Goal: Task Accomplishment & Management: Use online tool/utility

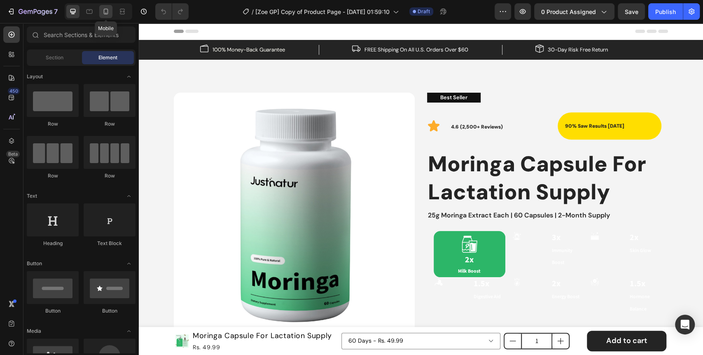
click at [108, 11] on icon at bounding box center [106, 12] width 5 height 6
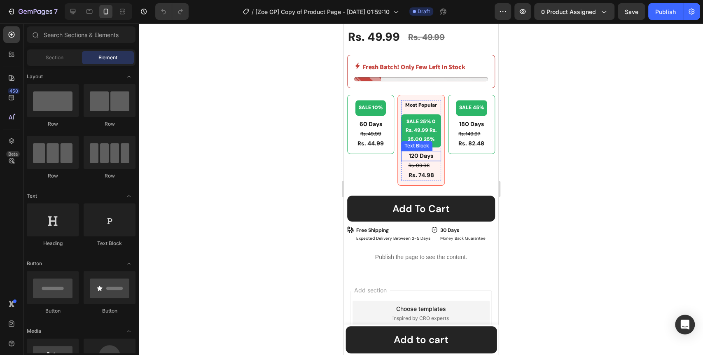
scroll to position [458, 0]
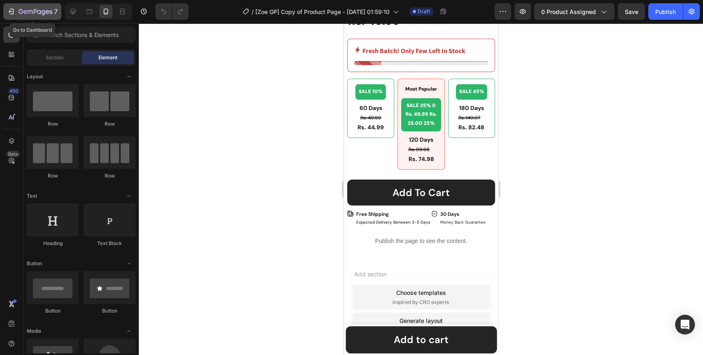
click at [7, 7] on div "7" at bounding box center [32, 12] width 51 height 10
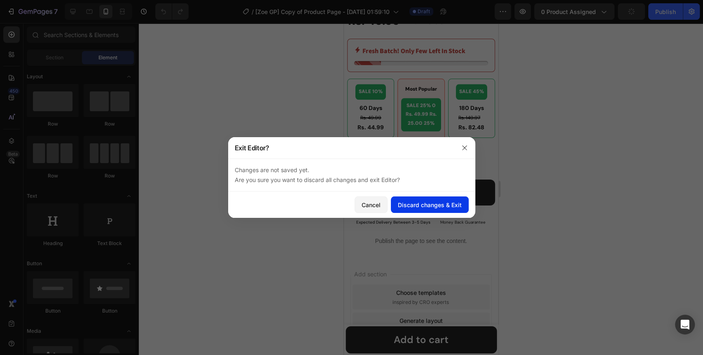
click at [437, 206] on div "Discard changes & Exit" at bounding box center [430, 205] width 64 height 9
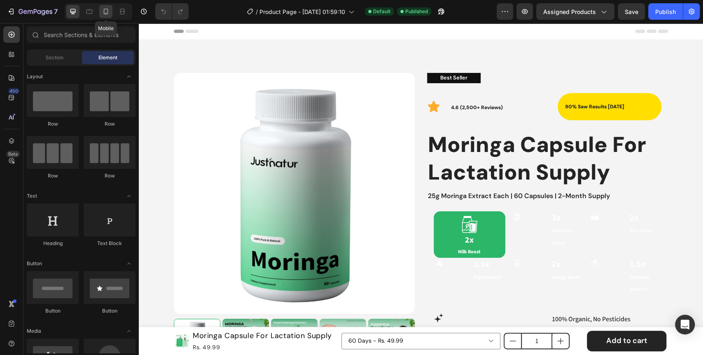
click at [104, 15] on icon at bounding box center [106, 11] width 8 height 8
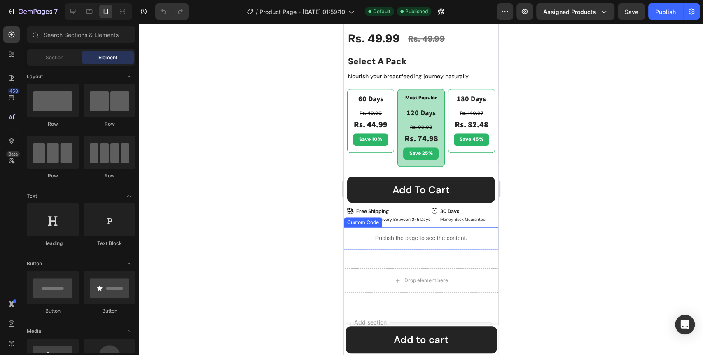
scroll to position [505, 0]
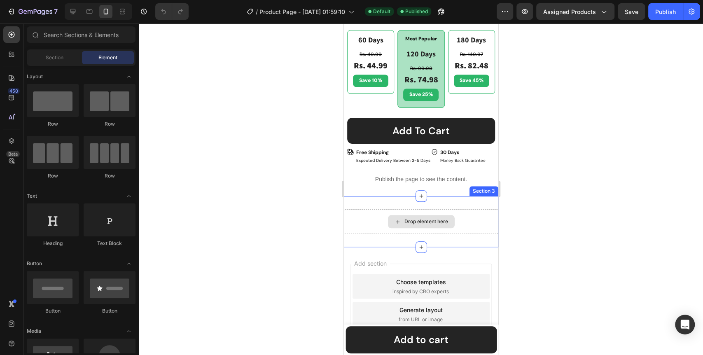
click at [409, 218] on div "Drop element here" at bounding box center [426, 221] width 44 height 7
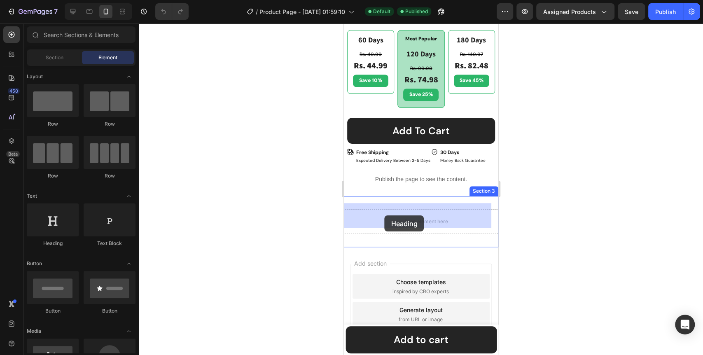
drag, startPoint x: 392, startPoint y: 250, endPoint x: 384, endPoint y: 216, distance: 35.4
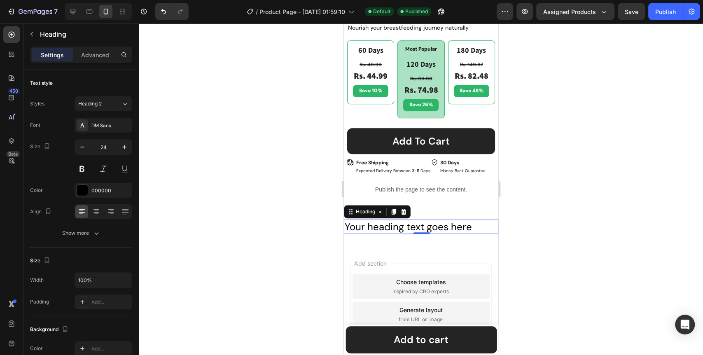
click at [427, 220] on h2 "Your heading text goes here" at bounding box center [421, 227] width 155 height 14
click at [427, 220] on p "Your heading text goes here" at bounding box center [420, 226] width 153 height 13
click at [253, 248] on div at bounding box center [421, 189] width 565 height 332
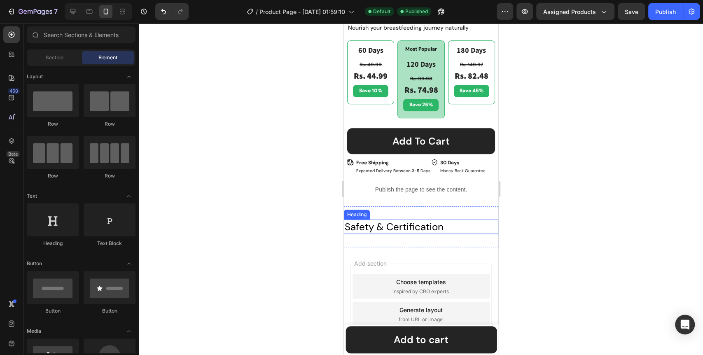
click at [375, 222] on p "Safety & Certification" at bounding box center [420, 226] width 153 height 13
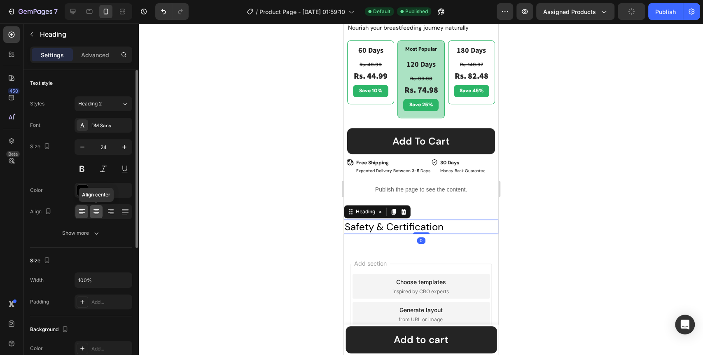
click at [95, 216] on div at bounding box center [96, 211] width 13 height 13
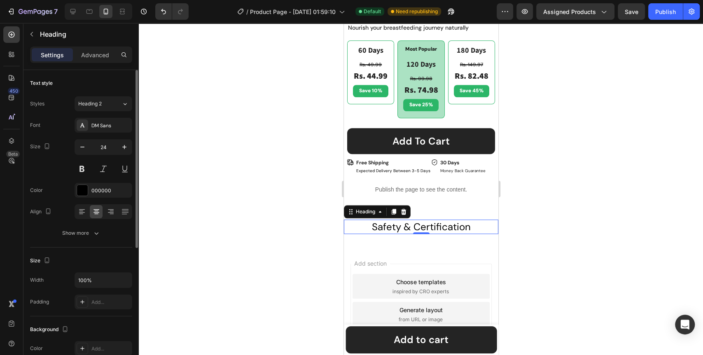
click at [94, 316] on div "Text style Styles Heading 2 Font DM Sans Size 24 Color 000000 Align Show more" at bounding box center [81, 350] width 102 height 68
click at [94, 236] on icon "button" at bounding box center [96, 233] width 8 height 8
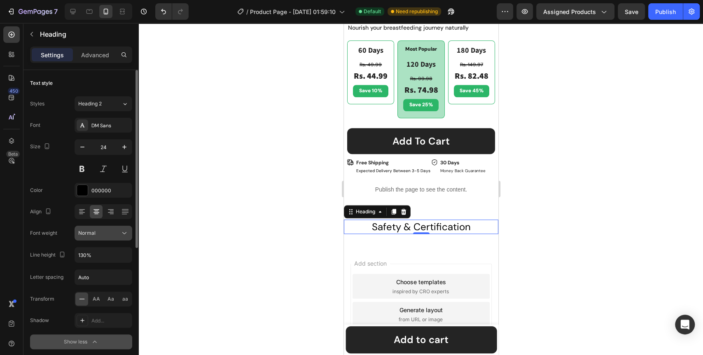
click at [121, 232] on icon at bounding box center [124, 233] width 8 height 8
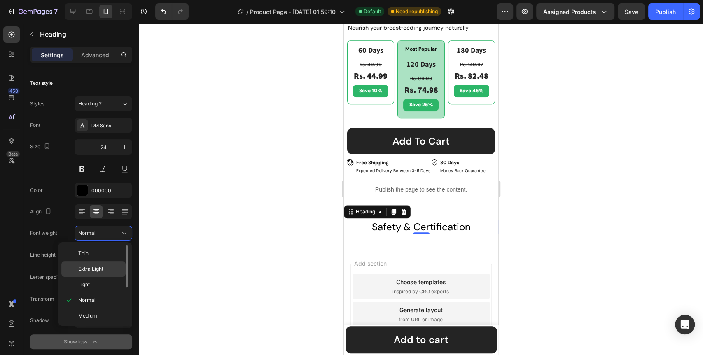
scroll to position [63, 0]
click at [91, 308] on div "Black" at bounding box center [93, 316] width 64 height 16
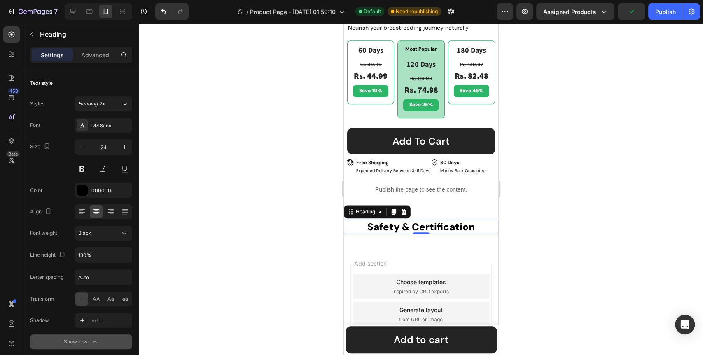
click at [257, 216] on div at bounding box center [421, 189] width 565 height 332
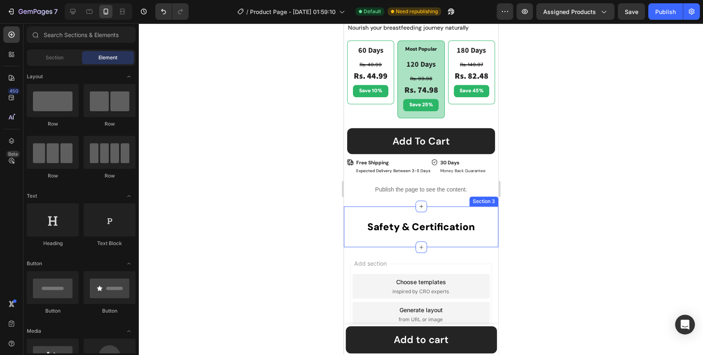
click at [432, 231] on div "Safety & Certification Heading Section 3" at bounding box center [421, 226] width 155 height 41
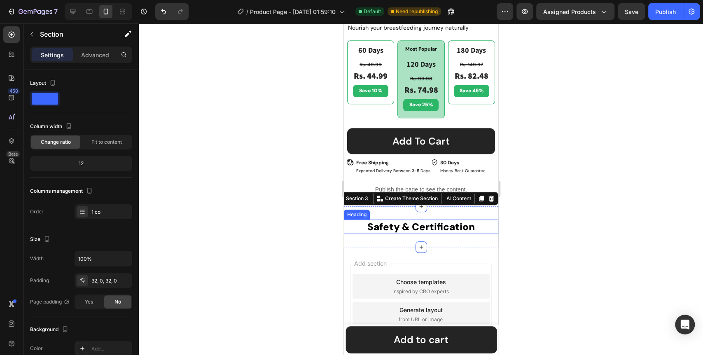
click at [394, 222] on p "Safety & Certification" at bounding box center [420, 226] width 153 height 13
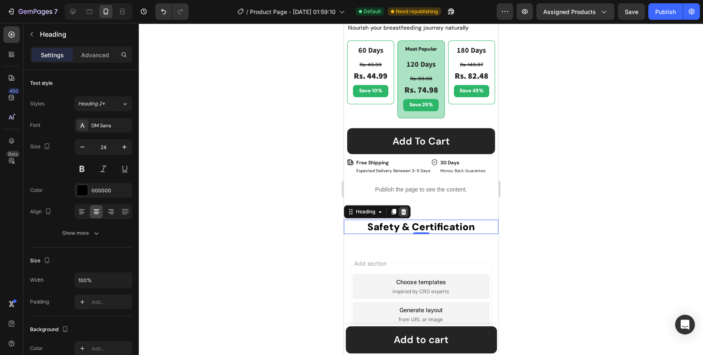
click at [403, 209] on icon at bounding box center [403, 212] width 5 height 6
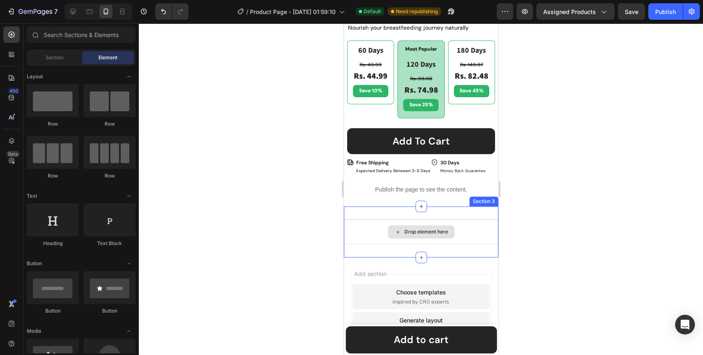
click at [398, 225] on div "Drop element here" at bounding box center [421, 231] width 67 height 13
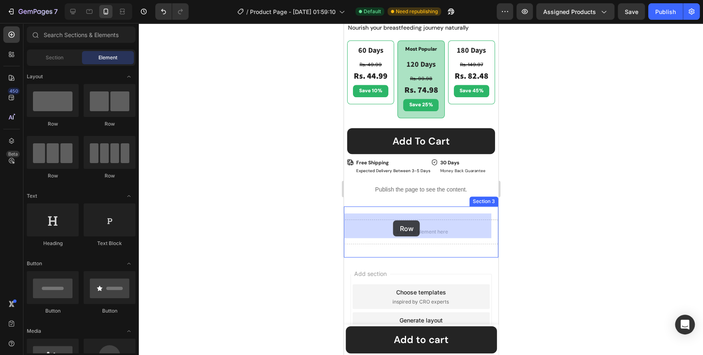
drag, startPoint x: 450, startPoint y: 133, endPoint x: 361, endPoint y: 212, distance: 119.1
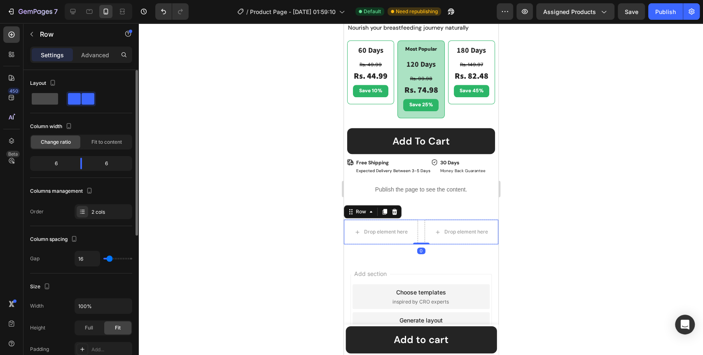
click at [52, 99] on span at bounding box center [45, 99] width 26 height 12
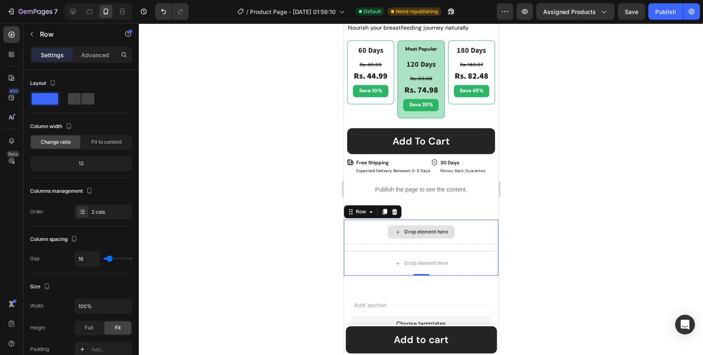
click at [438, 230] on div "Drop element here" at bounding box center [421, 231] width 67 height 13
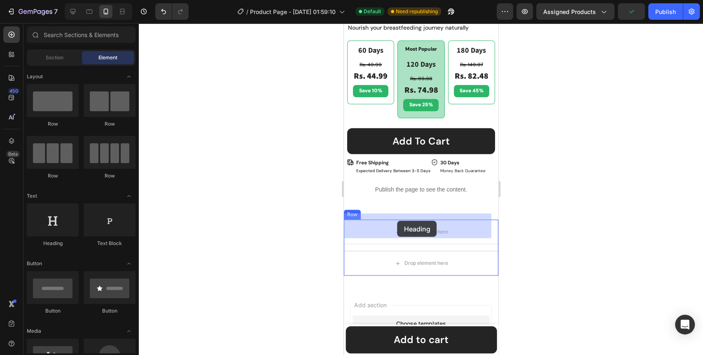
drag, startPoint x: 389, startPoint y: 248, endPoint x: 397, endPoint y: 221, distance: 27.9
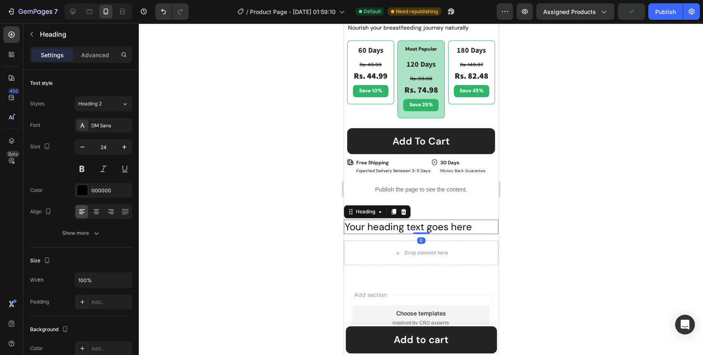
click at [387, 220] on h2 "Your heading text goes here" at bounding box center [421, 227] width 155 height 14
click at [387, 220] on p "Your heading text goes here" at bounding box center [420, 226] width 153 height 13
click at [302, 239] on div at bounding box center [421, 189] width 565 height 332
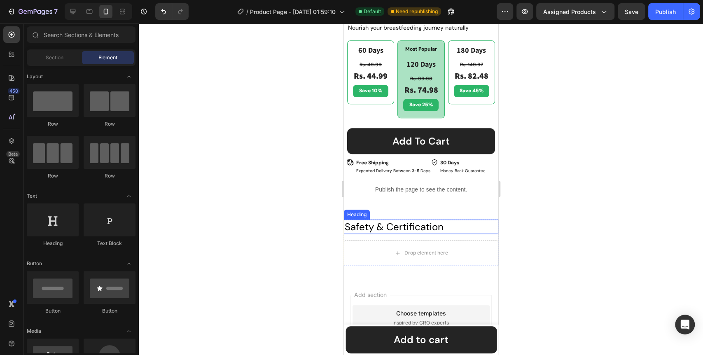
click at [473, 220] on p "Safety & Certification" at bounding box center [420, 226] width 153 height 13
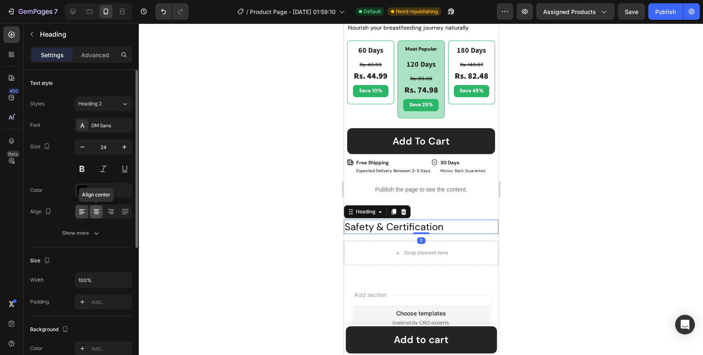
click at [93, 212] on icon at bounding box center [96, 212] width 8 height 8
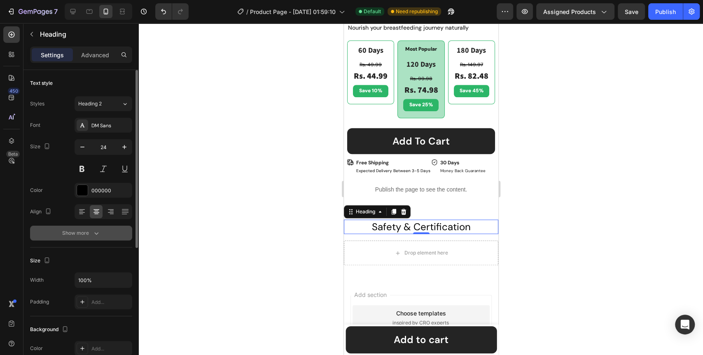
click at [94, 234] on icon "button" at bounding box center [96, 233] width 8 height 8
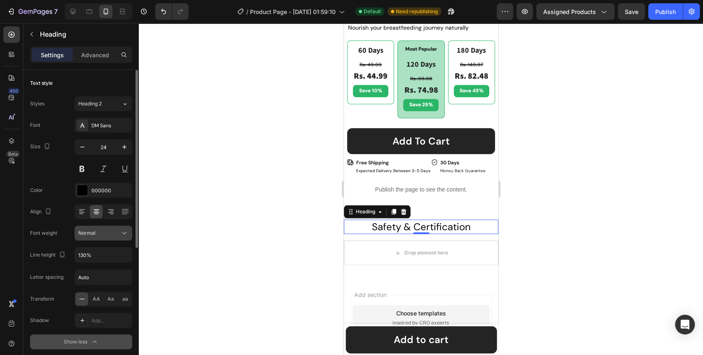
click at [126, 232] on icon at bounding box center [124, 233] width 8 height 8
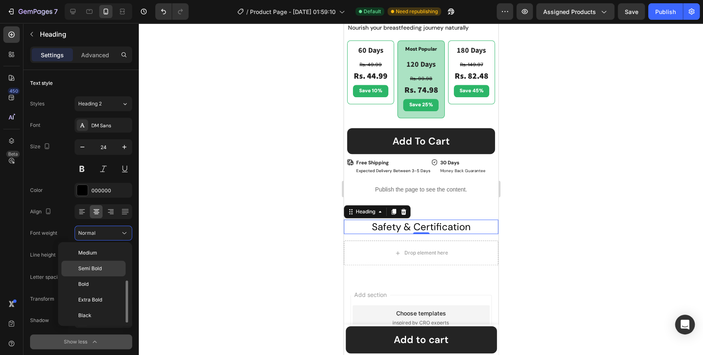
click at [99, 270] on span "Semi Bold" at bounding box center [89, 268] width 23 height 7
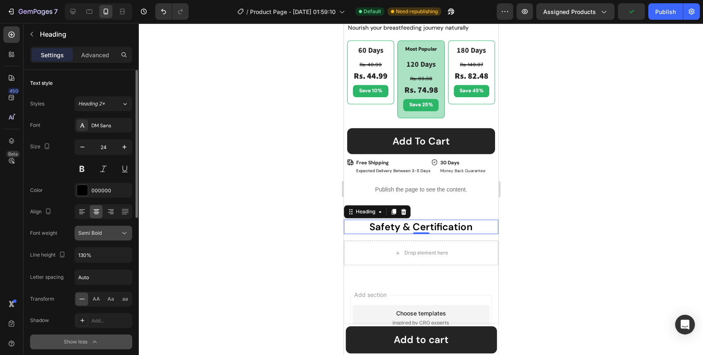
click at [123, 234] on icon at bounding box center [124, 233] width 8 height 8
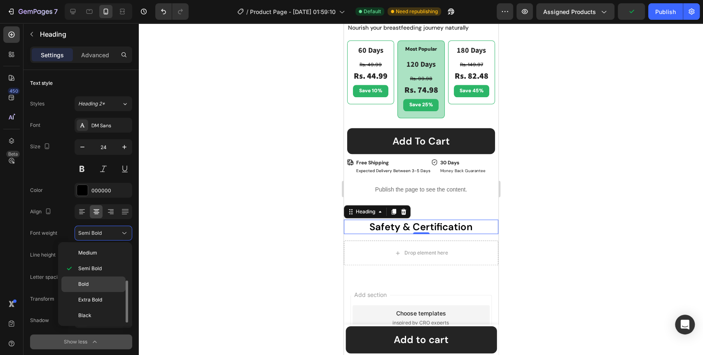
click at [106, 281] on p "Bold" at bounding box center [100, 284] width 44 height 7
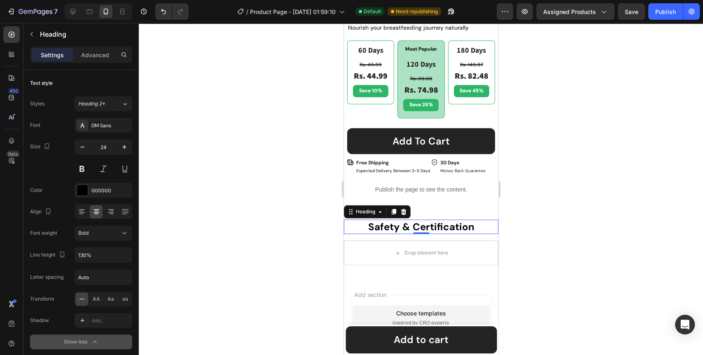
click at [264, 251] on div at bounding box center [421, 189] width 565 height 332
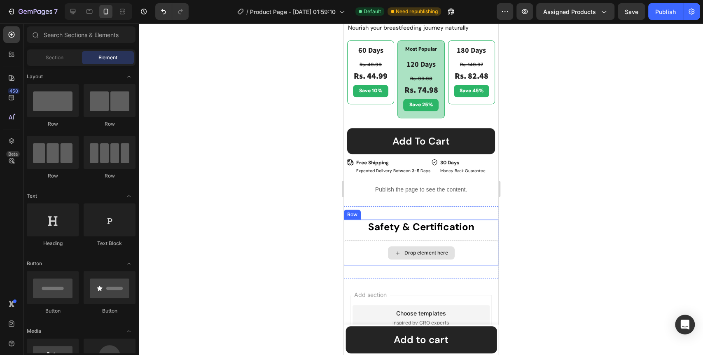
click at [419, 250] on div "Drop element here" at bounding box center [426, 253] width 44 height 7
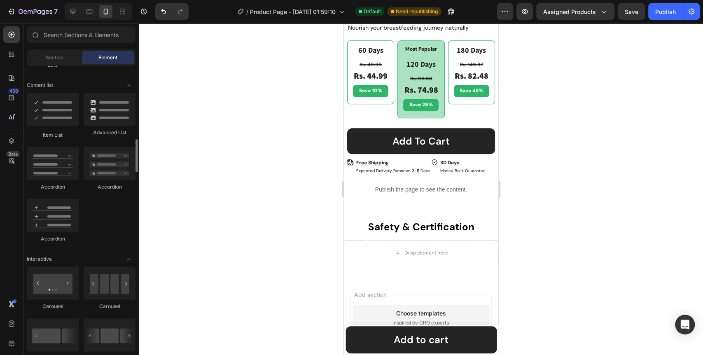
scroll to position [686, 0]
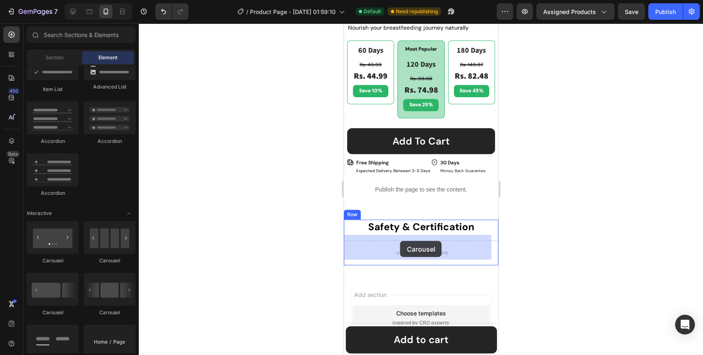
drag, startPoint x: 444, startPoint y: 316, endPoint x: 400, endPoint y: 241, distance: 86.4
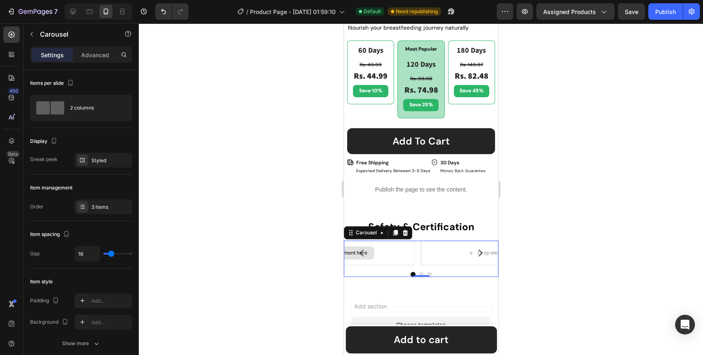
click at [388, 246] on div "Drop element here" at bounding box center [341, 253] width 148 height 25
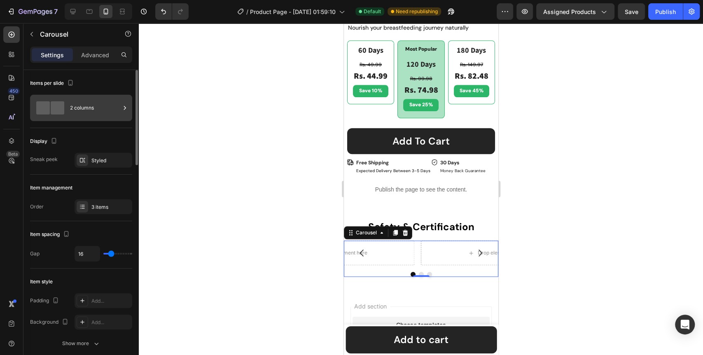
click at [87, 105] on div "2 columns" at bounding box center [95, 107] width 50 height 19
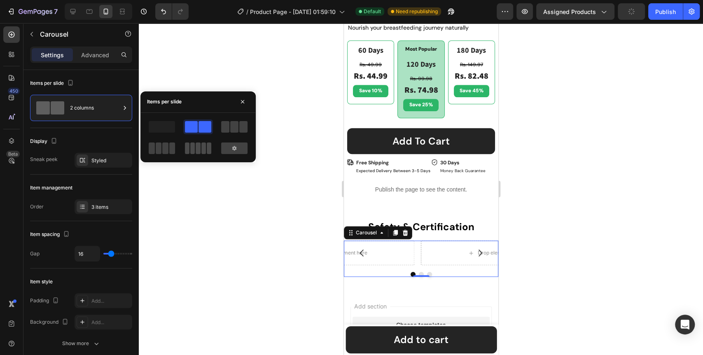
click at [198, 149] on span at bounding box center [198, 149] width 5 height 12
click at [288, 255] on div at bounding box center [421, 189] width 565 height 332
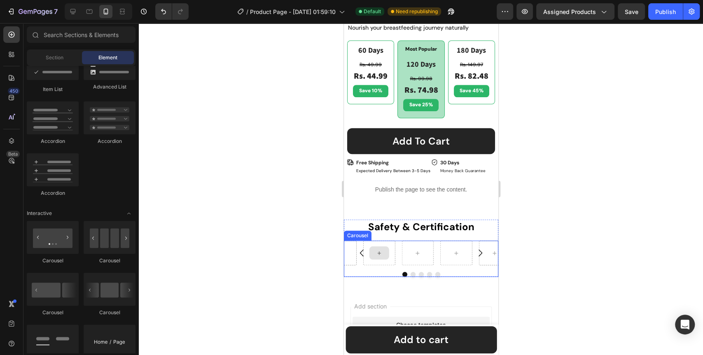
click at [380, 250] on icon at bounding box center [379, 253] width 7 height 7
click at [380, 251] on div at bounding box center [379, 252] width 20 height 13
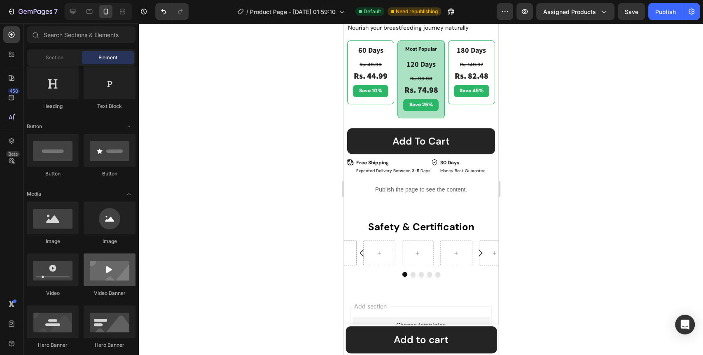
scroll to position [0, 0]
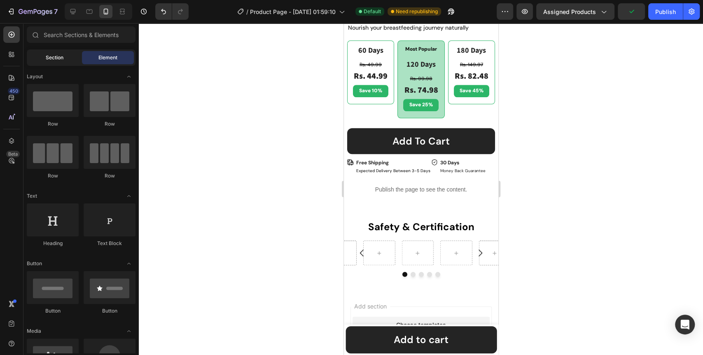
click at [42, 58] on div "Section" at bounding box center [54, 57] width 52 height 13
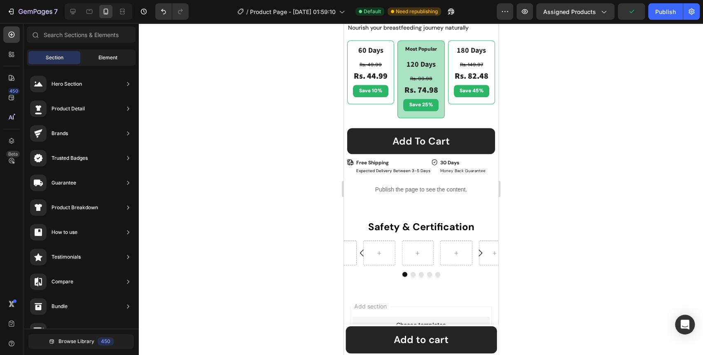
click at [109, 56] on span "Element" at bounding box center [107, 57] width 19 height 7
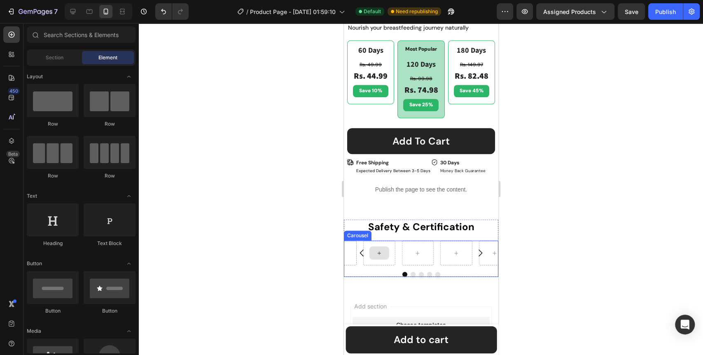
click at [386, 248] on div at bounding box center [379, 252] width 20 height 13
click at [378, 250] on icon at bounding box center [379, 253] width 7 height 7
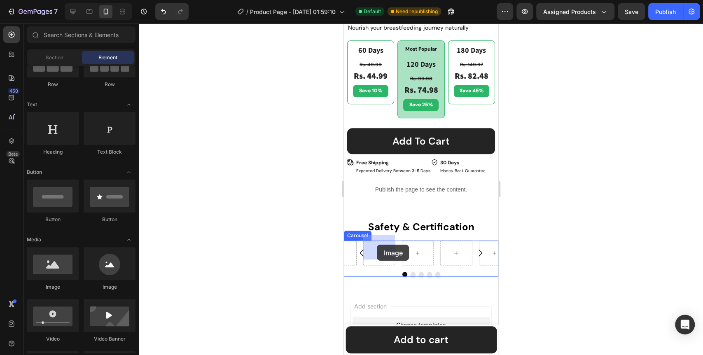
drag, startPoint x: 396, startPoint y: 291, endPoint x: 377, endPoint y: 245, distance: 49.7
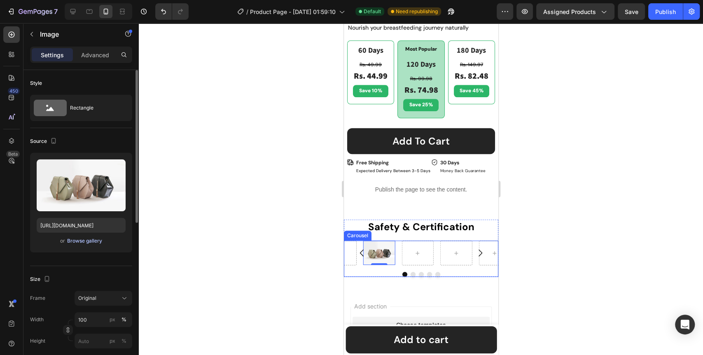
click at [82, 241] on div "Browse gallery" at bounding box center [84, 240] width 35 height 7
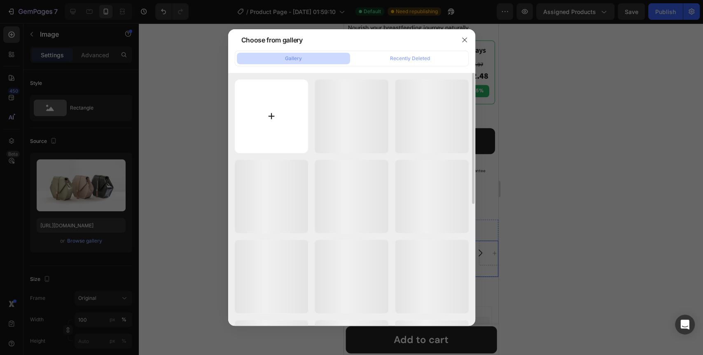
click at [270, 116] on input "file" at bounding box center [272, 117] width 74 height 74
type input "C:\fakepath\Frame 255.png"
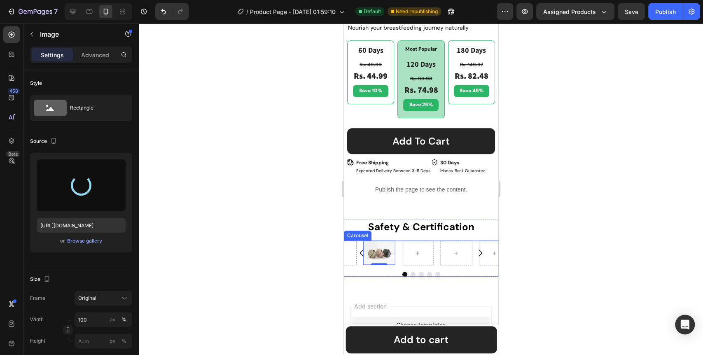
type input "https://cdn.shopify.com/s/files/1/0642/0463/6247/files/gempages_581248148823867…"
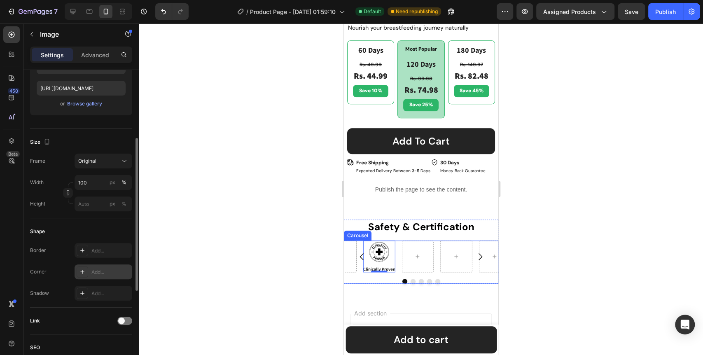
scroll to position [0, 0]
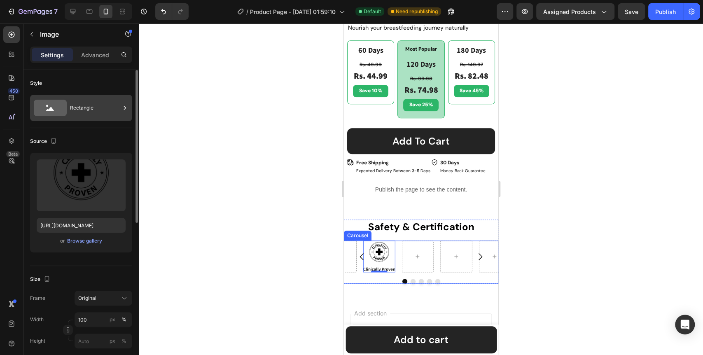
click at [47, 111] on icon at bounding box center [50, 108] width 33 height 16
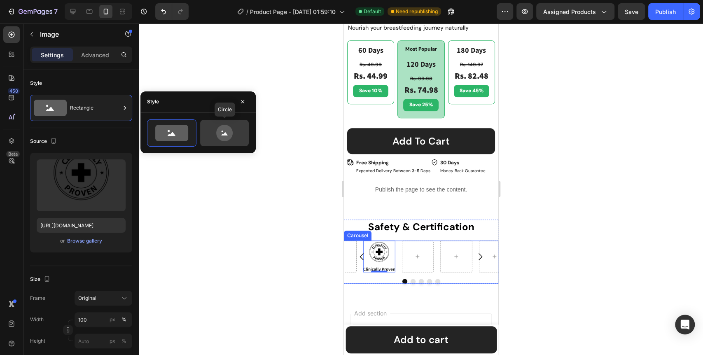
click at [228, 134] on icon at bounding box center [224, 133] width 16 height 16
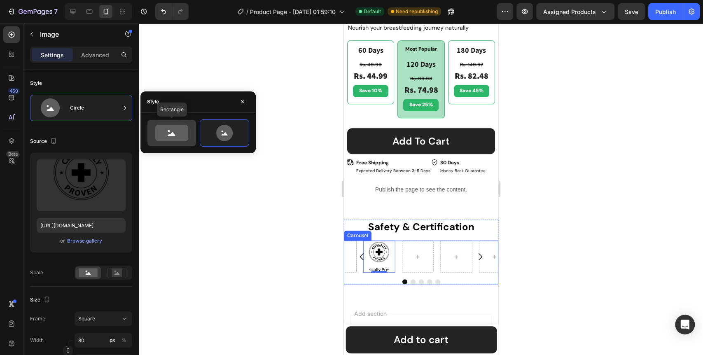
click at [164, 136] on icon at bounding box center [171, 133] width 33 height 16
type input "100"
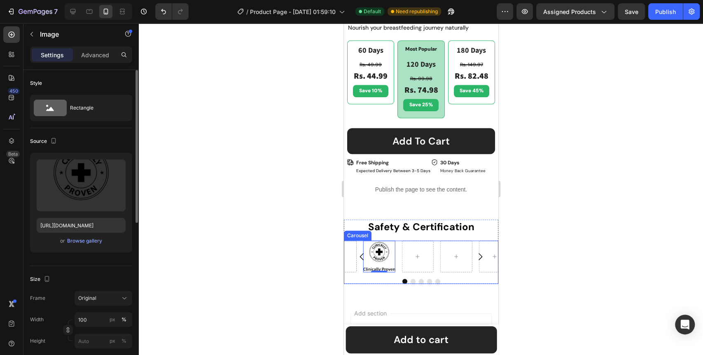
click at [89, 135] on div "Source" at bounding box center [81, 141] width 102 height 13
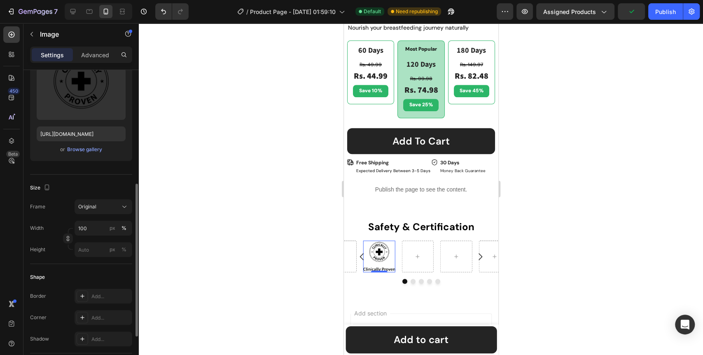
scroll to position [137, 0]
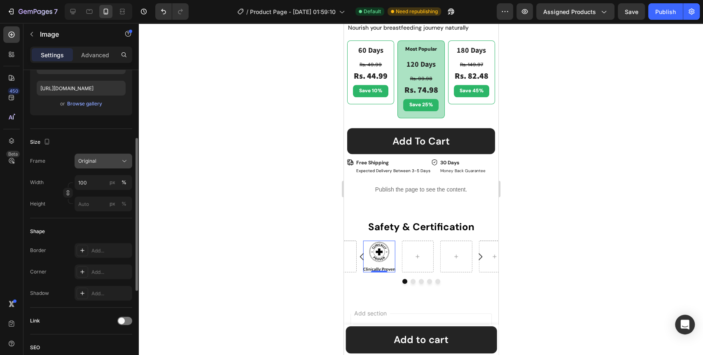
click at [123, 158] on icon at bounding box center [124, 161] width 8 height 8
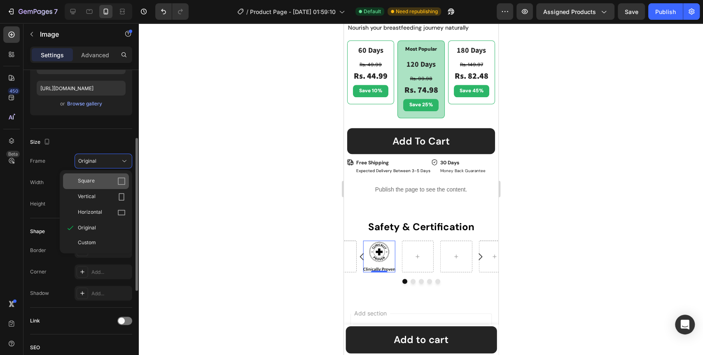
click at [101, 178] on div "Square" at bounding box center [102, 181] width 48 height 8
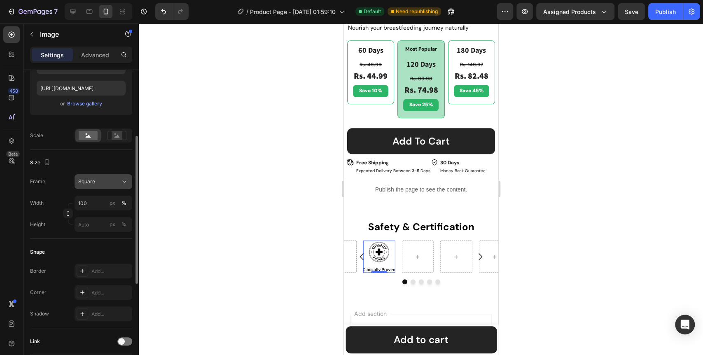
click at [122, 176] on button "Square" at bounding box center [104, 181] width 58 height 15
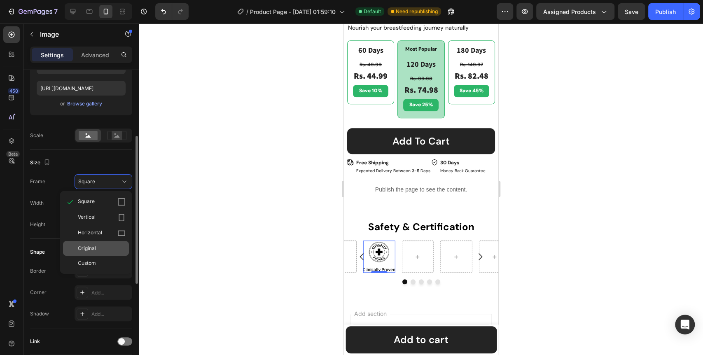
click at [97, 242] on div "Original" at bounding box center [96, 248] width 66 height 15
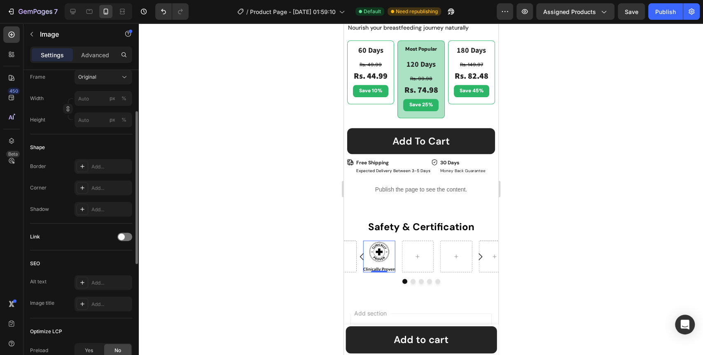
scroll to position [176, 0]
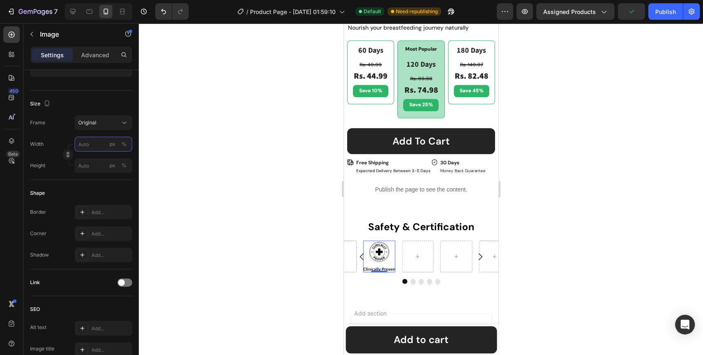
click at [85, 143] on input "px %" at bounding box center [104, 144] width 58 height 15
click at [67, 189] on div "Shape" at bounding box center [81, 193] width 102 height 13
click at [94, 164] on input "px %" at bounding box center [104, 165] width 58 height 15
click at [46, 181] on div "Shape Border Add... Corner Add... Shadow Add..." at bounding box center [81, 224] width 102 height 89
click at [268, 277] on div at bounding box center [421, 189] width 565 height 332
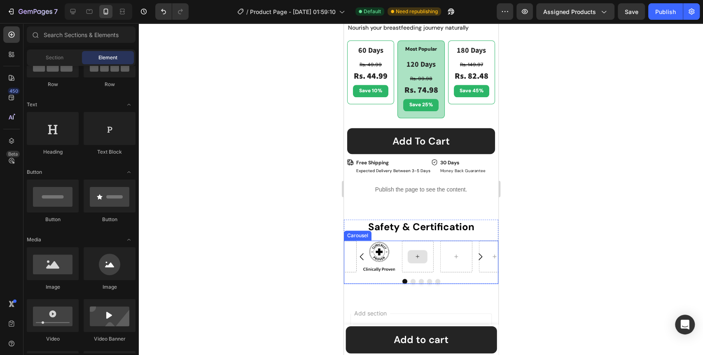
click at [420, 253] on icon at bounding box center [417, 256] width 7 height 7
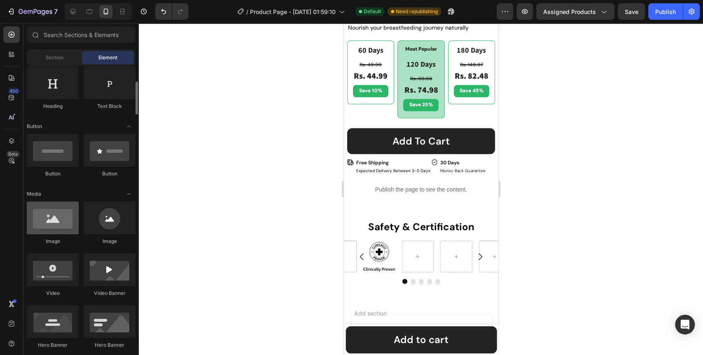
scroll to position [0, 0]
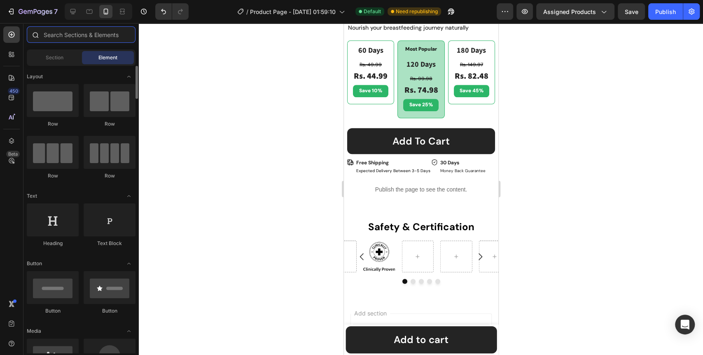
click at [98, 39] on input "text" at bounding box center [81, 34] width 109 height 16
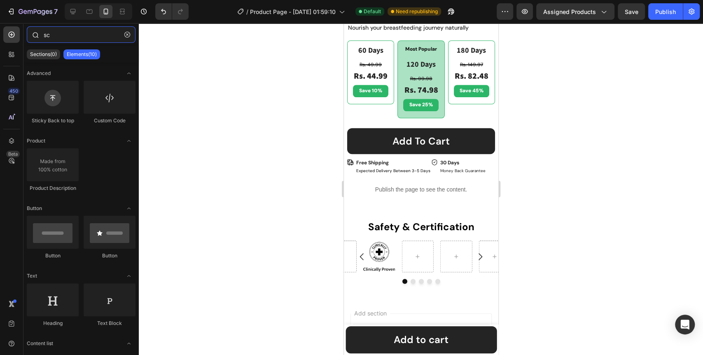
type input "s"
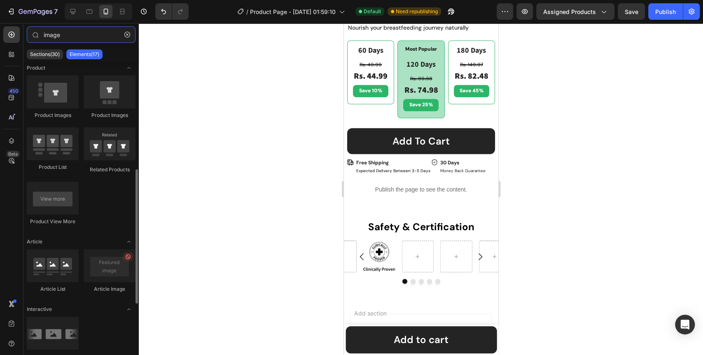
scroll to position [320, 0]
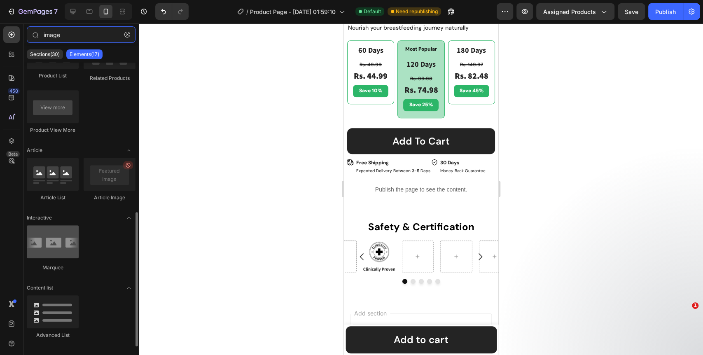
type input "image"
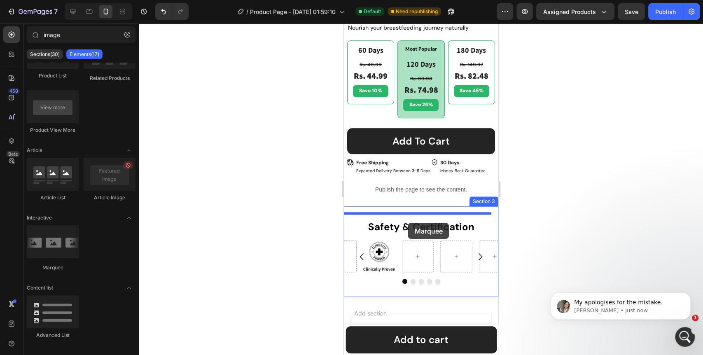
scroll to position [0, 0]
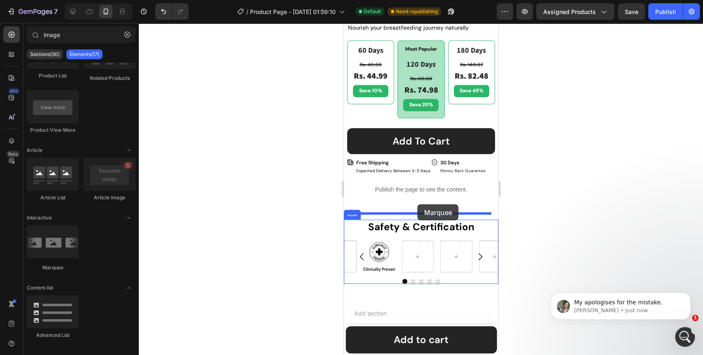
drag, startPoint x: 396, startPoint y: 271, endPoint x: 417, endPoint y: 204, distance: 69.7
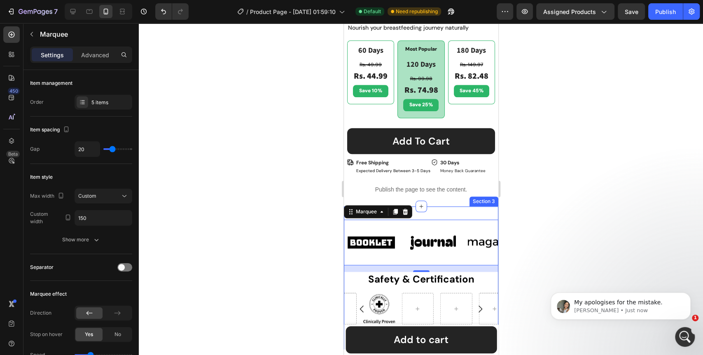
click at [425, 209] on div "Image Image Image Image Image Image Image Image Image Image Marquee 16 Safety &…" at bounding box center [421, 277] width 155 height 143
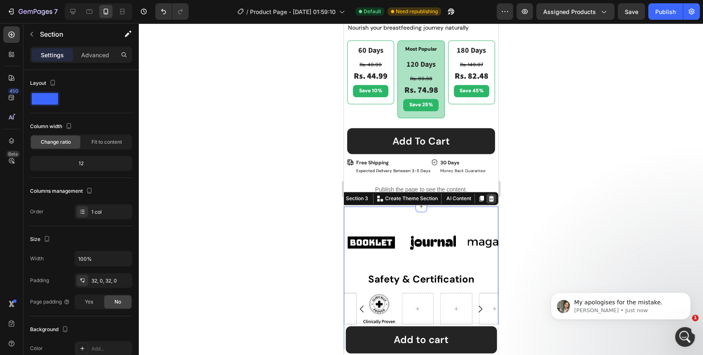
click at [487, 194] on div at bounding box center [491, 199] width 10 height 10
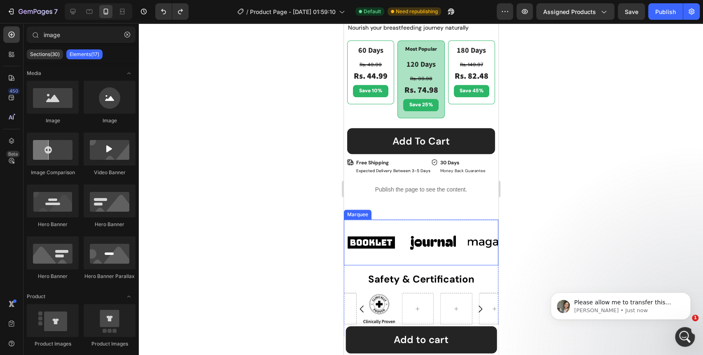
click at [399, 253] on div "Image Image Image Image Image Image Image Image Image Image Marquee" at bounding box center [421, 243] width 155 height 46
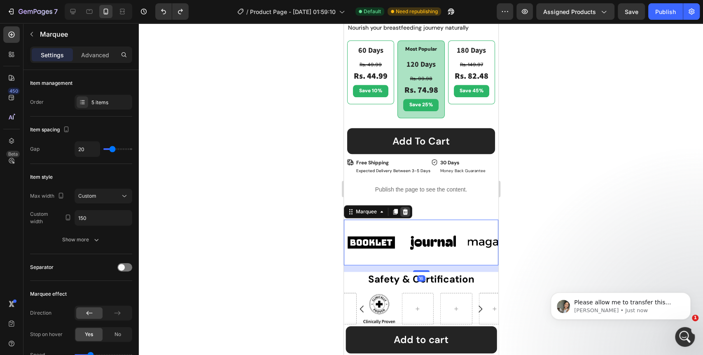
click at [408, 209] on icon at bounding box center [405, 212] width 7 height 7
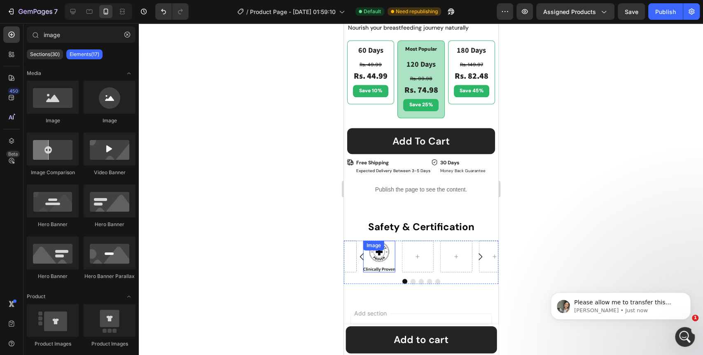
click at [374, 251] on img at bounding box center [379, 256] width 32 height 31
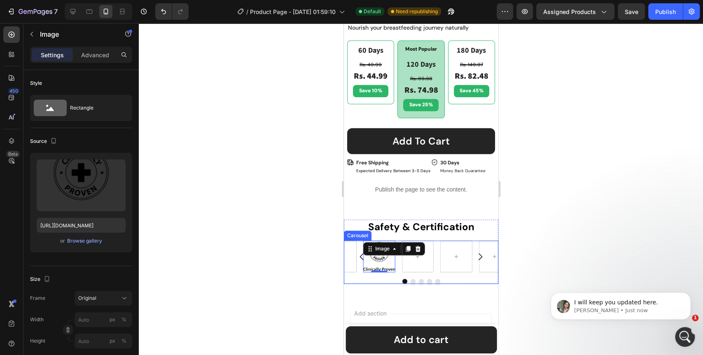
click at [370, 279] on div at bounding box center [421, 281] width 155 height 5
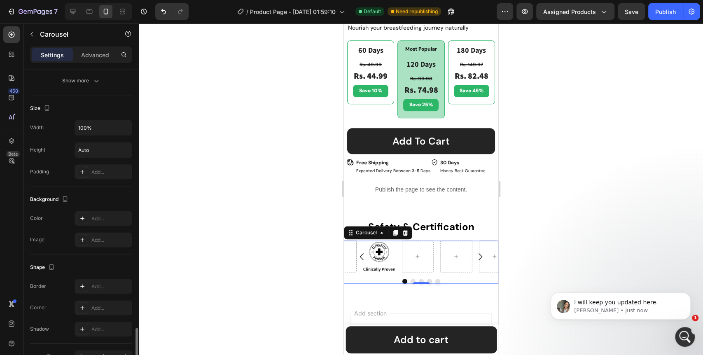
scroll to position [689, 0]
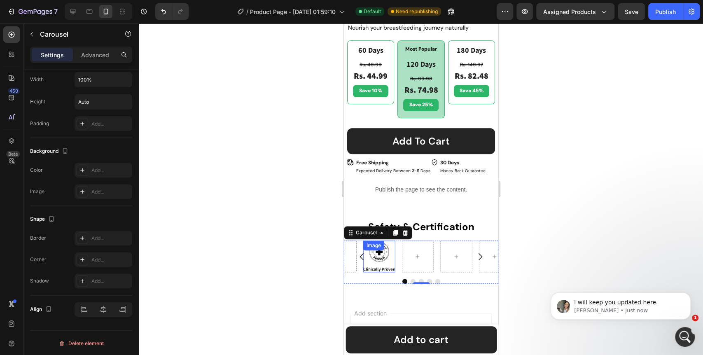
click at [384, 253] on img at bounding box center [379, 256] width 32 height 31
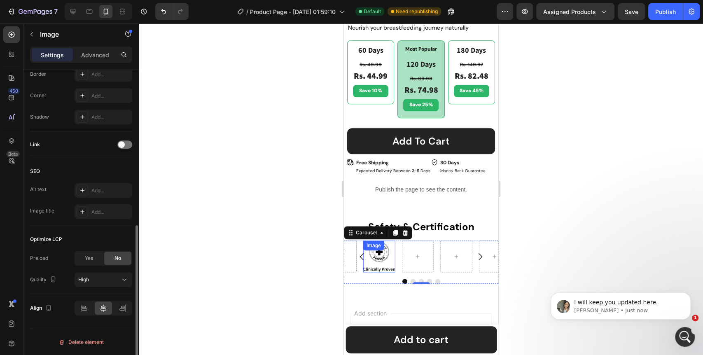
scroll to position [0, 0]
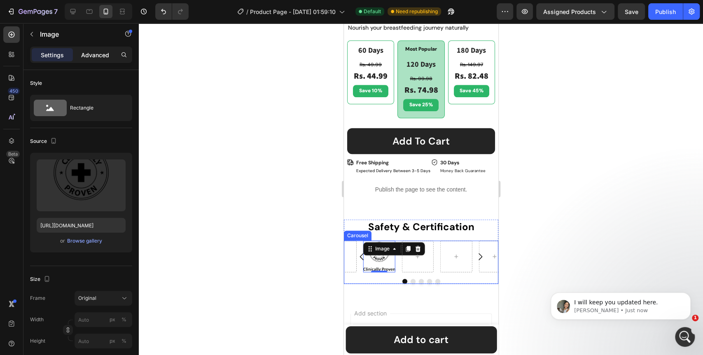
click at [92, 53] on p "Advanced" at bounding box center [95, 55] width 28 height 9
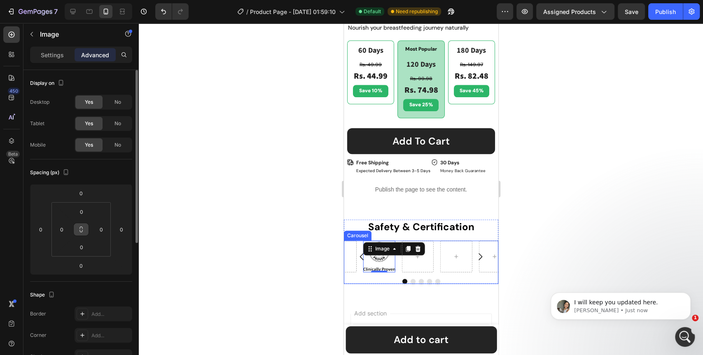
click at [82, 235] on button at bounding box center [81, 229] width 16 height 13
click at [82, 212] on input "0" at bounding box center [81, 212] width 16 height 12
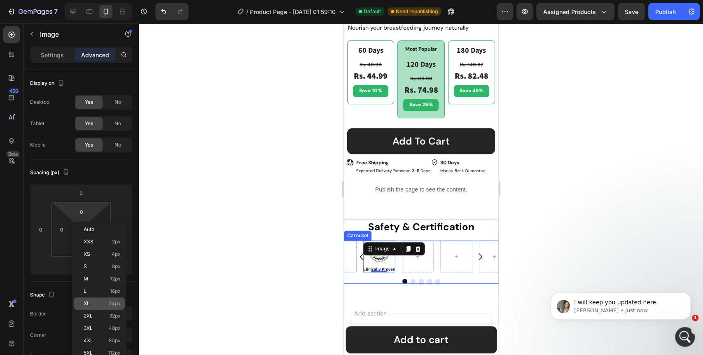
click at [98, 301] on p "XL 24px" at bounding box center [102, 304] width 37 height 6
type input "24"
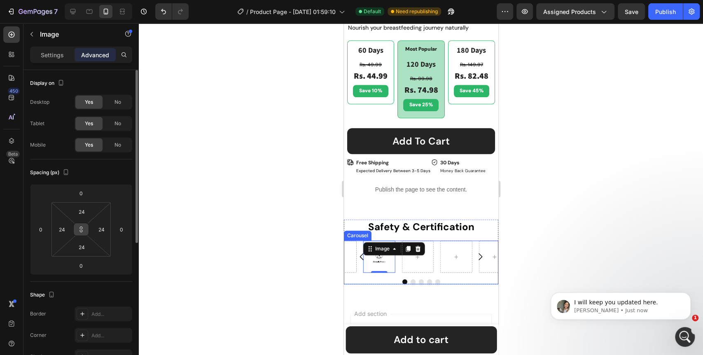
type input "0"
click at [208, 255] on div at bounding box center [421, 189] width 565 height 332
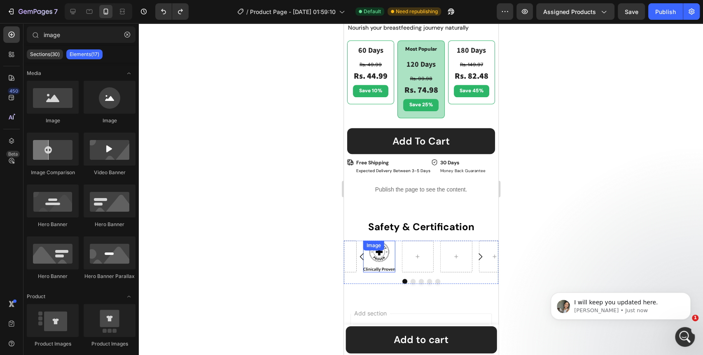
click at [391, 254] on img at bounding box center [379, 256] width 32 height 31
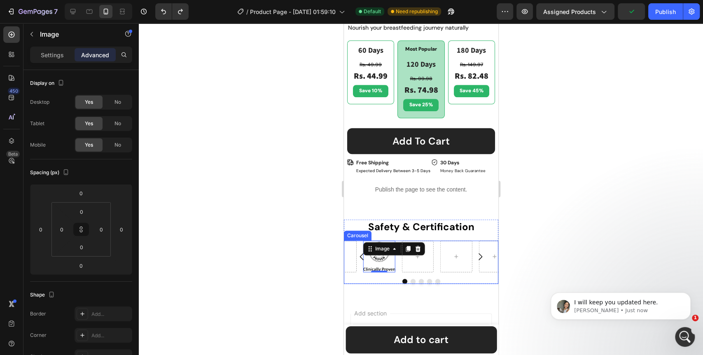
click at [382, 279] on div at bounding box center [421, 281] width 155 height 5
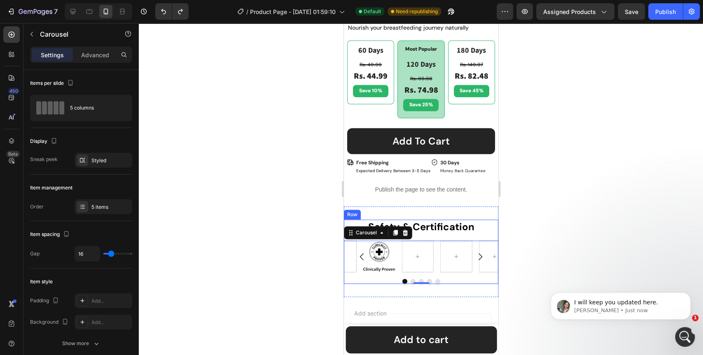
click at [476, 230] on div "Safety & Certification Heading Image Carousel 0 Row" at bounding box center [421, 252] width 155 height 64
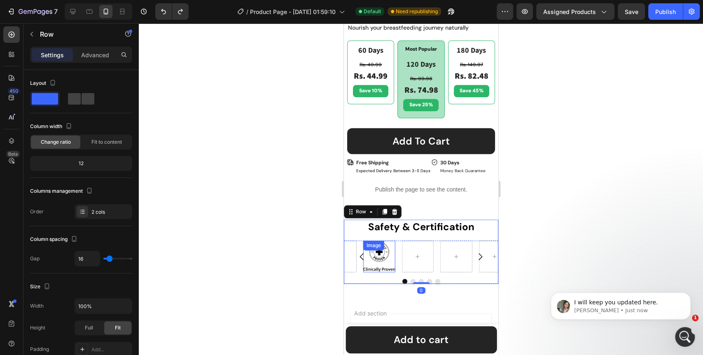
click at [384, 251] on img at bounding box center [379, 256] width 32 height 31
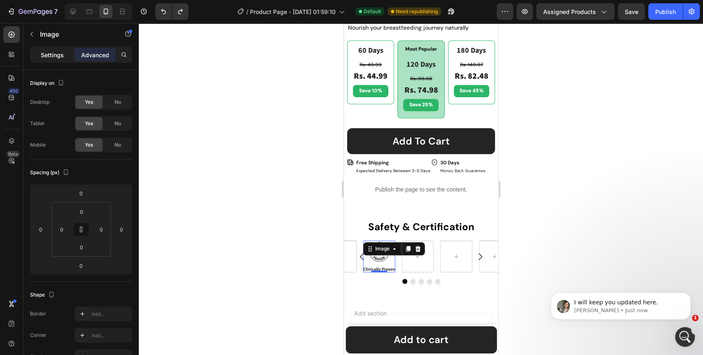
click at [55, 56] on p "Settings" at bounding box center [52, 55] width 23 height 9
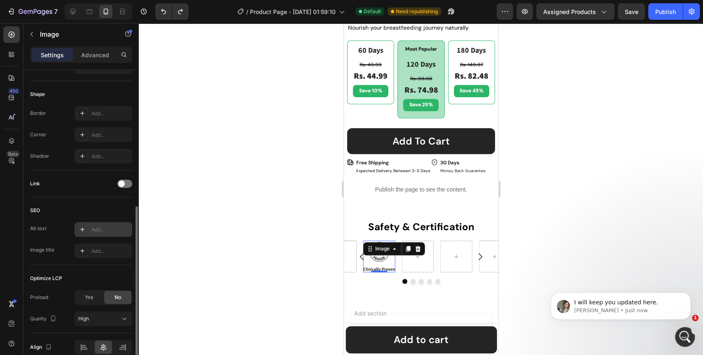
scroll to position [313, 0]
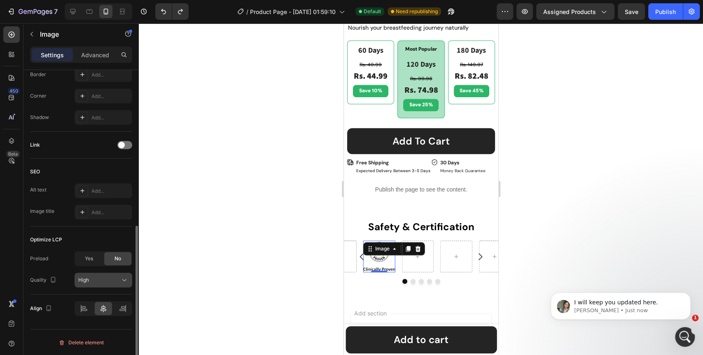
click at [124, 284] on button "High" at bounding box center [104, 280] width 58 height 15
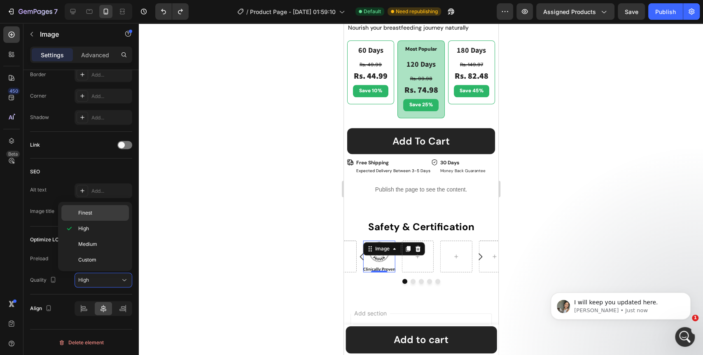
click at [95, 211] on p "Finest" at bounding box center [101, 212] width 47 height 7
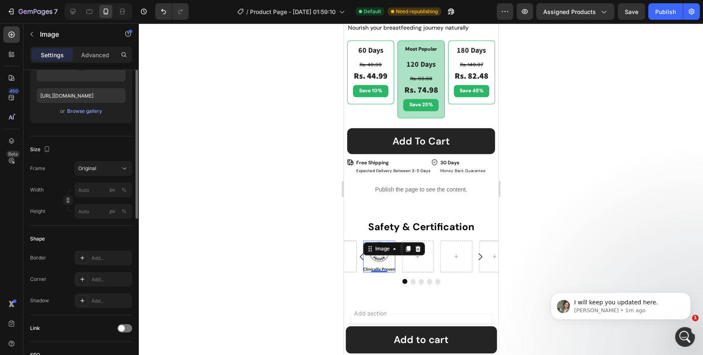
scroll to position [84, 0]
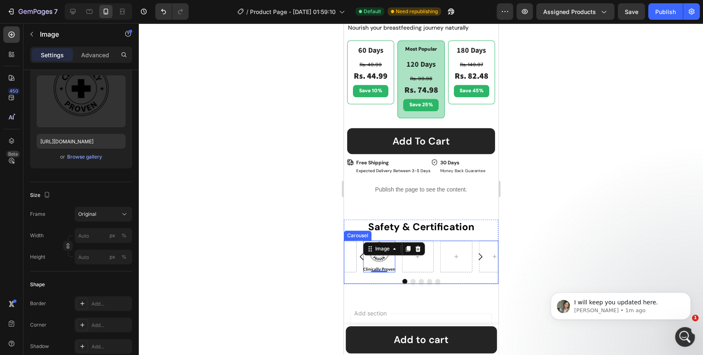
click at [380, 279] on div at bounding box center [421, 281] width 155 height 5
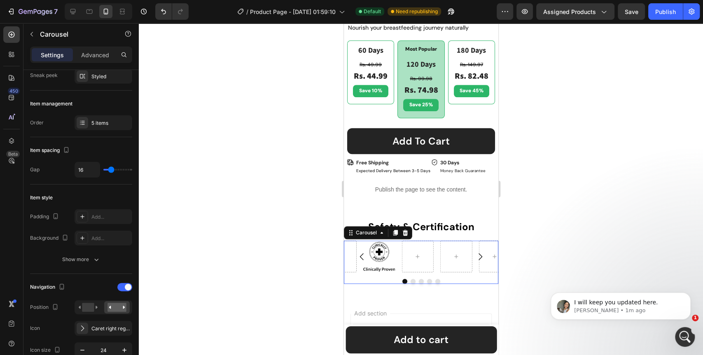
scroll to position [0, 0]
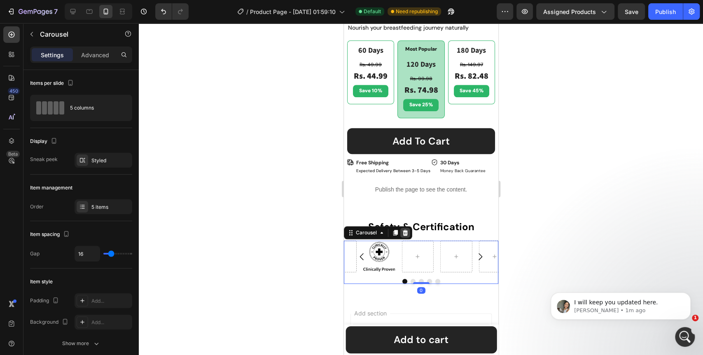
click at [405, 230] on icon at bounding box center [405, 233] width 5 height 6
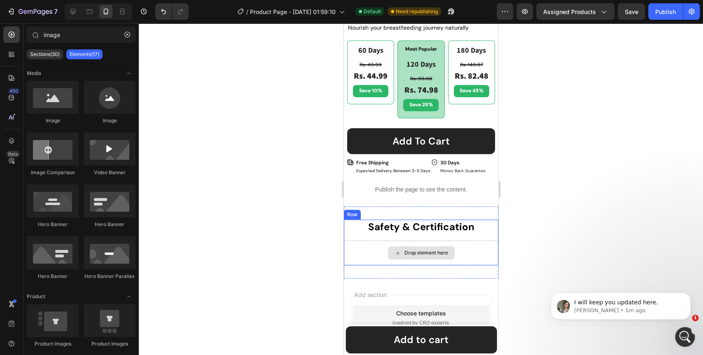
click at [360, 245] on div "Drop element here" at bounding box center [421, 253] width 155 height 25
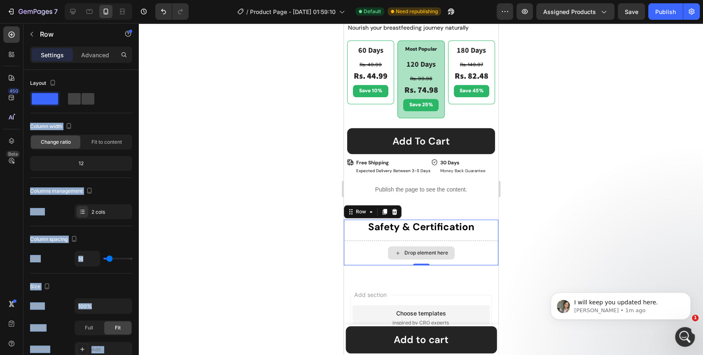
drag, startPoint x: 424, startPoint y: 119, endPoint x: 380, endPoint y: 249, distance: 136.6
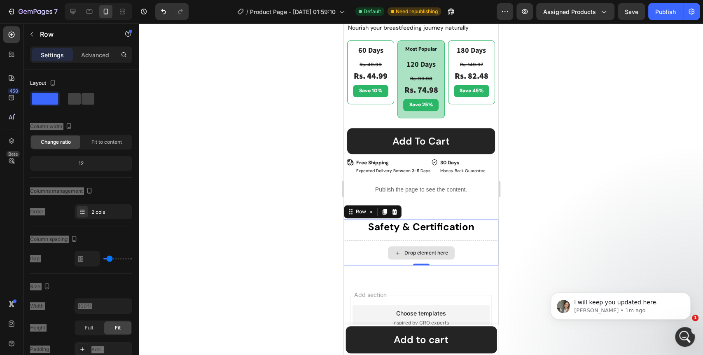
click at [401, 250] on div "Drop element here" at bounding box center [421, 252] width 67 height 13
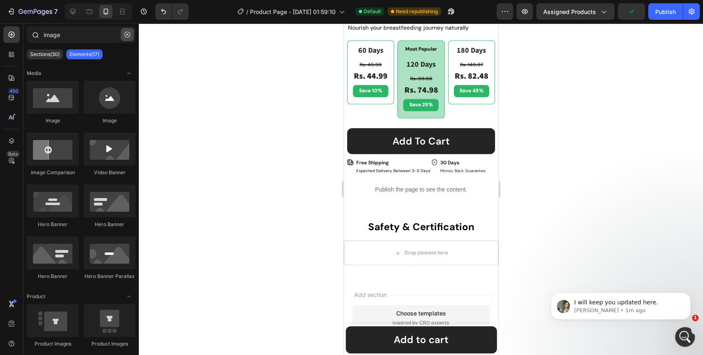
click at [127, 33] on icon "button" at bounding box center [127, 35] width 6 height 6
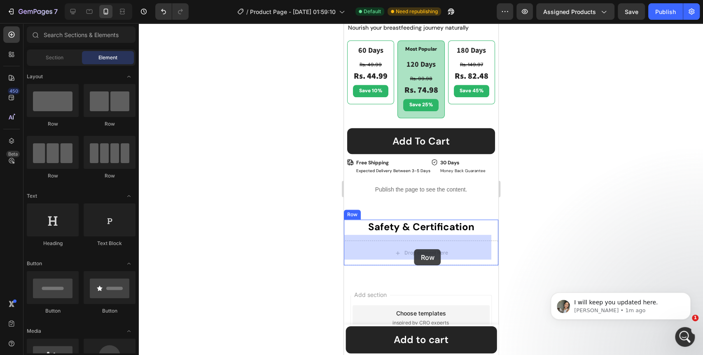
drag, startPoint x: 455, startPoint y: 130, endPoint x: 414, endPoint y: 249, distance: 126.3
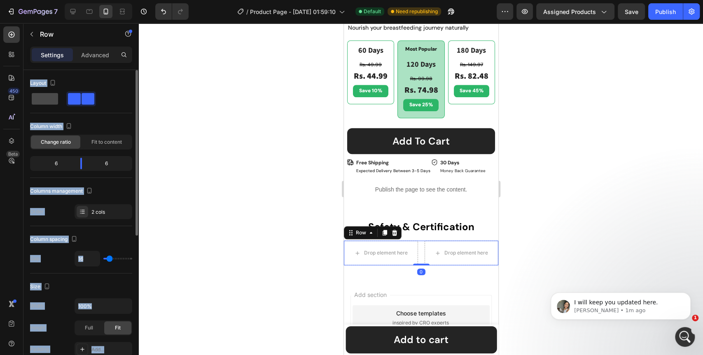
click at [45, 99] on span at bounding box center [45, 99] width 26 height 12
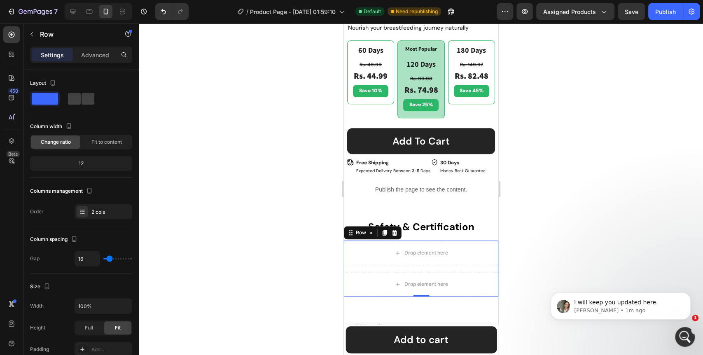
click at [265, 243] on div at bounding box center [421, 189] width 565 height 332
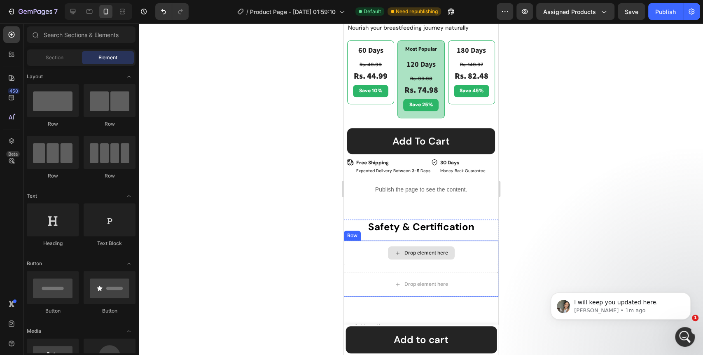
click at [417, 251] on div "Drop element here" at bounding box center [421, 252] width 67 height 13
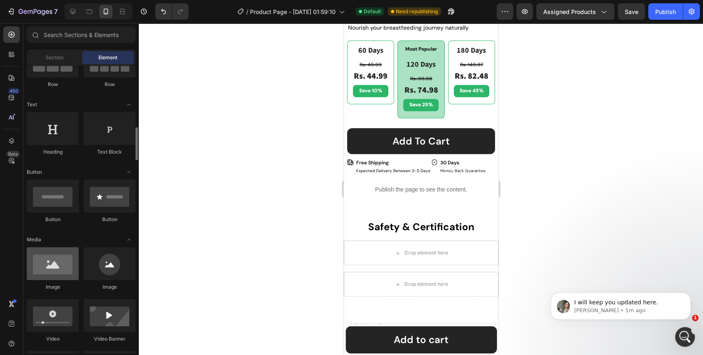
scroll to position [137, 0]
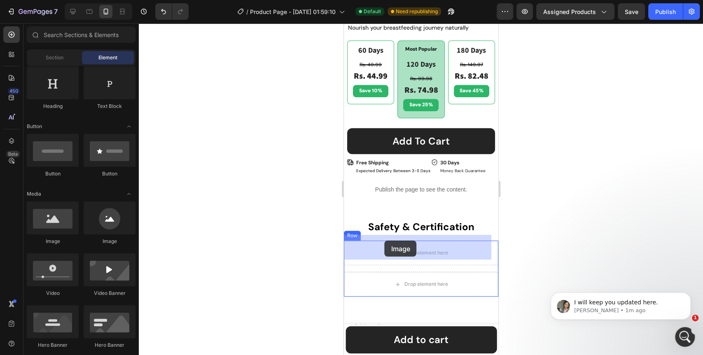
drag, startPoint x: 396, startPoint y: 239, endPoint x: 384, endPoint y: 241, distance: 12.1
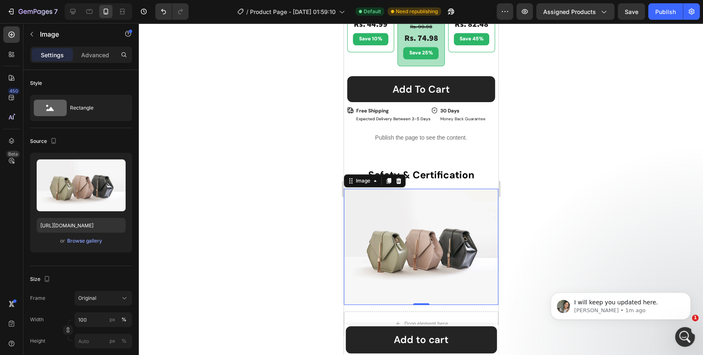
scroll to position [541, 0]
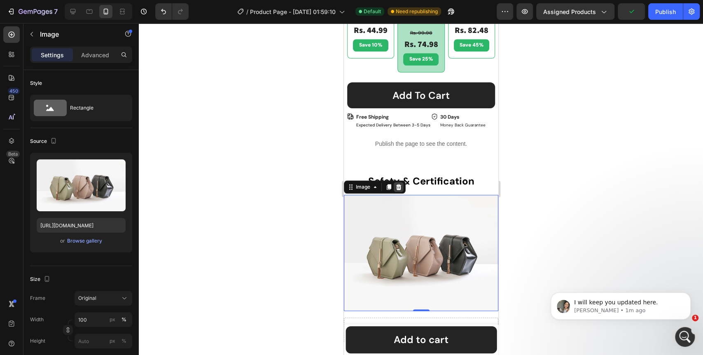
click at [398, 184] on icon at bounding box center [398, 187] width 7 height 7
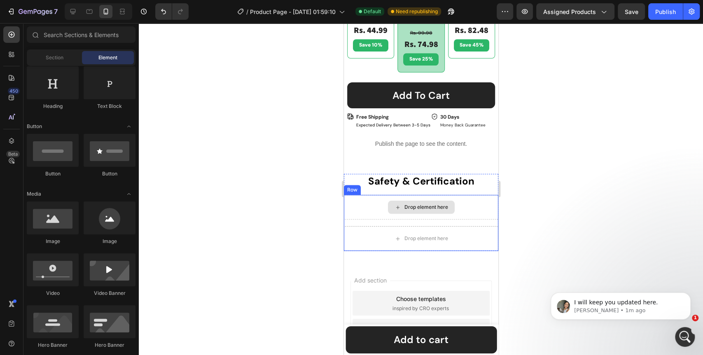
click at [368, 205] on div "Drop element here" at bounding box center [421, 207] width 155 height 25
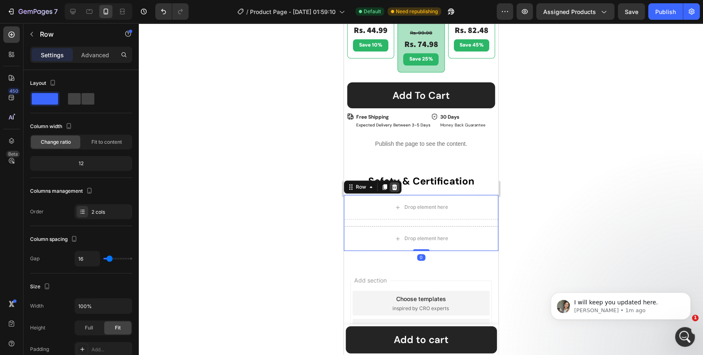
click at [394, 184] on icon at bounding box center [394, 187] width 5 height 6
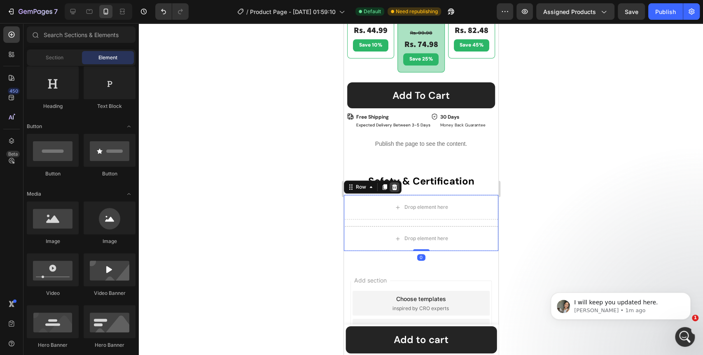
scroll to position [527, 0]
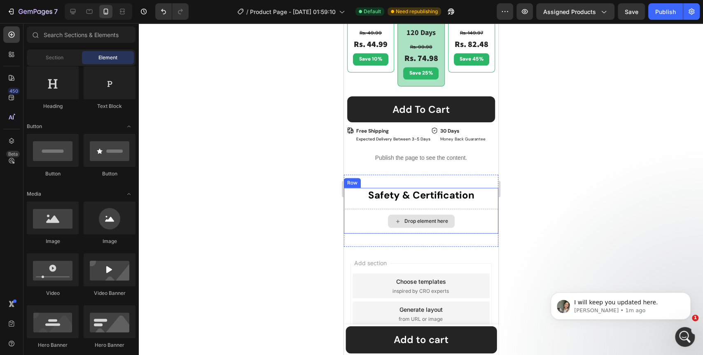
click at [401, 218] on div "Drop element here" at bounding box center [421, 221] width 67 height 13
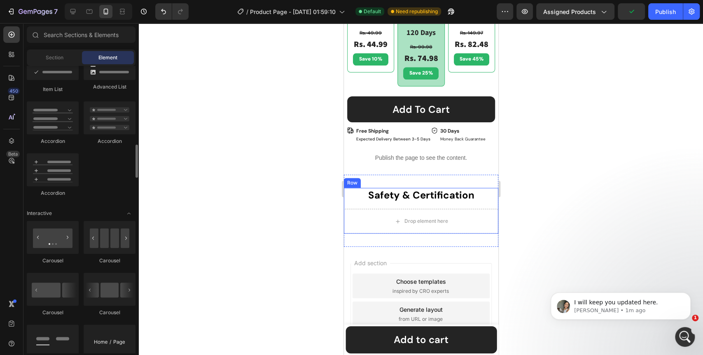
scroll to position [732, 0]
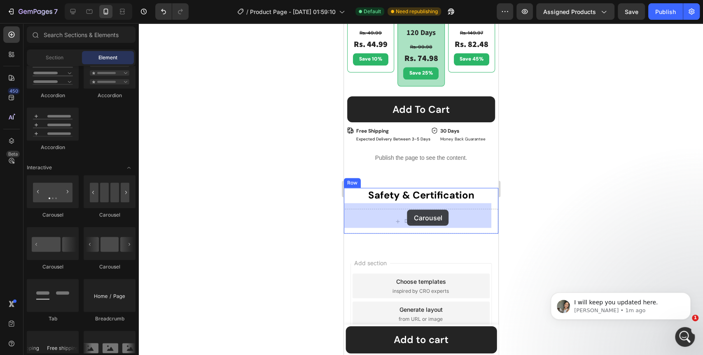
drag, startPoint x: 395, startPoint y: 273, endPoint x: 407, endPoint y: 210, distance: 64.6
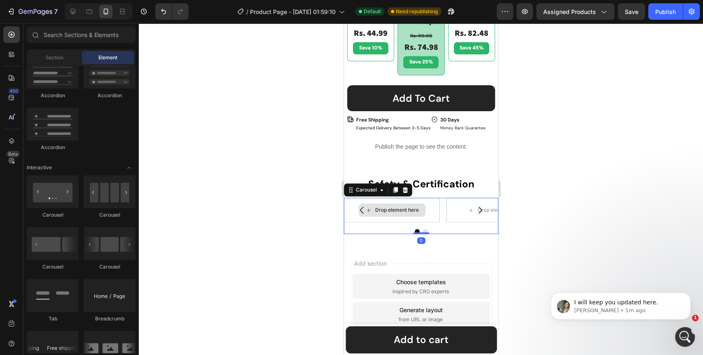
click at [394, 207] on div "Drop element here" at bounding box center [397, 210] width 44 height 7
click at [380, 207] on div "Drop element here" at bounding box center [397, 210] width 44 height 7
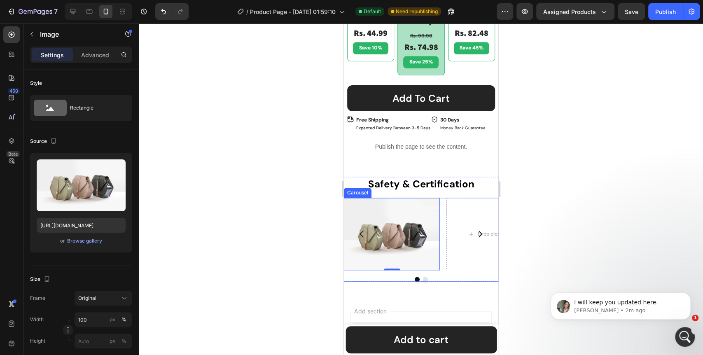
scroll to position [541, 0]
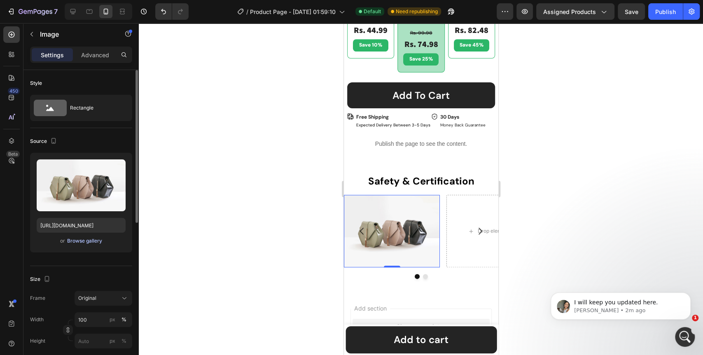
click at [82, 243] on div "Browse gallery" at bounding box center [84, 240] width 35 height 7
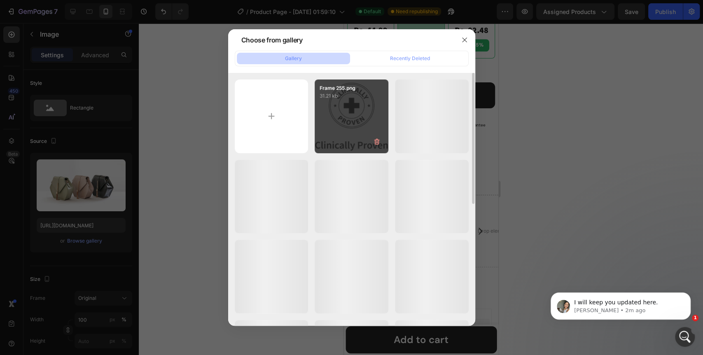
click at [377, 117] on div "Frame 255.png 31.21 kb" at bounding box center [352, 117] width 74 height 74
type input "https://cdn.shopify.com/s/files/1/0642/0463/6247/files/gempages_581248148823867…"
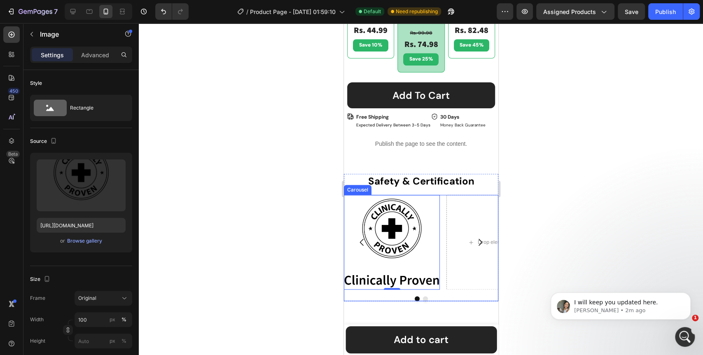
click at [462, 223] on div "Drop element here" at bounding box center [494, 242] width 96 height 94
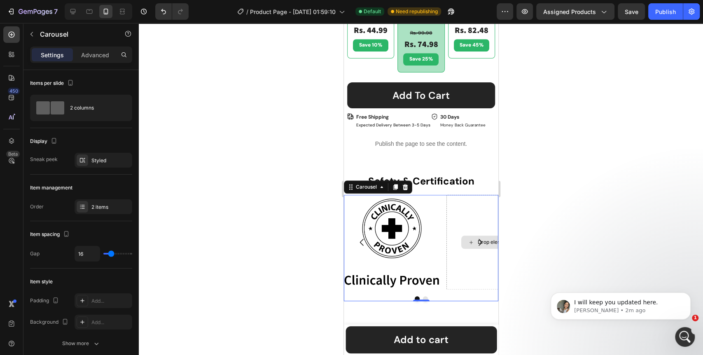
click at [459, 232] on div "Drop element here" at bounding box center [494, 242] width 96 height 94
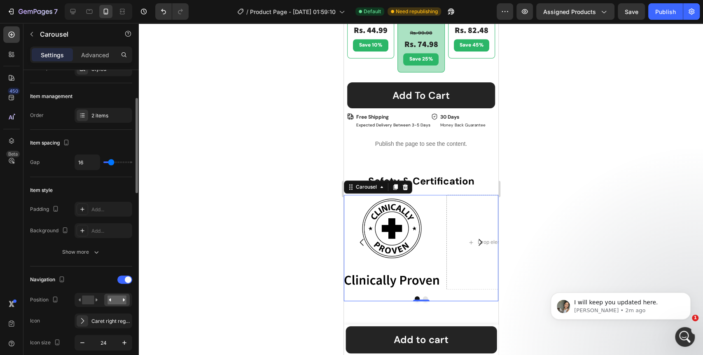
scroll to position [0, 0]
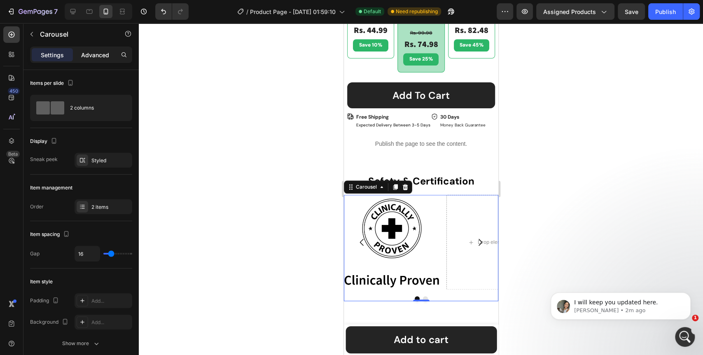
click at [84, 57] on p "Advanced" at bounding box center [95, 55] width 28 height 9
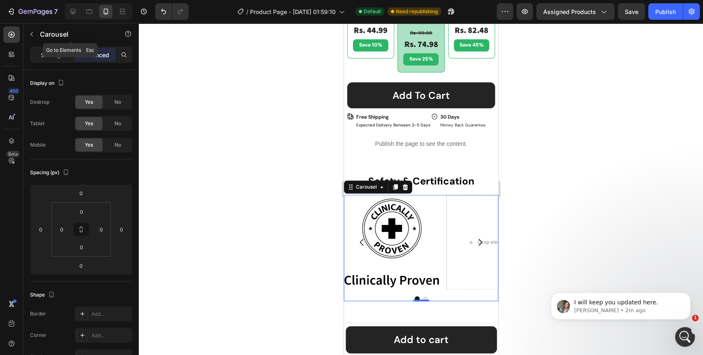
click at [30, 37] on icon "button" at bounding box center [31, 34] width 7 height 7
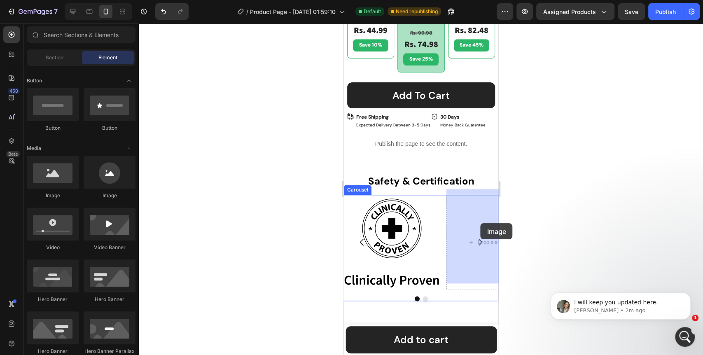
drag, startPoint x: 392, startPoint y: 195, endPoint x: 480, endPoint y: 223, distance: 92.9
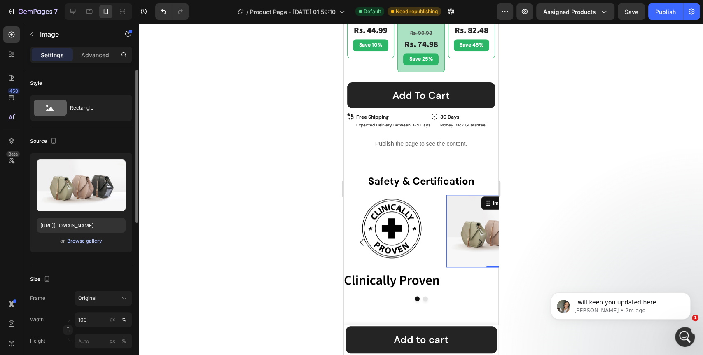
click at [70, 243] on div "Browse gallery" at bounding box center [84, 240] width 35 height 7
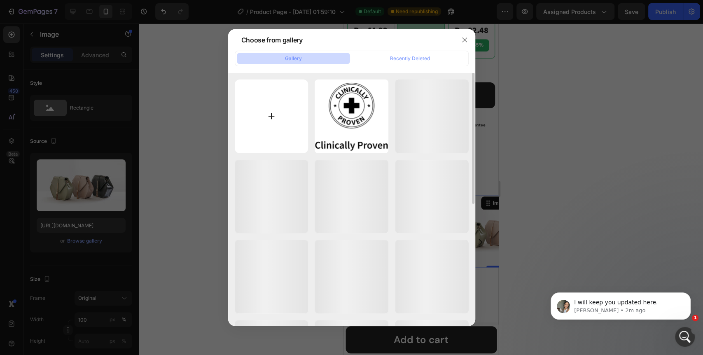
click at [274, 118] on input "file" at bounding box center [272, 117] width 74 height 74
type input "C:\fakepath\Frame 103.png"
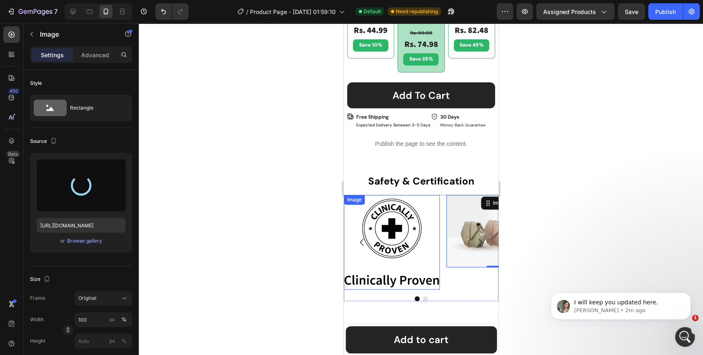
type input "https://cdn.shopify.com/s/files/1/0642/0463/6247/files/gempages_581248148823867…"
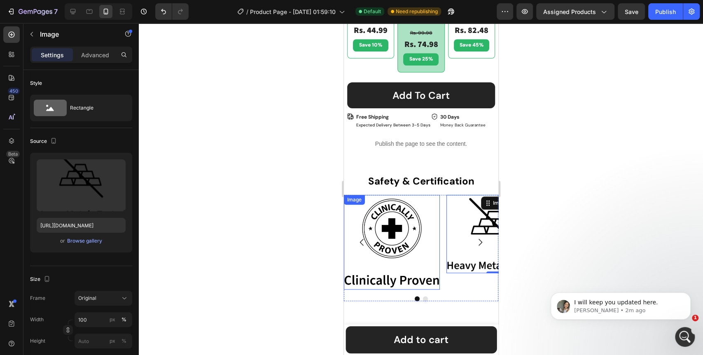
click at [421, 243] on img at bounding box center [392, 242] width 96 height 94
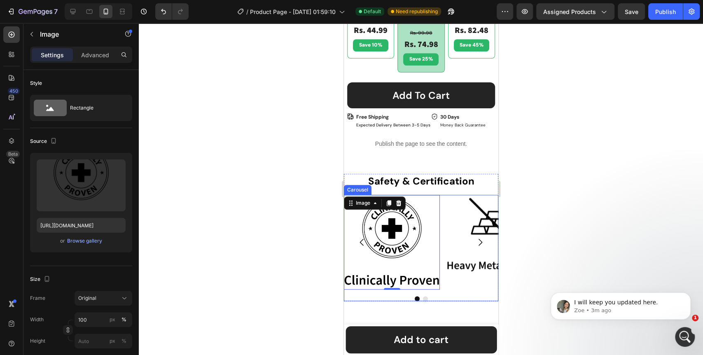
click at [469, 233] on button "Carousel Next Arrow" at bounding box center [480, 242] width 23 height 23
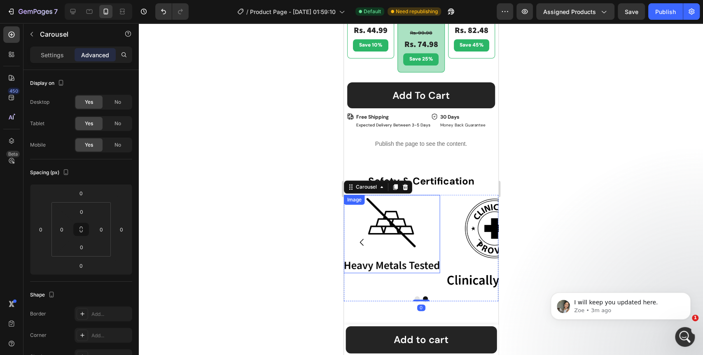
click at [401, 244] on img at bounding box center [392, 234] width 96 height 78
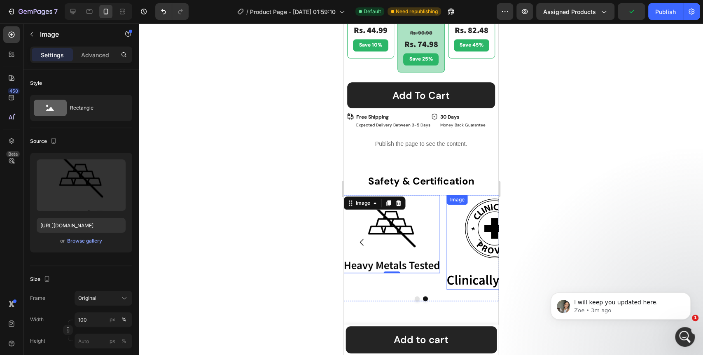
click at [472, 263] on img at bounding box center [494, 242] width 96 height 94
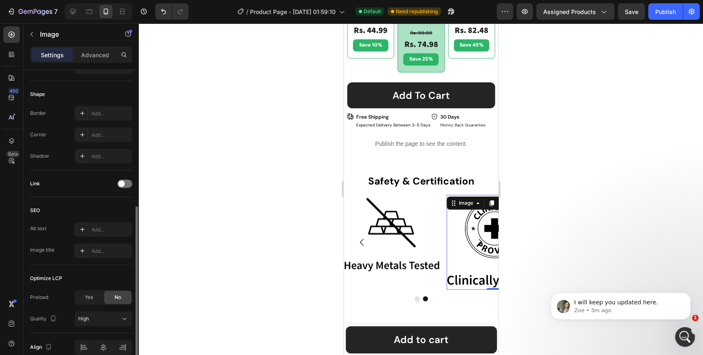
scroll to position [313, 0]
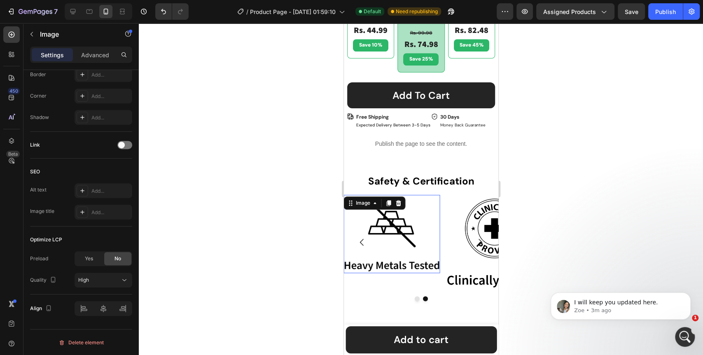
click at [396, 241] on img at bounding box center [392, 234] width 96 height 78
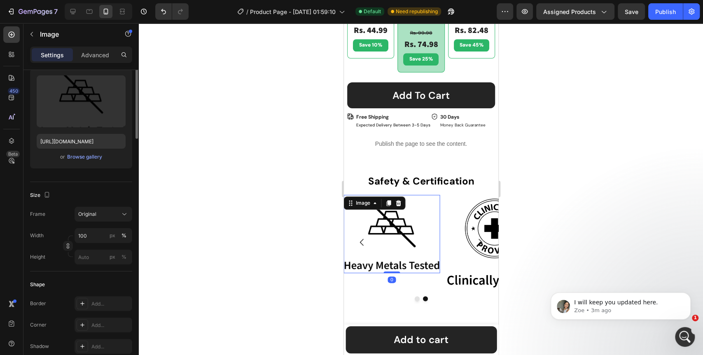
scroll to position [0, 0]
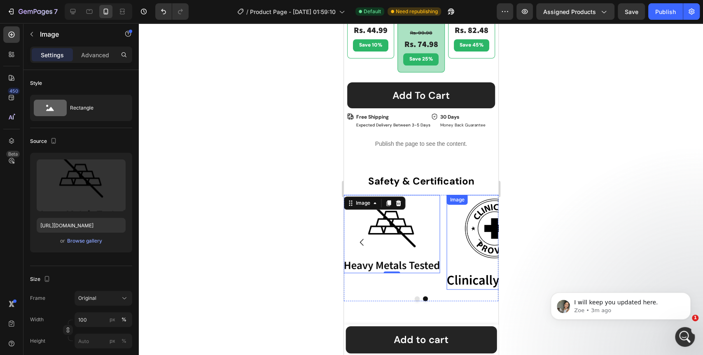
click at [460, 263] on img at bounding box center [494, 242] width 96 height 94
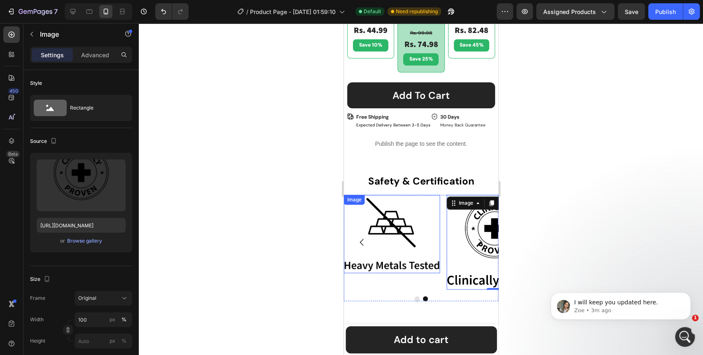
click at [393, 251] on img at bounding box center [392, 234] width 96 height 78
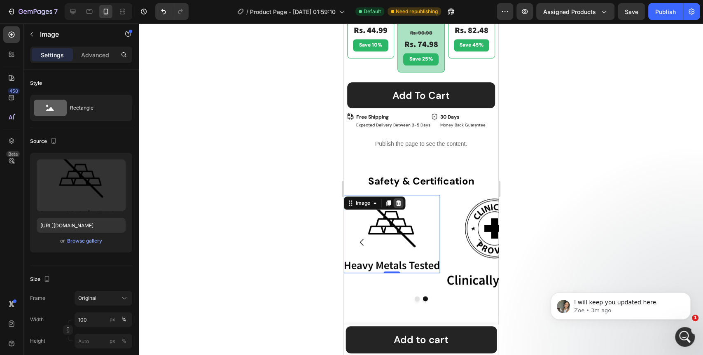
click at [401, 200] on icon at bounding box center [398, 203] width 7 height 7
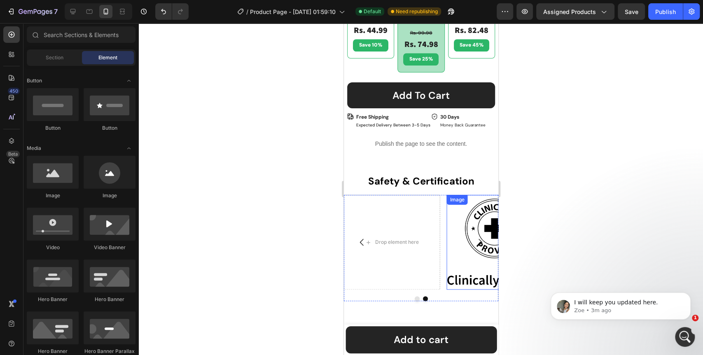
click at [469, 207] on img at bounding box center [494, 242] width 96 height 94
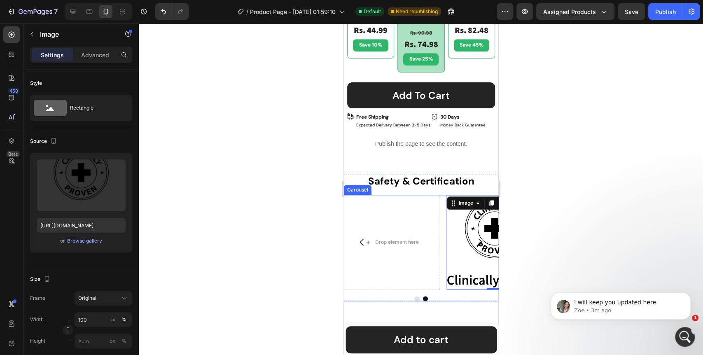
click at [475, 237] on icon "Carousel Next Arrow" at bounding box center [480, 242] width 10 height 10
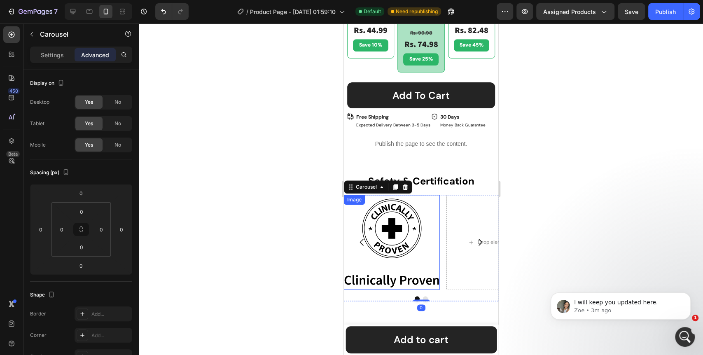
click at [416, 229] on img at bounding box center [392, 242] width 96 height 94
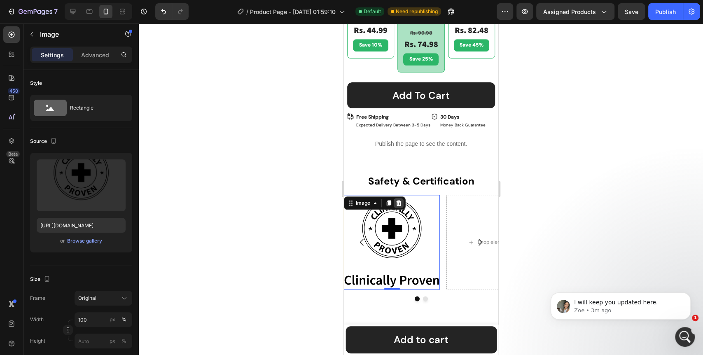
click at [401, 200] on icon at bounding box center [398, 203] width 7 height 7
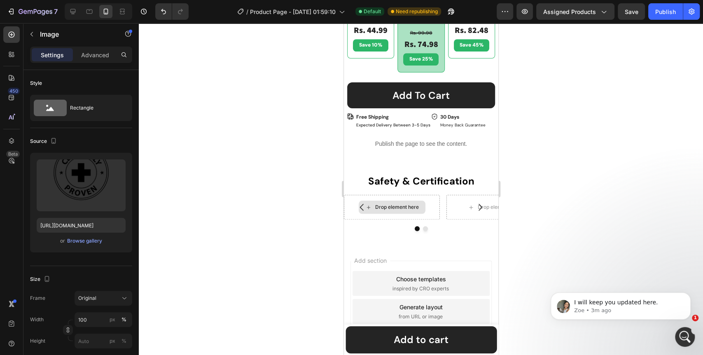
scroll to position [538, 0]
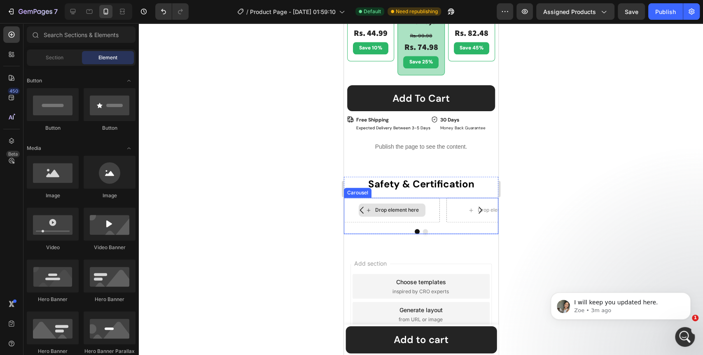
click at [404, 209] on div "Drop element here" at bounding box center [391, 210] width 67 height 13
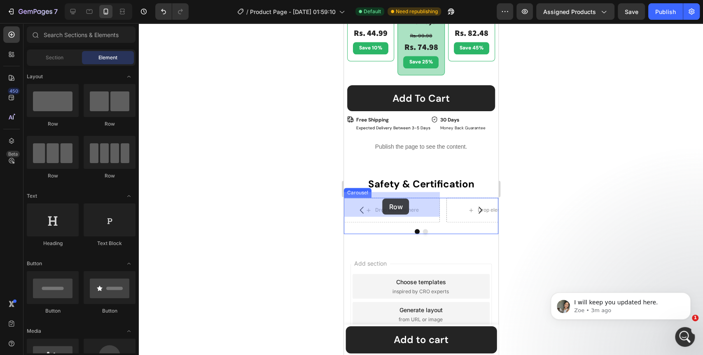
drag, startPoint x: 457, startPoint y: 127, endPoint x: 382, endPoint y: 199, distance: 103.4
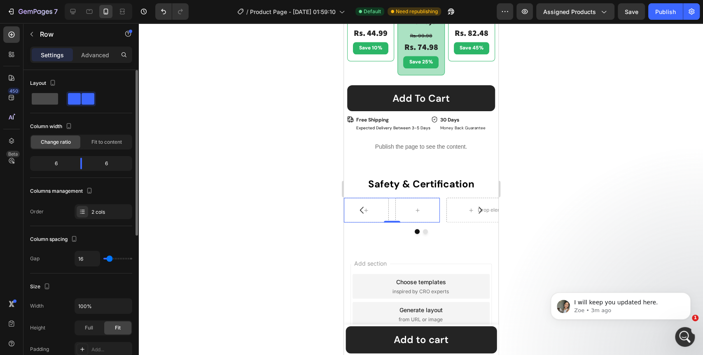
click at [53, 97] on span at bounding box center [45, 99] width 26 height 12
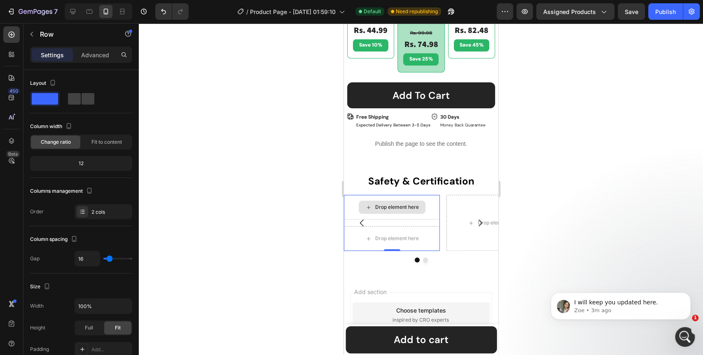
click at [387, 204] on div "Drop element here" at bounding box center [397, 207] width 44 height 7
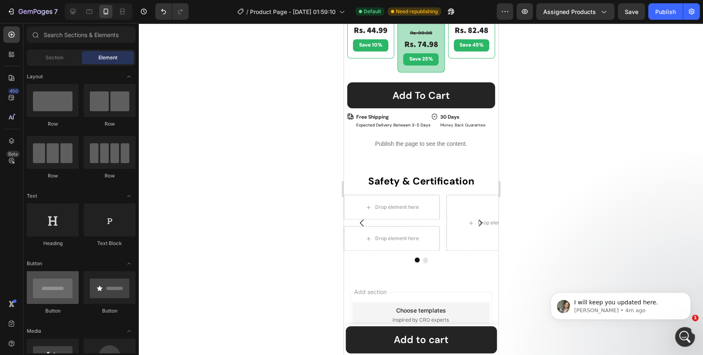
scroll to position [91, 0]
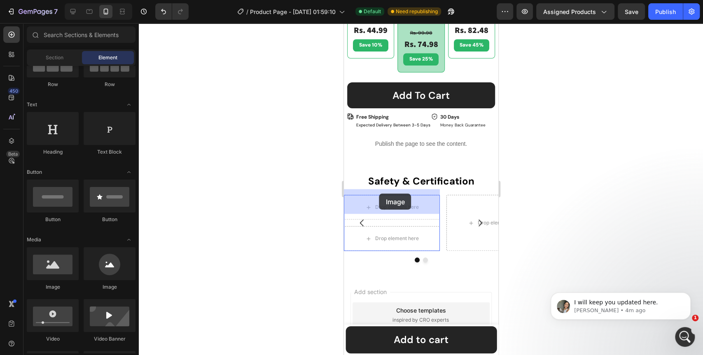
drag, startPoint x: 394, startPoint y: 295, endPoint x: 349, endPoint y: 204, distance: 101.2
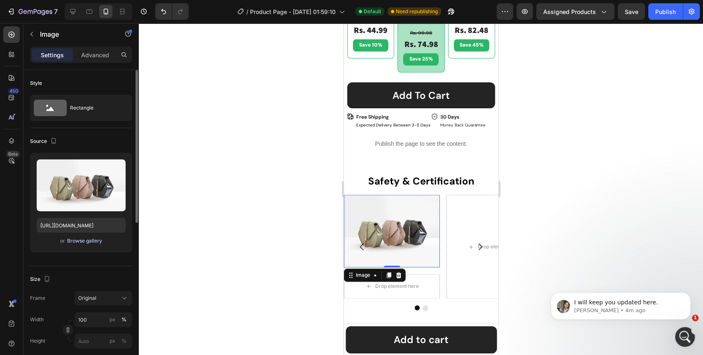
click at [93, 239] on div "Browse gallery" at bounding box center [84, 240] width 35 height 7
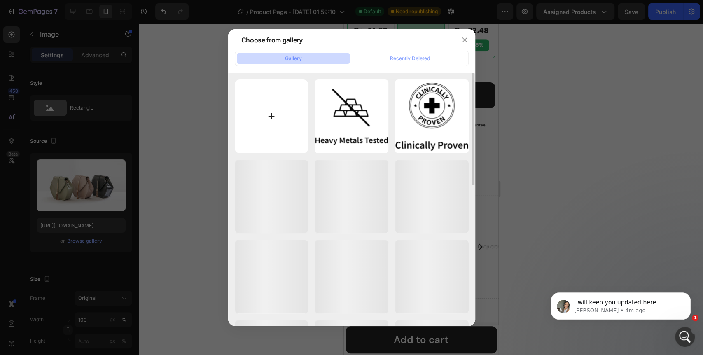
click at [264, 117] on input "file" at bounding box center [272, 117] width 74 height 74
type input "C:\fakepath\CLINICALLY_PROVEN_c70f4205-2bdb-44fc-bce8-0042879fdc52 1.png"
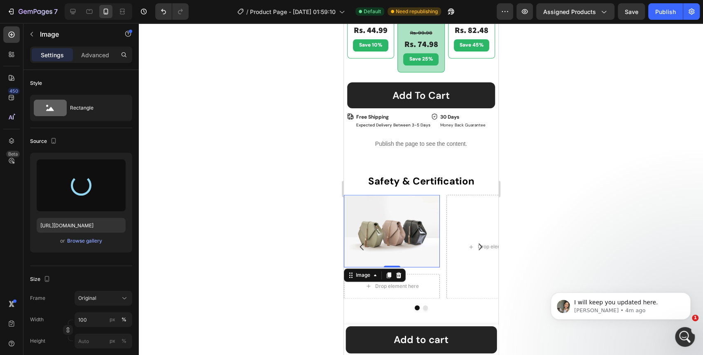
type input "https://cdn.shopify.com/s/files/1/0642/0463/6247/files/gempages_581248148823867…"
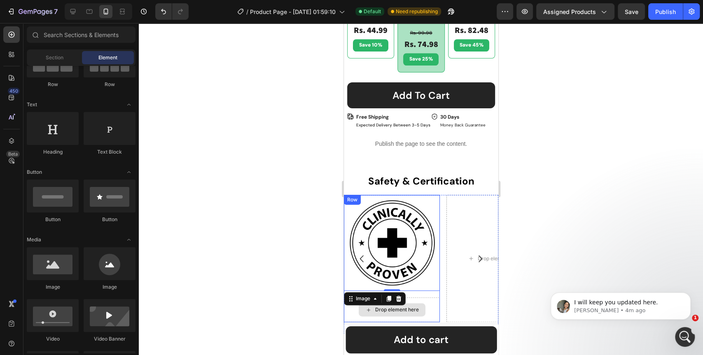
click at [420, 303] on div "Drop element here" at bounding box center [391, 309] width 67 height 13
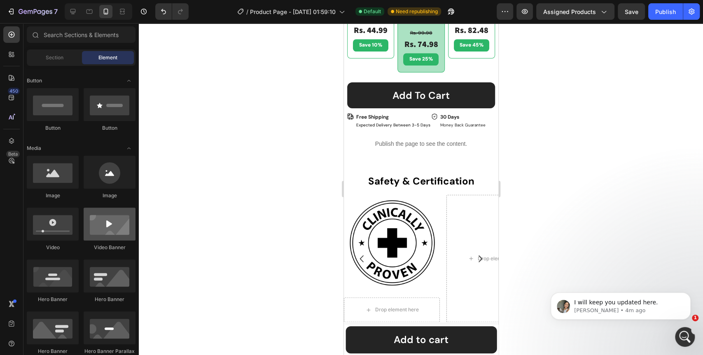
scroll to position [0, 0]
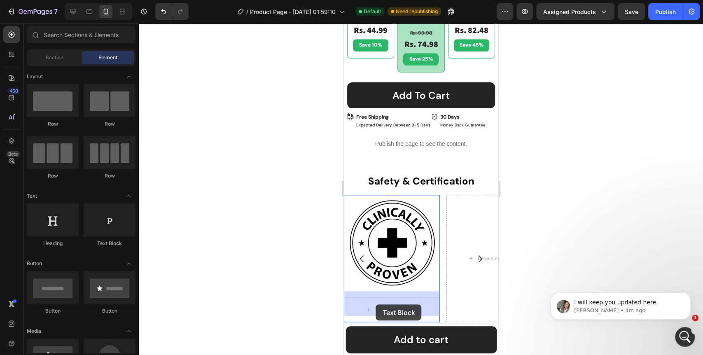
drag, startPoint x: 446, startPoint y: 248, endPoint x: 376, endPoint y: 305, distance: 90.3
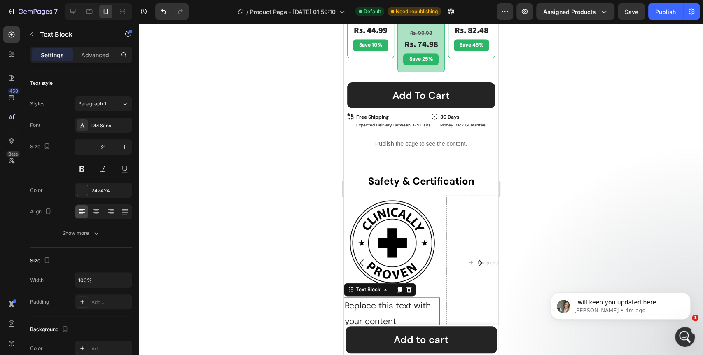
click at [377, 306] on div "Replace this text with your content" at bounding box center [392, 314] width 96 height 33
click at [377, 306] on p "Replace this text with your content" at bounding box center [391, 313] width 94 height 31
click at [297, 303] on div at bounding box center [421, 189] width 565 height 332
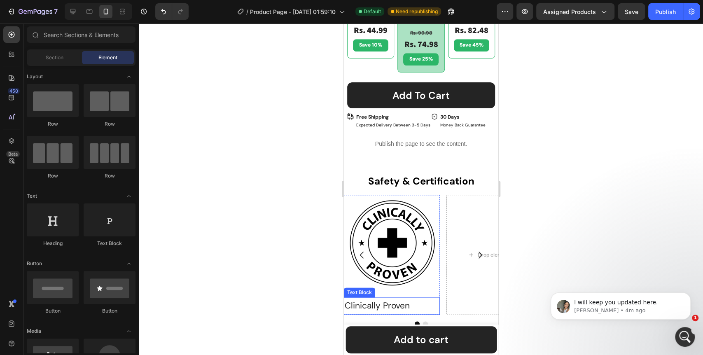
click at [427, 298] on p "Clinically Proven" at bounding box center [391, 306] width 94 height 16
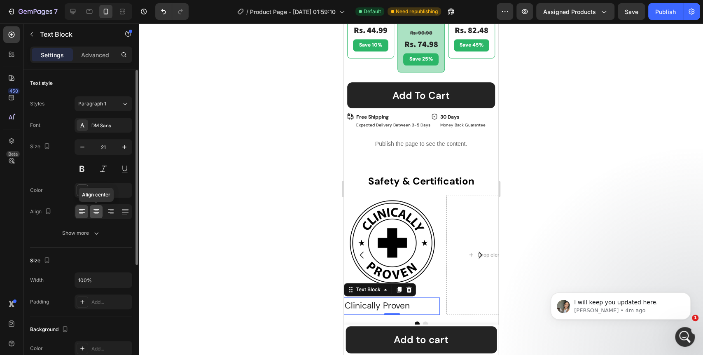
click at [95, 214] on icon at bounding box center [96, 212] width 8 height 8
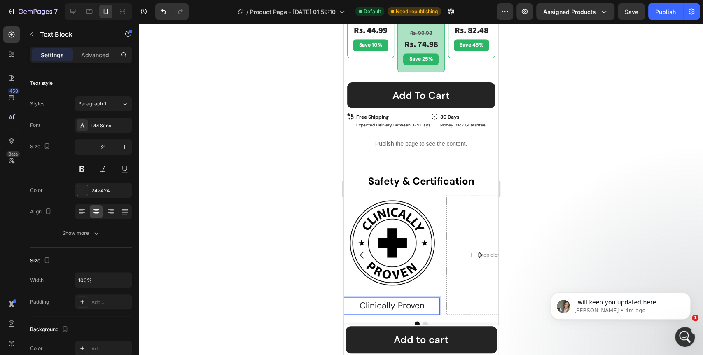
click at [380, 302] on p "Clinically Proven" at bounding box center [391, 306] width 94 height 16
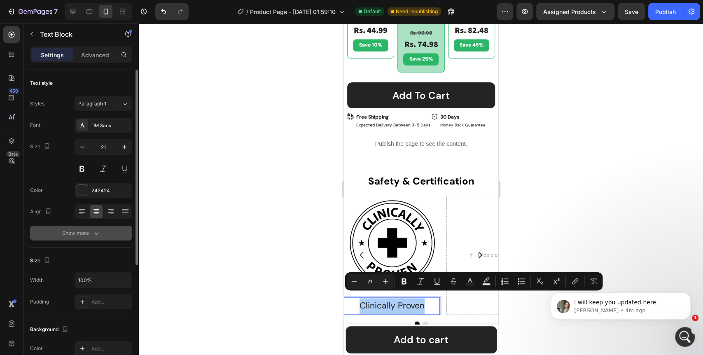
click at [76, 236] on div "Show more" at bounding box center [81, 233] width 38 height 8
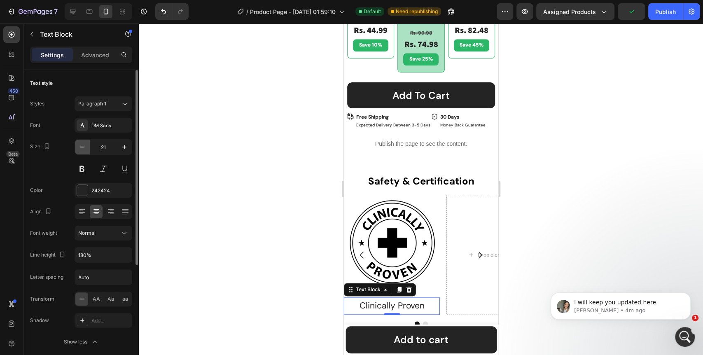
click at [78, 145] on icon "button" at bounding box center [82, 147] width 8 height 8
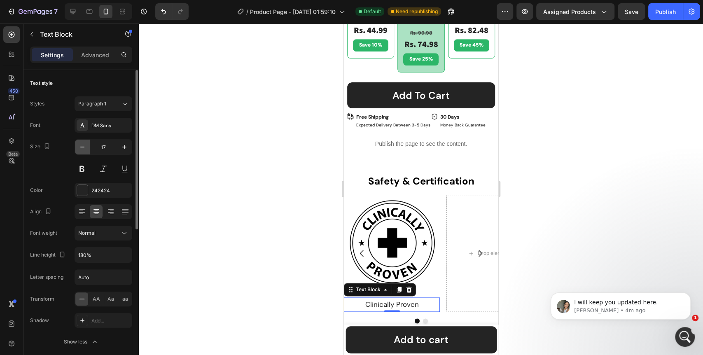
type input "16"
click at [124, 235] on icon at bounding box center [124, 233] width 8 height 8
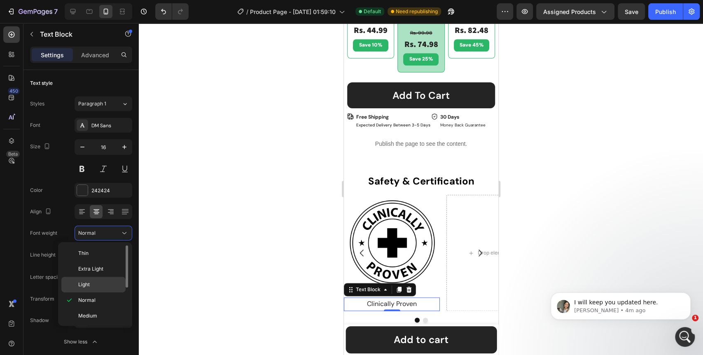
scroll to position [46, 0]
click at [94, 284] on span "Semi Bold" at bounding box center [89, 285] width 23 height 7
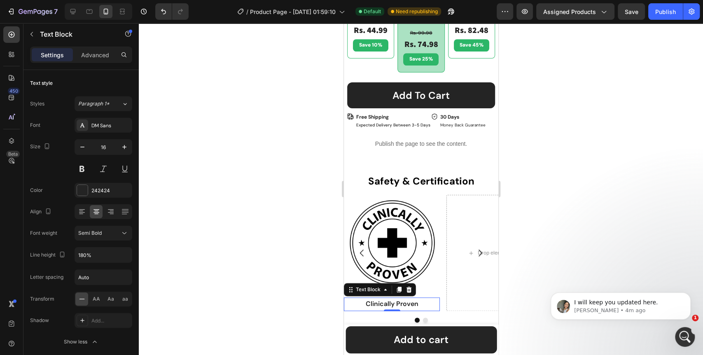
click at [254, 272] on div at bounding box center [421, 189] width 565 height 332
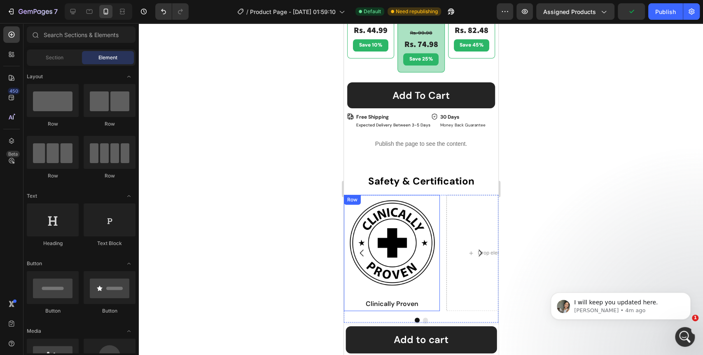
click at [433, 287] on div "Image Clinically Proven Text Block Row" at bounding box center [392, 253] width 96 height 116
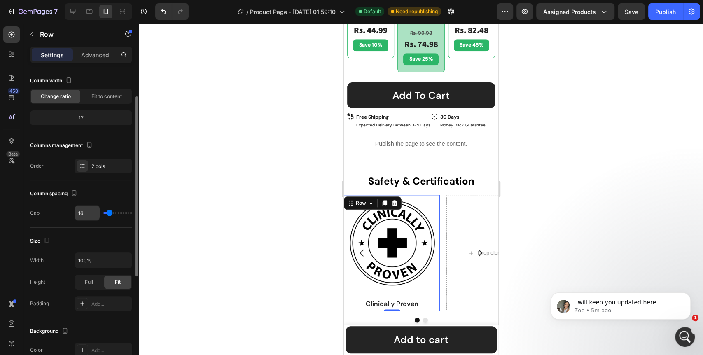
click at [86, 215] on input "16" at bounding box center [87, 213] width 25 height 15
type input "8"
click at [180, 234] on div at bounding box center [421, 189] width 565 height 332
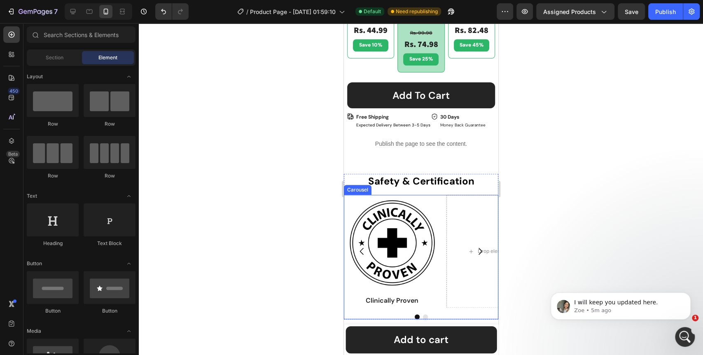
click at [478, 248] on icon "Carousel Next Arrow" at bounding box center [480, 251] width 4 height 7
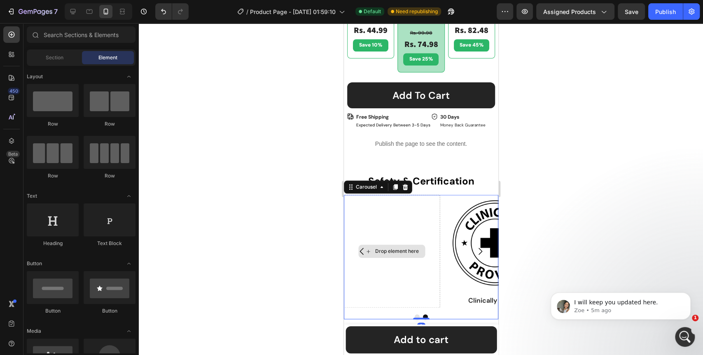
click at [388, 248] on div "Drop element here" at bounding box center [397, 251] width 44 height 7
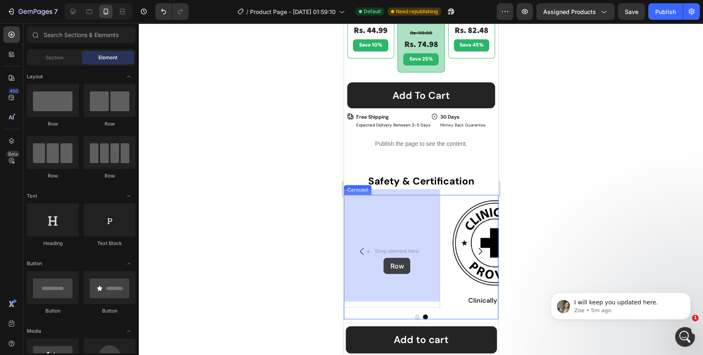
drag, startPoint x: 450, startPoint y: 136, endPoint x: 384, endPoint y: 258, distance: 139.4
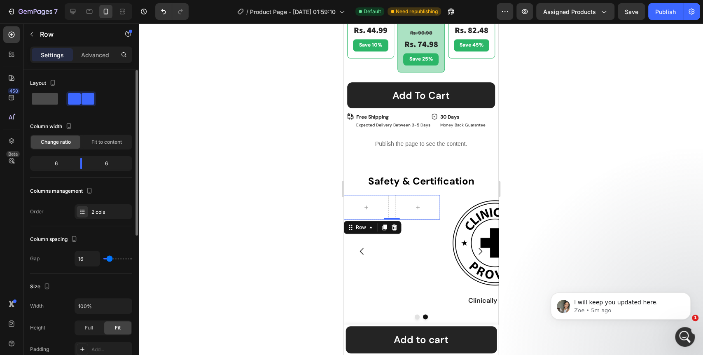
click at [50, 99] on span at bounding box center [45, 99] width 26 height 12
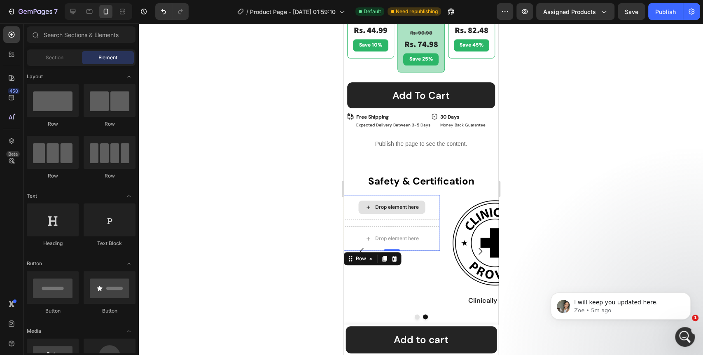
click at [392, 204] on div "Drop element here" at bounding box center [397, 207] width 44 height 7
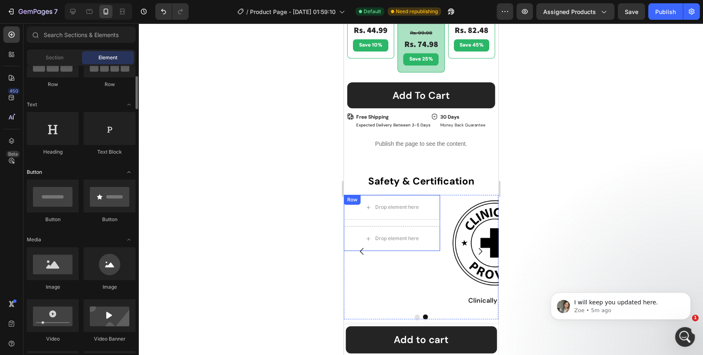
scroll to position [137, 0]
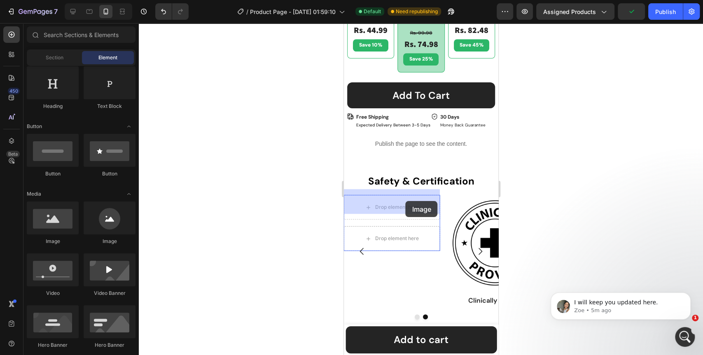
drag, startPoint x: 396, startPoint y: 248, endPoint x: 405, endPoint y: 201, distance: 47.6
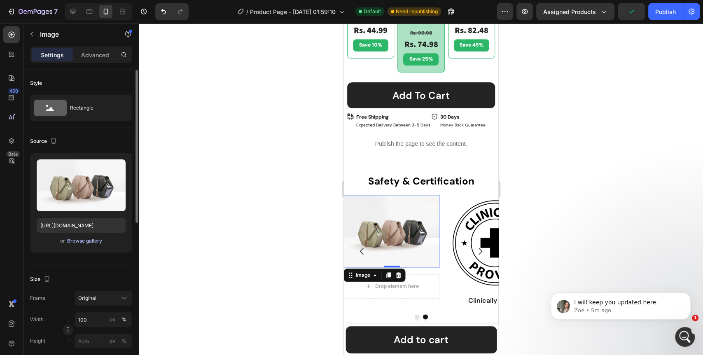
click at [81, 243] on div "Browse gallery" at bounding box center [84, 240] width 35 height 7
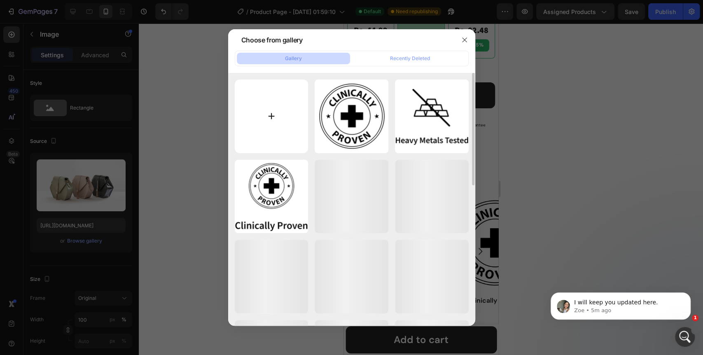
click at [275, 115] on input "file" at bounding box center [272, 117] width 74 height 74
type input "C:\fakepath\Heavy_Metal_Tested_3e22c3a8-e376-4a2a-992b-56257ac1ad3c 1.png"
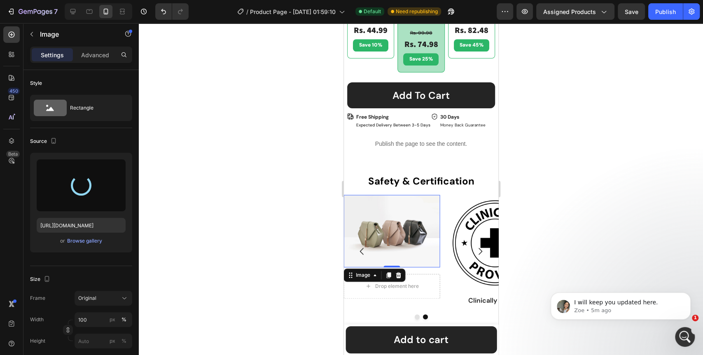
type input "https://cdn.shopify.com/s/files/1/0642/0463/6247/files/gempages_581248148823867…"
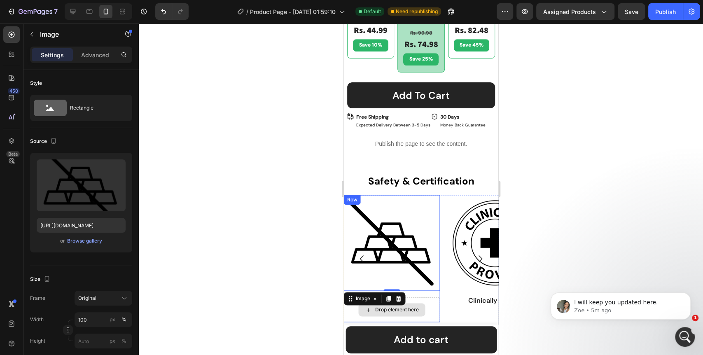
click at [417, 307] on div "Drop element here" at bounding box center [397, 310] width 44 height 7
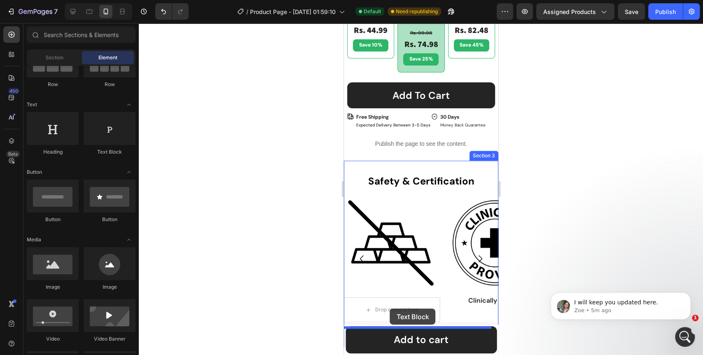
scroll to position [554, 0]
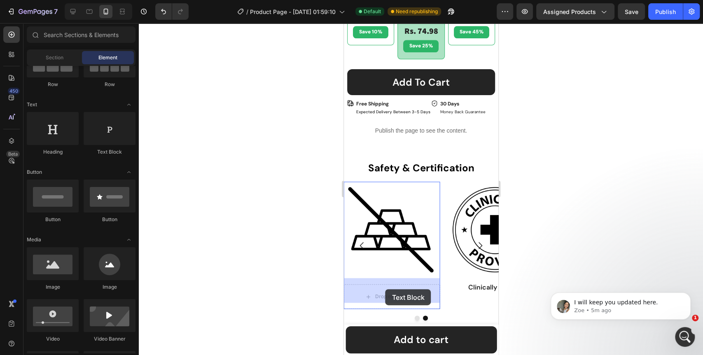
drag, startPoint x: 449, startPoint y: 159, endPoint x: 385, endPoint y: 289, distance: 144.9
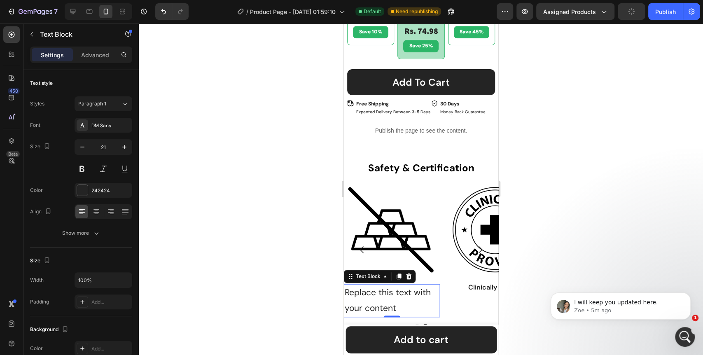
click at [385, 289] on div "Replace this text with your content" at bounding box center [392, 300] width 96 height 33
click at [385, 289] on p "Replace this text with your content" at bounding box center [391, 300] width 94 height 31
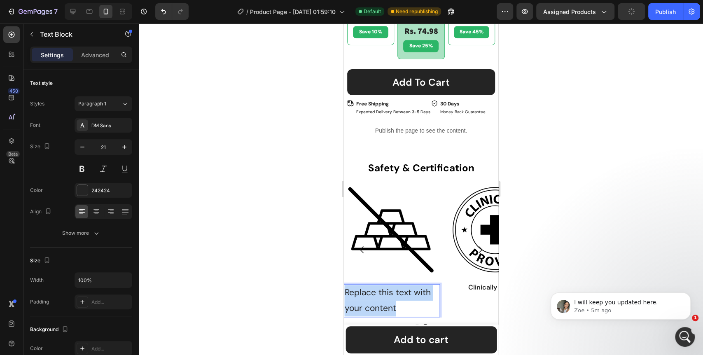
click at [385, 289] on p "Replace this text with your content" at bounding box center [391, 300] width 94 height 31
click at [258, 298] on div at bounding box center [421, 189] width 565 height 332
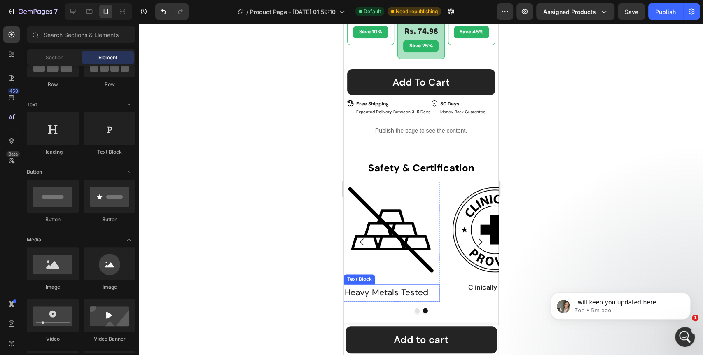
click at [419, 285] on p "Heavy Metals Tested" at bounding box center [391, 293] width 94 height 16
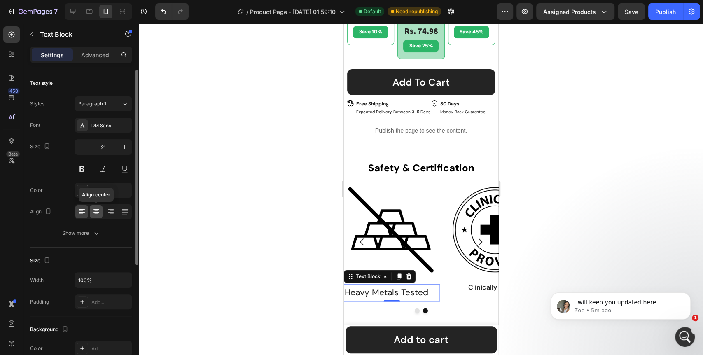
click at [96, 214] on icon at bounding box center [96, 212] width 8 height 8
click at [82, 148] on icon "button" at bounding box center [82, 147] width 8 height 8
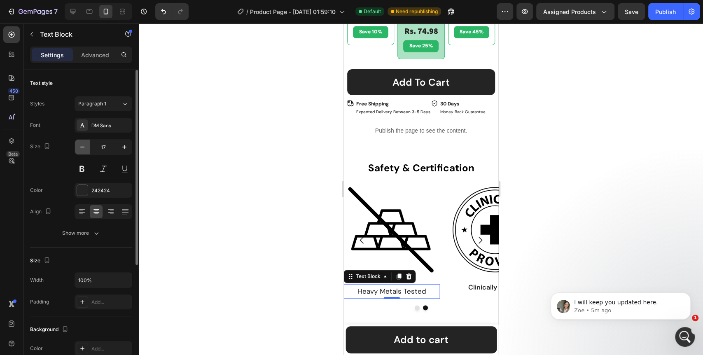
click at [82, 148] on icon "button" at bounding box center [82, 147] width 8 height 8
type input "16"
click at [82, 238] on button "Show more" at bounding box center [81, 233] width 102 height 15
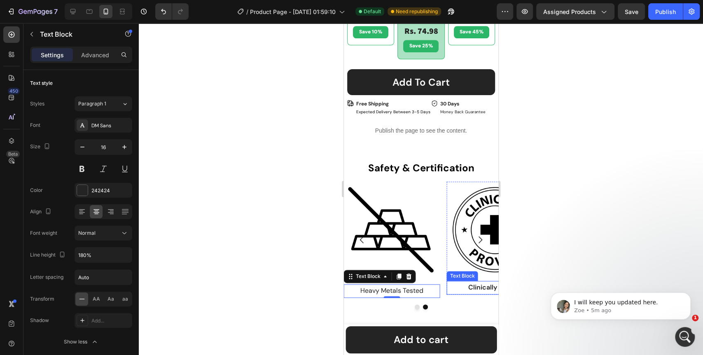
click at [475, 282] on p "Clinically Proven" at bounding box center [494, 288] width 94 height 12
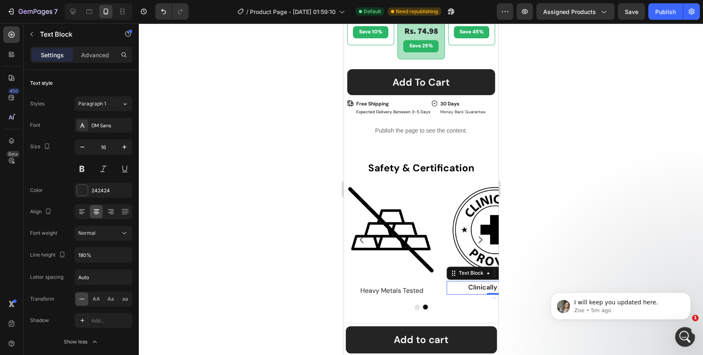
scroll to position [46, 0]
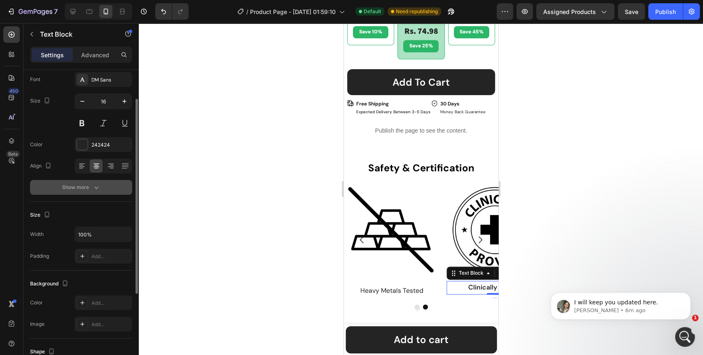
click at [67, 189] on div "Show more" at bounding box center [81, 187] width 38 height 8
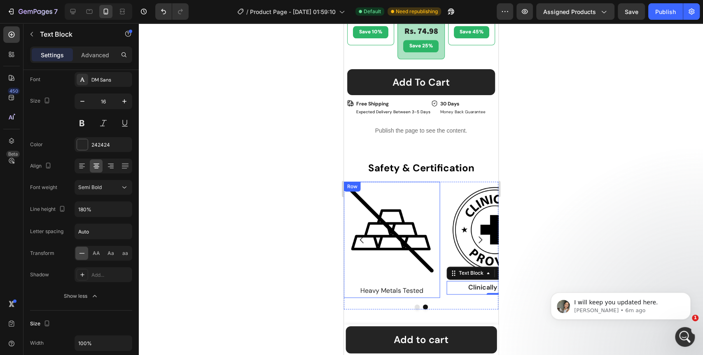
click at [391, 285] on p "Heavy Metals Tested" at bounding box center [391, 291] width 94 height 12
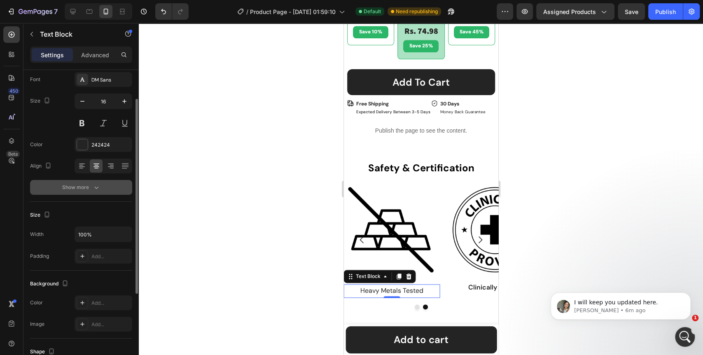
click at [83, 190] on div "Show more" at bounding box center [81, 187] width 38 height 8
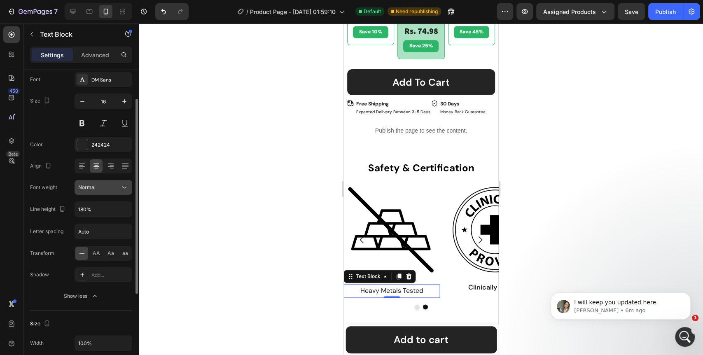
click at [129, 183] on icon at bounding box center [124, 187] width 8 height 8
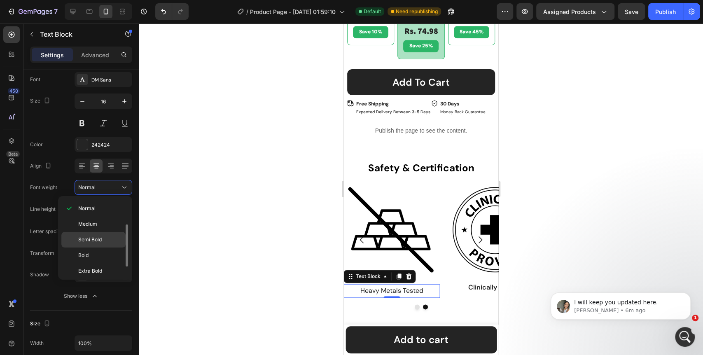
click at [97, 241] on span "Semi Bold" at bounding box center [89, 239] width 23 height 7
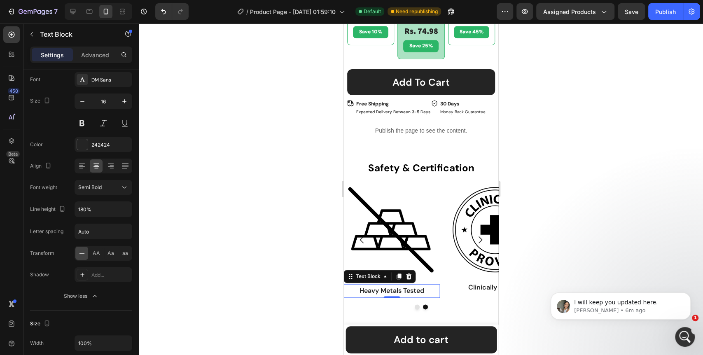
click at [272, 246] on div at bounding box center [421, 189] width 565 height 332
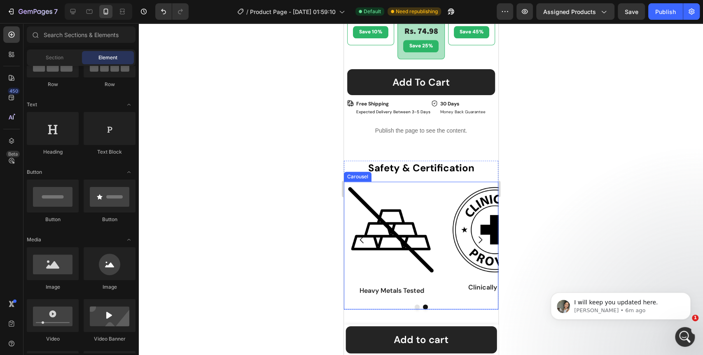
click at [478, 237] on icon "Carousel Next Arrow" at bounding box center [480, 240] width 4 height 7
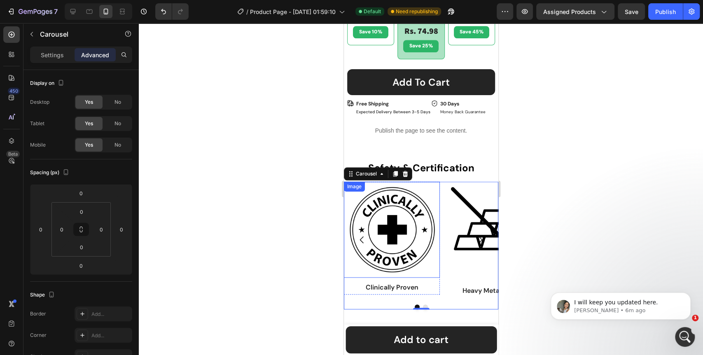
click at [431, 184] on img at bounding box center [392, 230] width 96 height 96
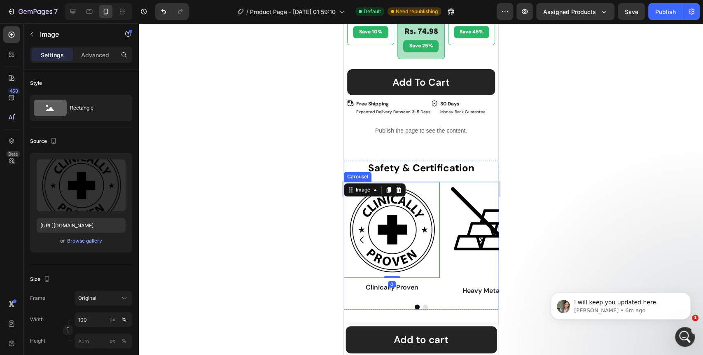
click at [475, 235] on icon "Carousel Next Arrow" at bounding box center [480, 240] width 10 height 10
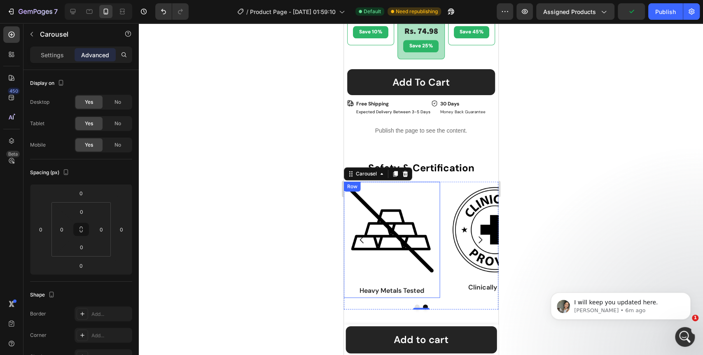
click at [439, 273] on div "Image Heavy Metals Tested Text Block Row" at bounding box center [392, 240] width 96 height 116
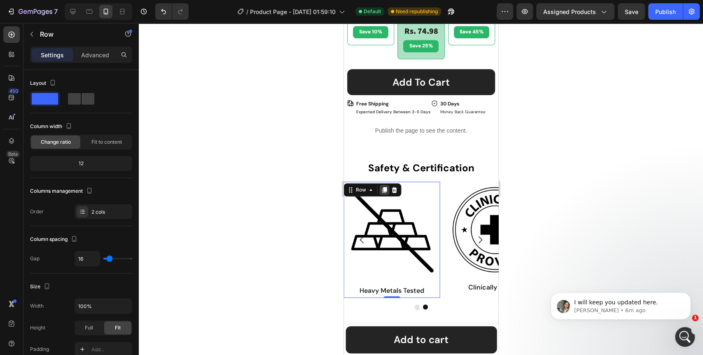
click at [386, 187] on icon at bounding box center [384, 190] width 5 height 6
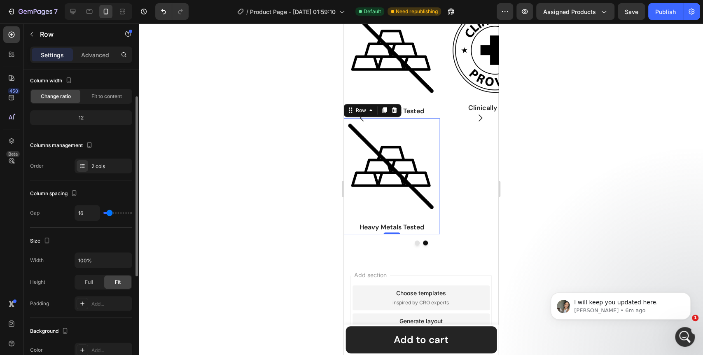
scroll to position [745, 0]
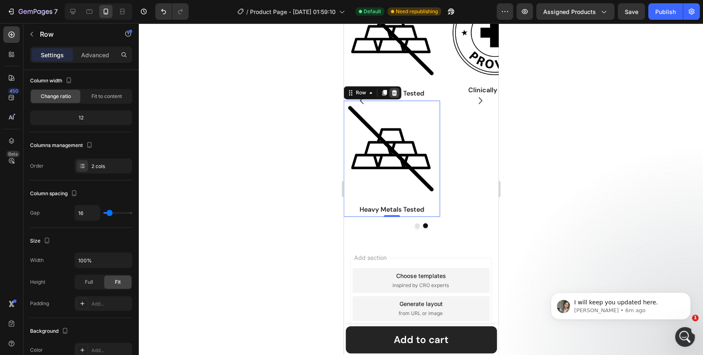
click at [395, 94] on icon at bounding box center [393, 93] width 5 height 6
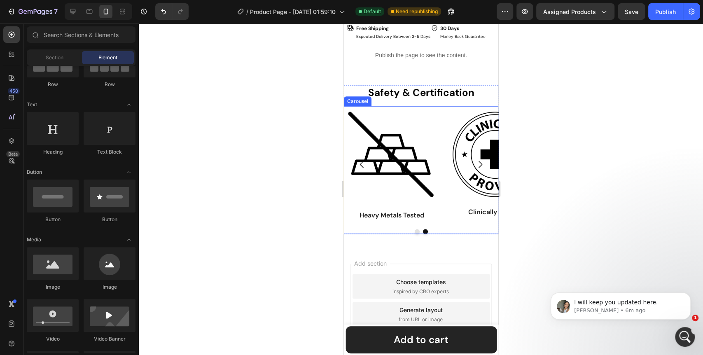
click at [447, 229] on div at bounding box center [421, 231] width 155 height 5
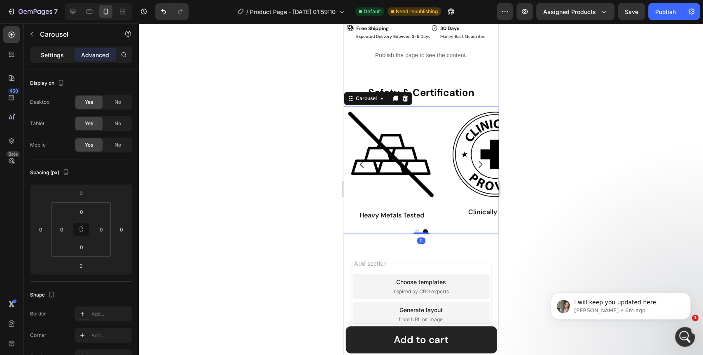
click at [49, 53] on p "Settings" at bounding box center [52, 55] width 23 height 9
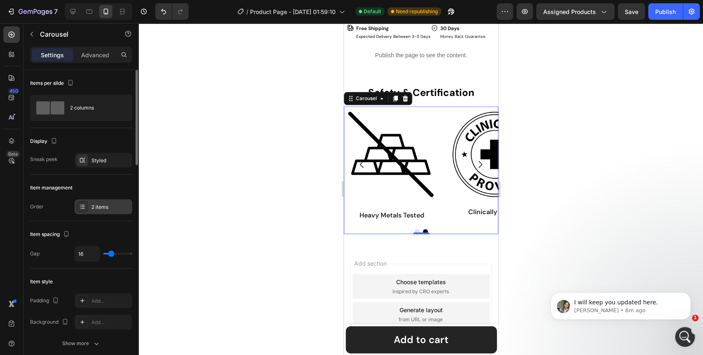
click at [84, 205] on icon at bounding box center [82, 207] width 7 height 7
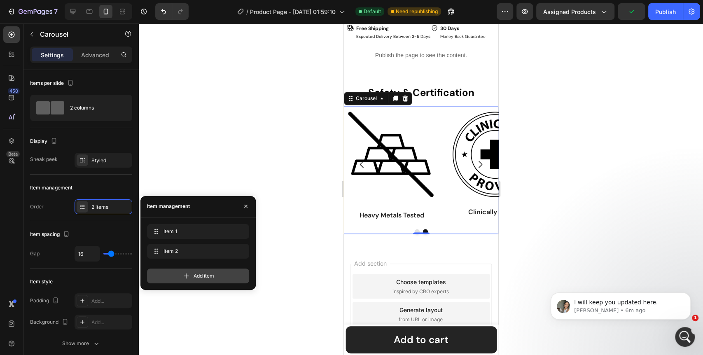
click at [214, 275] on div "Add item" at bounding box center [198, 276] width 102 height 15
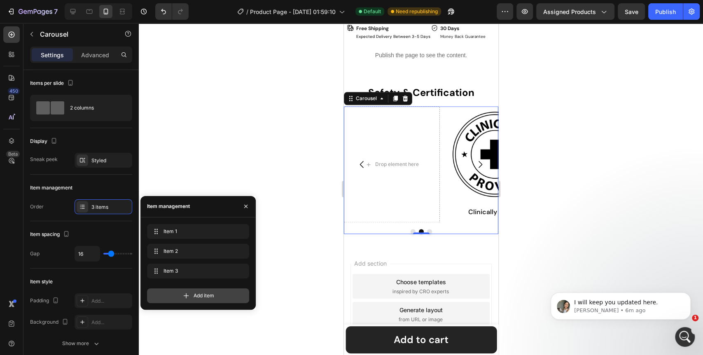
click at [203, 293] on span "Add item" at bounding box center [204, 295] width 21 height 7
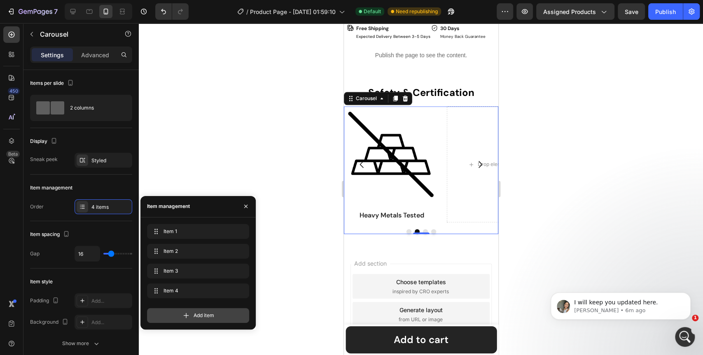
click at [201, 311] on div "Add item" at bounding box center [198, 315] width 102 height 15
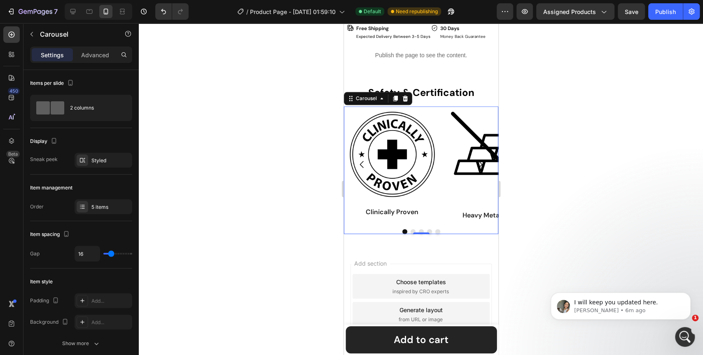
click at [286, 257] on div at bounding box center [421, 189] width 565 height 332
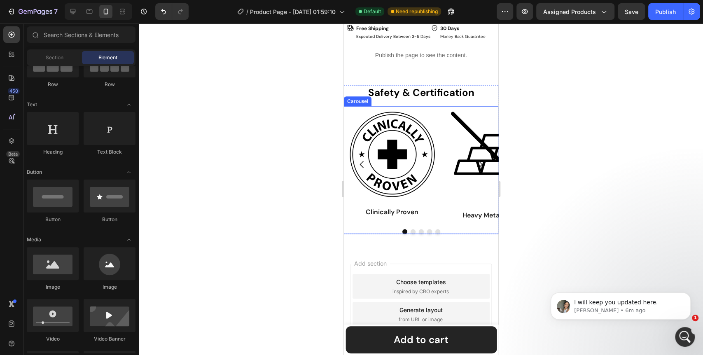
click at [475, 159] on icon "Carousel Next Arrow" at bounding box center [480, 164] width 10 height 10
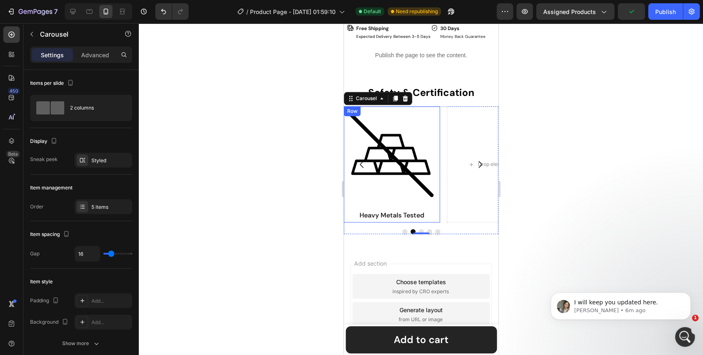
click at [438, 200] on div "Image Heavy Metals Tested Text Block Row" at bounding box center [392, 164] width 96 height 116
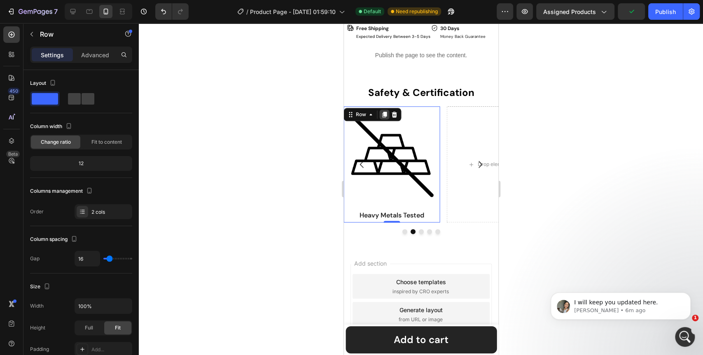
click at [383, 111] on icon at bounding box center [384, 114] width 7 height 7
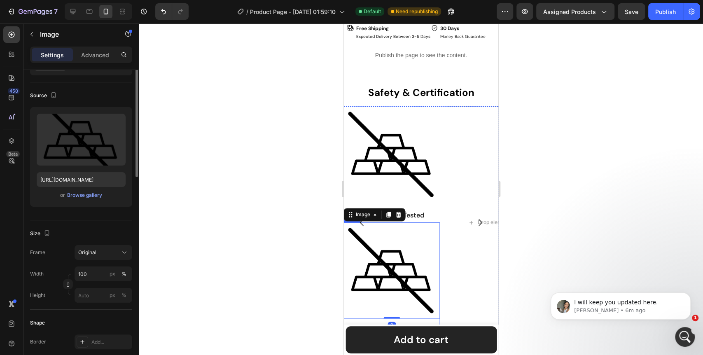
scroll to position [0, 0]
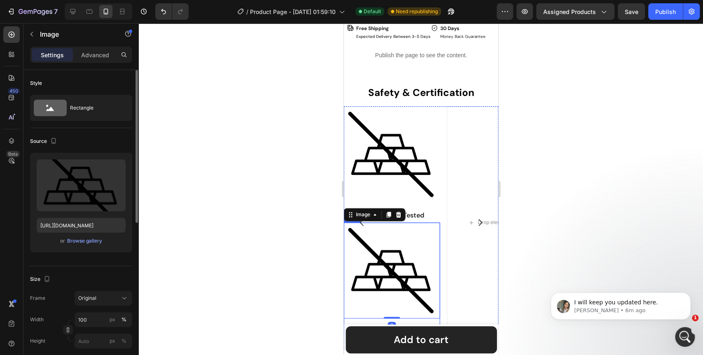
click at [434, 318] on div "Image 0 Heavy Metals Tested Text Block Row" at bounding box center [392, 281] width 96 height 116
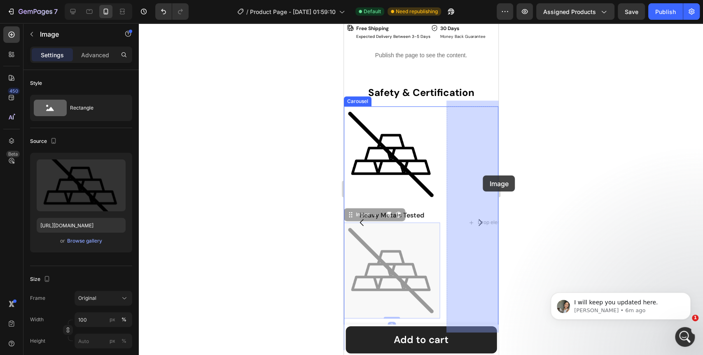
drag, startPoint x: 404, startPoint y: 291, endPoint x: 482, endPoint y: 176, distance: 139.2
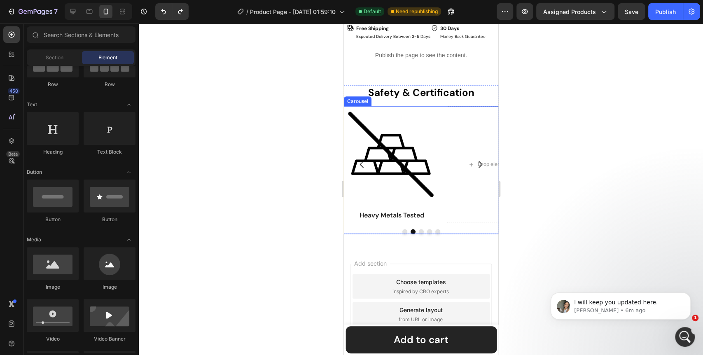
click at [478, 161] on icon "Carousel Next Arrow" at bounding box center [480, 164] width 4 height 7
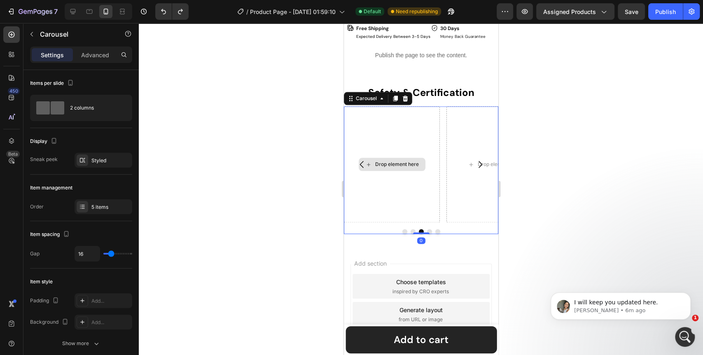
click at [383, 161] on div "Drop element here" at bounding box center [397, 164] width 44 height 7
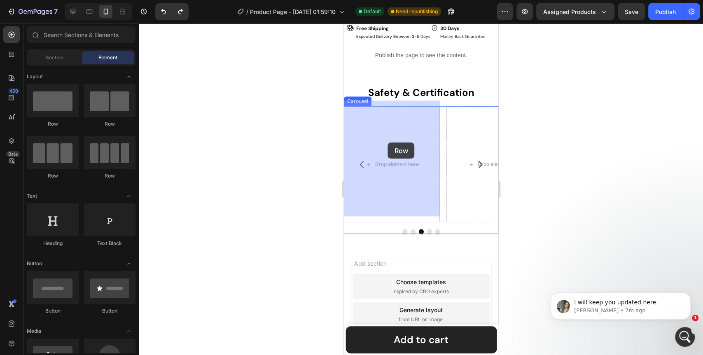
drag, startPoint x: 449, startPoint y: 123, endPoint x: 388, endPoint y: 143, distance: 64.4
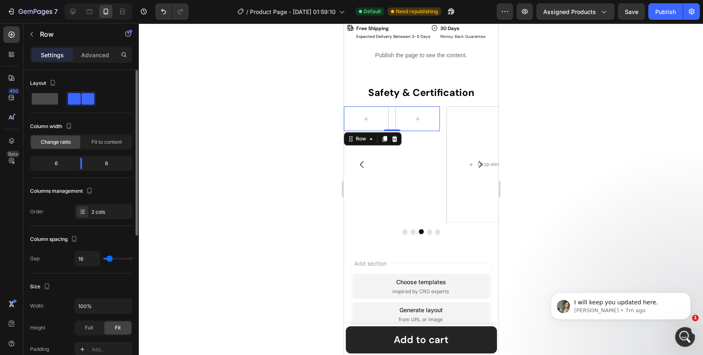
click at [44, 104] on span at bounding box center [45, 99] width 26 height 12
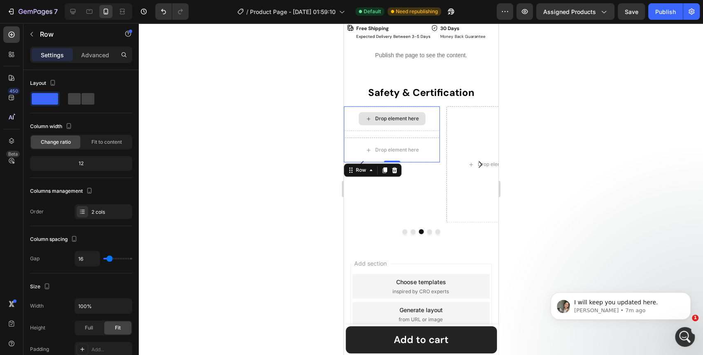
click at [391, 115] on div "Drop element here" at bounding box center [397, 118] width 44 height 7
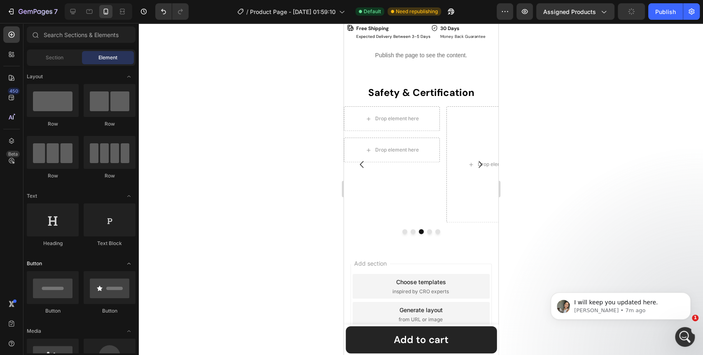
scroll to position [46, 0]
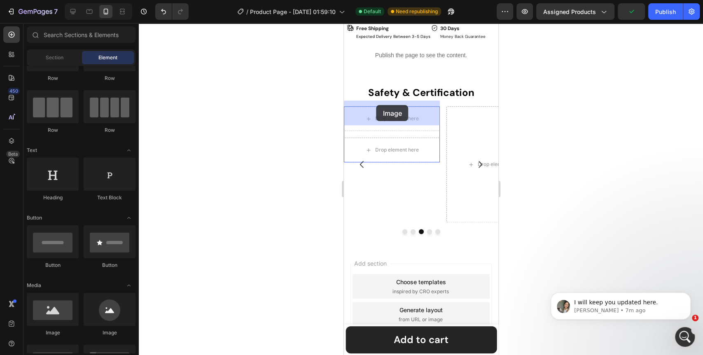
drag, startPoint x: 401, startPoint y: 327, endPoint x: 376, endPoint y: 105, distance: 223.5
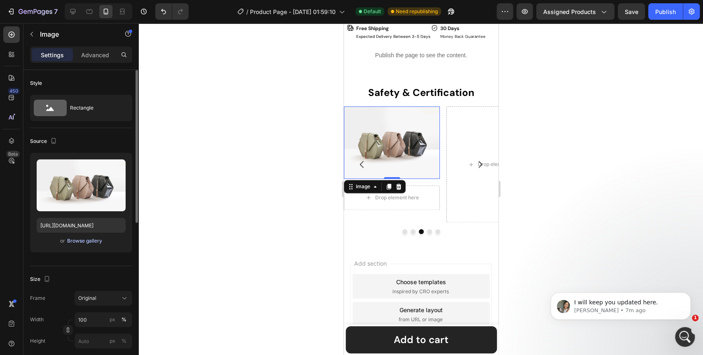
click at [91, 239] on div "Browse gallery" at bounding box center [84, 240] width 35 height 7
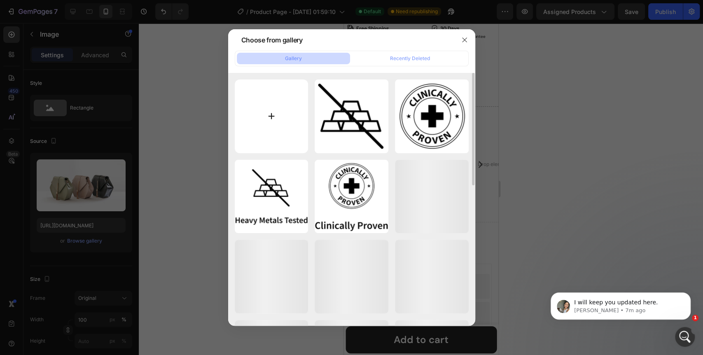
click at [272, 119] on input "file" at bounding box center [272, 117] width 74 height 74
type input "C:\fakepath\No_Preservatives_75bdb2bd-4474-4f94-b352-abfbccbdd23a 1.png"
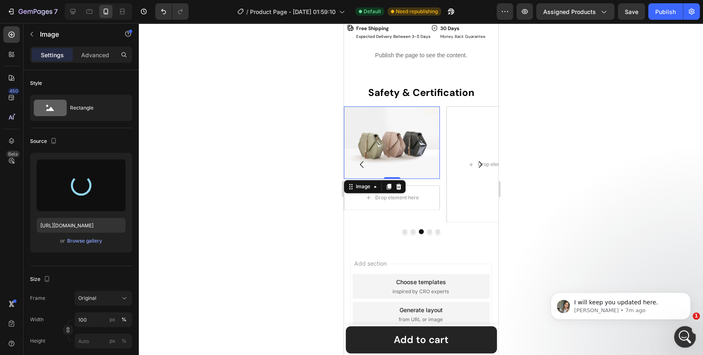
click at [676, 331] on div "Open Intercom Messenger" at bounding box center [683, 335] width 27 height 27
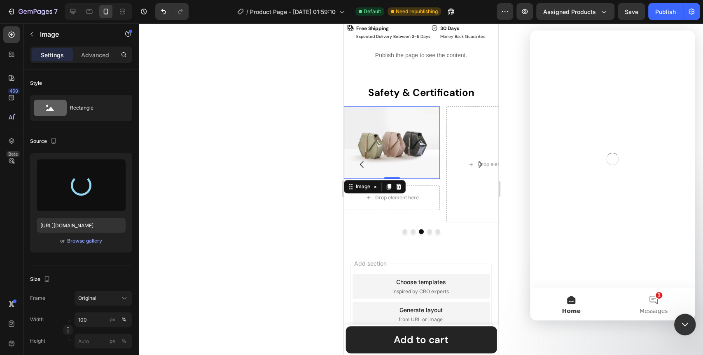
scroll to position [0, 0]
type input "https://cdn.shopify.com/s/files/1/0642/0463/6247/files/gempages_581248148823867…"
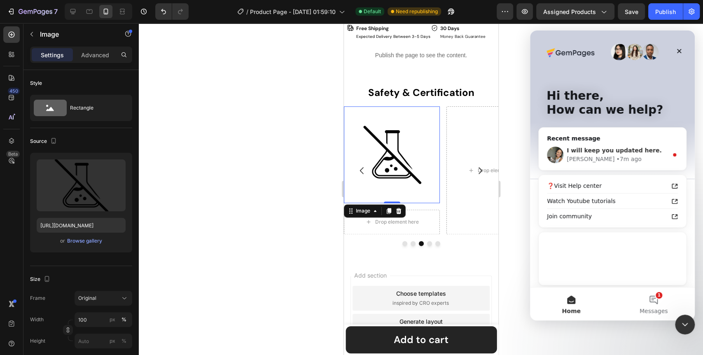
click at [616, 158] on div "Zoe • 7m ago" at bounding box center [617, 159] width 101 height 9
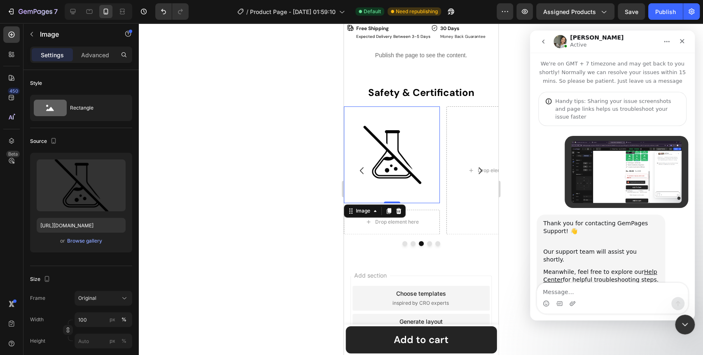
scroll to position [1, 0]
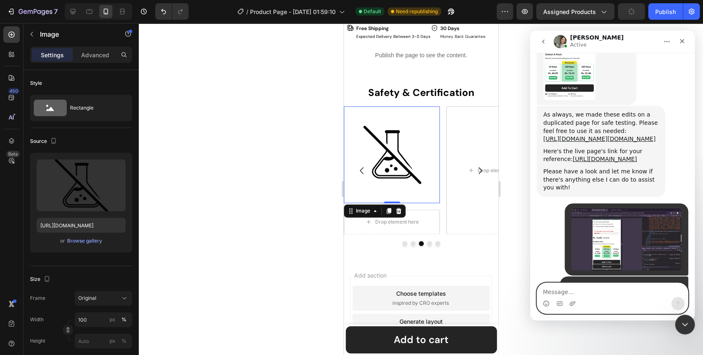
click at [585, 295] on textarea "Message…" at bounding box center [612, 290] width 151 height 14
type textarea "ok"
click at [674, 303] on button "Send a message…" at bounding box center [678, 303] width 13 height 13
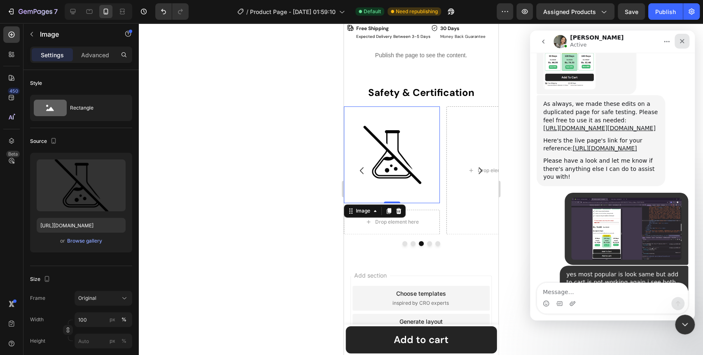
click at [683, 43] on icon "Close" at bounding box center [682, 41] width 7 height 7
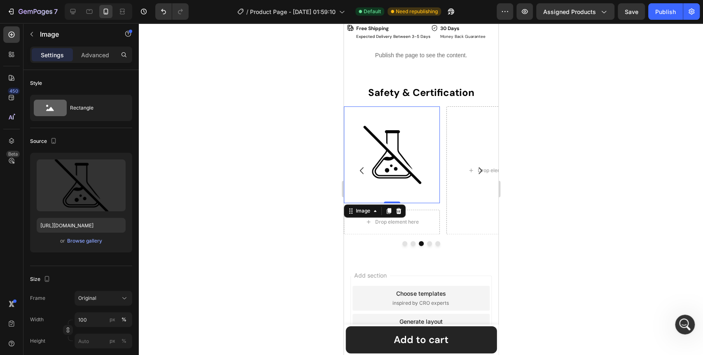
scroll to position [0, 0]
click at [416, 219] on div "Drop element here" at bounding box center [397, 222] width 44 height 7
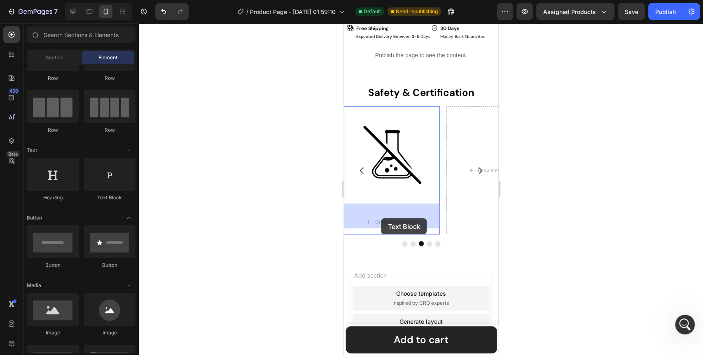
drag, startPoint x: 448, startPoint y: 208, endPoint x: 381, endPoint y: 218, distance: 68.0
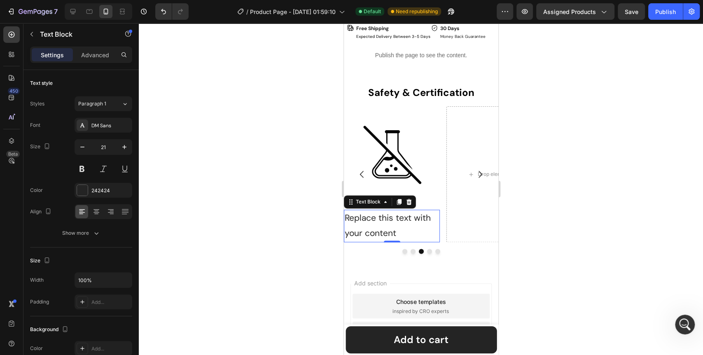
click at [415, 217] on div "Replace this text with your content" at bounding box center [392, 226] width 96 height 33
click at [415, 217] on p "Replace this text with your content" at bounding box center [391, 226] width 94 height 31
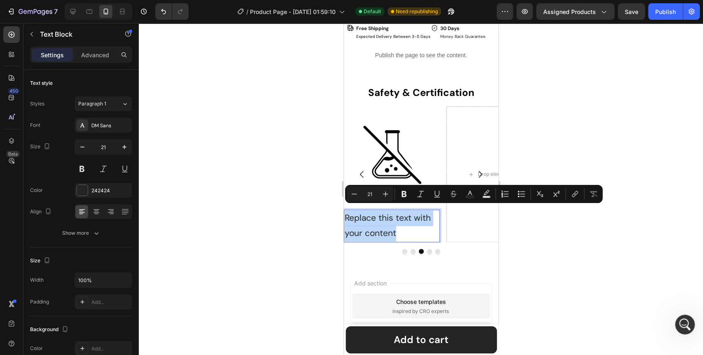
scroll to position [4206, 0]
click at [415, 217] on p "Replace this text with your content" at bounding box center [391, 226] width 94 height 31
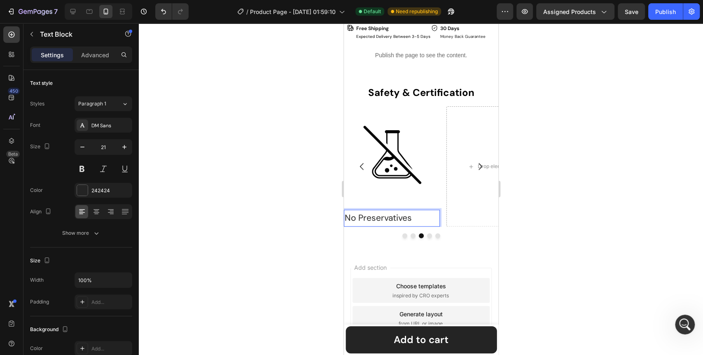
click at [286, 241] on div at bounding box center [421, 189] width 565 height 332
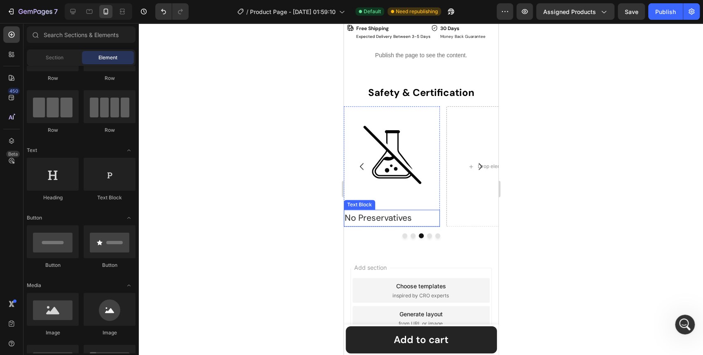
click at [431, 211] on p "No Preservatives" at bounding box center [391, 219] width 94 height 16
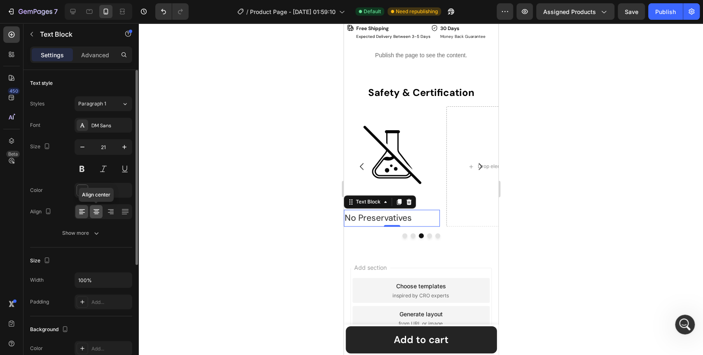
click at [95, 214] on icon at bounding box center [96, 214] width 4 height 1
click at [80, 145] on icon "button" at bounding box center [82, 147] width 8 height 8
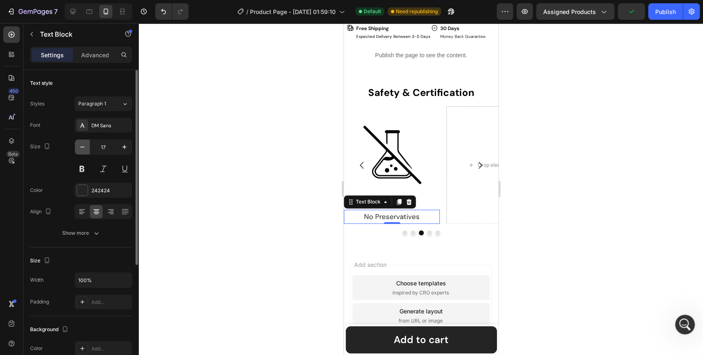
click at [80, 145] on icon "button" at bounding box center [82, 147] width 8 height 8
type input "16"
click at [94, 234] on icon "button" at bounding box center [96, 233] width 8 height 8
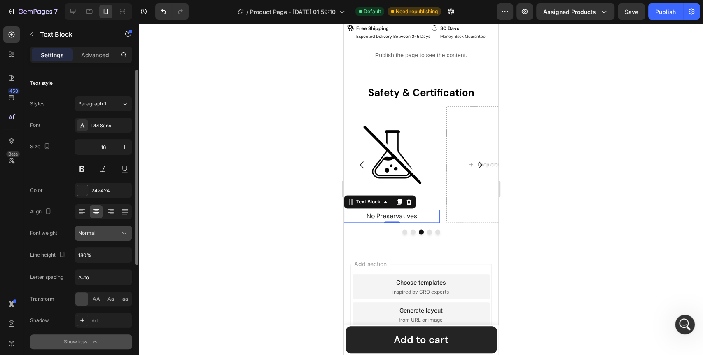
click at [125, 234] on icon at bounding box center [124, 233] width 8 height 8
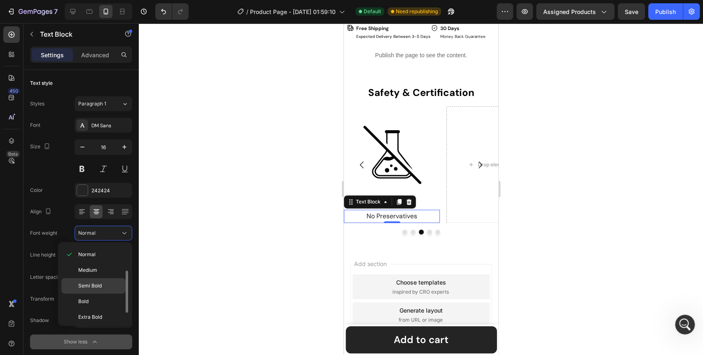
scroll to position [63, 0]
click at [97, 268] on span "Semi Bold" at bounding box center [89, 268] width 23 height 7
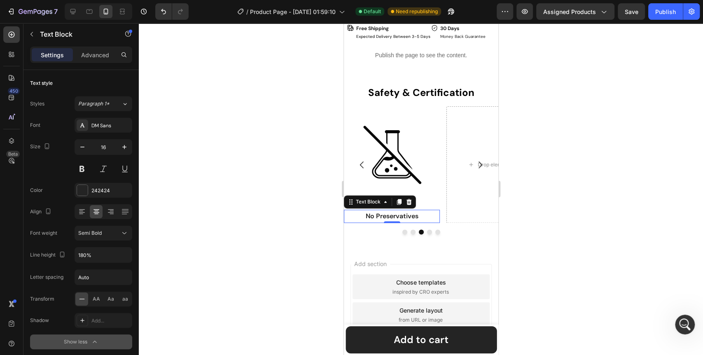
click at [260, 255] on div at bounding box center [421, 189] width 565 height 332
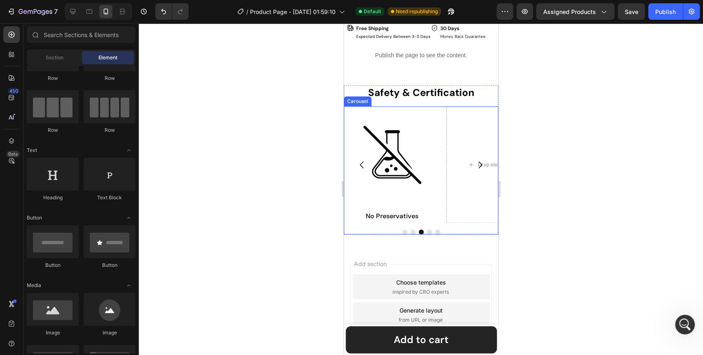
click at [475, 160] on icon "Carousel Next Arrow" at bounding box center [480, 165] width 10 height 10
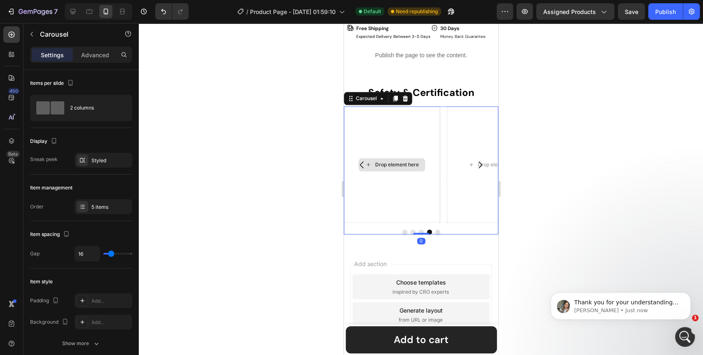
scroll to position [4207, 0]
click at [406, 162] on div "Drop element here" at bounding box center [397, 165] width 44 height 7
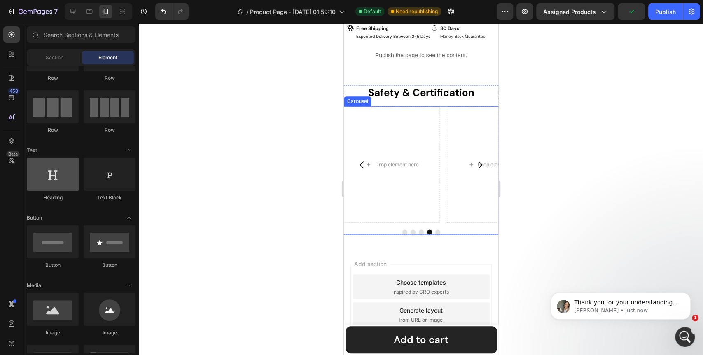
scroll to position [0, 0]
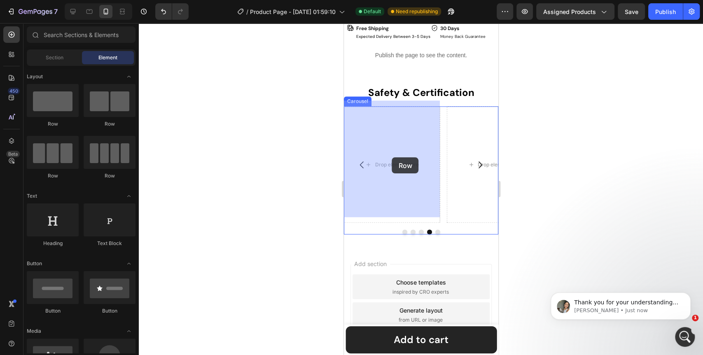
drag, startPoint x: 449, startPoint y: 133, endPoint x: 639, endPoint y: 157, distance: 191.5
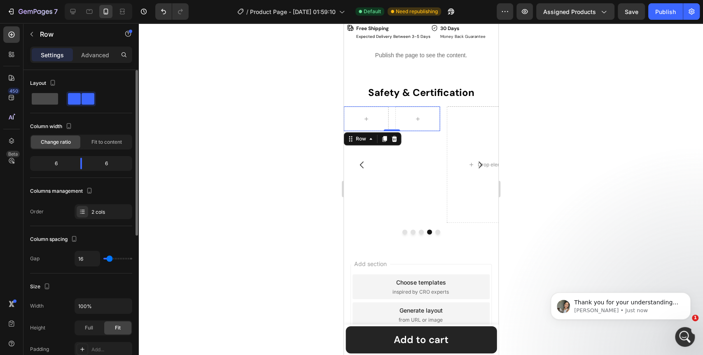
click at [54, 100] on span at bounding box center [45, 99] width 26 height 12
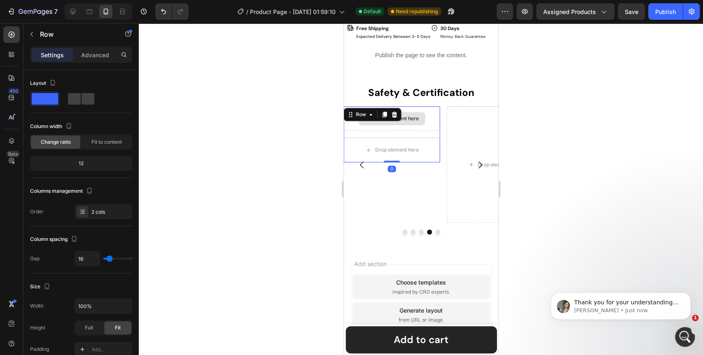
click at [383, 120] on div "Drop element here" at bounding box center [392, 118] width 96 height 25
click at [408, 115] on div "Drop element here" at bounding box center [397, 118] width 44 height 7
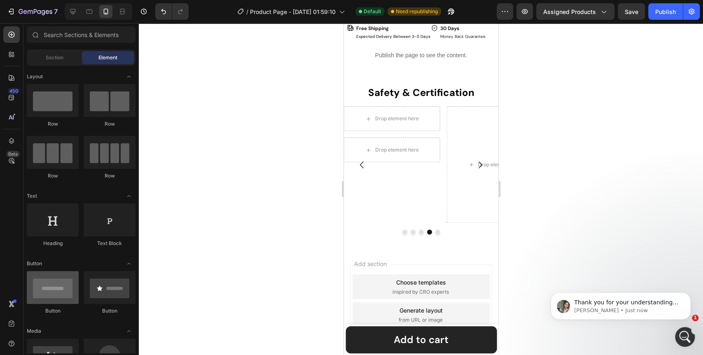
scroll to position [46, 0]
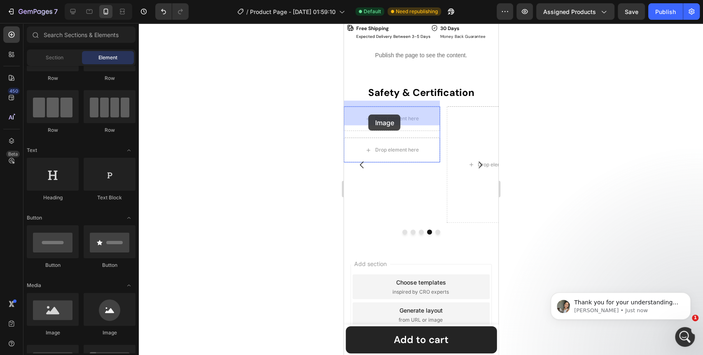
drag, startPoint x: 398, startPoint y: 337, endPoint x: 368, endPoint y: 114, distance: 224.8
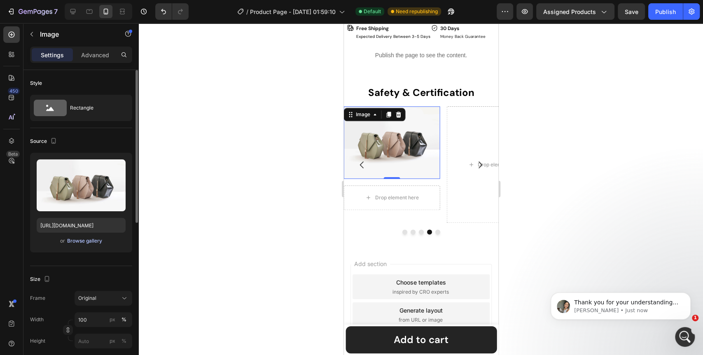
click at [86, 242] on div "Browse gallery" at bounding box center [84, 240] width 35 height 7
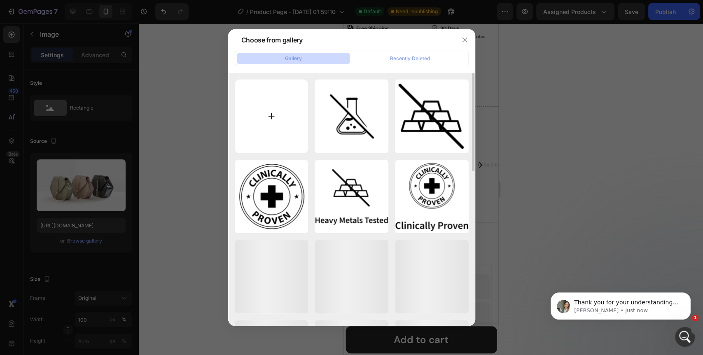
click at [270, 116] on input "file" at bounding box center [272, 117] width 74 height 74
type input "C:\fakepath\Non_GMO_09055c0a-028e-466c-a999-dde778196f08 1.png"
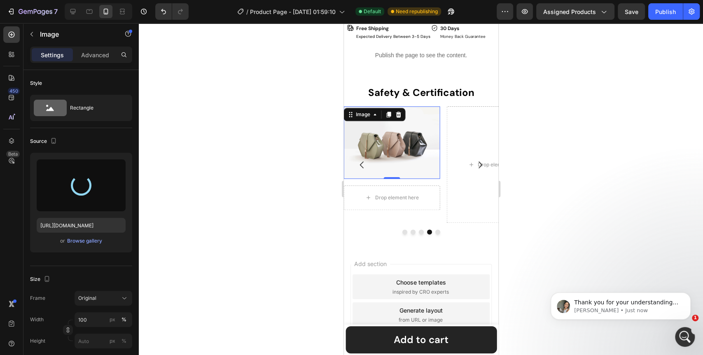
type input "https://cdn.shopify.com/s/files/1/0642/0463/6247/files/gempages_581248148823867…"
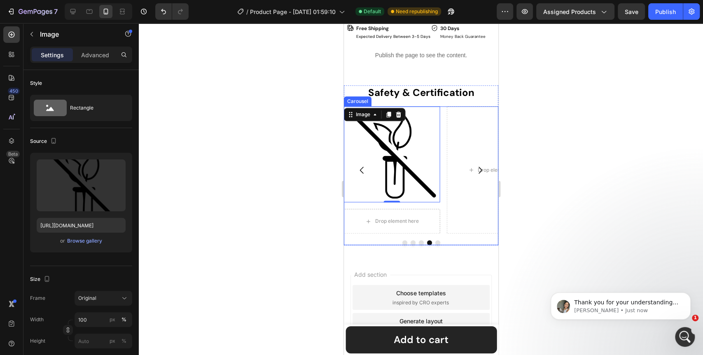
click at [365, 165] on icon "Carousel Back Arrow" at bounding box center [362, 170] width 10 height 10
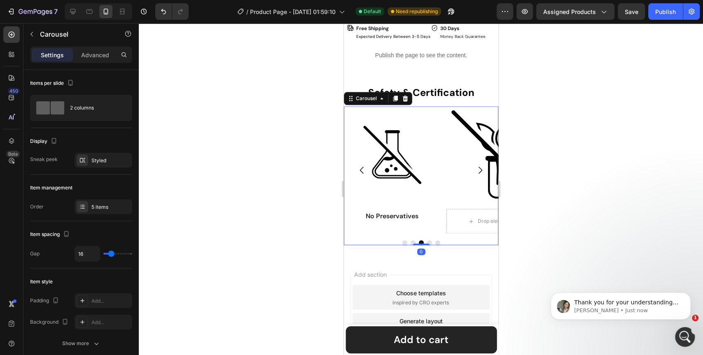
click at [476, 165] on icon "Carousel Next Arrow" at bounding box center [480, 170] width 10 height 10
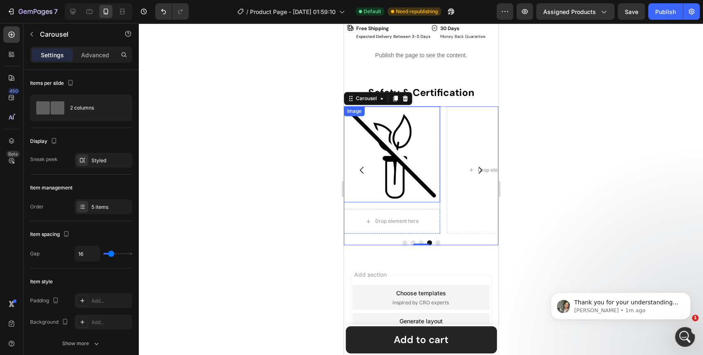
click at [407, 157] on img at bounding box center [392, 154] width 96 height 96
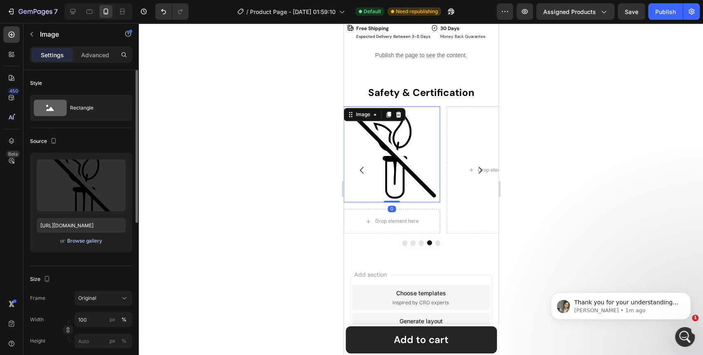
click at [85, 240] on div "Browse gallery" at bounding box center [84, 240] width 35 height 7
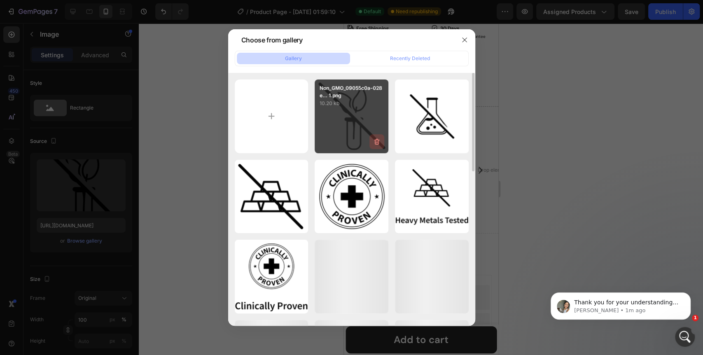
click at [375, 141] on icon "button" at bounding box center [376, 141] width 5 height 6
click at [372, 144] on div "Delete" at bounding box center [372, 143] width 15 height 7
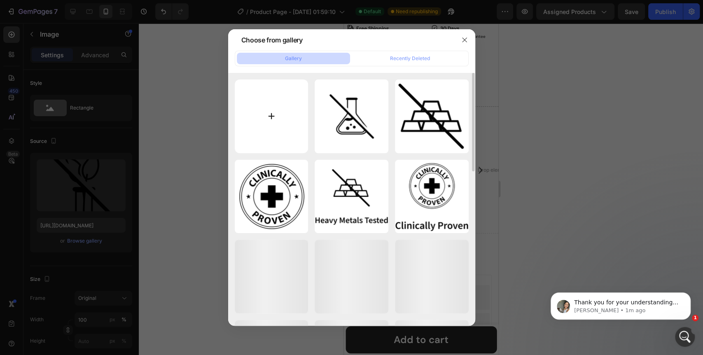
click at [268, 118] on input "file" at bounding box center [272, 117] width 74 height 74
type input "C:\fakepath\Non_GMO_09055c0a-028e-466c-a999-dde778196f08 1.png"
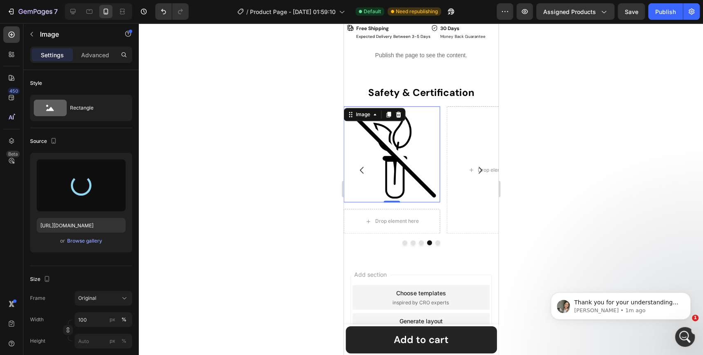
type input "https://cdn.shopify.com/s/files/1/0642/0463/6247/files/gempages_581248148823867…"
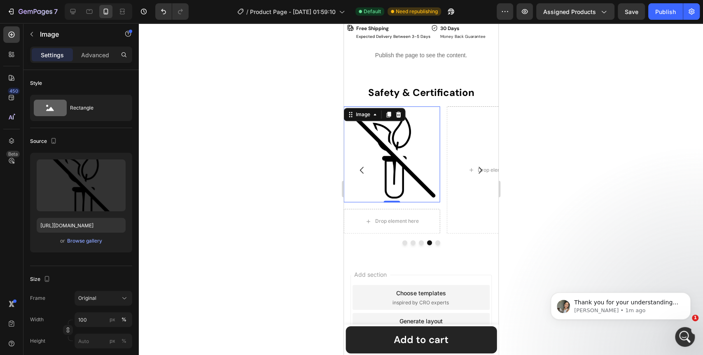
click at [298, 198] on div at bounding box center [421, 189] width 565 height 332
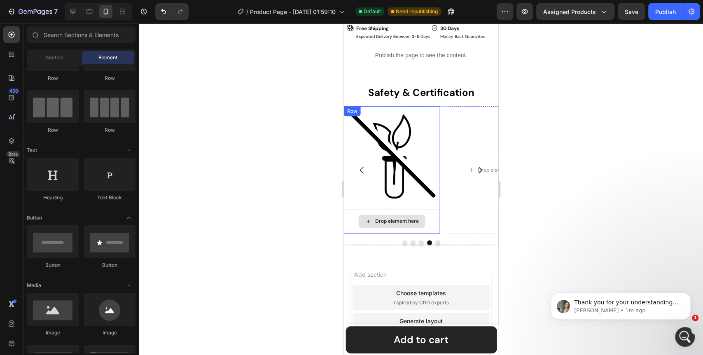
click at [402, 218] on div "Drop element here" at bounding box center [397, 221] width 44 height 7
drag, startPoint x: 455, startPoint y: 203, endPoint x: 389, endPoint y: 218, distance: 68.0
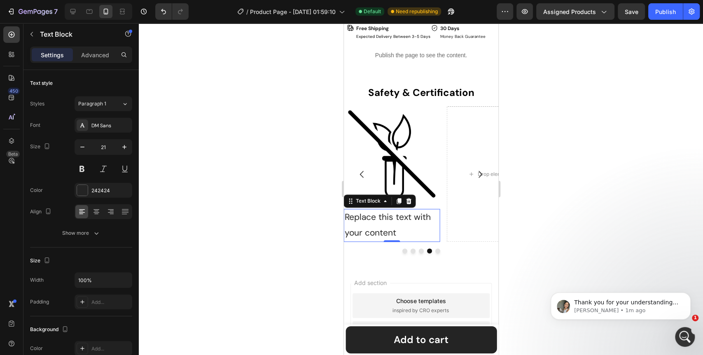
click at [406, 211] on div "Replace this text with your content" at bounding box center [392, 225] width 96 height 33
click at [406, 211] on p "Replace this text with your content" at bounding box center [391, 225] width 94 height 31
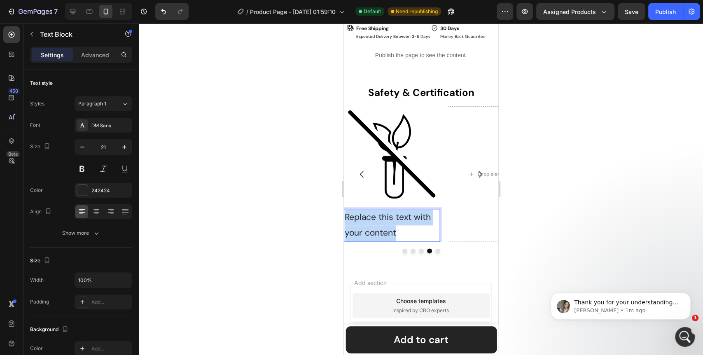
click at [406, 211] on p "Replace this text with your content" at bounding box center [391, 225] width 94 height 31
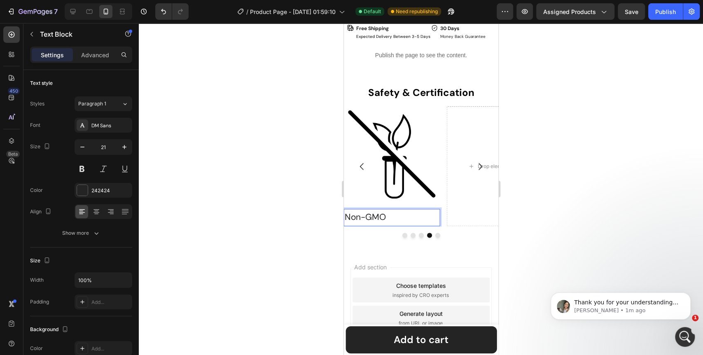
click at [287, 255] on div at bounding box center [421, 189] width 565 height 332
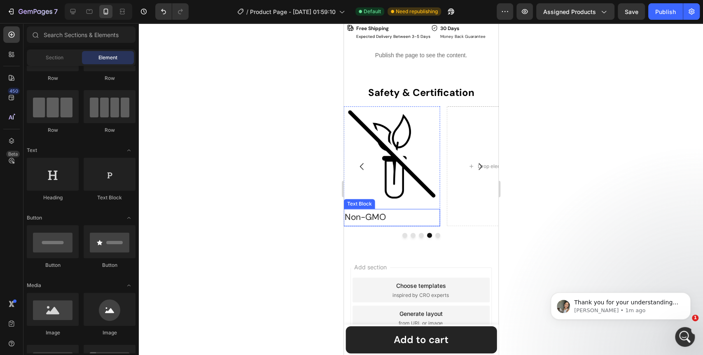
drag, startPoint x: 401, startPoint y: 211, endPoint x: 394, endPoint y: 213, distance: 6.7
click at [401, 211] on p "Non-GMO" at bounding box center [391, 218] width 94 height 16
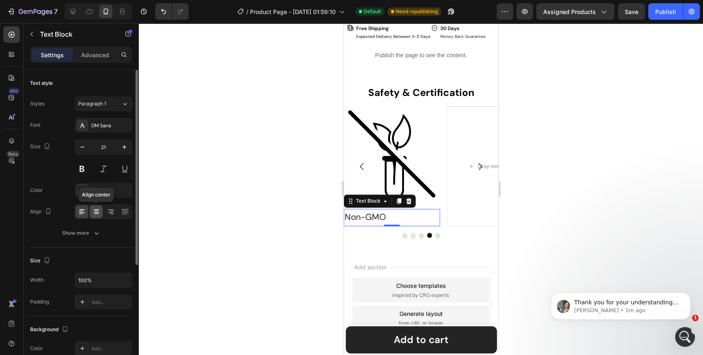
click at [96, 214] on icon at bounding box center [96, 212] width 8 height 8
click at [88, 152] on button "button" at bounding box center [82, 147] width 15 height 15
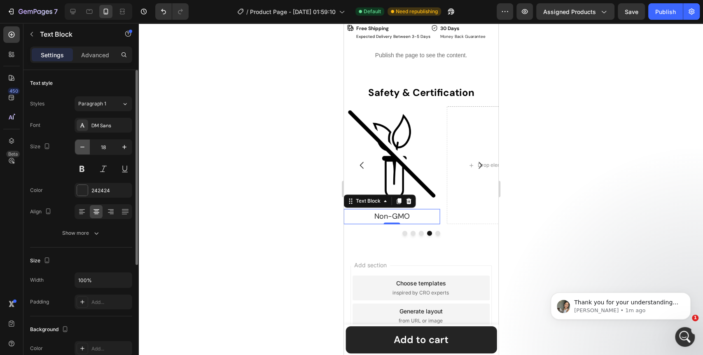
click at [88, 152] on button "button" at bounding box center [82, 147] width 15 height 15
type input "16"
click at [102, 234] on button "Show more" at bounding box center [81, 233] width 102 height 15
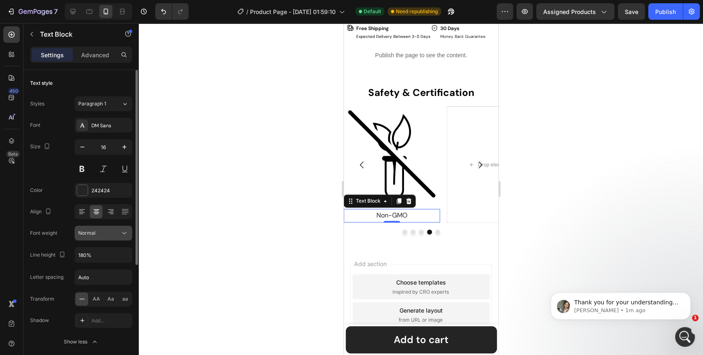
click at [125, 238] on button "Normal" at bounding box center [104, 233] width 58 height 15
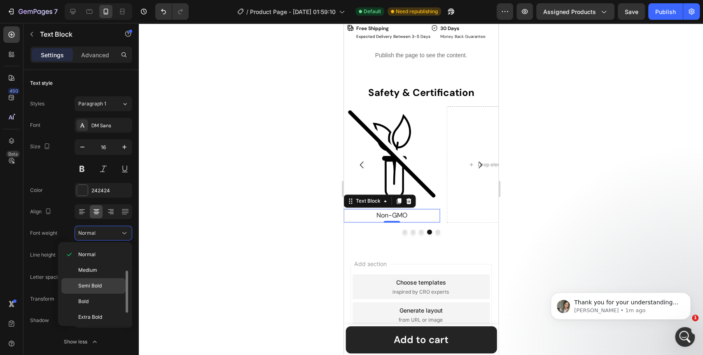
click at [99, 285] on span "Semi Bold" at bounding box center [89, 285] width 23 height 7
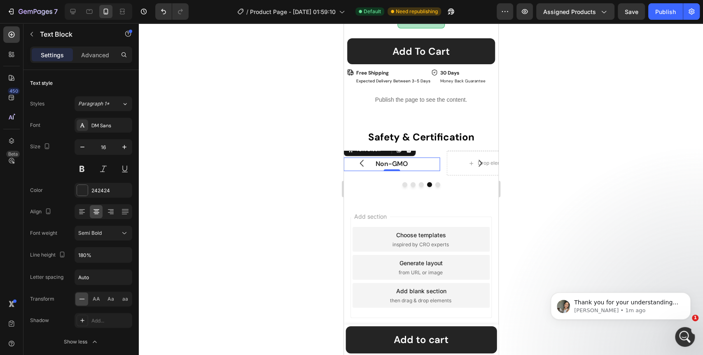
scroll to position [4207, 0]
click at [291, 224] on div at bounding box center [421, 189] width 565 height 332
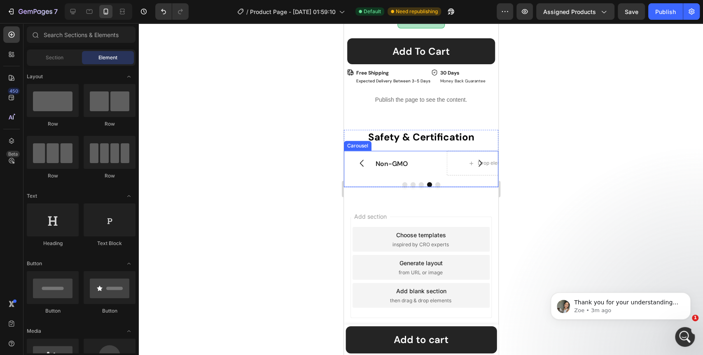
click at [475, 158] on icon "Carousel Next Arrow" at bounding box center [480, 163] width 10 height 10
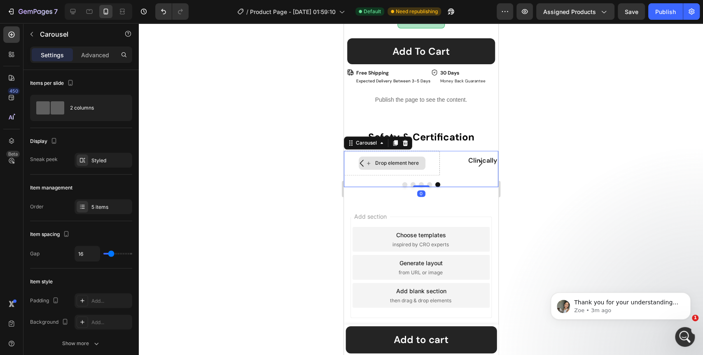
click at [398, 160] on div "Drop element here" at bounding box center [397, 163] width 44 height 7
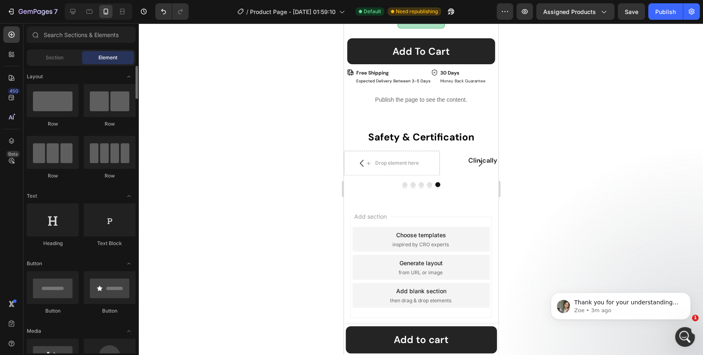
scroll to position [0, 0]
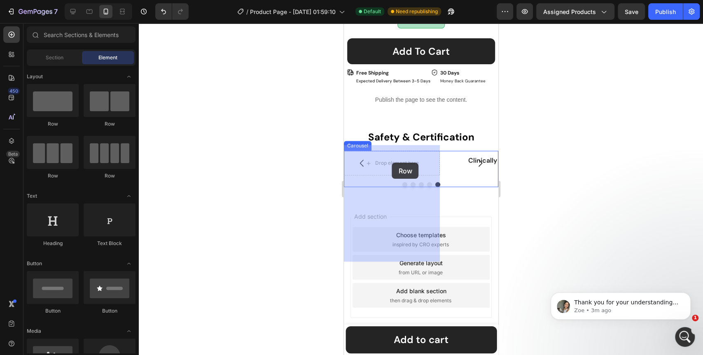
drag, startPoint x: 453, startPoint y: 126, endPoint x: 392, endPoint y: 163, distance: 71.7
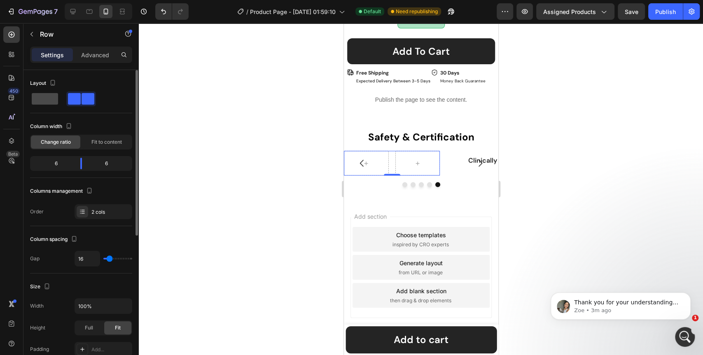
click at [42, 98] on span at bounding box center [45, 99] width 26 height 12
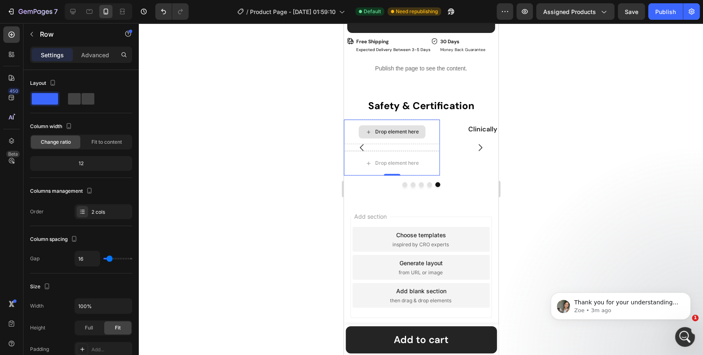
click at [396, 125] on div "Drop element here" at bounding box center [391, 131] width 67 height 13
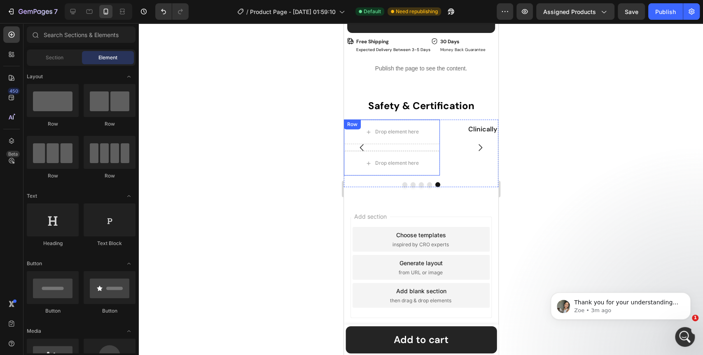
scroll to position [46, 0]
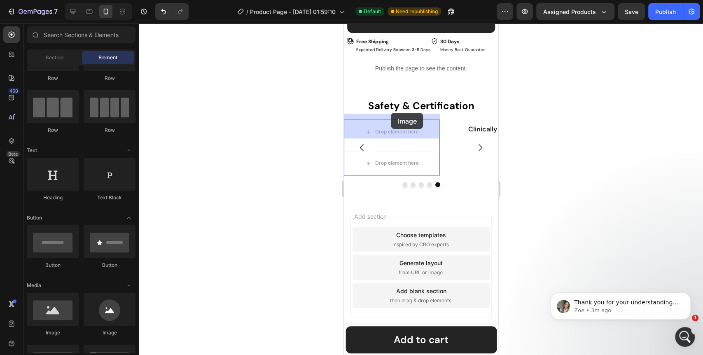
drag, startPoint x: 422, startPoint y: 309, endPoint x: 391, endPoint y: 113, distance: 199.0
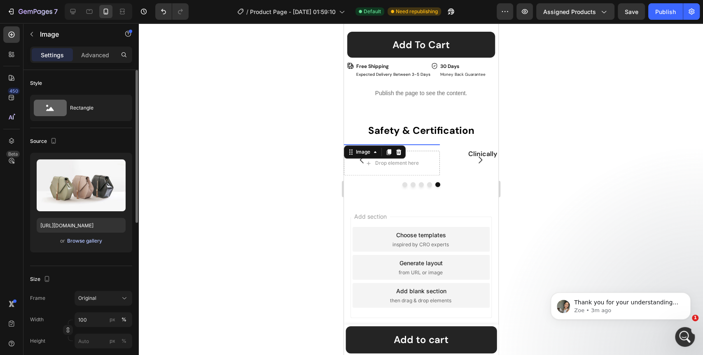
click at [77, 241] on div "Browse gallery" at bounding box center [84, 240] width 35 height 7
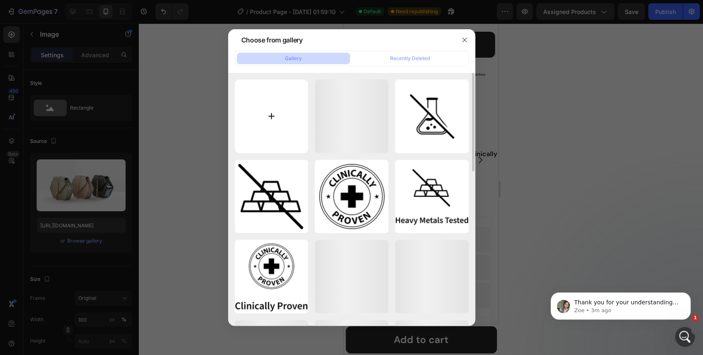
click at [271, 124] on input "file" at bounding box center [272, 117] width 74 height 74
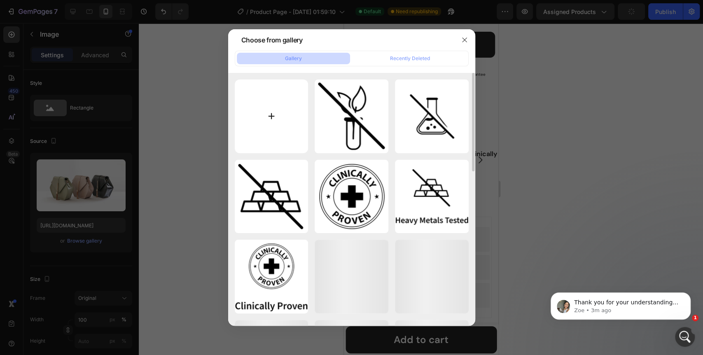
type input "C:\fakepath\Vegan_c53fcb9a-48d9-4dcc-9c6c-f7b4fe333b31 1.png"
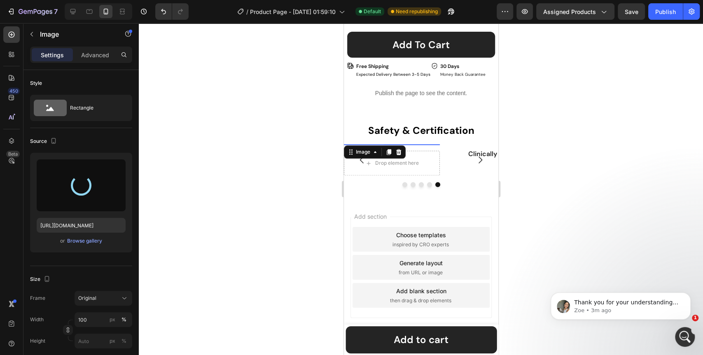
type input "https://cdn.shopify.com/s/files/1/0642/0463/6247/files/gempages_581248148823867…"
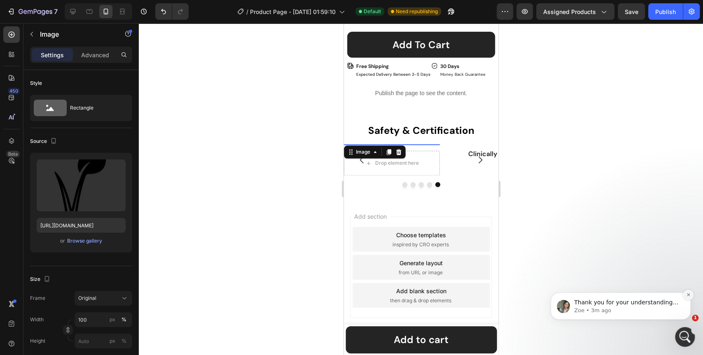
click at [688, 295] on icon "Dismiss notification" at bounding box center [688, 294] width 3 height 3
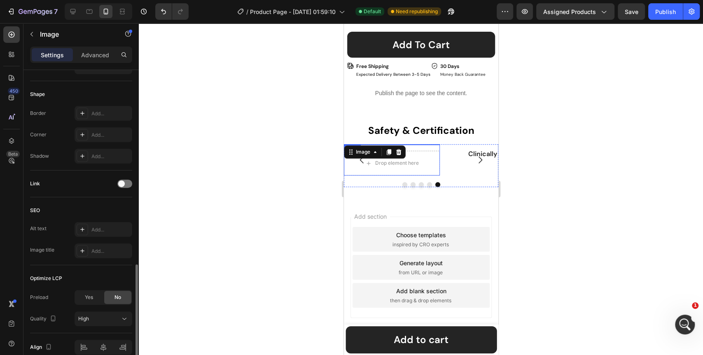
scroll to position [313, 0]
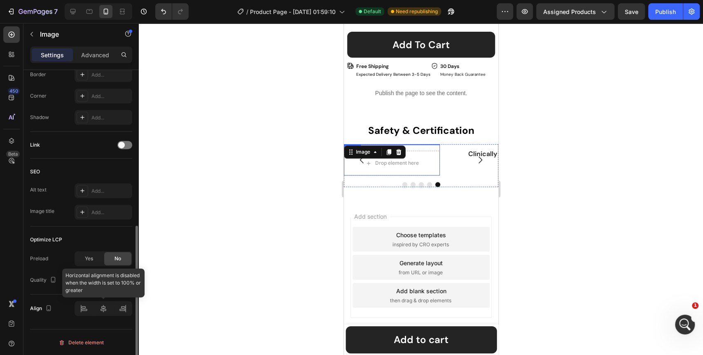
click at [103, 307] on div at bounding box center [104, 308] width 58 height 15
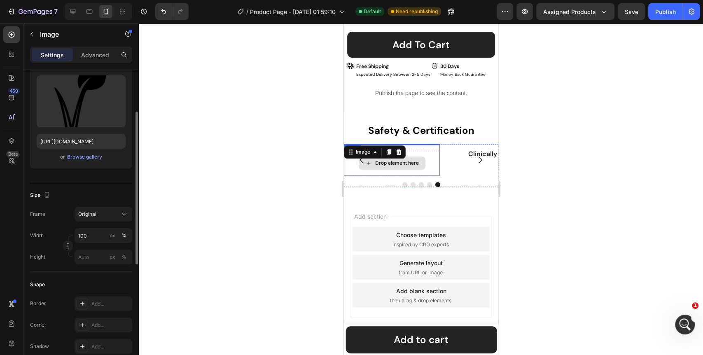
click at [405, 166] on div "Drop element here" at bounding box center [397, 163] width 44 height 7
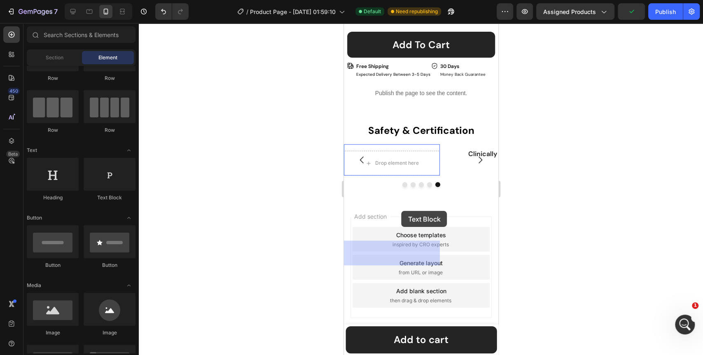
drag, startPoint x: 452, startPoint y: 194, endPoint x: 401, endPoint y: 211, distance: 52.9
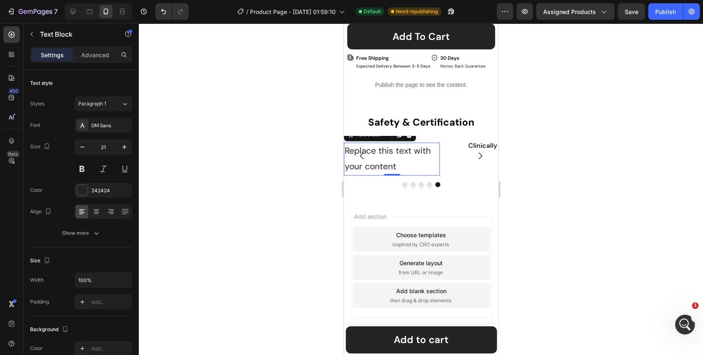
click at [384, 176] on div "Replace this text with your content" at bounding box center [392, 159] width 96 height 33
click at [384, 175] on p "Replace this text with your content" at bounding box center [391, 158] width 94 height 31
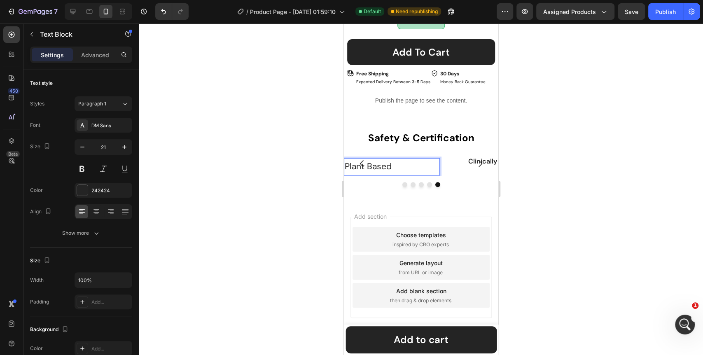
click at [252, 238] on div at bounding box center [421, 189] width 565 height 332
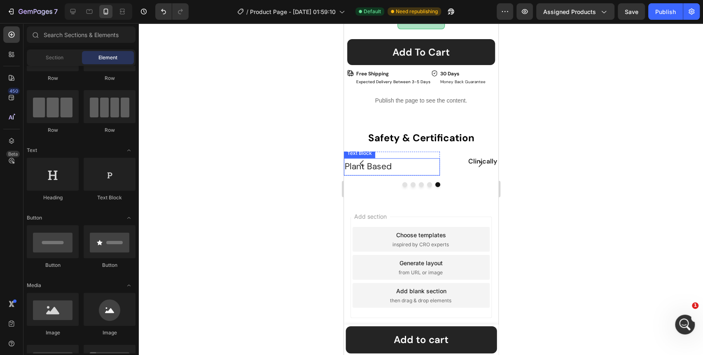
click at [415, 175] on p "Plant Based" at bounding box center [391, 167] width 94 height 16
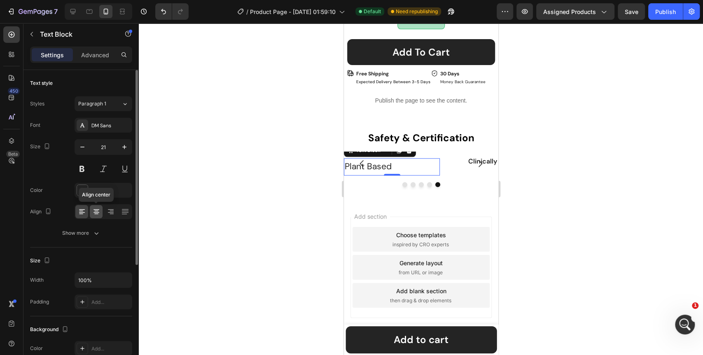
click at [92, 212] on icon at bounding box center [96, 212] width 8 height 8
click at [84, 146] on icon "button" at bounding box center [82, 147] width 8 height 8
click at [83, 146] on icon "button" at bounding box center [82, 147] width 8 height 8
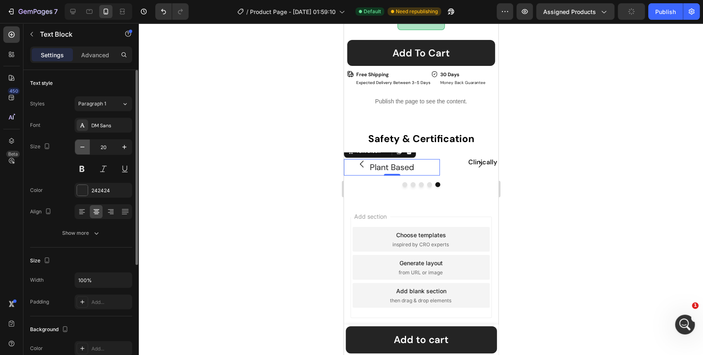
click at [83, 146] on icon "button" at bounding box center [82, 147] width 8 height 8
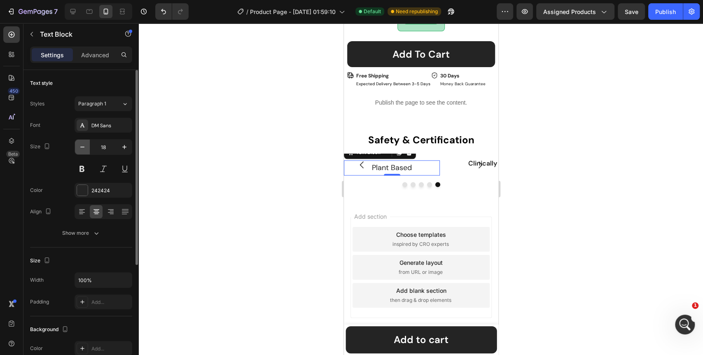
click at [83, 146] on icon "button" at bounding box center [82, 147] width 8 height 8
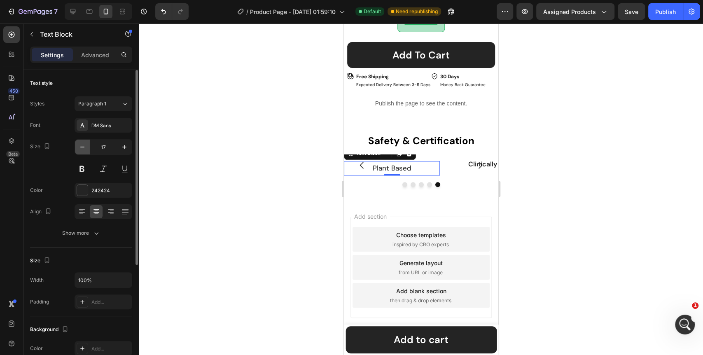
click at [83, 146] on icon "button" at bounding box center [82, 147] width 8 height 8
type input "16"
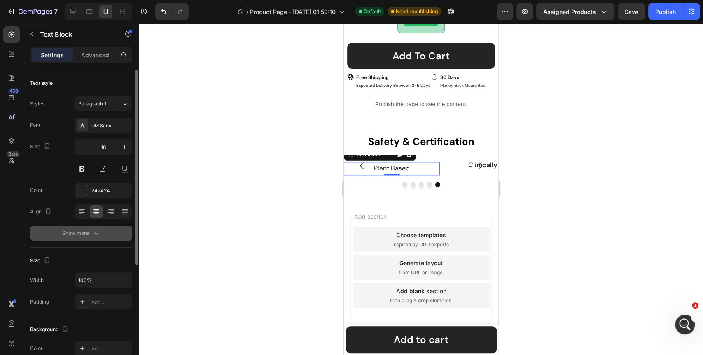
click at [87, 236] on div "Show more" at bounding box center [81, 233] width 38 height 8
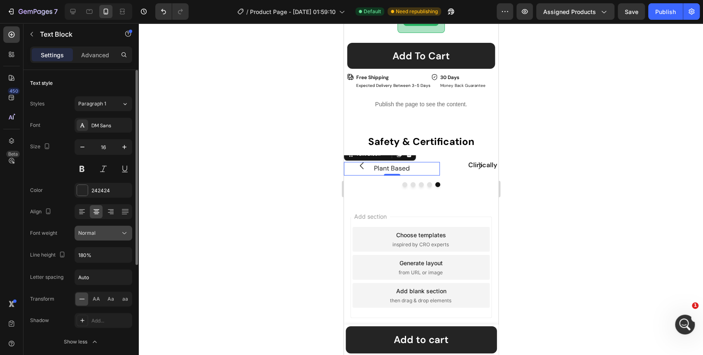
click at [128, 227] on button "Normal" at bounding box center [104, 233] width 58 height 15
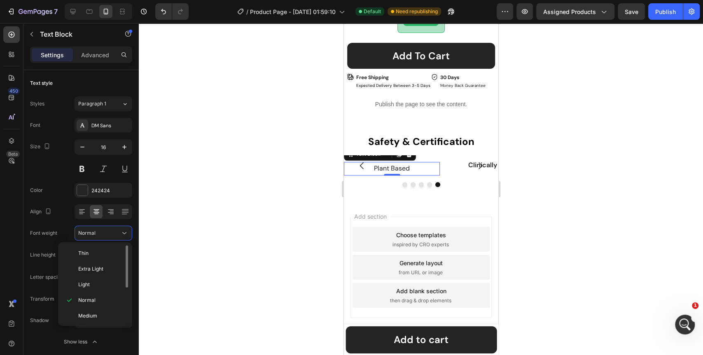
scroll to position [46, 0]
click at [94, 294] on div "Semi Bold" at bounding box center [93, 302] width 64 height 16
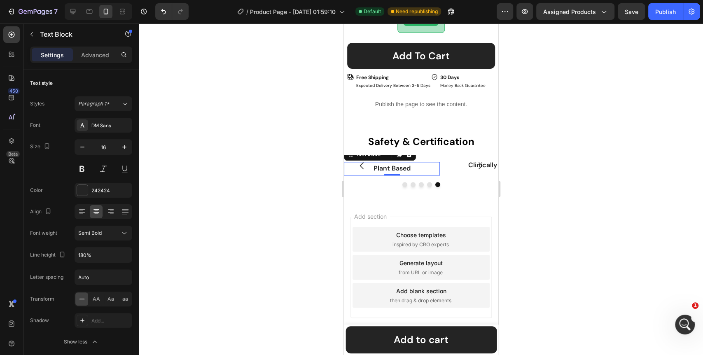
click at [234, 248] on div at bounding box center [421, 189] width 565 height 332
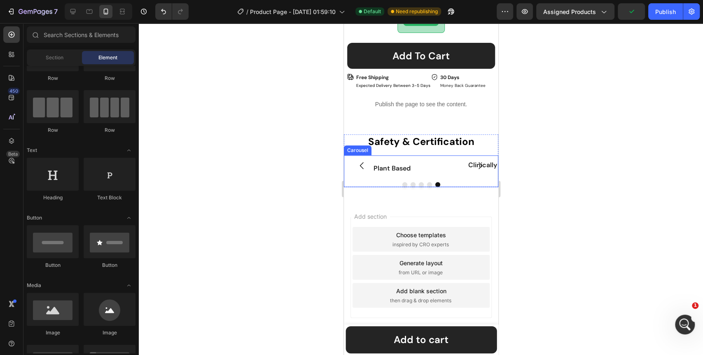
click at [470, 187] on div at bounding box center [421, 184] width 155 height 5
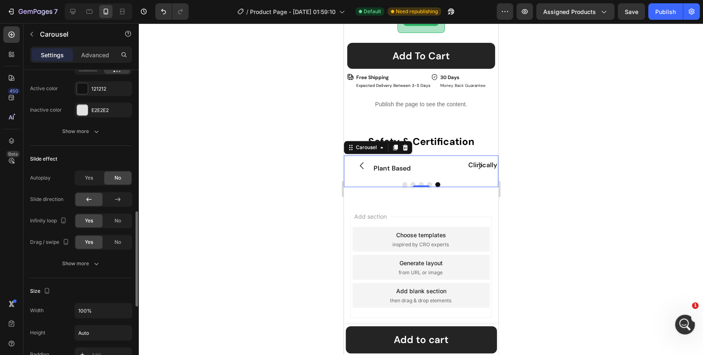
scroll to position [504, 0]
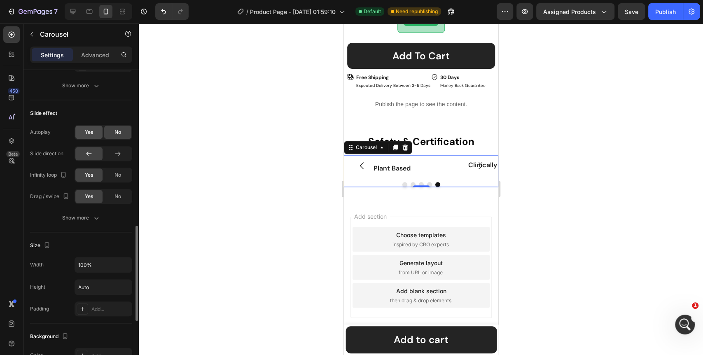
click at [89, 133] on span "Yes" at bounding box center [89, 132] width 8 height 7
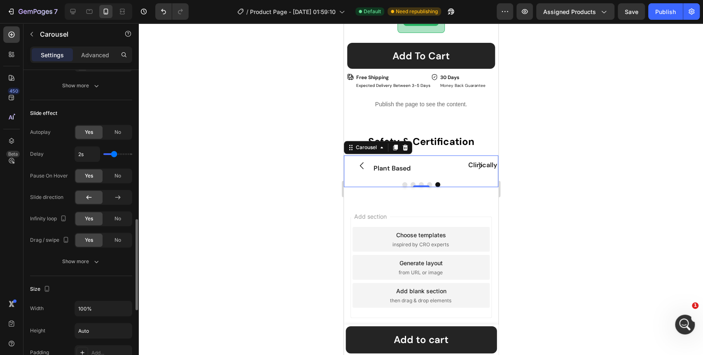
scroll to position [412, 0]
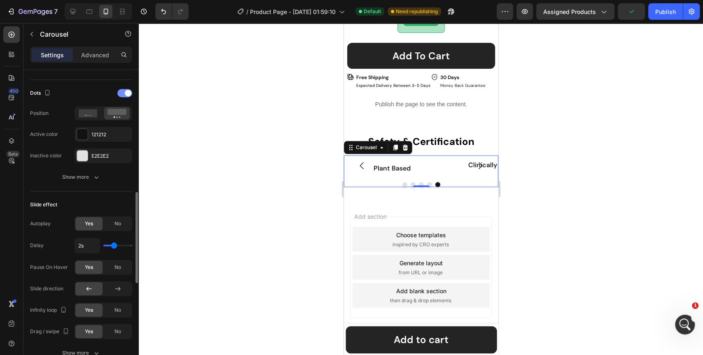
click at [125, 92] on span at bounding box center [128, 93] width 7 height 7
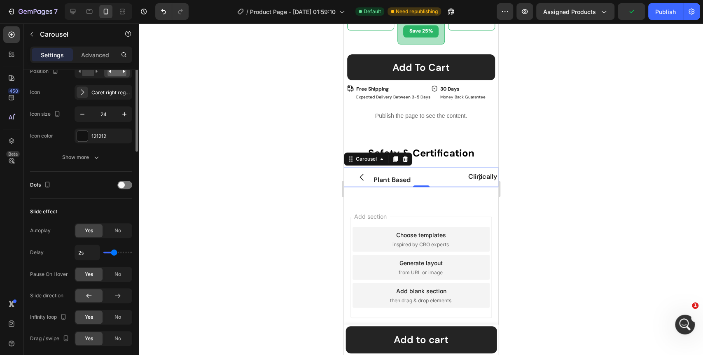
scroll to position [229, 0]
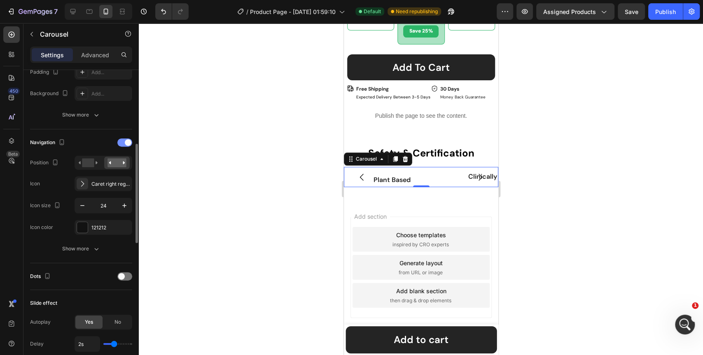
click at [120, 143] on div at bounding box center [124, 142] width 15 height 8
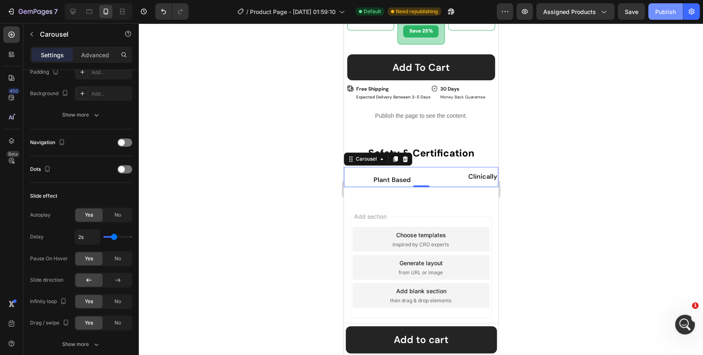
click at [667, 14] on div "Publish" at bounding box center [666, 11] width 21 height 9
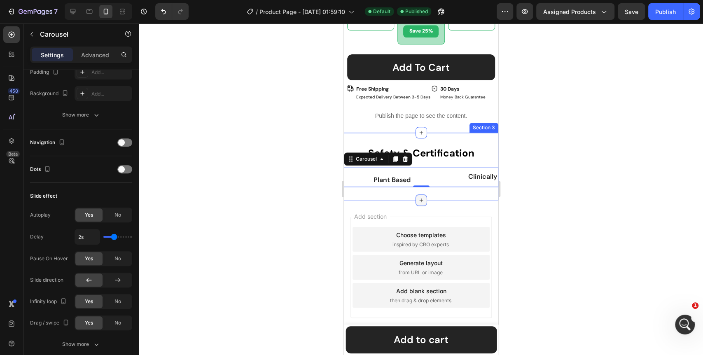
click at [418, 204] on icon at bounding box center [421, 200] width 7 height 7
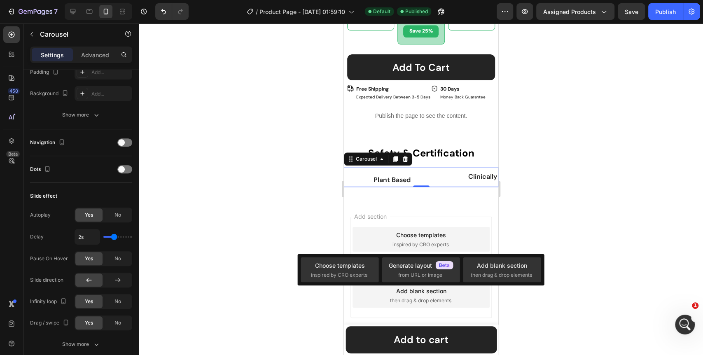
click at [213, 277] on div at bounding box center [421, 189] width 565 height 332
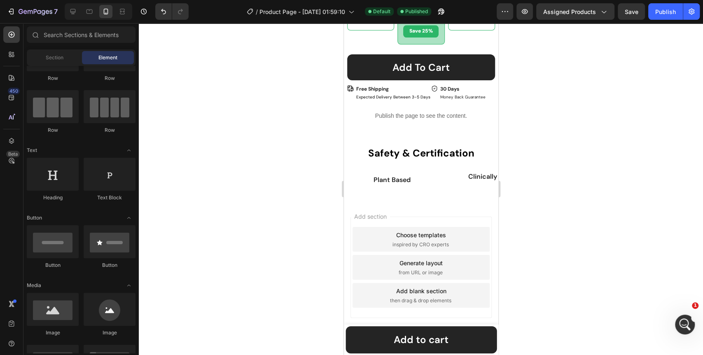
click at [390, 221] on span "Add section" at bounding box center [370, 216] width 39 height 9
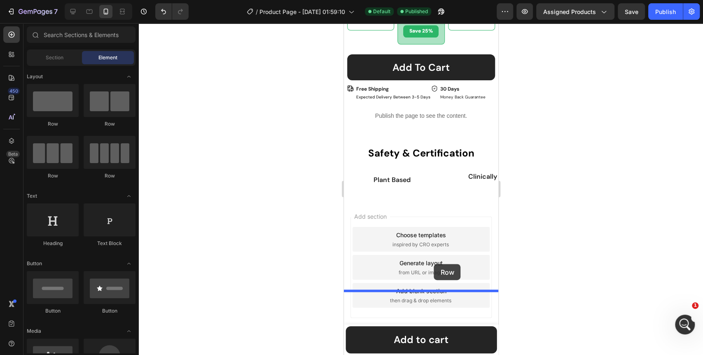
drag, startPoint x: 443, startPoint y: 130, endPoint x: 434, endPoint y: 264, distance: 134.3
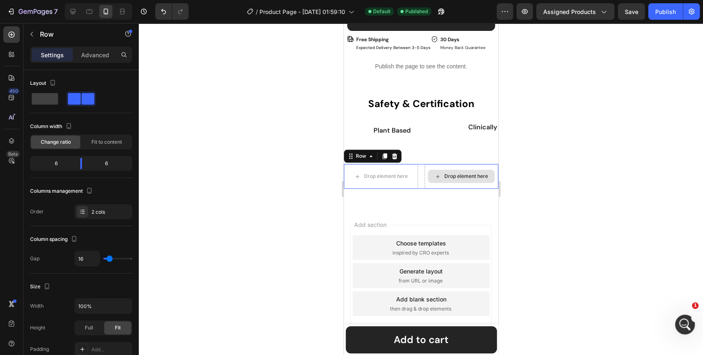
scroll to position [629, 0]
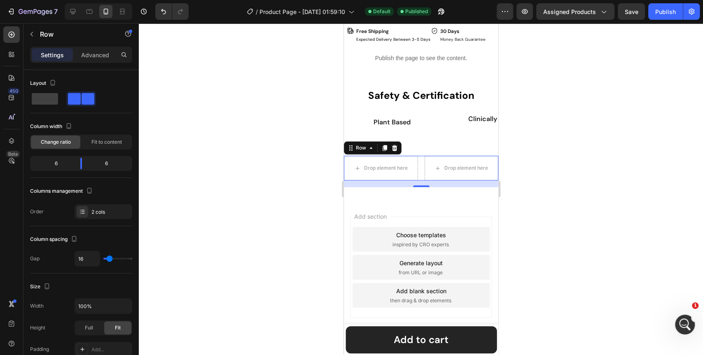
click at [230, 234] on div at bounding box center [421, 189] width 565 height 332
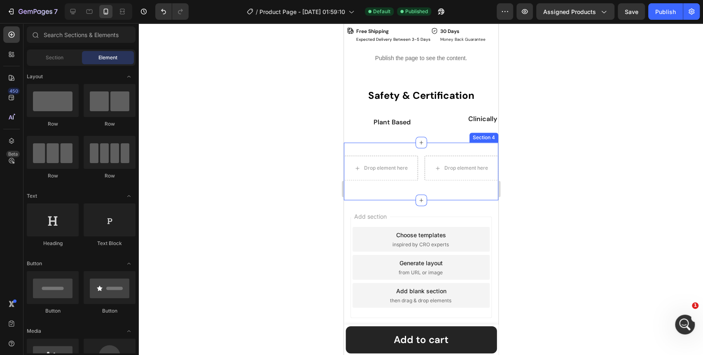
click at [394, 200] on div "Drop element here Drop element here Row Section 4" at bounding box center [421, 172] width 155 height 58
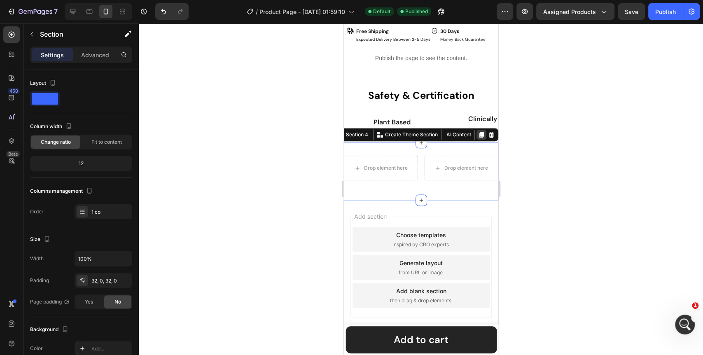
click at [478, 138] on icon at bounding box center [481, 134] width 7 height 7
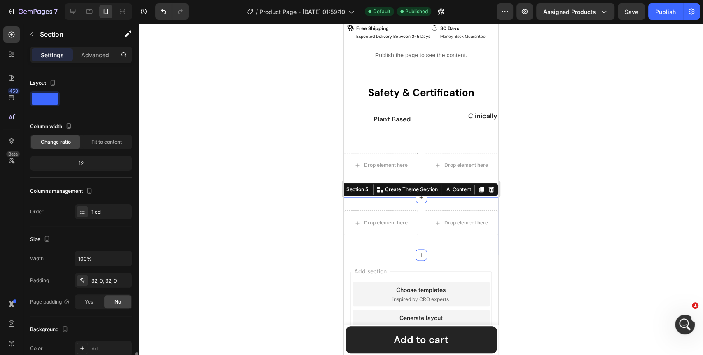
scroll to position [172, 0]
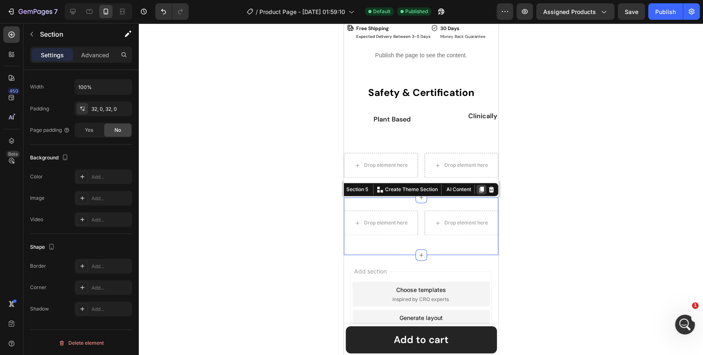
click at [478, 193] on icon at bounding box center [481, 189] width 7 height 7
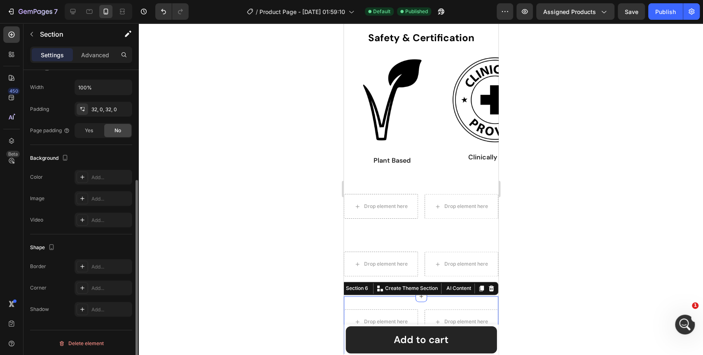
scroll to position [791, 0]
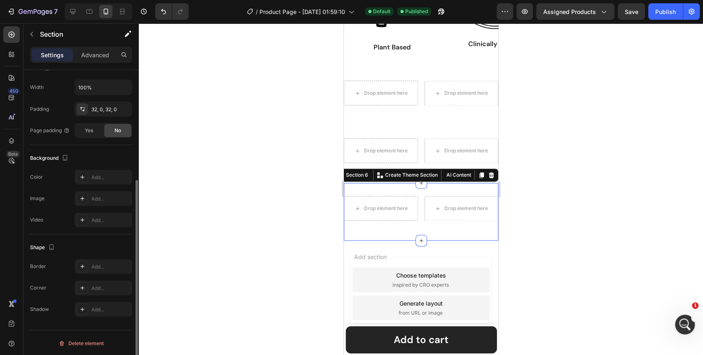
click at [232, 248] on div at bounding box center [421, 189] width 565 height 332
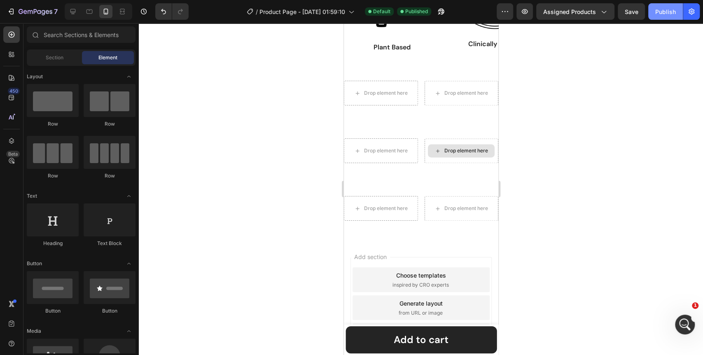
click at [665, 14] on div "Publish" at bounding box center [666, 11] width 21 height 9
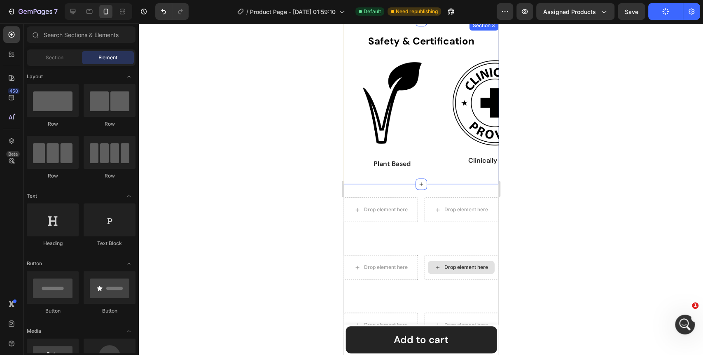
scroll to position [654, 0]
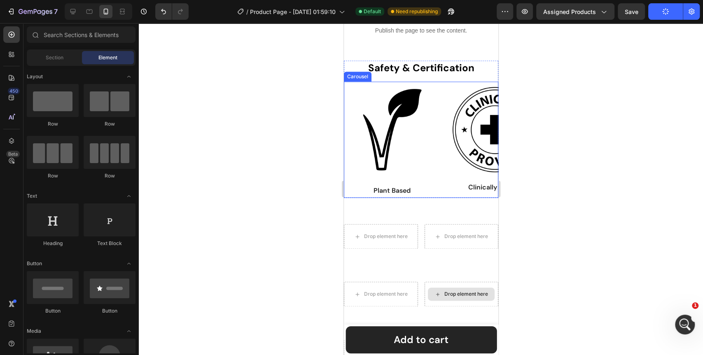
click at [446, 187] on div "Clinically Proven" at bounding box center [494, 188] width 96 height 14
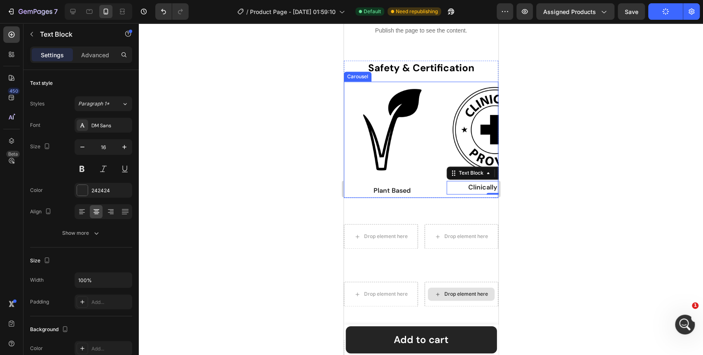
click at [441, 191] on div "Image Clinically Proven Text Block 0 Row Image Heavy Metals Tested Text Block R…" at bounding box center [421, 140] width 155 height 116
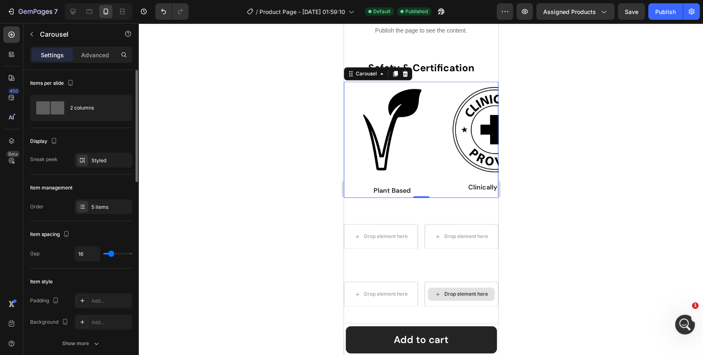
scroll to position [46, 0]
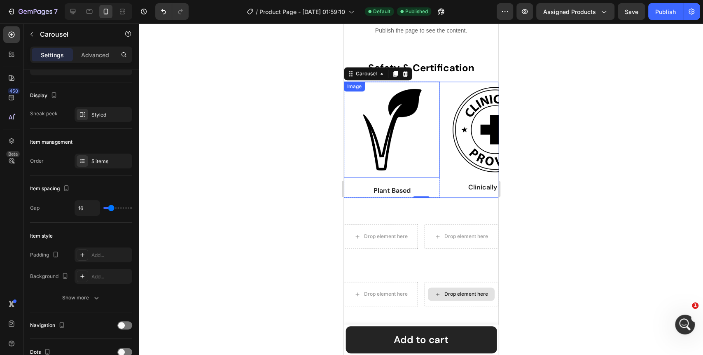
click at [381, 139] on img at bounding box center [392, 130] width 96 height 96
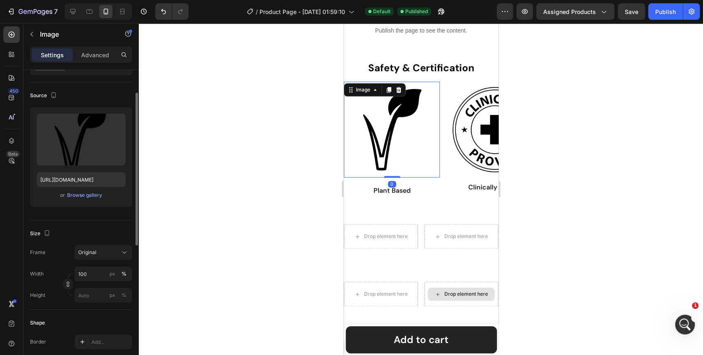
scroll to position [91, 0]
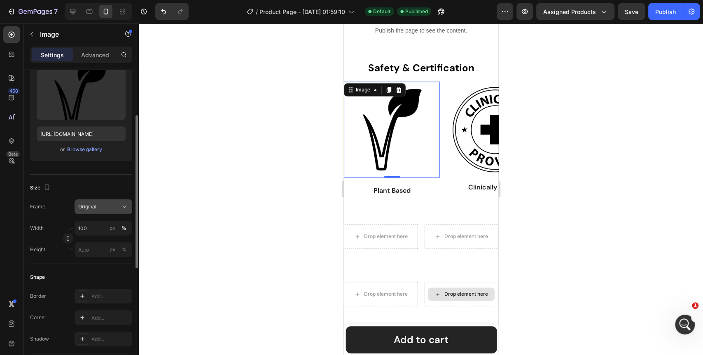
click at [125, 209] on icon at bounding box center [124, 207] width 8 height 8
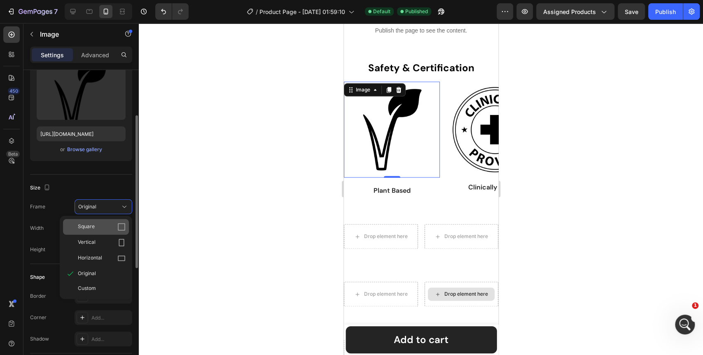
click at [121, 231] on icon at bounding box center [121, 227] width 8 height 8
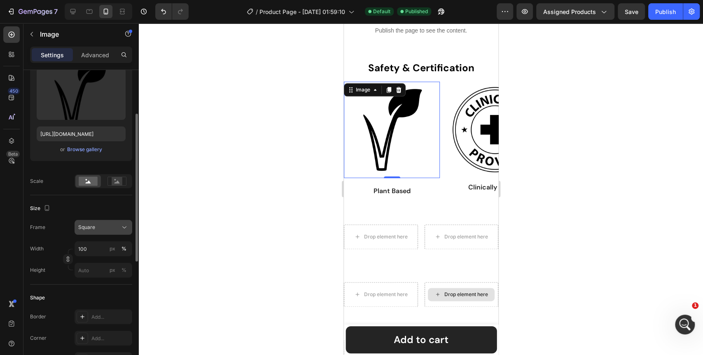
click at [122, 228] on icon at bounding box center [124, 227] width 8 height 8
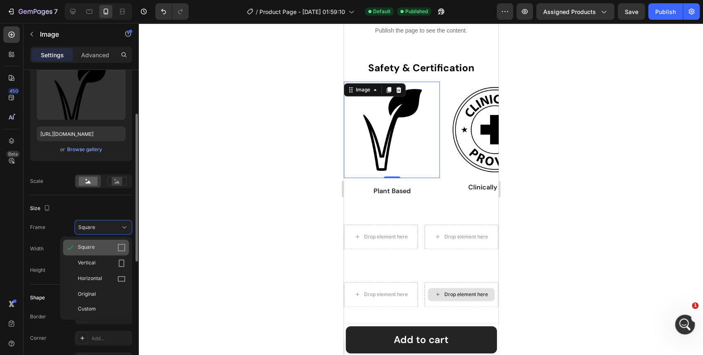
click at [104, 249] on div "Square" at bounding box center [102, 248] width 48 height 8
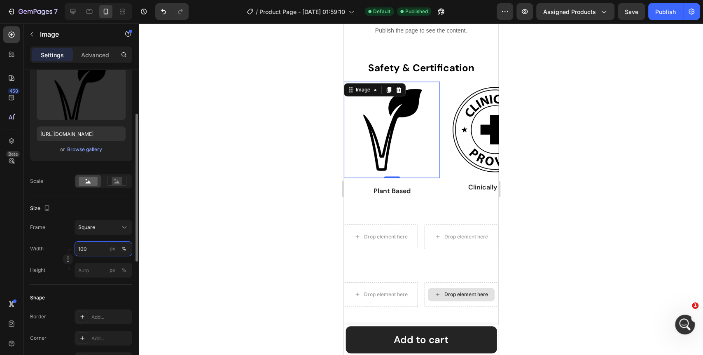
click at [93, 252] on input "100" at bounding box center [104, 248] width 58 height 15
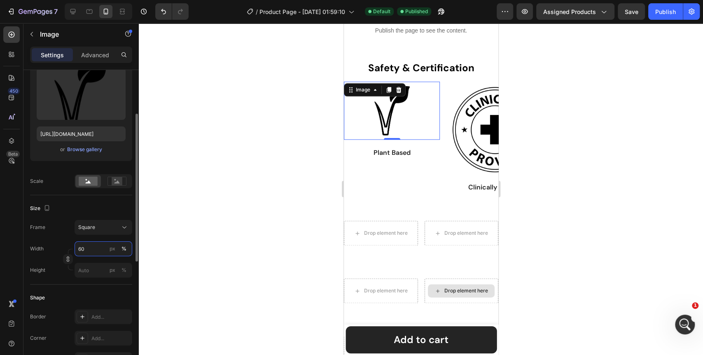
click at [93, 250] on input "60" at bounding box center [104, 248] width 58 height 15
type input "50"
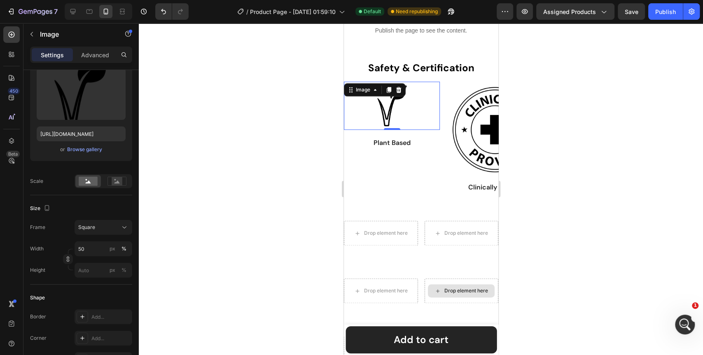
click at [176, 250] on div at bounding box center [421, 189] width 565 height 332
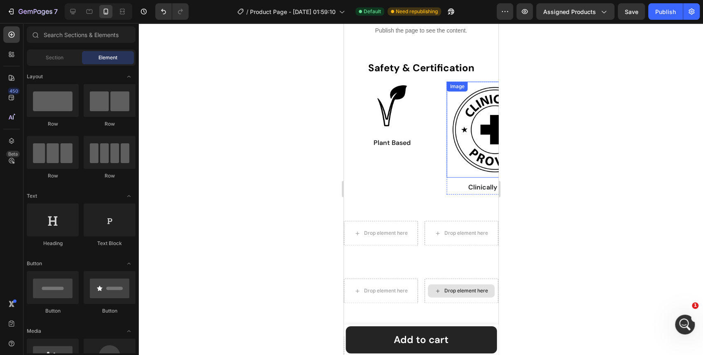
click at [463, 123] on img at bounding box center [494, 130] width 96 height 96
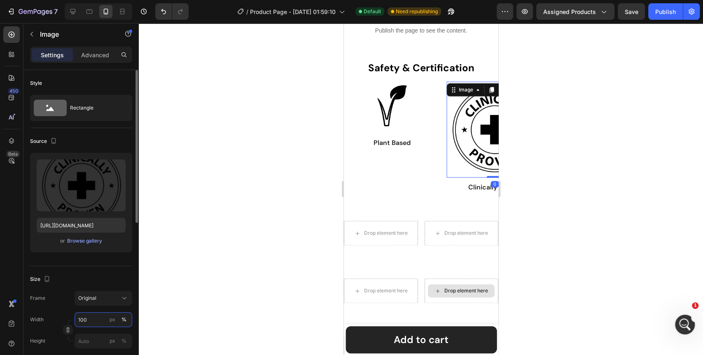
click at [91, 324] on input "100" at bounding box center [104, 319] width 58 height 15
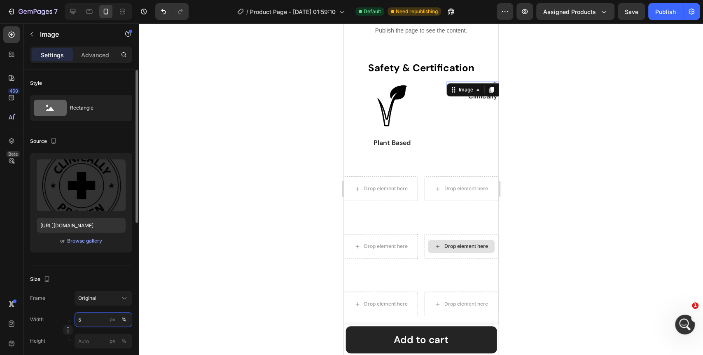
type input "50"
click at [199, 287] on div at bounding box center [421, 189] width 565 height 332
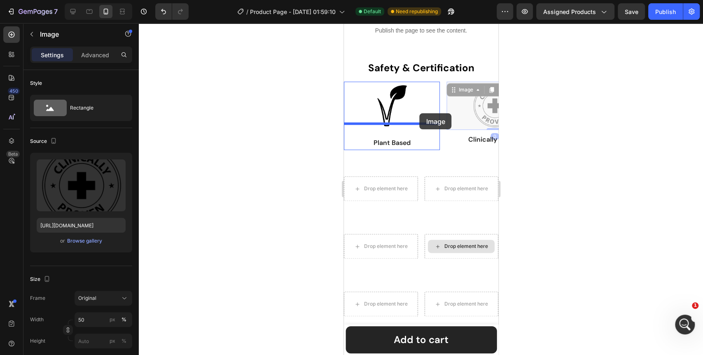
drag, startPoint x: 465, startPoint y: 111, endPoint x: 419, endPoint y: 113, distance: 45.8
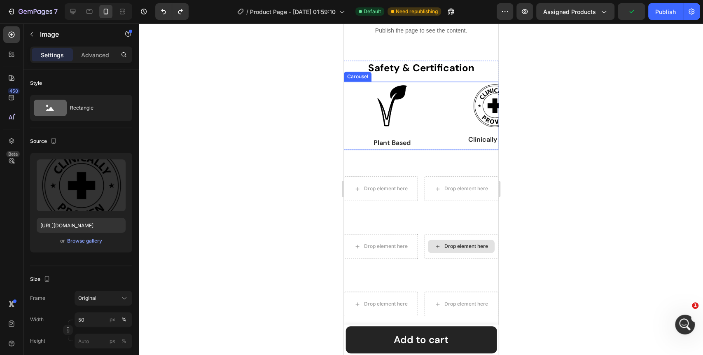
click at [445, 145] on div "Image Clinically Proven Text Block Row Image Heavy Metals Tested Text Block Row…" at bounding box center [421, 116] width 155 height 68
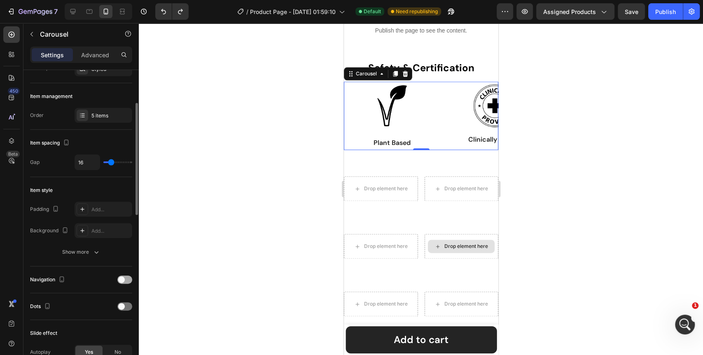
click at [123, 279] on span at bounding box center [121, 279] width 7 height 7
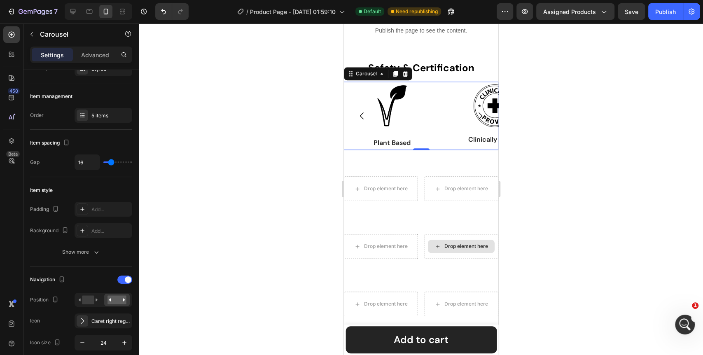
click at [478, 119] on icon "Carousel Next Arrow" at bounding box center [480, 115] width 4 height 7
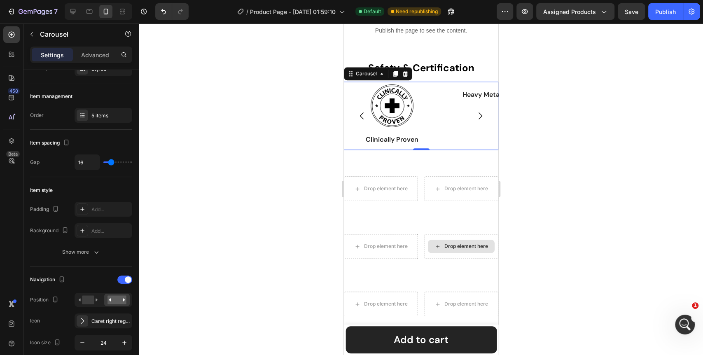
click at [469, 127] on button "Carousel Next Arrow" at bounding box center [480, 115] width 23 height 23
click at [403, 82] on img at bounding box center [392, 82] width 96 height 0
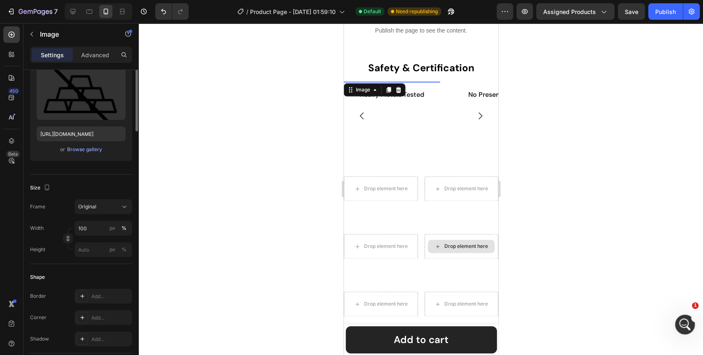
scroll to position [0, 0]
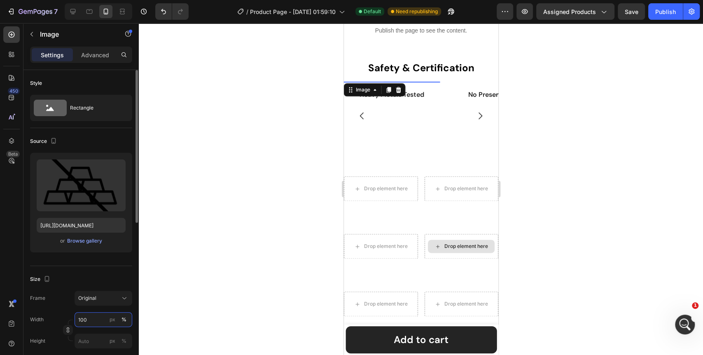
click at [80, 317] on input "100" at bounding box center [104, 319] width 58 height 15
type input "50"
click at [306, 216] on div at bounding box center [421, 189] width 565 height 332
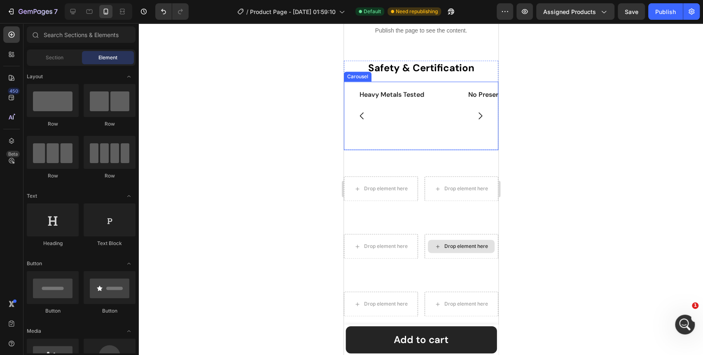
click at [475, 121] on icon "Carousel Next Arrow" at bounding box center [480, 116] width 10 height 10
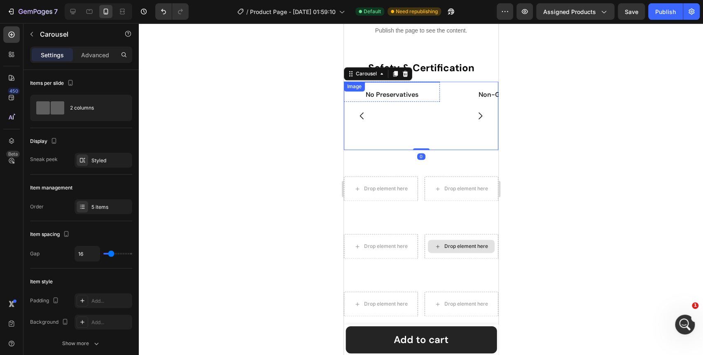
click at [394, 82] on img at bounding box center [392, 82] width 96 height 0
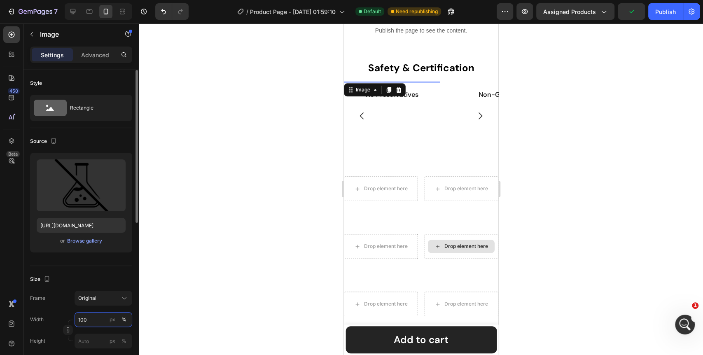
click at [88, 317] on input "100" at bounding box center [104, 319] width 58 height 15
type input "50"
click at [224, 279] on div at bounding box center [421, 189] width 565 height 332
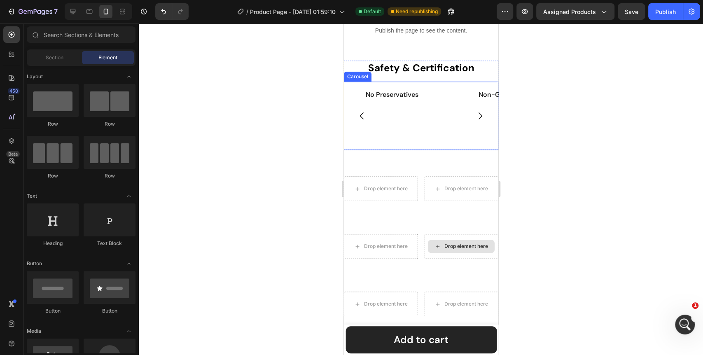
click at [475, 121] on icon "Carousel Next Arrow" at bounding box center [480, 116] width 10 height 10
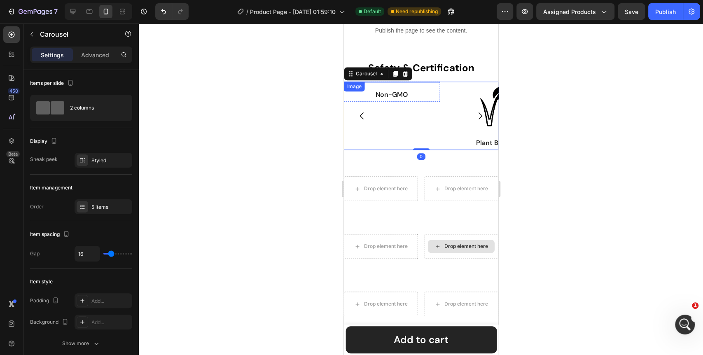
click at [396, 82] on img at bounding box center [392, 82] width 96 height 0
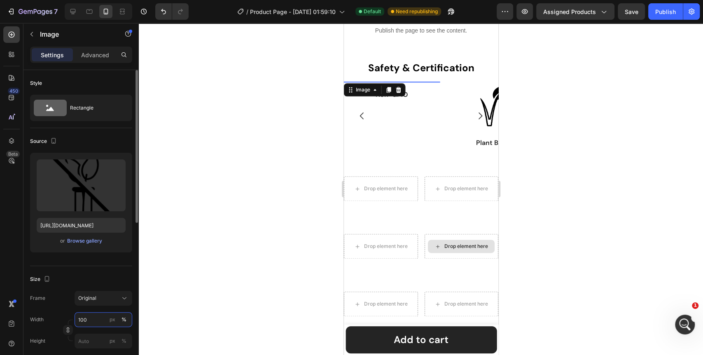
click at [90, 319] on input "100" at bounding box center [104, 319] width 58 height 15
type input "50"
click at [271, 239] on div at bounding box center [421, 189] width 565 height 332
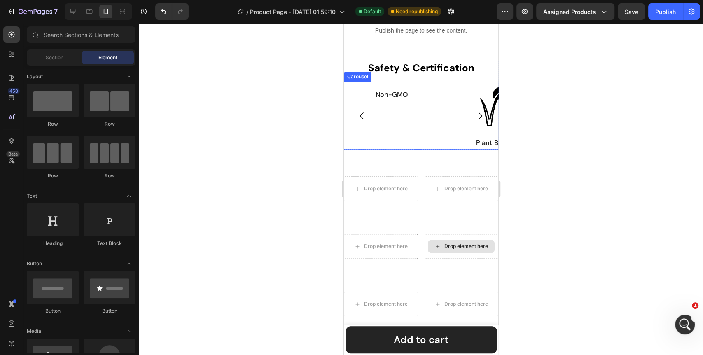
click at [475, 113] on icon "Carousel Next Arrow" at bounding box center [480, 116] width 10 height 10
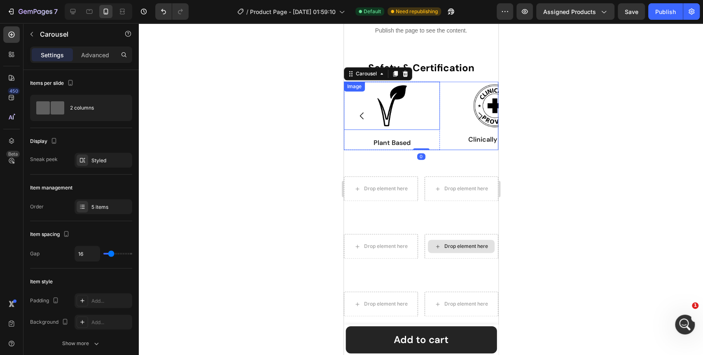
click at [389, 109] on img at bounding box center [392, 106] width 48 height 48
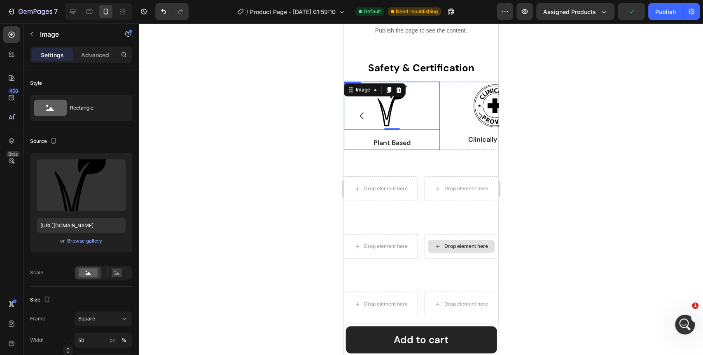
click at [245, 212] on div at bounding box center [421, 189] width 565 height 332
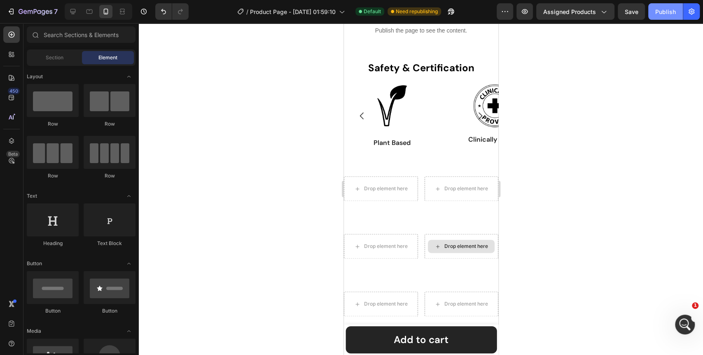
click at [671, 15] on div "Publish" at bounding box center [666, 11] width 21 height 9
click at [441, 148] on div "Safety & Certification Heading Image Clinically Proven Text Block Row Image Hea…" at bounding box center [421, 105] width 155 height 116
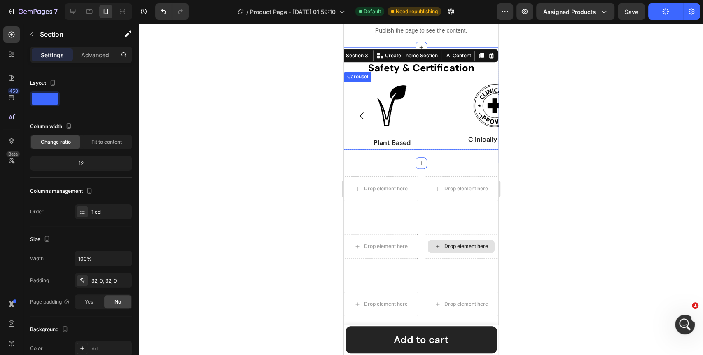
click at [445, 118] on div "Image Clinically Proven Text Block Row Image Heavy Metals Tested Text Block Row…" at bounding box center [421, 116] width 155 height 68
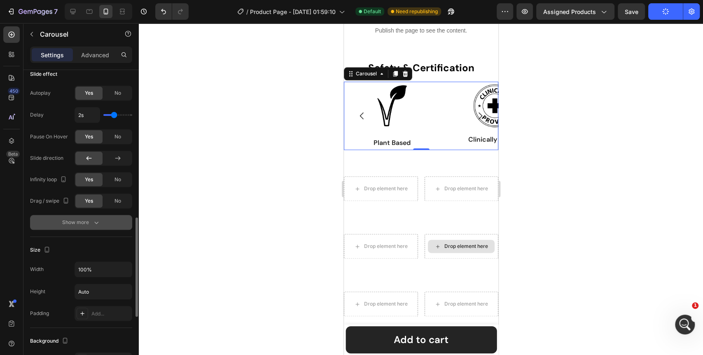
scroll to position [412, 0]
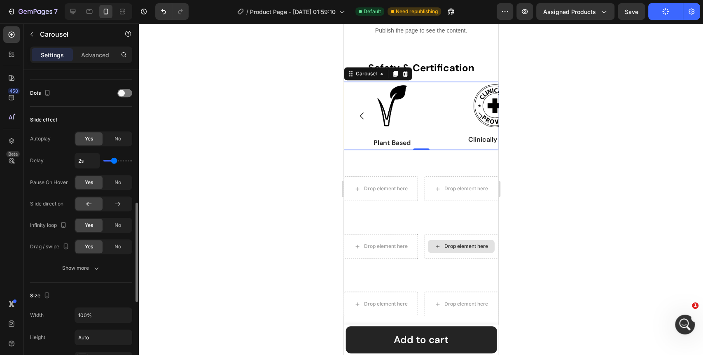
type input "1.8s"
type input "1.8"
type input "1.3s"
type input "1.3"
type input "1.2s"
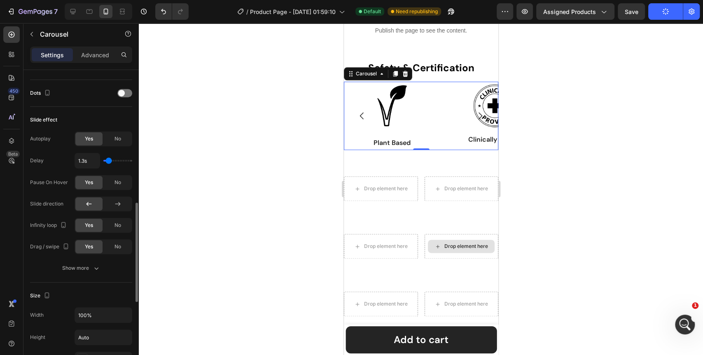
type input "1.2"
type input "1.1s"
type input "1.1"
type input "1s"
drag, startPoint x: 116, startPoint y: 159, endPoint x: 100, endPoint y: 160, distance: 16.5
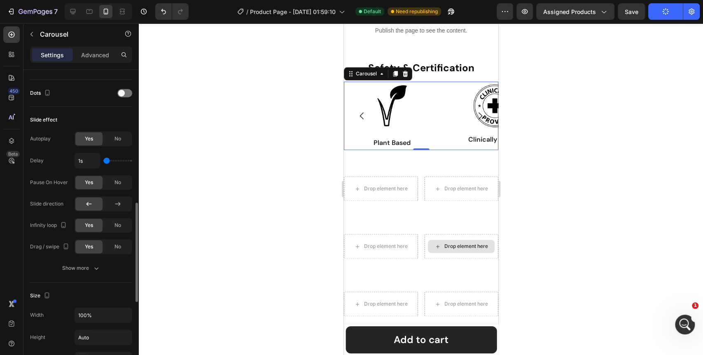
type input "1"
click at [103, 160] on input "range" at bounding box center [117, 161] width 29 height 2
click at [408, 107] on img at bounding box center [392, 106] width 48 height 48
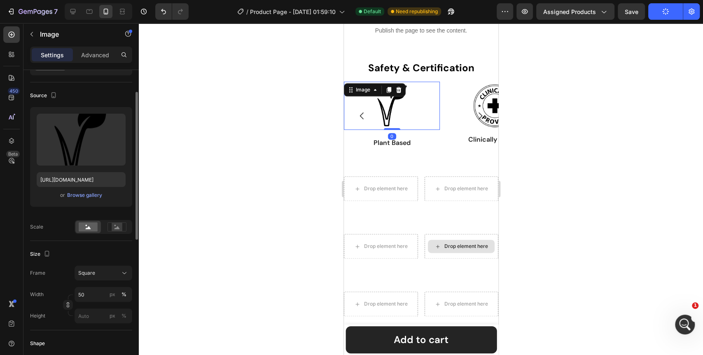
scroll to position [91, 0]
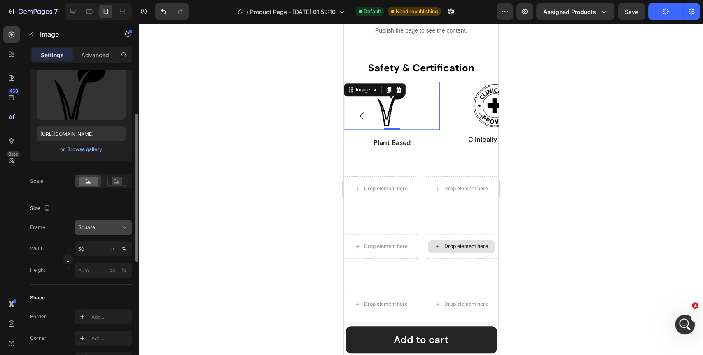
click at [127, 227] on icon at bounding box center [124, 227] width 8 height 8
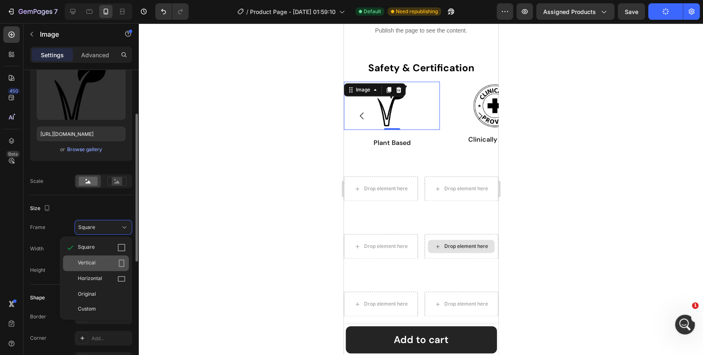
click at [118, 262] on icon at bounding box center [121, 263] width 8 height 8
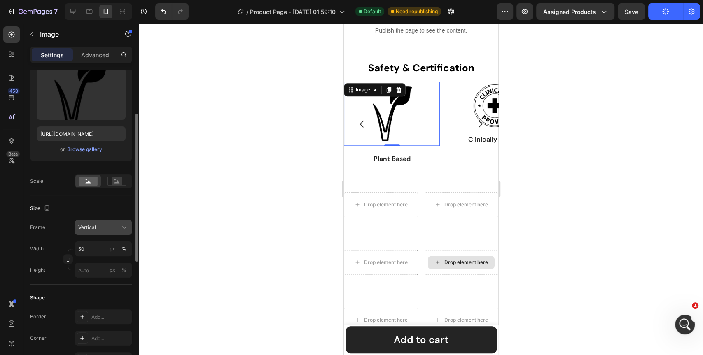
click at [124, 228] on icon at bounding box center [124, 227] width 8 height 8
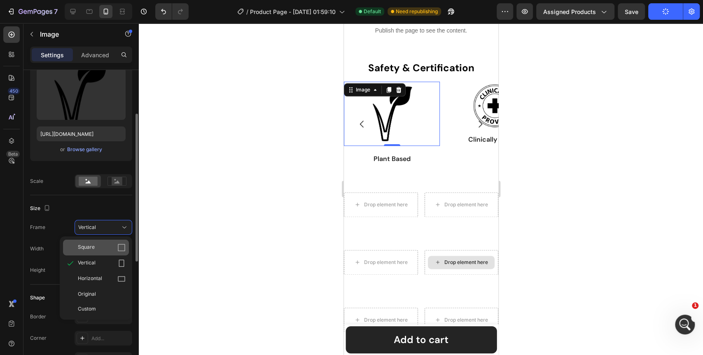
click at [110, 251] on div "Square" at bounding box center [102, 248] width 48 height 8
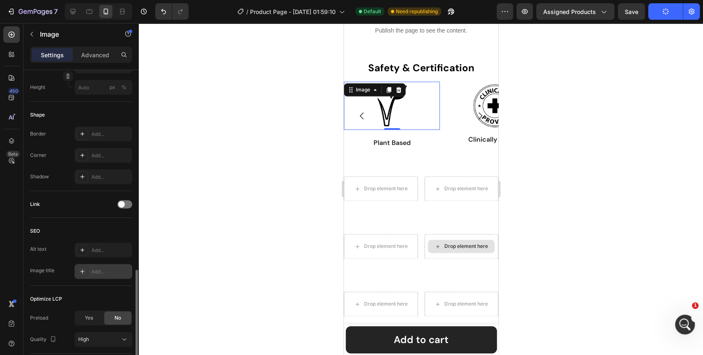
scroll to position [333, 0]
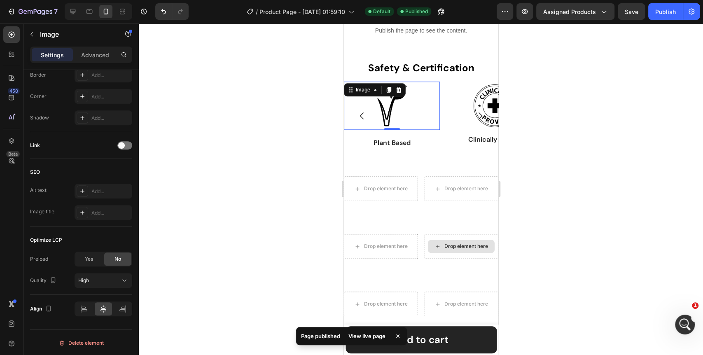
click at [275, 251] on div at bounding box center [421, 189] width 565 height 332
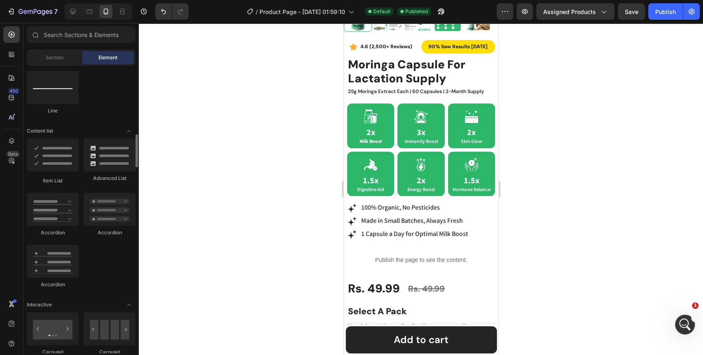
scroll to position [686, 0]
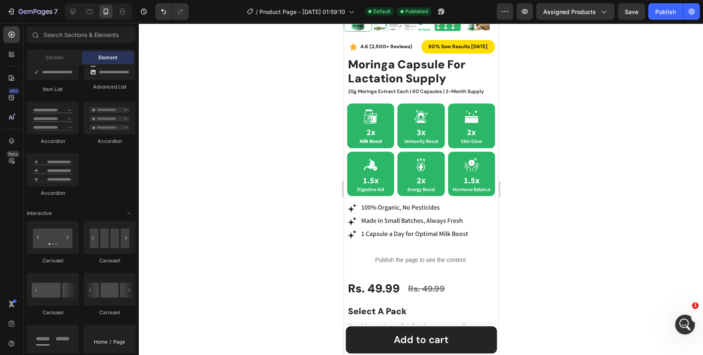
drag, startPoint x: 108, startPoint y: 228, endPoint x: 215, endPoint y: 253, distance: 109.6
click at [215, 253] on div at bounding box center [421, 189] width 565 height 332
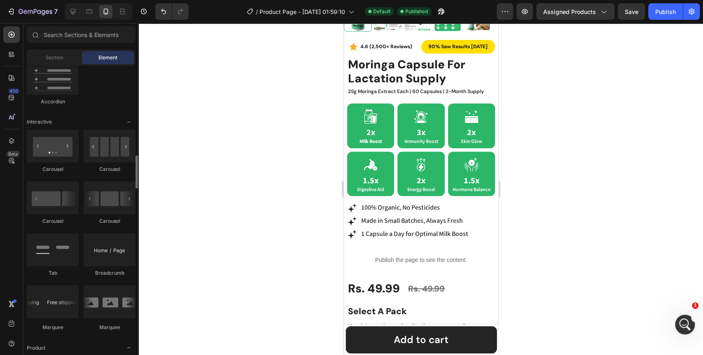
scroll to position [824, 0]
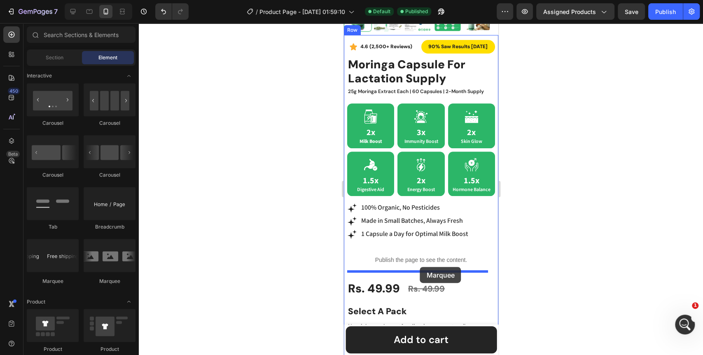
drag, startPoint x: 396, startPoint y: 280, endPoint x: 420, endPoint y: 267, distance: 27.1
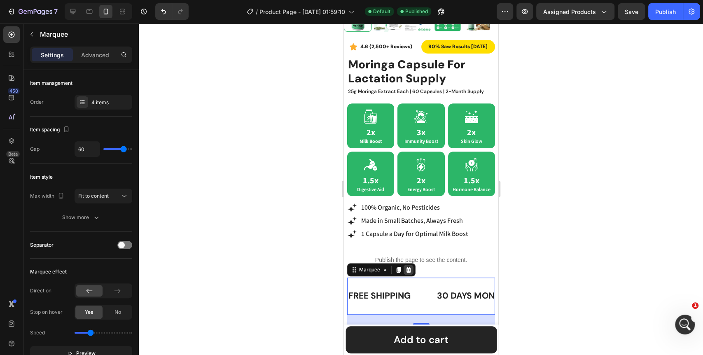
click at [408, 267] on icon at bounding box center [408, 270] width 5 height 6
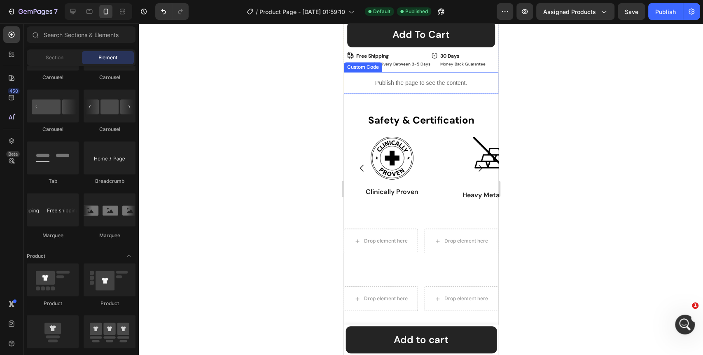
scroll to position [608, 0]
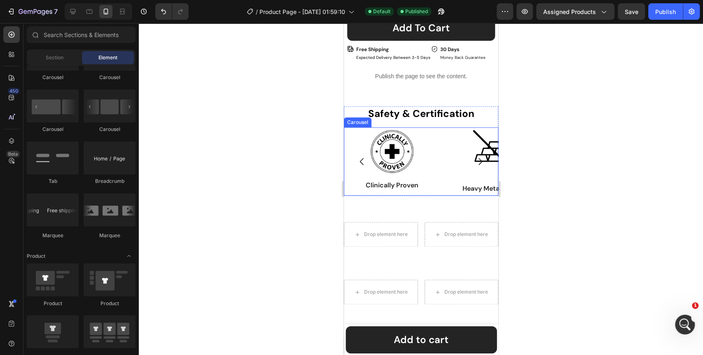
click at [443, 181] on div "Image Clinically Proven Text Block Row Image Heavy Metals Tested Text Block Row…" at bounding box center [421, 161] width 155 height 68
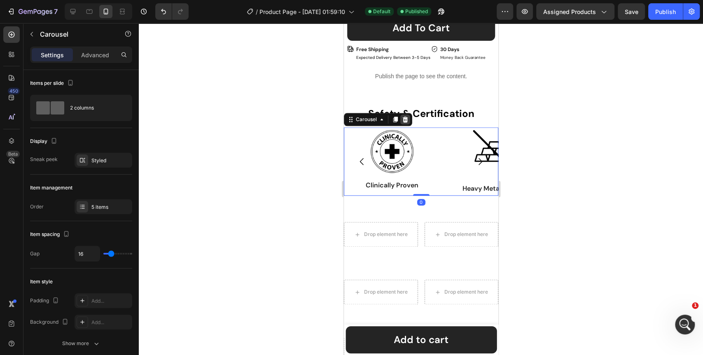
click at [405, 117] on icon at bounding box center [405, 120] width 5 height 6
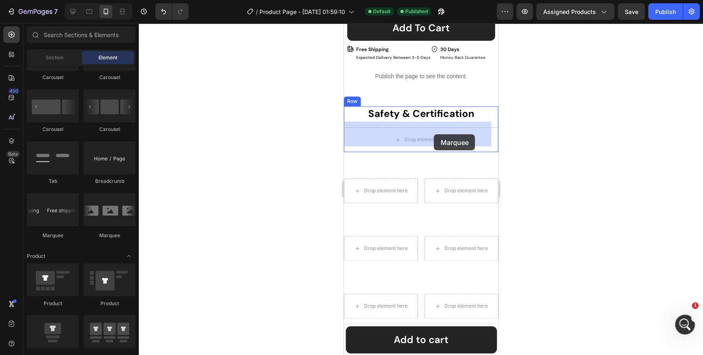
drag, startPoint x: 452, startPoint y: 237, endPoint x: 434, endPoint y: 134, distance: 104.6
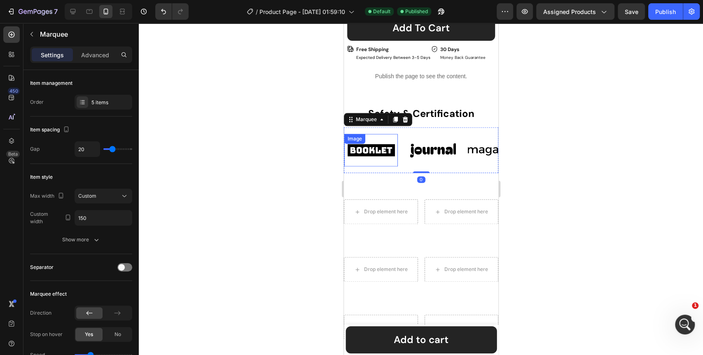
click at [374, 147] on img at bounding box center [371, 150] width 54 height 23
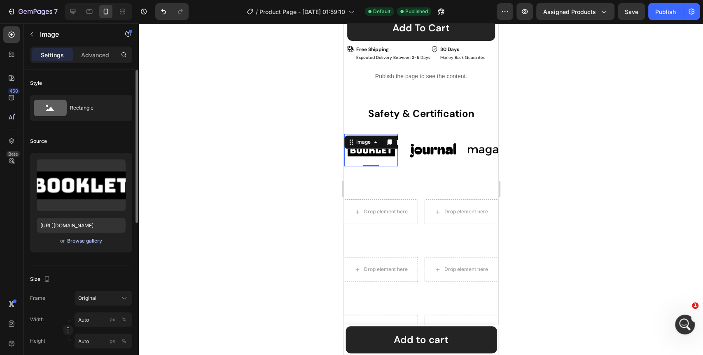
click at [93, 239] on div "Browse gallery" at bounding box center [84, 240] width 35 height 7
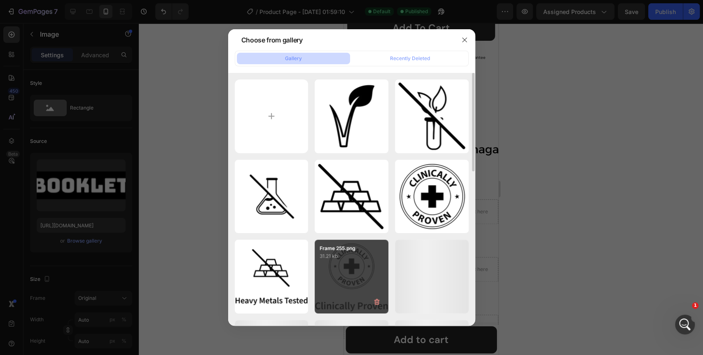
click at [333, 270] on div "Frame 255.png 31.21 kb" at bounding box center [352, 277] width 74 height 74
type input "https://cdn.shopify.com/s/files/1/0642/0463/6247/files/gempages_581248148823867…"
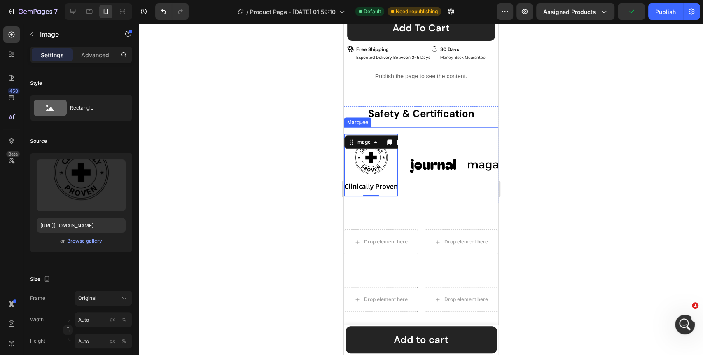
click at [424, 178] on div "Image 0 Image Image Image Image" at bounding box center [498, 165] width 309 height 63
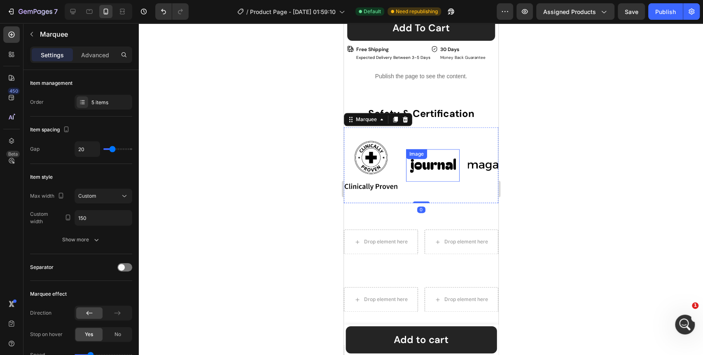
click at [443, 164] on img at bounding box center [433, 165] width 54 height 23
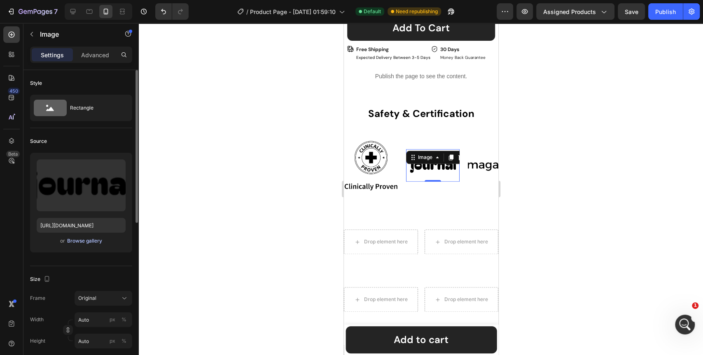
click at [98, 239] on div "Browse gallery" at bounding box center [84, 240] width 35 height 7
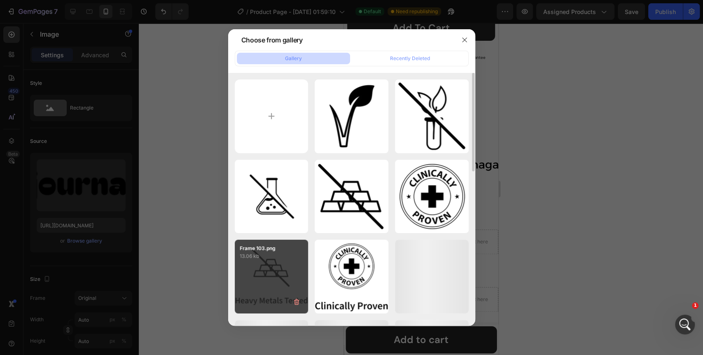
click at [273, 283] on div "Frame 103.png 13.06 kb" at bounding box center [272, 277] width 74 height 74
type input "https://cdn.shopify.com/s/files/1/0642/0463/6247/files/gempages_581248148823867…"
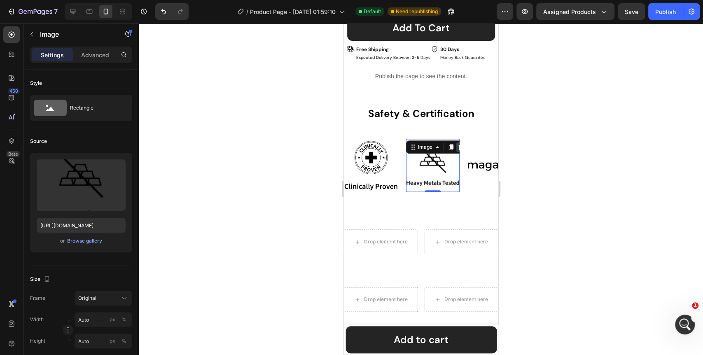
click at [457, 144] on icon at bounding box center [460, 147] width 7 height 7
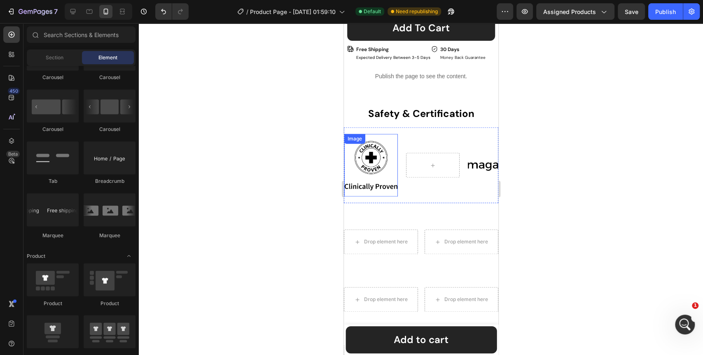
click at [375, 176] on img at bounding box center [371, 165] width 54 height 53
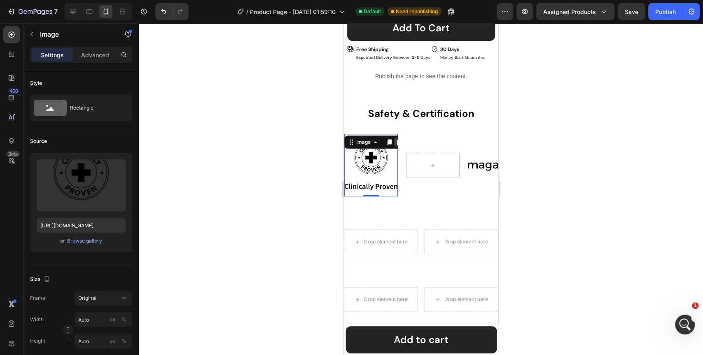
click at [397, 139] on icon at bounding box center [398, 142] width 5 height 6
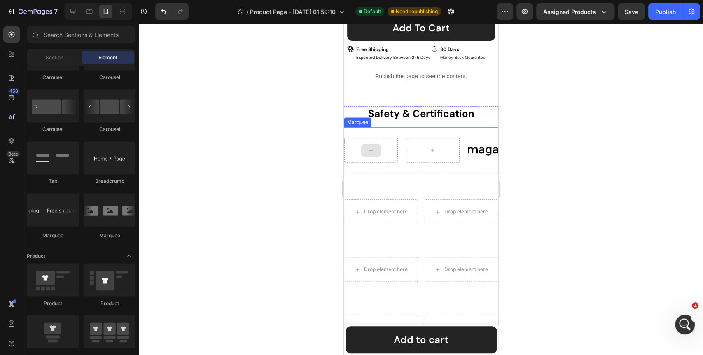
click at [371, 148] on div at bounding box center [371, 150] width 20 height 13
click at [371, 149] on icon at bounding box center [370, 150] width 3 height 3
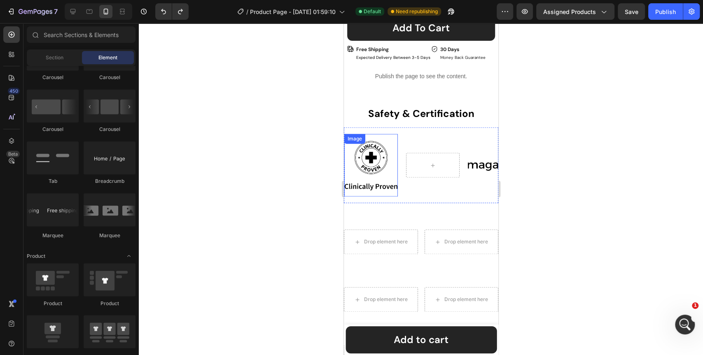
click at [365, 159] on img at bounding box center [371, 165] width 54 height 53
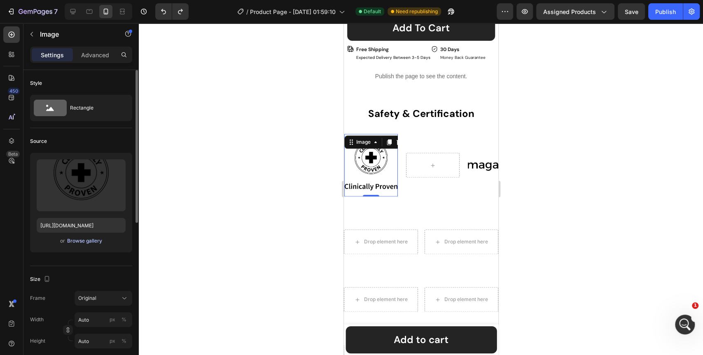
click at [87, 240] on div "Browse gallery" at bounding box center [84, 240] width 35 height 7
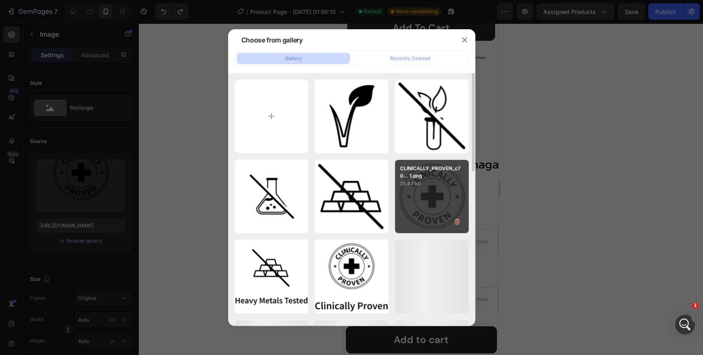
click at [448, 199] on div "CLINICALLY_PROVEN_c70... 1.png 25.40 kb" at bounding box center [432, 197] width 74 height 74
type input "https://cdn.shopify.com/s/files/1/0642/0463/6247/files/gempages_581248148823867…"
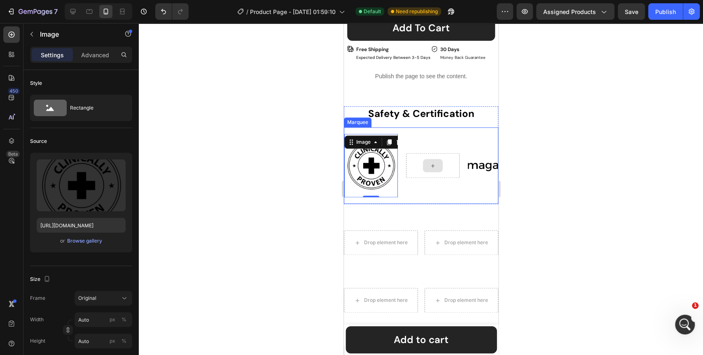
click at [437, 162] on div at bounding box center [433, 165] width 20 height 13
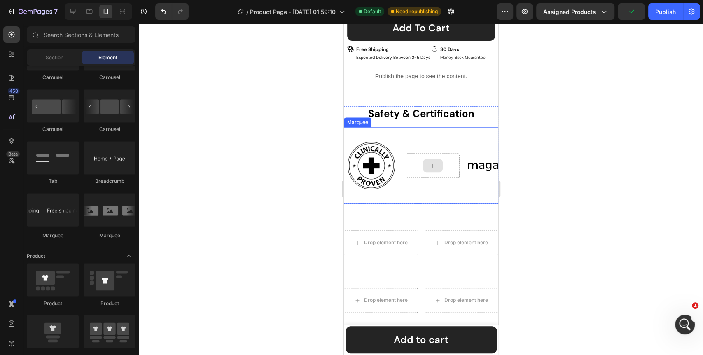
click at [431, 162] on icon at bounding box center [432, 165] width 7 height 7
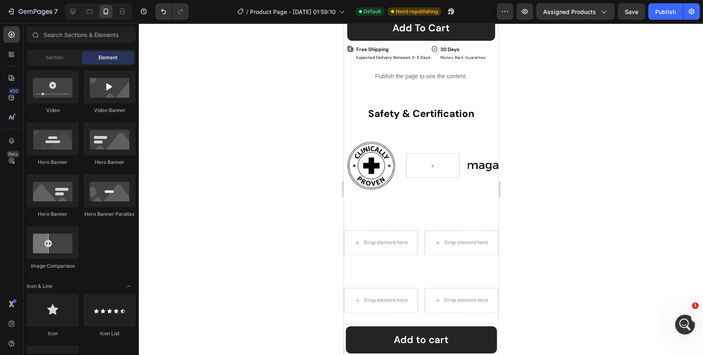
scroll to position [229, 0]
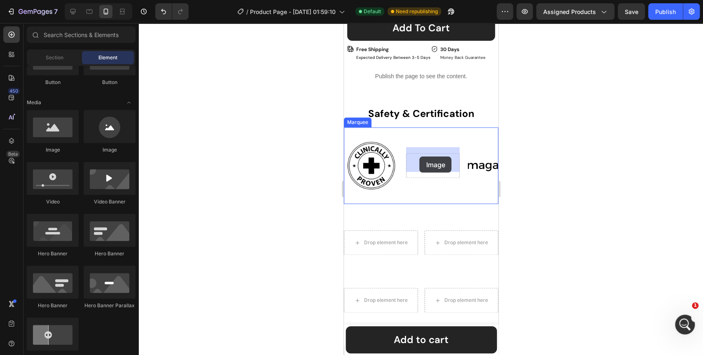
drag, startPoint x: 396, startPoint y: 152, endPoint x: 419, endPoint y: 157, distance: 24.3
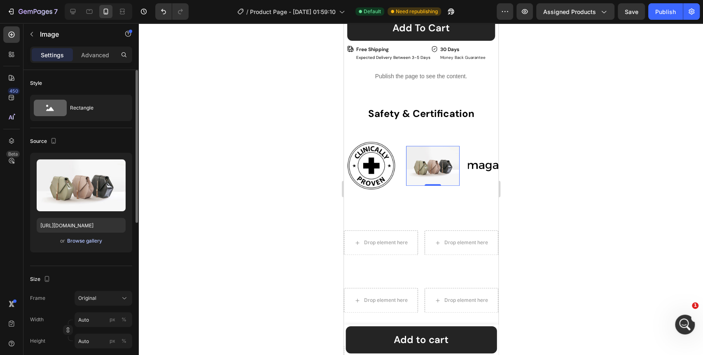
click at [84, 239] on div "Browse gallery" at bounding box center [84, 240] width 35 height 7
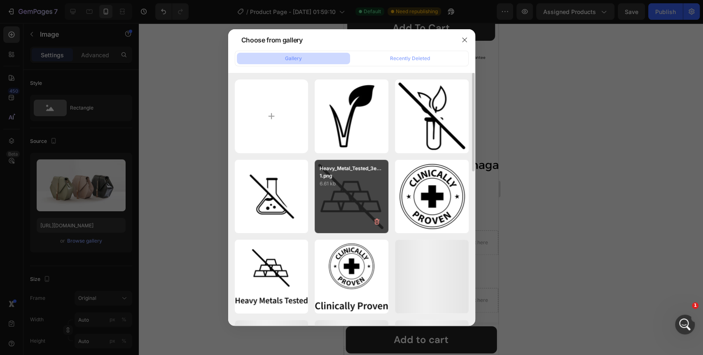
click at [340, 185] on p "6.61 kb" at bounding box center [352, 184] width 64 height 8
type input "https://cdn.shopify.com/s/files/1/0642/0463/6247/files/gempages_581248148823867…"
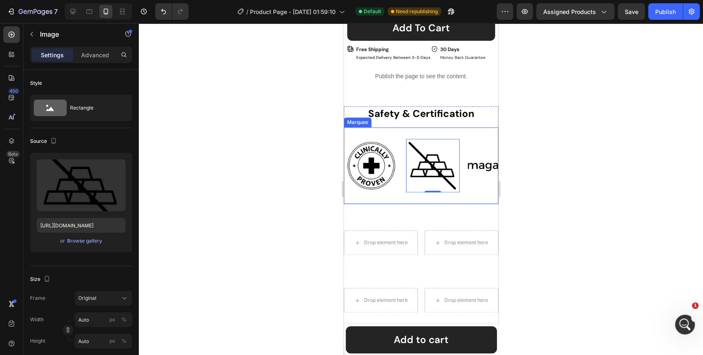
click at [470, 189] on div "Image Image 0 Image Image Image" at bounding box center [498, 165] width 309 height 63
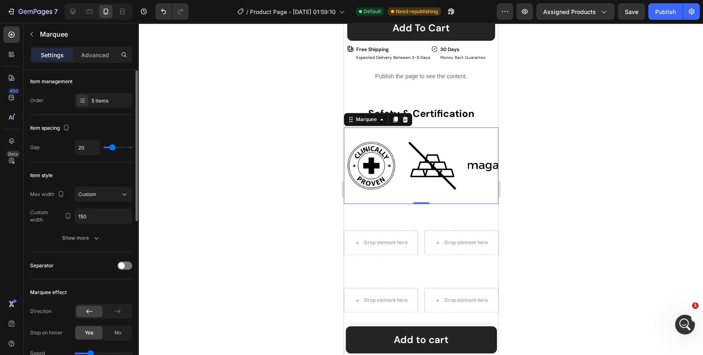
scroll to position [0, 0]
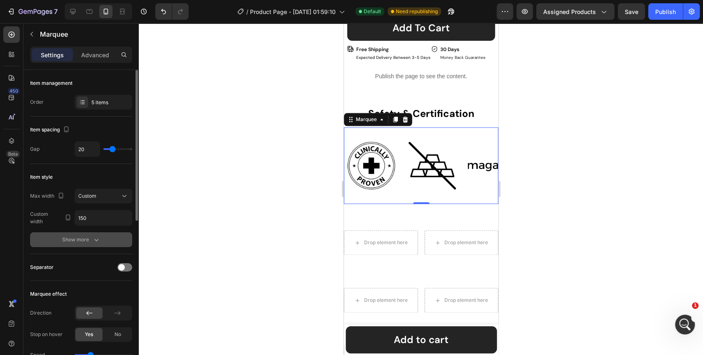
click at [74, 241] on div "Show more" at bounding box center [81, 240] width 38 height 8
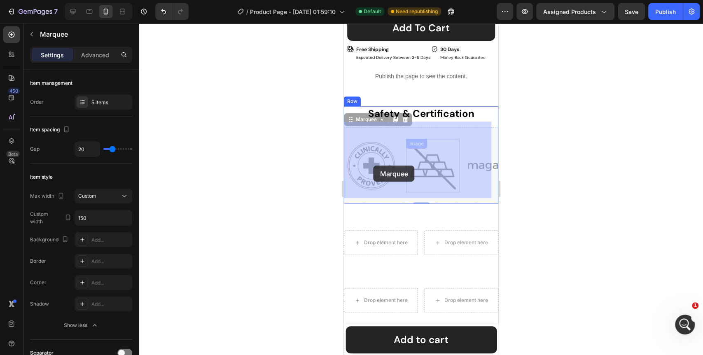
drag, startPoint x: 467, startPoint y: 166, endPoint x: 373, endPoint y: 166, distance: 93.5
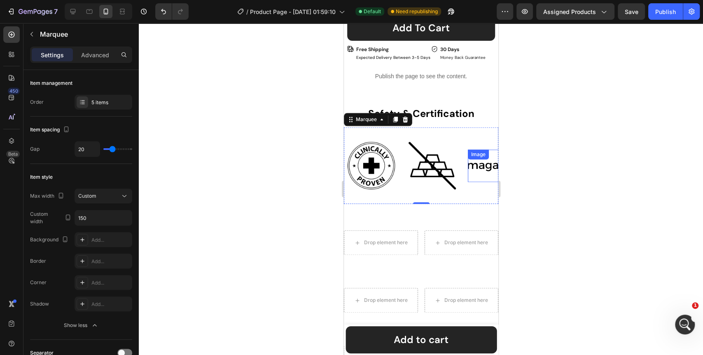
click at [473, 159] on img at bounding box center [495, 166] width 54 height 23
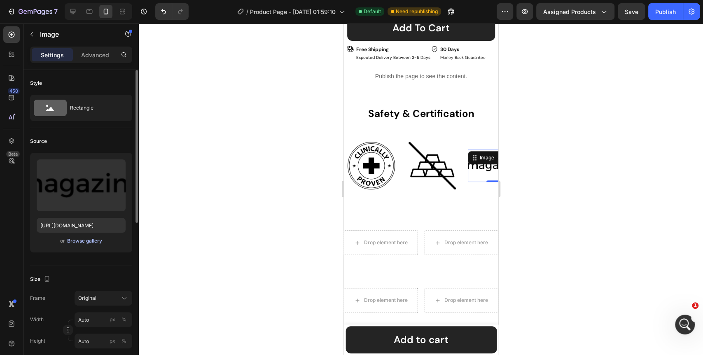
click at [91, 241] on div "Browse gallery" at bounding box center [84, 240] width 35 height 7
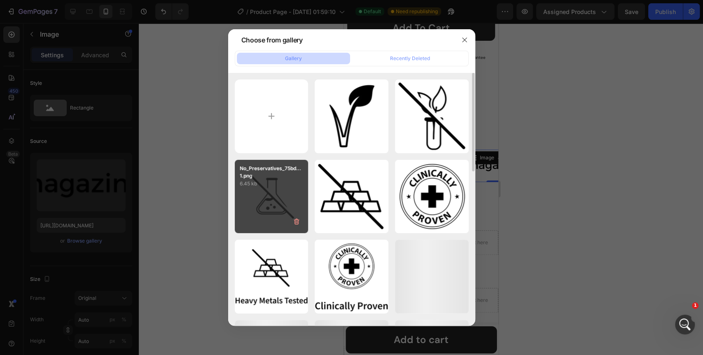
click at [261, 192] on div "No_Preservatives_75bd... 1.png 6.45 kb" at bounding box center [272, 197] width 74 height 74
type input "https://cdn.shopify.com/s/files/1/0642/0463/6247/files/gempages_581248148823867…"
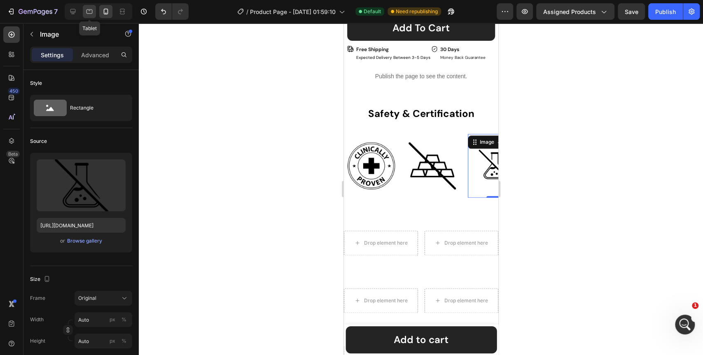
click at [86, 13] on icon at bounding box center [89, 11] width 8 height 8
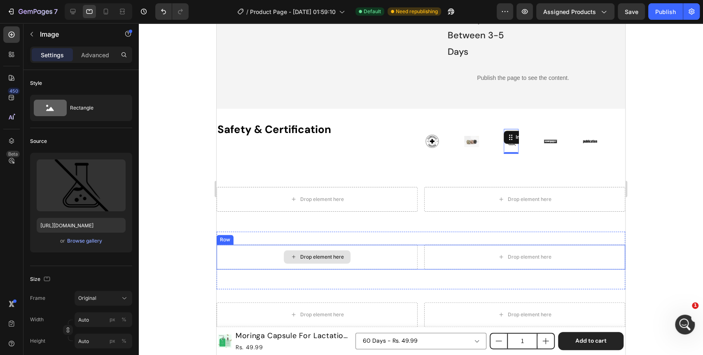
scroll to position [752, 0]
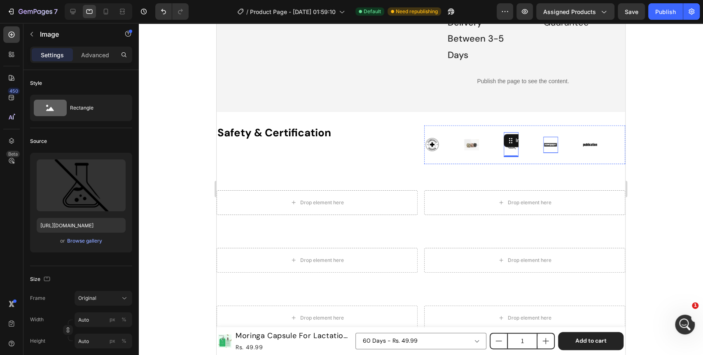
click at [546, 148] on img at bounding box center [551, 145] width 15 height 6
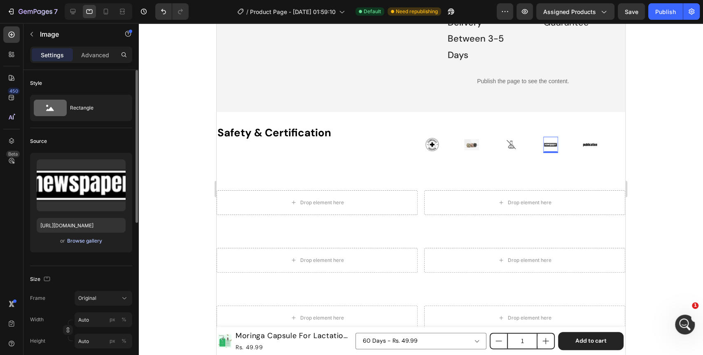
click at [94, 241] on div "Browse gallery" at bounding box center [84, 240] width 35 height 7
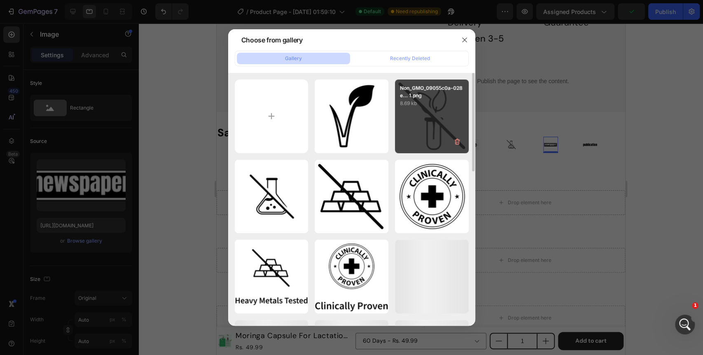
click at [421, 129] on div "Non_GMO_09055c0a-028e... 1.png 8.69 kb" at bounding box center [432, 117] width 74 height 74
type input "https://cdn.shopify.com/s/files/1/0642/0463/6247/files/gempages_581248148823867…"
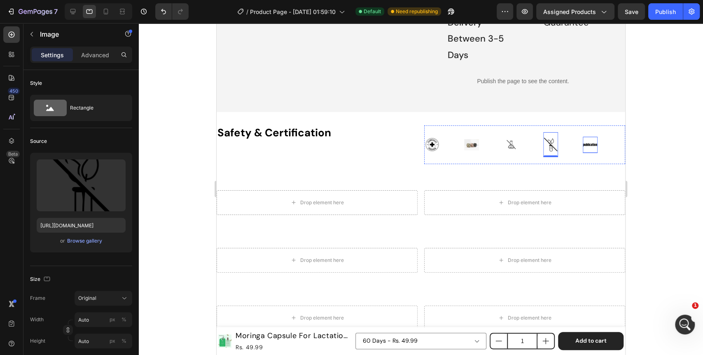
click at [588, 148] on img at bounding box center [590, 145] width 15 height 6
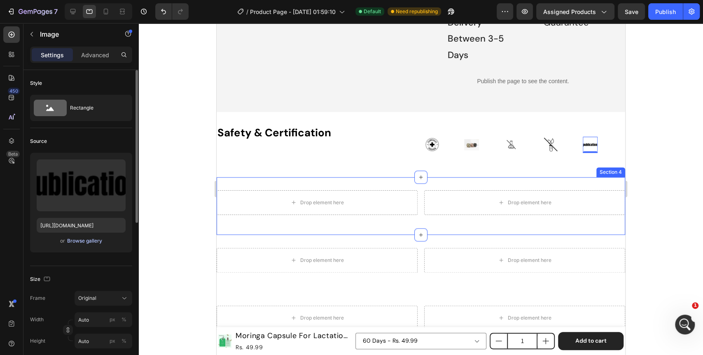
click at [80, 242] on div "Browse gallery" at bounding box center [84, 240] width 35 height 7
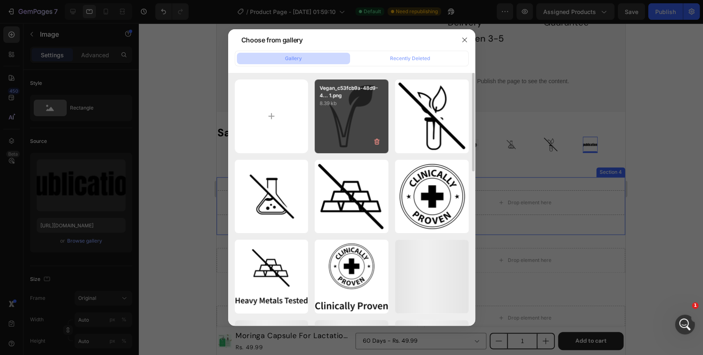
click at [343, 113] on div "Vegan_c53fcb9a-48d9-4... 1.png 8.39 kb" at bounding box center [352, 117] width 74 height 74
type input "https://cdn.shopify.com/s/files/1/0642/0463/6247/files/gempages_581248148823867…"
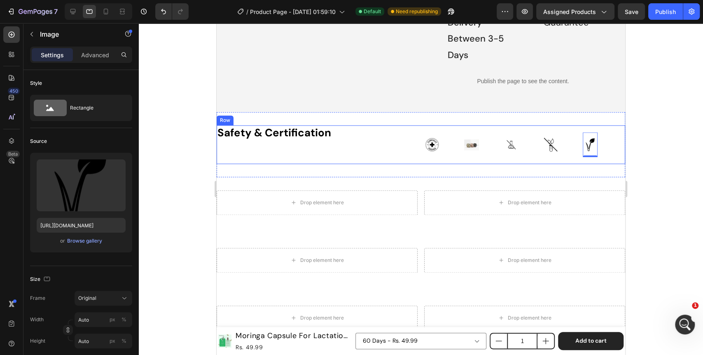
click at [354, 158] on div "Safety & Certification Heading" at bounding box center [317, 144] width 201 height 39
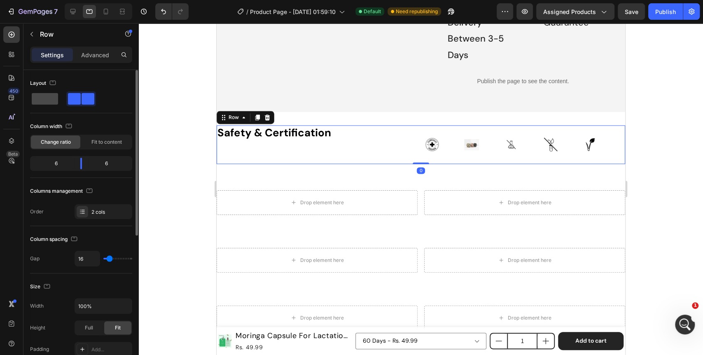
click at [49, 101] on span at bounding box center [45, 99] width 26 height 12
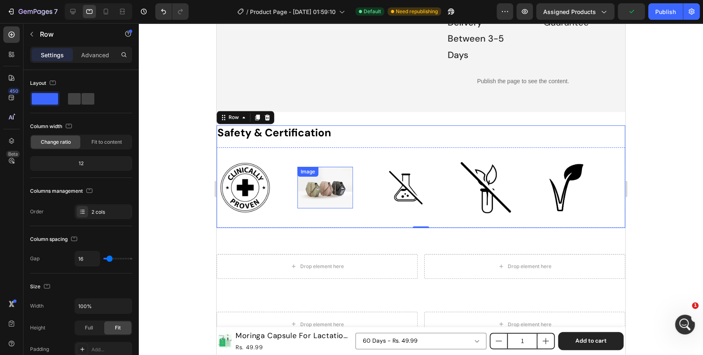
click at [337, 207] on img at bounding box center [326, 188] width 56 height 42
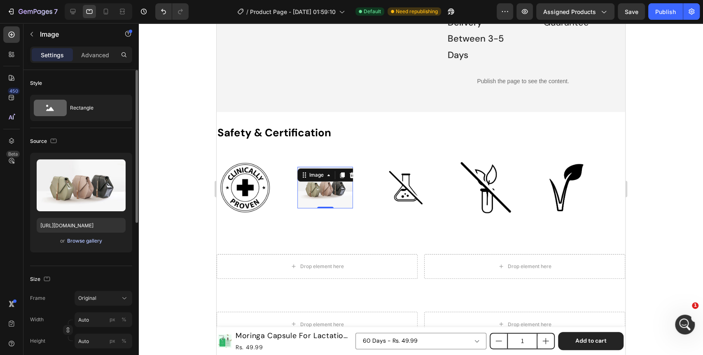
click at [81, 238] on div "Browse gallery" at bounding box center [84, 240] width 35 height 7
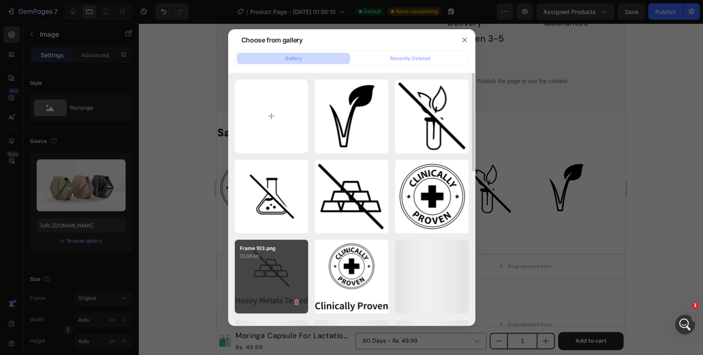
click at [260, 278] on div "Frame 103.png 13.06 kb" at bounding box center [272, 277] width 74 height 74
type input "https://cdn.shopify.com/s/files/1/0642/0463/6247/files/gempages_581248148823867…"
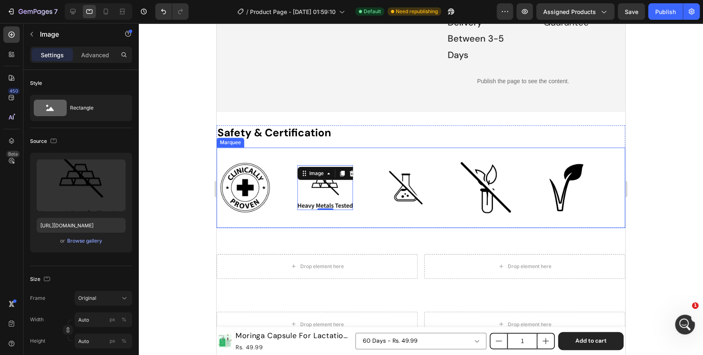
click at [601, 216] on div "Image" at bounding box center [579, 188] width 80 height 66
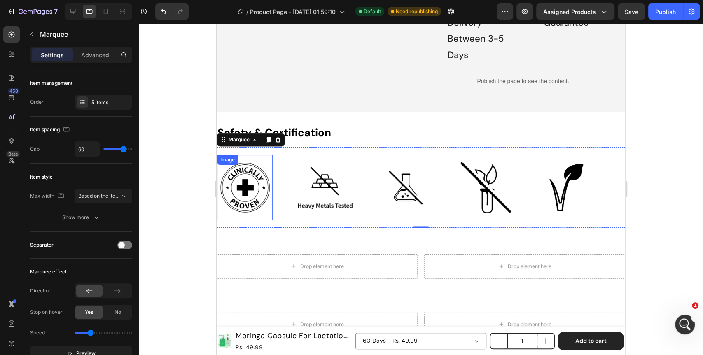
click at [203, 225] on div at bounding box center [421, 189] width 565 height 332
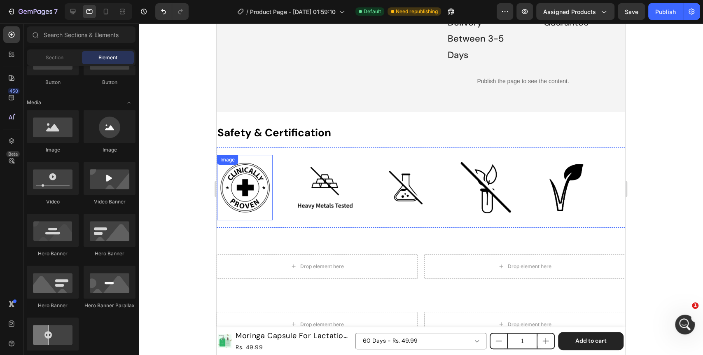
click at [203, 225] on div at bounding box center [421, 189] width 565 height 332
click at [102, 12] on icon at bounding box center [106, 11] width 8 height 8
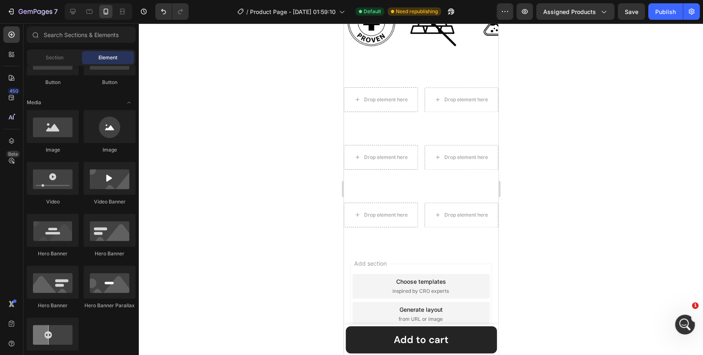
scroll to position [593, 0]
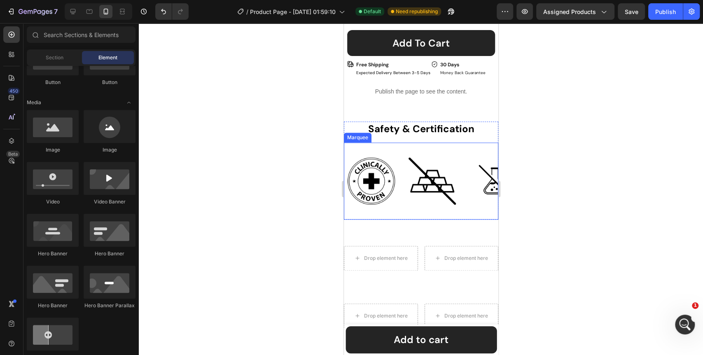
click at [408, 206] on div "Image Image Image Image Image" at bounding box center [498, 180] width 309 height 63
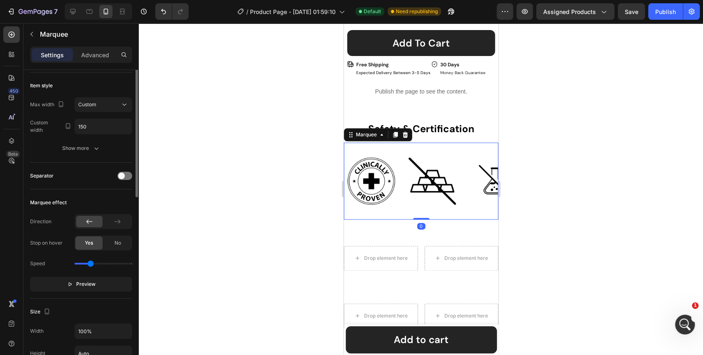
scroll to position [137, 0]
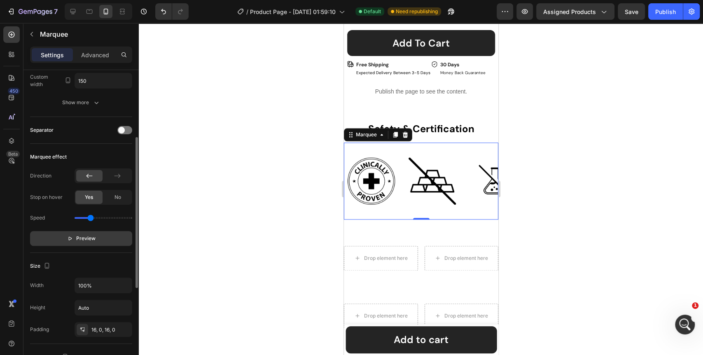
click at [84, 237] on span "Preview" at bounding box center [85, 238] width 19 height 8
click at [85, 236] on span "Pause" at bounding box center [86, 238] width 14 height 8
click at [480, 169] on img at bounding box center [481, 181] width 54 height 54
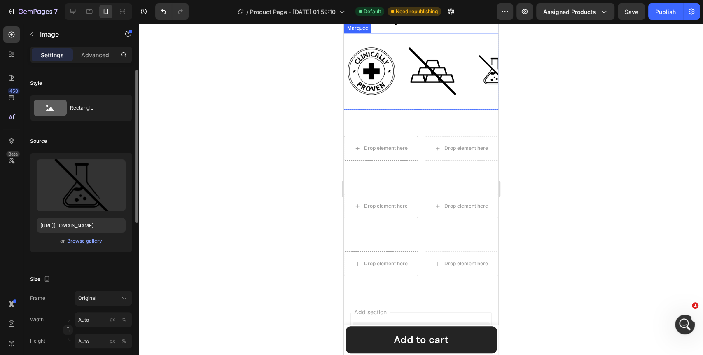
scroll to position [614, 0]
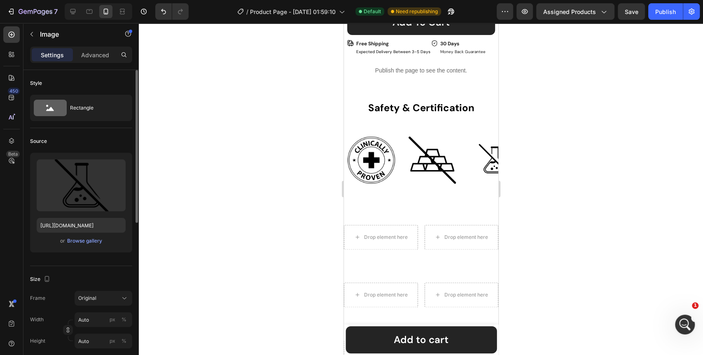
click at [524, 285] on div at bounding box center [421, 189] width 565 height 332
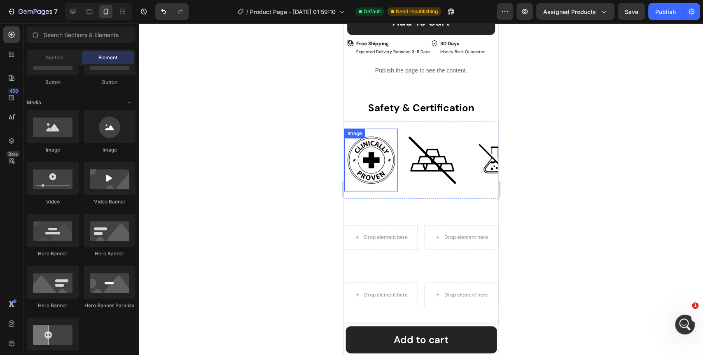
click at [370, 159] on img at bounding box center [371, 161] width 54 height 54
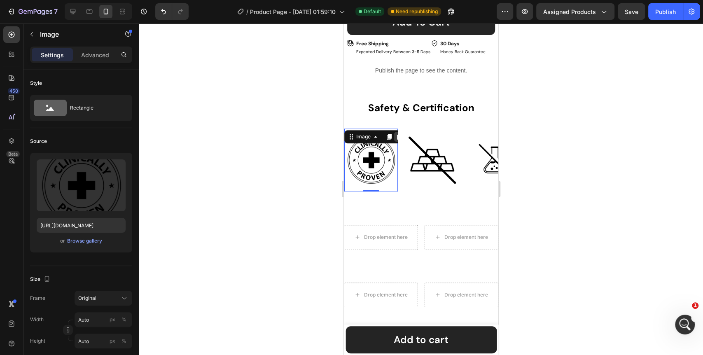
click at [396, 134] on icon at bounding box center [399, 137] width 7 height 7
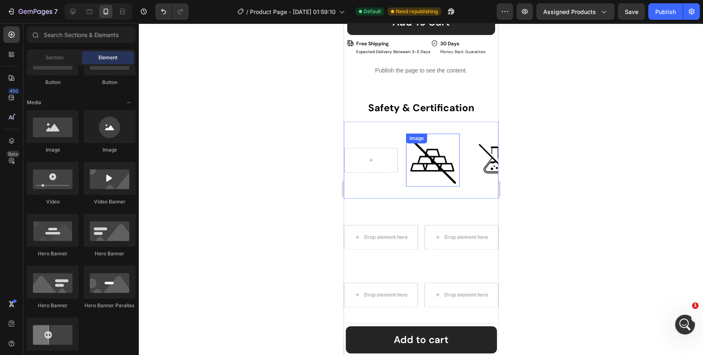
click at [421, 146] on img at bounding box center [433, 161] width 54 height 54
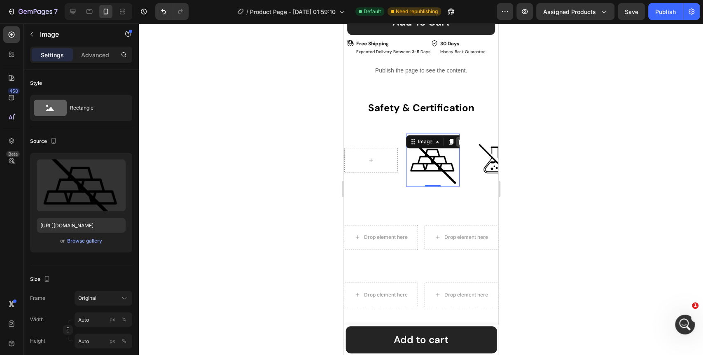
click at [458, 138] on icon at bounding box center [460, 141] width 7 height 7
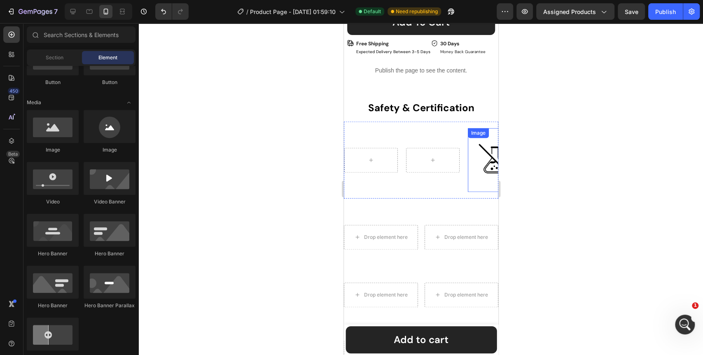
click at [487, 153] on img at bounding box center [495, 160] width 54 height 54
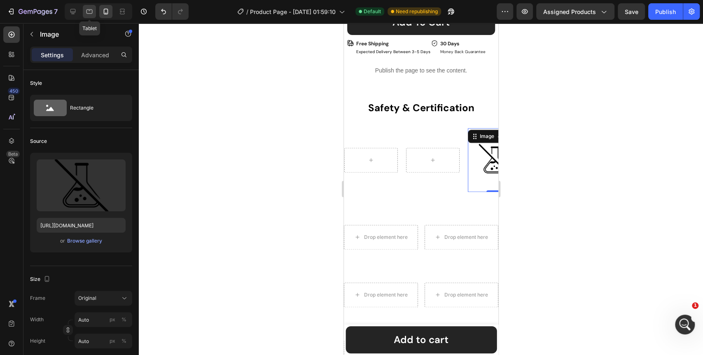
click at [91, 9] on icon at bounding box center [90, 11] width 6 height 5
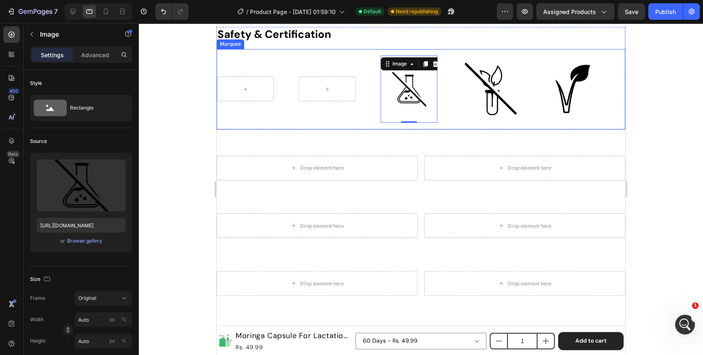
scroll to position [865, 0]
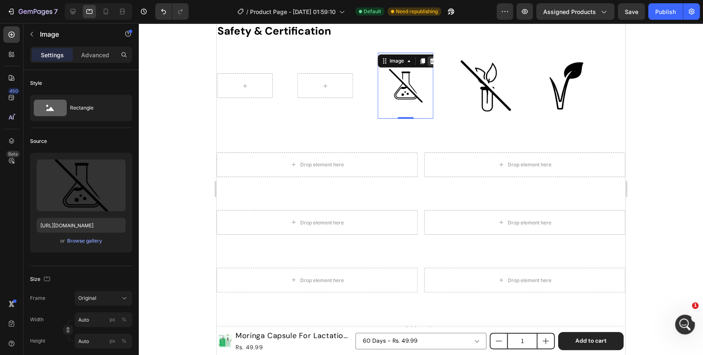
click at [431, 60] on icon at bounding box center [432, 61] width 5 height 6
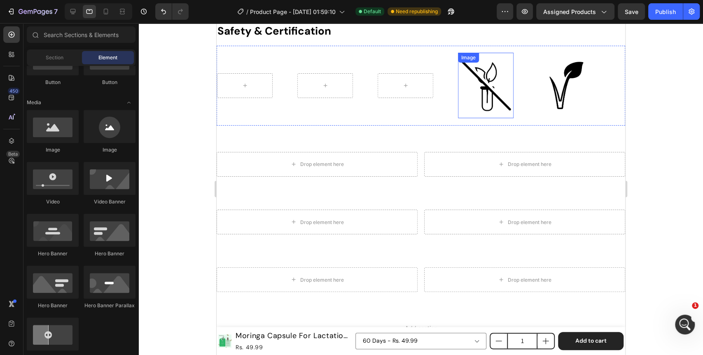
click at [485, 84] on img at bounding box center [486, 86] width 56 height 56
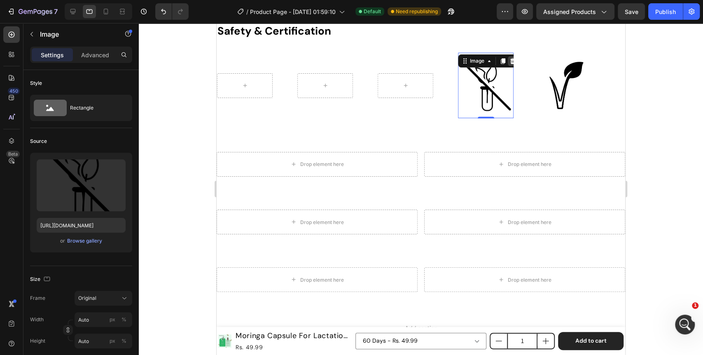
click at [512, 61] on icon at bounding box center [513, 61] width 7 height 7
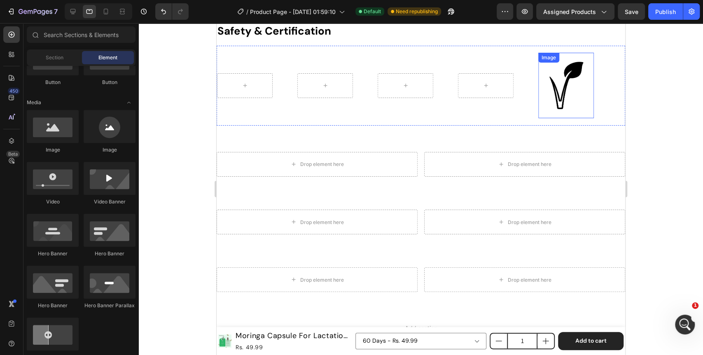
click at [563, 83] on img at bounding box center [567, 86] width 56 height 56
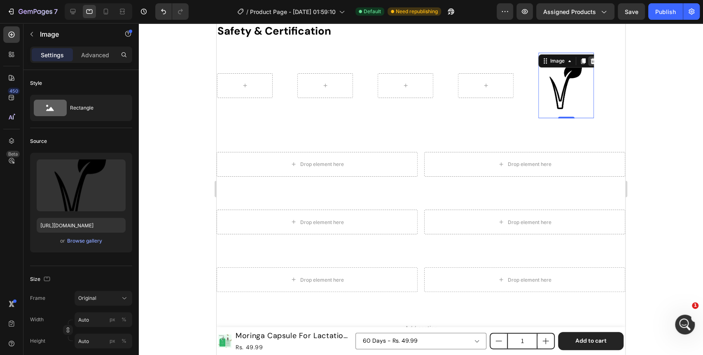
click at [594, 62] on icon at bounding box center [593, 61] width 5 height 6
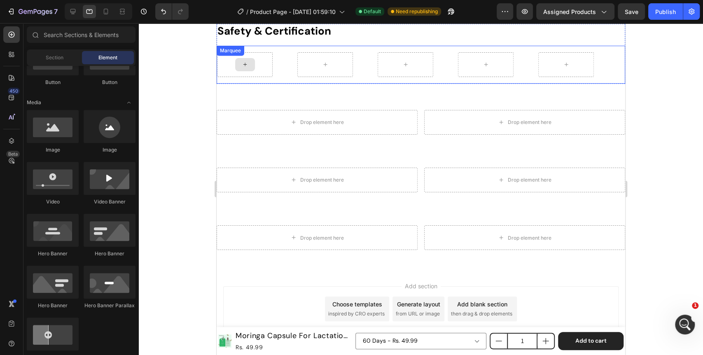
click at [247, 64] on icon at bounding box center [245, 64] width 7 height 7
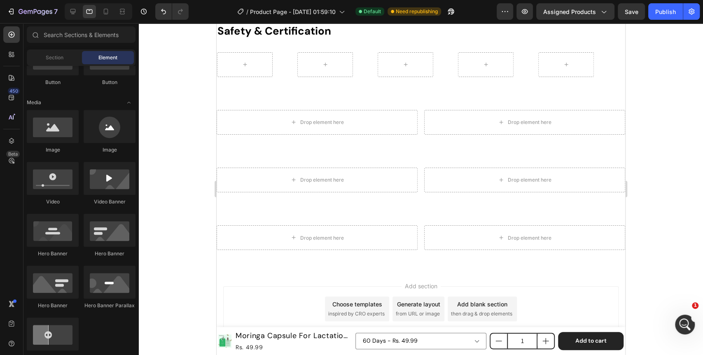
scroll to position [0, 0]
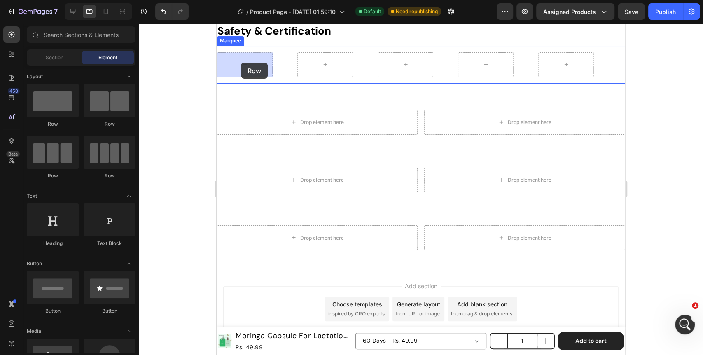
drag, startPoint x: 327, startPoint y: 135, endPoint x: 241, endPoint y: 63, distance: 112.3
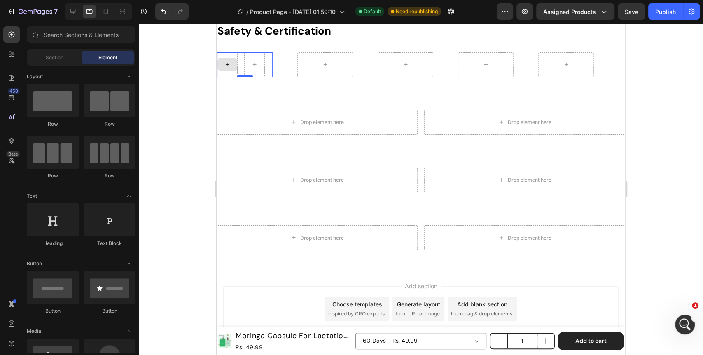
click at [225, 64] on icon at bounding box center [227, 64] width 7 height 7
click at [243, 73] on div "Row" at bounding box center [245, 64] width 56 height 25
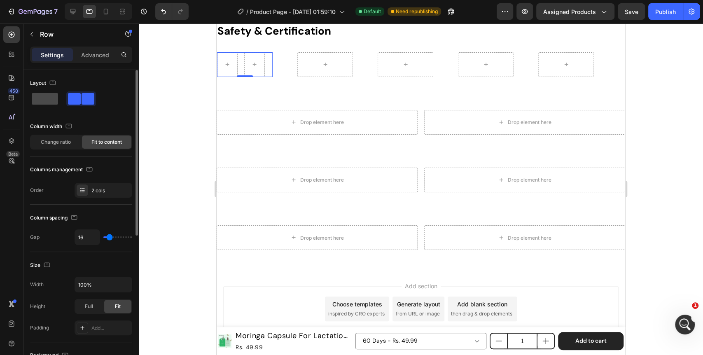
click at [43, 97] on span at bounding box center [45, 99] width 26 height 12
type input "0"
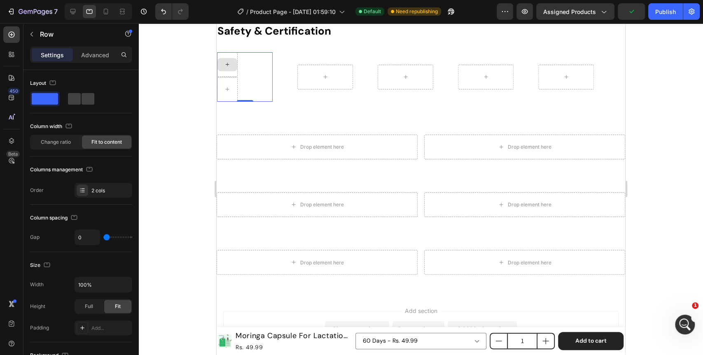
click at [227, 66] on icon at bounding box center [227, 64] width 7 height 7
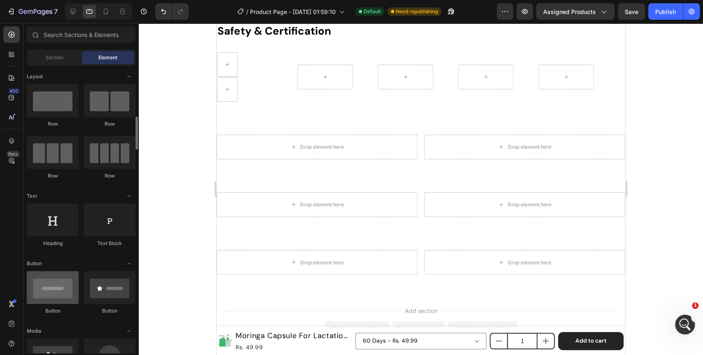
scroll to position [46, 0]
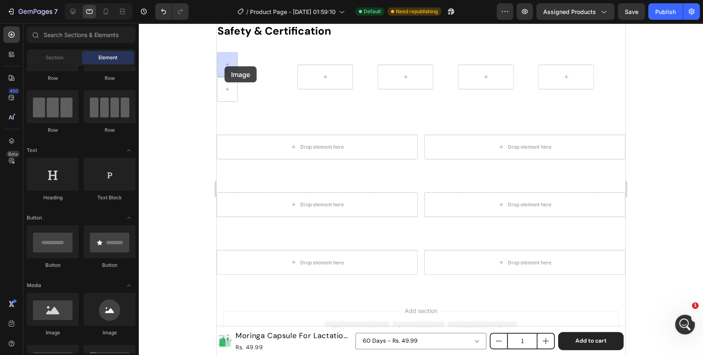
drag, startPoint x: 319, startPoint y: 262, endPoint x: 225, endPoint y: 66, distance: 217.7
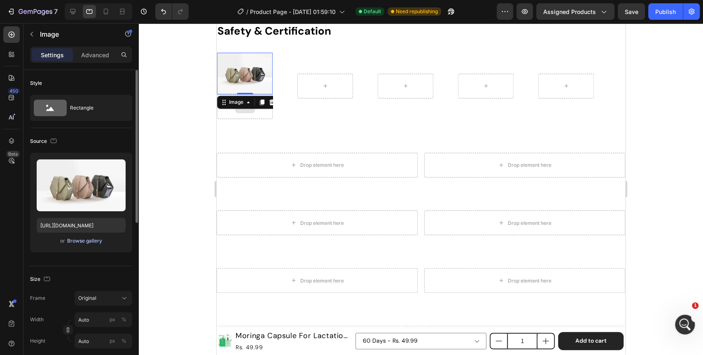
click at [87, 244] on div "Browse gallery" at bounding box center [84, 240] width 35 height 7
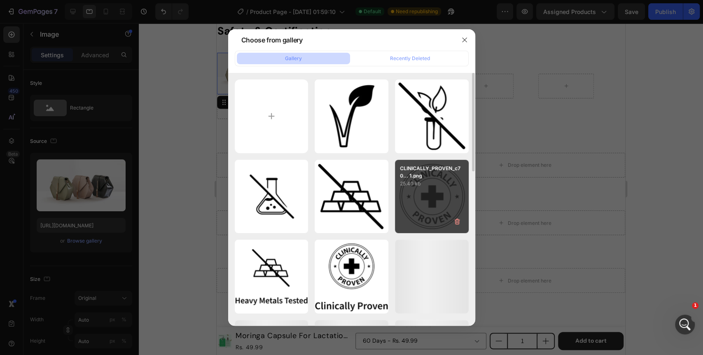
click at [450, 202] on div "CLINICALLY_PROVEN_c70... 1.png 25.40 kb" at bounding box center [432, 197] width 74 height 74
type input "https://cdn.shopify.com/s/files/1/0642/0463/6247/files/gempages_581248148823867…"
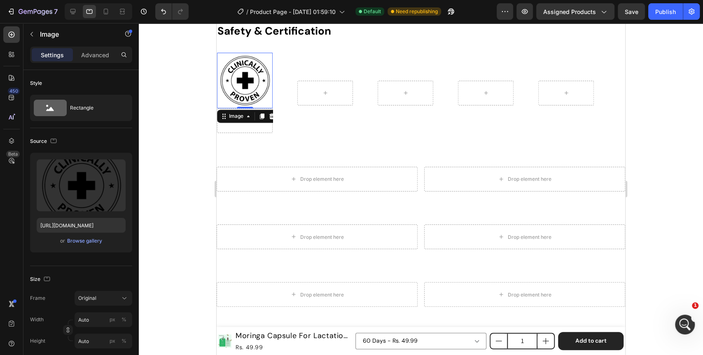
click at [174, 137] on div at bounding box center [421, 189] width 565 height 332
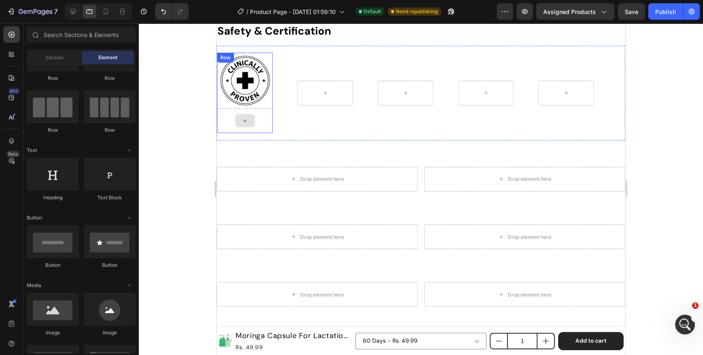
click at [250, 120] on div at bounding box center [245, 120] width 20 height 13
drag, startPoint x: 323, startPoint y: 204, endPoint x: 244, endPoint y: 122, distance: 113.1
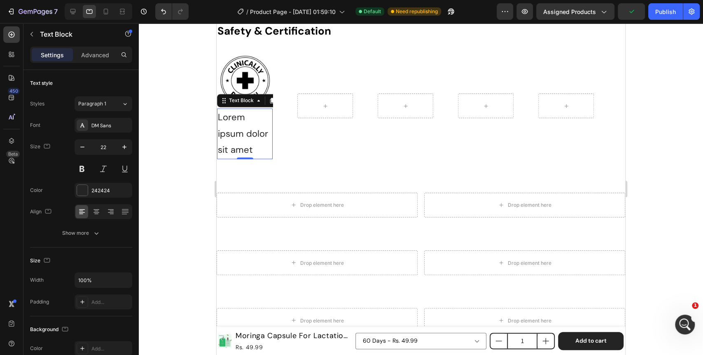
click at [249, 140] on div "Lorem ipsum dolor sit amet" at bounding box center [245, 133] width 56 height 51
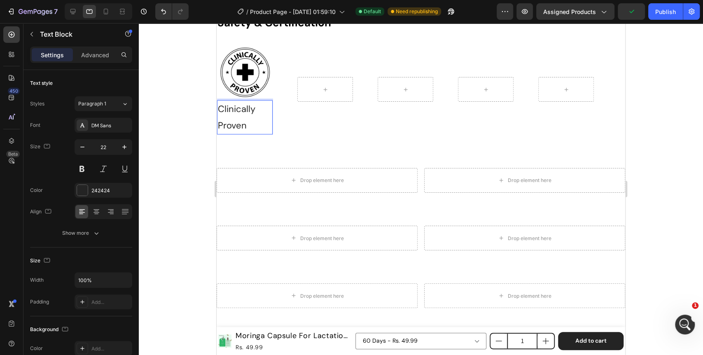
scroll to position [865, 0]
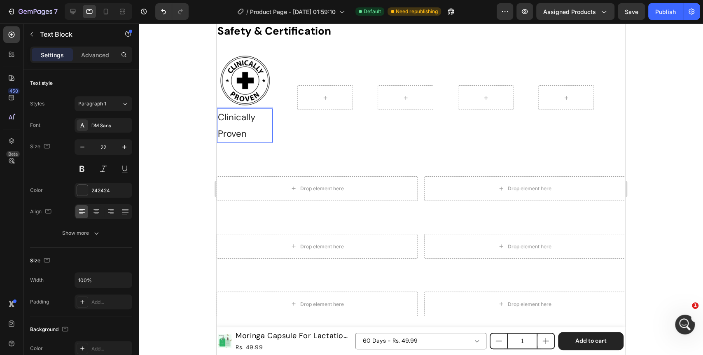
click at [193, 144] on div at bounding box center [421, 189] width 565 height 332
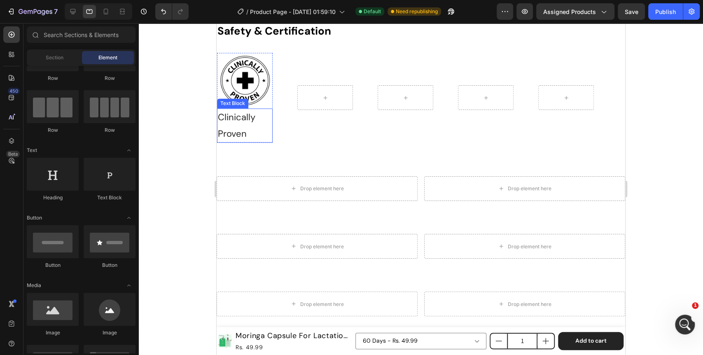
click at [250, 123] on p "Clinically Proven" at bounding box center [245, 125] width 54 height 33
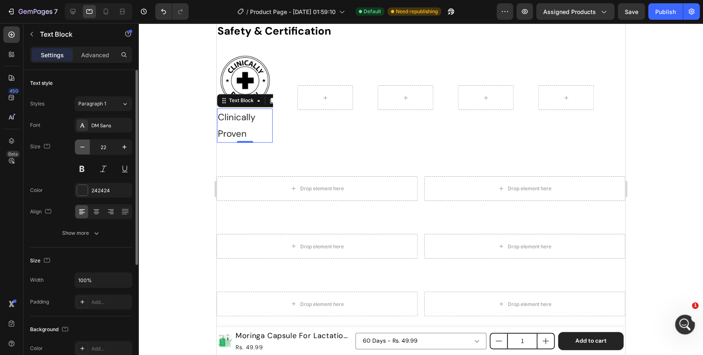
click at [84, 151] on icon "button" at bounding box center [82, 147] width 8 height 8
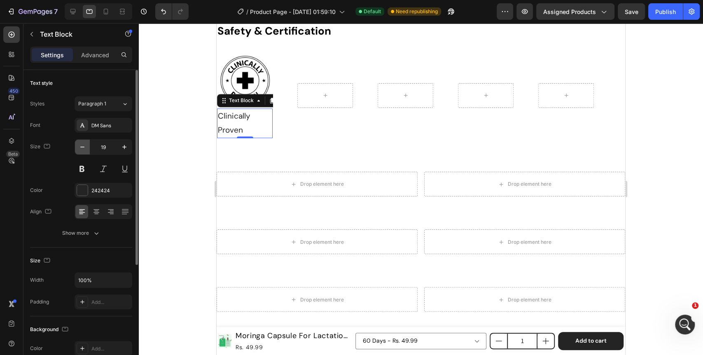
click at [84, 151] on icon "button" at bounding box center [82, 147] width 8 height 8
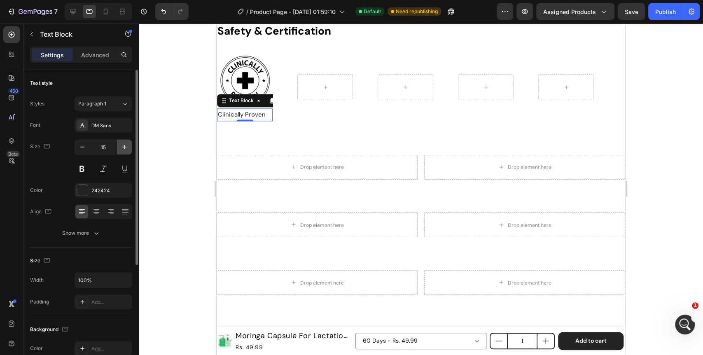
click at [125, 146] on icon "button" at bounding box center [124, 147] width 8 height 8
type input "16"
click at [96, 212] on icon at bounding box center [96, 212] width 8 height 8
click at [87, 232] on div "Show more" at bounding box center [81, 233] width 38 height 8
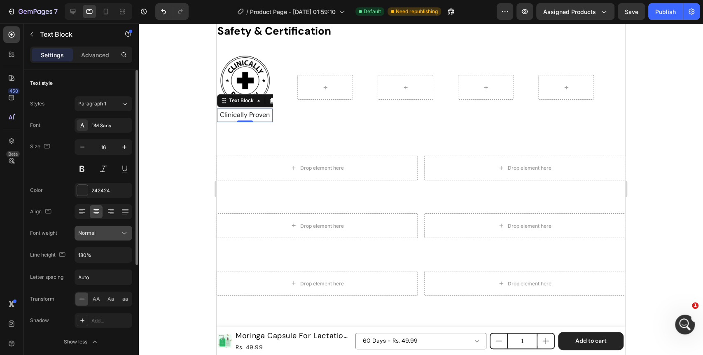
click at [126, 237] on icon at bounding box center [124, 233] width 8 height 8
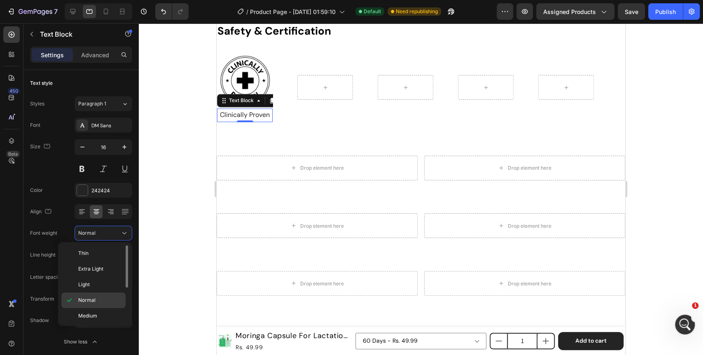
scroll to position [46, 0]
click at [97, 288] on span "Semi Bold" at bounding box center [89, 285] width 23 height 7
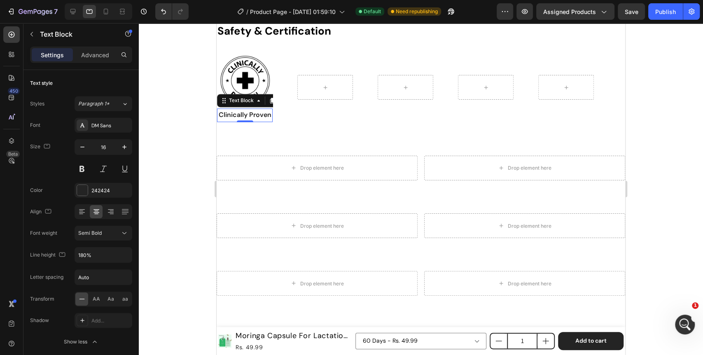
click at [161, 233] on div at bounding box center [421, 189] width 565 height 332
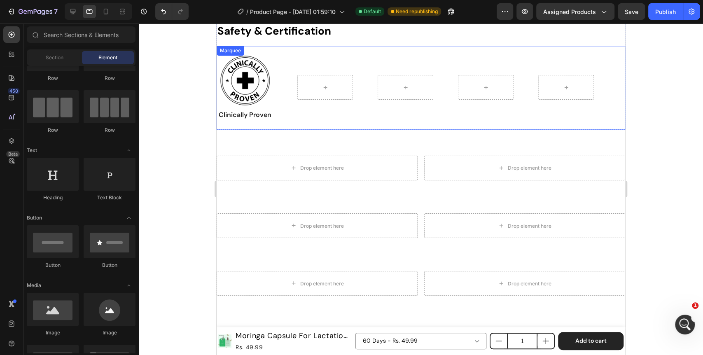
click at [338, 101] on div "Image Clinically Proven Text Block Row" at bounding box center [418, 87] width 402 height 69
click at [331, 88] on div at bounding box center [326, 87] width 20 height 13
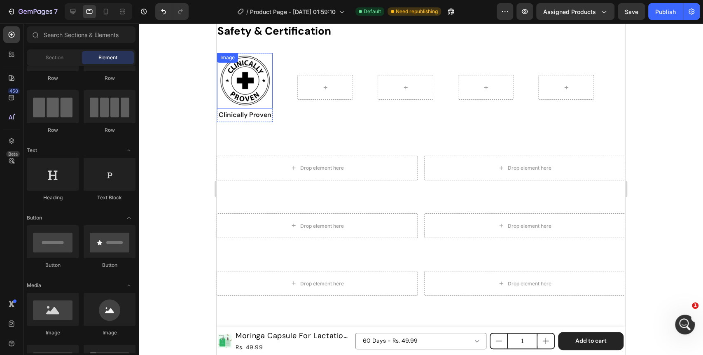
click at [272, 99] on img at bounding box center [245, 81] width 56 height 56
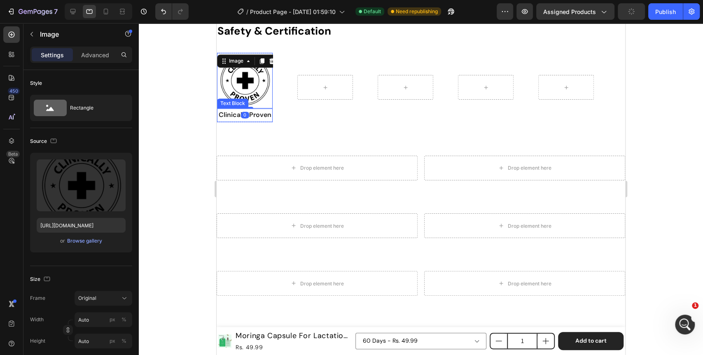
click at [272, 112] on div "Clinically Proven" at bounding box center [245, 115] width 56 height 14
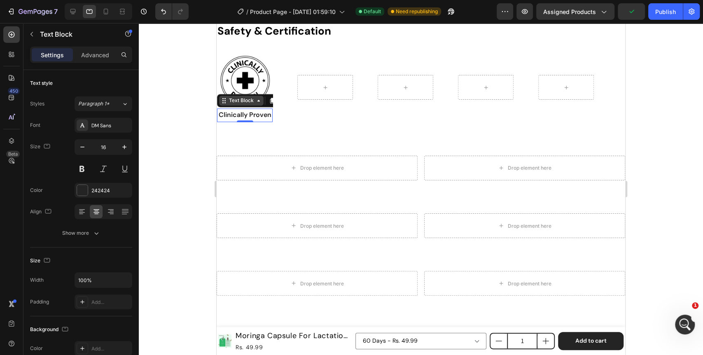
click at [261, 103] on div "Text Block" at bounding box center [241, 101] width 45 height 10
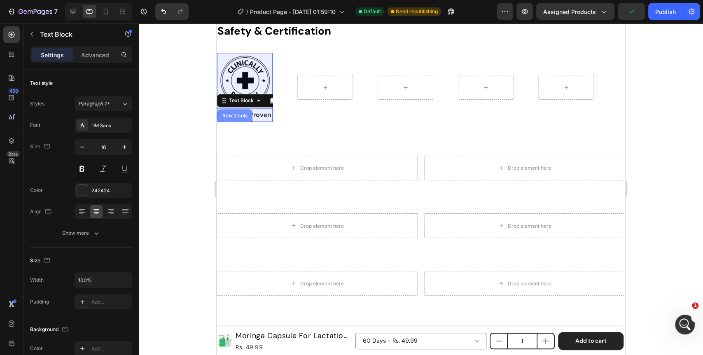
click at [236, 116] on div "Row 2 cols" at bounding box center [235, 115] width 28 height 5
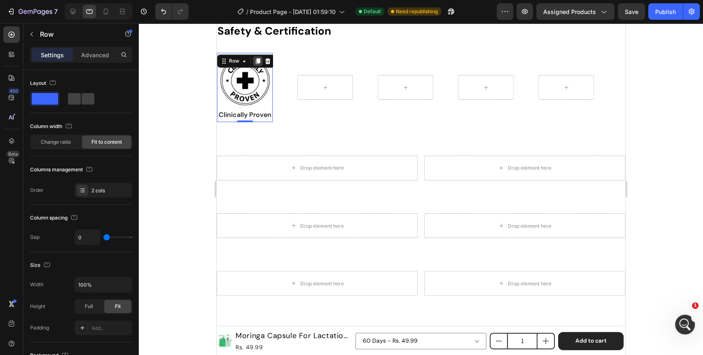
click at [260, 59] on icon at bounding box center [258, 62] width 5 height 6
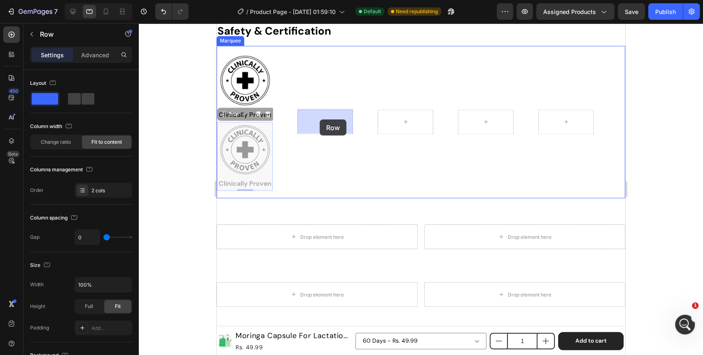
drag, startPoint x: 225, startPoint y: 116, endPoint x: 320, endPoint y: 119, distance: 94.4
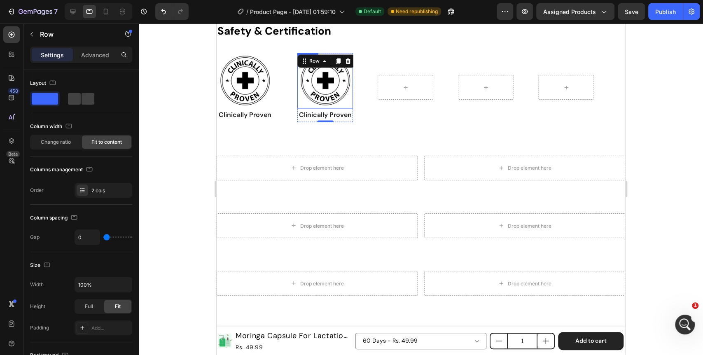
click at [318, 88] on img at bounding box center [326, 81] width 56 height 56
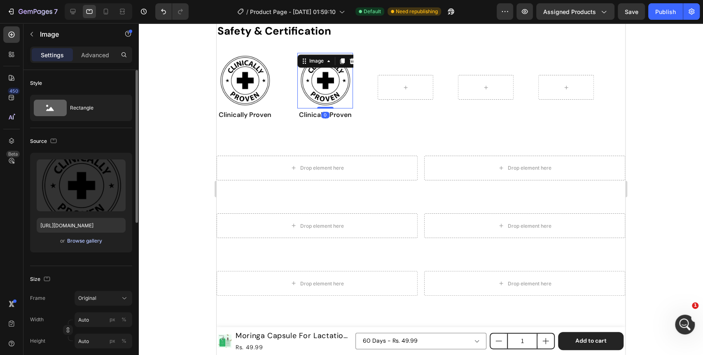
click at [88, 240] on div "Browse gallery" at bounding box center [84, 240] width 35 height 7
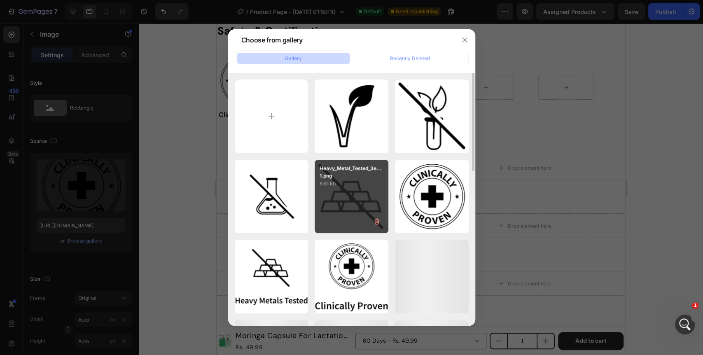
click at [333, 204] on div "Heavy_Metal_Tested_3e... 1.png 6.61 kb" at bounding box center [352, 197] width 74 height 74
type input "https://cdn.shopify.com/s/files/1/0642/0463/6247/files/gempages_581248148823867…"
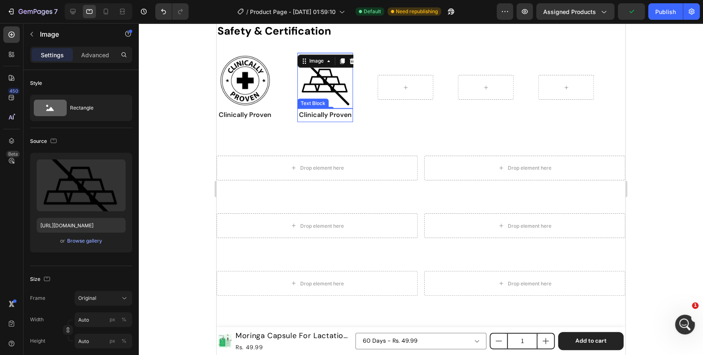
click at [334, 114] on p "Clinically Proven" at bounding box center [325, 115] width 54 height 12
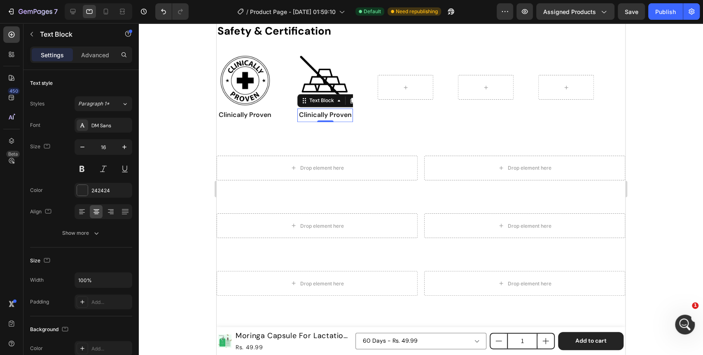
click at [334, 114] on p "Clinically Proven" at bounding box center [325, 115] width 54 height 12
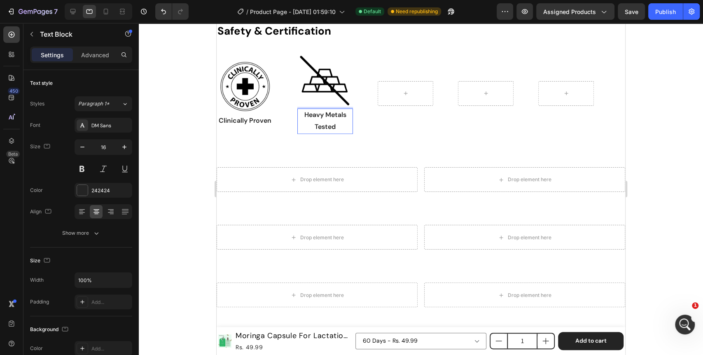
click at [208, 157] on div at bounding box center [421, 189] width 565 height 332
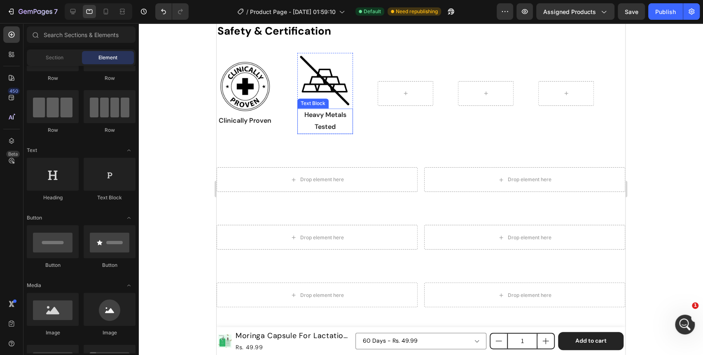
click at [319, 118] on p "Heavy Metals Tested" at bounding box center [325, 121] width 54 height 24
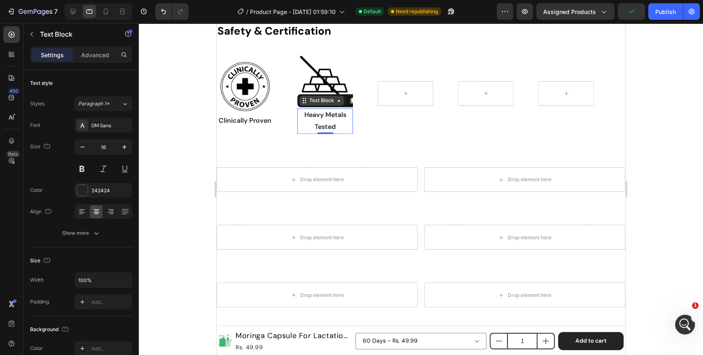
click at [340, 101] on icon at bounding box center [339, 100] width 7 height 7
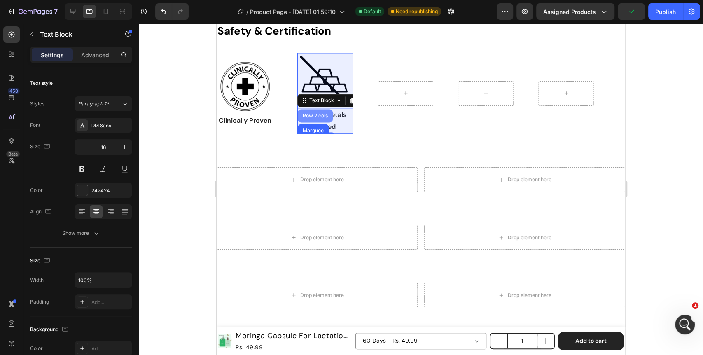
click at [317, 118] on div "Row 2 cols" at bounding box center [315, 115] width 35 height 13
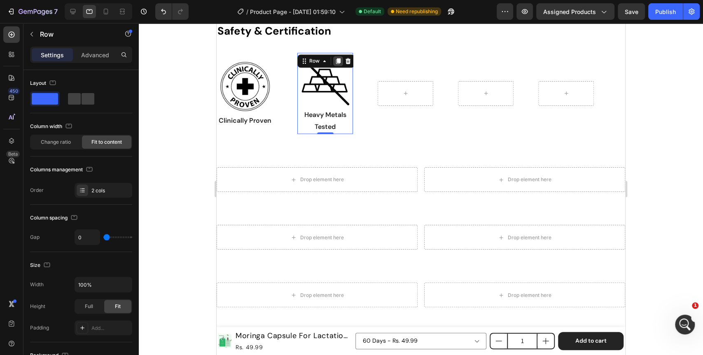
click at [338, 61] on icon at bounding box center [338, 62] width 5 height 6
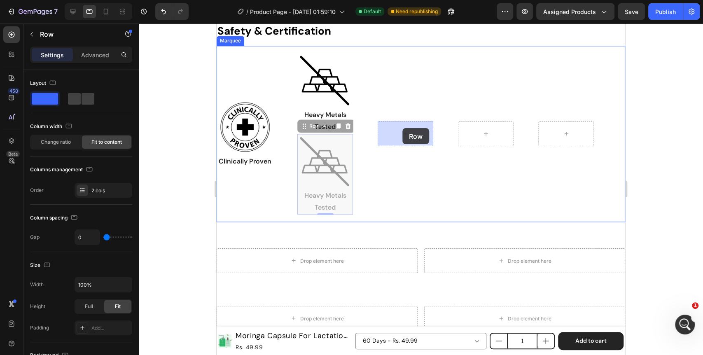
drag, startPoint x: 305, startPoint y: 126, endPoint x: 403, endPoint y: 128, distance: 97.3
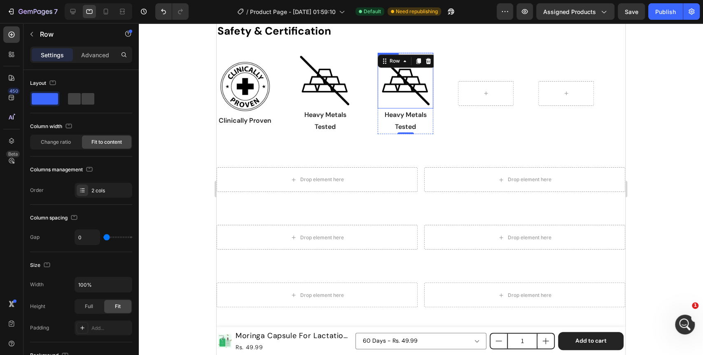
click at [392, 89] on img at bounding box center [406, 81] width 56 height 56
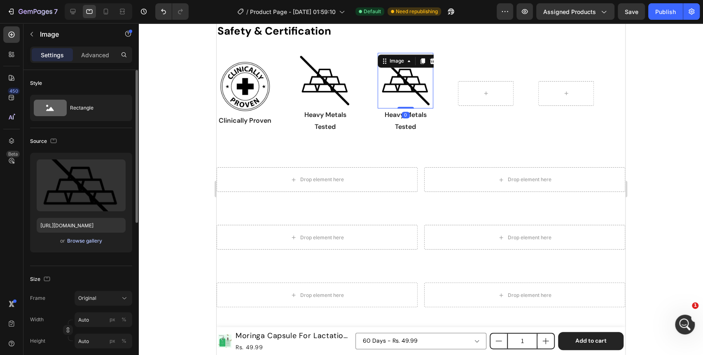
click at [83, 241] on div "Browse gallery" at bounding box center [84, 240] width 35 height 7
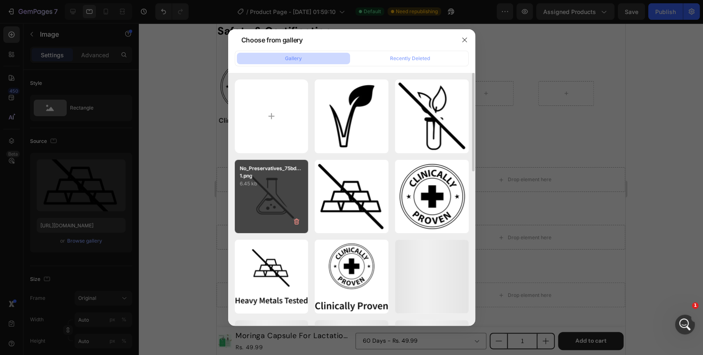
click at [278, 194] on div "No_Preservatives_75bd... 1.png 6.45 kb" at bounding box center [272, 197] width 74 height 74
type input "https://cdn.shopify.com/s/files/1/0642/0463/6247/files/gempages_581248148823867…"
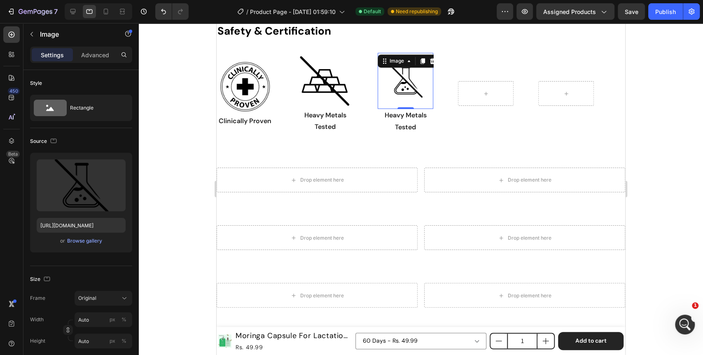
click at [408, 114] on div "0" at bounding box center [406, 115] width 8 height 7
drag, startPoint x: 408, startPoint y: 119, endPoint x: 408, endPoint y: 126, distance: 7.4
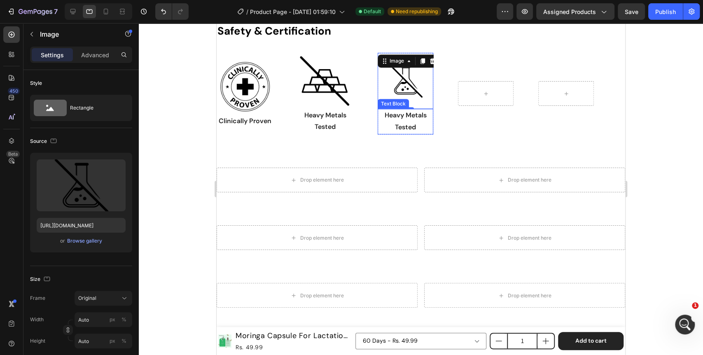
click at [408, 119] on p "Heavy Metals Tested" at bounding box center [406, 122] width 54 height 24
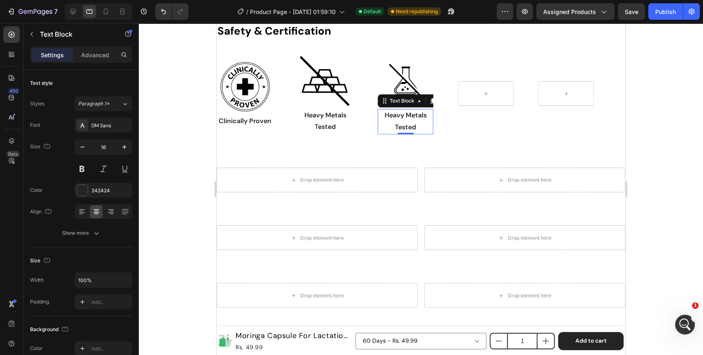
click at [408, 126] on p "Heavy Metals Tested" at bounding box center [406, 122] width 54 height 24
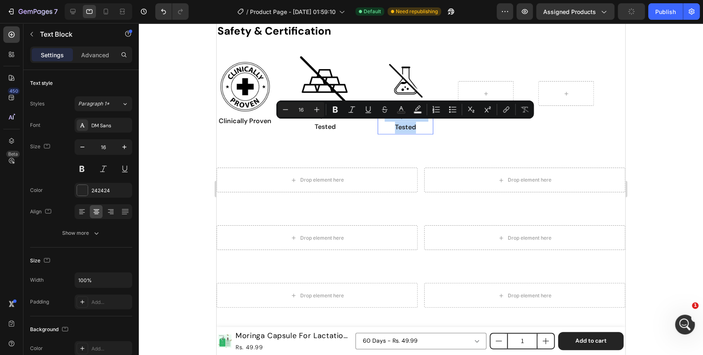
click at [408, 126] on p "Heavy Metals Tested" at bounding box center [406, 122] width 54 height 24
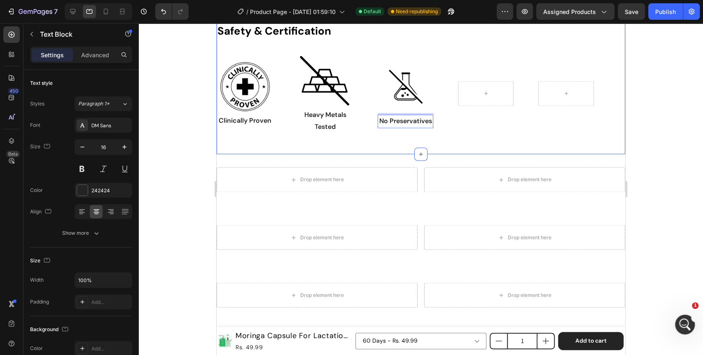
click at [169, 154] on div at bounding box center [421, 189] width 565 height 332
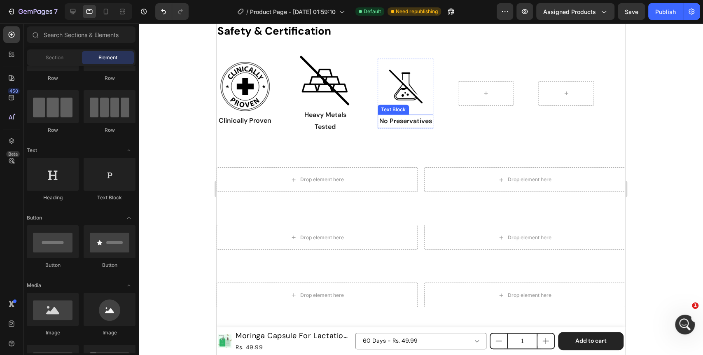
click at [394, 119] on p "No Preservatives" at bounding box center [406, 121] width 54 height 12
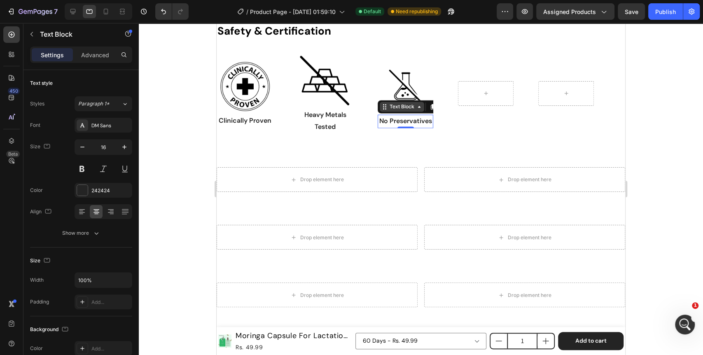
click at [418, 105] on icon at bounding box center [419, 106] width 7 height 7
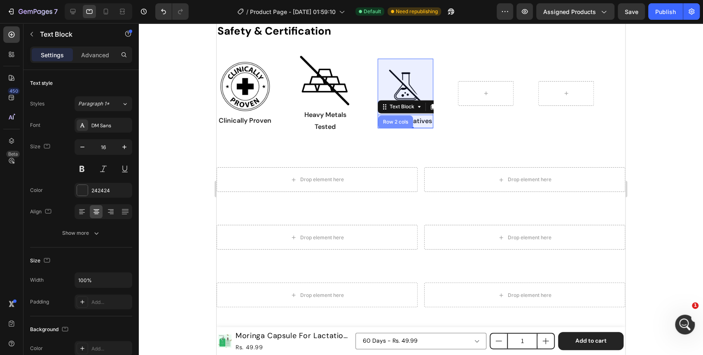
click at [403, 119] on div "Row 2 cols" at bounding box center [396, 121] width 28 height 5
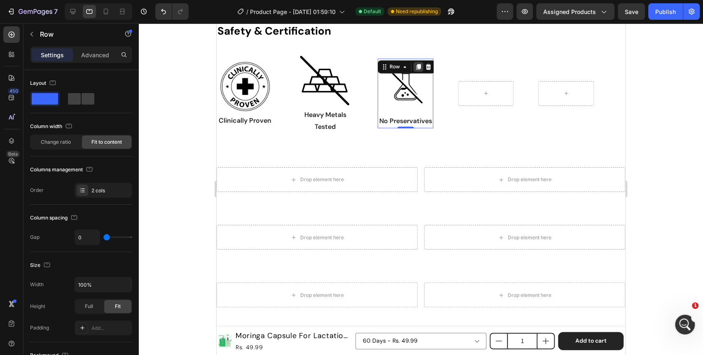
click at [416, 67] on icon at bounding box center [418, 66] width 7 height 7
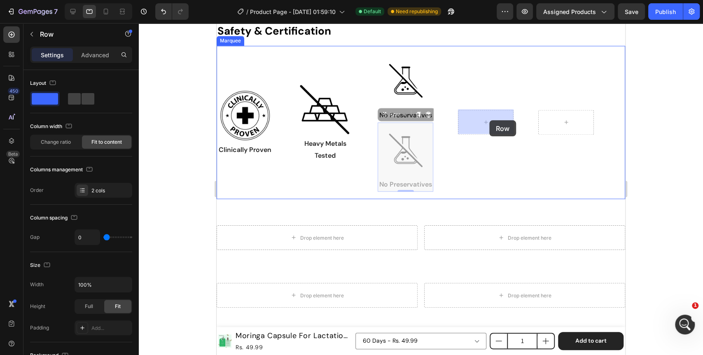
drag, startPoint x: 387, startPoint y: 113, endPoint x: 490, endPoint y: 120, distance: 102.4
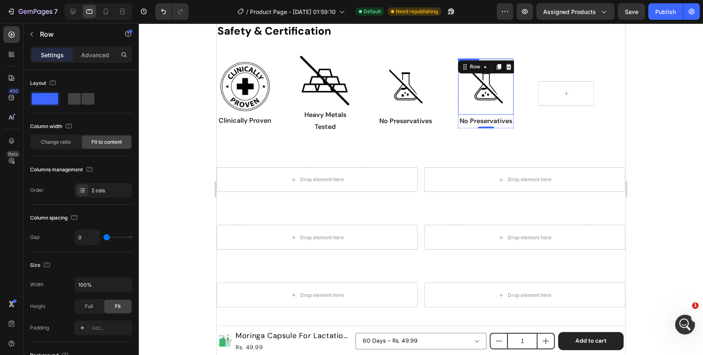
click at [487, 84] on img at bounding box center [486, 87] width 56 height 56
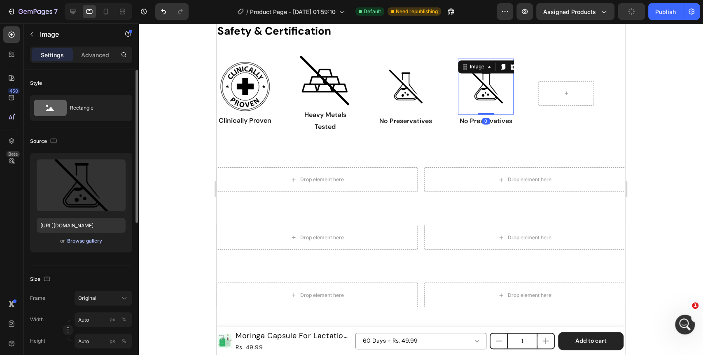
click at [79, 242] on div "Browse gallery" at bounding box center [84, 240] width 35 height 7
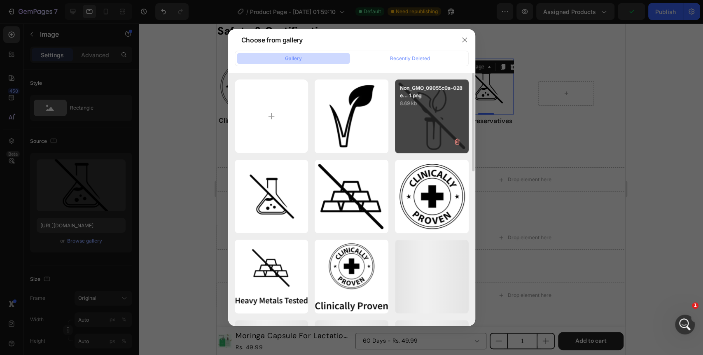
click at [438, 116] on div "Non_GMO_09055c0a-028e... 1.png 8.69 kb" at bounding box center [432, 117] width 74 height 74
type input "https://cdn.shopify.com/s/files/1/0642/0463/6247/files/gempages_581248148823867…"
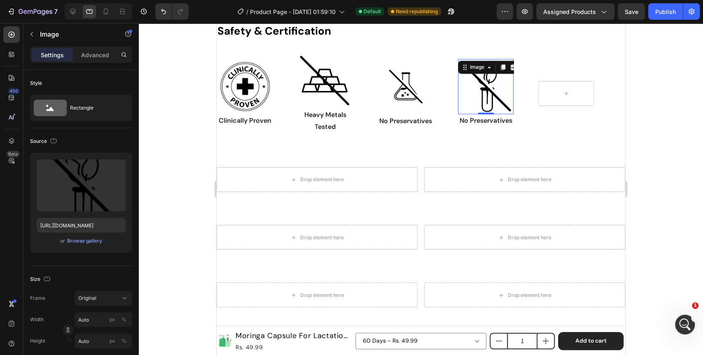
click at [490, 121] on div "0" at bounding box center [486, 120] width 8 height 7
click at [470, 149] on div "Safety & Certification Heading Image Clinically Proven Text Block Row Image Hea…" at bounding box center [421, 82] width 409 height 144
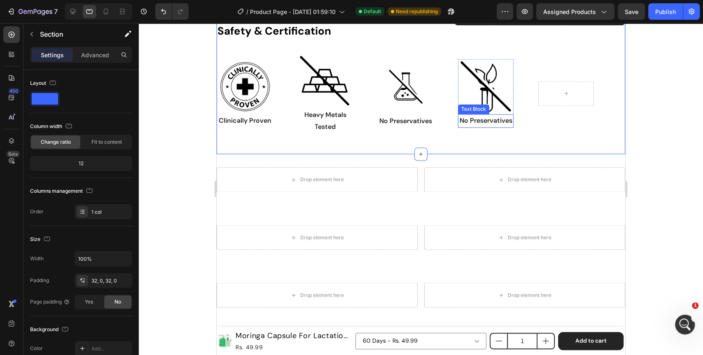
click at [479, 118] on p "No Preservatives" at bounding box center [486, 121] width 54 height 12
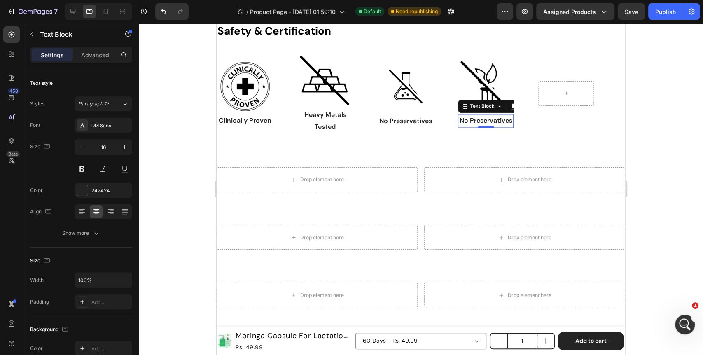
click at [479, 118] on p "No Preservatives" at bounding box center [486, 121] width 54 height 12
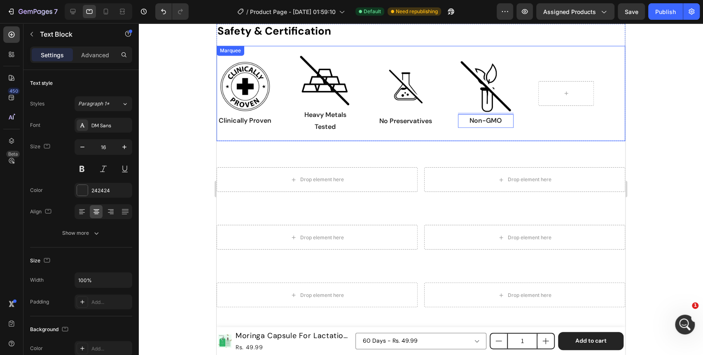
click at [446, 148] on div "Safety & Certification Heading Image Clinically Proven Text Block Row Image Hea…" at bounding box center [421, 82] width 409 height 144
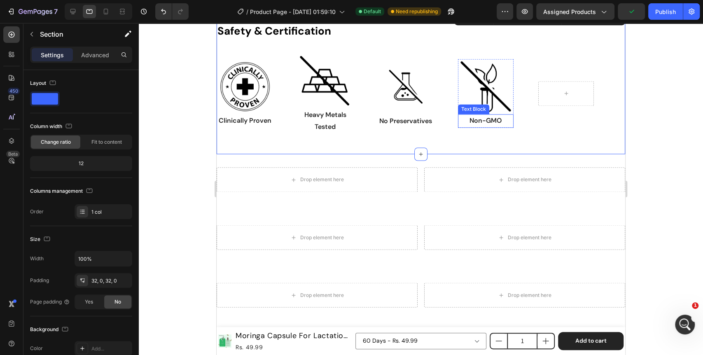
click at [505, 118] on p "Non-GMO" at bounding box center [486, 121] width 54 height 12
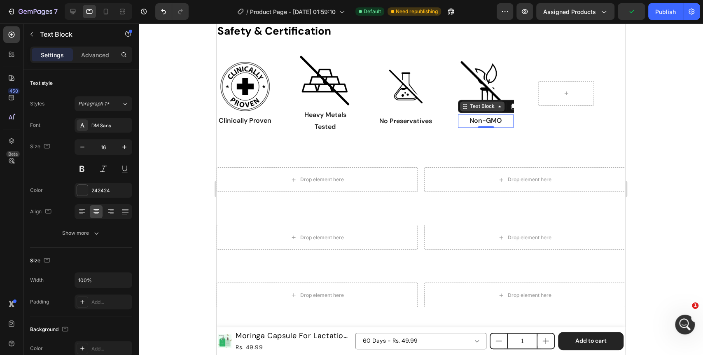
click at [485, 103] on div "Text Block" at bounding box center [483, 106] width 28 height 7
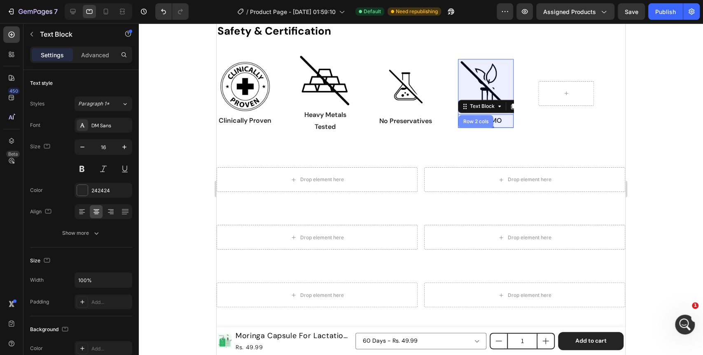
click at [472, 125] on div "Row 2 cols" at bounding box center [476, 121] width 35 height 13
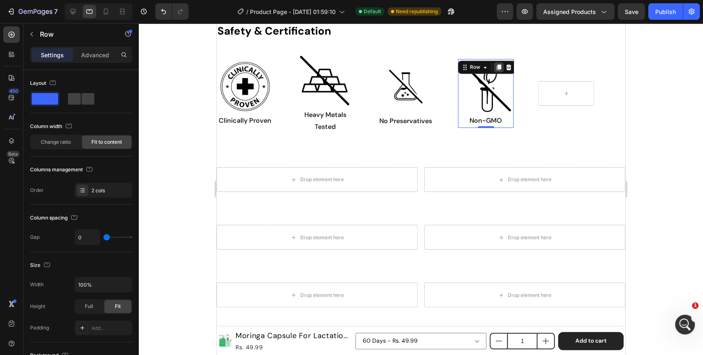
click at [497, 67] on icon at bounding box center [499, 67] width 7 height 7
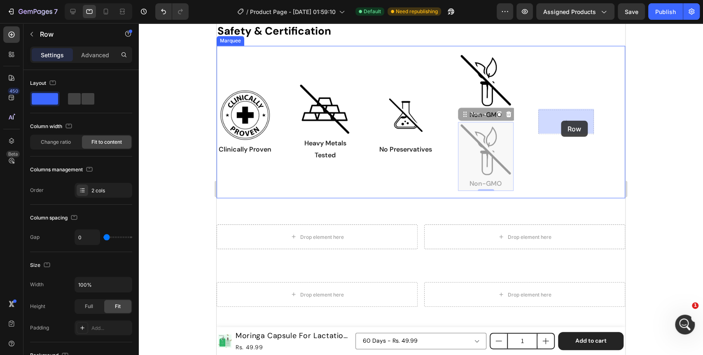
drag, startPoint x: 465, startPoint y: 115, endPoint x: 560, endPoint y: 121, distance: 94.9
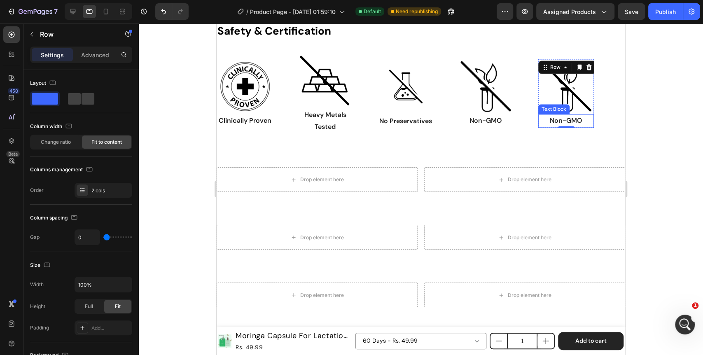
click at [564, 117] on p "Non-GMO" at bounding box center [566, 121] width 54 height 12
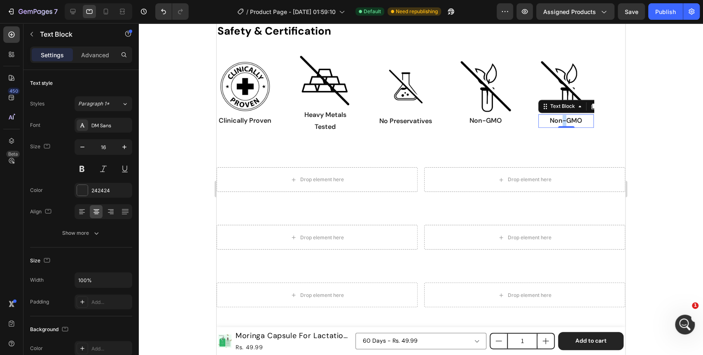
click at [564, 117] on p "Non-GMO" at bounding box center [566, 121] width 54 height 12
click at [545, 147] on div "Safety & Certification Heading Image Clinically Proven Text Block Row Image Hea…" at bounding box center [421, 82] width 409 height 144
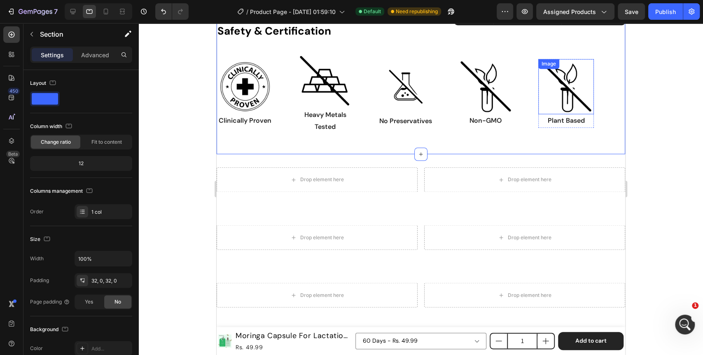
click at [572, 91] on img at bounding box center [567, 87] width 56 height 56
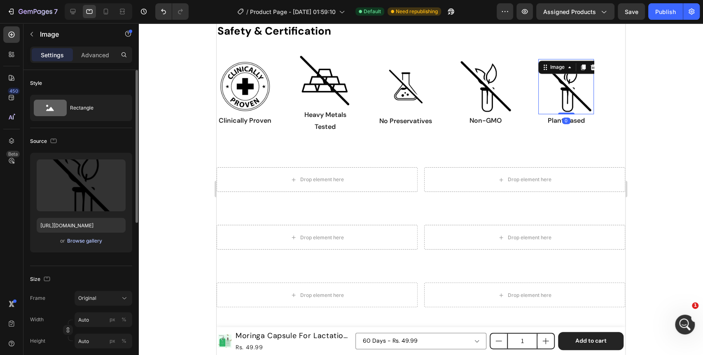
click at [98, 241] on div "Browse gallery" at bounding box center [84, 240] width 35 height 7
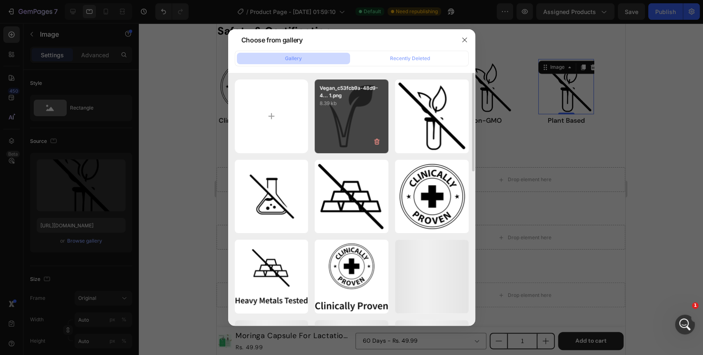
click at [363, 118] on div "Vegan_c53fcb9a-48d9-4... 1.png 8.39 kb" at bounding box center [352, 117] width 74 height 74
type input "https://cdn.shopify.com/s/files/1/0642/0463/6247/files/gempages_581248148823867…"
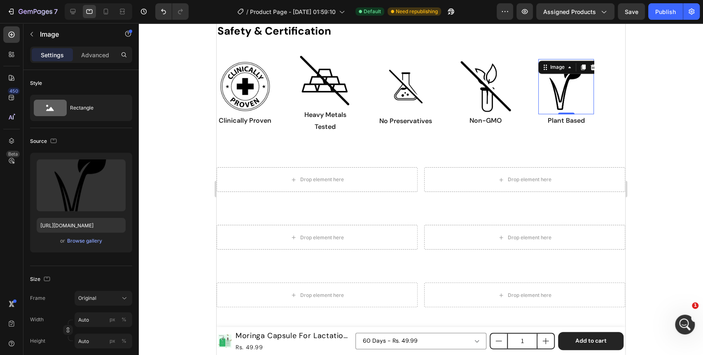
click at [181, 187] on div at bounding box center [421, 189] width 565 height 332
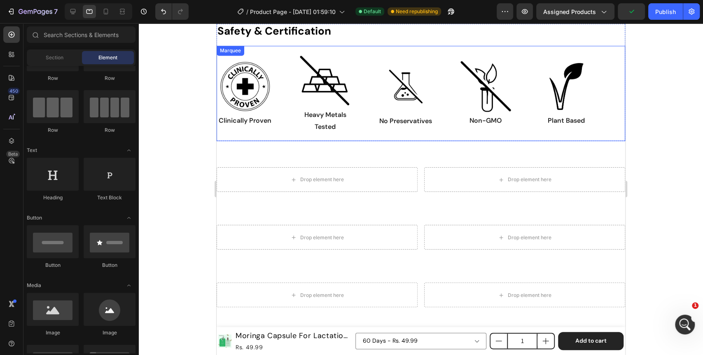
click at [284, 129] on div "Image Clinically Proven Text Block Row Image Heavy Metals Tested Text Block Row…" at bounding box center [418, 93] width 402 height 81
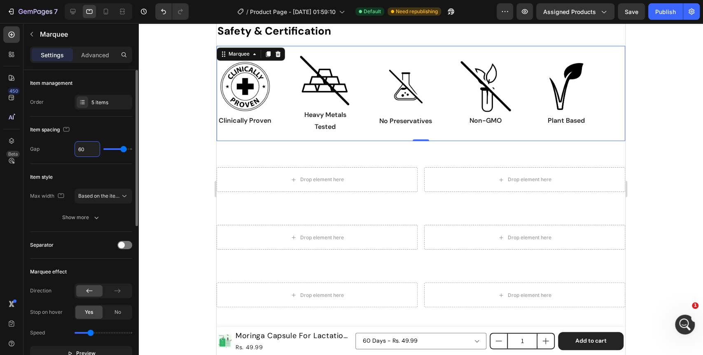
click at [85, 149] on input "60" at bounding box center [87, 149] width 25 height 15
type input "2"
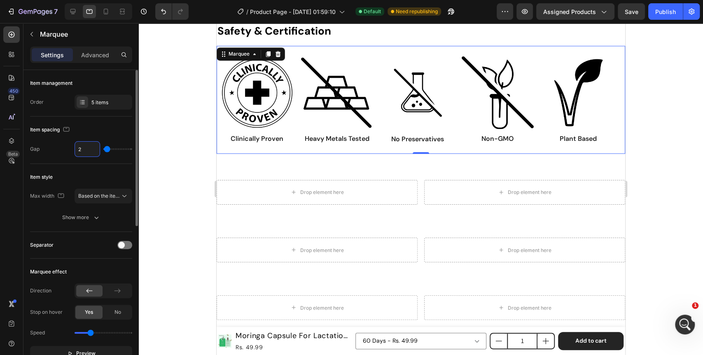
type input "24"
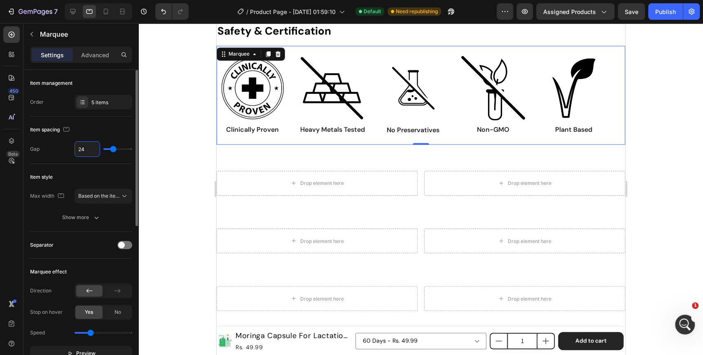
drag, startPoint x: 85, startPoint y: 149, endPoint x: 78, endPoint y: 147, distance: 7.0
click at [78, 147] on input "24" at bounding box center [87, 149] width 25 height 15
type input "4"
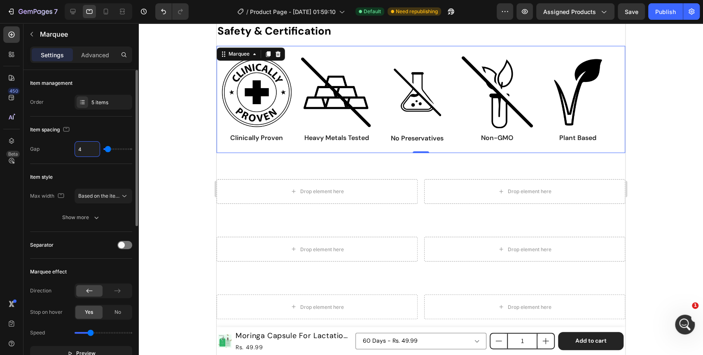
type input "40"
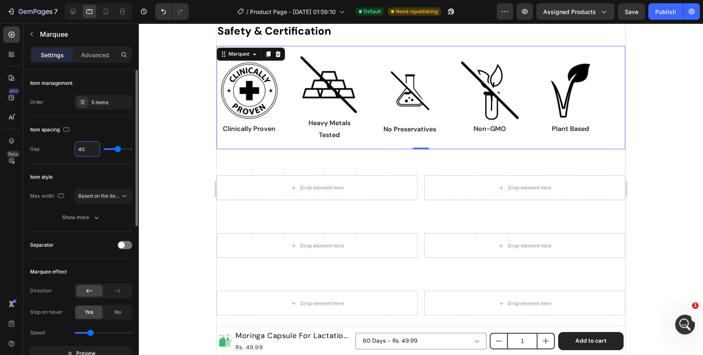
click at [78, 147] on input "40" at bounding box center [87, 149] width 25 height 15
type input "3"
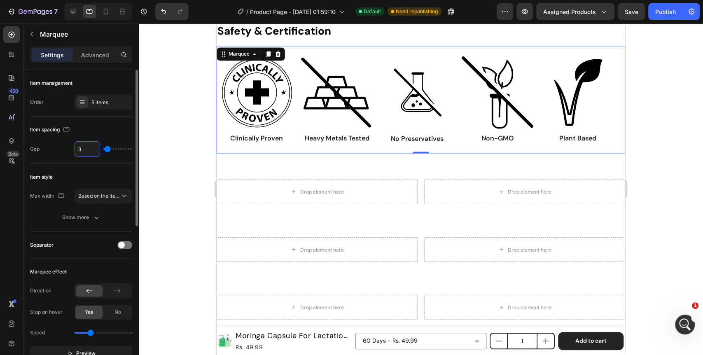
type input "32"
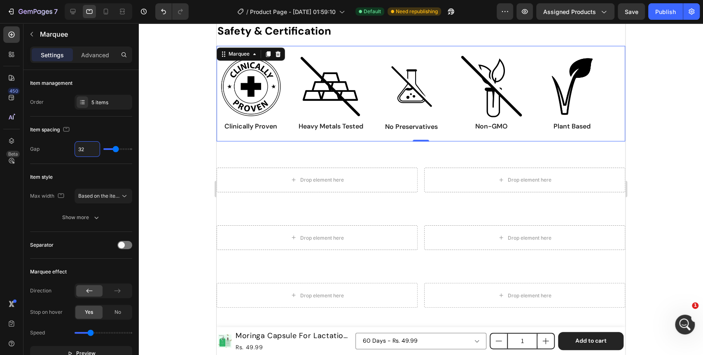
click at [182, 156] on div at bounding box center [421, 189] width 565 height 332
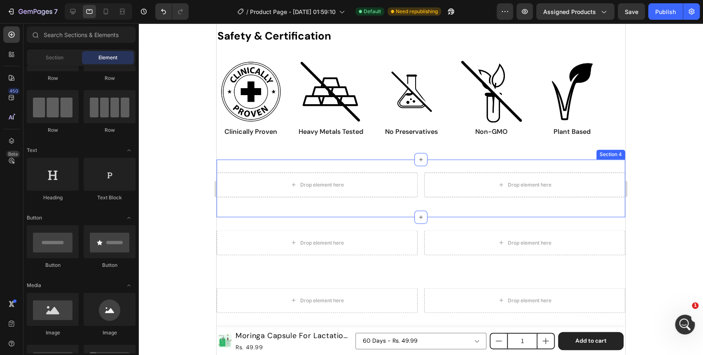
scroll to position [820, 0]
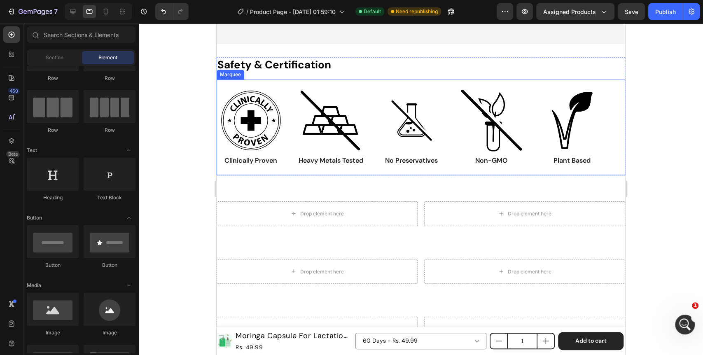
click at [284, 175] on div "Image Clinically Proven Text Block Row Image Heavy Metals Tested Text Block Row…" at bounding box center [421, 128] width 409 height 96
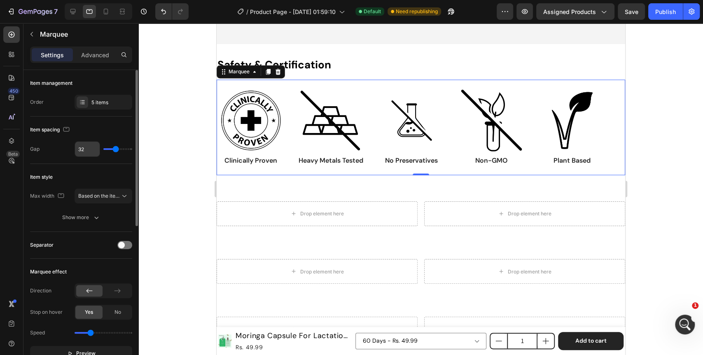
click at [87, 154] on input "32" at bounding box center [87, 149] width 25 height 15
type input "2"
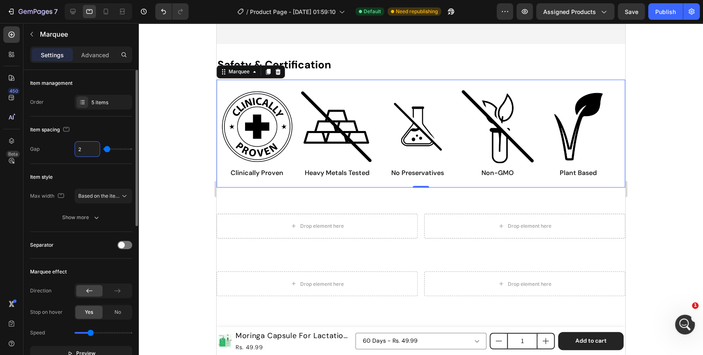
type input "28"
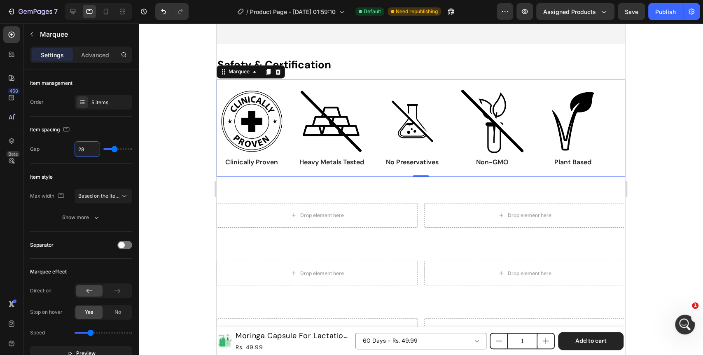
click at [174, 168] on div at bounding box center [421, 189] width 565 height 332
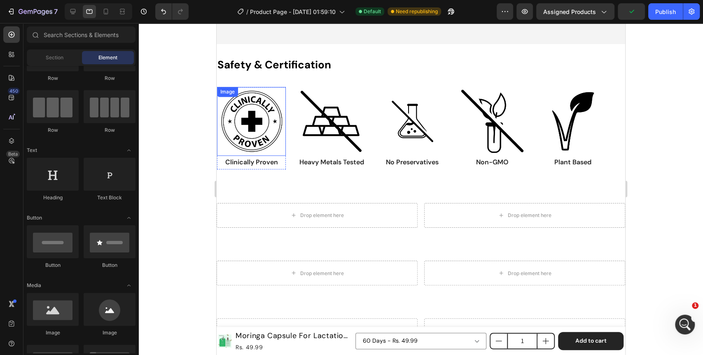
click at [247, 142] on img at bounding box center [251, 121] width 69 height 68
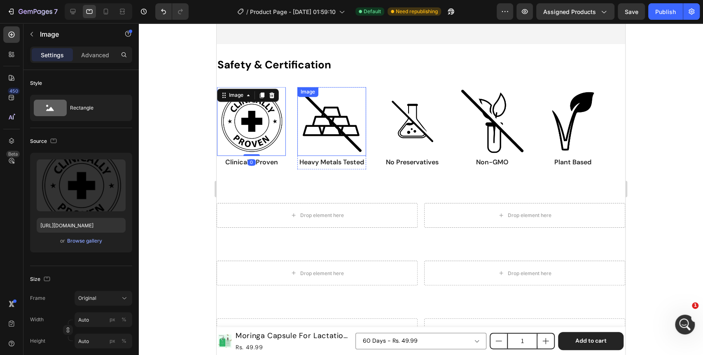
click at [328, 138] on img at bounding box center [332, 121] width 69 height 68
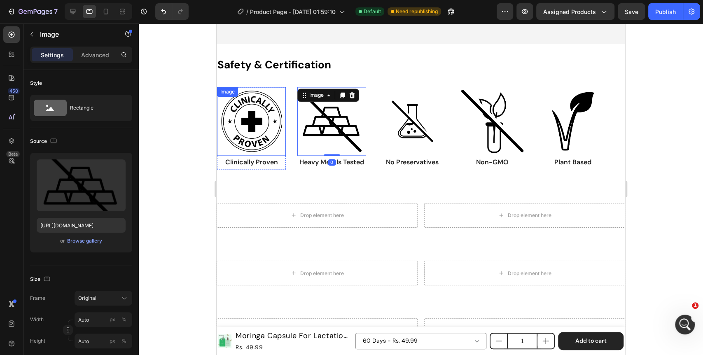
click at [251, 145] on img at bounding box center [251, 121] width 69 height 68
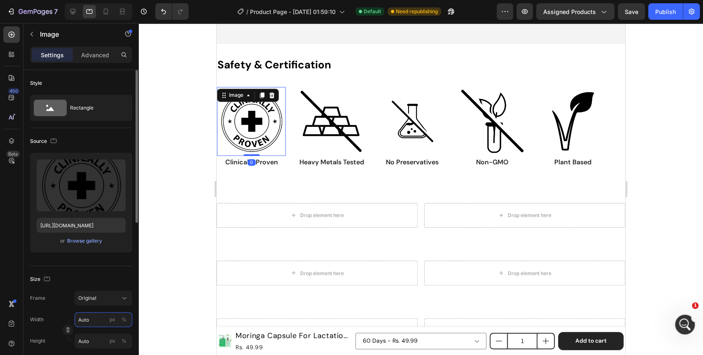
click at [91, 315] on input "Auto" at bounding box center [104, 319] width 58 height 15
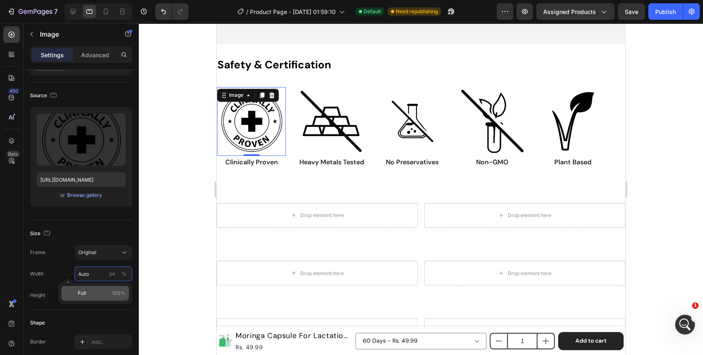
type input "6"
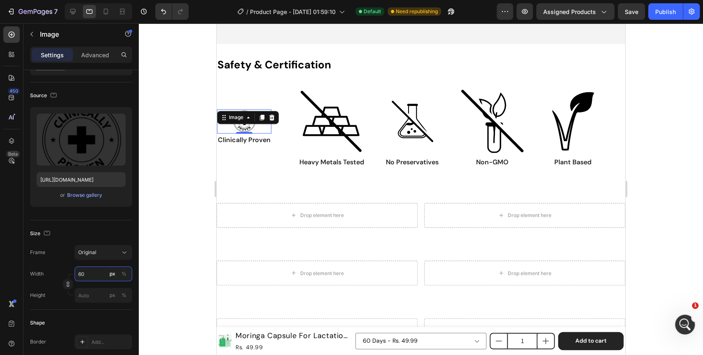
type input "Auto"
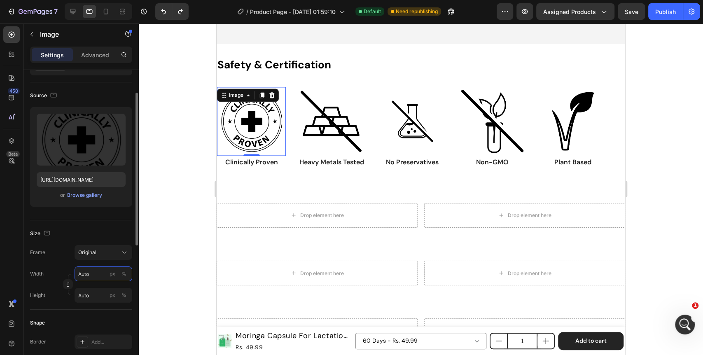
click at [84, 274] on input "Auto" at bounding box center [104, 274] width 58 height 15
type input "8"
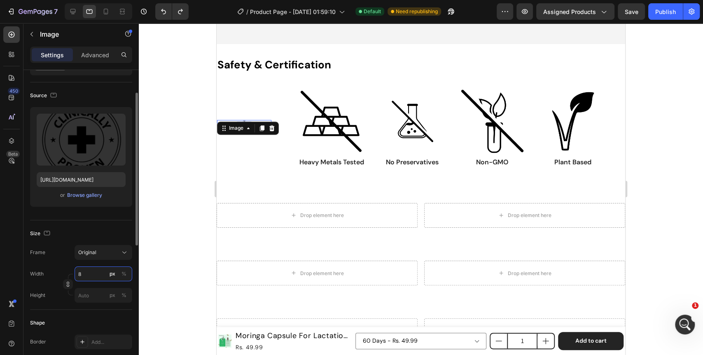
type input "80"
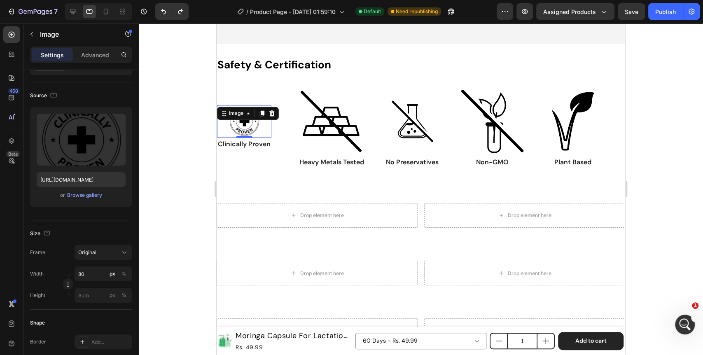
click at [184, 250] on div at bounding box center [421, 189] width 565 height 332
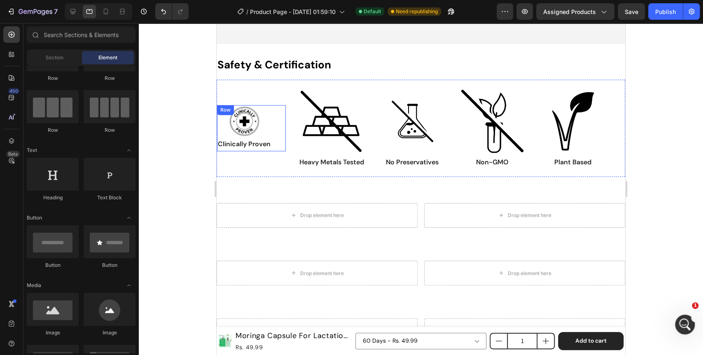
click at [279, 136] on div "Image Clinically Proven Text Block Row" at bounding box center [251, 128] width 69 height 47
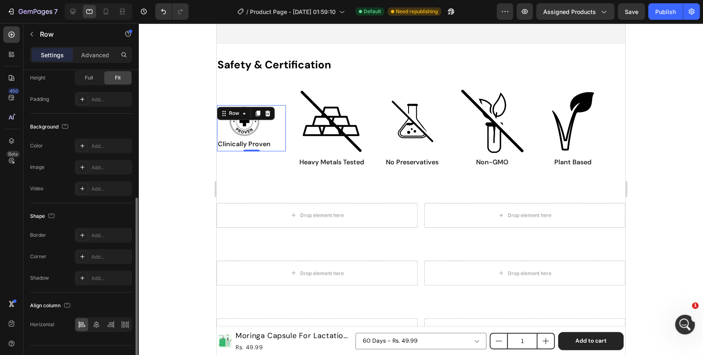
scroll to position [244, 0]
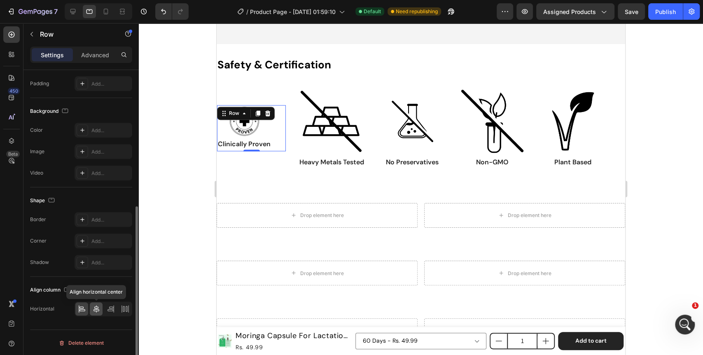
click at [93, 309] on icon at bounding box center [96, 309] width 8 height 8
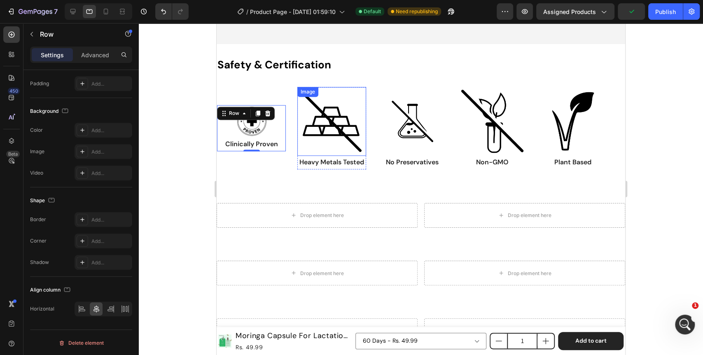
click at [334, 148] on img at bounding box center [332, 121] width 69 height 68
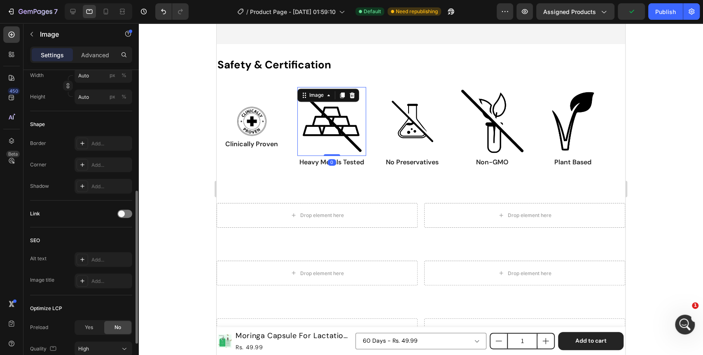
scroll to position [0, 0]
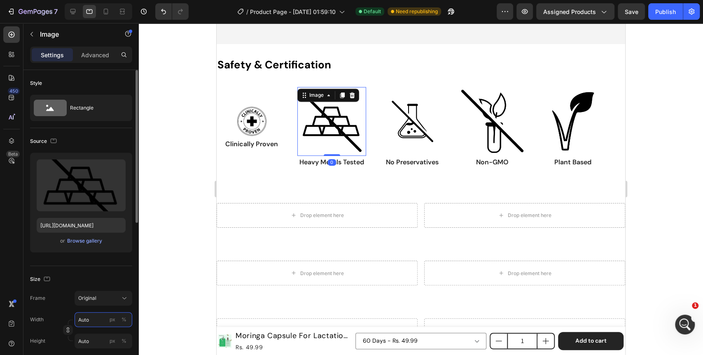
click at [80, 327] on input "Auto" at bounding box center [104, 319] width 58 height 15
type input "8"
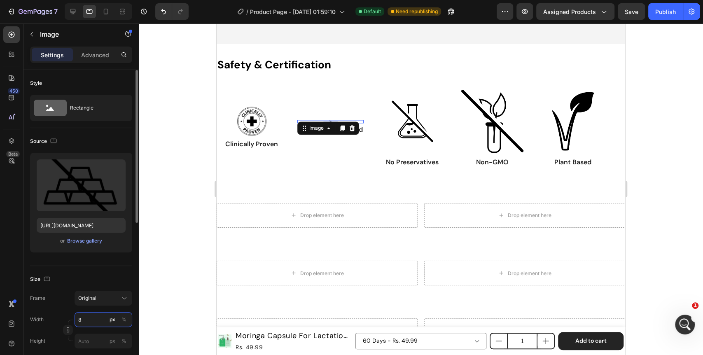
type input "80"
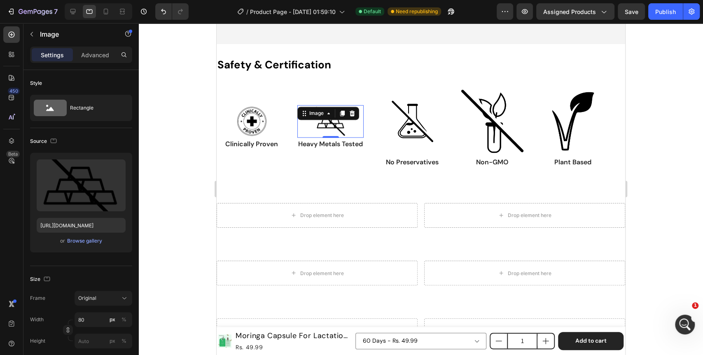
click at [183, 261] on div at bounding box center [421, 189] width 565 height 332
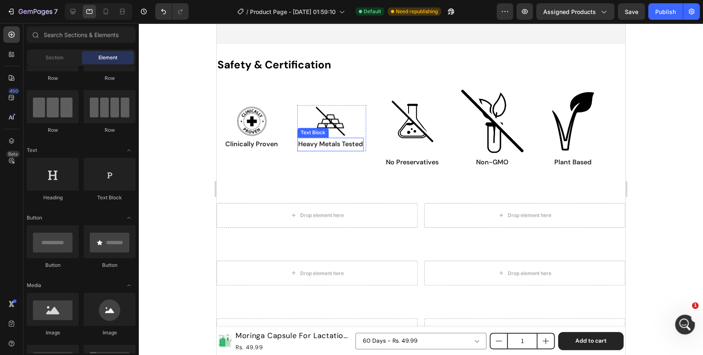
click at [361, 150] on p "Heavy Metals Tested" at bounding box center [330, 144] width 65 height 12
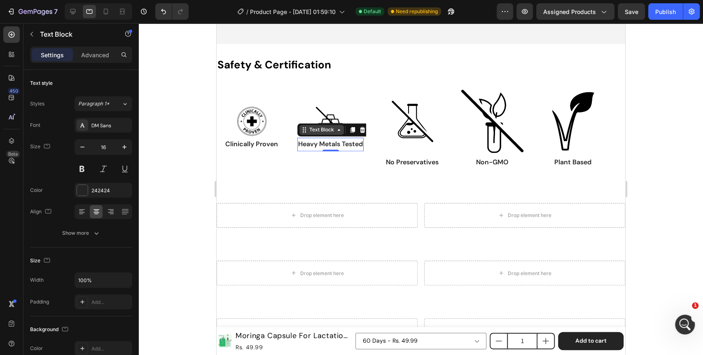
click at [337, 133] on icon at bounding box center [339, 130] width 7 height 7
click at [323, 148] on div "Row 2 cols" at bounding box center [315, 145] width 28 height 5
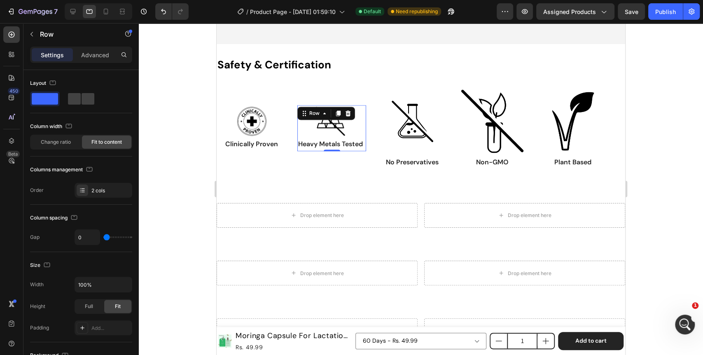
scroll to position [229, 0]
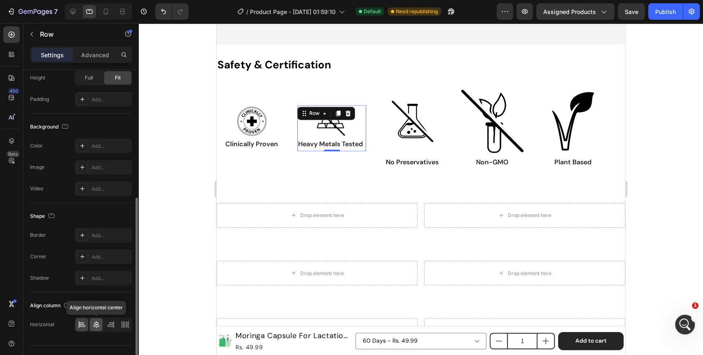
click at [90, 323] on div at bounding box center [96, 324] width 13 height 13
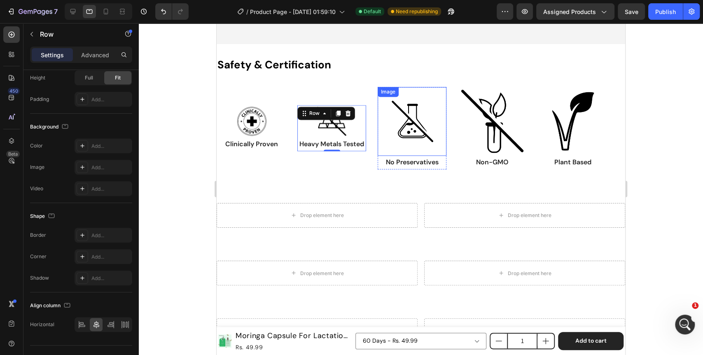
click at [381, 152] on img at bounding box center [412, 121] width 69 height 69
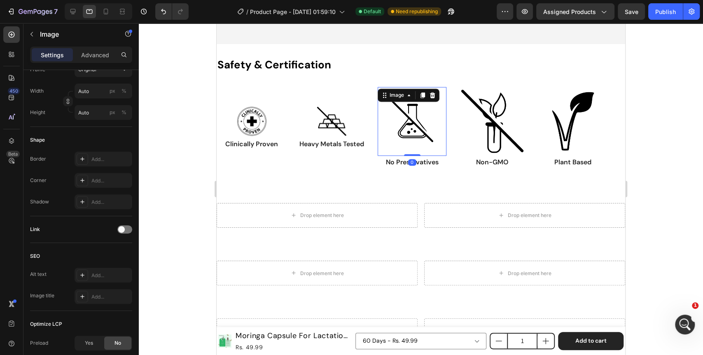
scroll to position [0, 0]
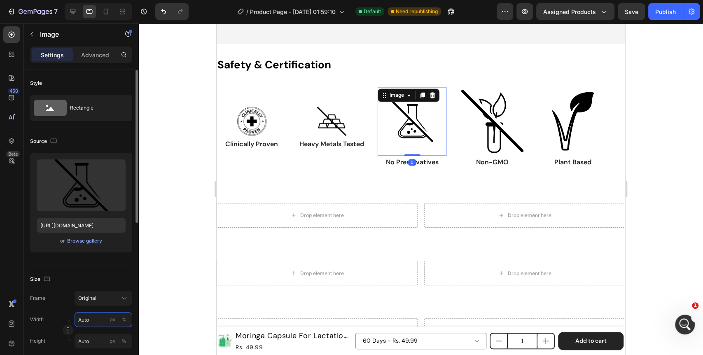
click at [83, 320] on input "Auto" at bounding box center [104, 319] width 58 height 15
type input "8"
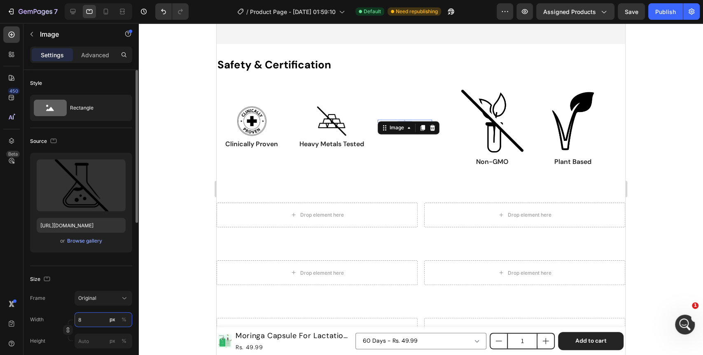
type input "80"
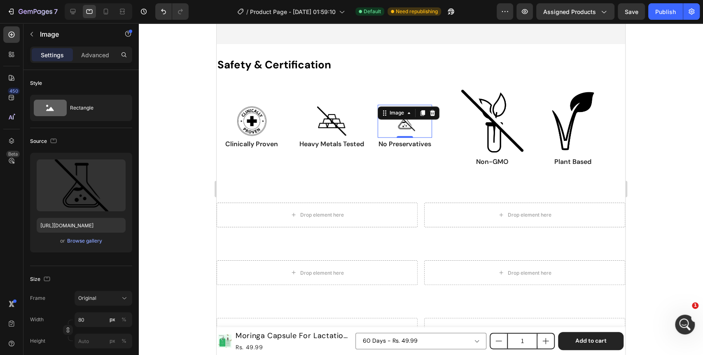
click at [165, 185] on div at bounding box center [421, 189] width 565 height 332
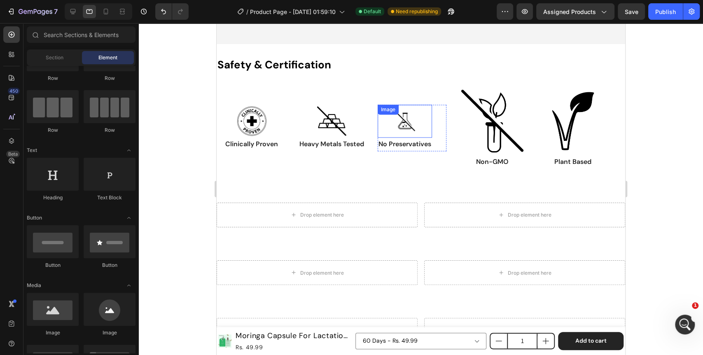
click at [413, 134] on img at bounding box center [405, 121] width 33 height 33
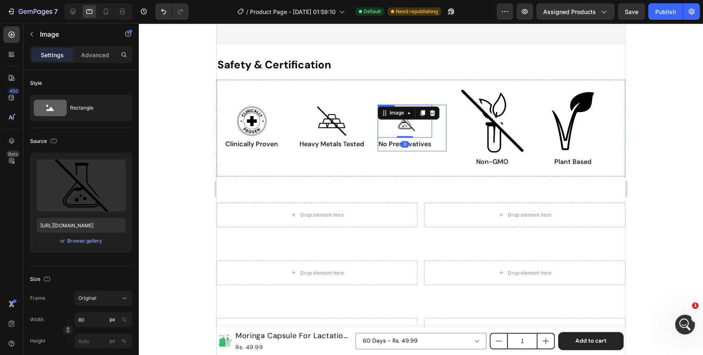
click at [442, 145] on div "Image 0 No Preservatives Text Block Row" at bounding box center [412, 128] width 69 height 47
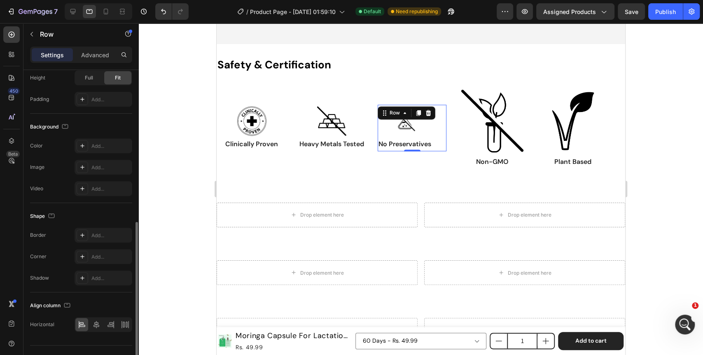
scroll to position [244, 0]
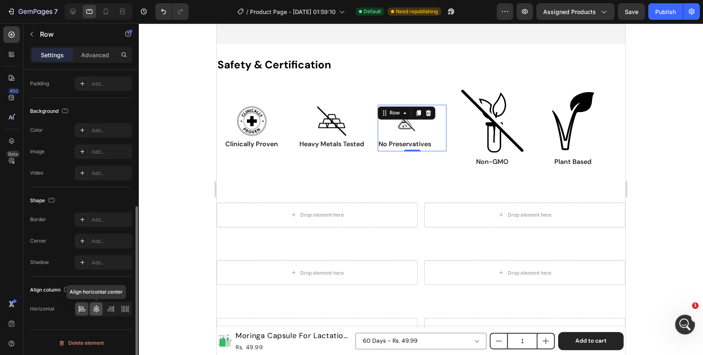
click at [94, 307] on icon at bounding box center [96, 309] width 8 height 8
click at [183, 253] on div at bounding box center [421, 189] width 565 height 332
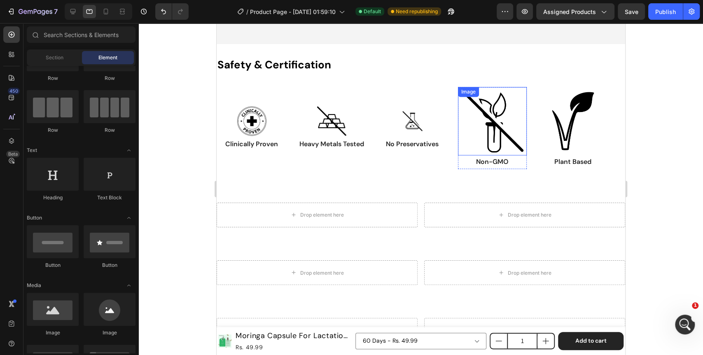
click at [495, 131] on img at bounding box center [492, 121] width 69 height 68
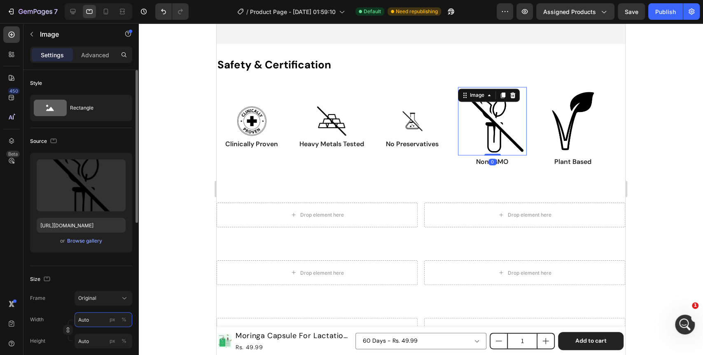
click at [78, 321] on input "Auto" at bounding box center [104, 319] width 58 height 15
type input "8"
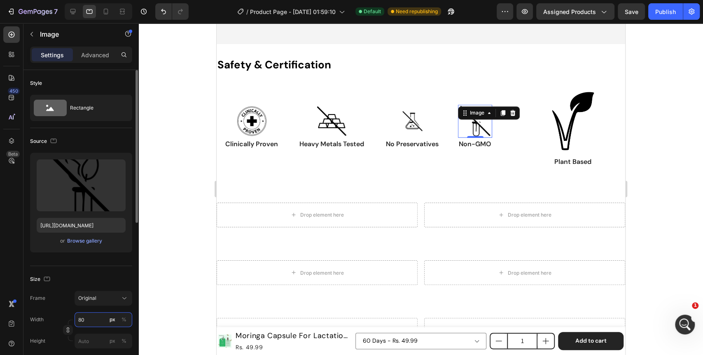
type input "80"
click at [176, 265] on div at bounding box center [421, 189] width 565 height 332
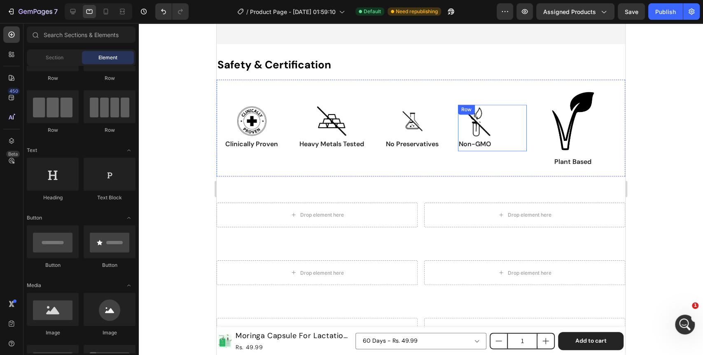
click at [511, 150] on div "Image Non-GMO Text Block Row" at bounding box center [492, 128] width 69 height 47
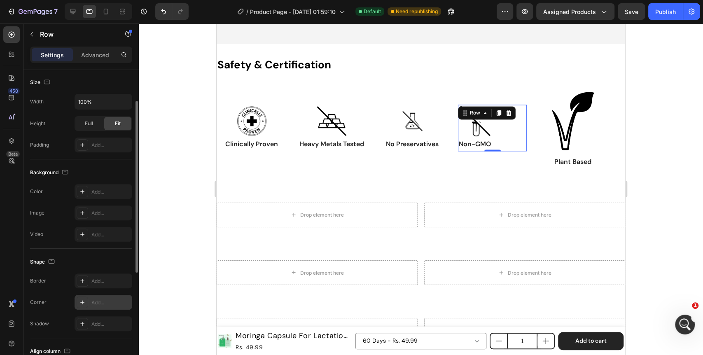
scroll to position [229, 0]
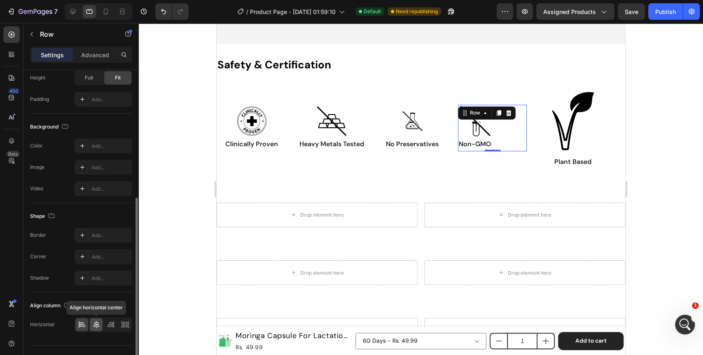
click at [98, 326] on icon at bounding box center [97, 324] width 6 height 7
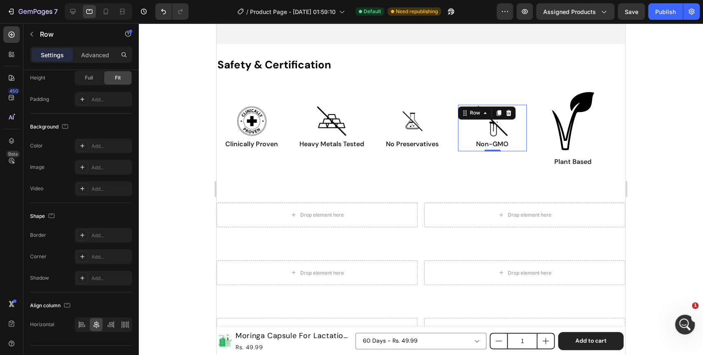
click at [181, 224] on div at bounding box center [421, 189] width 565 height 332
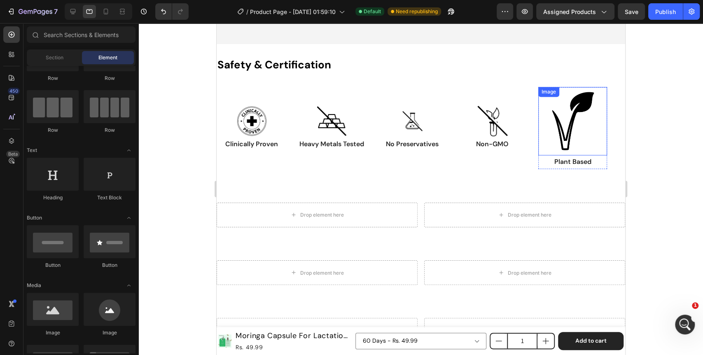
click at [572, 135] on img at bounding box center [573, 121] width 69 height 68
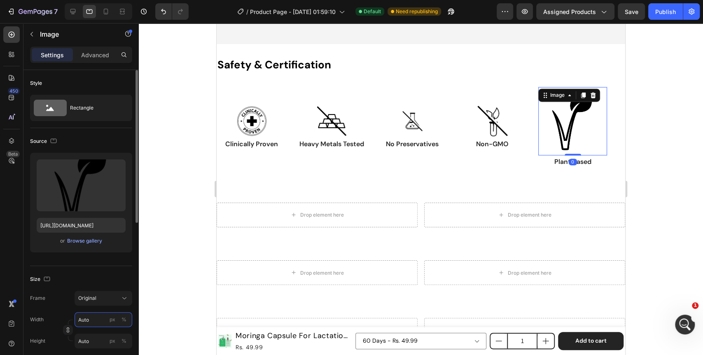
click at [94, 321] on input "Auto" at bounding box center [104, 319] width 58 height 15
type input "8"
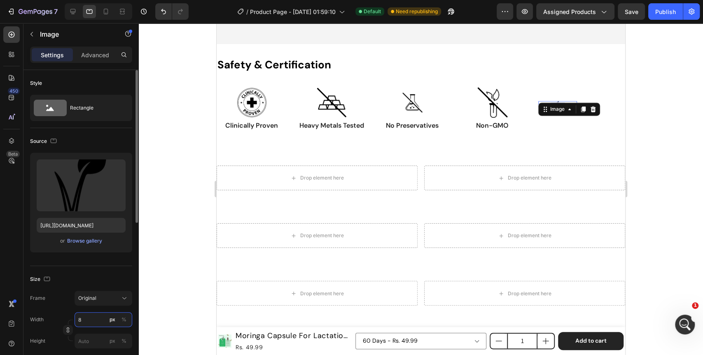
type input "80"
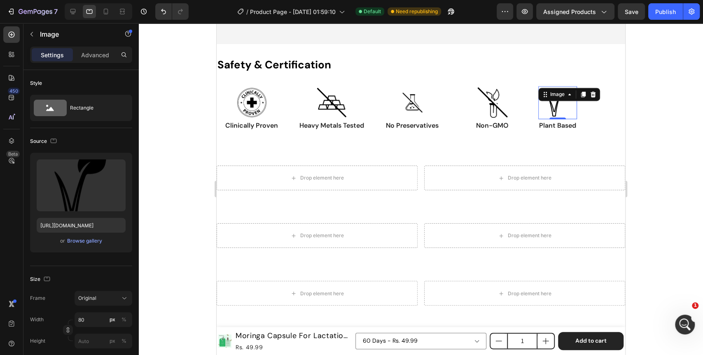
click at [155, 258] on div at bounding box center [421, 189] width 565 height 332
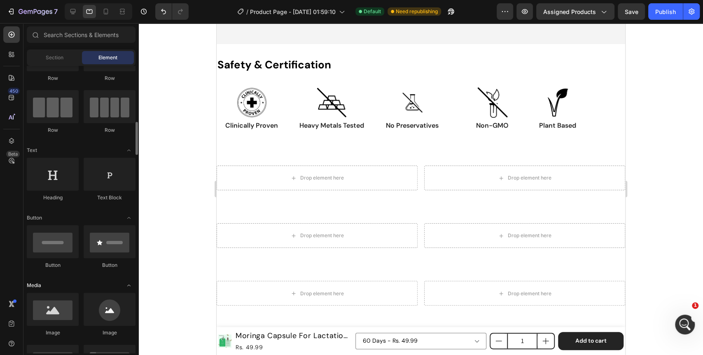
scroll to position [137, 0]
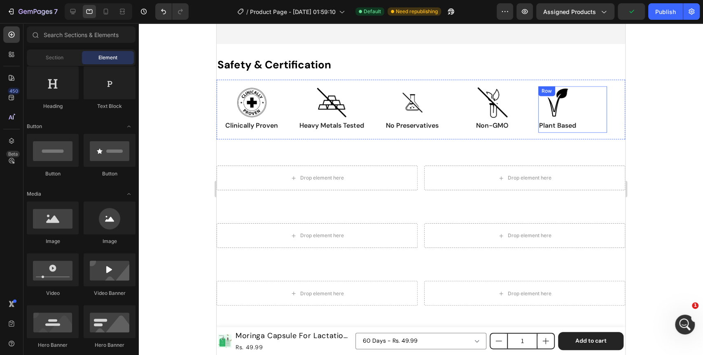
click at [604, 117] on div "Image Plant Based Text Block Row" at bounding box center [573, 109] width 69 height 47
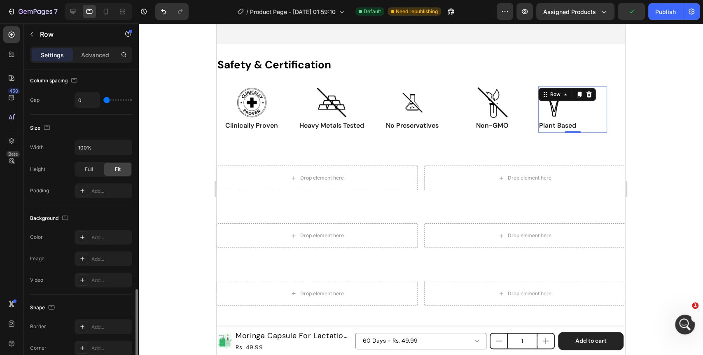
scroll to position [229, 0]
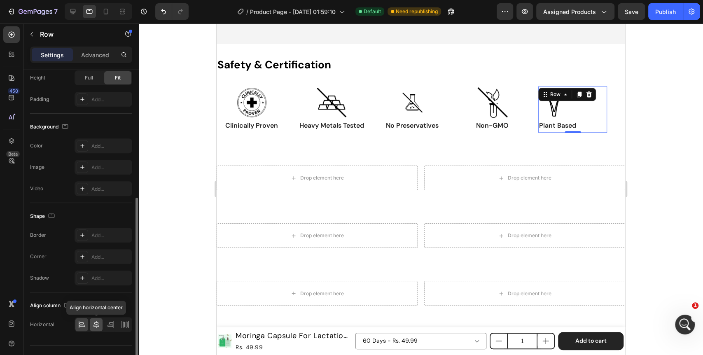
click at [97, 322] on icon at bounding box center [97, 324] width 6 height 7
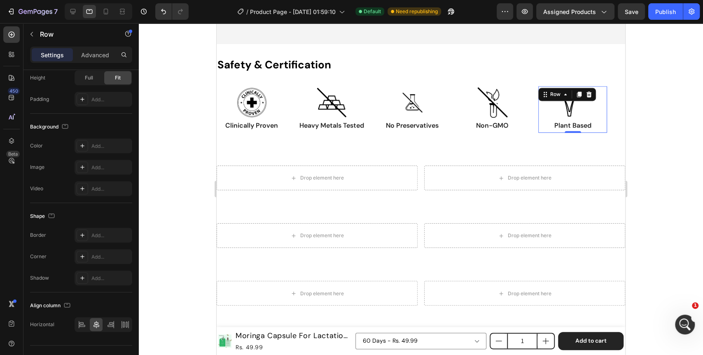
click at [182, 200] on div at bounding box center [421, 189] width 565 height 332
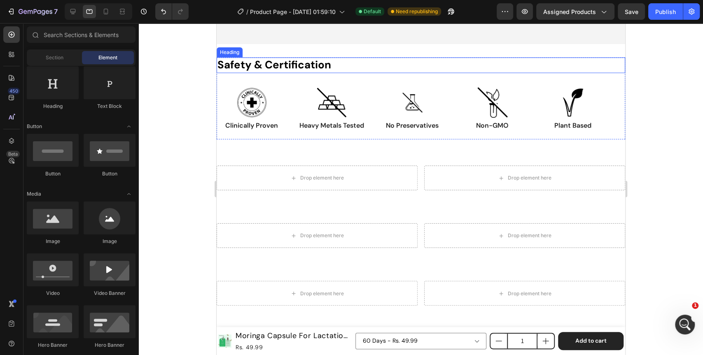
click at [403, 73] on h2 "Safety & Certification" at bounding box center [421, 65] width 409 height 16
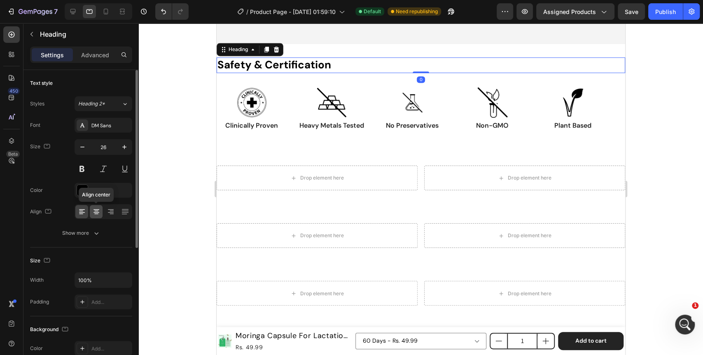
click at [96, 215] on icon at bounding box center [96, 212] width 8 height 8
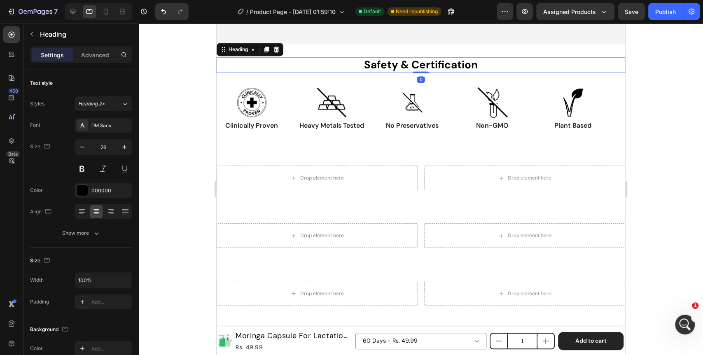
click at [162, 172] on div at bounding box center [421, 189] width 565 height 332
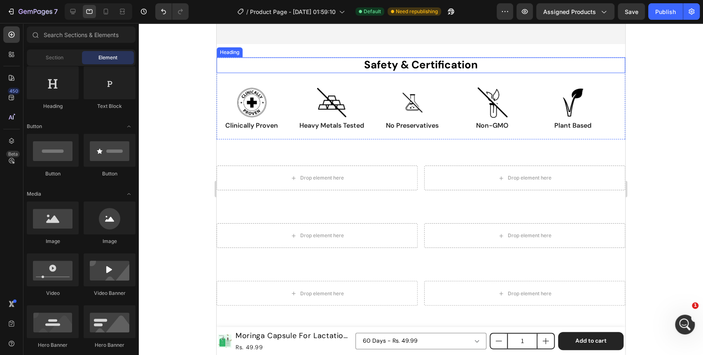
click at [318, 73] on h2 "Safety & Certification" at bounding box center [421, 65] width 409 height 16
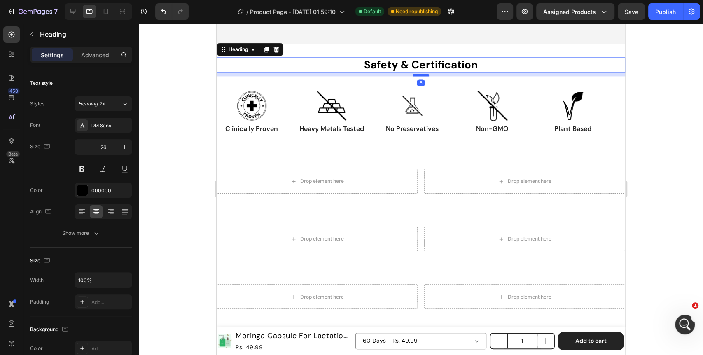
click at [416, 76] on div at bounding box center [421, 75] width 16 height 2
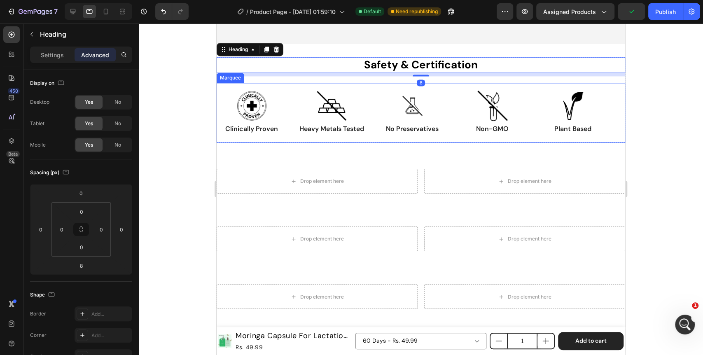
click at [374, 143] on div "Image Clinically Proven Text Block Row Image Heavy Metals Tested Text Block Row…" at bounding box center [421, 113] width 409 height 60
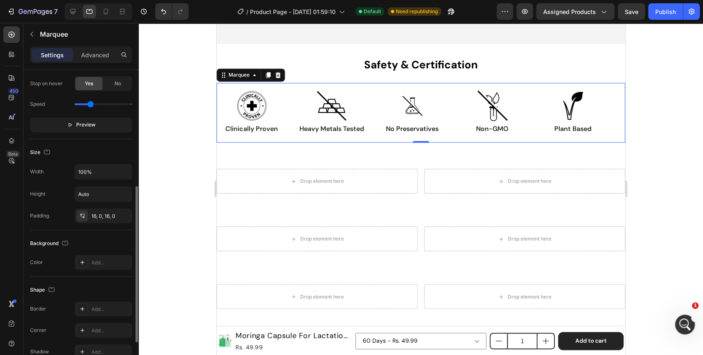
scroll to position [91, 0]
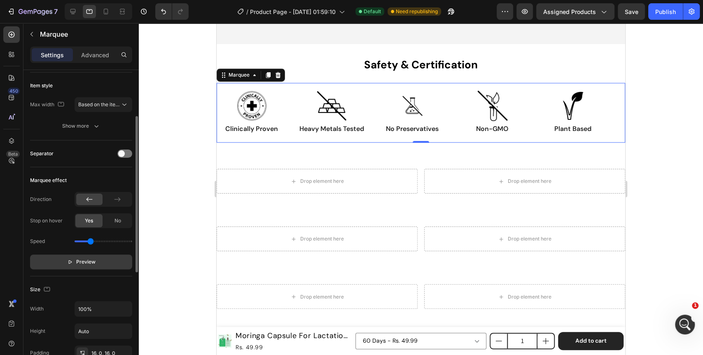
click at [107, 261] on button "Preview" at bounding box center [81, 262] width 102 height 15
click at [107, 261] on button "Pause" at bounding box center [81, 262] width 102 height 15
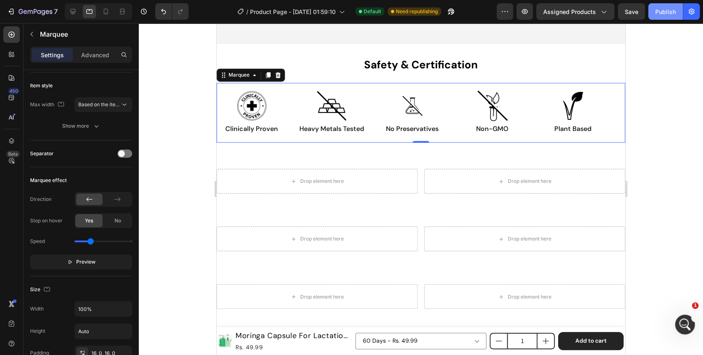
click at [679, 14] on button "Publish" at bounding box center [666, 11] width 35 height 16
click at [107, 11] on icon at bounding box center [106, 11] width 8 height 8
type input "20"
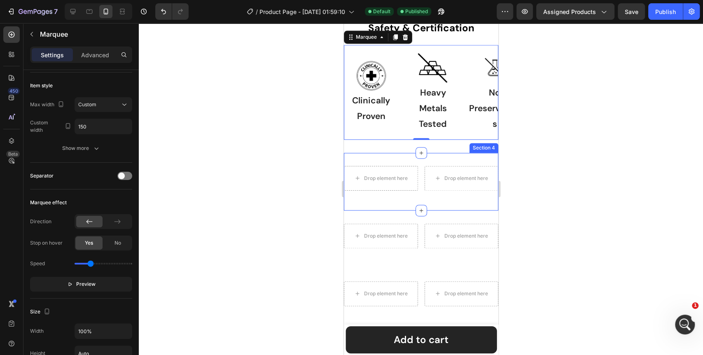
scroll to position [767, 0]
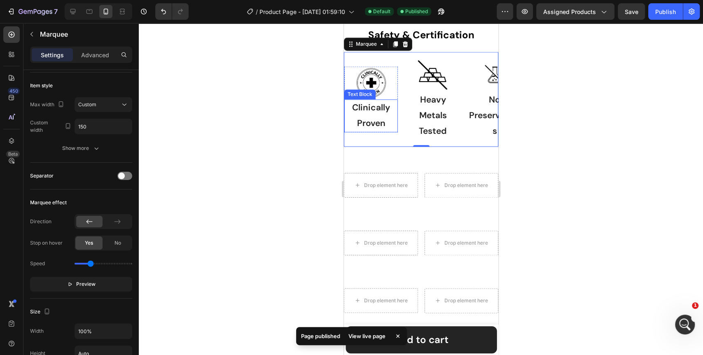
click at [375, 118] on p "Clinically Proven" at bounding box center [367, 115] width 52 height 31
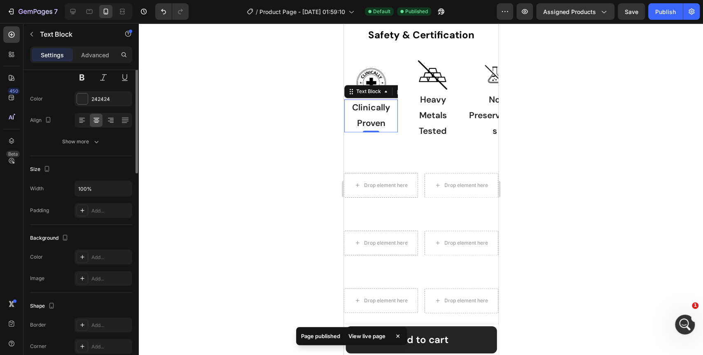
scroll to position [0, 0]
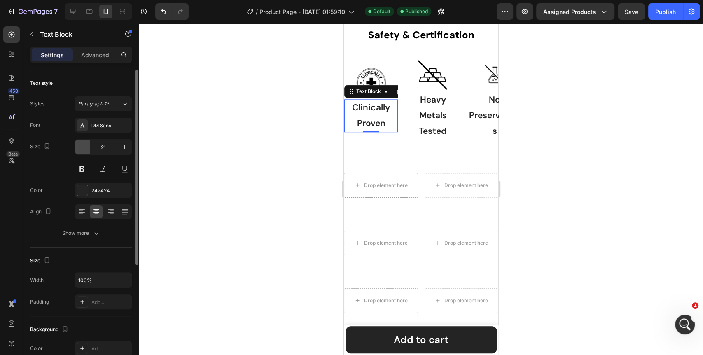
click at [81, 150] on icon "button" at bounding box center [82, 147] width 8 height 8
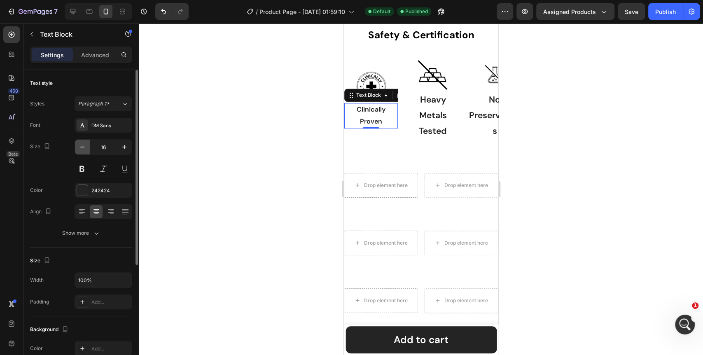
click at [81, 150] on icon "button" at bounding box center [82, 147] width 8 height 8
click at [124, 144] on icon "button" at bounding box center [124, 147] width 8 height 8
click at [81, 146] on icon "button" at bounding box center [82, 147] width 8 height 8
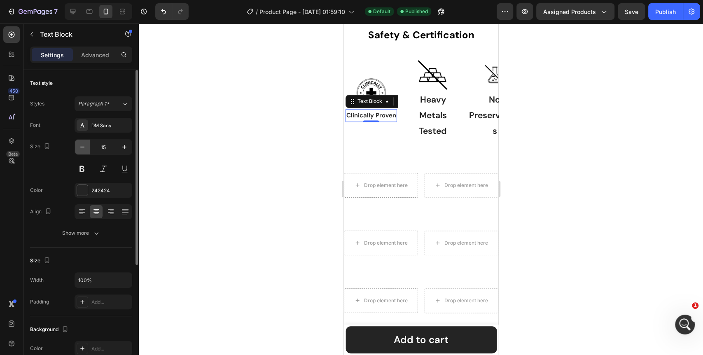
click at [81, 146] on icon "button" at bounding box center [82, 147] width 8 height 8
type input "14"
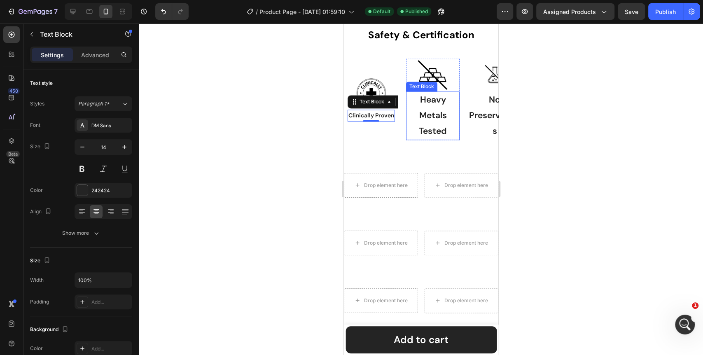
click at [401, 116] on p "Heavy Metals Tested" at bounding box center [375, 115] width 52 height 47
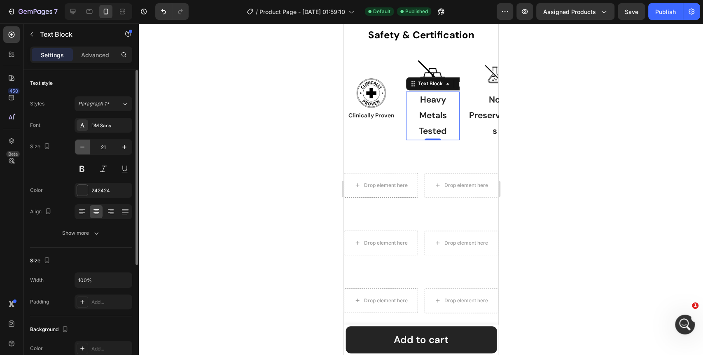
click at [83, 152] on button "button" at bounding box center [82, 147] width 15 height 15
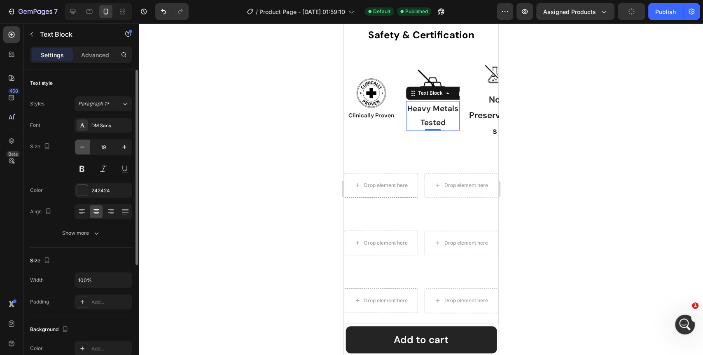
click at [83, 152] on button "button" at bounding box center [82, 147] width 15 height 15
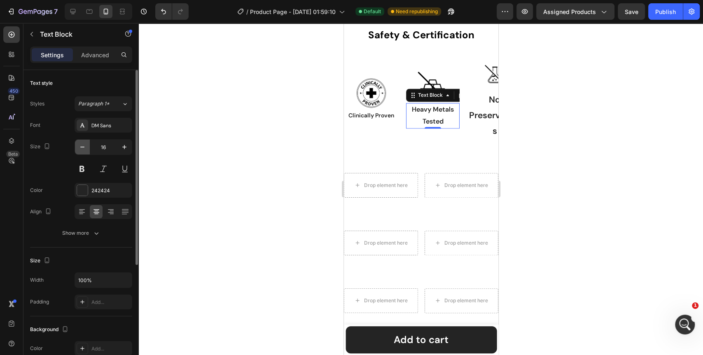
click at [83, 152] on button "button" at bounding box center [82, 147] width 15 height 15
type input "14"
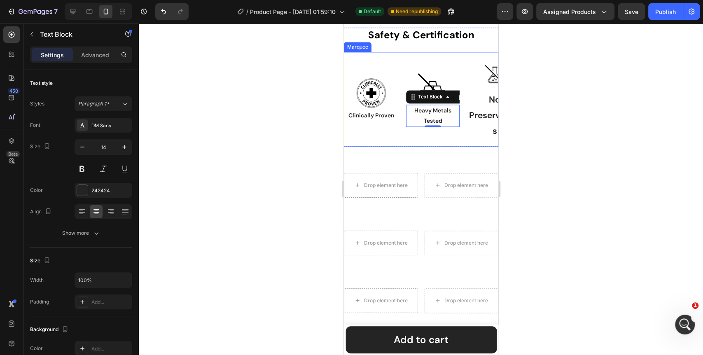
click at [385, 136] on div "Image Clinically Proven Text Block Row Image Heavy Metals Tested Text Block 0 R…" at bounding box center [445, 100] width 309 height 82
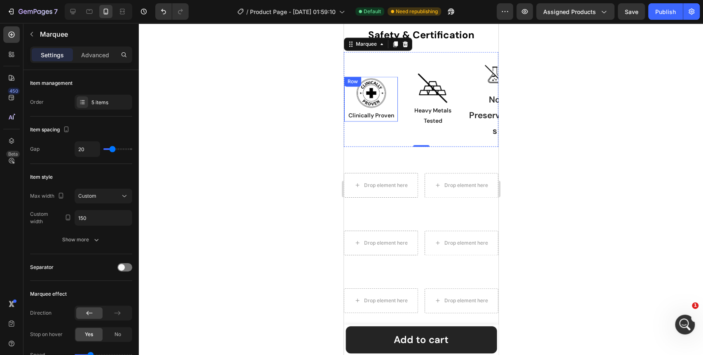
click at [335, 103] on div "Image Clinically Proven Text Block Row" at bounding box center [308, 99] width 54 height 45
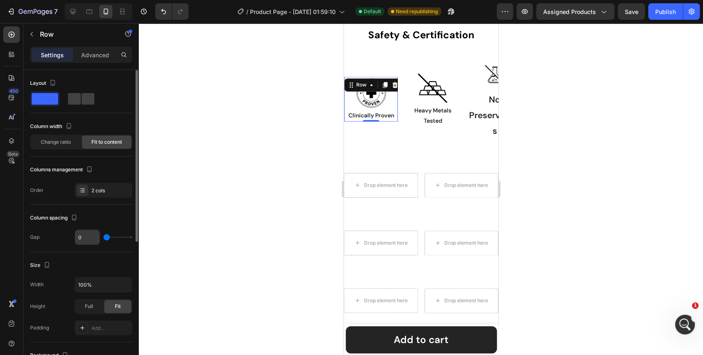
click at [81, 239] on input "0" at bounding box center [87, 237] width 25 height 15
type input "8"
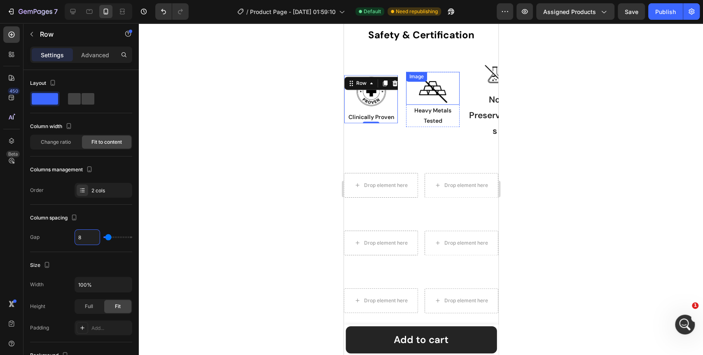
click at [457, 99] on div at bounding box center [430, 88] width 54 height 33
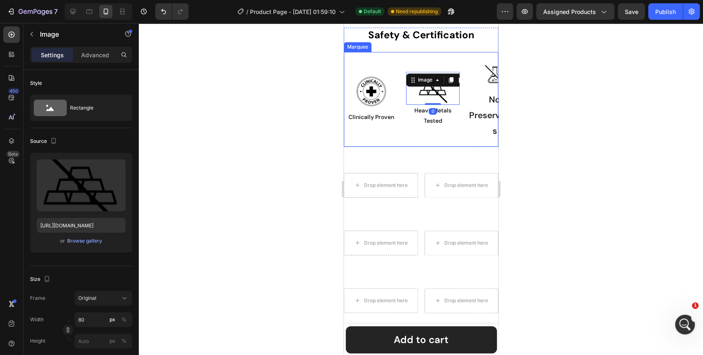
click at [411, 109] on div "Image 0 Heavy Metals Tested Text Block Row" at bounding box center [380, 99] width 62 height 55
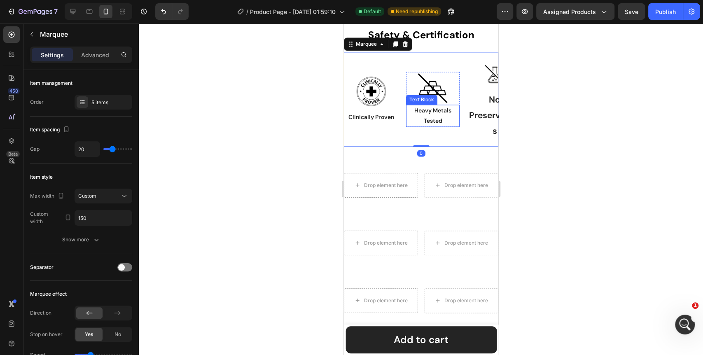
click at [410, 108] on p "Heavy Metals Tested" at bounding box center [384, 115] width 52 height 21
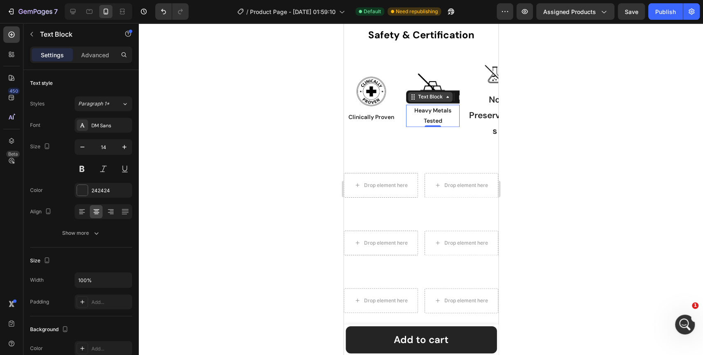
click at [377, 97] on div "Text Block" at bounding box center [363, 96] width 28 height 7
click at [318, 108] on div "Row 2 cols" at bounding box center [300, 111] width 35 height 13
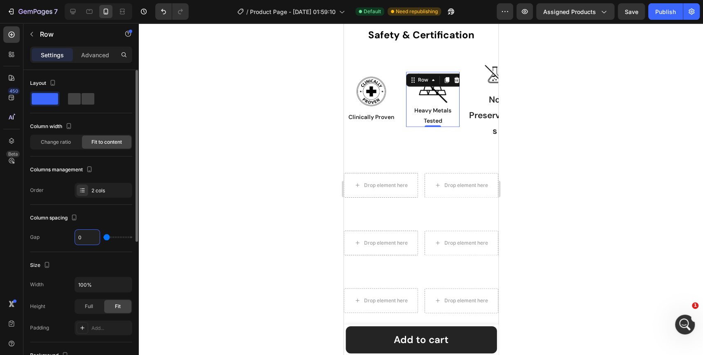
click at [90, 237] on input "0" at bounding box center [87, 237] width 25 height 15
type input "8"
click at [237, 205] on div at bounding box center [421, 189] width 565 height 332
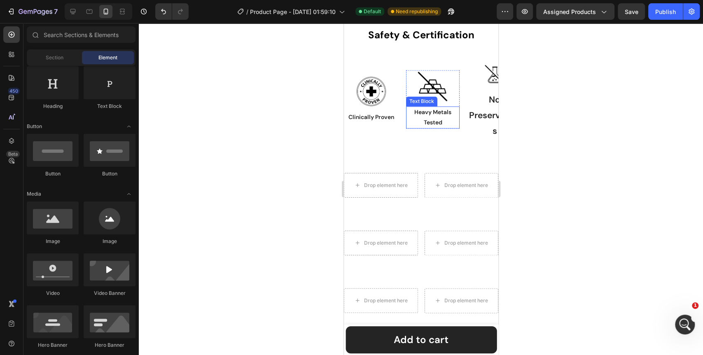
click at [401, 119] on p "Heavy Metals Tested" at bounding box center [375, 117] width 52 height 21
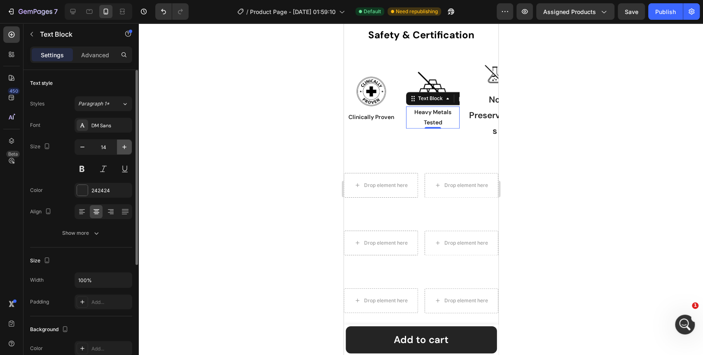
click at [123, 150] on icon "button" at bounding box center [124, 147] width 8 height 8
type input "16"
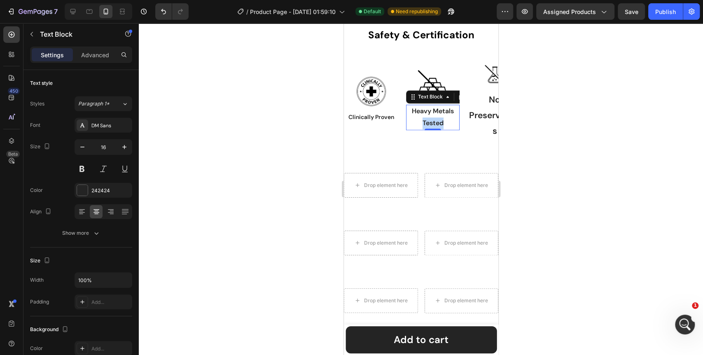
click at [391, 117] on p "Heavy Metals Tested" at bounding box center [365, 117] width 52 height 24
click at [401, 117] on p "Heavy Metals Tested" at bounding box center [375, 117] width 52 height 24
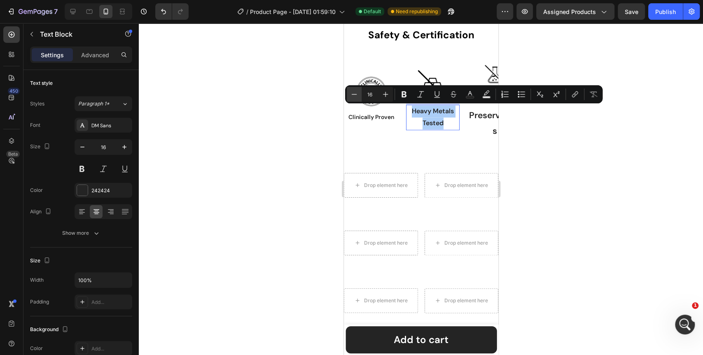
click at [356, 92] on icon "Editor contextual toolbar" at bounding box center [354, 94] width 8 height 8
click at [355, 92] on icon "Editor contextual toolbar" at bounding box center [354, 94] width 8 height 8
type input "12"
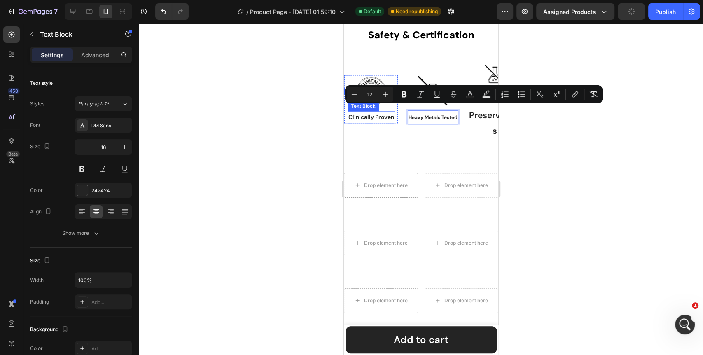
click at [343, 115] on p "Clinically Proven" at bounding box center [320, 117] width 46 height 10
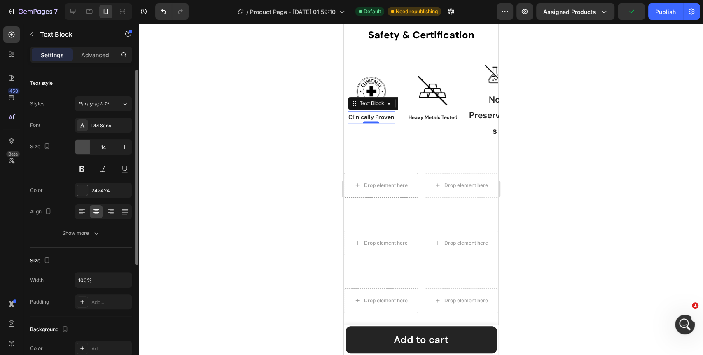
click at [84, 143] on icon "button" at bounding box center [82, 147] width 8 height 8
type input "12"
click at [292, 130] on div at bounding box center [421, 189] width 565 height 332
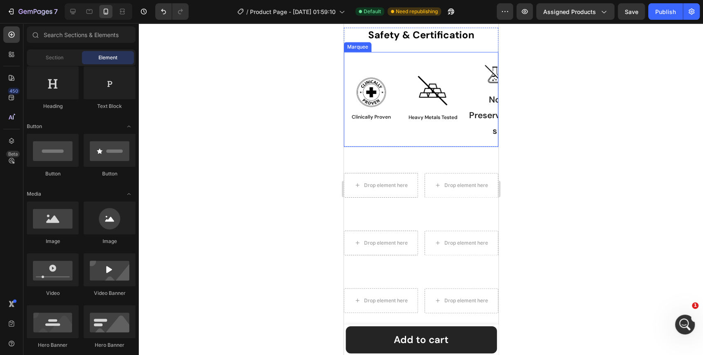
click at [392, 123] on div "Image Clinically Proven Text Block Row Image Heavy Metals Tested Text Block Row…" at bounding box center [453, 100] width 309 height 82
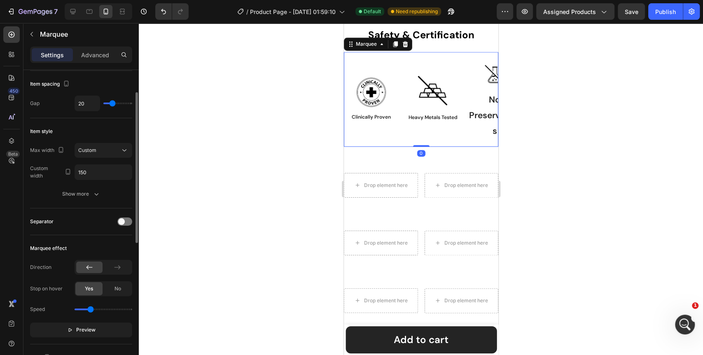
scroll to position [91, 0]
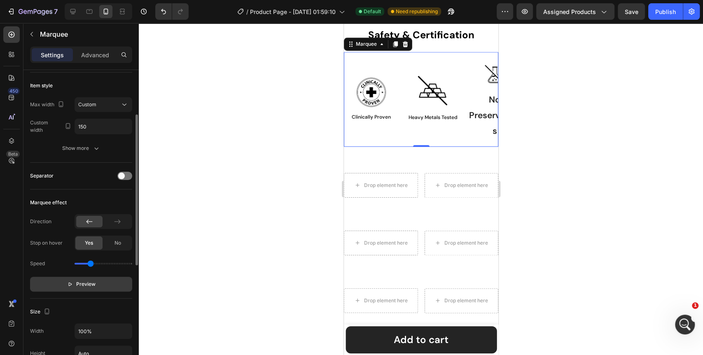
click at [81, 283] on span "Preview" at bounding box center [85, 284] width 19 height 8
click at [81, 283] on span "Pause" at bounding box center [86, 284] width 14 height 8
click at [480, 119] on p "No Preservatives" at bounding box center [492, 115] width 52 height 47
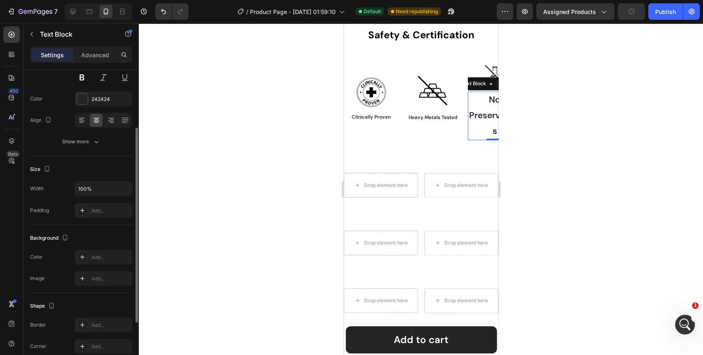
scroll to position [0, 0]
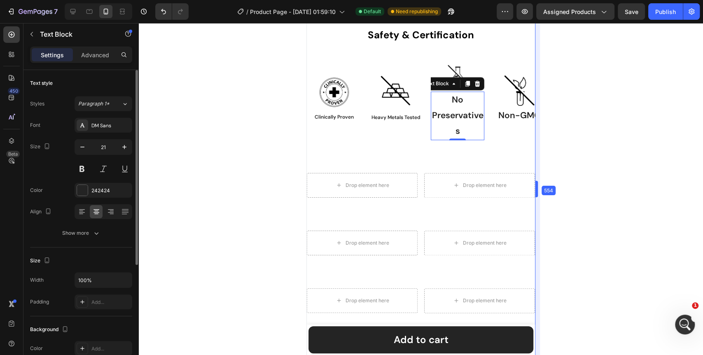
drag, startPoint x: 501, startPoint y: 119, endPoint x: 575, endPoint y: 119, distance: 74.2
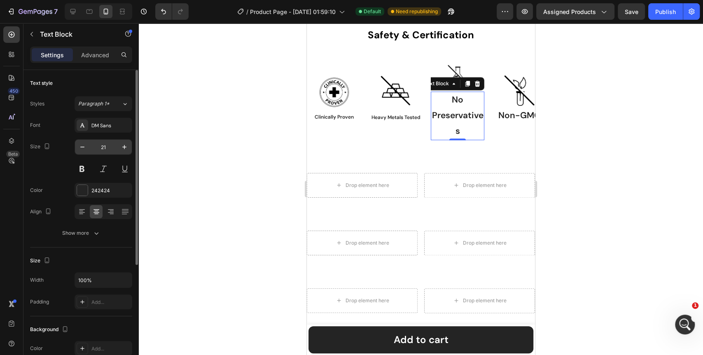
click at [96, 146] on input "21" at bounding box center [103, 147] width 27 height 15
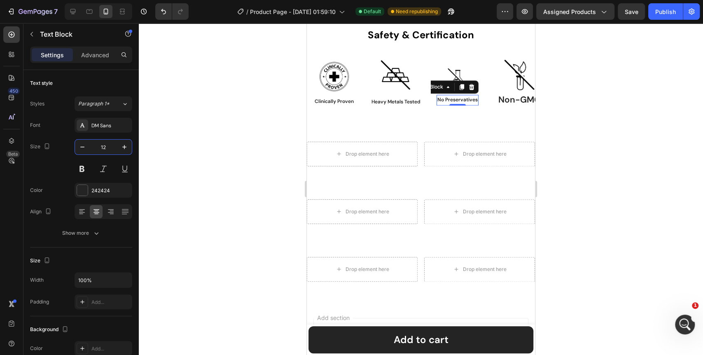
type input "12"
click at [279, 169] on div at bounding box center [421, 189] width 565 height 332
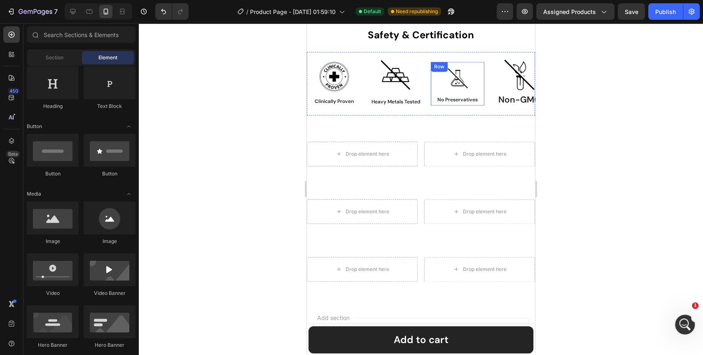
click at [479, 90] on div "Image No Preservatives Text Block Row" at bounding box center [455, 84] width 54 height 44
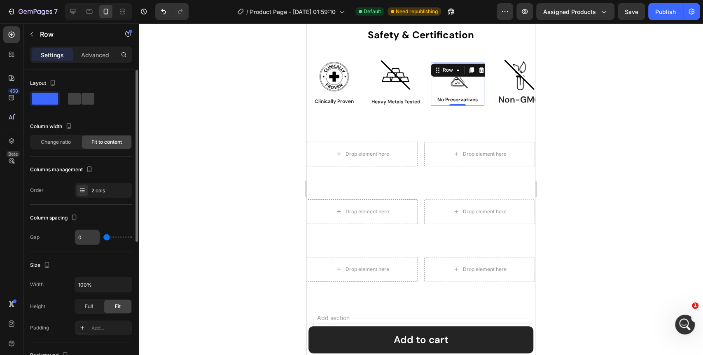
click at [90, 235] on input "0" at bounding box center [87, 237] width 25 height 15
type input "8"
click at [238, 218] on div at bounding box center [421, 189] width 565 height 332
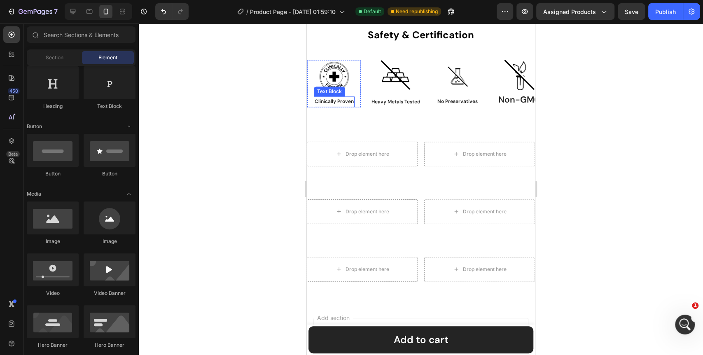
click at [302, 102] on p "Clinically Proven" at bounding box center [282, 101] width 39 height 9
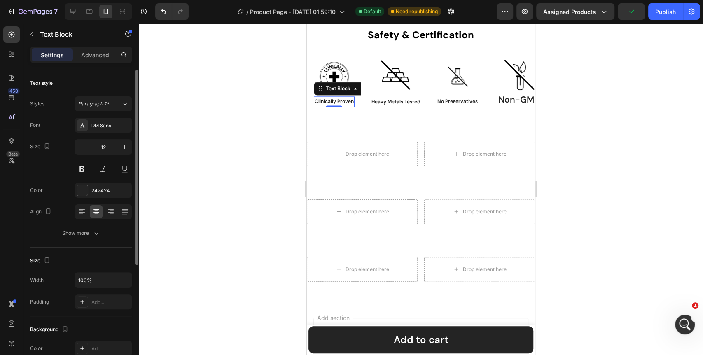
click at [99, 224] on div "Font DM Sans Size 12 Color 242424 Align Show more" at bounding box center [81, 179] width 102 height 123
click at [96, 228] on button "Show more" at bounding box center [81, 233] width 102 height 15
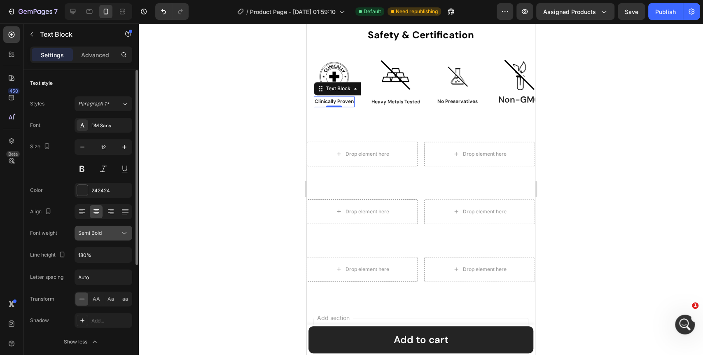
click at [131, 232] on button "Semi Bold" at bounding box center [104, 233] width 58 height 15
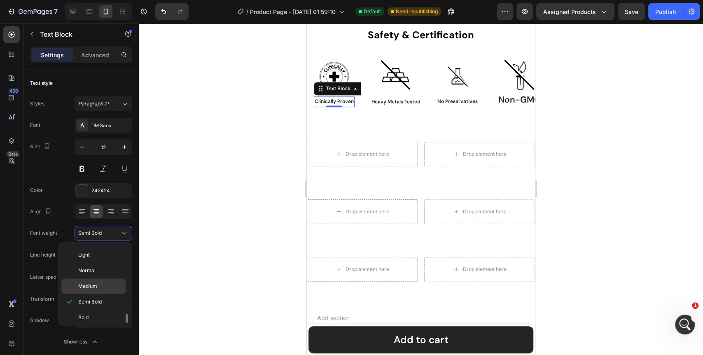
scroll to position [63, 0]
click at [91, 281] on p "Bold" at bounding box center [100, 284] width 44 height 7
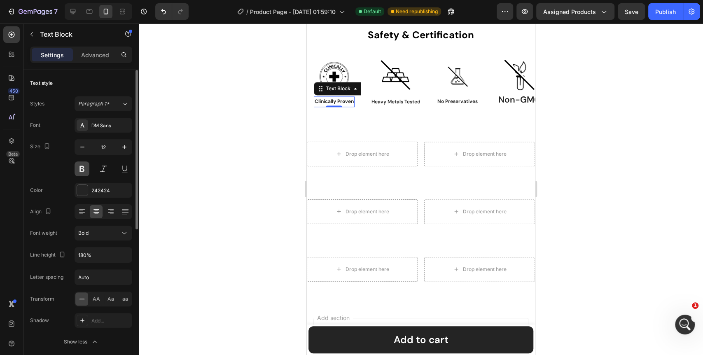
click at [83, 168] on button at bounding box center [82, 169] width 15 height 15
click at [127, 232] on icon at bounding box center [124, 233] width 8 height 8
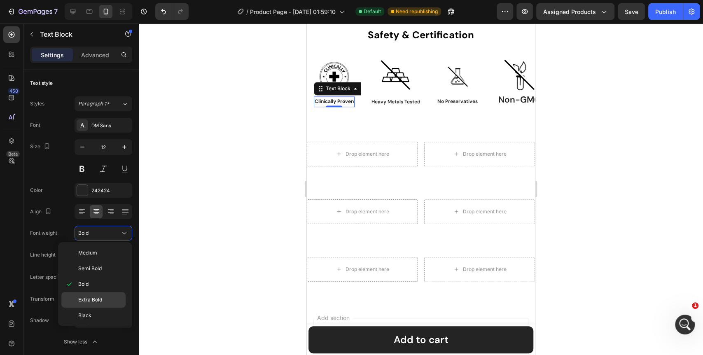
click at [99, 308] on div "Extra Bold" at bounding box center [93, 316] width 64 height 16
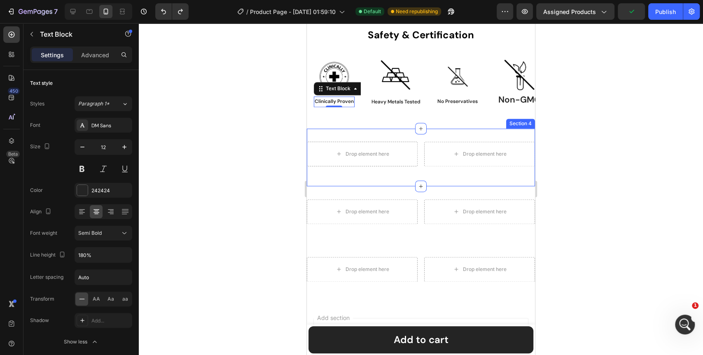
click at [194, 224] on div at bounding box center [421, 189] width 565 height 332
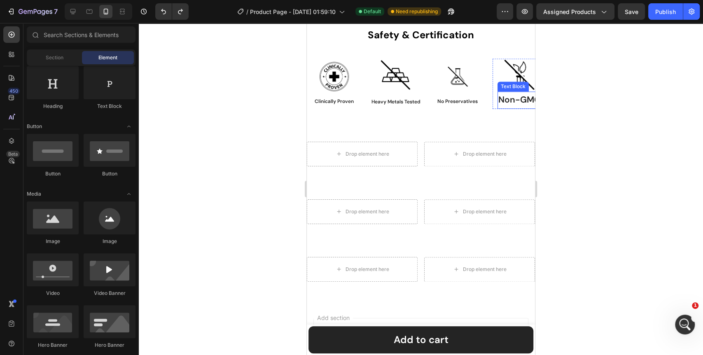
click at [509, 99] on p "Non-GMO" at bounding box center [502, 100] width 42 height 16
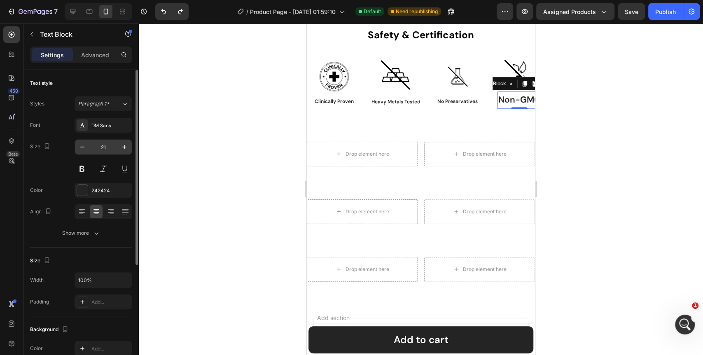
click at [101, 150] on input "21" at bounding box center [103, 147] width 27 height 15
type input "12"
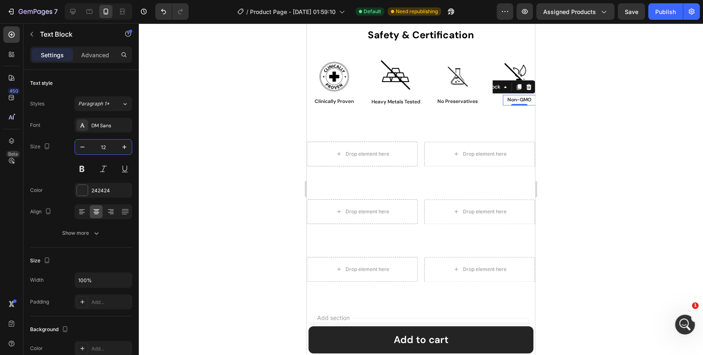
click at [224, 169] on div at bounding box center [421, 189] width 565 height 332
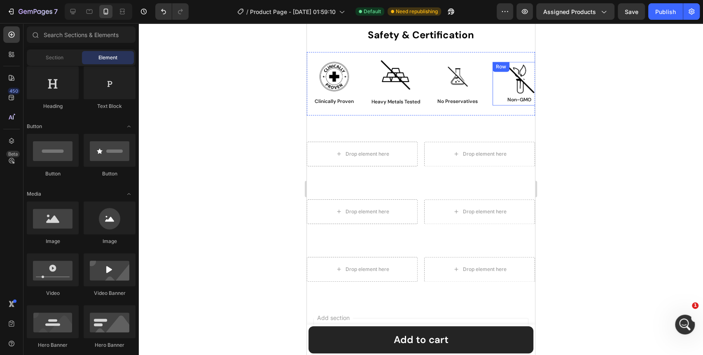
click at [499, 88] on div "Image Non-GMO Text Block Row" at bounding box center [496, 83] width 54 height 43
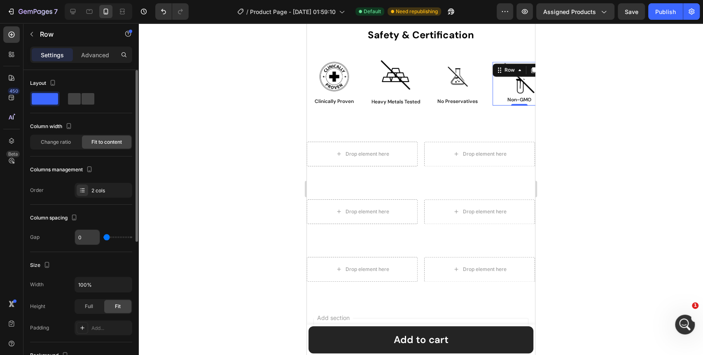
click at [83, 239] on input "0" at bounding box center [87, 237] width 25 height 15
type input "8"
click at [229, 222] on div at bounding box center [421, 189] width 565 height 332
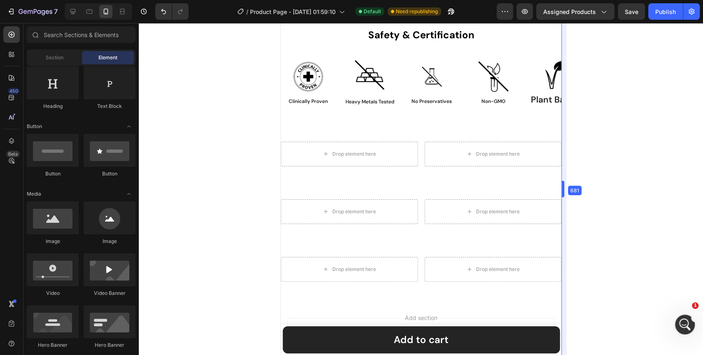
drag, startPoint x: 538, startPoint y: 122, endPoint x: 593, endPoint y: 124, distance: 55.3
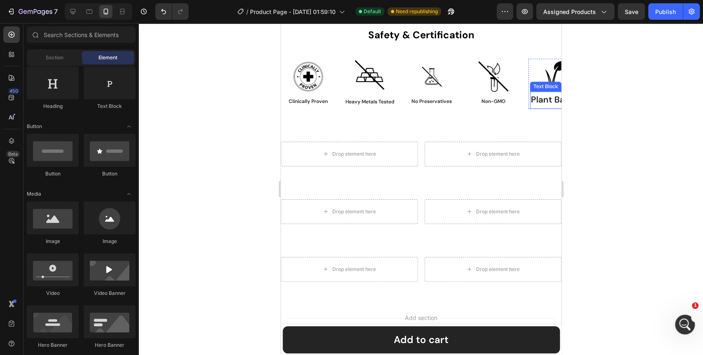
click at [537, 102] on p "Plant Based" at bounding box center [551, 100] width 49 height 16
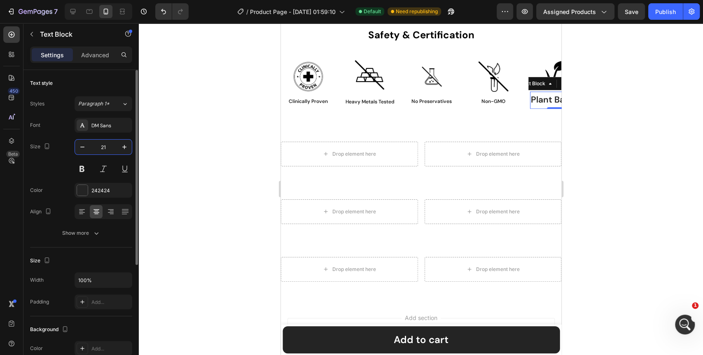
click at [104, 150] on input "21" at bounding box center [103, 147] width 27 height 15
type input "12"
click at [267, 165] on div at bounding box center [421, 189] width 565 height 332
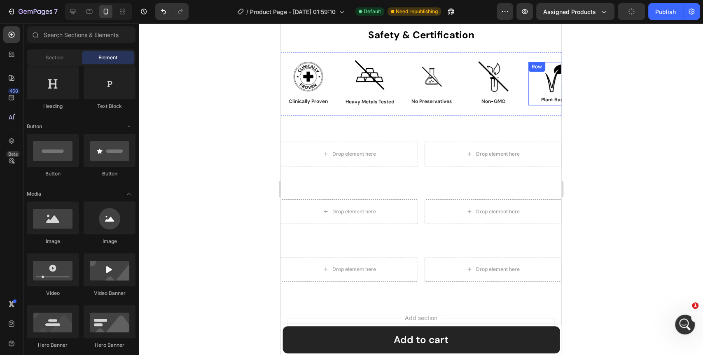
click at [536, 100] on div "Image Plant Based Text Block Row" at bounding box center [517, 83] width 54 height 43
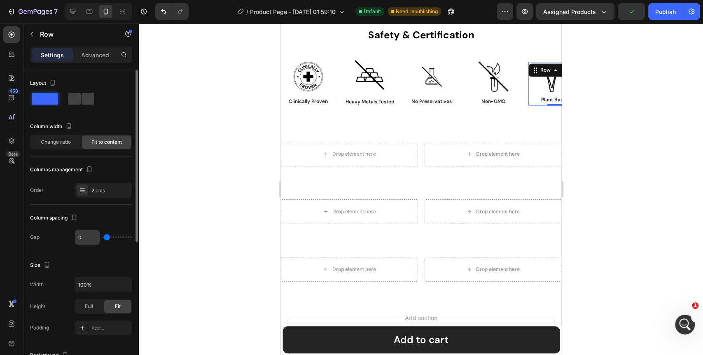
click at [83, 234] on input "0" at bounding box center [87, 237] width 25 height 15
type input "8"
click at [182, 217] on div at bounding box center [421, 189] width 565 height 332
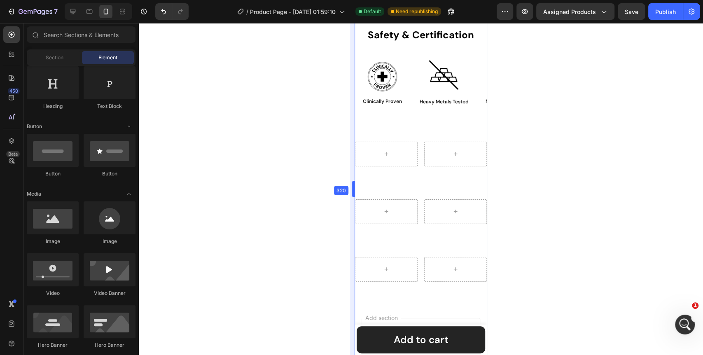
drag, startPoint x: 279, startPoint y: 192, endPoint x: 521, endPoint y: 196, distance: 242.3
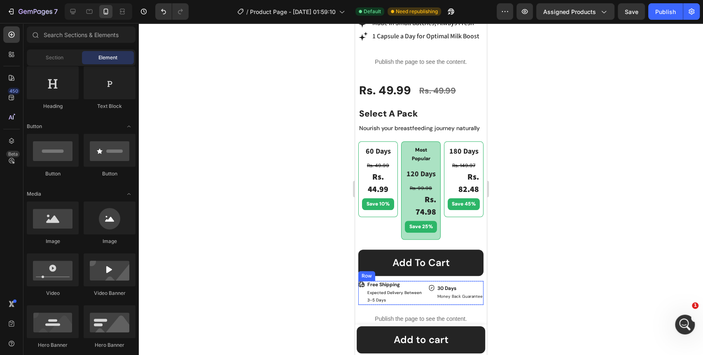
scroll to position [492, 0]
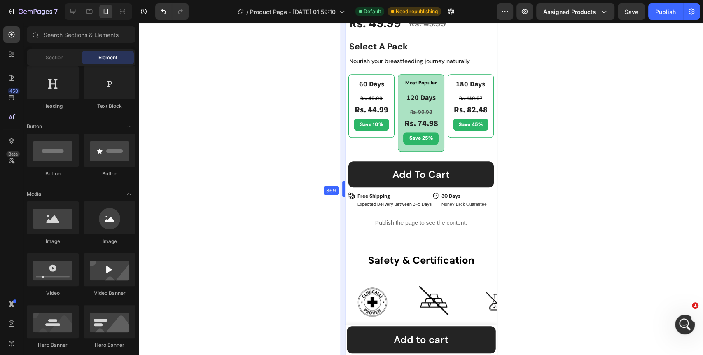
drag, startPoint x: 354, startPoint y: 187, endPoint x: 333, endPoint y: 186, distance: 21.0
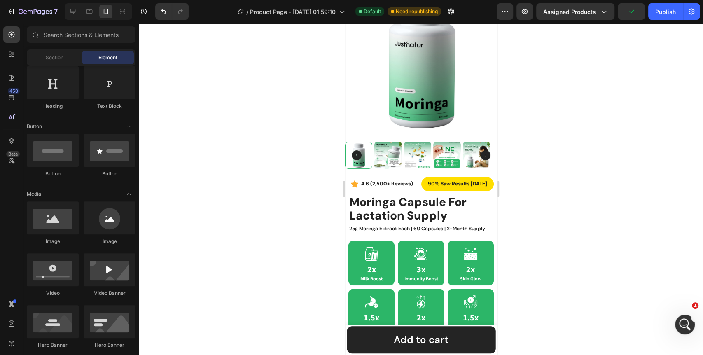
scroll to position [0, 0]
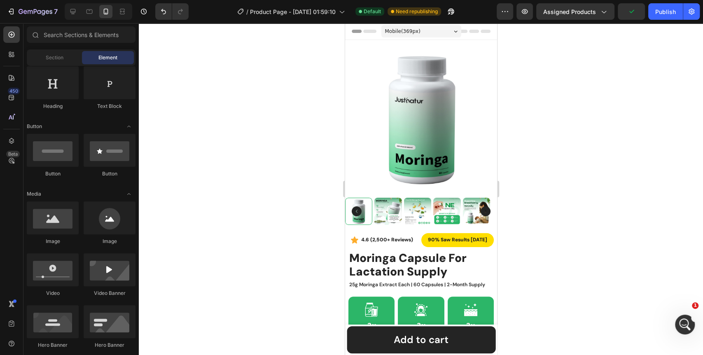
click at [440, 30] on div "Mobile ( 369 px)" at bounding box center [421, 31] width 80 height 12
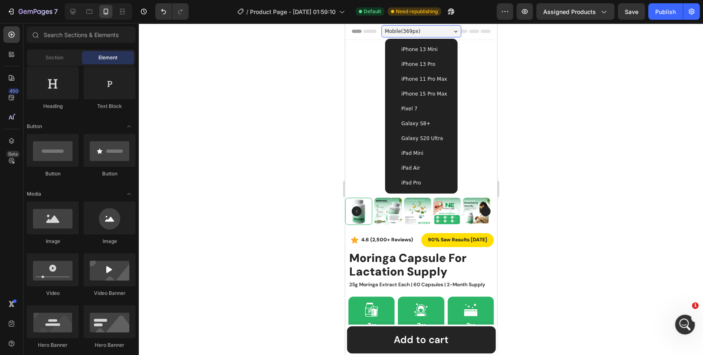
click at [417, 47] on span "iPhone 13 Mini" at bounding box center [419, 49] width 36 height 8
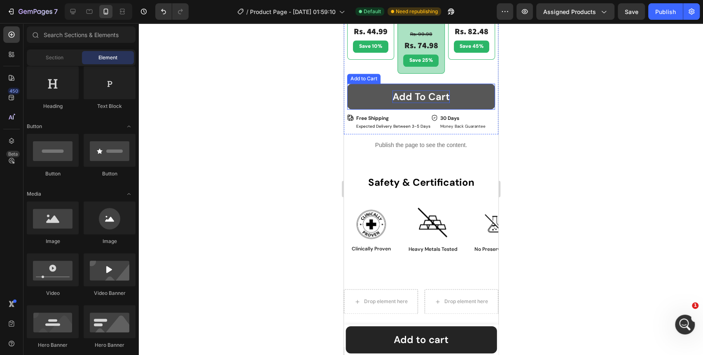
scroll to position [595, 0]
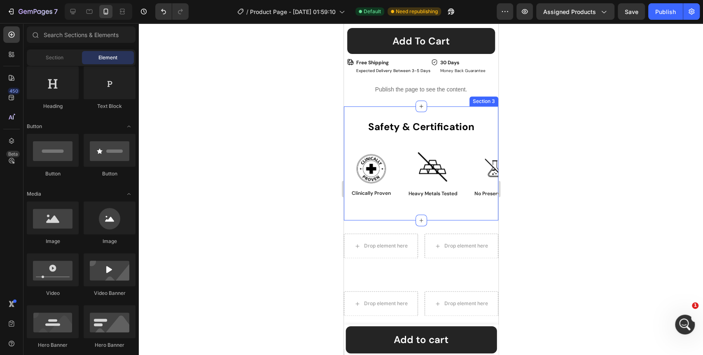
click at [379, 203] on div "Safety & Certification Heading Image Clinically Proven Text Block Row Image Hea…" at bounding box center [421, 163] width 155 height 114
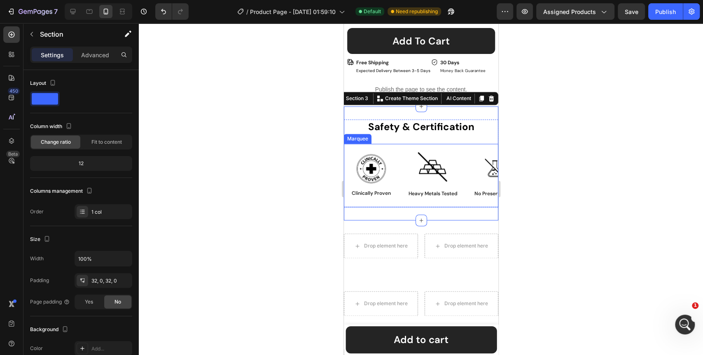
click at [403, 188] on div "Image Clinically Proven Text Block Row" at bounding box center [375, 175] width 62 height 47
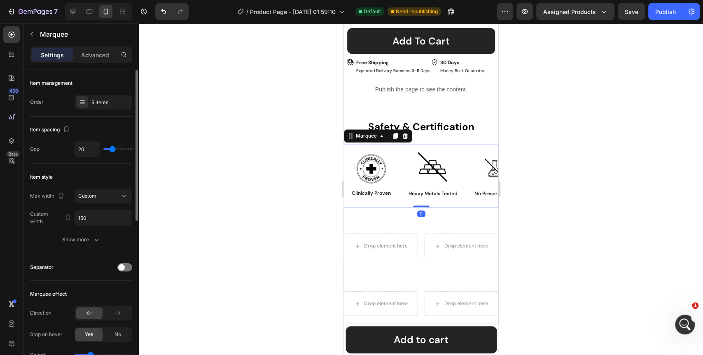
scroll to position [137, 0]
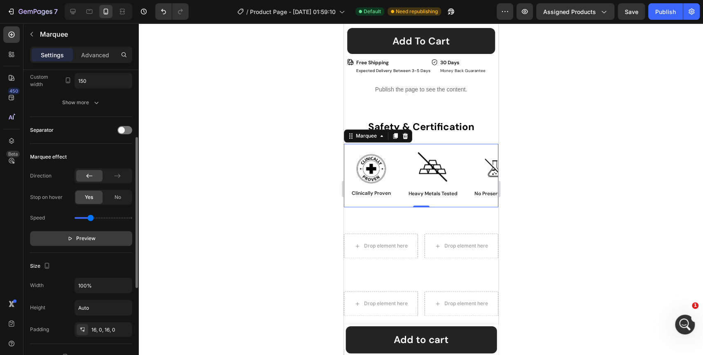
click at [88, 233] on button "Preview" at bounding box center [81, 238] width 102 height 15
click at [84, 235] on span "Pause" at bounding box center [86, 238] width 14 height 8
click at [675, 12] on div "Publish" at bounding box center [666, 11] width 21 height 9
click at [479, 129] on div "Safety & Certification Heading" at bounding box center [421, 128] width 155 height 18
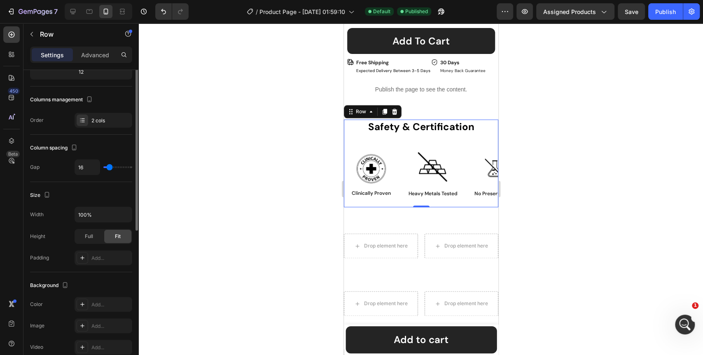
scroll to position [183, 0]
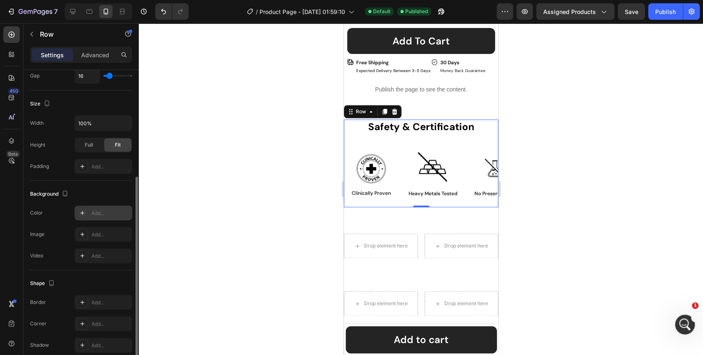
click at [82, 212] on icon at bounding box center [82, 213] width 4 height 4
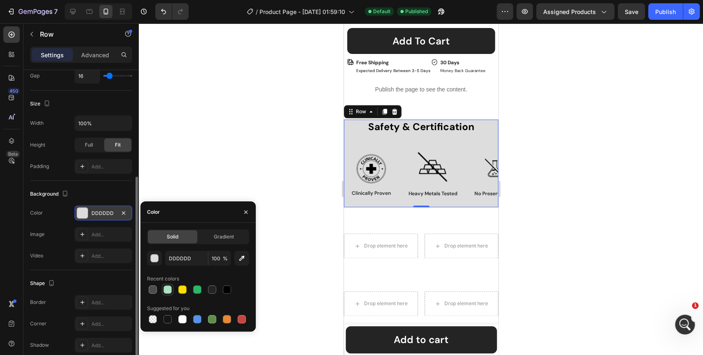
click at [166, 289] on div at bounding box center [168, 290] width 8 height 8
type input "ABE2C3"
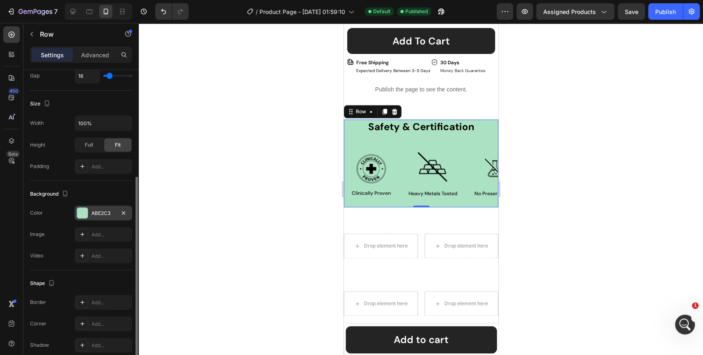
click at [307, 216] on div at bounding box center [421, 189] width 565 height 332
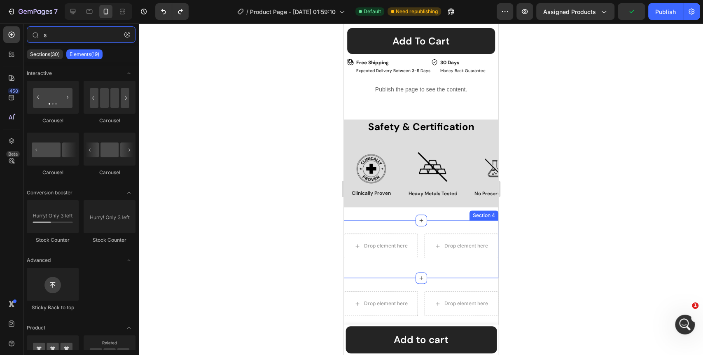
type input "sc"
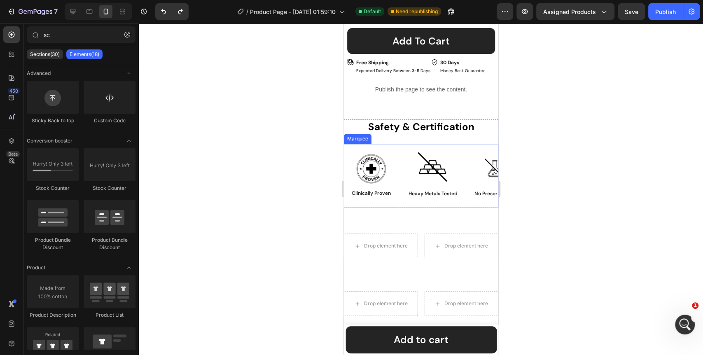
click at [398, 156] on div "Image Clinically Proven Text Block Row" at bounding box center [372, 175] width 62 height 47
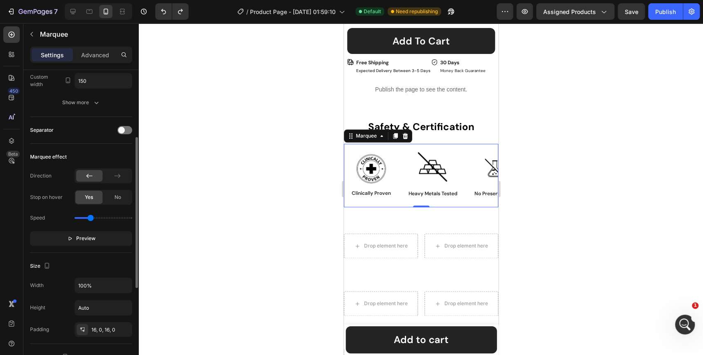
scroll to position [229, 0]
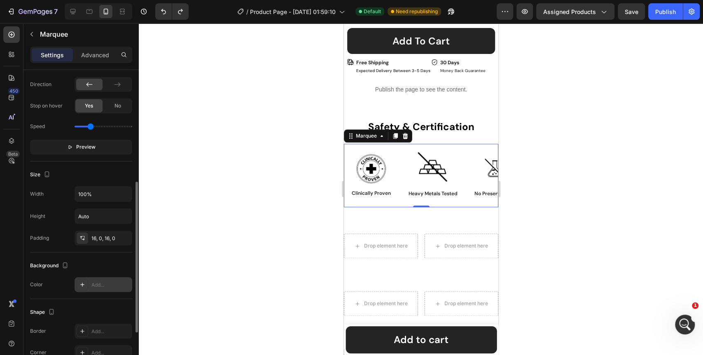
click at [84, 288] on div at bounding box center [83, 285] width 12 height 12
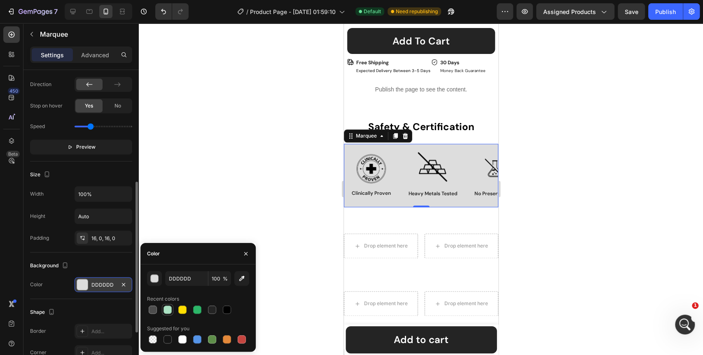
click at [167, 314] on div at bounding box center [168, 310] width 10 height 10
type input "ABE2C3"
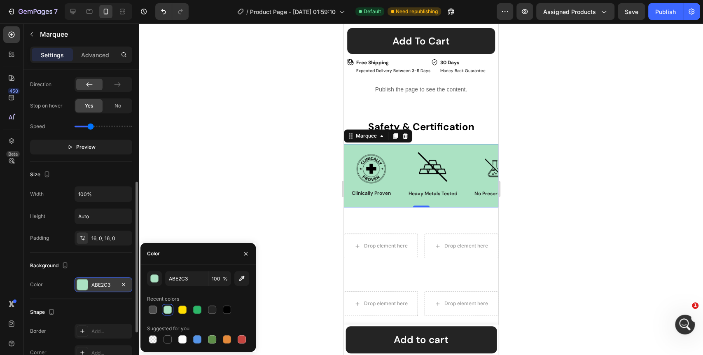
click at [282, 218] on div at bounding box center [421, 189] width 565 height 332
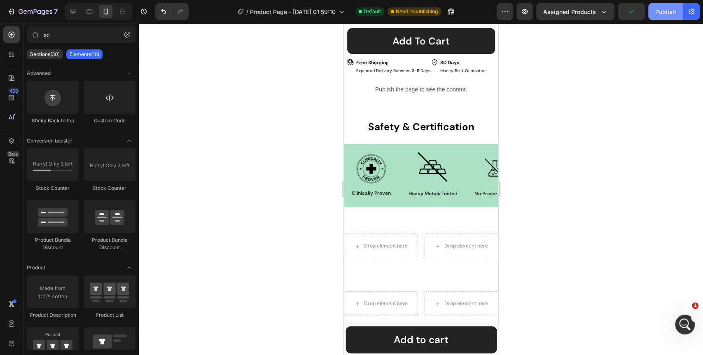
click at [662, 10] on div "Publish" at bounding box center [666, 11] width 21 height 9
click at [393, 200] on div "Image Clinically Proven Text Block Row Image Heavy Metals Tested Text Block Row…" at bounding box center [421, 175] width 155 height 63
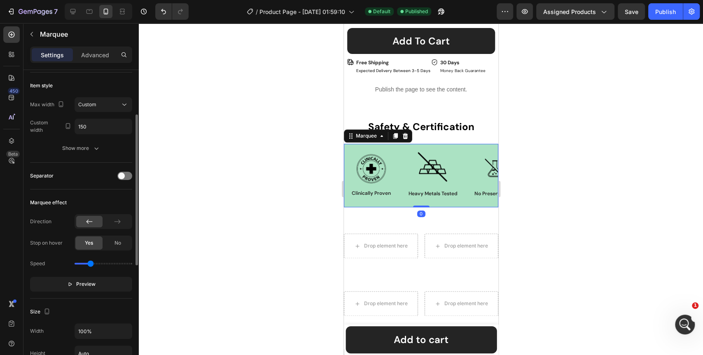
scroll to position [183, 0]
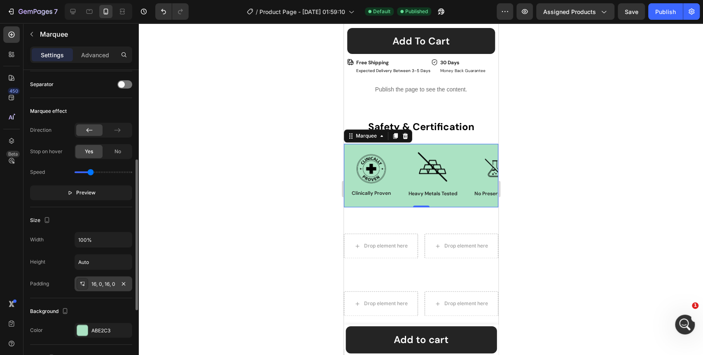
click at [107, 283] on div "16, 0, 16, 0" at bounding box center [103, 284] width 24 height 7
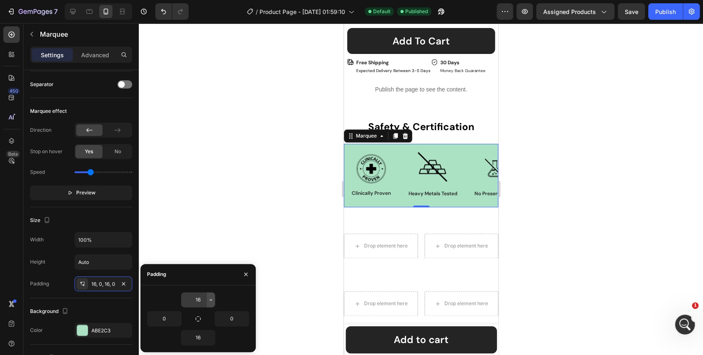
click at [211, 299] on icon "button" at bounding box center [211, 300] width 7 height 7
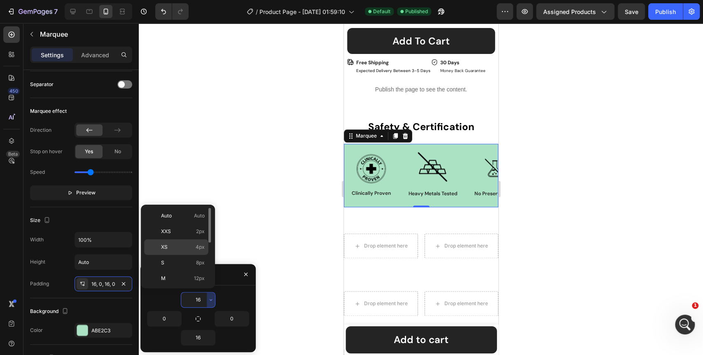
scroll to position [46, 0]
click at [185, 262] on p "XL 24px" at bounding box center [183, 263] width 44 height 7
type input "24"
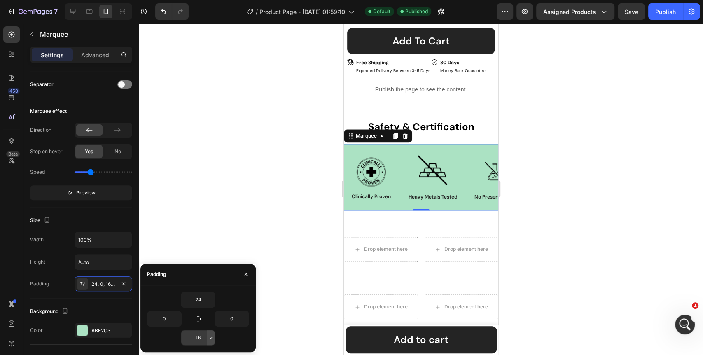
click at [213, 334] on button "button" at bounding box center [211, 337] width 8 height 15
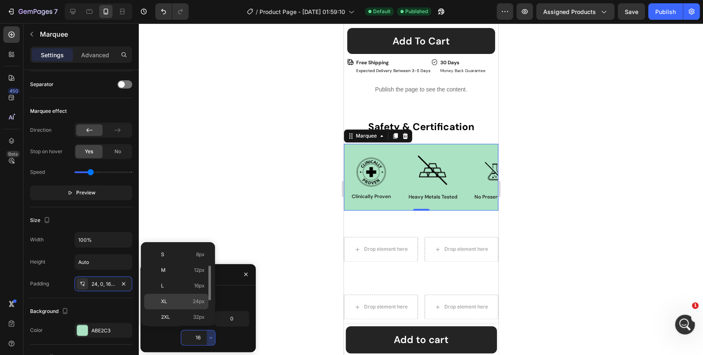
click at [189, 304] on p "XL 24px" at bounding box center [183, 301] width 44 height 7
type input "24"
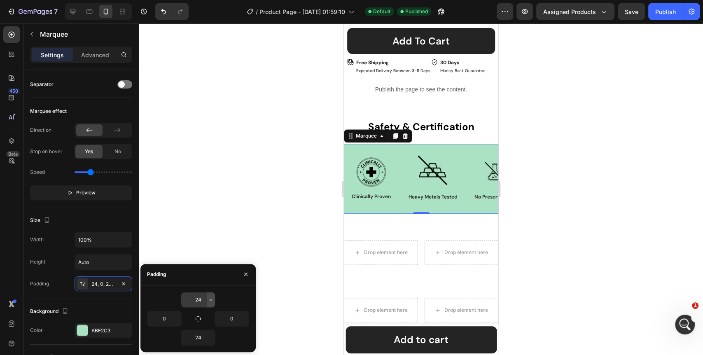
click at [211, 302] on icon "button" at bounding box center [211, 300] width 7 height 7
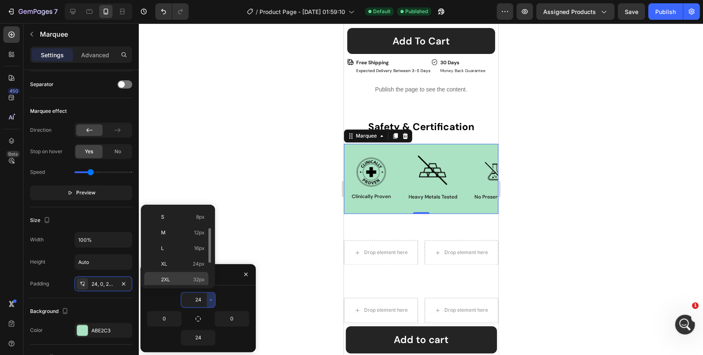
click at [192, 279] on p "2XL 32px" at bounding box center [183, 279] width 44 height 7
type input "32"
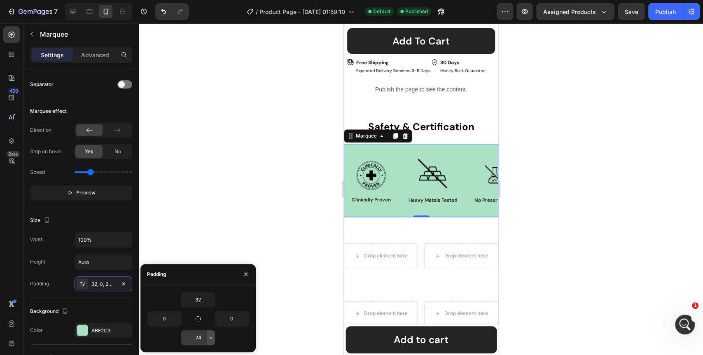
click at [212, 340] on icon "button" at bounding box center [211, 338] width 7 height 7
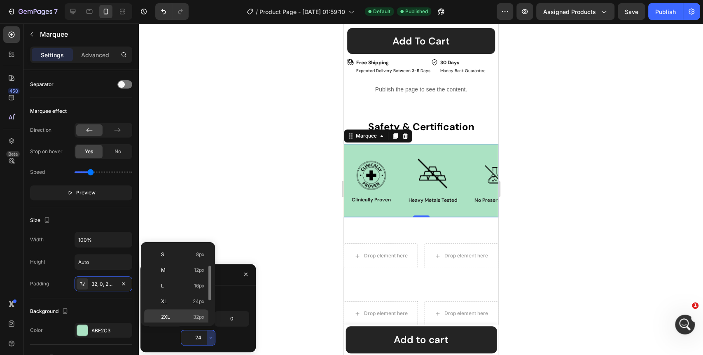
click at [187, 317] on p "2XL 32px" at bounding box center [183, 317] width 44 height 7
type input "32"
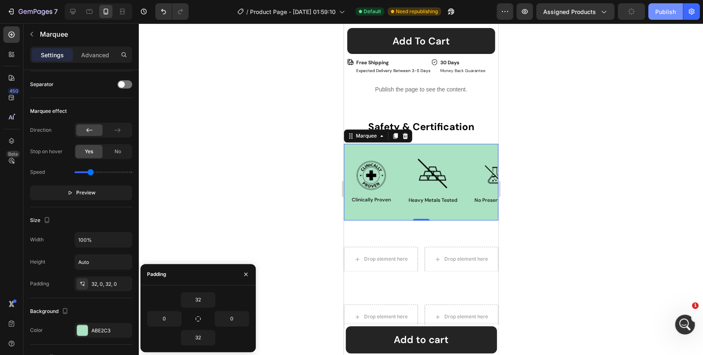
click at [674, 7] on div "Publish" at bounding box center [666, 11] width 21 height 9
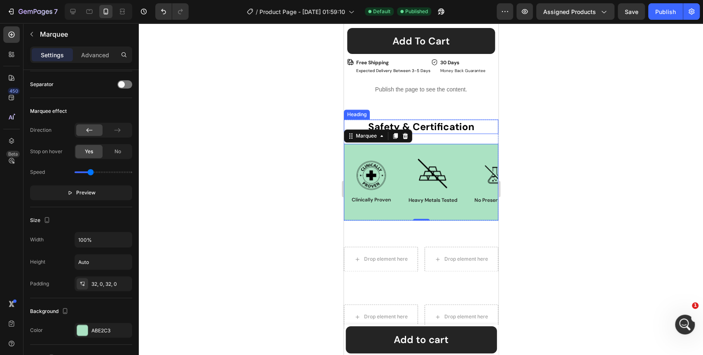
click at [442, 123] on h2 "Safety & Certification" at bounding box center [421, 126] width 155 height 14
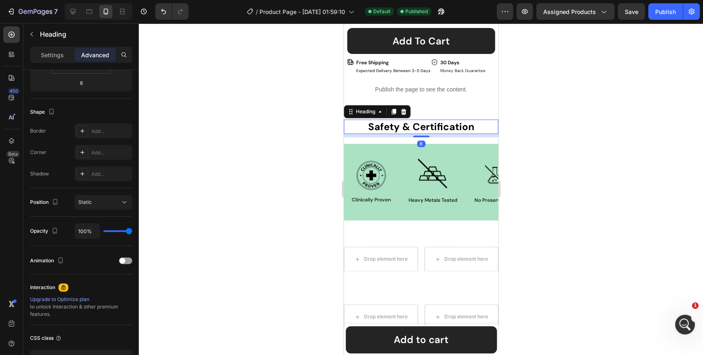
scroll to position [0, 0]
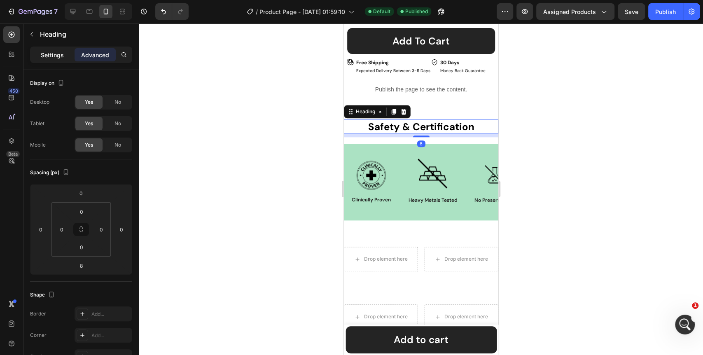
click at [43, 54] on p "Settings" at bounding box center [52, 55] width 23 height 9
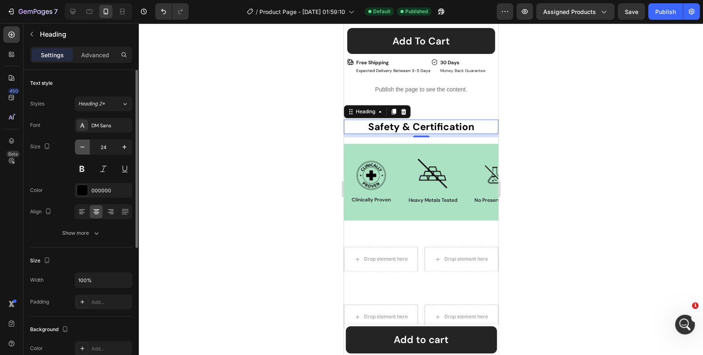
click at [82, 144] on icon "button" at bounding box center [82, 147] width 8 height 8
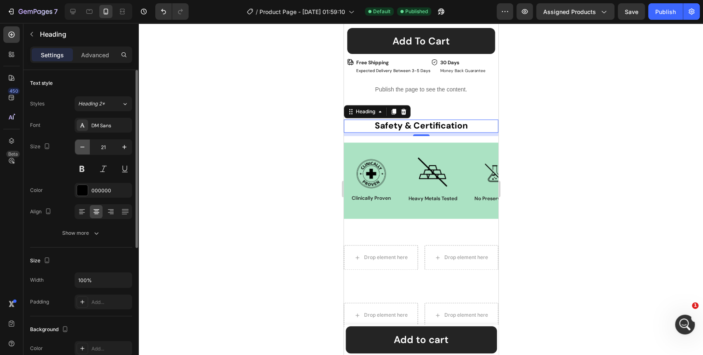
click at [82, 144] on icon "button" at bounding box center [82, 147] width 8 height 8
click at [125, 146] on icon "button" at bounding box center [124, 147] width 8 height 8
type input "20"
click at [661, 10] on div "Publish" at bounding box center [666, 11] width 21 height 9
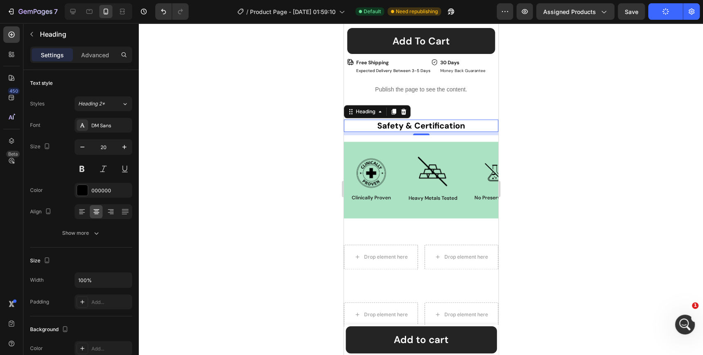
click at [269, 145] on div at bounding box center [421, 189] width 565 height 332
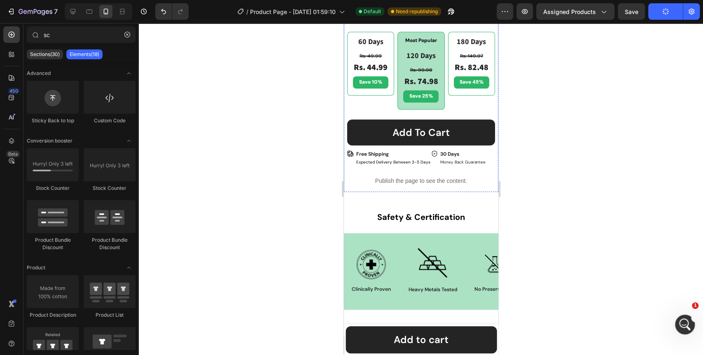
scroll to position [595, 0]
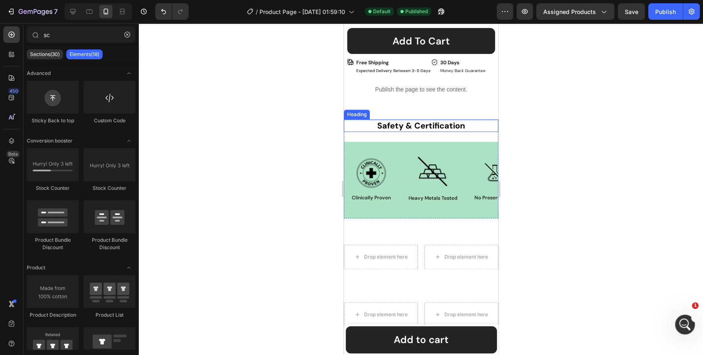
click at [428, 119] on h2 "Safety & Certification" at bounding box center [421, 125] width 155 height 12
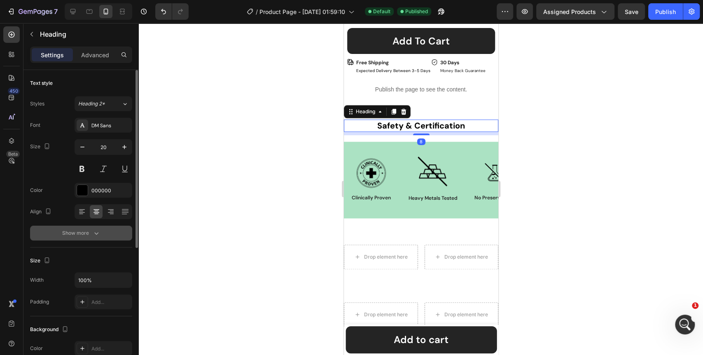
click at [80, 229] on div "Show more" at bounding box center [81, 233] width 38 height 8
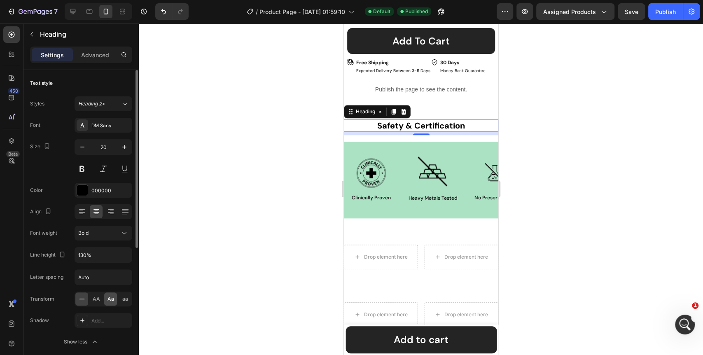
click at [115, 301] on div "Aa" at bounding box center [110, 299] width 13 height 13
click at [662, 16] on button "Publish" at bounding box center [666, 11] width 35 height 16
click at [628, 271] on div at bounding box center [421, 189] width 565 height 332
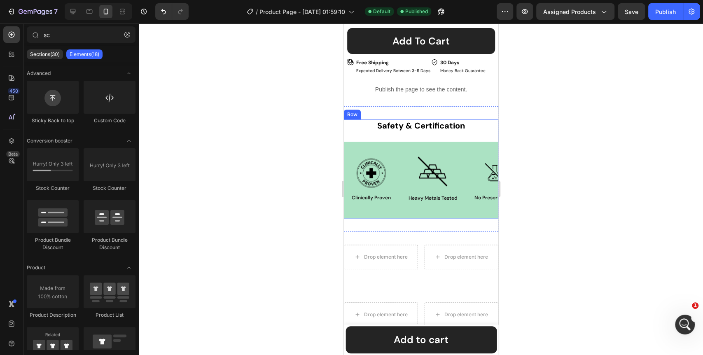
click at [378, 129] on div "safety & certification Heading Image Clinically Proven Text Block Row Image Hea…" at bounding box center [421, 168] width 155 height 99
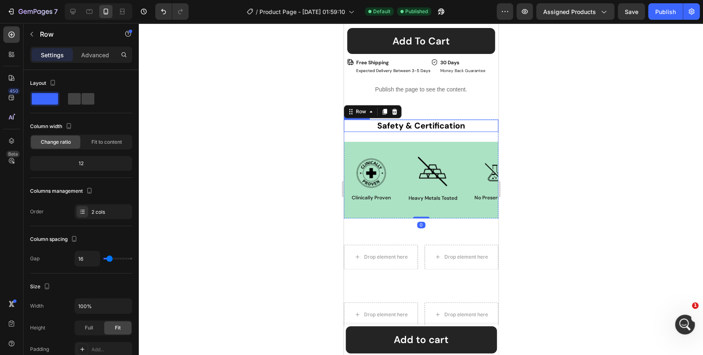
click at [463, 120] on h2 "safety & certification" at bounding box center [421, 125] width 155 height 12
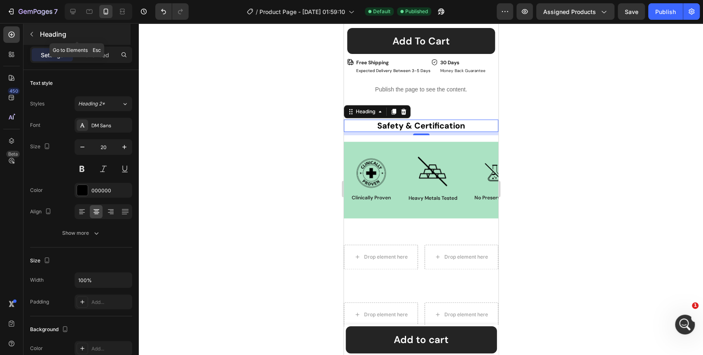
click at [27, 35] on button "button" at bounding box center [31, 34] width 13 height 13
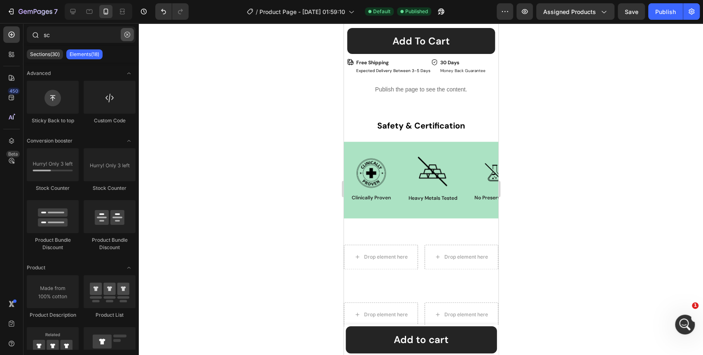
click at [127, 37] on button "button" at bounding box center [127, 34] width 13 height 13
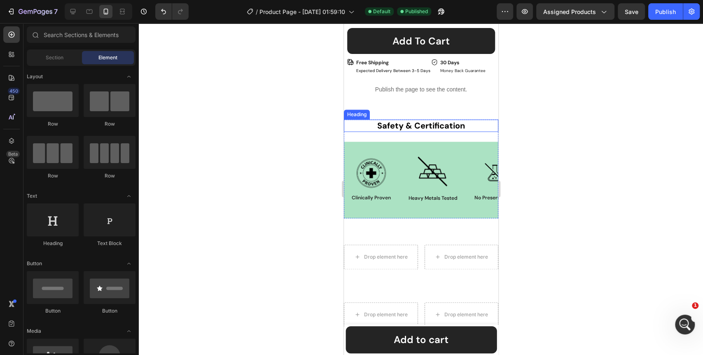
click at [404, 120] on h2 "safety & certification" at bounding box center [421, 125] width 155 height 12
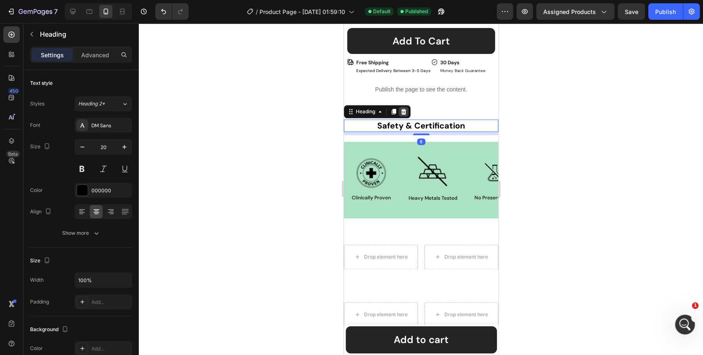
click at [403, 109] on icon at bounding box center [403, 112] width 5 height 6
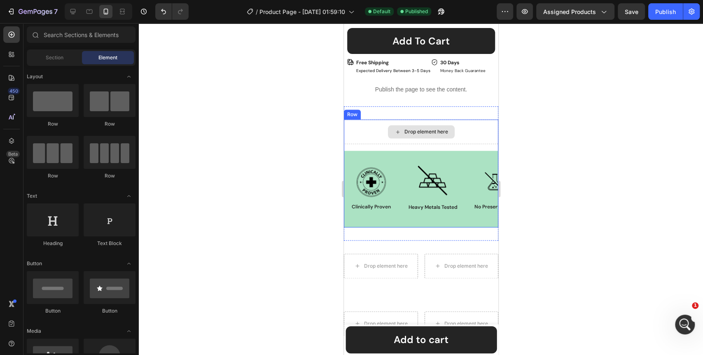
click at [403, 129] on div "Drop element here" at bounding box center [421, 131] width 67 height 13
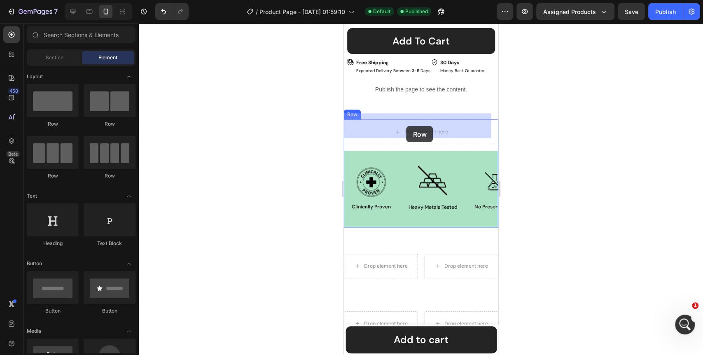
drag, startPoint x: 457, startPoint y: 129, endPoint x: 406, endPoint y: 126, distance: 51.2
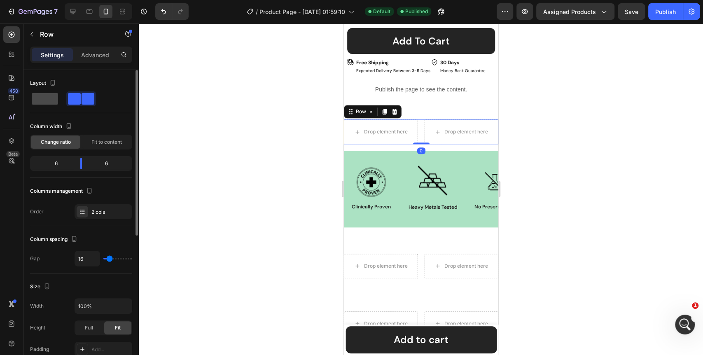
click at [48, 100] on span at bounding box center [45, 99] width 26 height 12
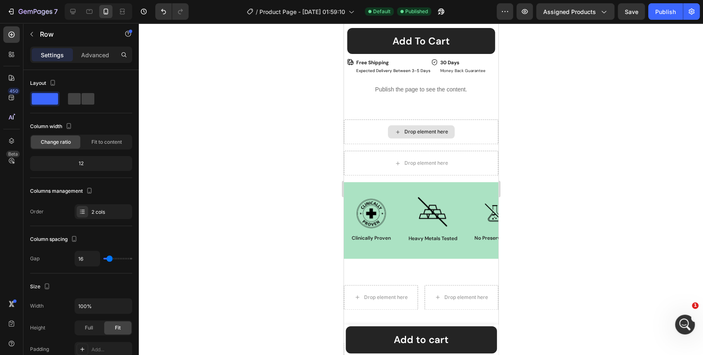
click at [410, 129] on div "Drop element here" at bounding box center [426, 132] width 44 height 7
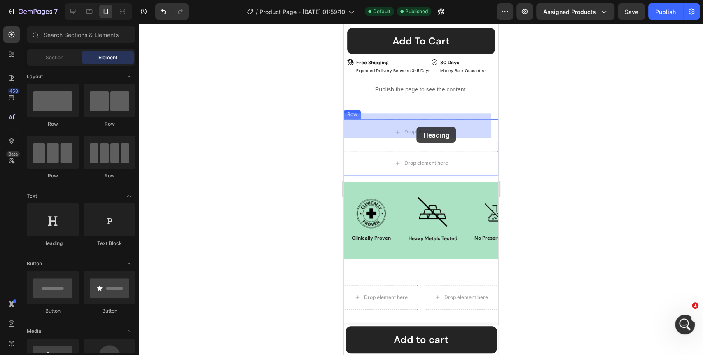
drag, startPoint x: 399, startPoint y: 250, endPoint x: 417, endPoint y: 127, distance: 124.9
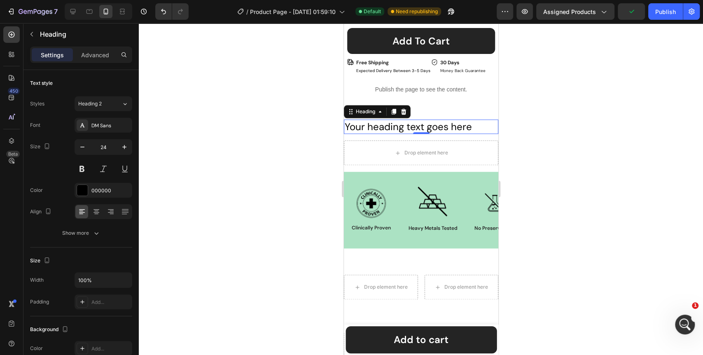
click at [431, 119] on h2 "Your heading text goes here" at bounding box center [421, 126] width 155 height 14
click at [431, 120] on p "Your heading text goes here" at bounding box center [420, 126] width 153 height 13
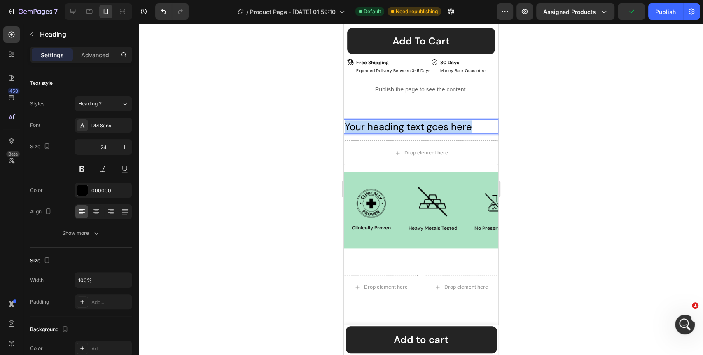
click at [431, 120] on p "Your heading text goes here" at bounding box center [420, 126] width 153 height 13
click at [293, 158] on div at bounding box center [421, 189] width 565 height 332
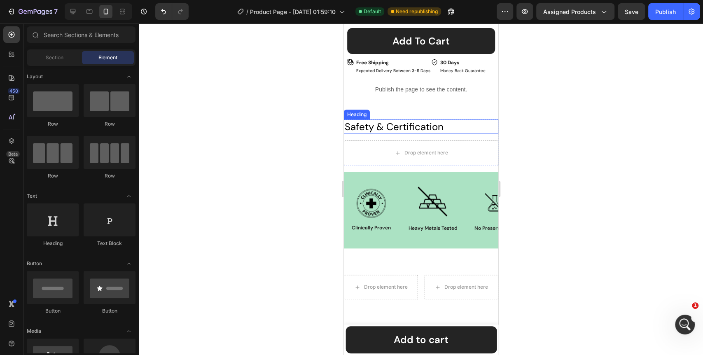
click at [465, 120] on p "Safety & Certification" at bounding box center [420, 126] width 153 height 13
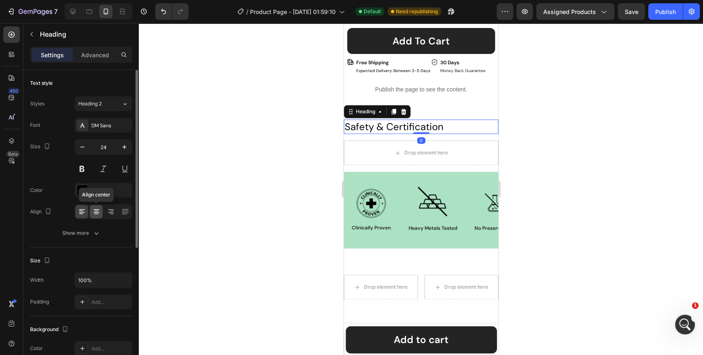
click at [100, 213] on icon at bounding box center [96, 212] width 8 height 8
click at [84, 150] on icon "button" at bounding box center [82, 147] width 8 height 8
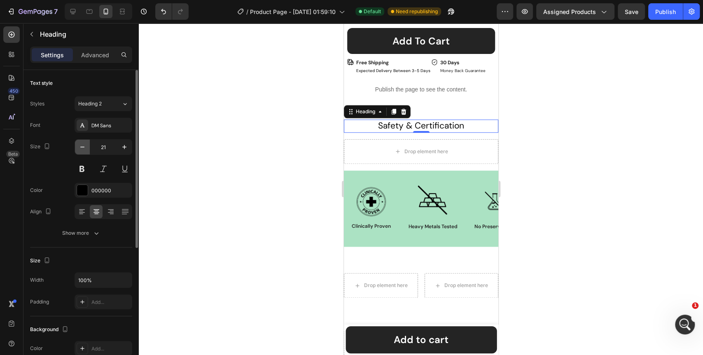
click at [84, 150] on icon "button" at bounding box center [82, 147] width 8 height 8
type input "20"
click at [98, 237] on icon "button" at bounding box center [96, 233] width 8 height 8
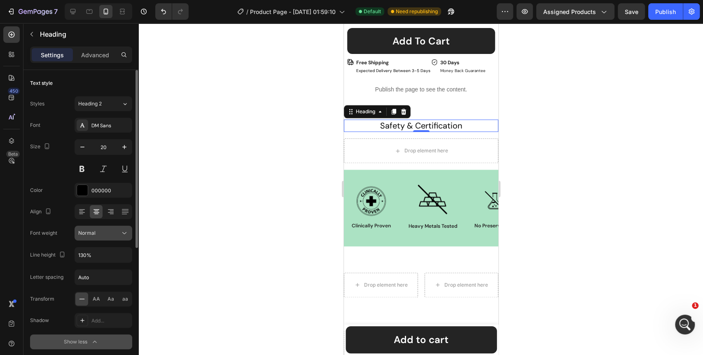
click at [122, 233] on icon at bounding box center [124, 233] width 8 height 8
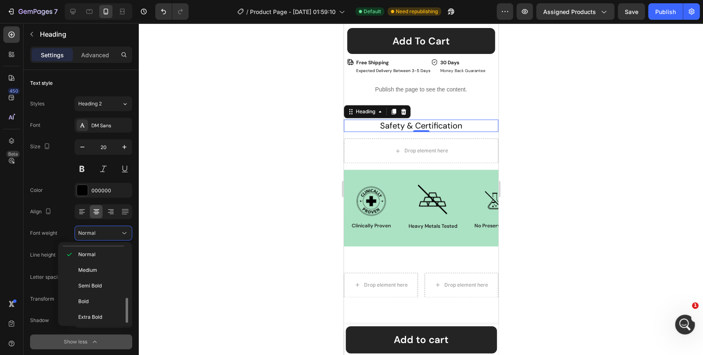
scroll to position [63, 0]
click at [92, 284] on p "Bold" at bounding box center [100, 284] width 44 height 7
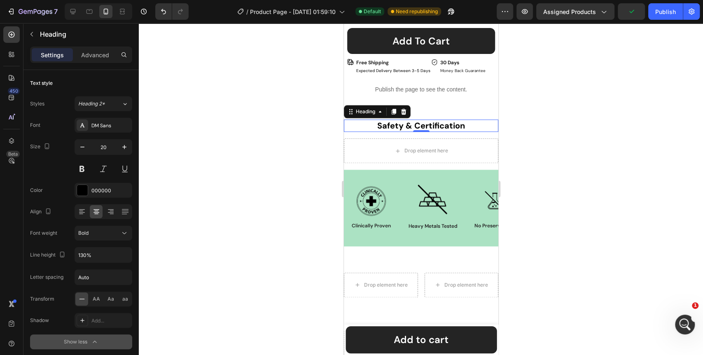
click at [232, 231] on div at bounding box center [421, 189] width 565 height 332
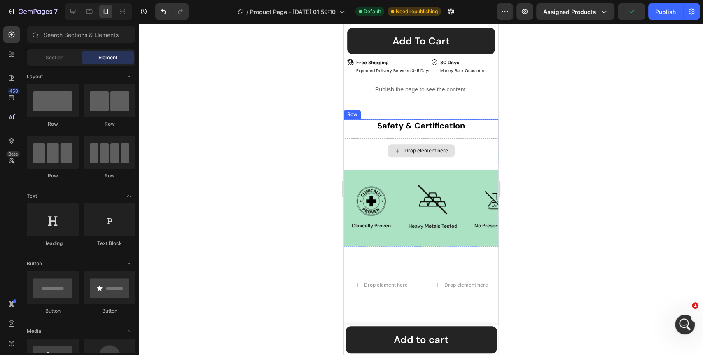
click at [433, 144] on div "Drop element here" at bounding box center [421, 150] width 67 height 13
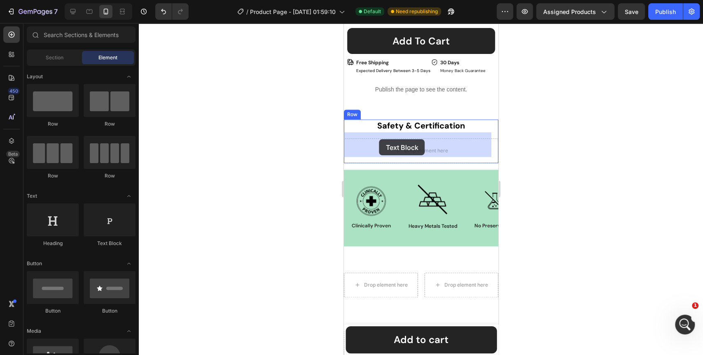
drag, startPoint x: 448, startPoint y: 245, endPoint x: 380, endPoint y: 139, distance: 125.9
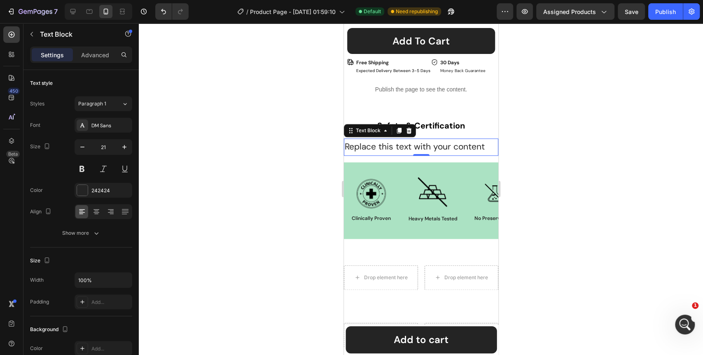
click at [452, 143] on div "Replace this text with your content" at bounding box center [421, 146] width 155 height 17
click at [452, 143] on p "Replace this text with your content" at bounding box center [420, 147] width 153 height 16
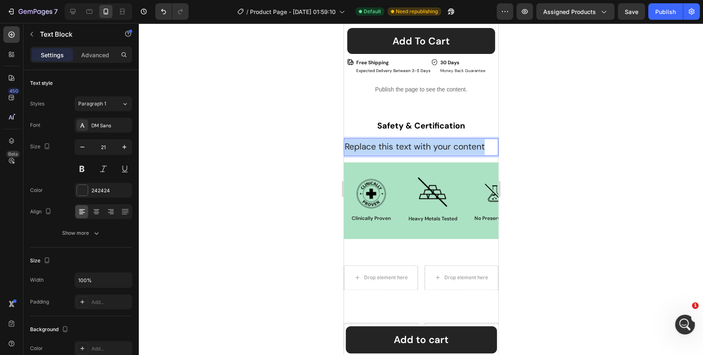
click at [452, 143] on p "Replace this text with your content" at bounding box center [420, 147] width 153 height 16
click at [267, 182] on div at bounding box center [421, 189] width 565 height 332
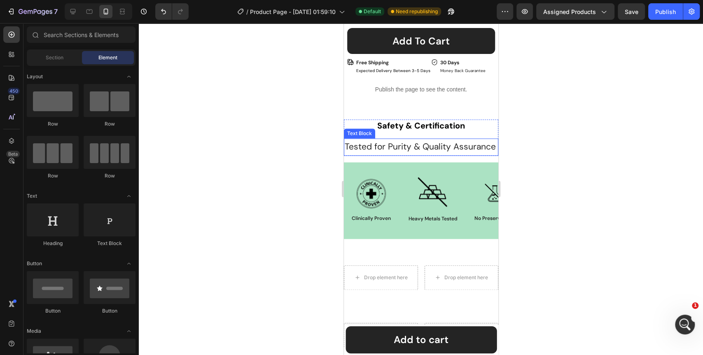
click at [427, 155] on p "Tested for Purity & Quality Assurance" at bounding box center [420, 147] width 153 height 16
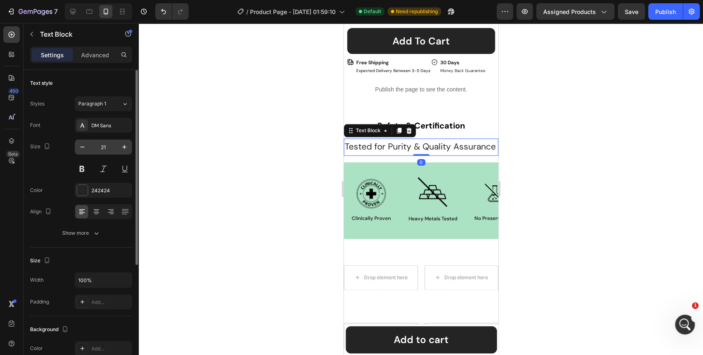
click at [113, 152] on input "21" at bounding box center [103, 147] width 27 height 15
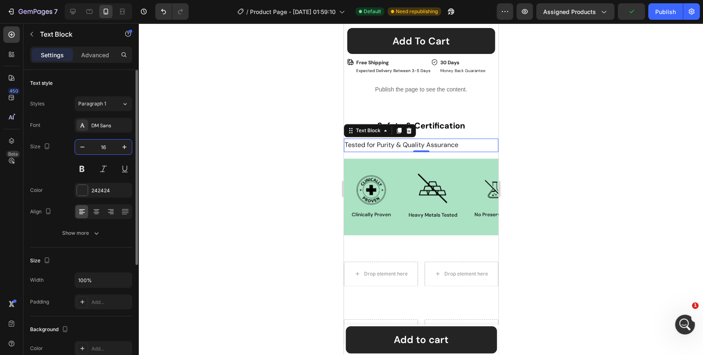
click at [106, 149] on input "16" at bounding box center [103, 147] width 27 height 15
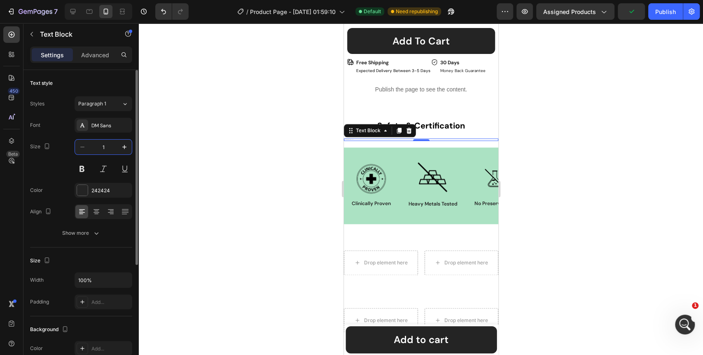
type input "14"
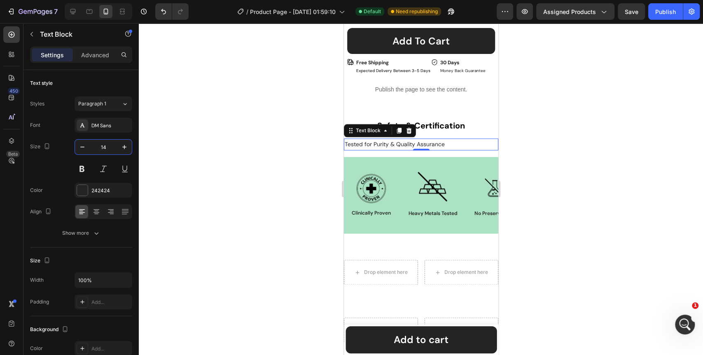
click at [234, 168] on div at bounding box center [421, 189] width 565 height 332
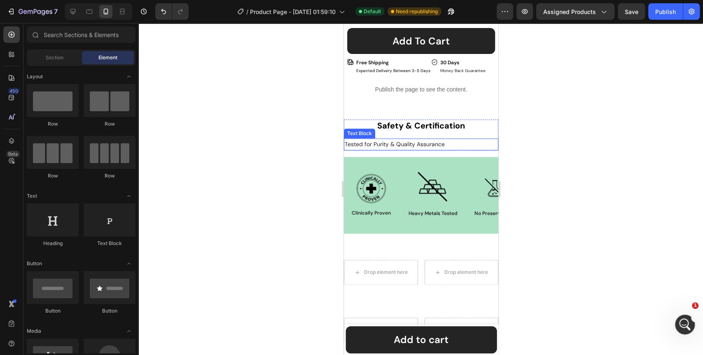
click at [463, 139] on p "Tested for Purity & Quality Assurance" at bounding box center [420, 144] width 153 height 10
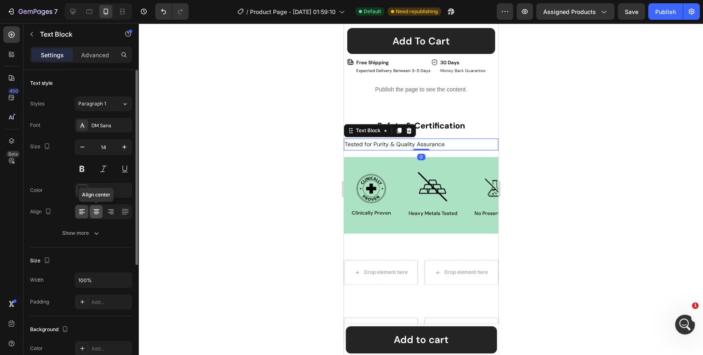
click at [98, 212] on icon at bounding box center [97, 212] width 6 height 1
click at [98, 232] on icon "button" at bounding box center [96, 233] width 8 height 8
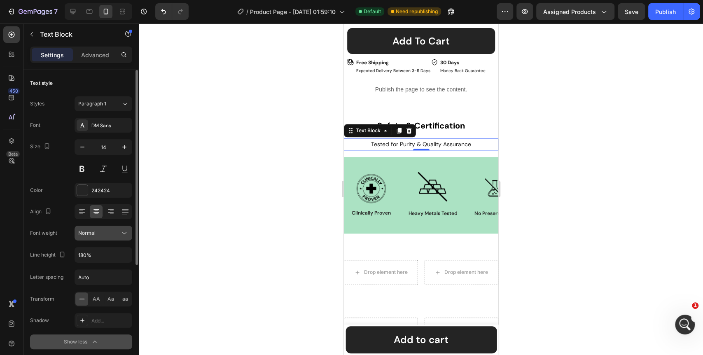
click at [128, 234] on icon at bounding box center [124, 233] width 8 height 8
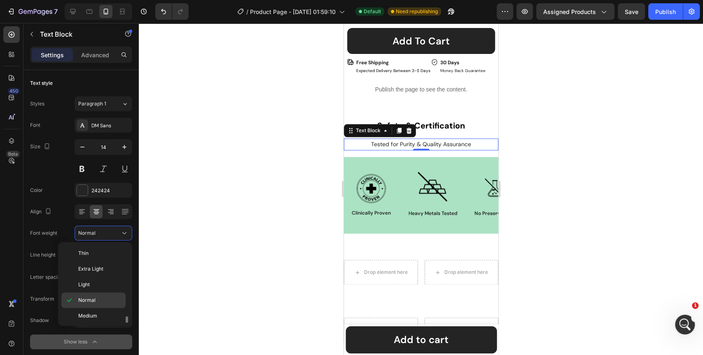
scroll to position [46, 0]
click at [94, 270] on span "Medium" at bounding box center [87, 270] width 19 height 7
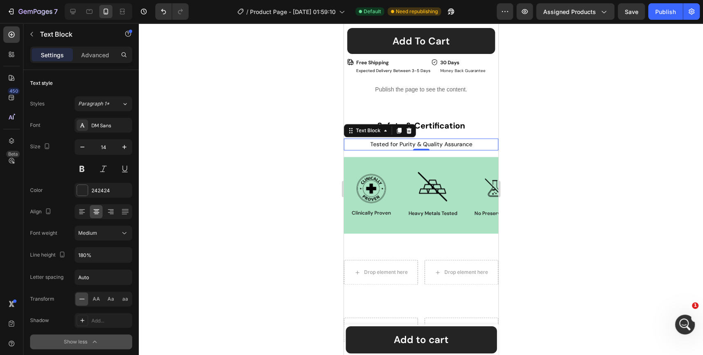
click at [249, 245] on div at bounding box center [421, 189] width 565 height 332
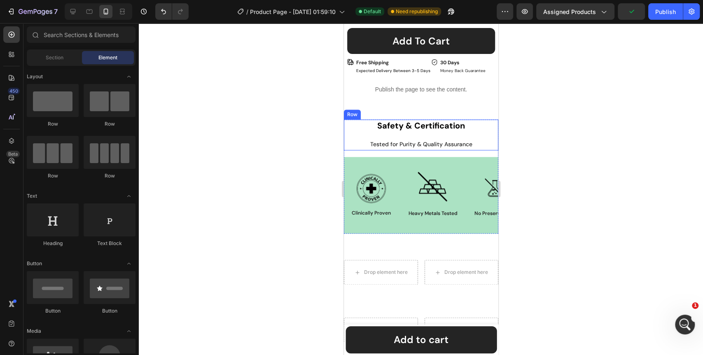
click at [475, 127] on div "Safety & Certification Heading Tested for Purity & Quality Assurance Text Block…" at bounding box center [421, 134] width 155 height 31
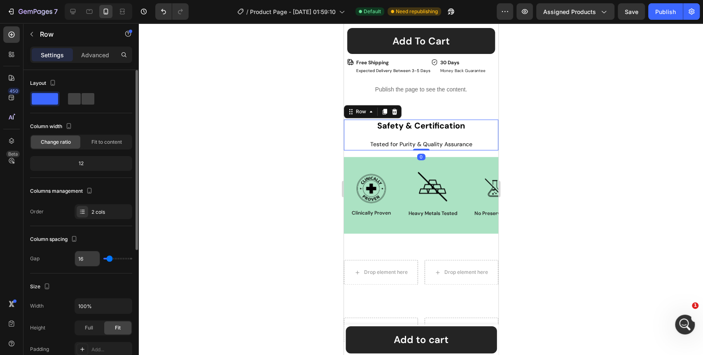
click at [85, 258] on input "16" at bounding box center [87, 258] width 25 height 15
type input "8"
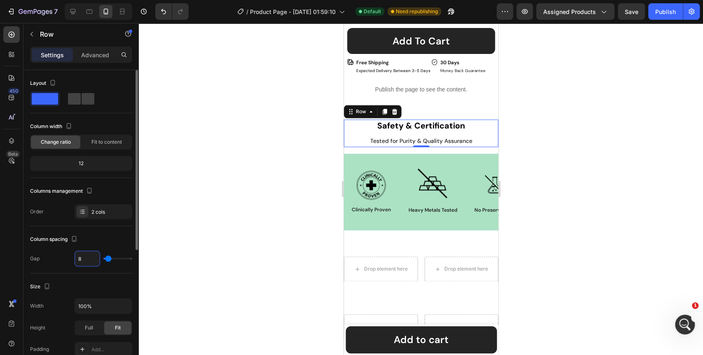
click at [85, 258] on input "8" at bounding box center [87, 258] width 25 height 15
type input "4"
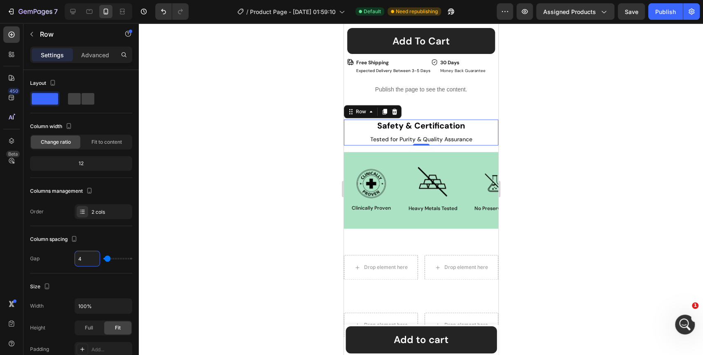
click at [268, 222] on div at bounding box center [421, 189] width 565 height 332
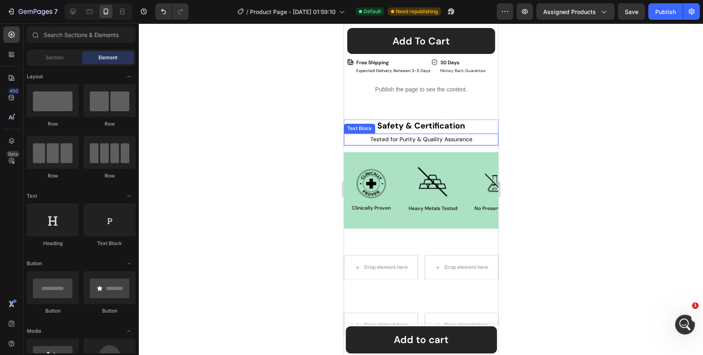
click at [429, 136] on p "Tested for Purity & Quality Assurance" at bounding box center [420, 139] width 153 height 10
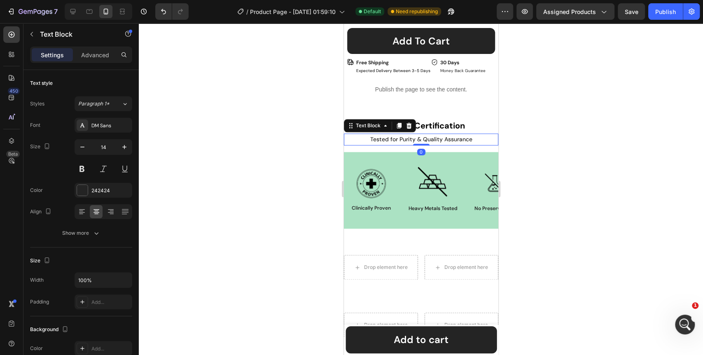
click at [261, 204] on div at bounding box center [421, 189] width 565 height 332
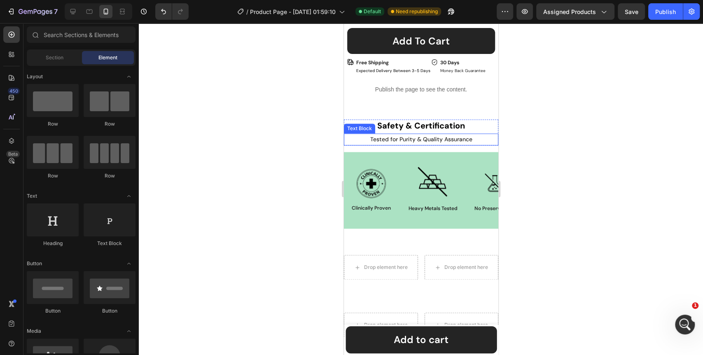
click at [464, 134] on p "Tested for Purity & Quality Assurance" at bounding box center [420, 139] width 153 height 10
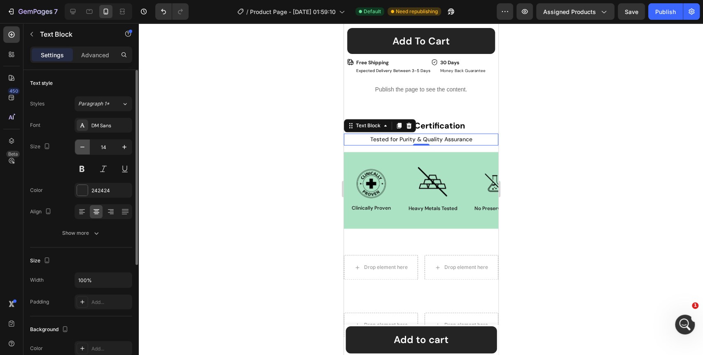
click at [82, 148] on icon "button" at bounding box center [82, 147] width 8 height 8
click at [125, 145] on icon "button" at bounding box center [124, 147] width 8 height 8
type input "14"
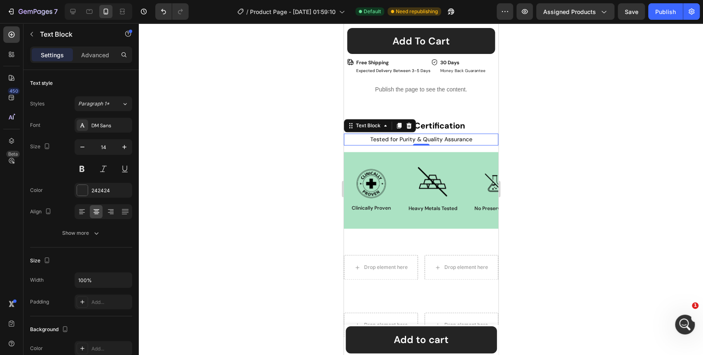
click at [272, 187] on div at bounding box center [421, 189] width 565 height 332
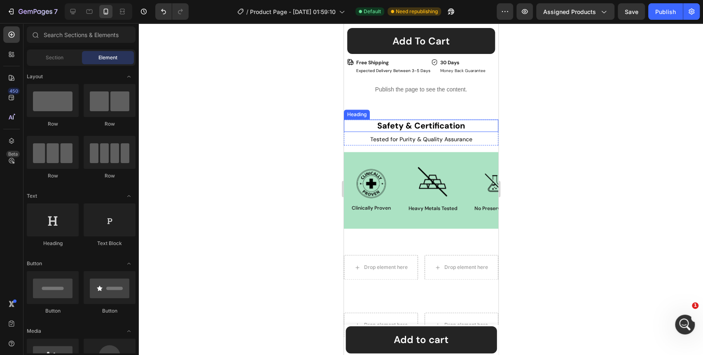
click at [424, 120] on p "Safety & Certification" at bounding box center [420, 125] width 153 height 11
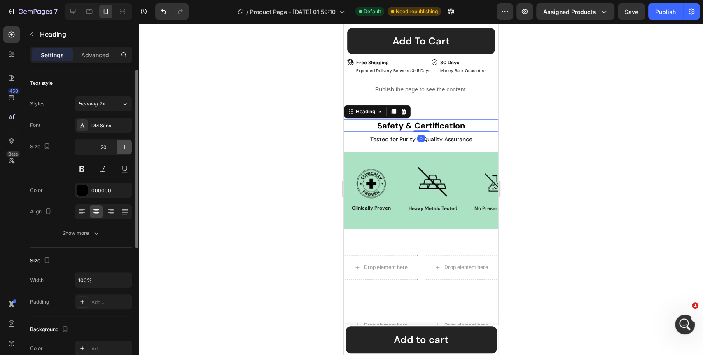
click at [121, 147] on icon "button" at bounding box center [124, 147] width 8 height 8
click at [80, 148] on icon "button" at bounding box center [82, 147] width 8 height 8
type input "20"
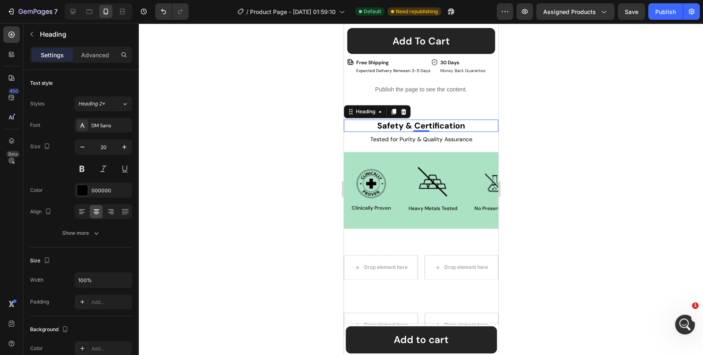
click at [297, 151] on div at bounding box center [421, 189] width 565 height 332
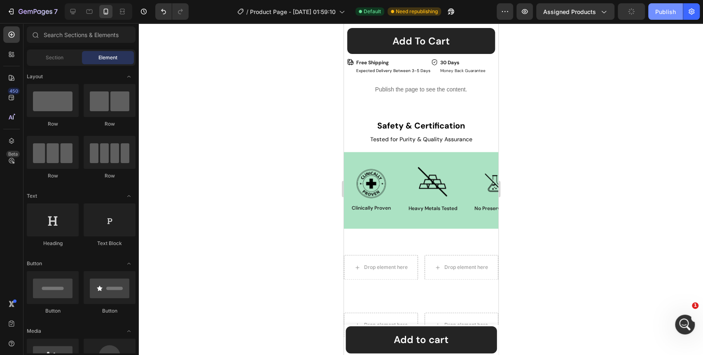
click at [663, 14] on div "Publish" at bounding box center [666, 11] width 21 height 9
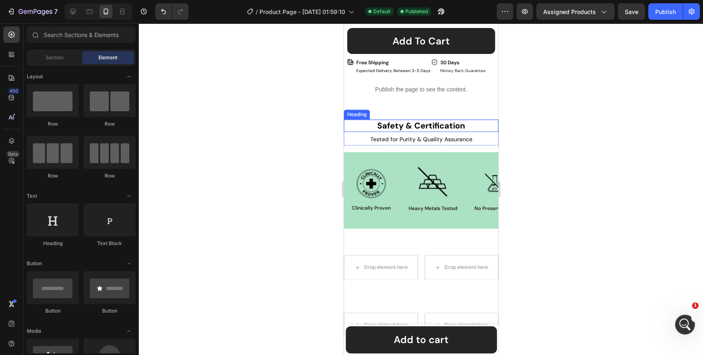
click at [422, 120] on p "Safety & Certification" at bounding box center [420, 125] width 153 height 11
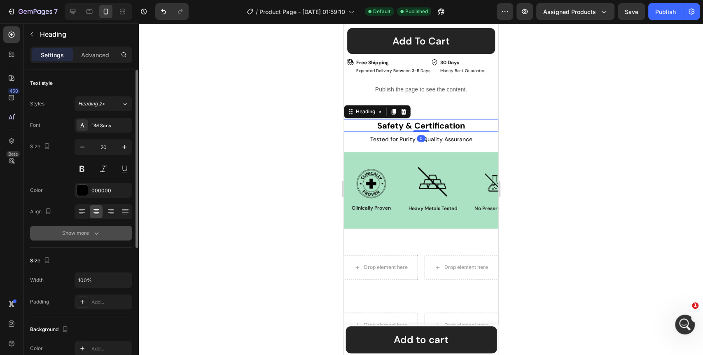
click at [100, 237] on button "Show more" at bounding box center [81, 233] width 102 height 15
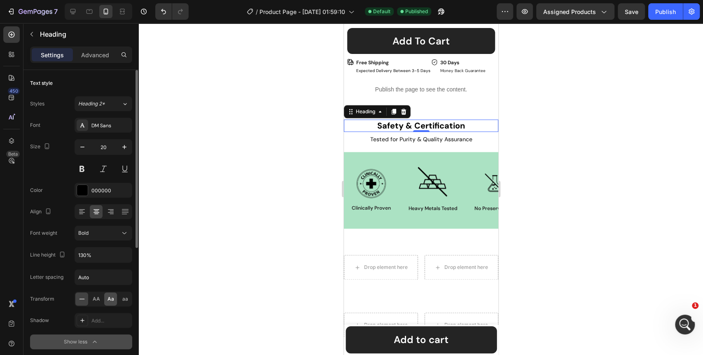
click at [109, 298] on span "Aa" at bounding box center [111, 298] width 7 height 7
click at [653, 14] on button "Publish" at bounding box center [666, 11] width 35 height 16
click at [580, 138] on div at bounding box center [421, 189] width 565 height 332
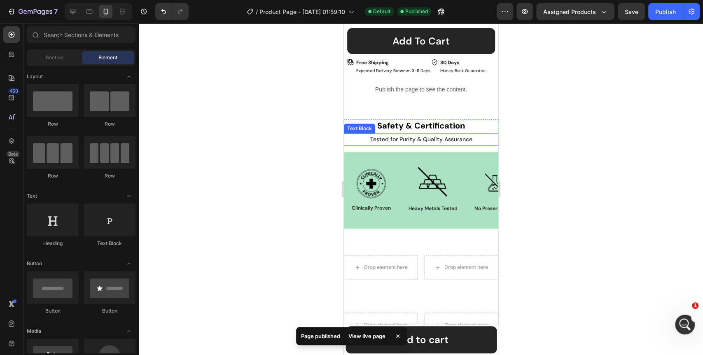
click at [438, 134] on p "Tested for Purity & Quality Assurance" at bounding box center [420, 139] width 153 height 10
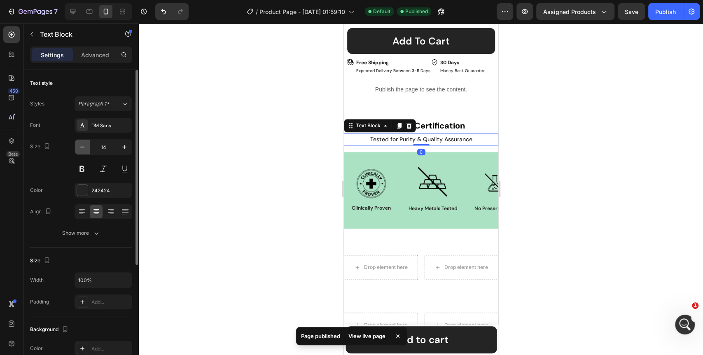
click at [86, 147] on icon "button" at bounding box center [82, 147] width 8 height 8
type input "12"
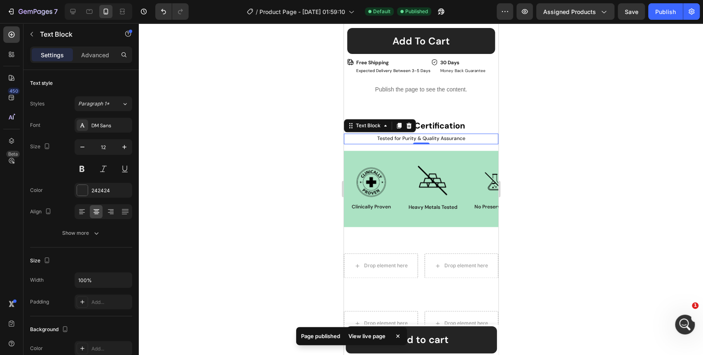
click at [203, 152] on div at bounding box center [421, 189] width 565 height 332
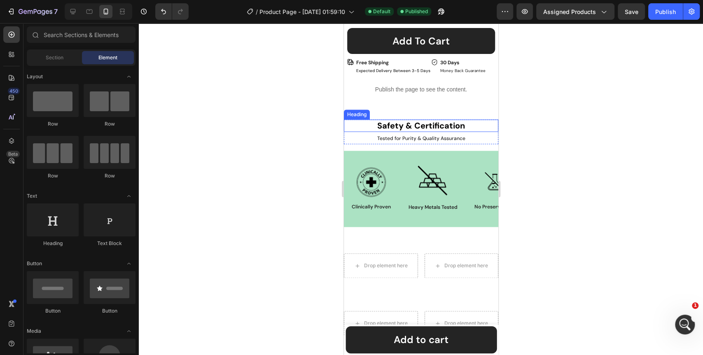
click at [432, 119] on h2 "safety & certification" at bounding box center [421, 125] width 155 height 12
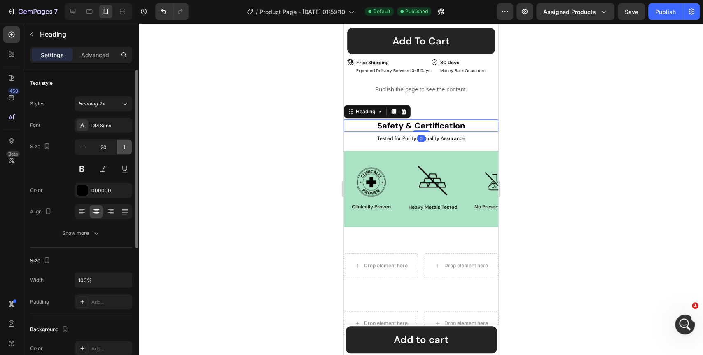
click at [126, 144] on icon "button" at bounding box center [124, 147] width 8 height 8
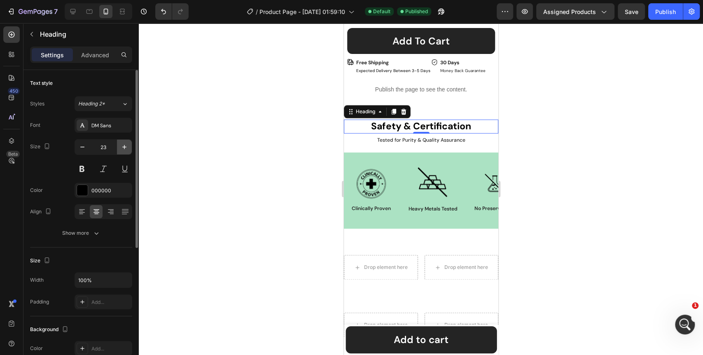
click at [126, 144] on icon "button" at bounding box center [124, 147] width 8 height 8
type input "24"
click at [218, 146] on div at bounding box center [421, 189] width 565 height 332
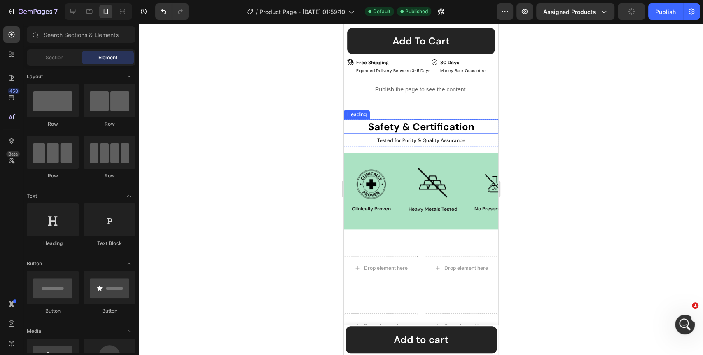
click at [483, 123] on h2 "safety & certification" at bounding box center [421, 126] width 155 height 14
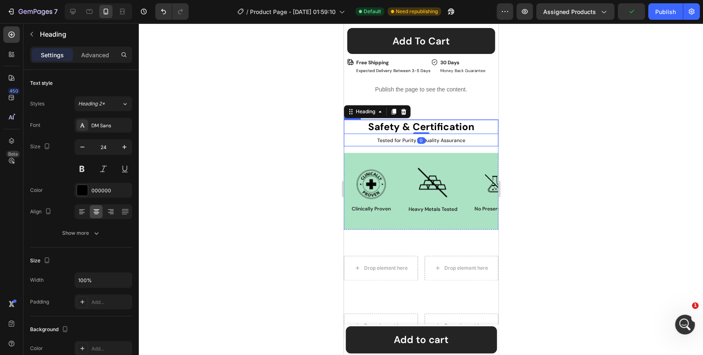
click at [486, 129] on div "safety & certification Heading 0 Tested for Purity & Quality Assurance Text Blo…" at bounding box center [421, 132] width 155 height 27
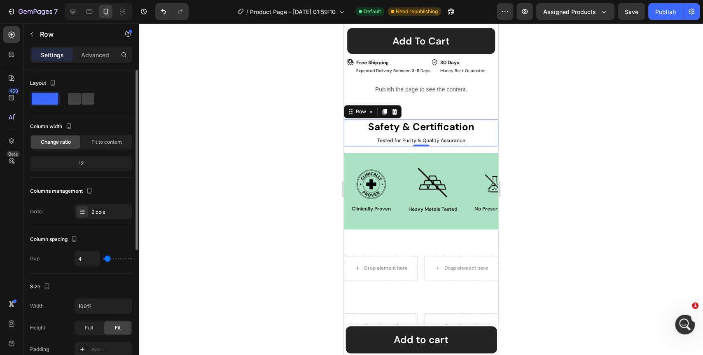
type input "0"
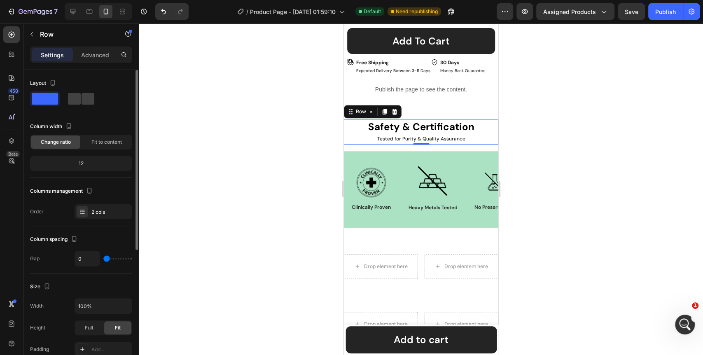
drag, startPoint x: 107, startPoint y: 256, endPoint x: 91, endPoint y: 255, distance: 15.7
type input "0"
click at [103, 258] on input "range" at bounding box center [117, 259] width 29 height 2
click at [660, 14] on div "Publish" at bounding box center [666, 11] width 21 height 9
click at [456, 135] on p "Tested for Purity & Quality Assurance" at bounding box center [420, 139] width 153 height 9
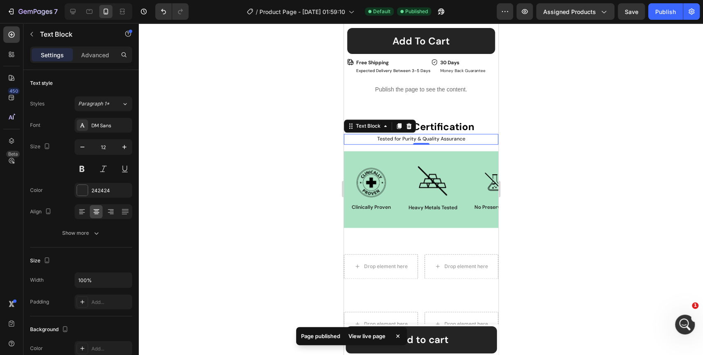
click at [241, 160] on div at bounding box center [421, 189] width 565 height 332
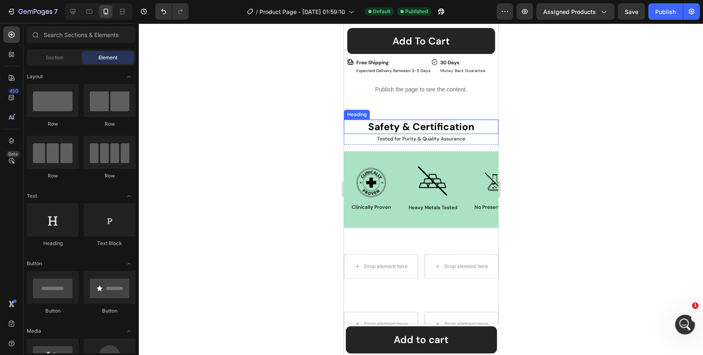
click at [486, 124] on h2 "safety & certification" at bounding box center [421, 126] width 155 height 14
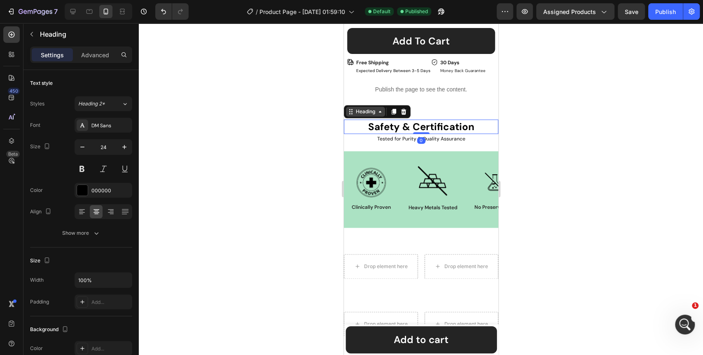
click at [377, 108] on icon at bounding box center [380, 111] width 7 height 7
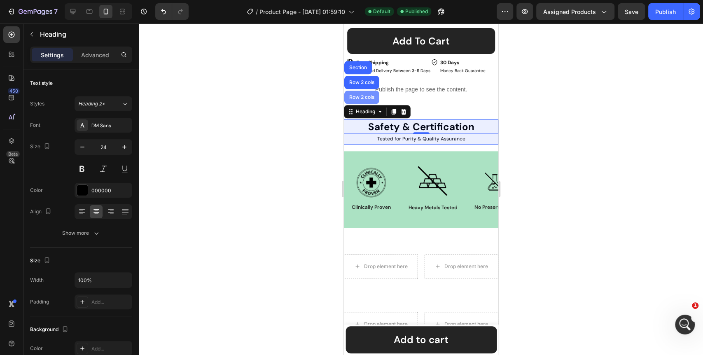
click at [363, 95] on div "Row 2 cols" at bounding box center [361, 97] width 28 height 5
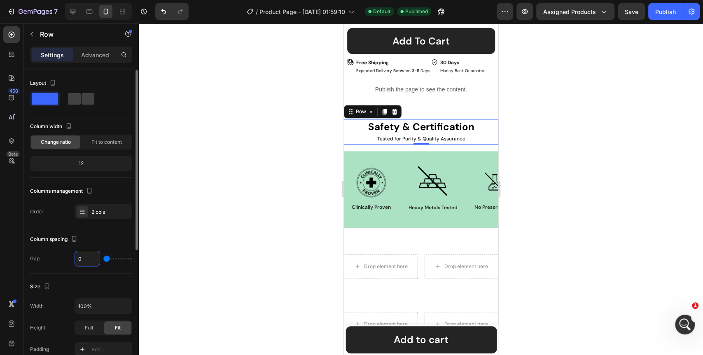
type input "4"
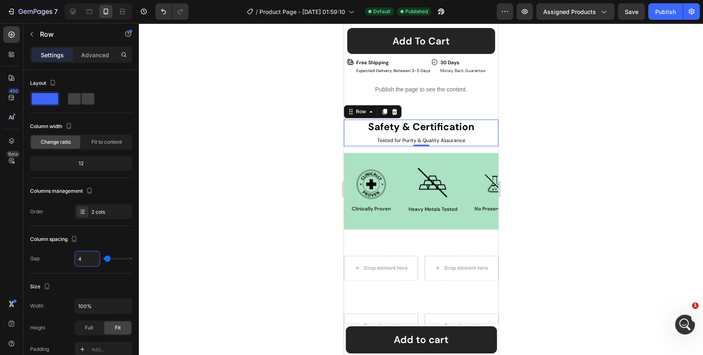
click at [208, 230] on div at bounding box center [421, 189] width 565 height 332
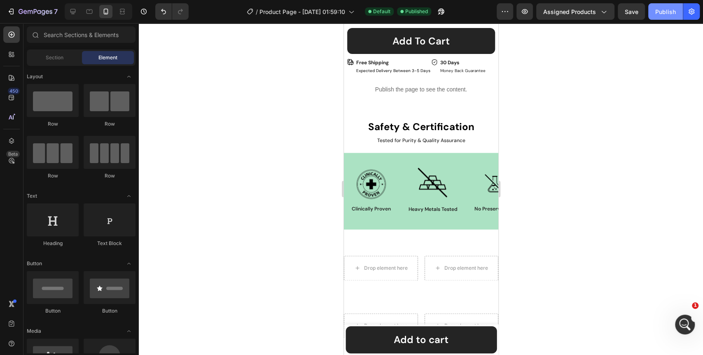
click at [663, 12] on div "Publish" at bounding box center [666, 11] width 21 height 9
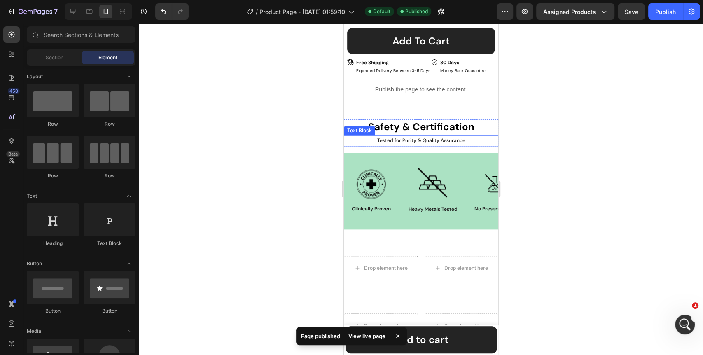
click at [453, 136] on p "Tested for Purity & Quality Assurance" at bounding box center [420, 140] width 153 height 9
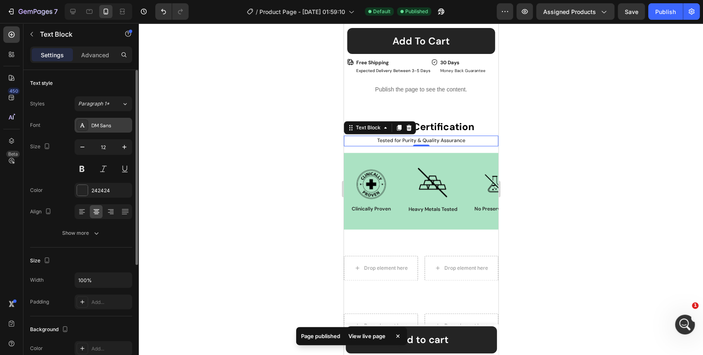
click at [115, 128] on div "DM Sans" at bounding box center [110, 125] width 39 height 7
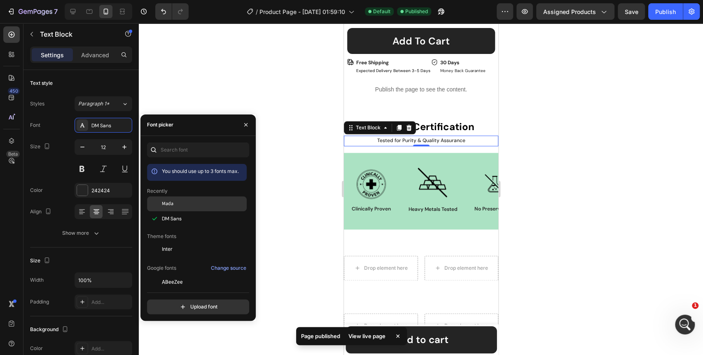
click at [169, 200] on span "Mada" at bounding box center [168, 203] width 12 height 7
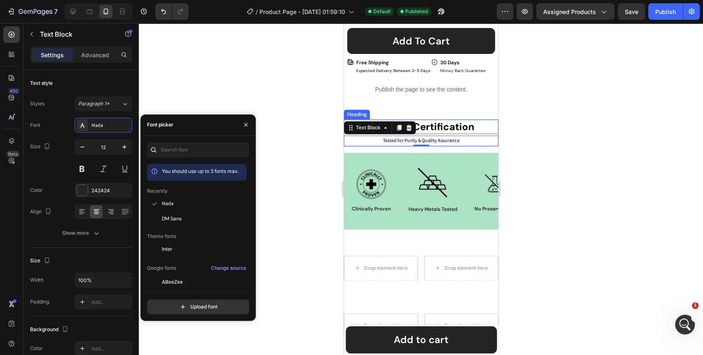
click at [467, 119] on h2 "safety & certification" at bounding box center [421, 126] width 155 height 14
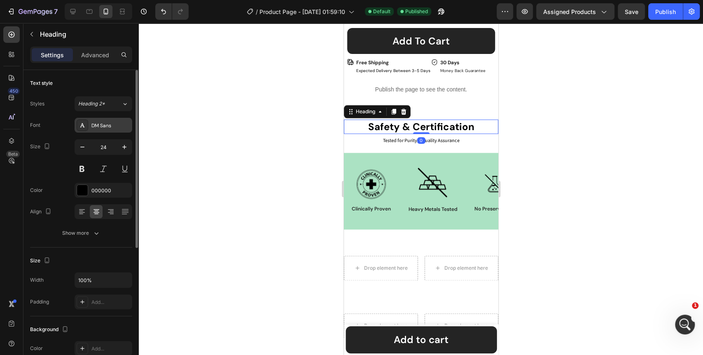
click at [113, 126] on div "DM Sans" at bounding box center [110, 125] width 39 height 7
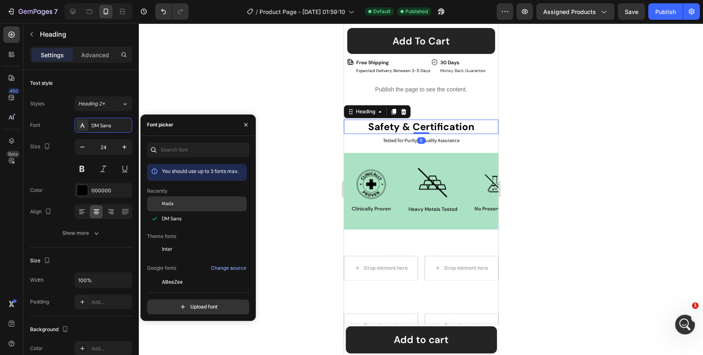
click at [178, 202] on div "Mada" at bounding box center [203, 203] width 83 height 7
click at [314, 168] on div at bounding box center [421, 189] width 565 height 332
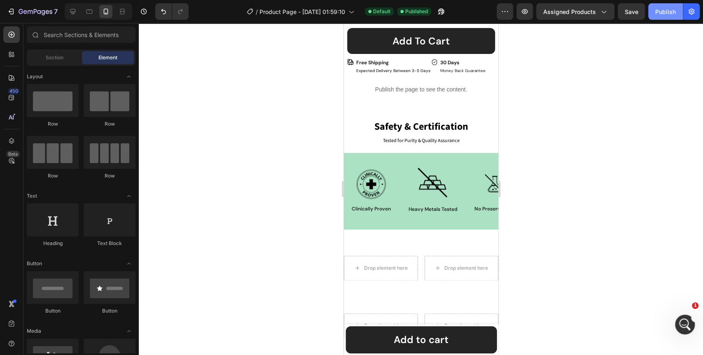
click at [667, 13] on div "Publish" at bounding box center [666, 11] width 21 height 9
click at [398, 125] on h2 "safety & certification" at bounding box center [421, 126] width 155 height 14
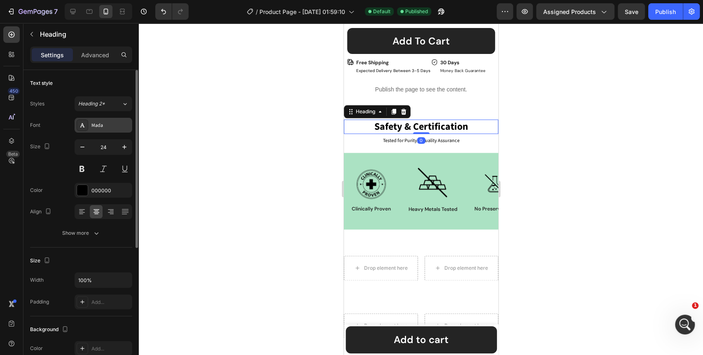
click at [115, 126] on div "Mada" at bounding box center [110, 125] width 39 height 7
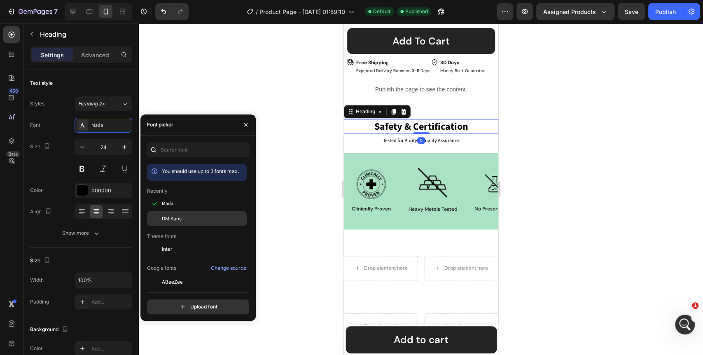
click at [185, 219] on div "DM Sans" at bounding box center [203, 218] width 83 height 7
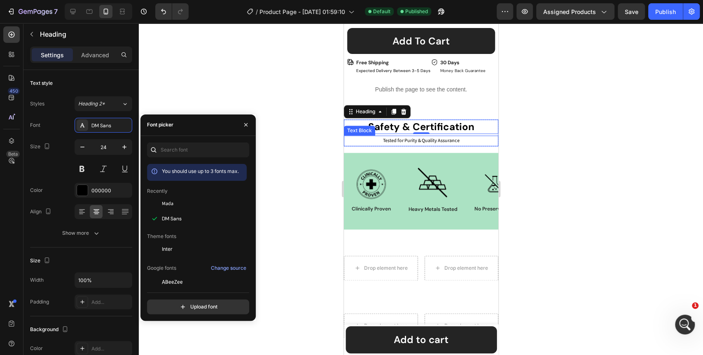
click at [402, 136] on p "Tested for Purity & Quality Assurance" at bounding box center [420, 140] width 153 height 9
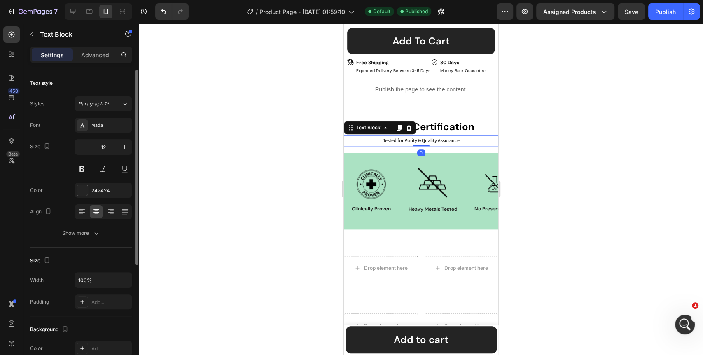
click at [118, 133] on div "Font Mada Size 12 Color 242424 Align Show more" at bounding box center [81, 179] width 102 height 123
click at [248, 131] on div at bounding box center [421, 189] width 565 height 332
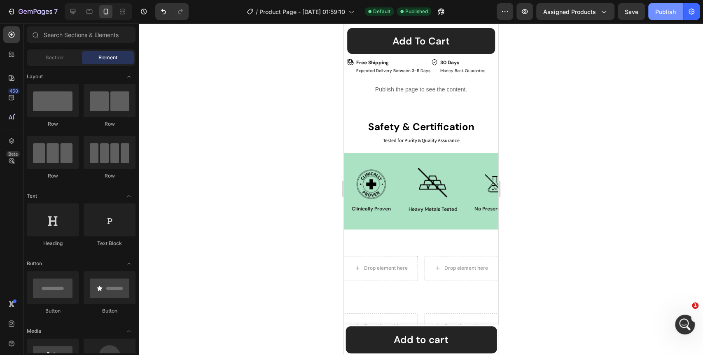
click at [668, 12] on div "Publish" at bounding box center [666, 11] width 21 height 9
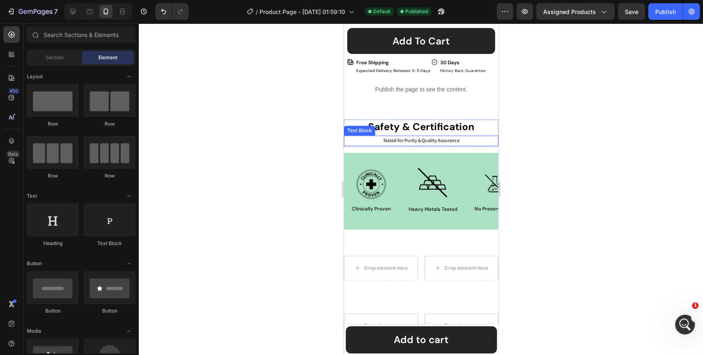
click at [427, 136] on p "Tested for Purity & Quality Assurance" at bounding box center [420, 140] width 153 height 9
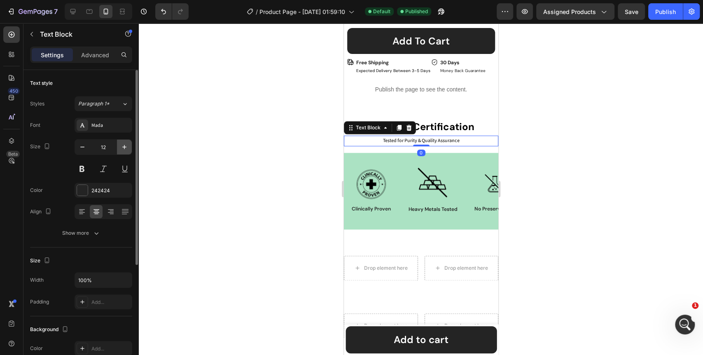
click at [127, 147] on icon "button" at bounding box center [124, 147] width 8 height 8
type input "14"
click at [247, 145] on div at bounding box center [421, 189] width 565 height 332
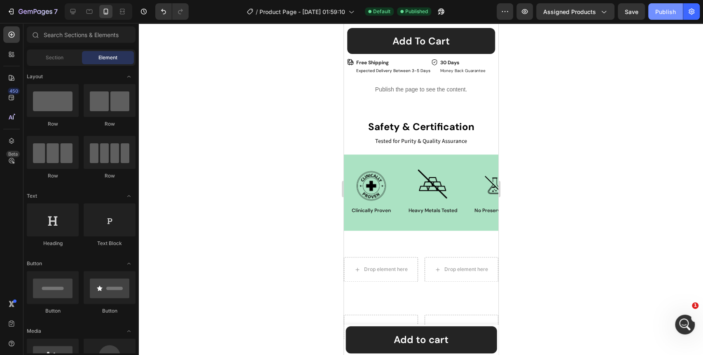
click at [672, 12] on div "Publish" at bounding box center [666, 11] width 21 height 9
click at [560, 155] on div at bounding box center [421, 189] width 565 height 332
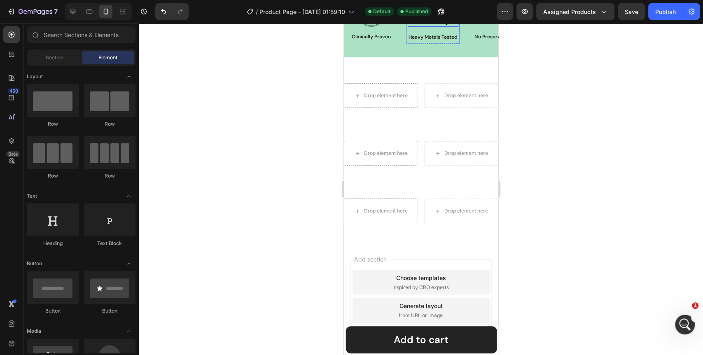
scroll to position [765, 0]
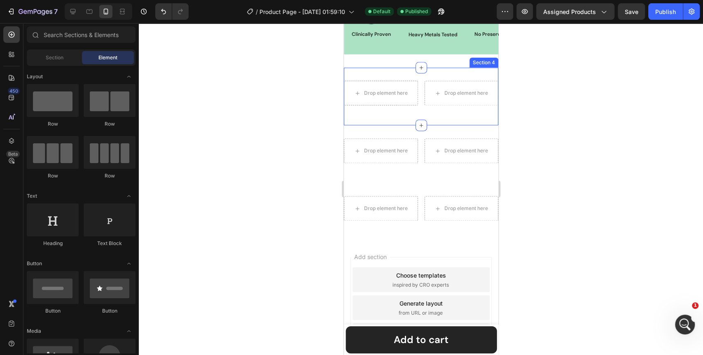
click at [460, 71] on div "Drop element here Drop element here Row Section 4" at bounding box center [421, 97] width 155 height 58
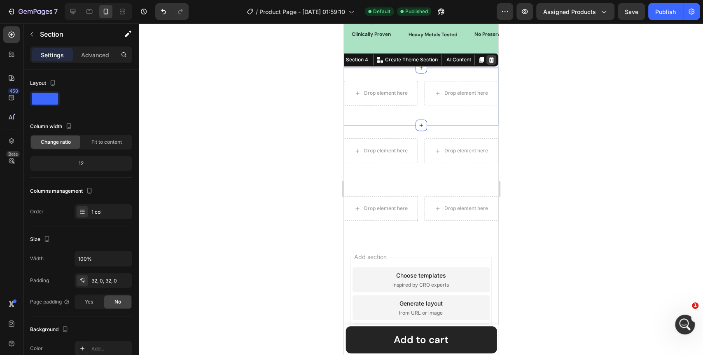
click at [489, 59] on icon at bounding box center [491, 60] width 5 height 6
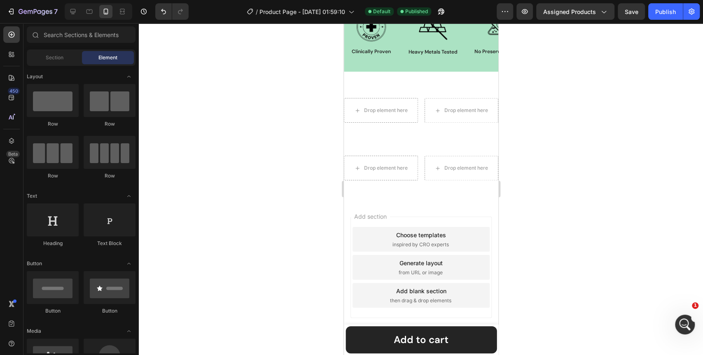
scroll to position [708, 0]
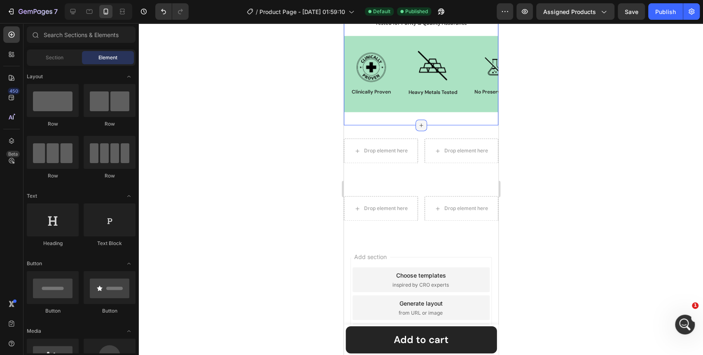
click at [418, 125] on icon at bounding box center [421, 125] width 7 height 7
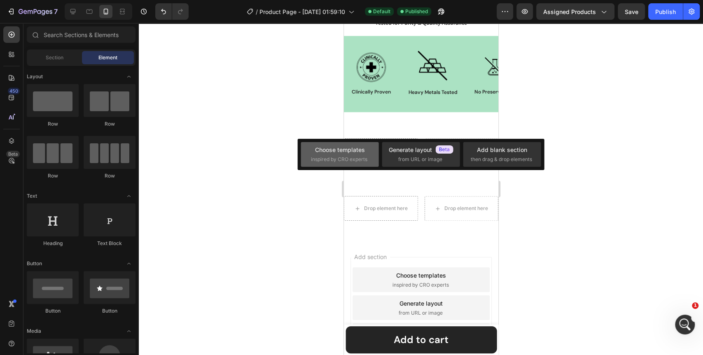
click at [318, 157] on span "inspired by CRO experts" at bounding box center [339, 159] width 56 height 7
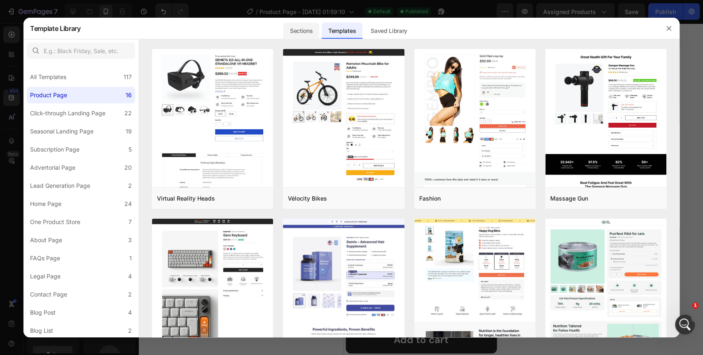
click at [307, 29] on div "Sections" at bounding box center [301, 31] width 36 height 16
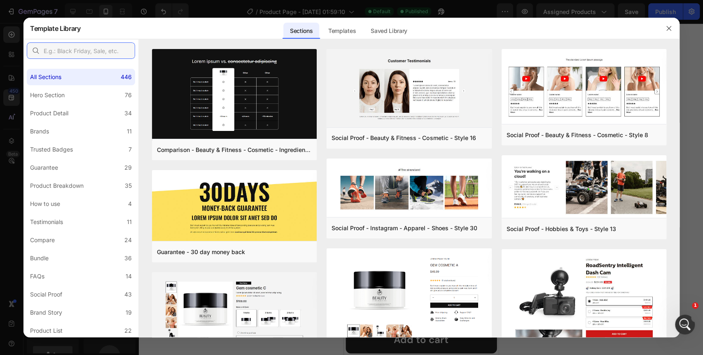
click at [86, 54] on input "text" at bounding box center [81, 50] width 108 height 16
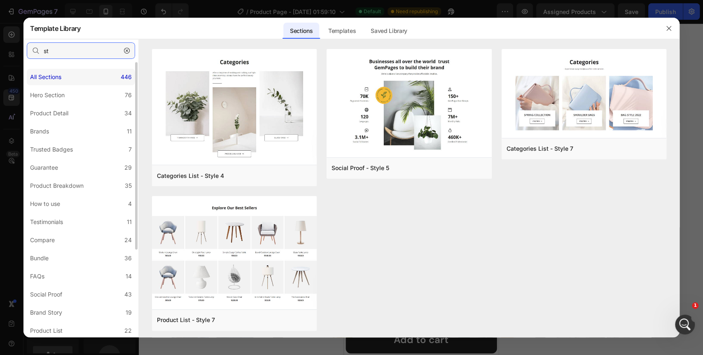
type input "s"
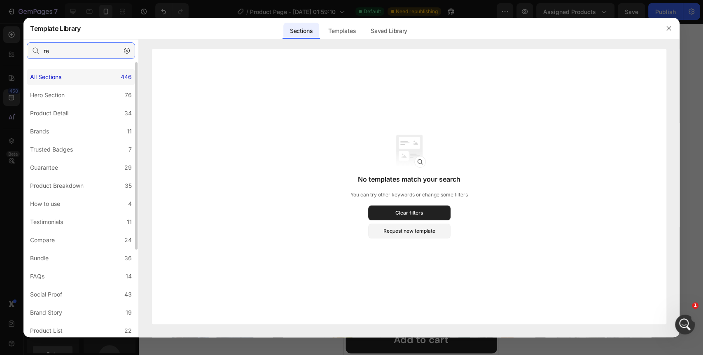
type input "r"
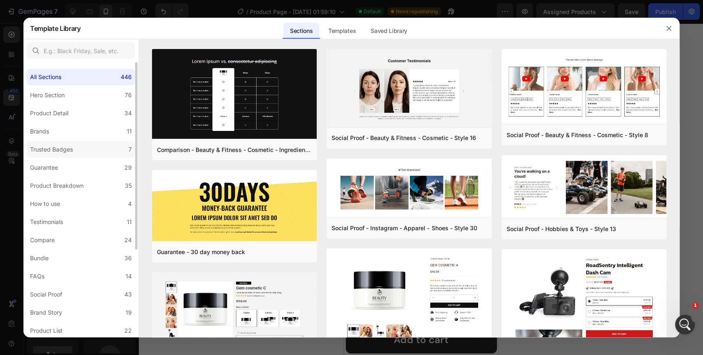
click at [82, 149] on label "Trusted Badges 7" at bounding box center [81, 149] width 108 height 16
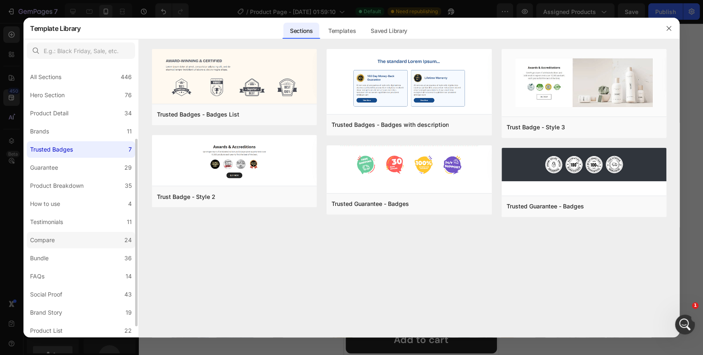
scroll to position [46, 0]
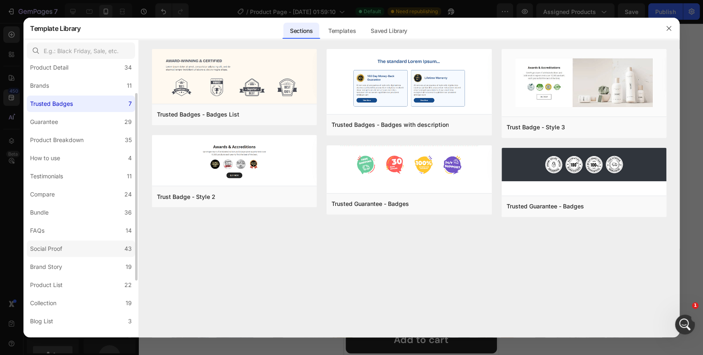
click at [73, 246] on label "Social Proof 43" at bounding box center [81, 249] width 108 height 16
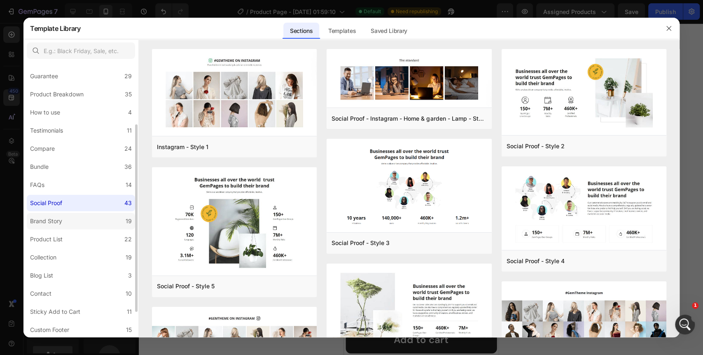
scroll to position [129, 0]
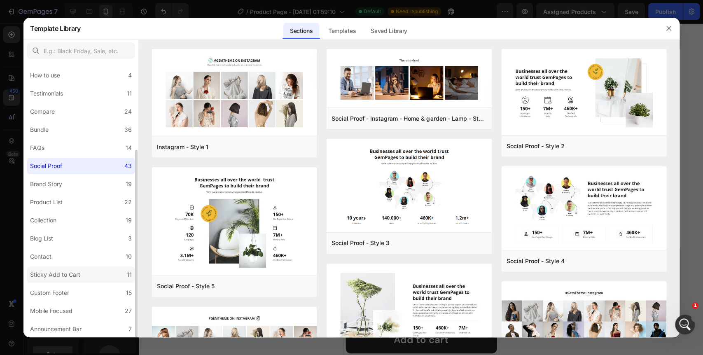
click at [81, 273] on div "Sticky Add to Cart" at bounding box center [57, 275] width 54 height 10
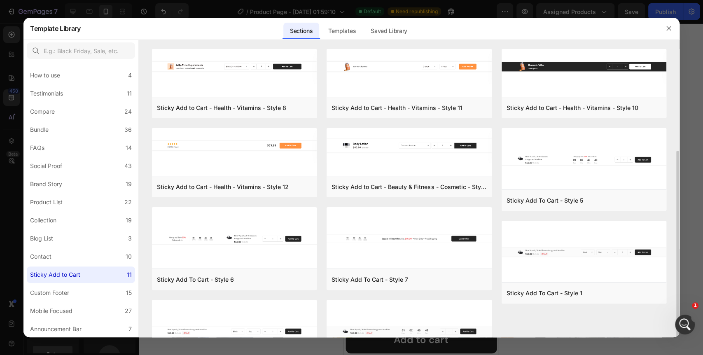
scroll to position [55, 0]
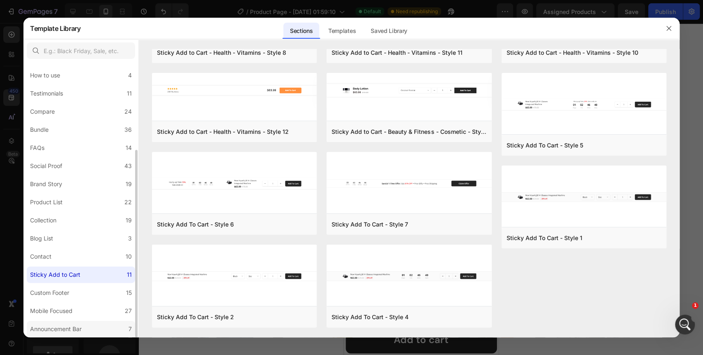
click at [66, 329] on div "Announcement Bar" at bounding box center [56, 329] width 52 height 10
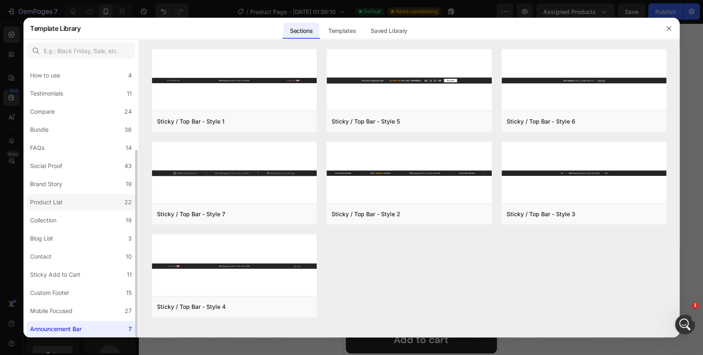
click at [72, 201] on label "Product List 22" at bounding box center [81, 202] width 108 height 16
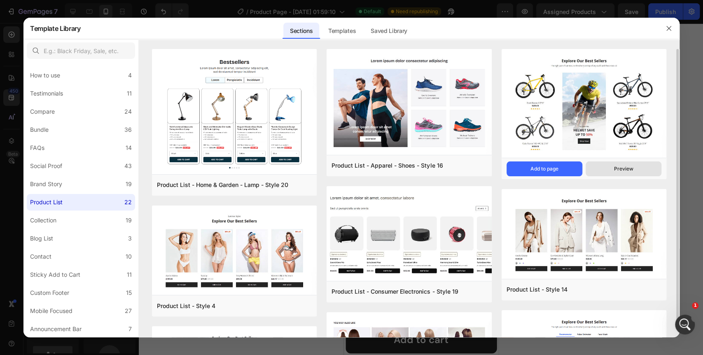
click at [621, 174] on button "Preview" at bounding box center [624, 169] width 76 height 15
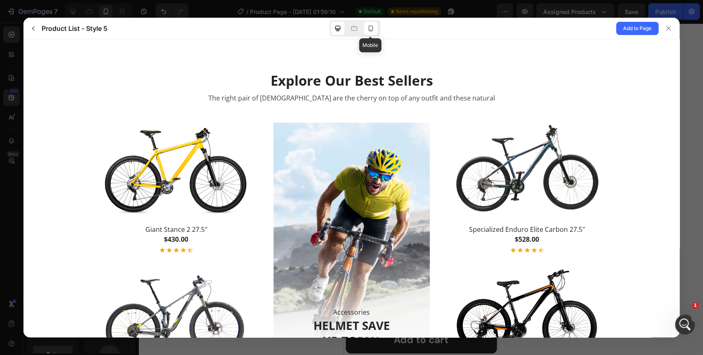
click at [372, 32] on icon at bounding box center [371, 28] width 8 height 8
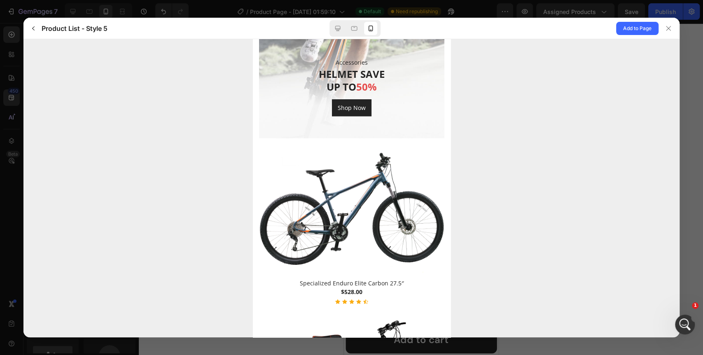
scroll to position [440, 0]
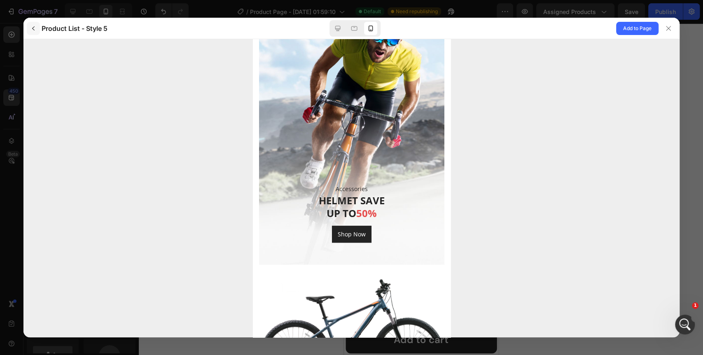
click at [36, 29] on icon "button" at bounding box center [33, 28] width 7 height 7
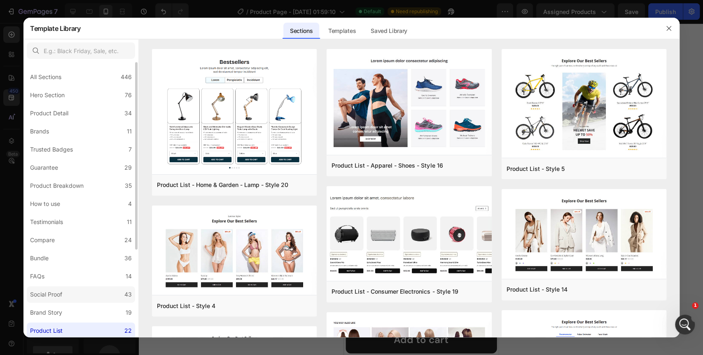
click at [56, 296] on div "Social Proof" at bounding box center [46, 295] width 32 height 10
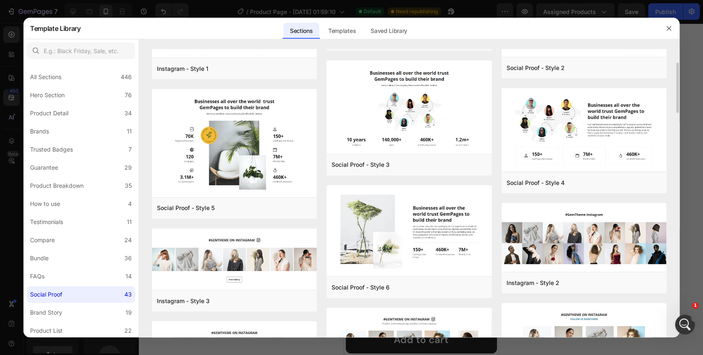
scroll to position [0, 0]
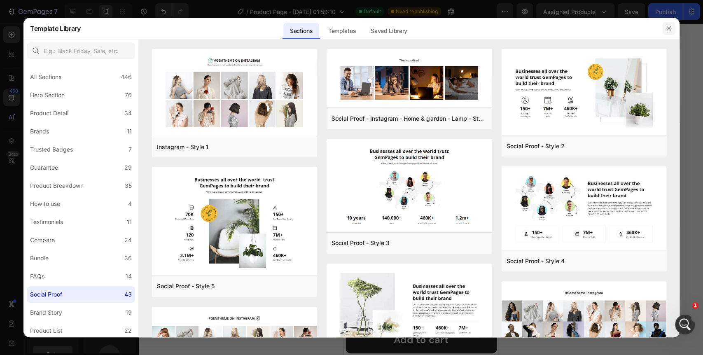
click at [666, 28] on icon "button" at bounding box center [669, 28] width 7 height 7
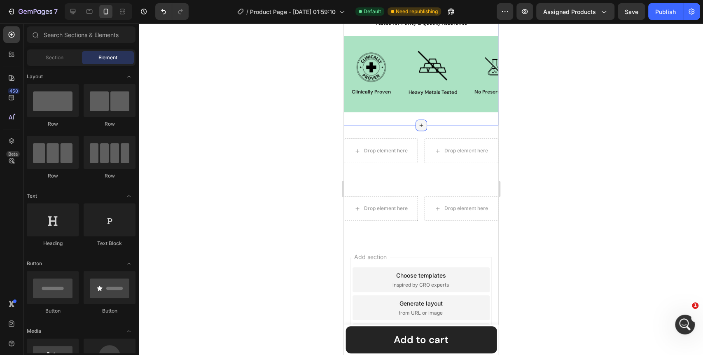
click at [421, 125] on div at bounding box center [421, 125] width 12 height 12
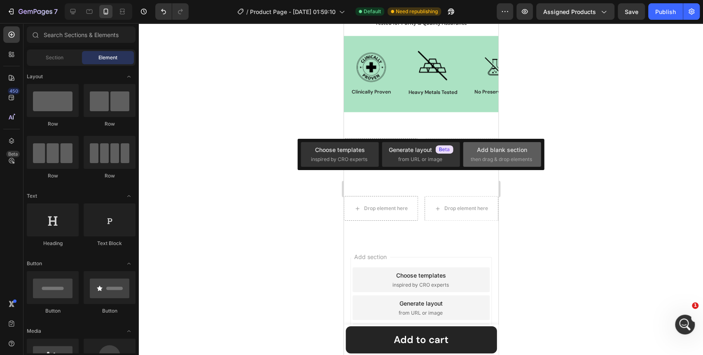
click at [502, 164] on div "Add blank section then drag & drop elements" at bounding box center [503, 154] width 78 height 25
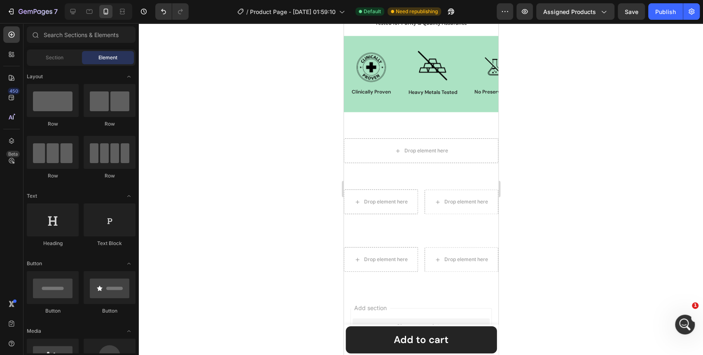
scroll to position [759, 0]
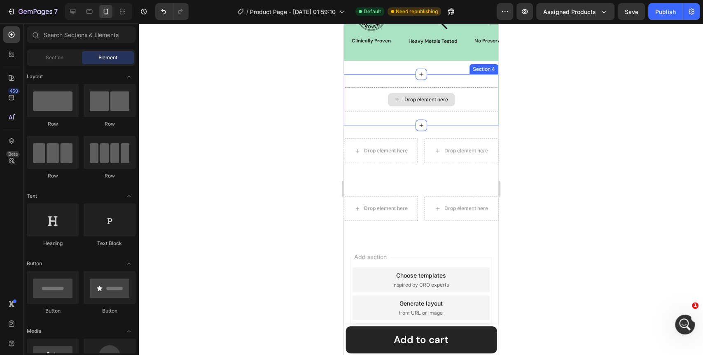
click at [398, 102] on div "Drop element here" at bounding box center [421, 99] width 67 height 13
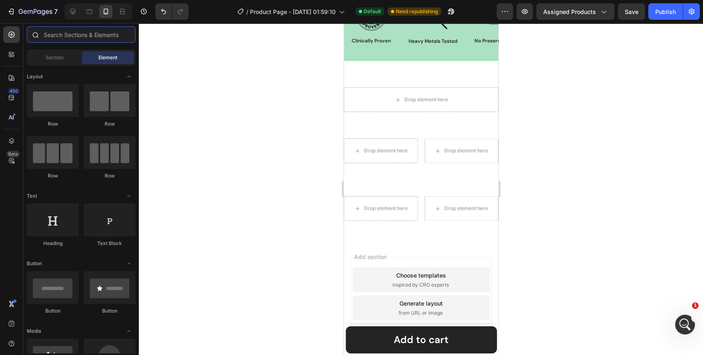
click at [97, 34] on input "text" at bounding box center [81, 34] width 109 height 16
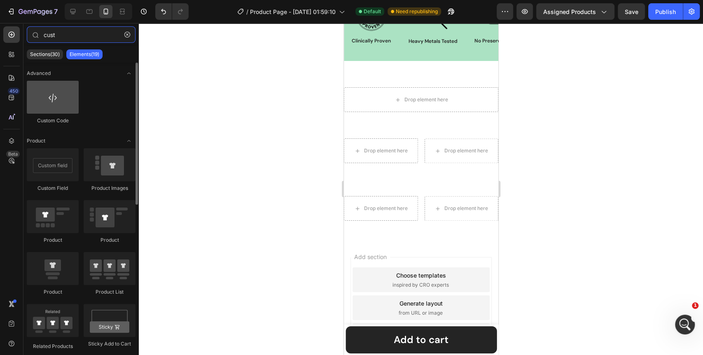
type input "cust"
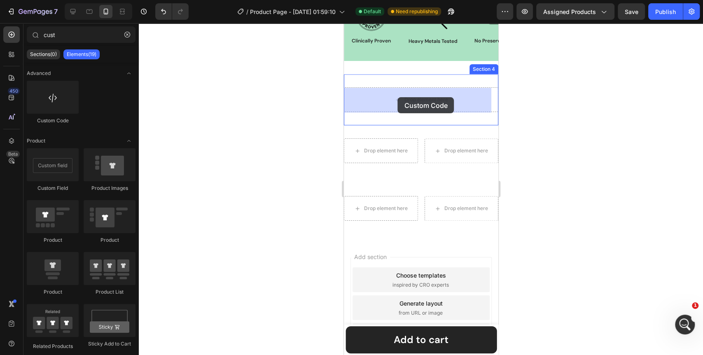
drag, startPoint x: 398, startPoint y: 127, endPoint x: 398, endPoint y: 97, distance: 29.3
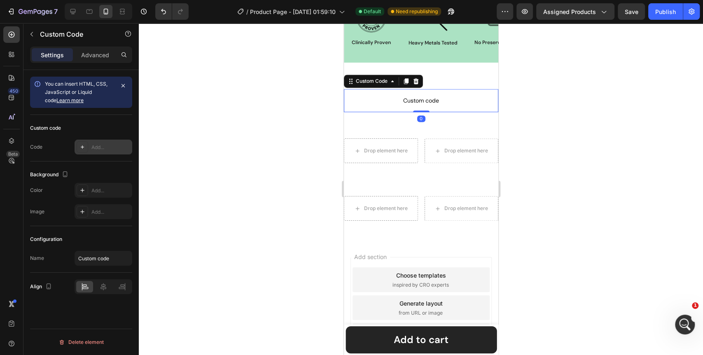
click at [94, 144] on div "Add..." at bounding box center [110, 147] width 39 height 7
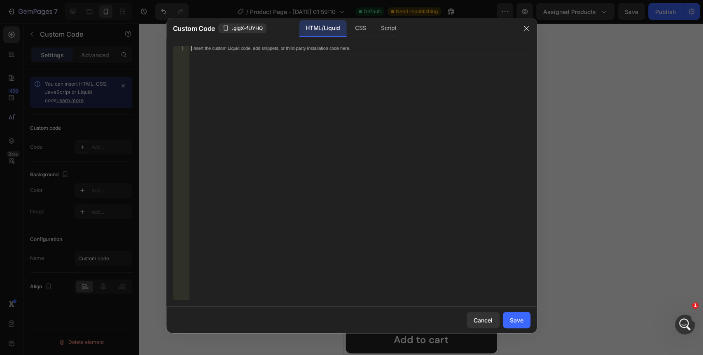
click at [268, 86] on div "Insert the custom Liquid code, add snippets, or third-party installation code h…" at bounding box center [359, 178] width 341 height 265
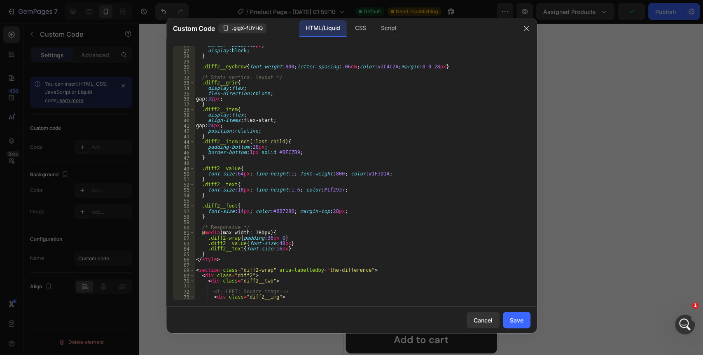
scroll to position [0, 0]
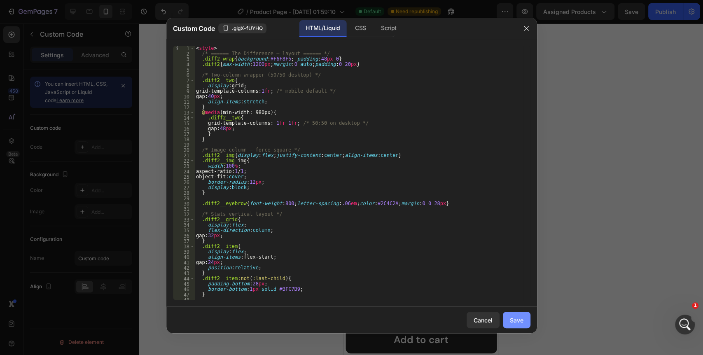
click at [518, 322] on div "Save" at bounding box center [517, 320] width 14 height 9
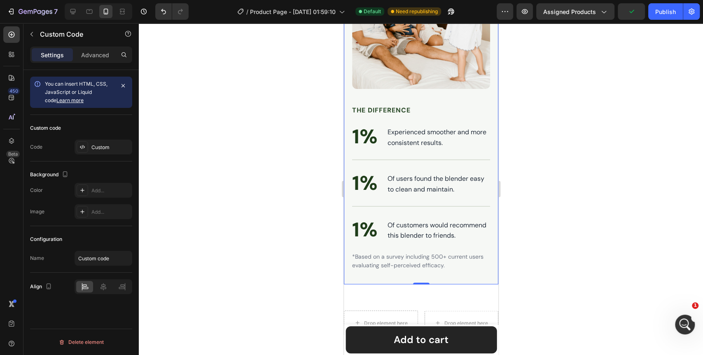
scroll to position [949, 0]
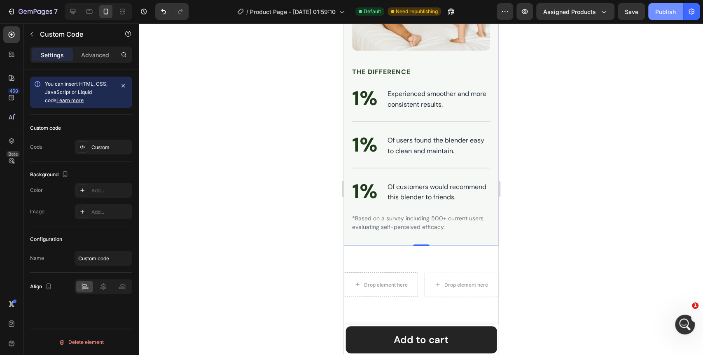
click at [672, 10] on div "Publish" at bounding box center [666, 11] width 21 height 9
click at [105, 149] on div "Custom" at bounding box center [110, 147] width 39 height 7
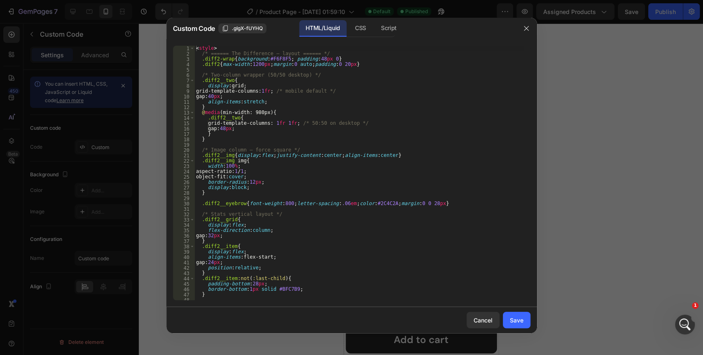
click at [305, 125] on div "< style > /* ====== The Difference – layout ====== */ .diff2-wrap { background …" at bounding box center [358, 178] width 329 height 265
type textarea "</section>"
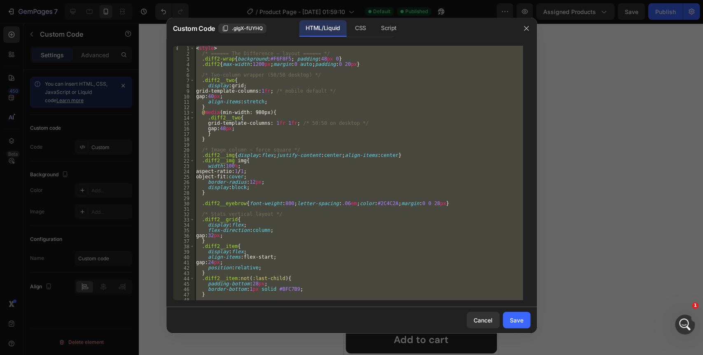
paste textarea
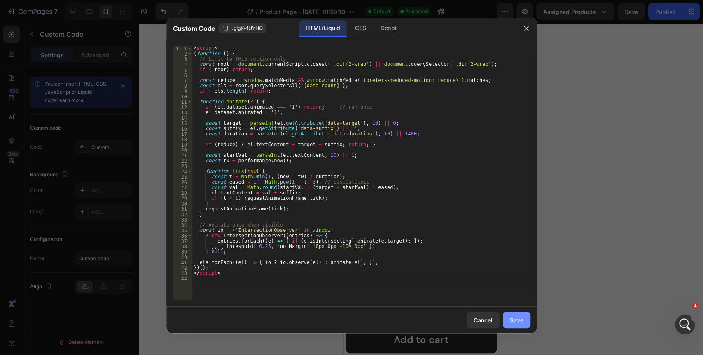
click at [513, 322] on div "Save" at bounding box center [517, 320] width 14 height 9
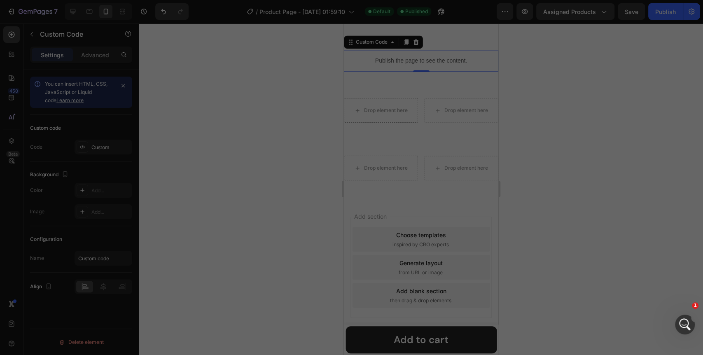
scroll to position [756, 0]
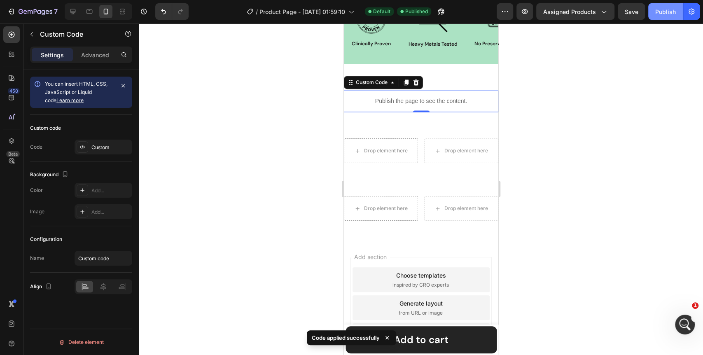
click at [662, 8] on div "Publish" at bounding box center [666, 11] width 21 height 9
click at [112, 150] on div "Custom" at bounding box center [110, 147] width 39 height 7
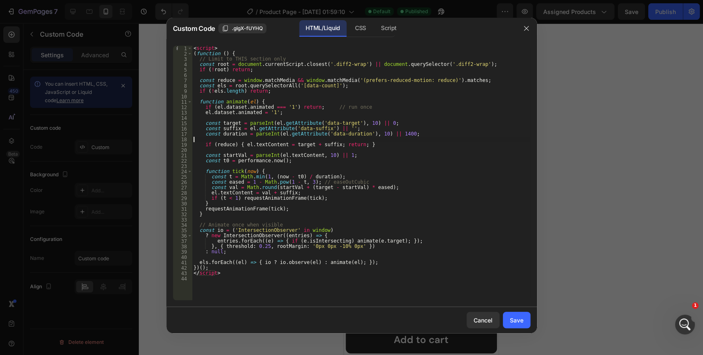
click at [270, 140] on div "< script > ( function ( ) { // Limit to THIS section only const root = document…" at bounding box center [361, 178] width 339 height 265
type textarea "</script>"
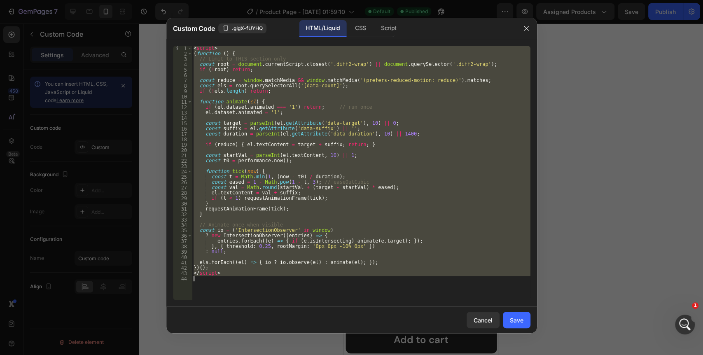
paste textarea
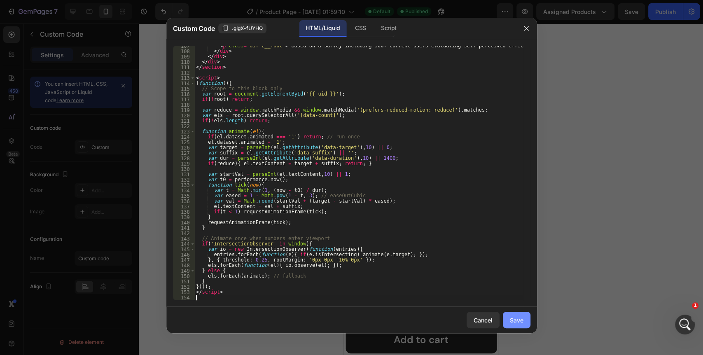
click at [513, 319] on div "Save" at bounding box center [517, 320] width 14 height 9
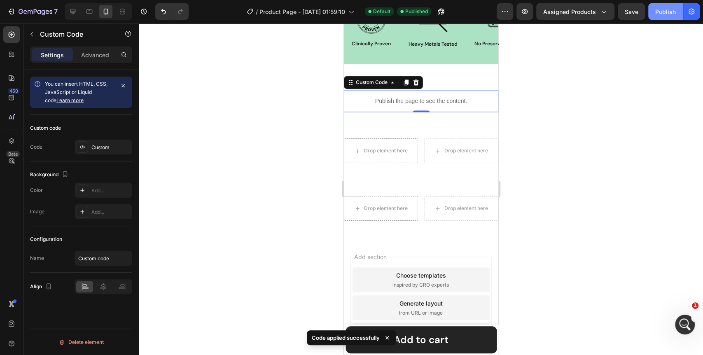
click at [666, 12] on div "Publish" at bounding box center [666, 11] width 21 height 9
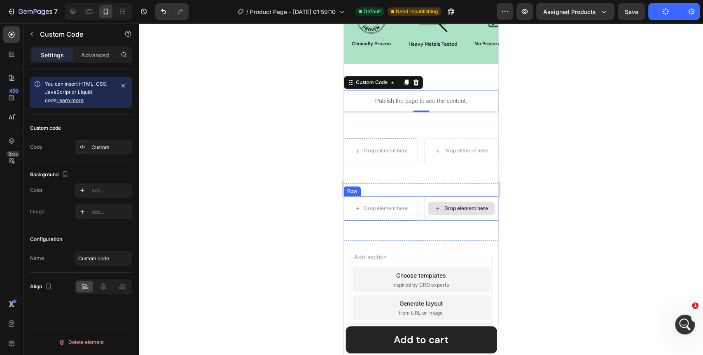
scroll to position [710, 0]
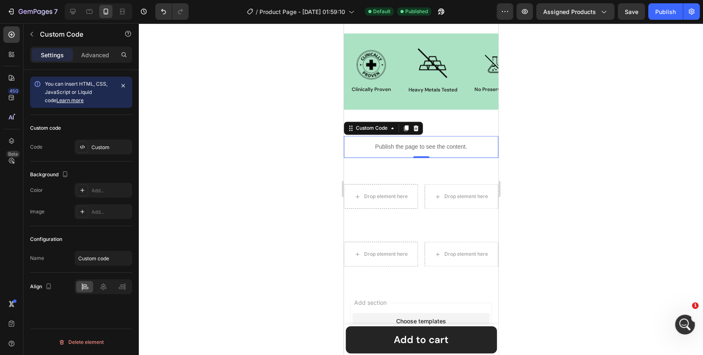
click at [571, 156] on div at bounding box center [421, 189] width 565 height 332
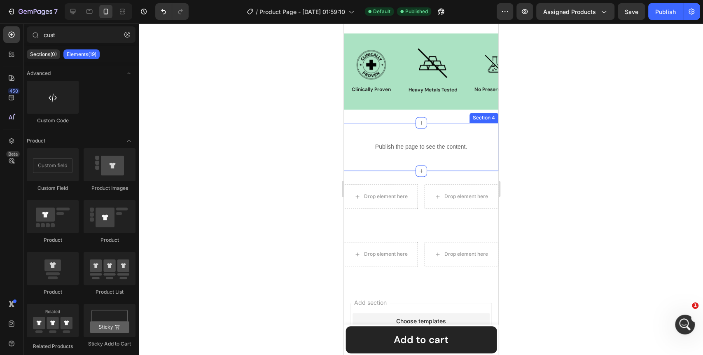
click at [419, 133] on div "Publish the page to see the content. Custom Code Section 4" at bounding box center [421, 147] width 155 height 48
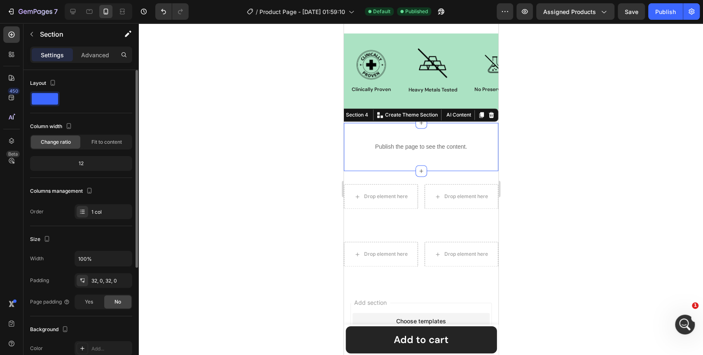
click at [50, 96] on span at bounding box center [45, 99] width 26 height 12
click at [418, 172] on icon at bounding box center [421, 171] width 7 height 7
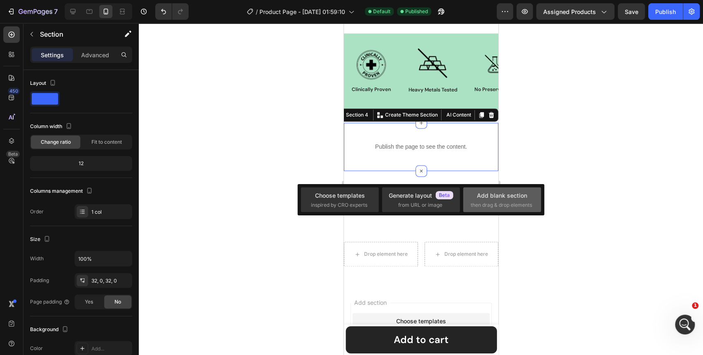
click at [504, 203] on span "then drag & drop elements" at bounding box center [501, 204] width 61 height 7
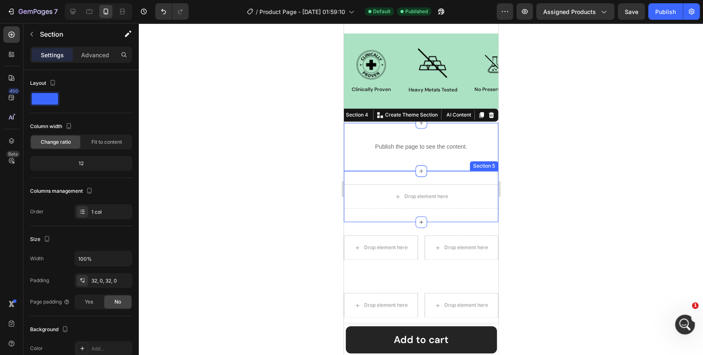
click at [476, 214] on div "Drop element here Section 5" at bounding box center [421, 196] width 155 height 51
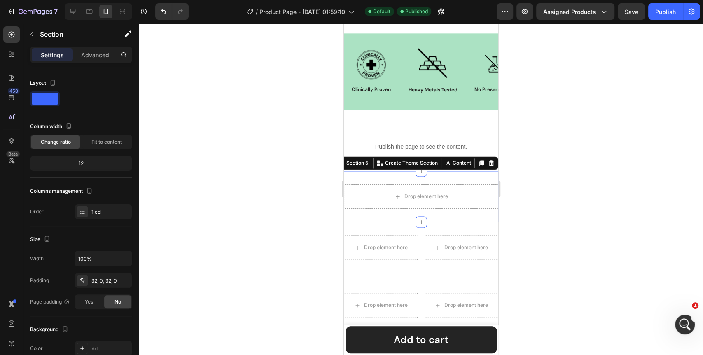
click at [488, 163] on icon at bounding box center [491, 163] width 7 height 7
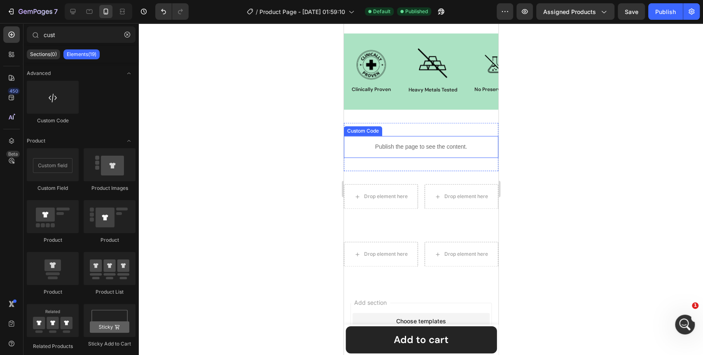
click at [460, 155] on div "Publish the page to see the content." at bounding box center [421, 147] width 155 height 22
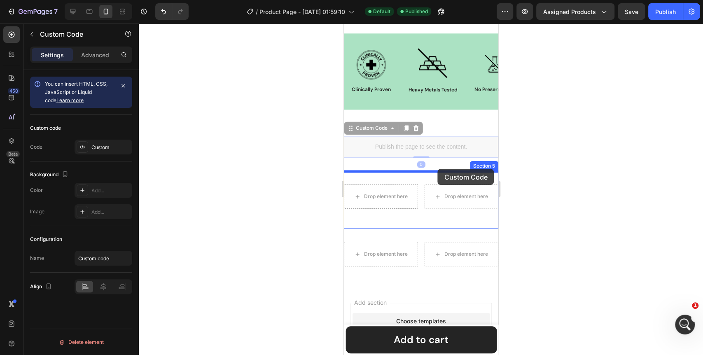
drag, startPoint x: 437, startPoint y: 147, endPoint x: 438, endPoint y: 169, distance: 22.3
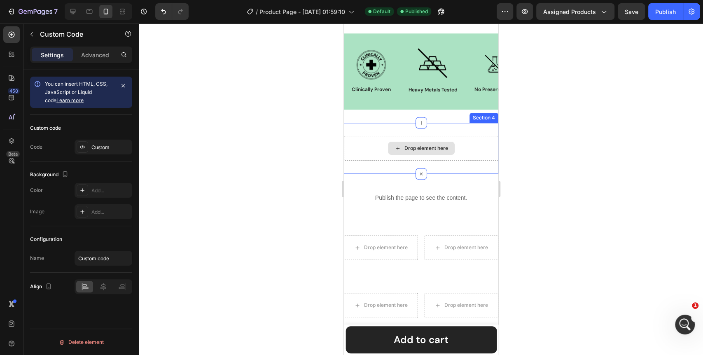
click at [435, 152] on div "Drop element here" at bounding box center [426, 148] width 44 height 7
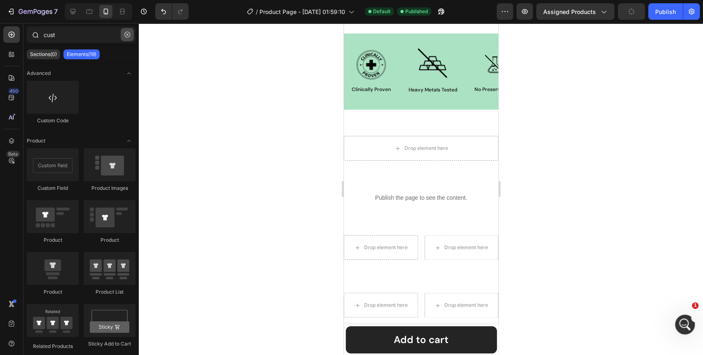
click at [127, 36] on icon "button" at bounding box center [127, 35] width 6 height 6
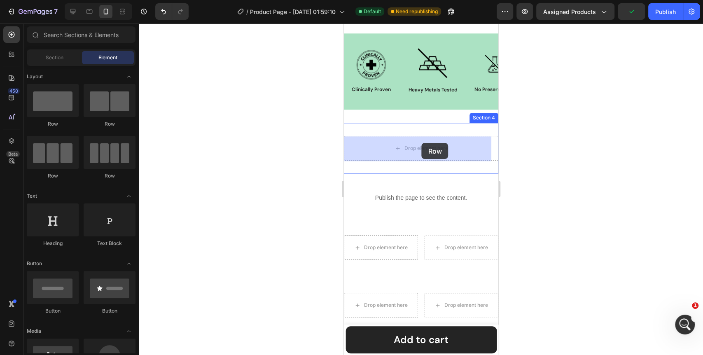
drag, startPoint x: 438, startPoint y: 124, endPoint x: 422, endPoint y: 143, distance: 24.8
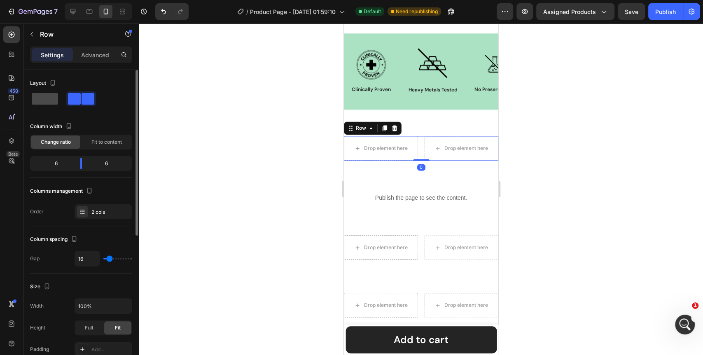
click at [47, 101] on span at bounding box center [45, 99] width 26 height 12
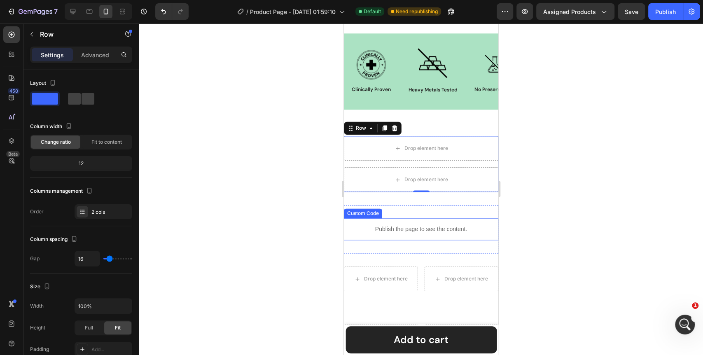
click at [420, 225] on div "Publish the page to see the content." at bounding box center [421, 229] width 155 height 22
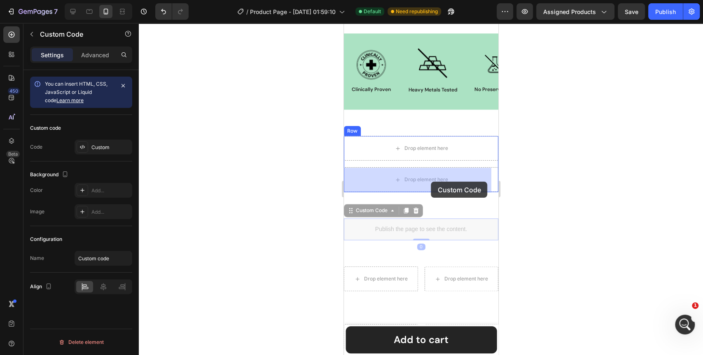
drag, startPoint x: 430, startPoint y: 231, endPoint x: 431, endPoint y: 181, distance: 49.9
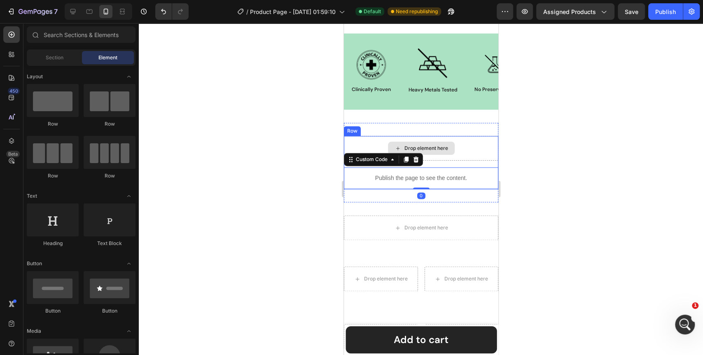
click at [429, 147] on div "Drop element here" at bounding box center [426, 148] width 44 height 7
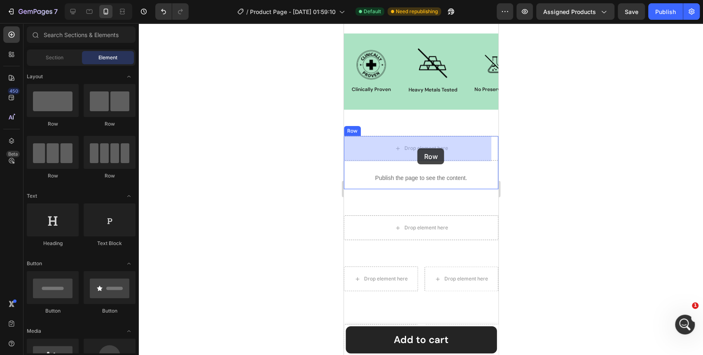
drag, startPoint x: 452, startPoint y: 129, endPoint x: 653, endPoint y: 164, distance: 203.9
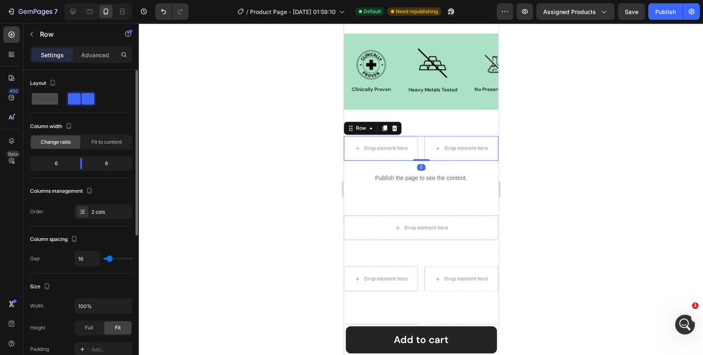
click at [42, 102] on span at bounding box center [45, 99] width 26 height 12
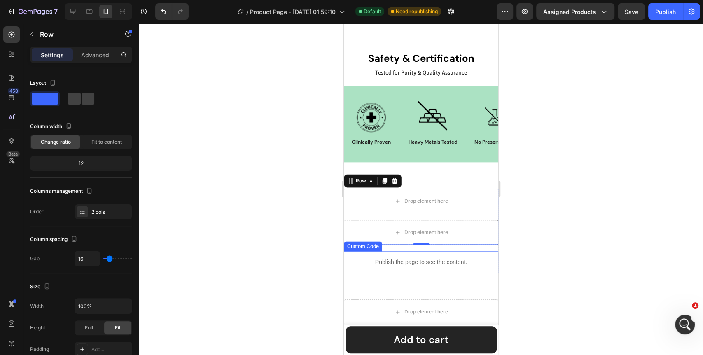
scroll to position [664, 0]
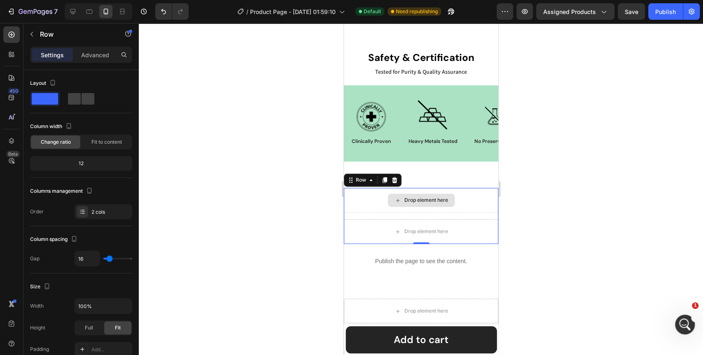
click at [442, 199] on div "Drop element here" at bounding box center [421, 200] width 67 height 13
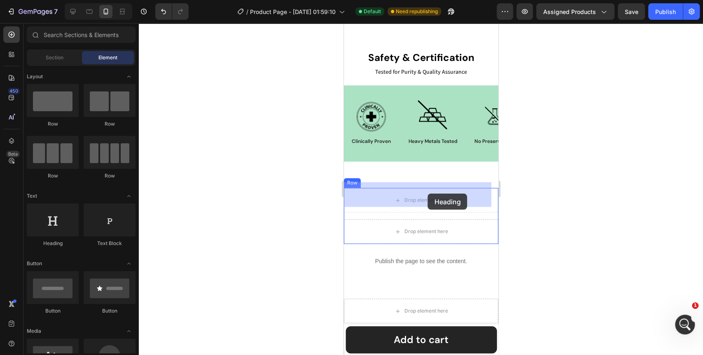
drag, startPoint x: 391, startPoint y: 252, endPoint x: 428, endPoint y: 194, distance: 69.1
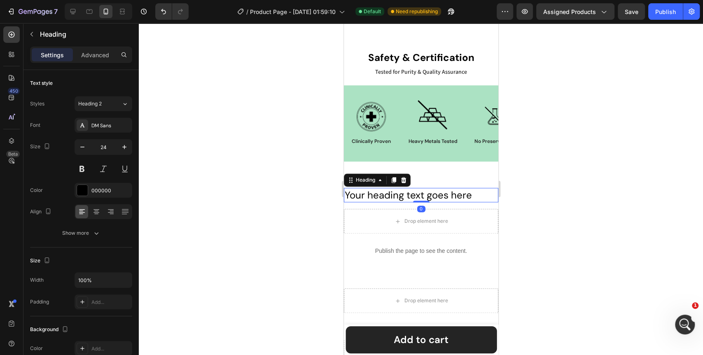
click at [239, 245] on div at bounding box center [421, 189] width 565 height 332
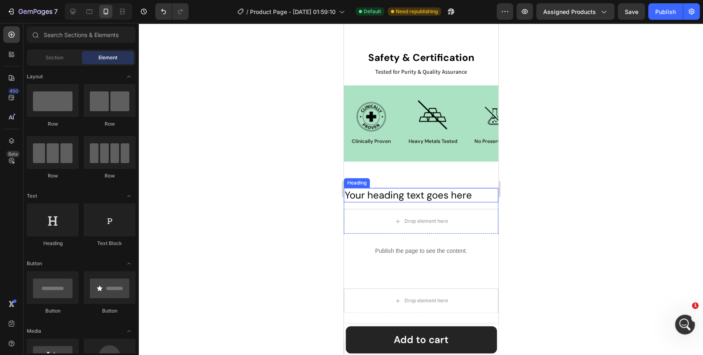
click at [447, 193] on h2 "Your heading text goes here" at bounding box center [421, 195] width 155 height 14
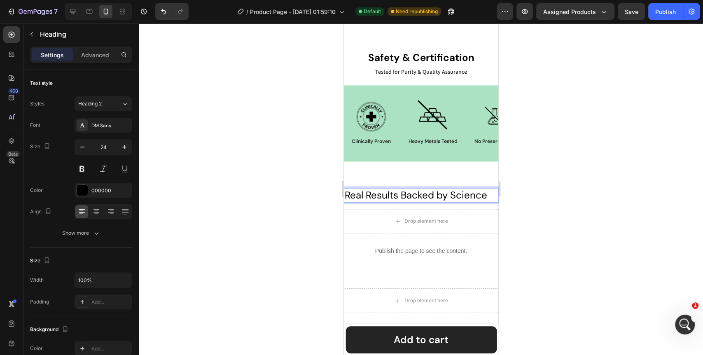
click at [316, 222] on div at bounding box center [421, 189] width 565 height 332
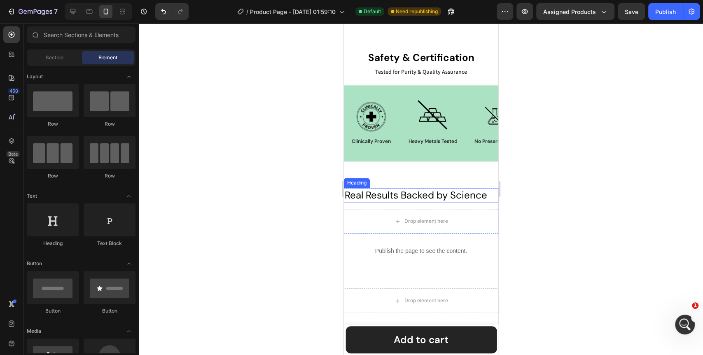
click at [428, 191] on p "Real Results Backed by Science" at bounding box center [420, 195] width 153 height 13
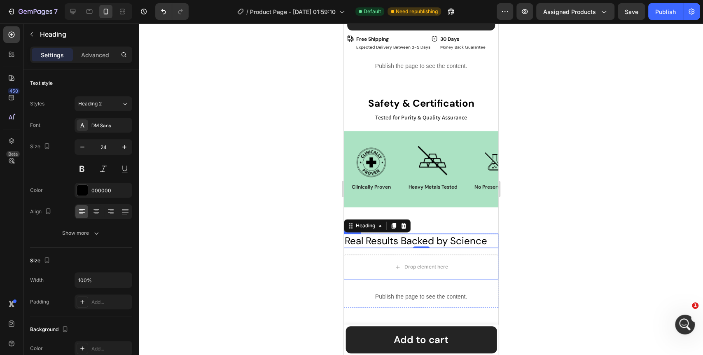
scroll to position [225, 0]
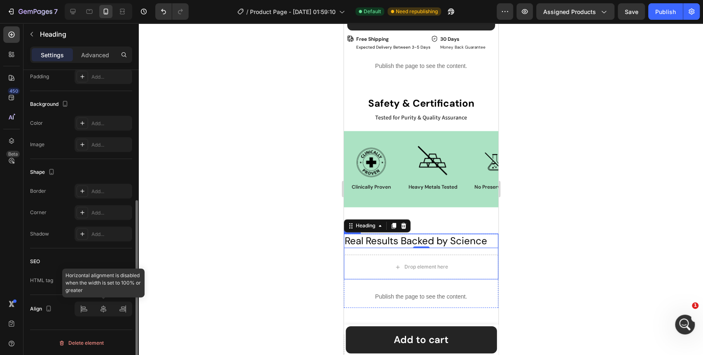
click at [105, 311] on div at bounding box center [104, 309] width 58 height 15
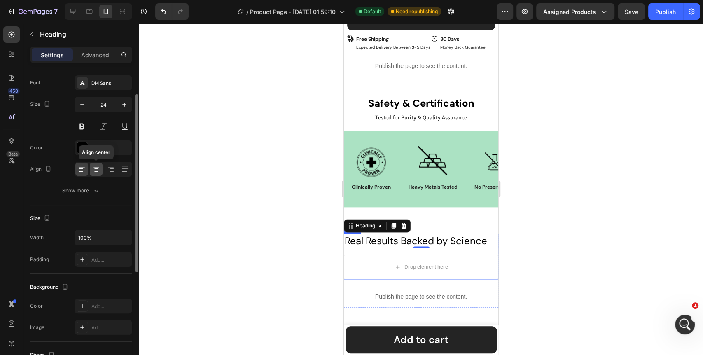
click at [94, 174] on div at bounding box center [96, 169] width 13 height 13
click at [82, 149] on div at bounding box center [82, 148] width 11 height 11
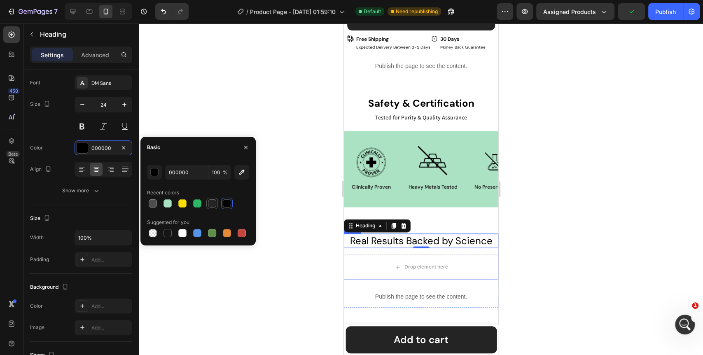
click at [210, 206] on div at bounding box center [212, 203] width 8 height 8
type input "242424"
click at [228, 271] on div at bounding box center [421, 189] width 565 height 332
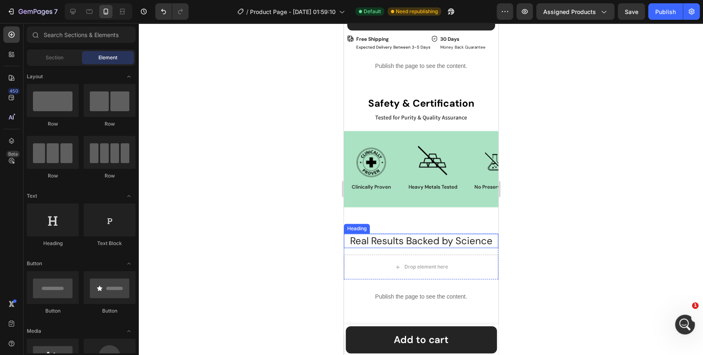
click at [386, 235] on p "Real Results Backed by Science" at bounding box center [420, 240] width 153 height 13
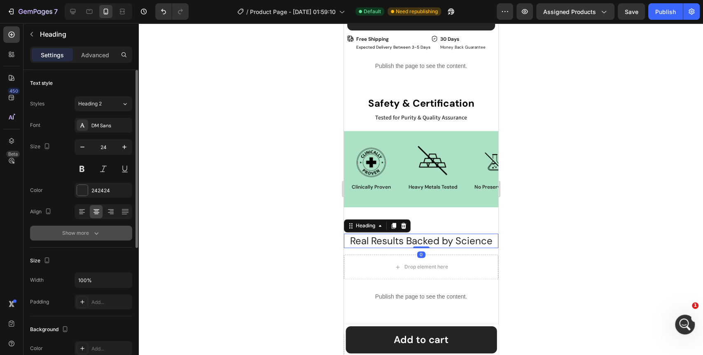
click at [90, 230] on div "Show more" at bounding box center [81, 233] width 38 height 8
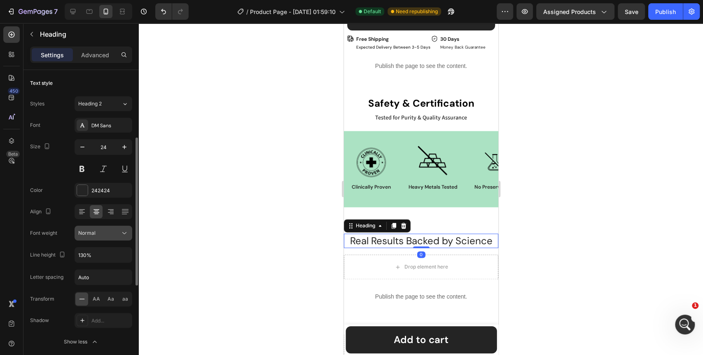
scroll to position [46, 0]
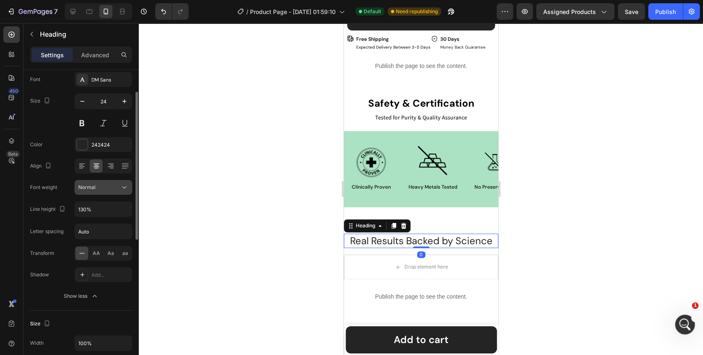
click at [128, 187] on icon at bounding box center [124, 187] width 8 height 8
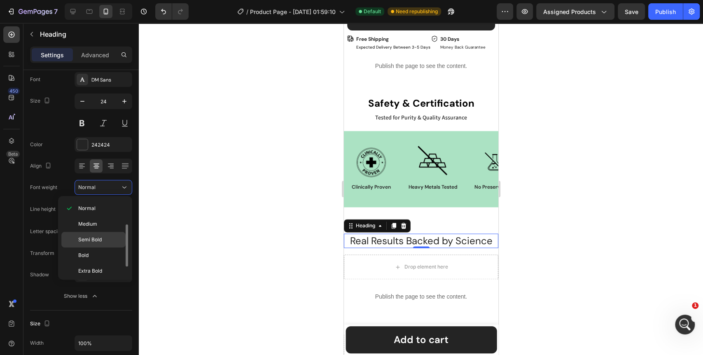
click at [94, 248] on div "Semi Bold" at bounding box center [93, 256] width 64 height 16
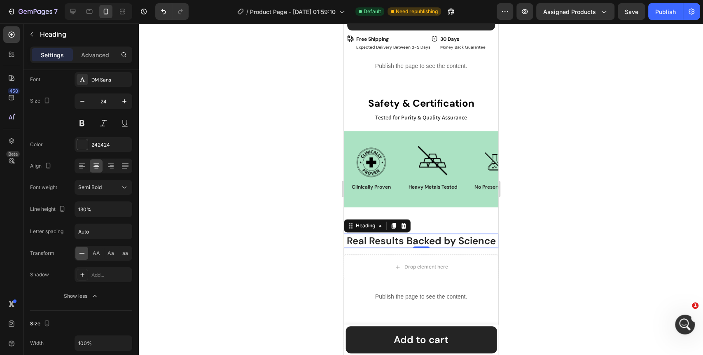
click at [245, 216] on div at bounding box center [421, 189] width 565 height 332
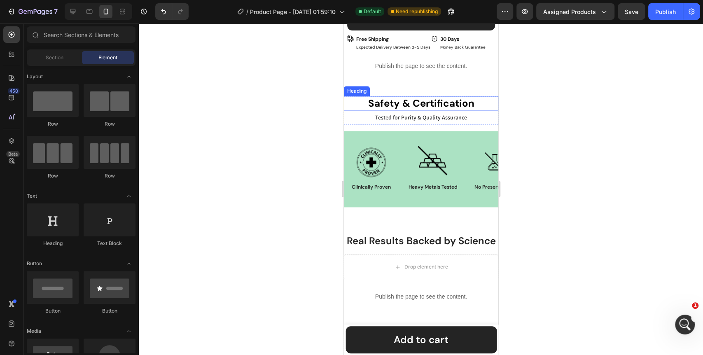
click at [426, 99] on h2 "safety & certification" at bounding box center [421, 103] width 155 height 14
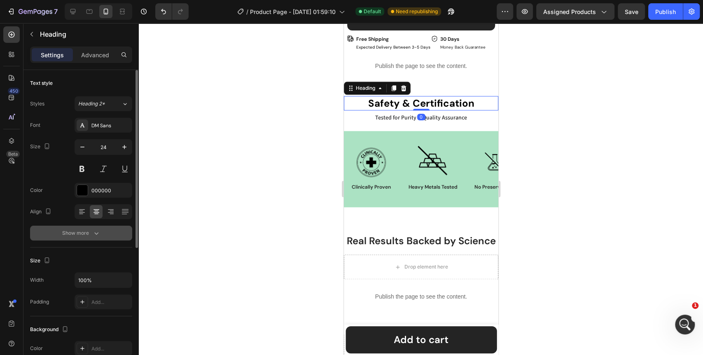
click at [99, 226] on button "Show more" at bounding box center [81, 233] width 102 height 15
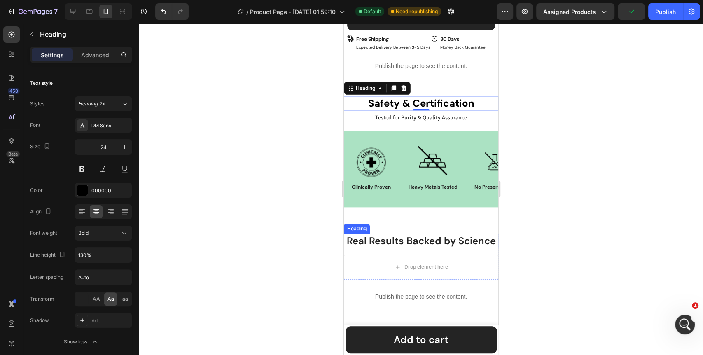
click at [384, 245] on p "Real Results Backed by Science" at bounding box center [420, 240] width 153 height 13
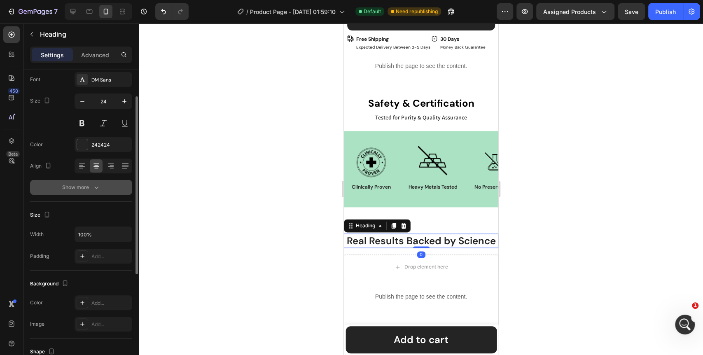
click at [92, 187] on icon "button" at bounding box center [96, 187] width 8 height 8
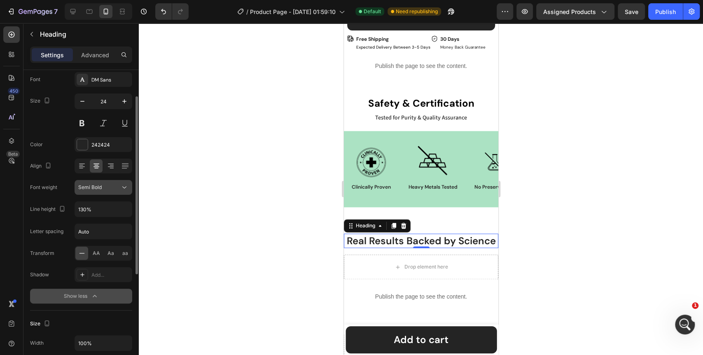
click at [129, 187] on button "Semi Bold" at bounding box center [104, 187] width 58 height 15
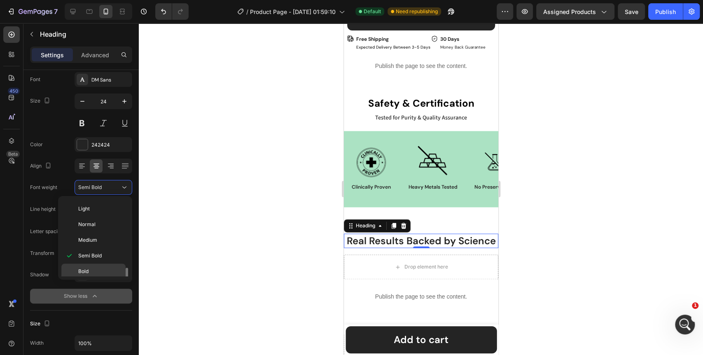
scroll to position [63, 0]
click at [92, 239] on p "Bold" at bounding box center [100, 237] width 44 height 7
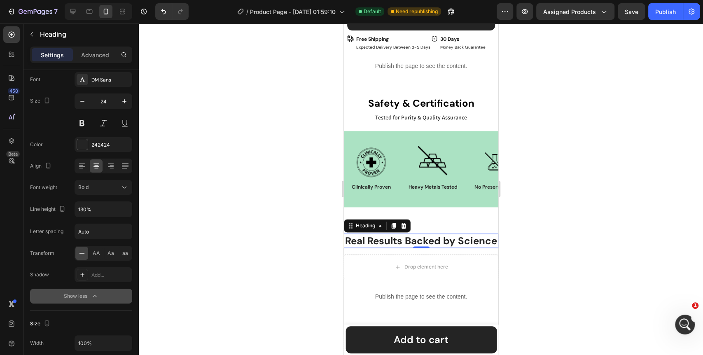
click at [218, 245] on div at bounding box center [421, 189] width 565 height 332
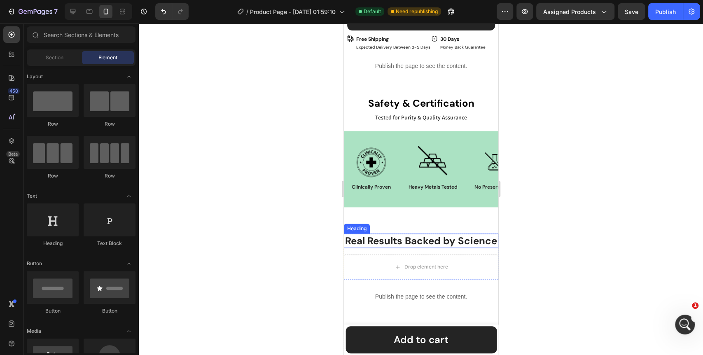
click at [433, 237] on p "Real Results Backed by Science" at bounding box center [420, 240] width 153 height 13
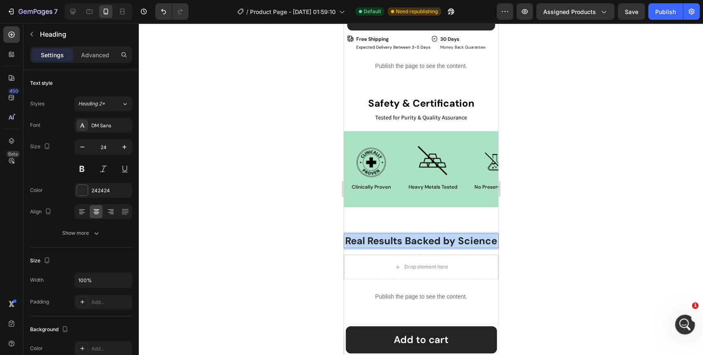
click at [433, 237] on p "Real Results Backed by Science" at bounding box center [420, 240] width 153 height 13
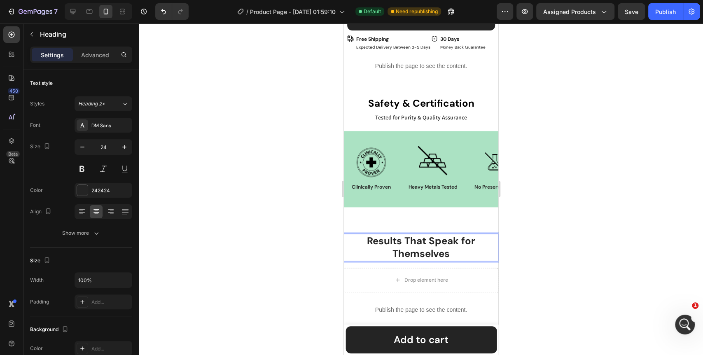
click at [281, 259] on div at bounding box center [421, 189] width 565 height 332
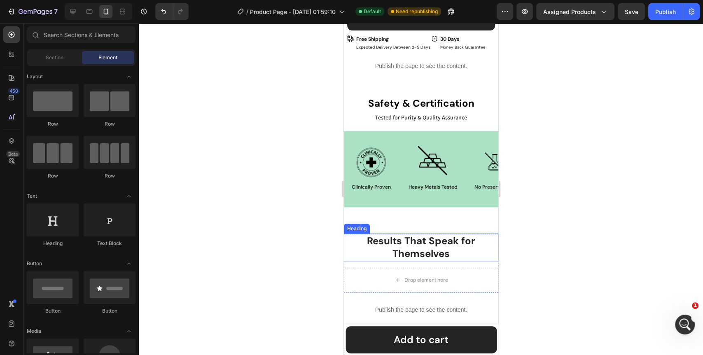
click at [412, 245] on p "Results That Speak for Themselves" at bounding box center [420, 247] width 153 height 26
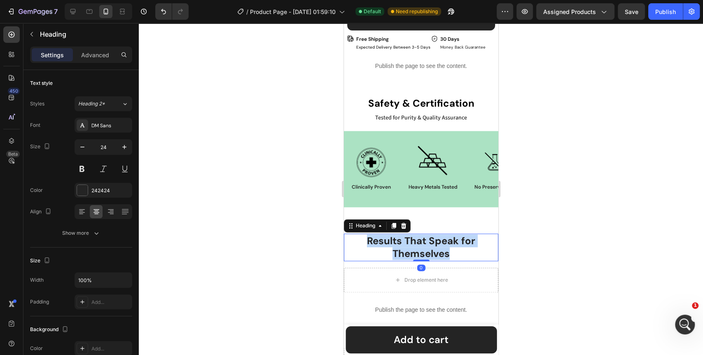
click at [412, 245] on p "Results That Speak for Themselves" at bounding box center [420, 247] width 153 height 26
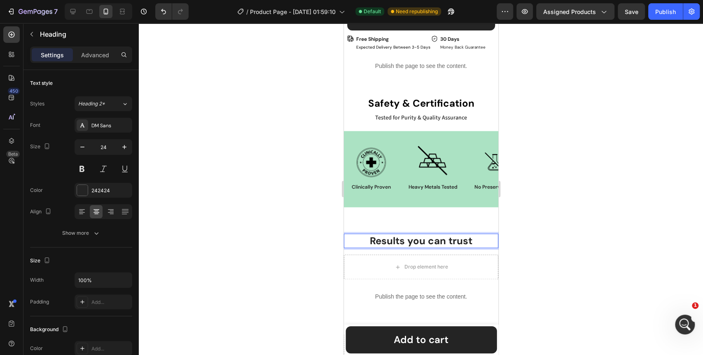
click at [275, 250] on div at bounding box center [421, 189] width 565 height 332
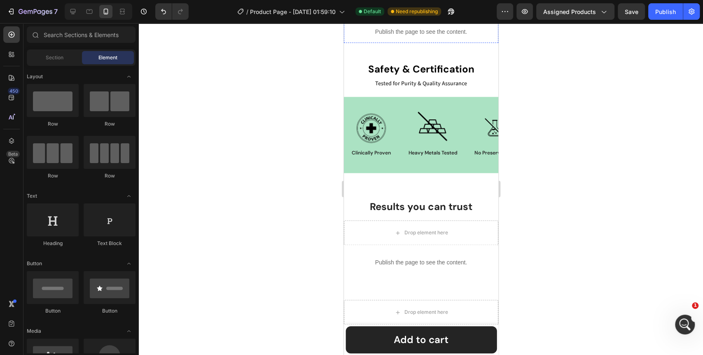
scroll to position [664, 0]
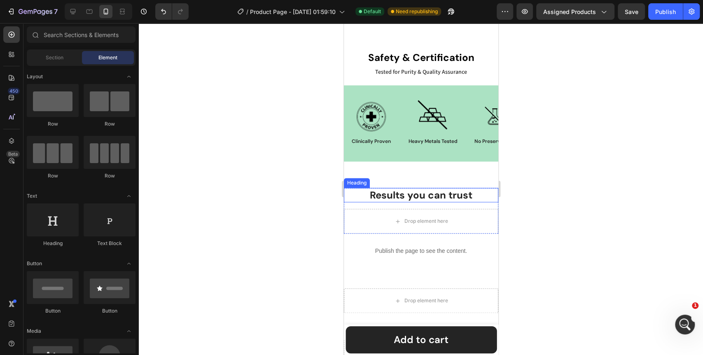
click at [421, 194] on h2 "Results you can trust" at bounding box center [421, 195] width 155 height 14
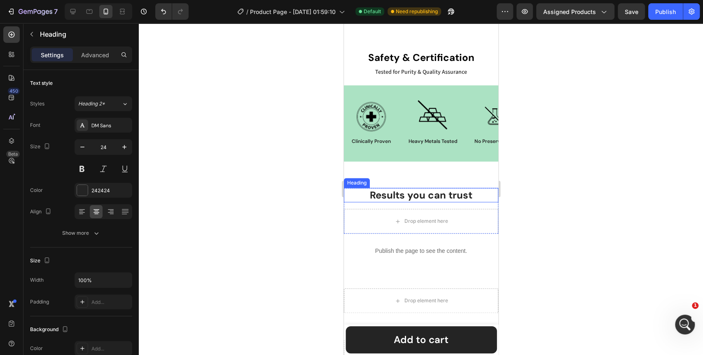
click at [421, 194] on h2 "Results you can trust" at bounding box center [421, 195] width 155 height 14
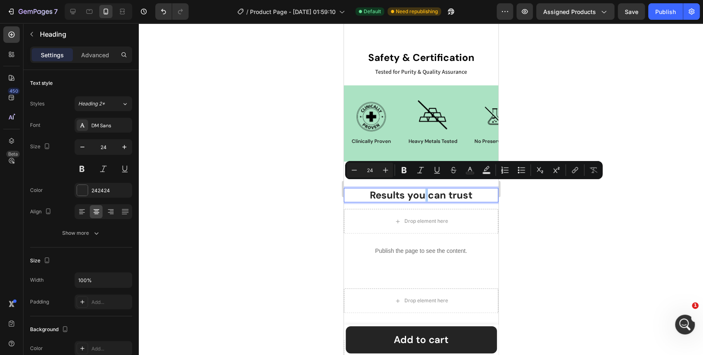
drag, startPoint x: 220, startPoint y: 59, endPoint x: 187, endPoint y: 4, distance: 64.5
click at [220, 59] on div at bounding box center [421, 189] width 565 height 332
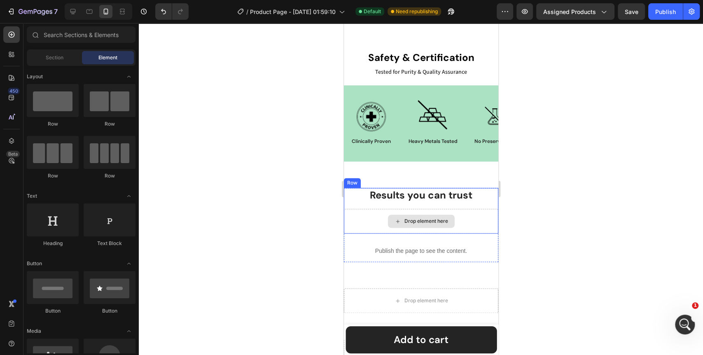
click at [428, 220] on div "Drop element here" at bounding box center [421, 221] width 67 height 13
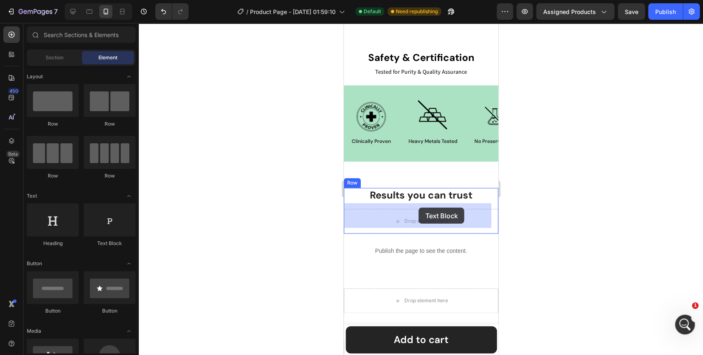
drag, startPoint x: 450, startPoint y: 249, endPoint x: 419, endPoint y: 208, distance: 52.0
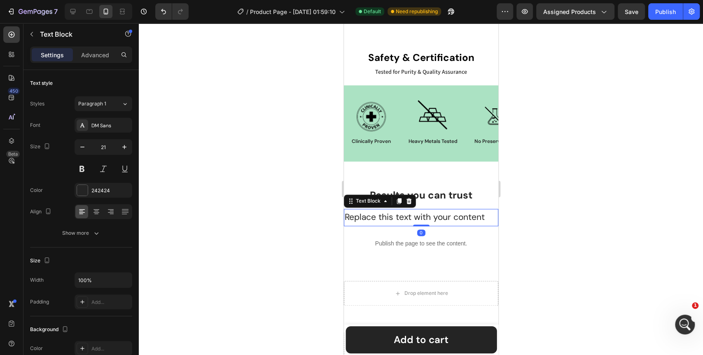
click at [408, 213] on div "Replace this text with your content" at bounding box center [421, 217] width 155 height 17
click at [408, 213] on p "Replace this text with your content" at bounding box center [420, 218] width 153 height 16
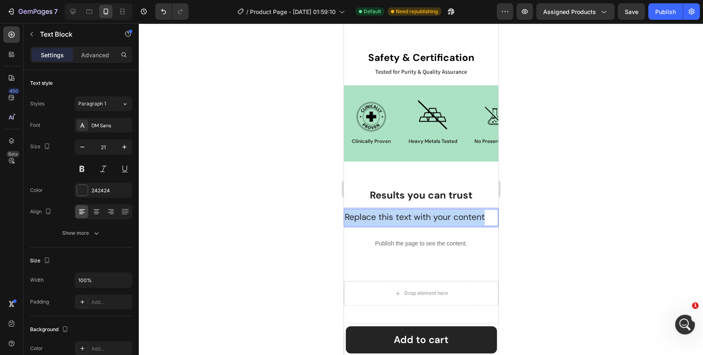
click at [408, 213] on p "Replace this text with your content" at bounding box center [420, 218] width 153 height 16
click at [251, 253] on div at bounding box center [421, 189] width 565 height 332
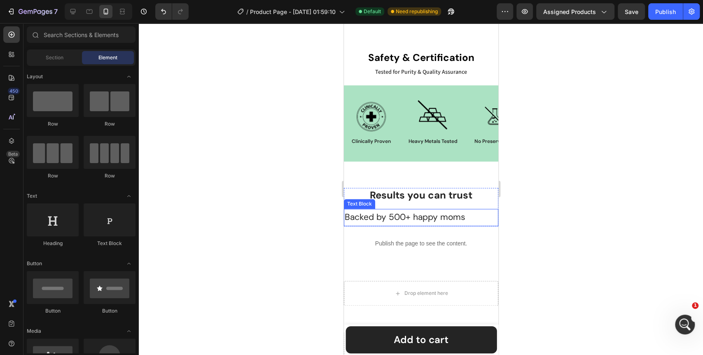
click at [378, 215] on p "Backed by 500+ happy moms" at bounding box center [420, 218] width 153 height 16
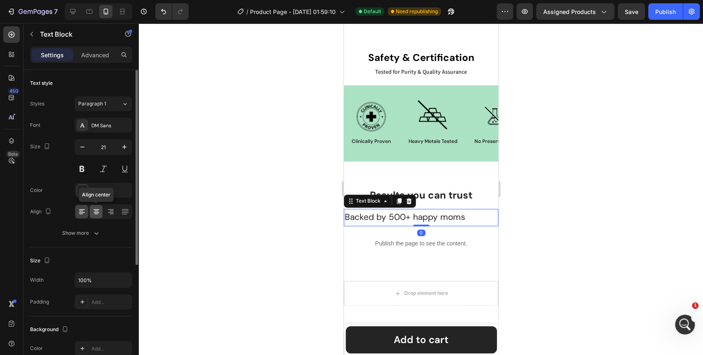
click at [96, 216] on div at bounding box center [96, 211] width 13 height 13
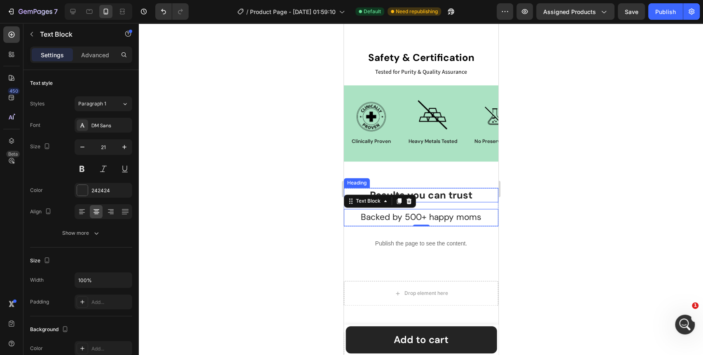
click at [445, 191] on p "Results you can trust" at bounding box center [420, 195] width 153 height 13
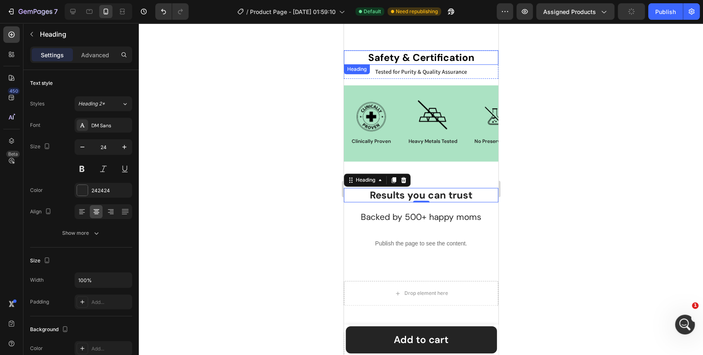
click at [459, 50] on h2 "safety & certification" at bounding box center [421, 57] width 155 height 14
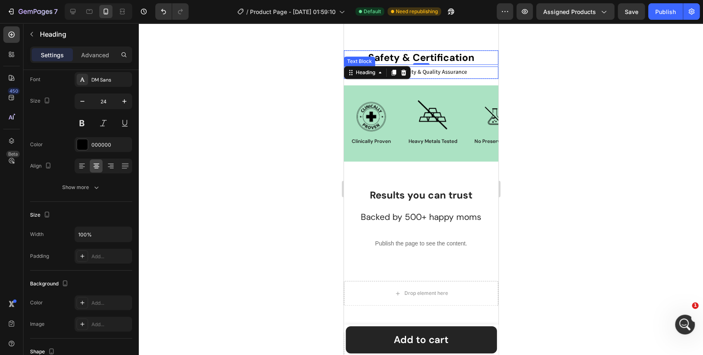
click at [457, 67] on p "Tested for Purity & Quality Assurance" at bounding box center [420, 72] width 153 height 10
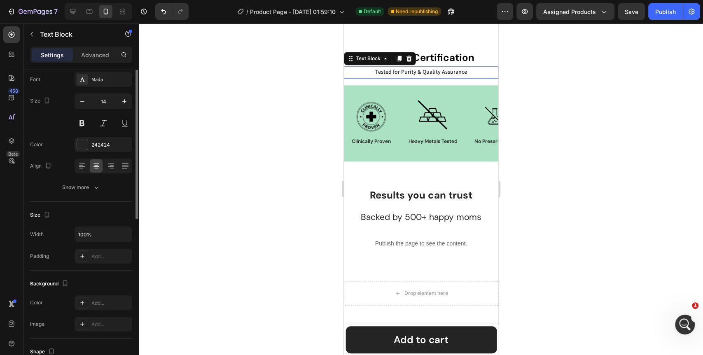
scroll to position [0, 0]
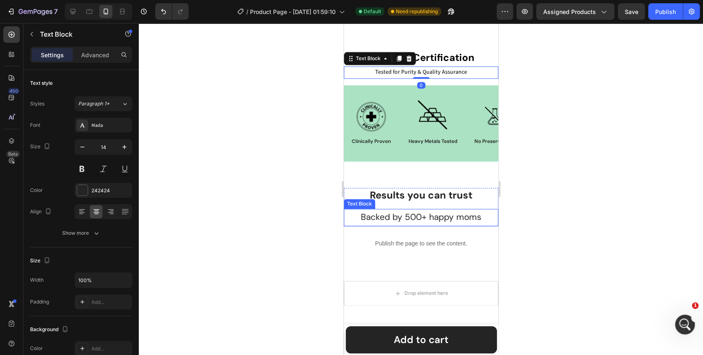
click at [445, 210] on p "Backed by 500+ happy moms" at bounding box center [420, 218] width 153 height 16
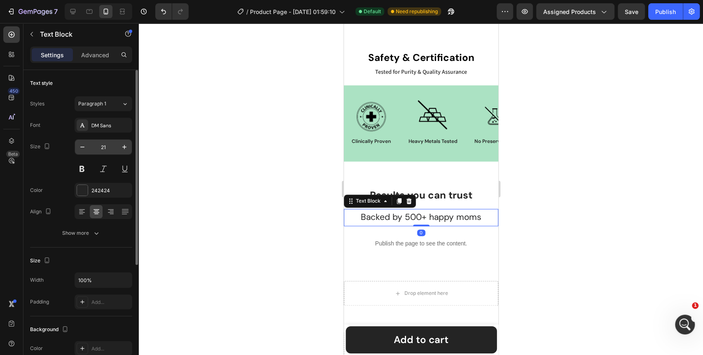
click at [107, 148] on input "21" at bounding box center [103, 147] width 27 height 15
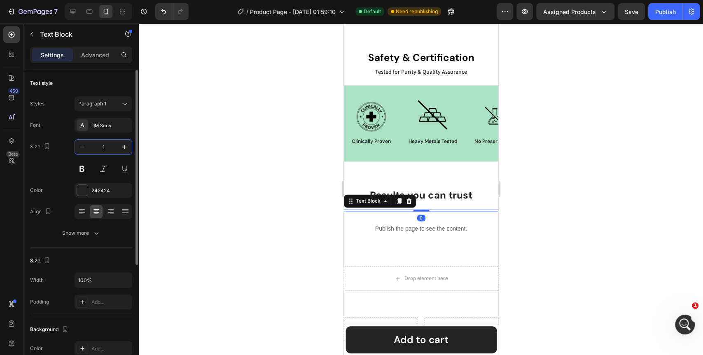
type input "14"
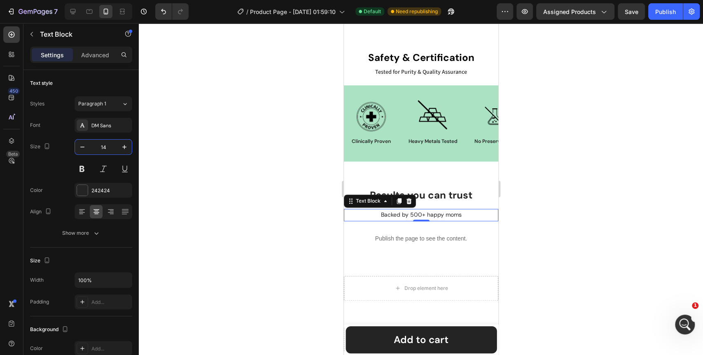
click at [182, 207] on div at bounding box center [421, 189] width 565 height 332
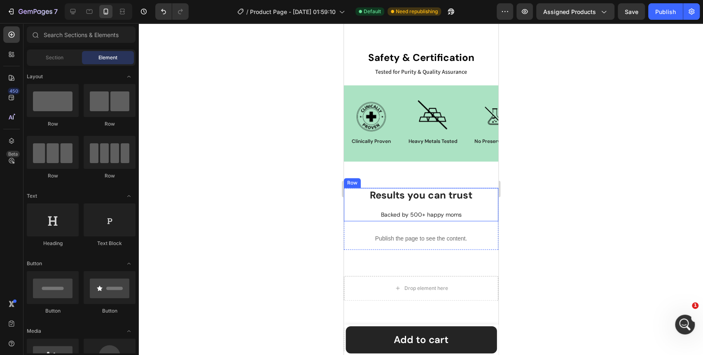
click at [473, 198] on div "Results you can trust Heading Backed by 500+ happy moms Text Block Row" at bounding box center [421, 204] width 155 height 33
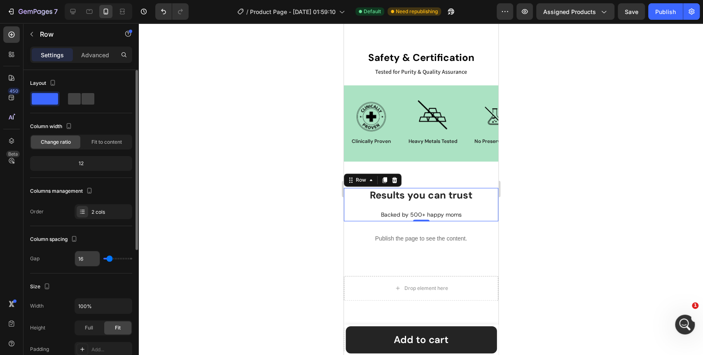
click at [82, 258] on input "16" at bounding box center [87, 258] width 25 height 15
type input "4"
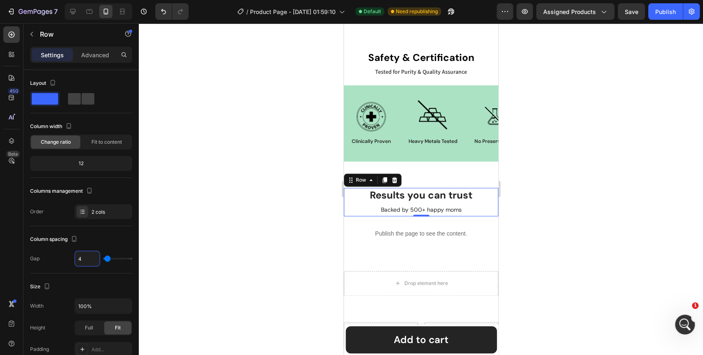
type input "4"
click at [272, 233] on div at bounding box center [421, 189] width 565 height 332
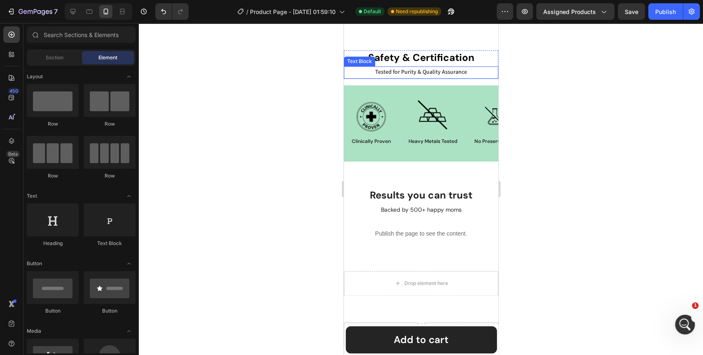
click at [428, 67] on p "Tested for Purity & Quality Assurance" at bounding box center [420, 72] width 153 height 10
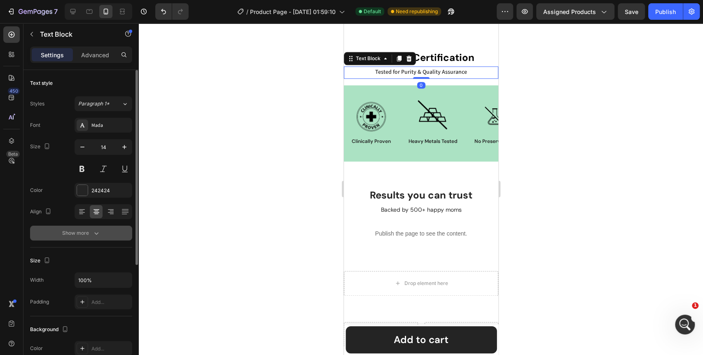
click at [76, 232] on div "Show more" at bounding box center [81, 233] width 38 height 8
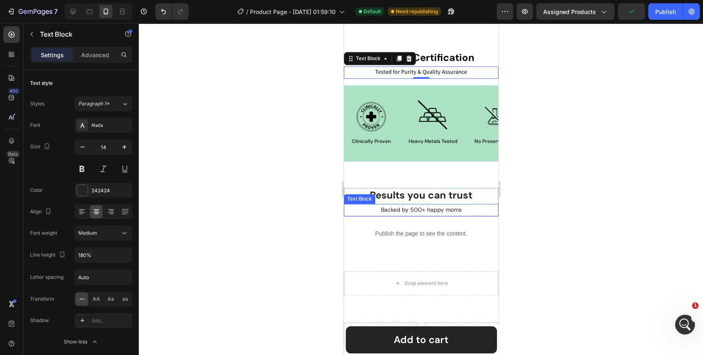
click at [417, 205] on p "Backed by 500+ happy moms" at bounding box center [420, 210] width 153 height 10
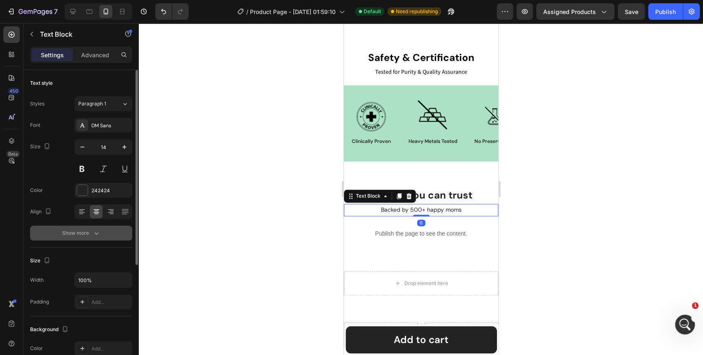
click at [94, 232] on icon "button" at bounding box center [96, 233] width 8 height 8
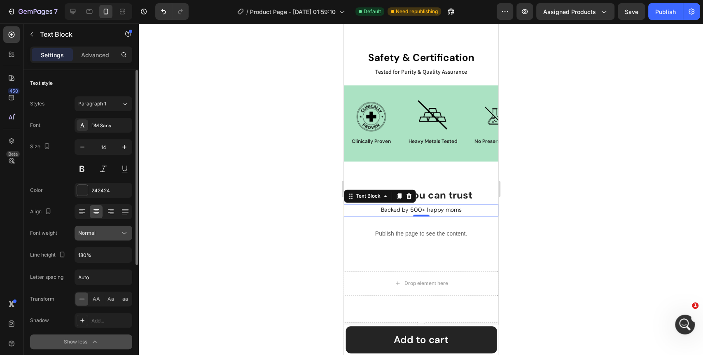
click at [130, 230] on button "Normal" at bounding box center [104, 233] width 58 height 15
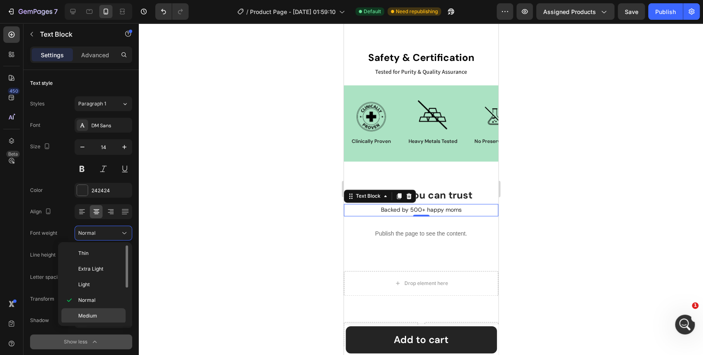
click at [89, 315] on span "Medium" at bounding box center [87, 315] width 19 height 7
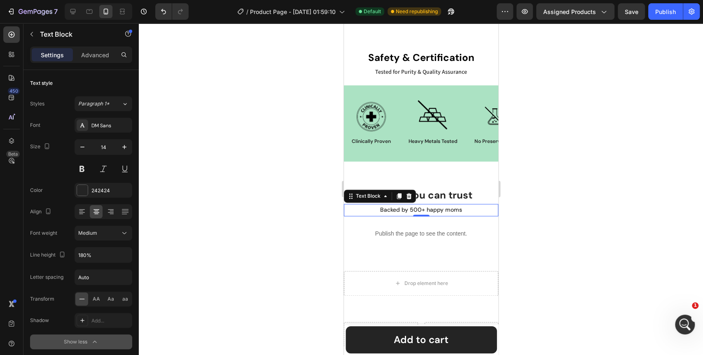
click at [247, 260] on div at bounding box center [421, 189] width 565 height 332
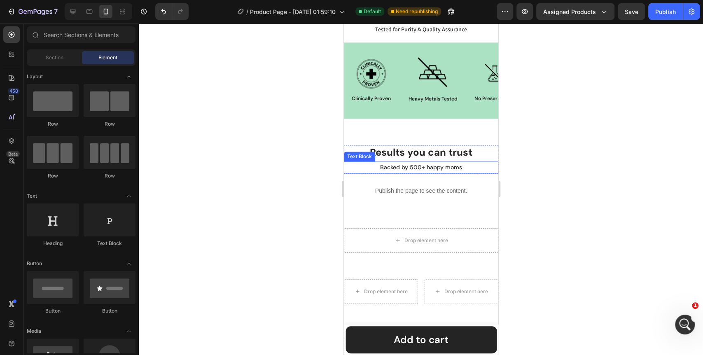
scroll to position [710, 0]
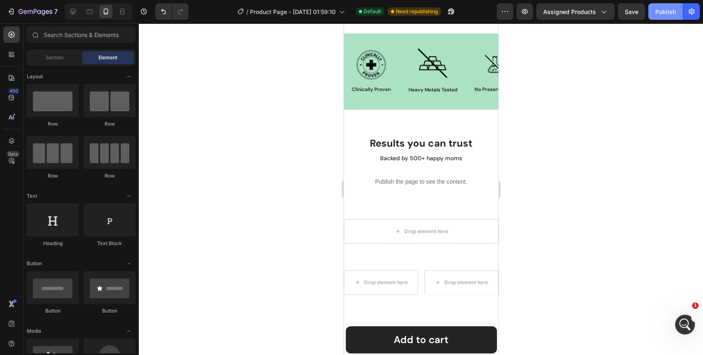
click at [657, 12] on div "Publish" at bounding box center [666, 11] width 21 height 9
click at [457, 146] on p "Results you can trust" at bounding box center [420, 143] width 153 height 13
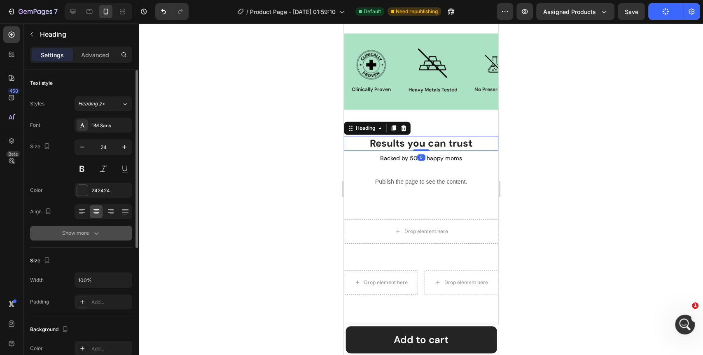
click at [61, 240] on button "Show more" at bounding box center [81, 233] width 102 height 15
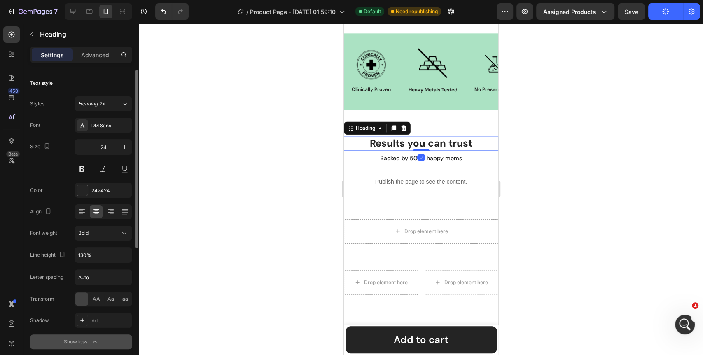
scroll to position [91, 0]
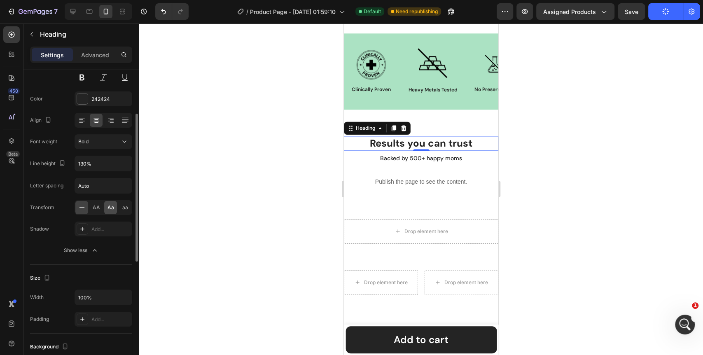
click at [112, 209] on span "Aa" at bounding box center [111, 207] width 7 height 7
click at [257, 221] on div at bounding box center [421, 189] width 565 height 332
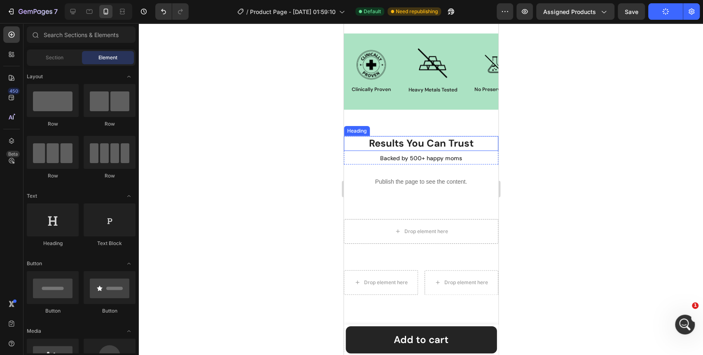
click at [430, 141] on h2 "results you can trust" at bounding box center [421, 143] width 155 height 14
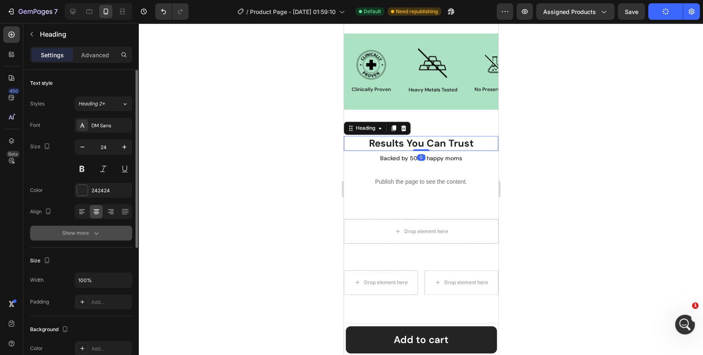
click at [86, 230] on div "Show more" at bounding box center [81, 233] width 38 height 8
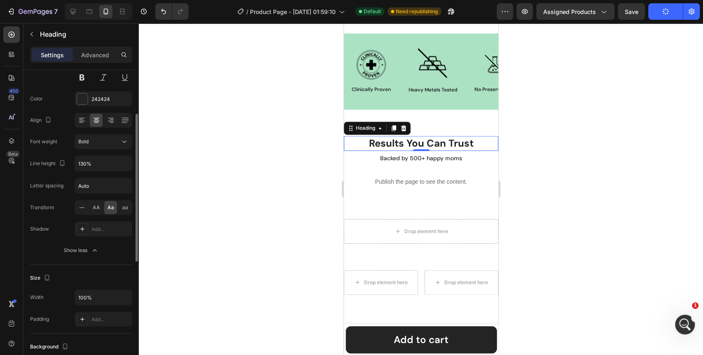
click at [108, 208] on span "Aa" at bounding box center [111, 207] width 7 height 7
click at [95, 207] on span "AA" at bounding box center [96, 207] width 7 height 7
click at [106, 207] on div "Aa" at bounding box center [110, 207] width 13 height 13
click at [214, 196] on div at bounding box center [421, 189] width 565 height 332
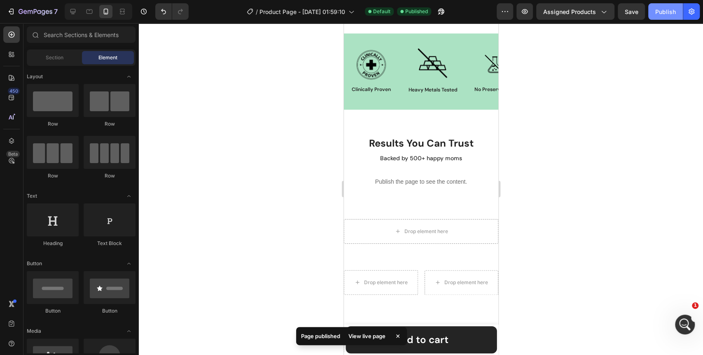
click at [662, 16] on div "Publish" at bounding box center [666, 11] width 21 height 9
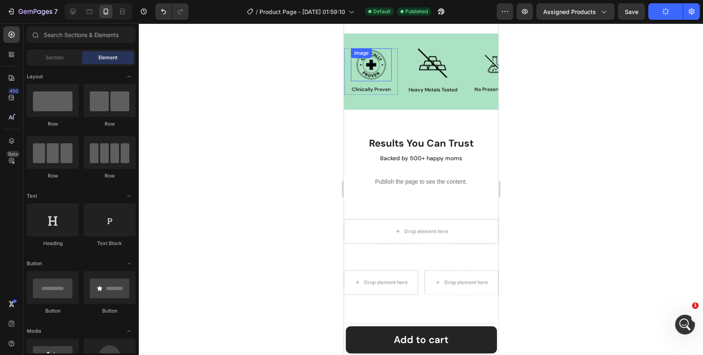
click at [265, 115] on div at bounding box center [421, 189] width 565 height 332
click at [408, 157] on p "Backed by 500+ happy moms" at bounding box center [420, 158] width 153 height 10
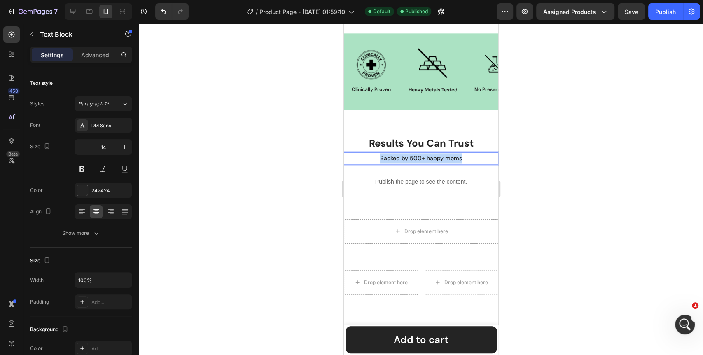
click at [408, 157] on p "Backed by 500+ happy moms" at bounding box center [420, 158] width 153 height 10
click at [293, 186] on div at bounding box center [421, 189] width 565 height 332
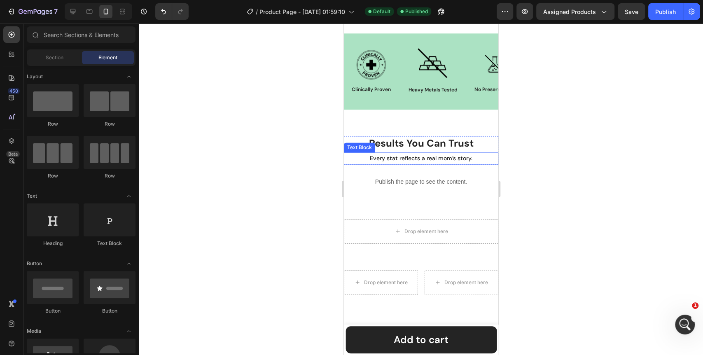
click at [467, 155] on p "Every stat reflects a real mom’s story." at bounding box center [420, 158] width 153 height 10
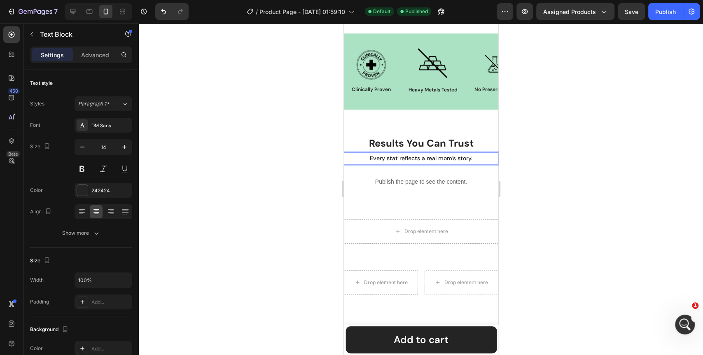
click at [467, 157] on p "Every stat reflects a real mom’s story." at bounding box center [420, 158] width 153 height 10
click at [472, 158] on p "Every stat reflects a real mom’s story." at bounding box center [420, 158] width 153 height 10
click at [277, 212] on div at bounding box center [421, 189] width 565 height 332
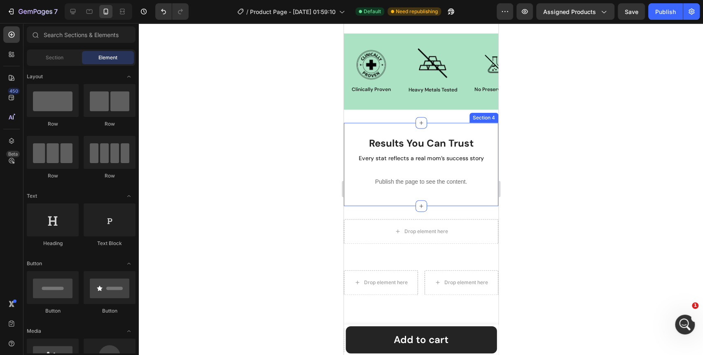
click at [456, 129] on div "results you can trust Heading Every stat reflects a real mom’s success story Te…" at bounding box center [421, 164] width 155 height 83
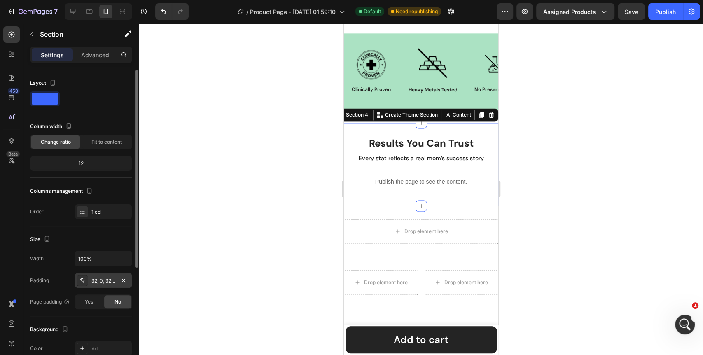
click at [107, 280] on div "32, 0, 32, 0" at bounding box center [103, 280] width 24 height 7
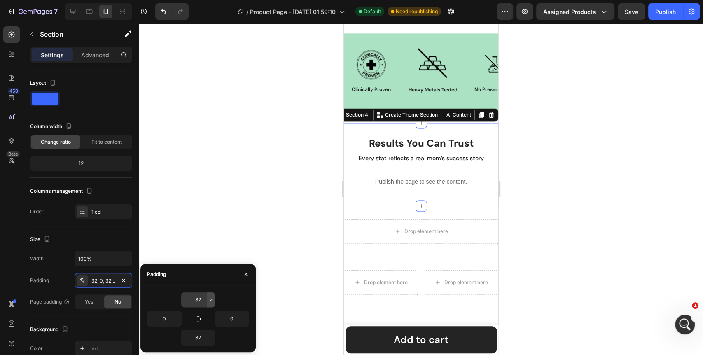
click at [209, 297] on icon "button" at bounding box center [211, 300] width 7 height 7
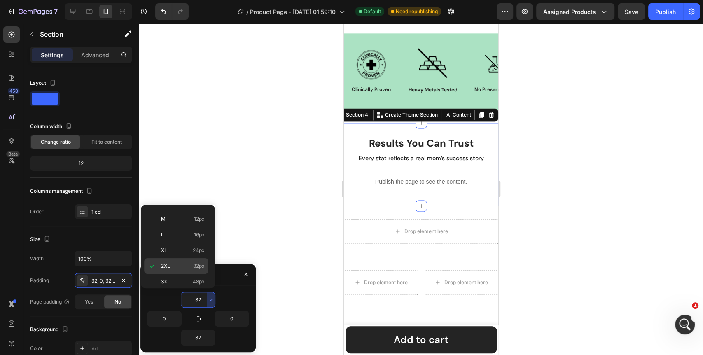
scroll to position [0, 0]
click at [191, 247] on p "XS 4px" at bounding box center [183, 247] width 44 height 7
type input "4"
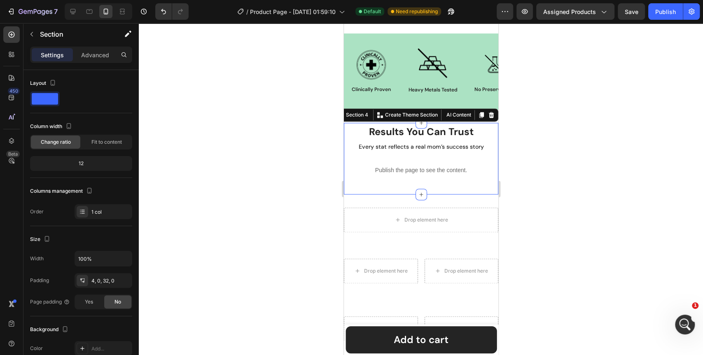
click at [278, 203] on div at bounding box center [421, 189] width 565 height 332
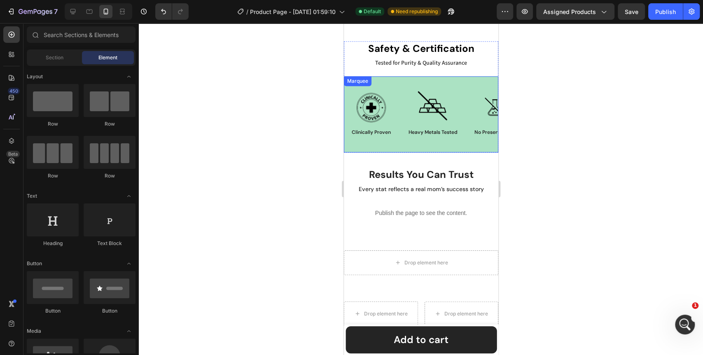
scroll to position [619, 0]
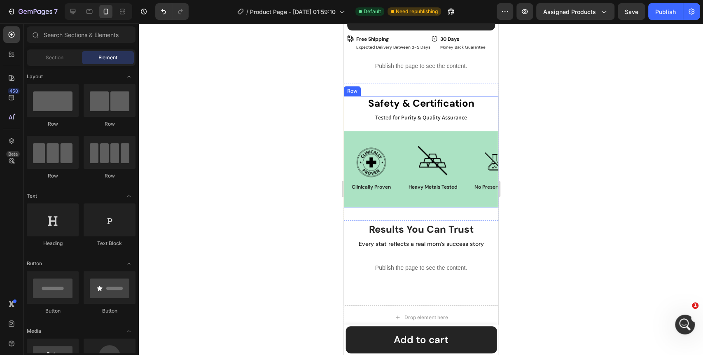
click at [489, 120] on div "safety & certification Heading Tested for Purity & Quality Assurance Text Block…" at bounding box center [421, 151] width 155 height 111
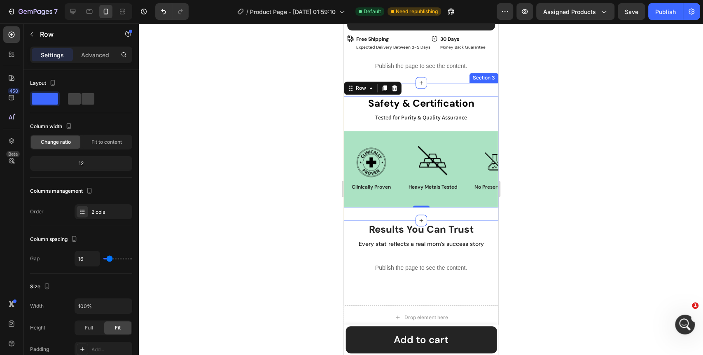
click at [438, 208] on div "safety & certification Heading Tested for Purity & Quality Assurance Text Block…" at bounding box center [421, 152] width 155 height 138
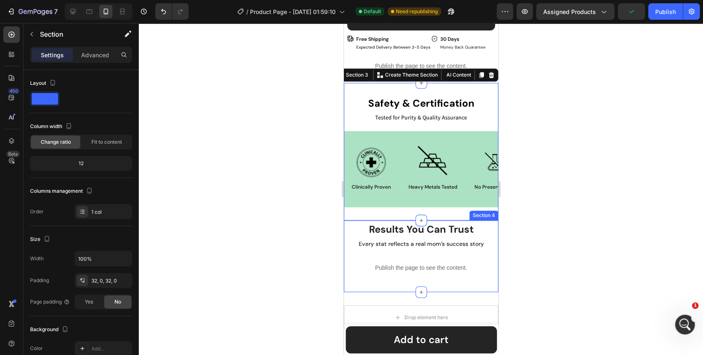
click at [352, 278] on div "results you can trust Heading Every stat reflects a real mom’s success story Te…" at bounding box center [421, 255] width 155 height 71
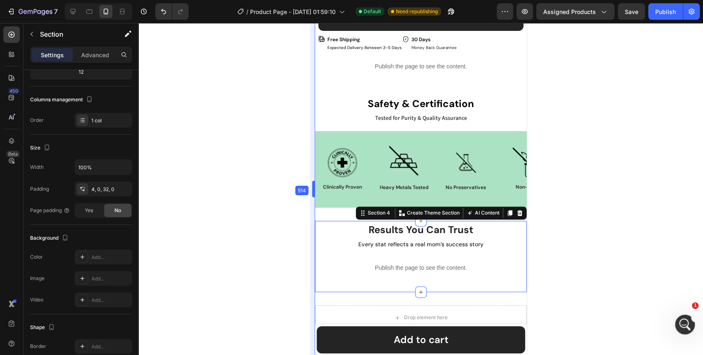
drag, startPoint x: 340, startPoint y: 189, endPoint x: 246, endPoint y: 193, distance: 93.2
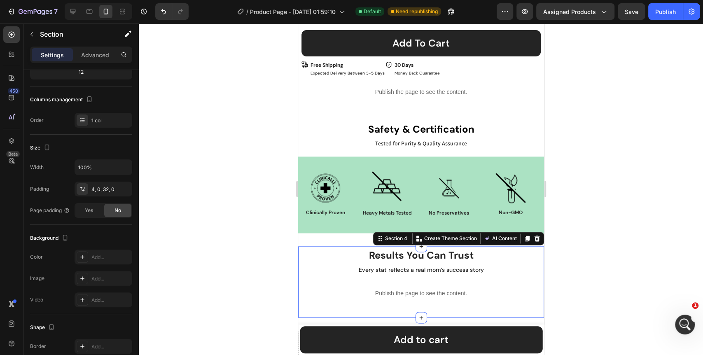
scroll to position [710, 0]
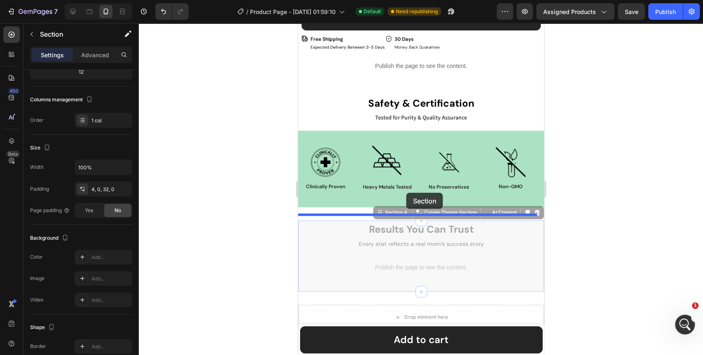
drag, startPoint x: 371, startPoint y: 209, endPoint x: 406, endPoint y: 193, distance: 38.5
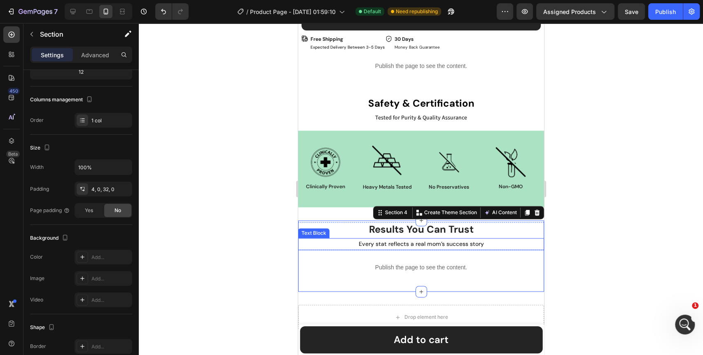
click at [325, 239] on p "Every stat reflects a real mom’s success story" at bounding box center [421, 244] width 244 height 10
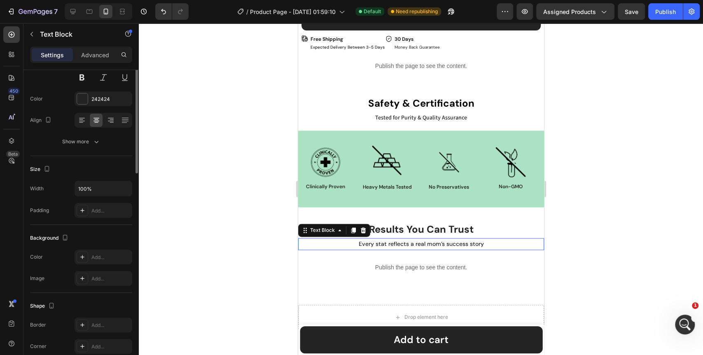
scroll to position [0, 0]
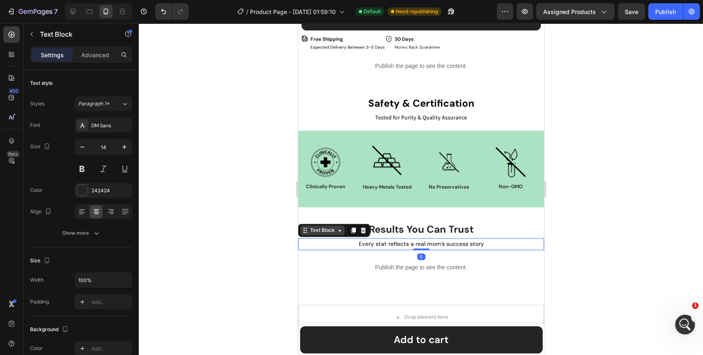
click at [341, 228] on div "Text Block" at bounding box center [322, 230] width 45 height 10
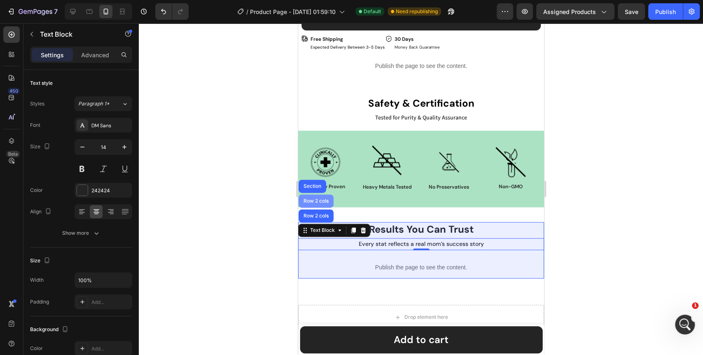
click at [320, 199] on div "Row 2 cols" at bounding box center [316, 201] width 28 height 5
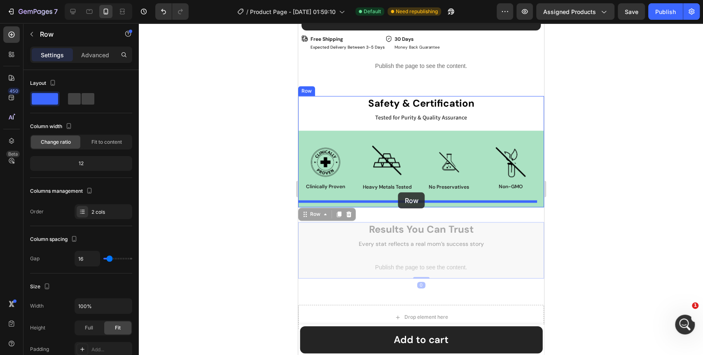
drag, startPoint x: 306, startPoint y: 209, endPoint x: 398, endPoint y: 192, distance: 93.7
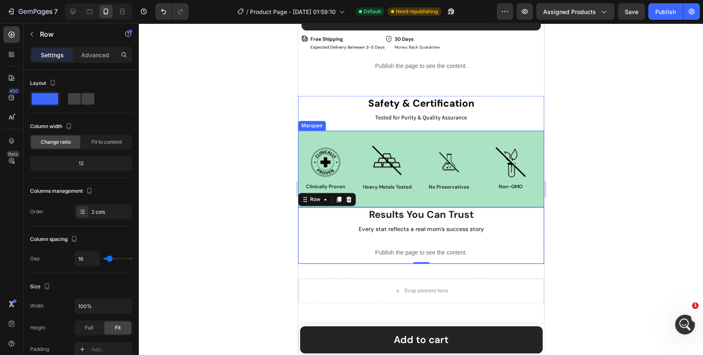
click at [489, 194] on div "Image Clinically Proven Text Block Row Image Heavy Metals Tested Text Block Row…" at bounding box center [421, 169] width 246 height 77
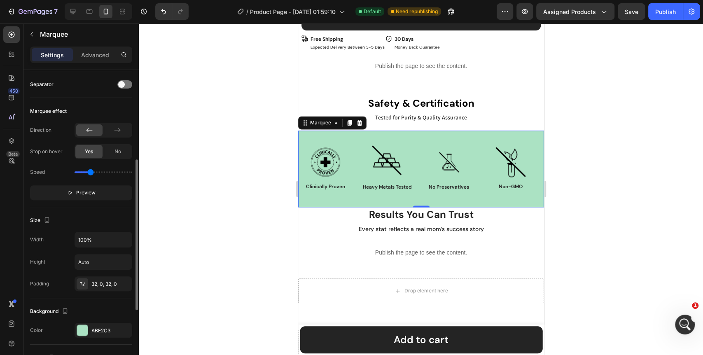
scroll to position [229, 0]
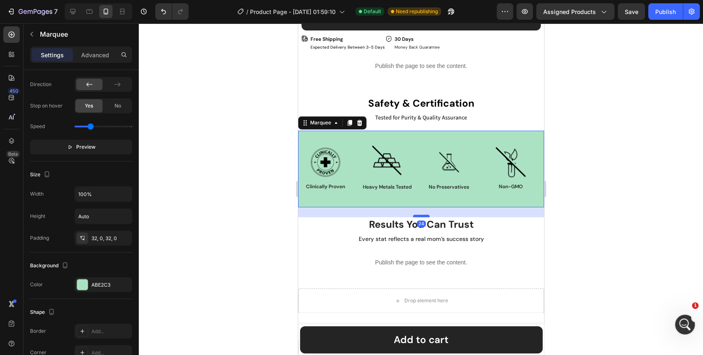
drag, startPoint x: 422, startPoint y: 200, endPoint x: 421, endPoint y: 210, distance: 9.9
click at [421, 215] on div at bounding box center [421, 216] width 16 height 2
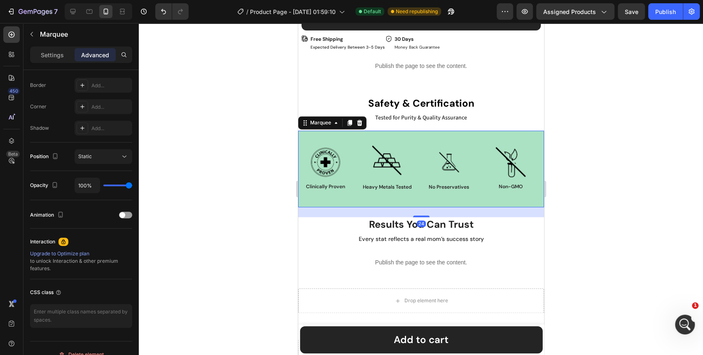
click at [586, 209] on div at bounding box center [421, 189] width 565 height 332
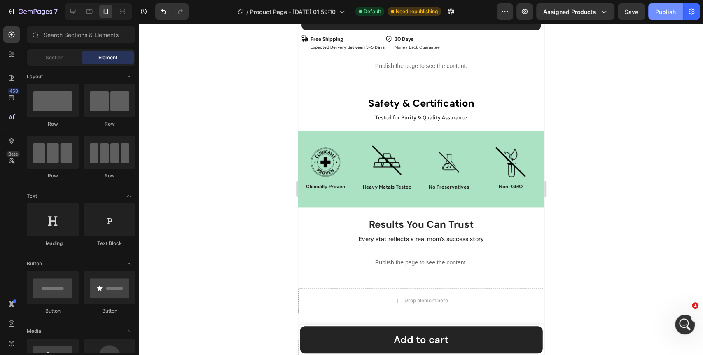
click at [663, 12] on div "Publish" at bounding box center [666, 11] width 21 height 9
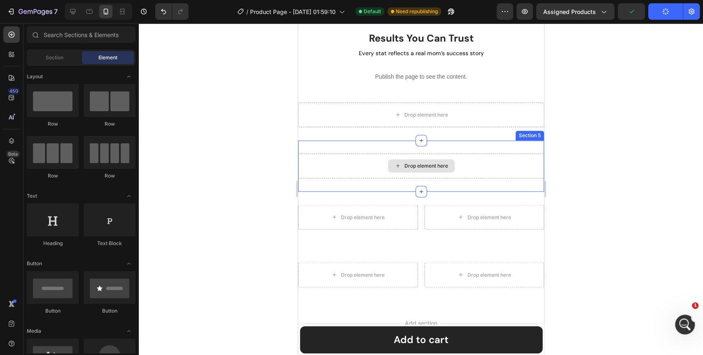
scroll to position [893, 0]
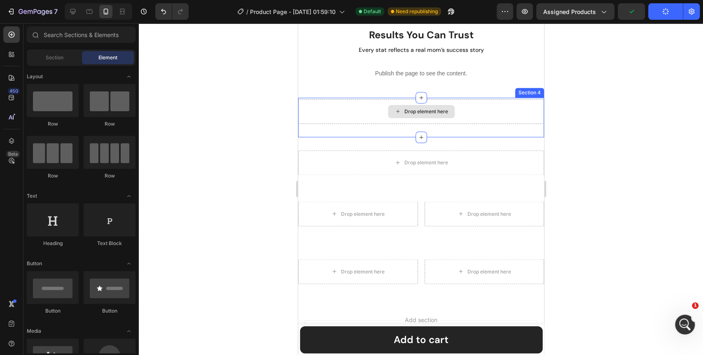
click at [477, 111] on div "Drop element here" at bounding box center [421, 111] width 246 height 25
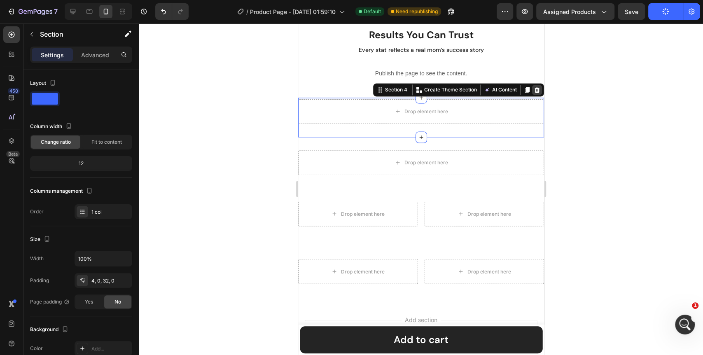
click at [534, 88] on icon at bounding box center [537, 90] width 7 height 7
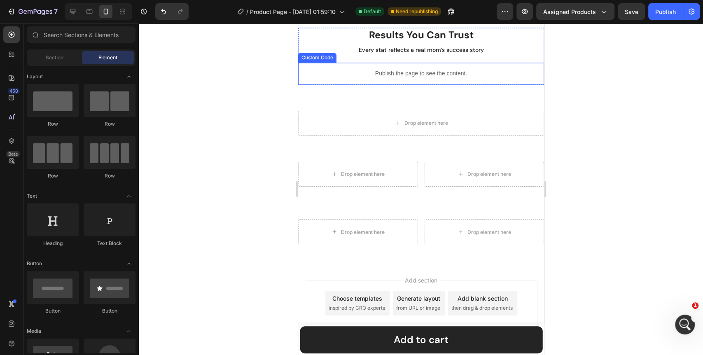
click at [396, 71] on p "Publish the page to see the content." at bounding box center [421, 73] width 246 height 9
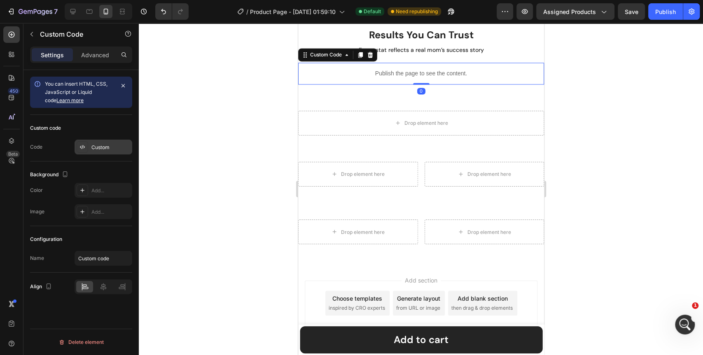
click at [106, 152] on div "Custom" at bounding box center [104, 147] width 58 height 15
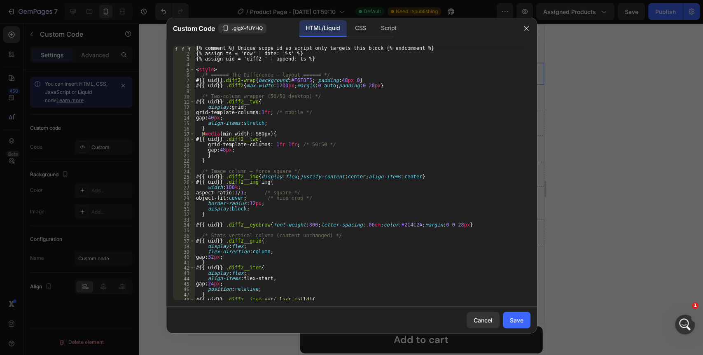
click at [298, 214] on div "{% comment %} Unique scope id so script only targets this block {% endcomment %…" at bounding box center [358, 178] width 329 height 265
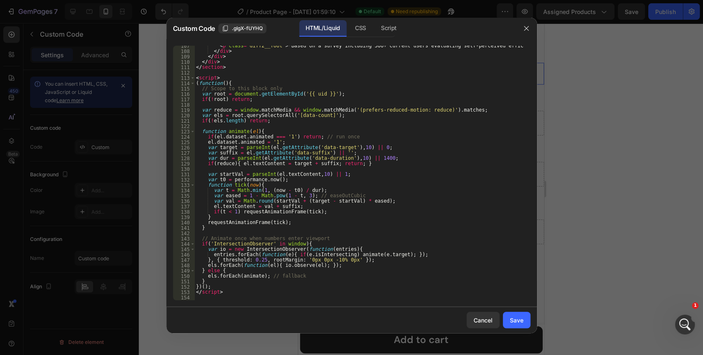
scroll to position [570, 0]
click at [299, 177] on div "< p class = "diff2__foot" > *Based on a survey including 500+ current users eva…" at bounding box center [358, 175] width 329 height 265
type textarea "var startVal = parseInt(el.textContent,10) || 1;"
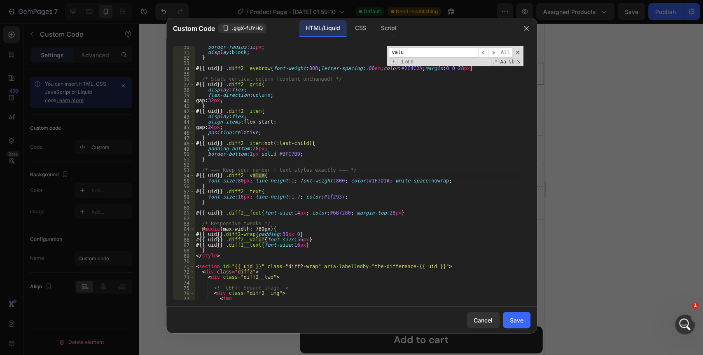
scroll to position [157, 0]
type input "value"
click at [373, 182] on div "border-radius : 12 px ; display : block ; } # { { uid }} .diff2__eyebrow { font…" at bounding box center [358, 177] width 329 height 265
type textarea "font-size:80px; line-height:1; font-weight:800; color:#242424; white-space:nowr…"
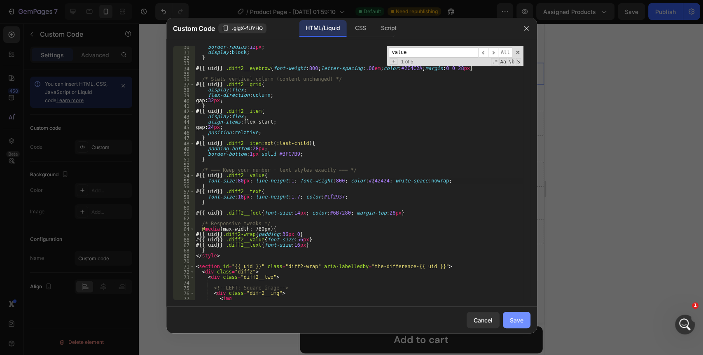
click at [516, 319] on div "Save" at bounding box center [517, 320] width 14 height 9
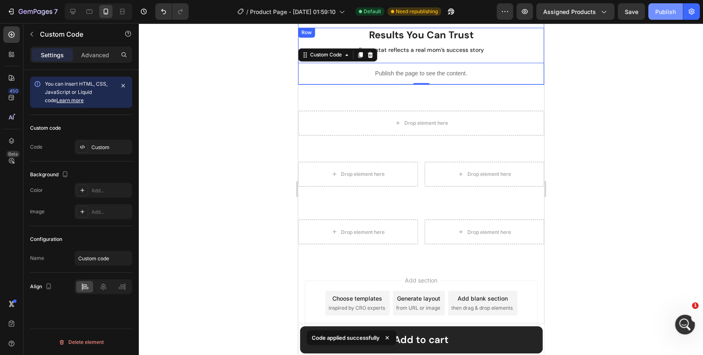
click at [669, 10] on div "Publish" at bounding box center [666, 11] width 21 height 9
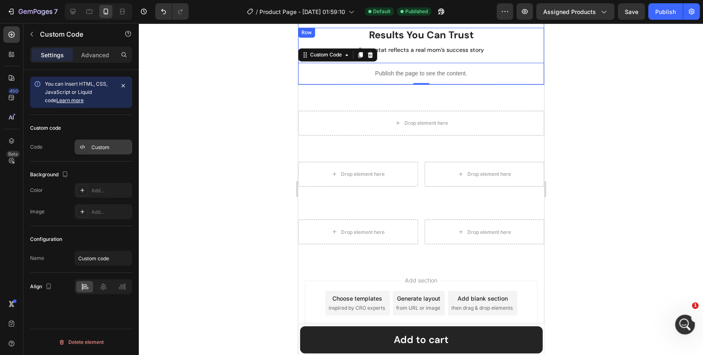
click at [105, 147] on div "Custom" at bounding box center [110, 147] width 39 height 7
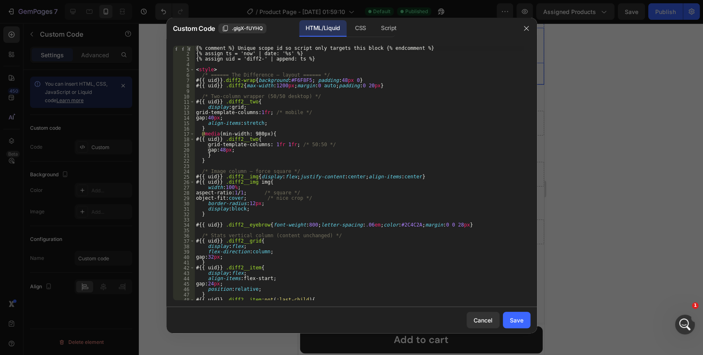
click at [270, 141] on div "{% comment %} Unique scope id so script only targets this block {% endcomment %…" at bounding box center [358, 178] width 329 height 265
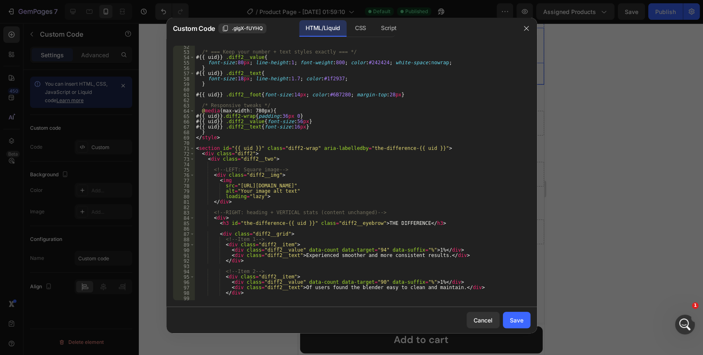
scroll to position [357, 0]
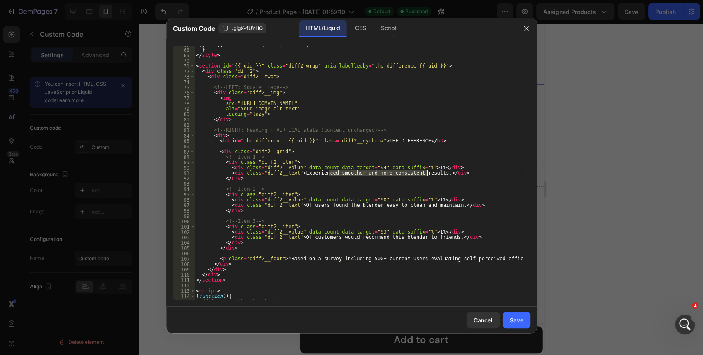
drag, startPoint x: 329, startPoint y: 176, endPoint x: 426, endPoint y: 173, distance: 96.9
click at [426, 173] on div "# { { uid }} .diff2__text { font-size : 16 px } } </ style > < section id = "{{…" at bounding box center [358, 174] width 329 height 265
paste textarea "Reported a healthy boost in breast milk supply within weeks of use."
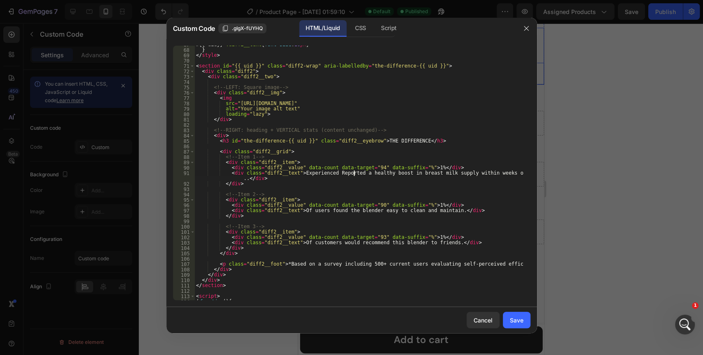
click at [355, 172] on div "# { { uid }} .diff2__text { font-size : 16 px } } </ style > < section id = "{{…" at bounding box center [358, 174] width 329 height 265
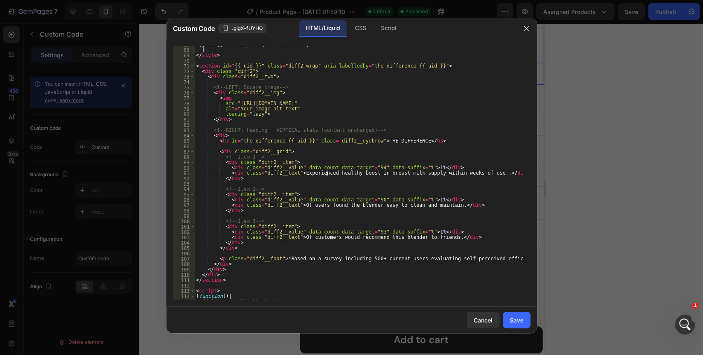
click at [482, 174] on div "# { { uid }} .diff2__text { font-size : 16 px } } </ style > < section id = "{{…" at bounding box center [358, 174] width 329 height 265
drag, startPoint x: 321, startPoint y: 205, endPoint x: 442, endPoint y: 205, distance: 120.3
click at [442, 205] on div "# { { uid }} .diff2__text { font-size : 16 px } } </ style > < section id = "{{…" at bounding box center [358, 174] width 329 height 265
paste textarea "Felt improved daily energy and reduced postpartum fatigue naturally"
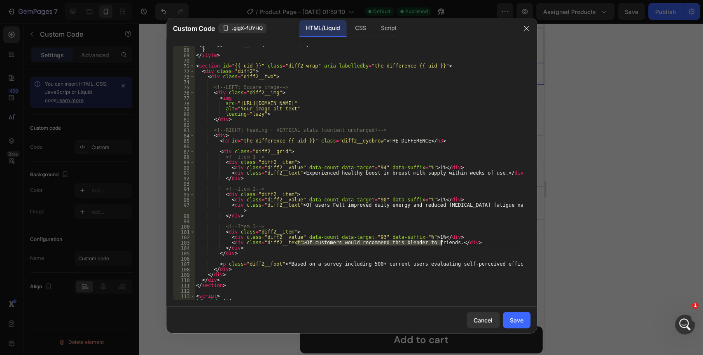
drag, startPoint x: 297, startPoint y: 244, endPoint x: 440, endPoint y: 244, distance: 143.8
click at [440, 244] on div "# { { uid }} .diff2__text { font-size : 16 px } } </ style > < section id = "{{…" at bounding box center [358, 174] width 329 height 265
paste textarea "Experienced better recovery and overall well-being during breastfeeding"
click at [319, 205] on div "# { { uid }} .diff2__text { font-size : 16 px } } </ style > < section id = "{{…" at bounding box center [358, 174] width 329 height 265
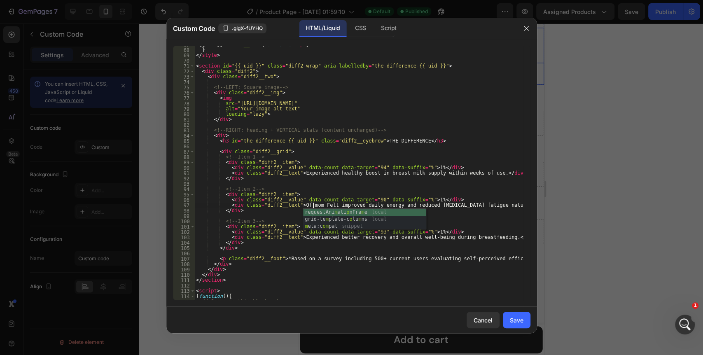
type textarea "<div class="diff2__text">Of moms Felt improved daily energy and reduced postpar…"
click at [322, 255] on div "# { { uid }} .diff2__text { font-size : 16 px } } </ style > < section id = "{{…" at bounding box center [358, 174] width 329 height 265
click at [297, 238] on div "# { { uid }} .diff2__text { font-size : 16 px } } </ style > < section id = "{{…" at bounding box center [358, 174] width 329 height 265
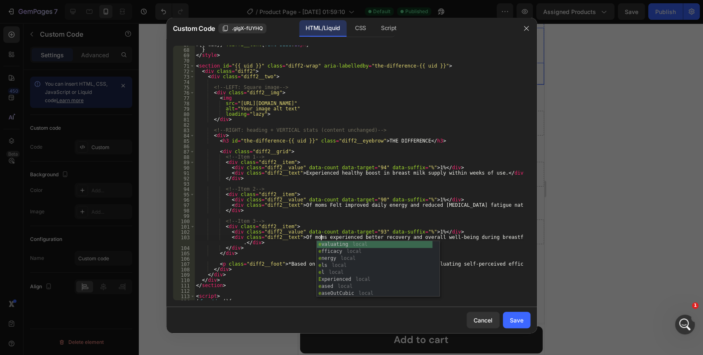
scroll to position [0, 10]
click at [289, 255] on div "# { { uid }} .diff2__text { font-size : 16 px } } </ style > < section id = "{{…" at bounding box center [358, 174] width 329 height 265
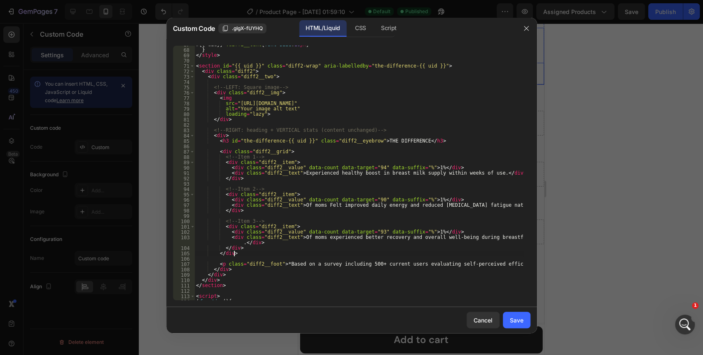
click at [349, 238] on div "# { { uid }} .diff2__text { font-size : 16 px } } </ style > < section id = "{{…" at bounding box center [358, 174] width 329 height 265
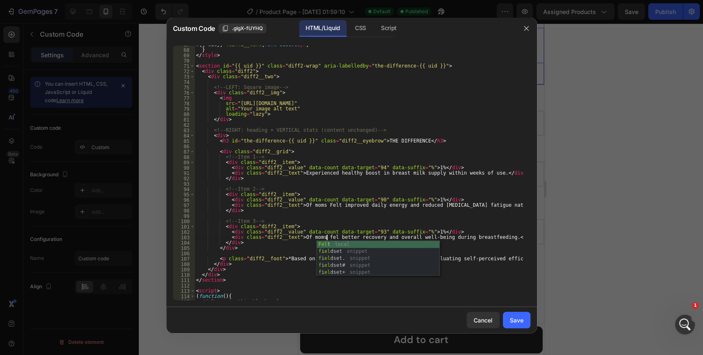
scroll to position [0, 11]
click at [295, 246] on div "# { { uid }} .diff2__text { font-size : 16 px } } </ style > < section id = "{{…" at bounding box center [358, 174] width 329 height 265
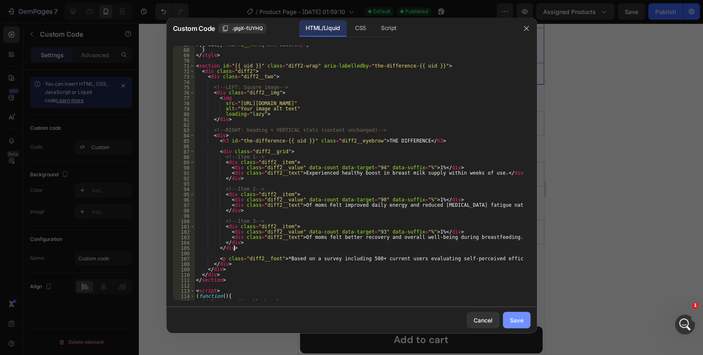
type textarea "</div>"
click at [517, 323] on div "Save" at bounding box center [517, 320] width 14 height 9
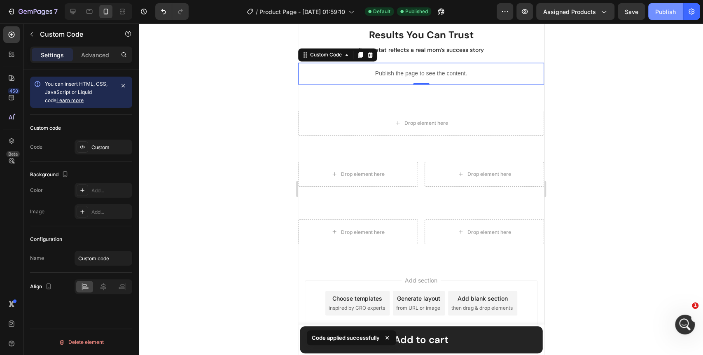
click at [658, 15] on div "Publish" at bounding box center [666, 11] width 21 height 9
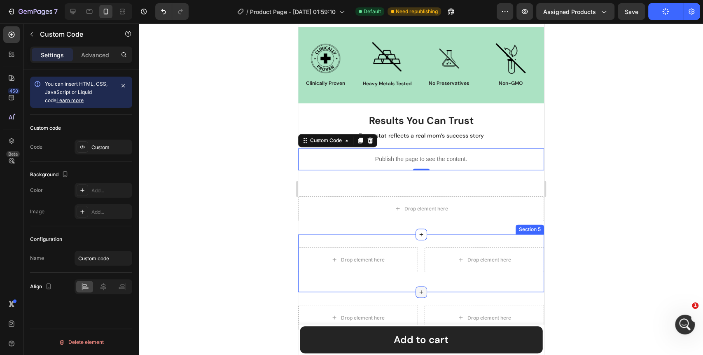
scroll to position [801, 0]
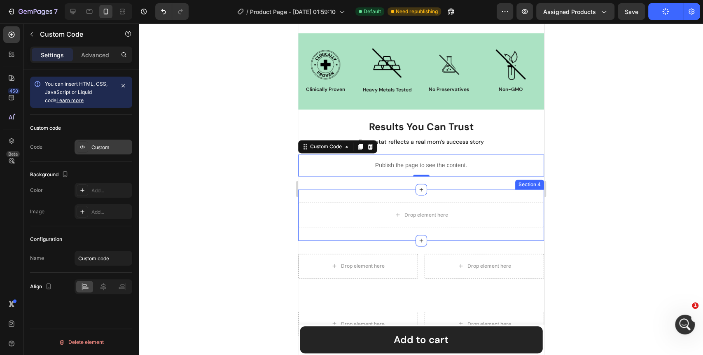
click at [105, 150] on div "Custom" at bounding box center [110, 147] width 39 height 7
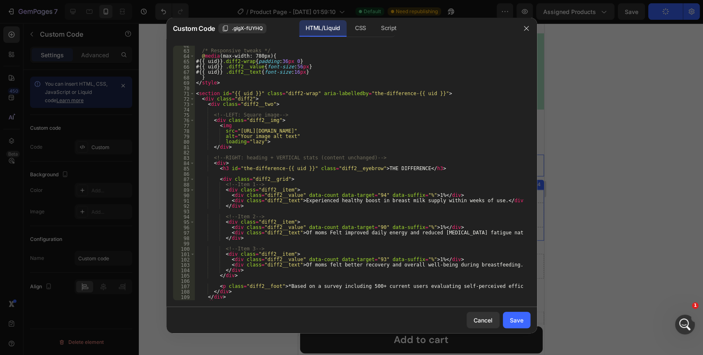
scroll to position [330, 0]
click at [530, 29] on button "button" at bounding box center [526, 28] width 13 height 13
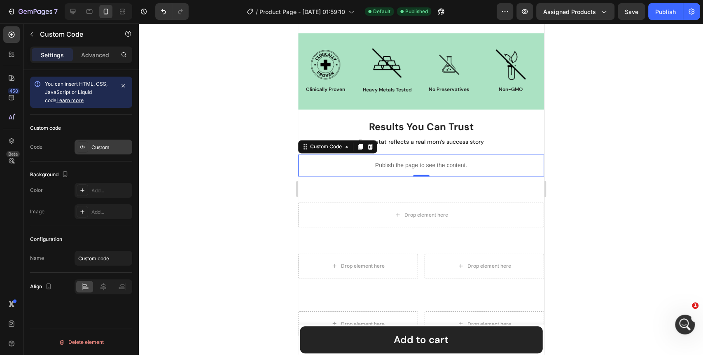
click at [115, 141] on div "Custom" at bounding box center [104, 147] width 58 height 15
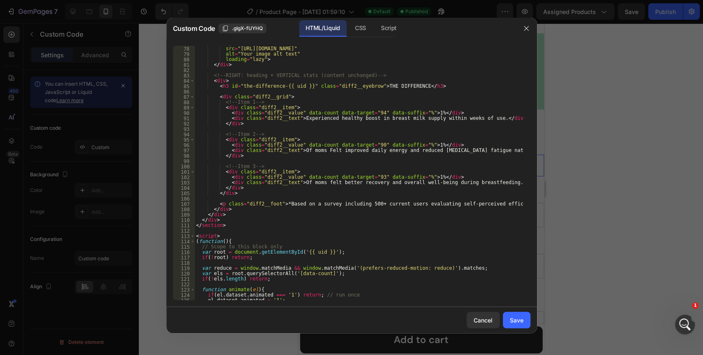
scroll to position [412, 0]
click at [303, 182] on div "< img src = "https://cdn.shopify.com/s/files/1/0803/4421/9682/files/pexels-jona…" at bounding box center [358, 173] width 329 height 265
click at [308, 153] on div "< img src = "https://cdn.shopify.com/s/files/1/0803/4421/9682/files/pexels-jona…" at bounding box center [358, 173] width 329 height 265
type textarea "<div class="diff2__text">Moms Felt improved daily energy and reduced postpartum…"
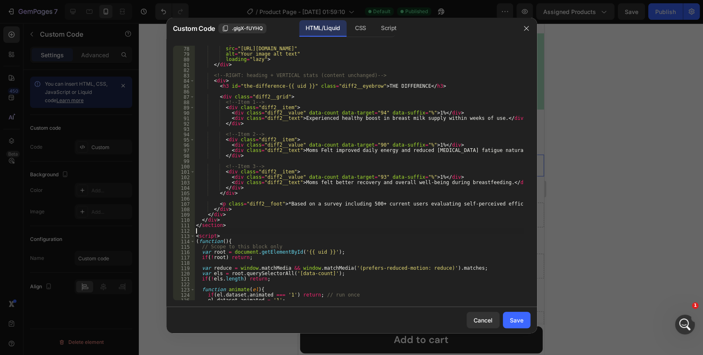
click at [323, 231] on div "< img src = "https://cdn.shopify.com/s/files/1/0803/4421/9682/files/pexels-jona…" at bounding box center [358, 173] width 329 height 265
click at [515, 320] on div "Save" at bounding box center [517, 320] width 14 height 9
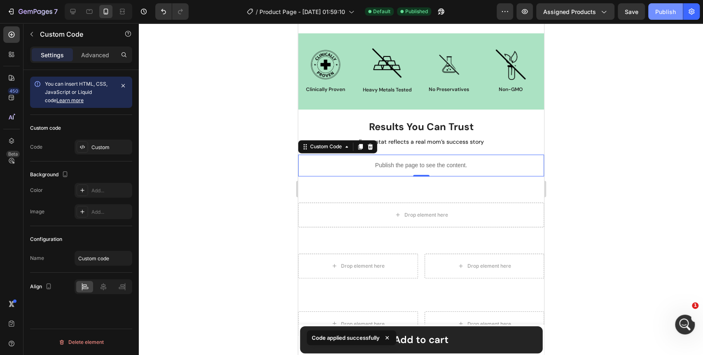
click at [663, 14] on div "Publish" at bounding box center [666, 11] width 21 height 9
click at [505, 117] on div "Image Clinically Proven Text Block Row Image Heavy Metals Tested Text Block Row…" at bounding box center [421, 76] width 246 height 87
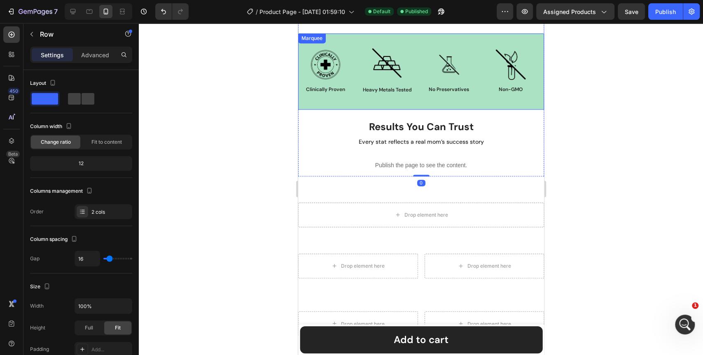
click at [469, 103] on div "Image Clinically Proven Text Block Row Image Heavy Metals Tested Text Block Row…" at bounding box center [421, 71] width 246 height 77
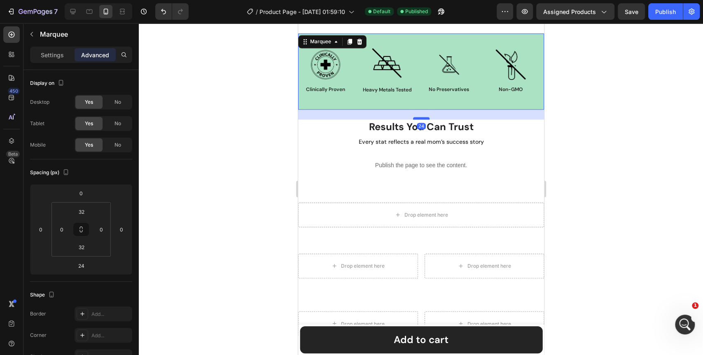
click at [419, 117] on div at bounding box center [421, 118] width 16 height 2
click at [514, 173] on div "Publish the page to see the content." at bounding box center [421, 166] width 246 height 22
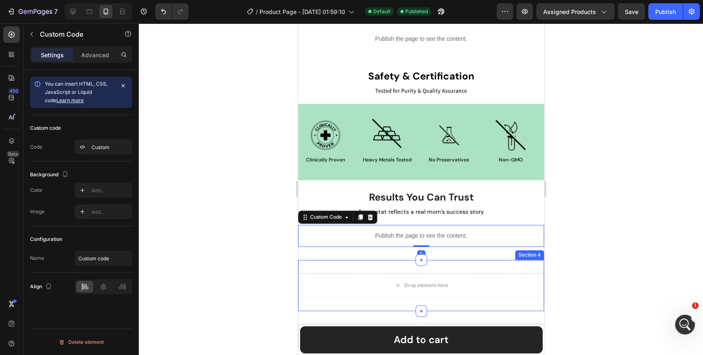
scroll to position [619, 0]
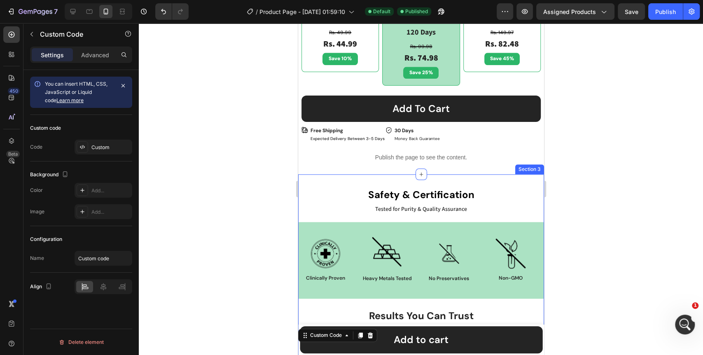
click at [455, 177] on div "safety & certification Heading Tested for Purity & Quality Assurance Text Block…" at bounding box center [421, 276] width 246 height 204
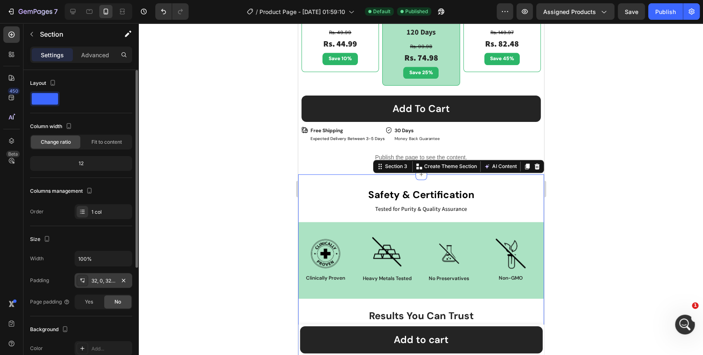
click at [107, 281] on div "32, 0, 32, 0" at bounding box center [103, 280] width 24 height 7
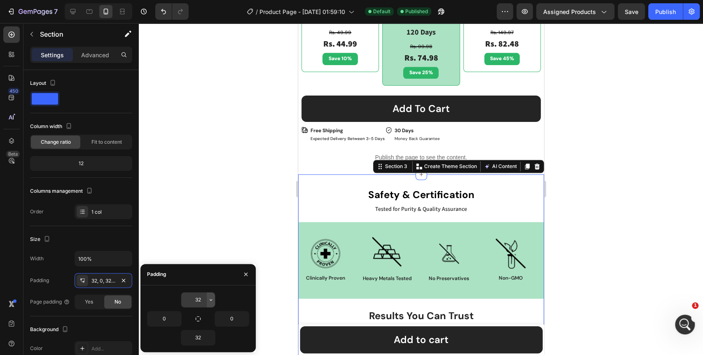
click at [208, 301] on icon "button" at bounding box center [211, 300] width 7 height 7
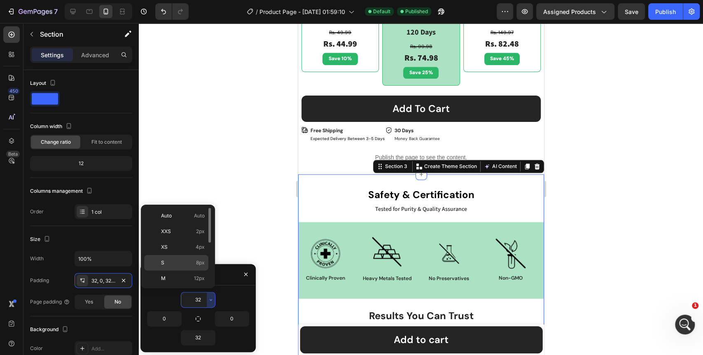
scroll to position [46, 0]
click at [183, 260] on p "XL 24px" at bounding box center [183, 263] width 44 height 7
type input "24"
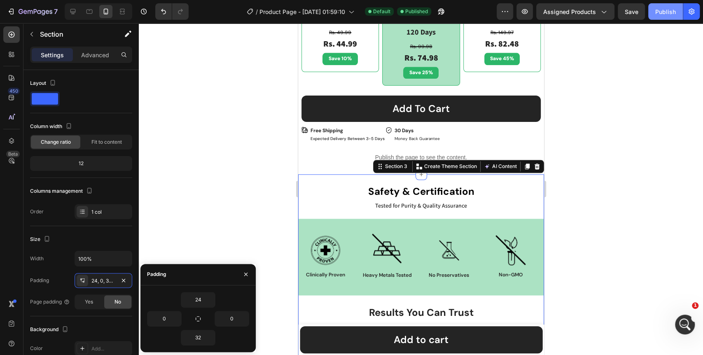
click at [664, 9] on div "Publish" at bounding box center [666, 11] width 21 height 9
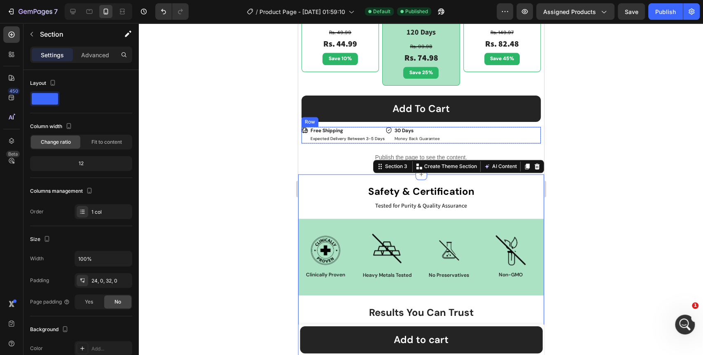
click at [457, 133] on div "Icon Free Shipping Text Block Expected Delivery Between 3-5 Days Text Block Row…" at bounding box center [420, 135] width 239 height 16
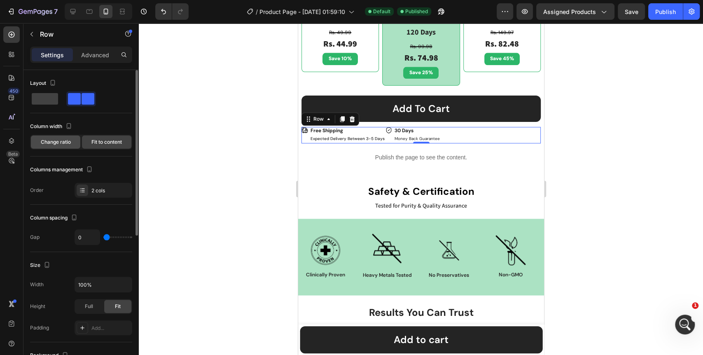
click at [60, 142] on span "Change ratio" at bounding box center [56, 141] width 30 height 7
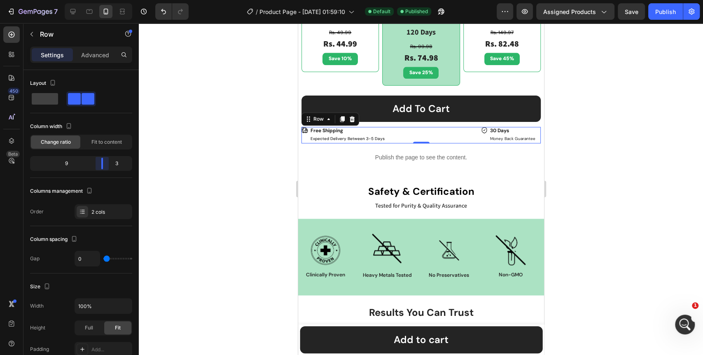
drag, startPoint x: 80, startPoint y: 165, endPoint x: 106, endPoint y: 166, distance: 26.0
click at [106, 0] on body "7 Version history / Product Page - Aug 24, 01:59:10 Default Published Preview A…" at bounding box center [351, 0] width 703 height 0
click at [203, 166] on div at bounding box center [421, 189] width 565 height 332
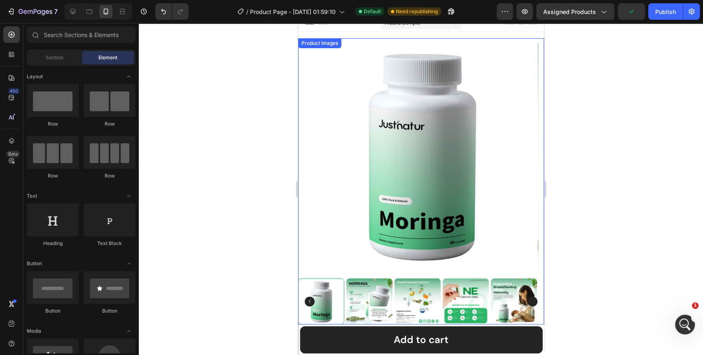
scroll to position [0, 0]
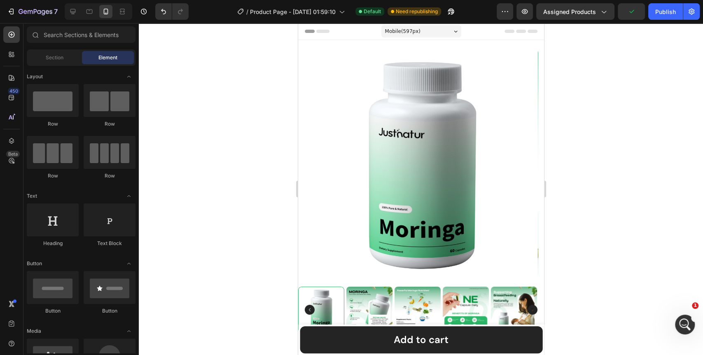
click at [443, 37] on div "Mobile ( 597 px)" at bounding box center [421, 31] width 80 height 12
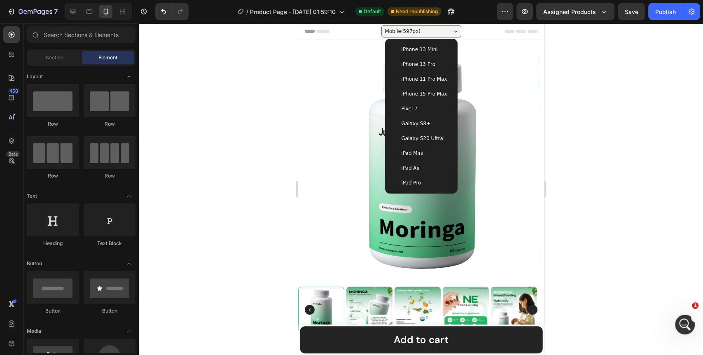
click at [419, 47] on span "iPhone 13 Mini" at bounding box center [419, 49] width 36 height 8
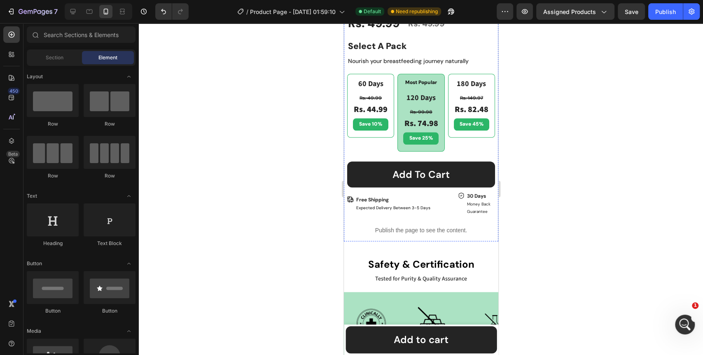
scroll to position [458, 0]
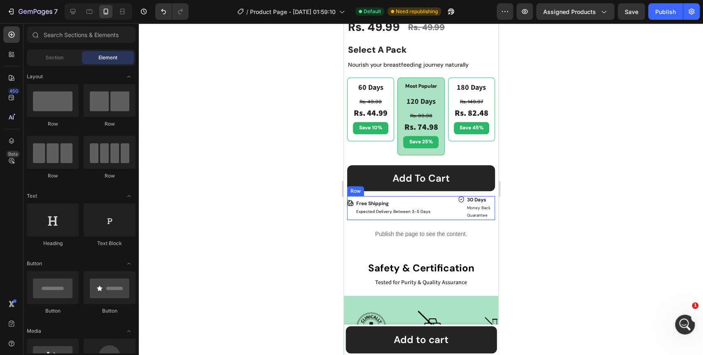
click at [449, 211] on div "Icon Free Shipping Text Block Expected Delivery Between 3-5 Days Text Block Row…" at bounding box center [402, 208] width 111 height 24
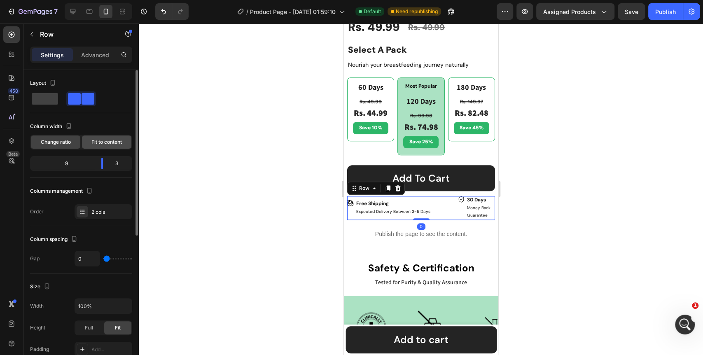
click at [99, 142] on span "Fit to content" at bounding box center [106, 141] width 30 height 7
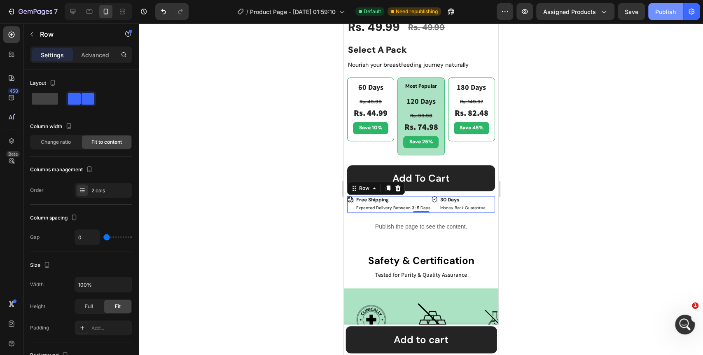
click at [665, 12] on div "Publish" at bounding box center [666, 11] width 21 height 9
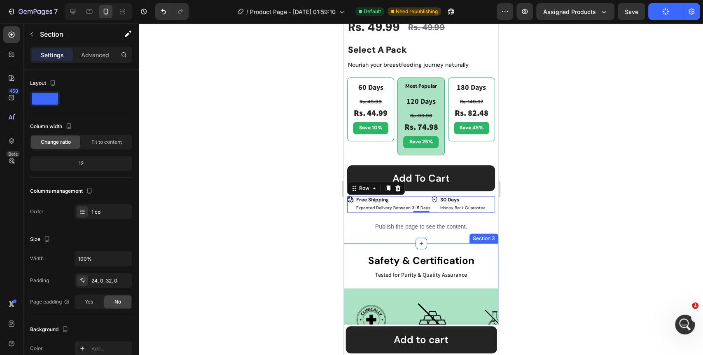
click at [452, 244] on div "safety & certification Heading Tested for Purity & Quality Assurance Text Block…" at bounding box center [421, 344] width 155 height 201
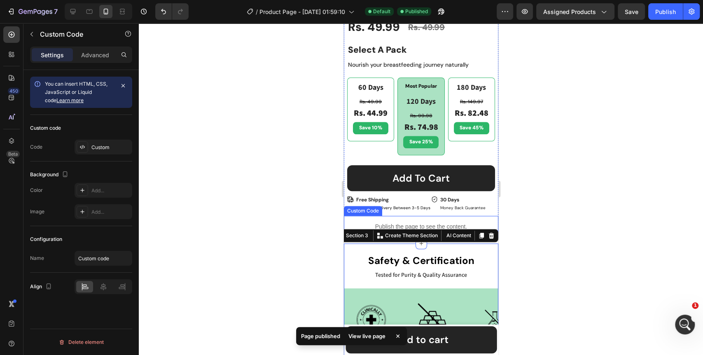
click at [366, 216] on div "Publish the page to see the content." at bounding box center [421, 227] width 155 height 22
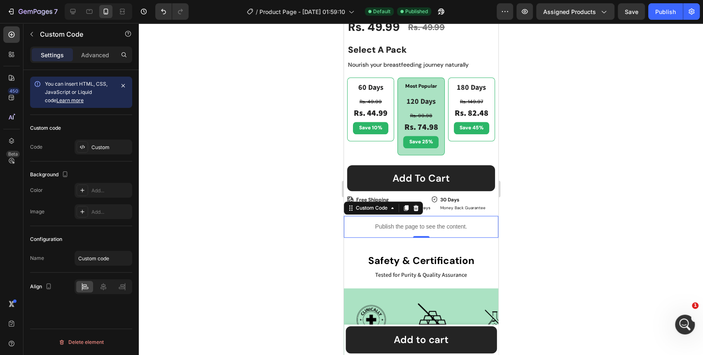
click at [540, 222] on div at bounding box center [421, 189] width 565 height 332
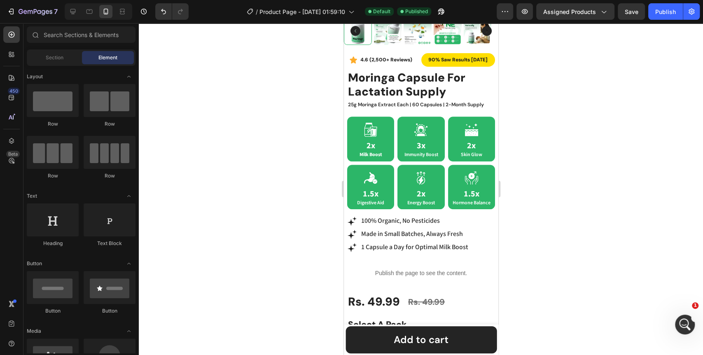
scroll to position [0, 0]
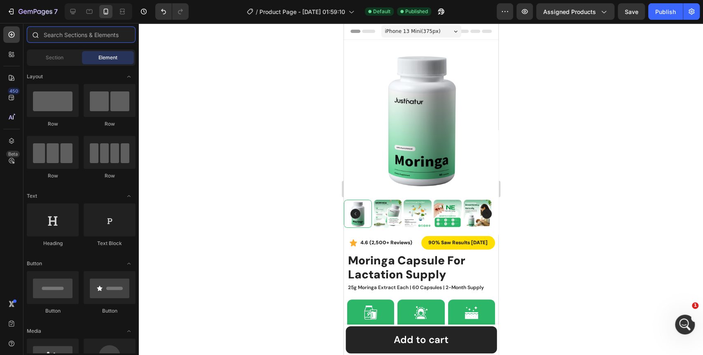
click at [97, 36] on input "text" at bounding box center [81, 34] width 109 height 16
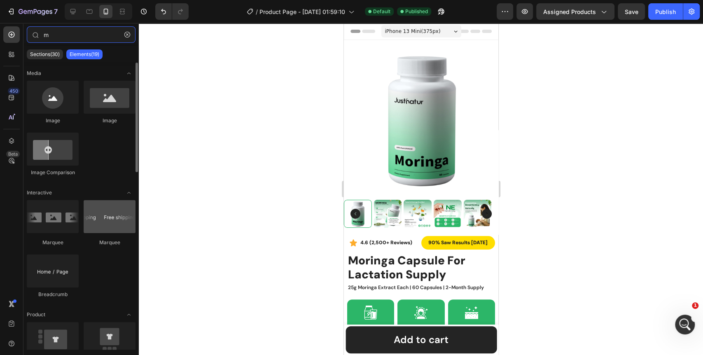
type input "m"
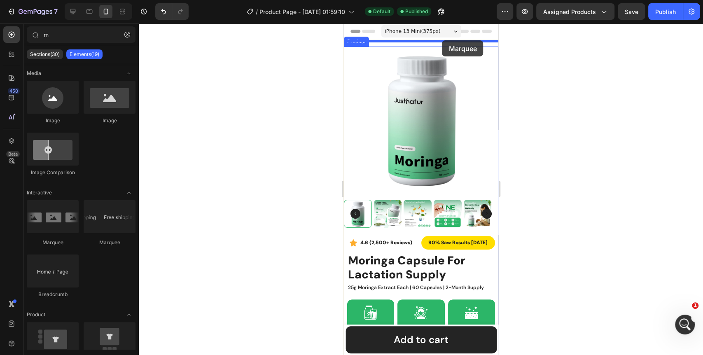
drag, startPoint x: 444, startPoint y: 241, endPoint x: 442, endPoint y: 40, distance: 201.1
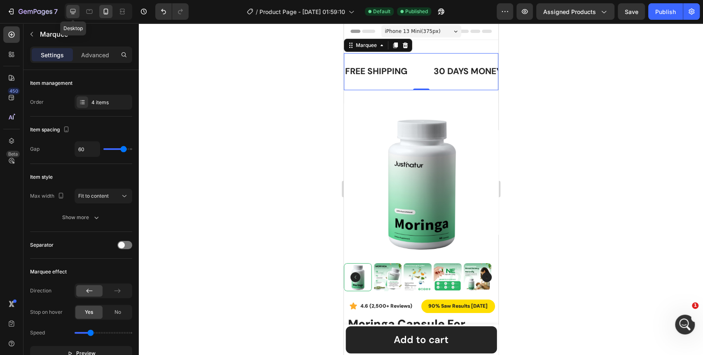
click at [72, 14] on icon at bounding box center [72, 11] width 5 height 5
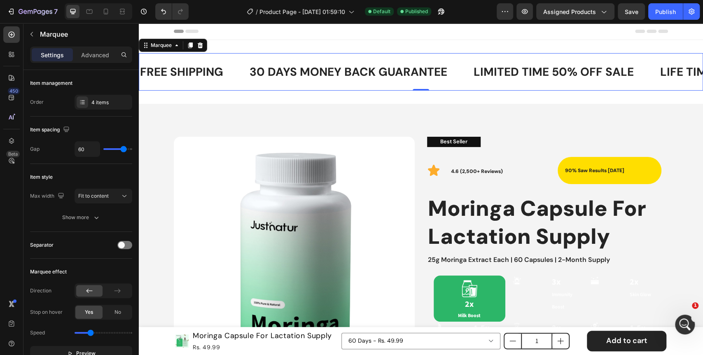
scroll to position [1, 0]
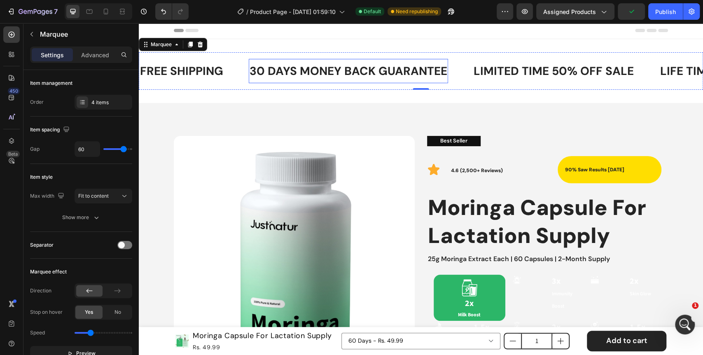
click at [402, 72] on div "30 DAYS MONEY BACK GUARANTEE" at bounding box center [348, 71] width 199 height 18
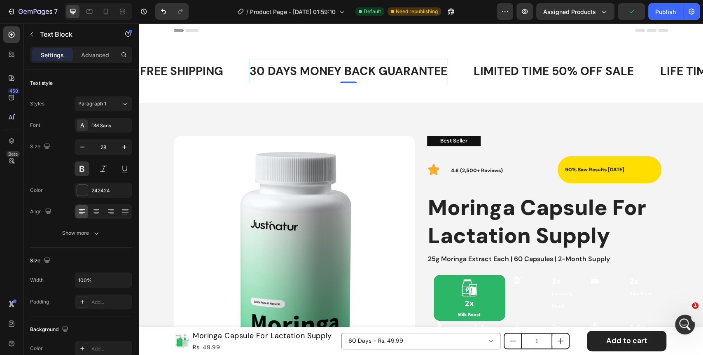
click at [402, 72] on div "30 DAYS MONEY BACK GUARANTEE" at bounding box center [348, 71] width 199 height 18
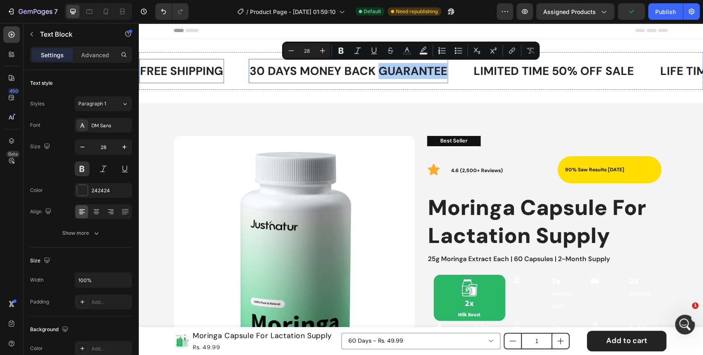
click at [210, 72] on div "FREE SHIPPING" at bounding box center [181, 71] width 85 height 18
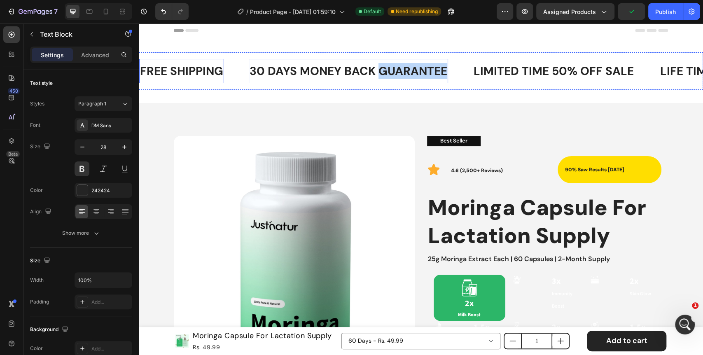
scroll to position [179, 0]
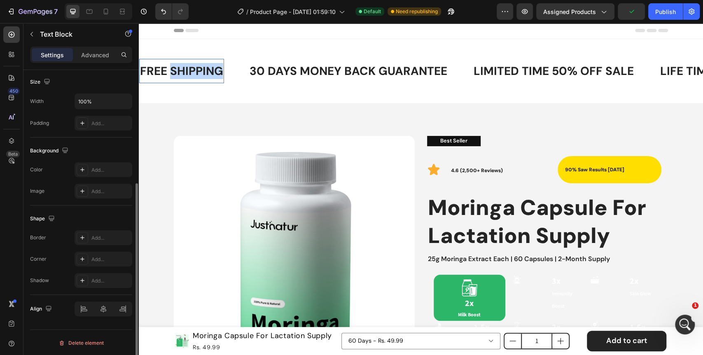
click at [210, 72] on div "FREE SHIPPING" at bounding box center [181, 71] width 85 height 18
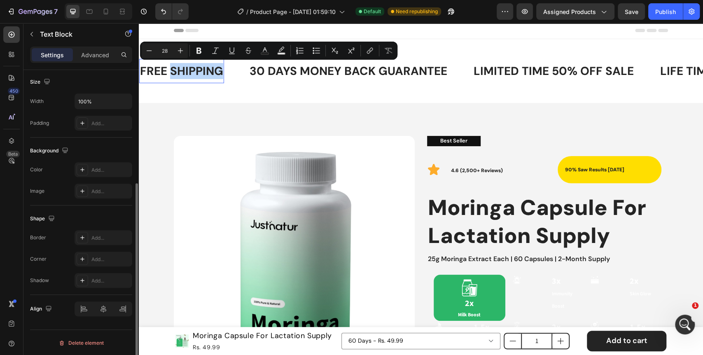
click at [210, 72] on p "FREE SHIPPING" at bounding box center [181, 71] width 83 height 16
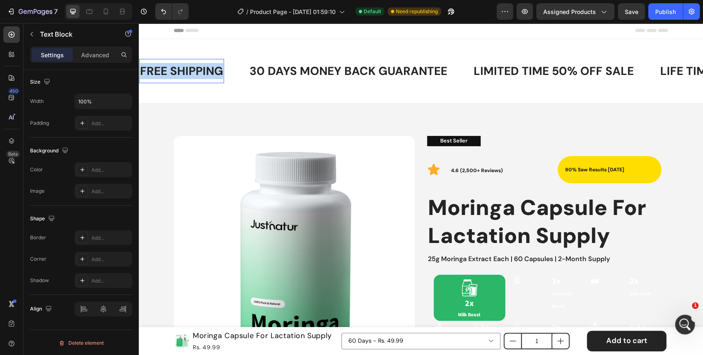
click at [210, 72] on p "FREE SHIPPING" at bounding box center [181, 71] width 83 height 16
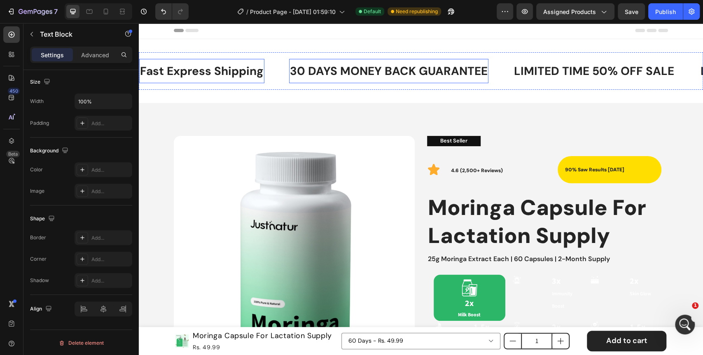
click at [328, 66] on p "30 DAYS MONEY BACK GUARANTEE" at bounding box center [389, 71] width 198 height 16
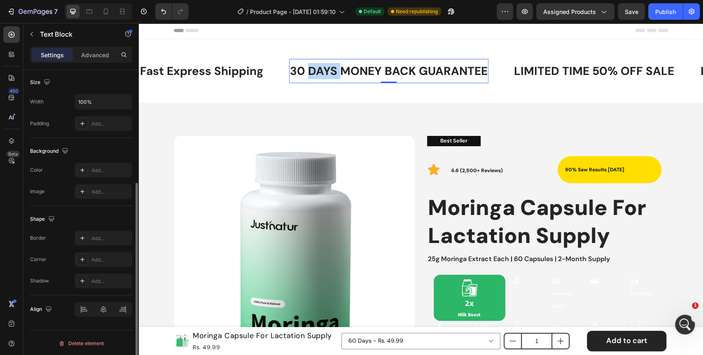
click at [328, 70] on p "30 DAYS MONEY BACK GUARANTEE" at bounding box center [389, 71] width 198 height 16
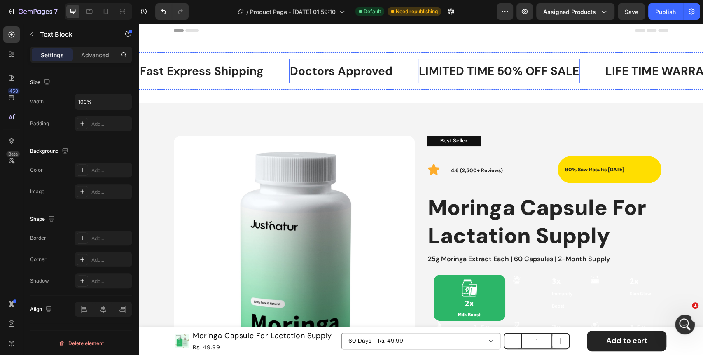
click at [457, 73] on div "LIMITED TIME 50% OFF SALE" at bounding box center [499, 71] width 162 height 18
click at [457, 73] on p "LIMITED TIME 50% OFF SALE" at bounding box center [499, 71] width 160 height 16
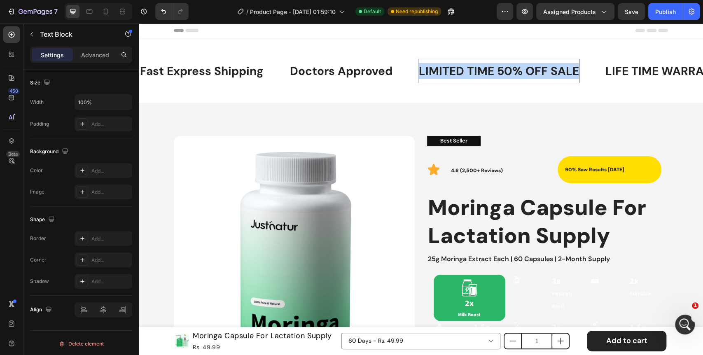
click at [457, 73] on p "LIMITED TIME 50% OFF SALE" at bounding box center [499, 71] width 160 height 16
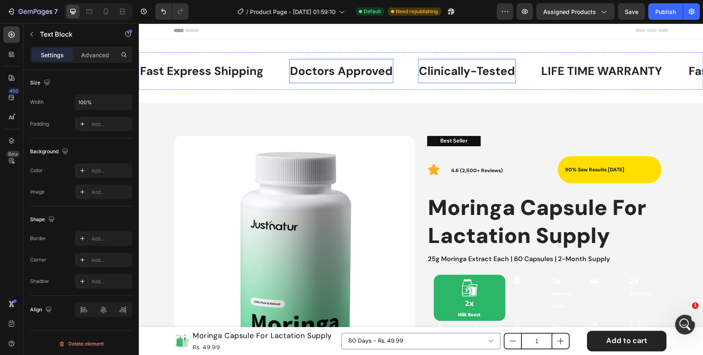
click at [338, 73] on p "Doctors Approved" at bounding box center [341, 71] width 103 height 16
click at [335, 71] on p "Doctors Approved" at bounding box center [341, 71] width 103 height 16
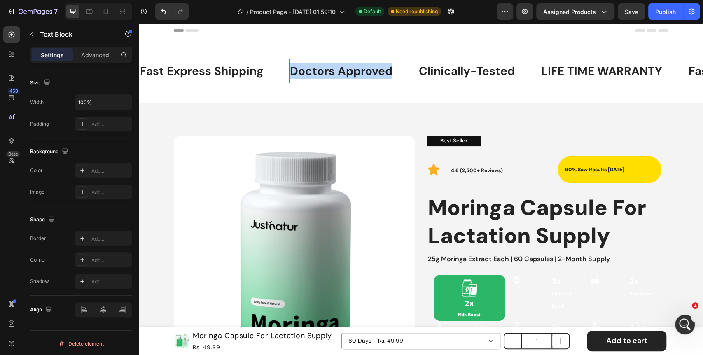
click at [335, 71] on p "Doctors Approved" at bounding box center [341, 71] width 103 height 16
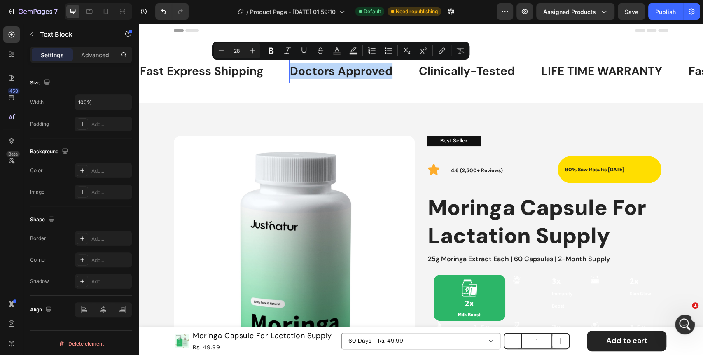
click at [335, 71] on p "Doctors Approved" at bounding box center [341, 71] width 103 height 16
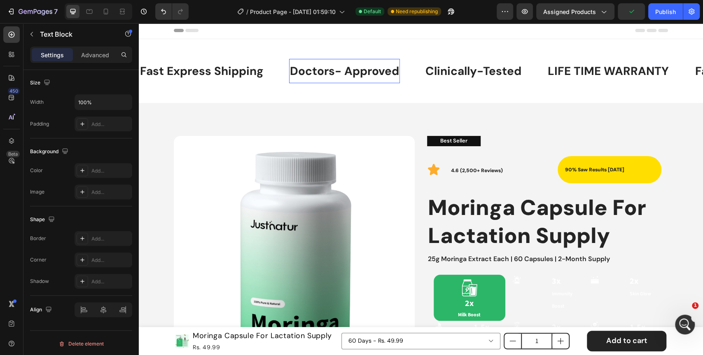
click at [344, 73] on p "Doctors- Approved" at bounding box center [344, 71] width 109 height 16
click at [207, 94] on div "Fast Express Shipping Text Block Doctors-Approved Text Block 0 Clinically-Teste…" at bounding box center [421, 71] width 565 height 64
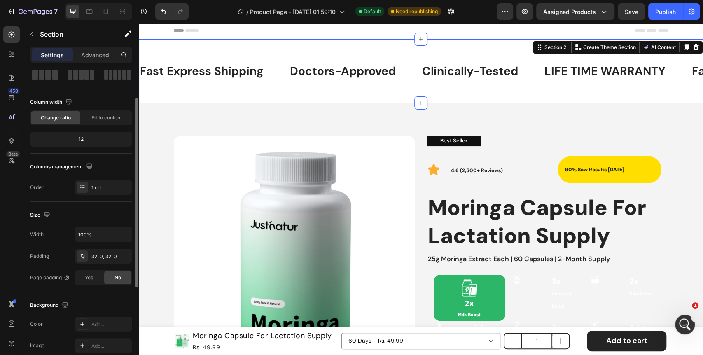
scroll to position [137, 0]
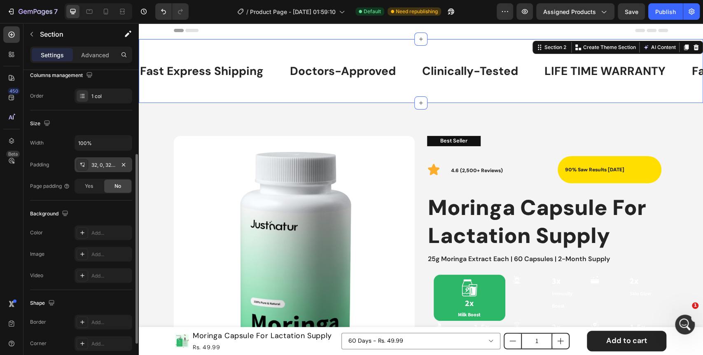
click at [106, 165] on div "32, 0, 32, 0" at bounding box center [103, 165] width 24 height 7
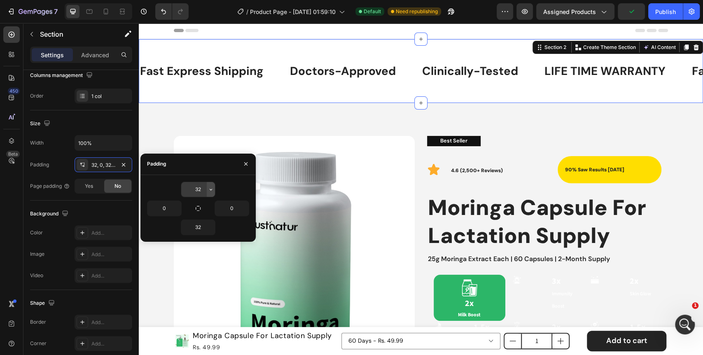
click at [214, 190] on icon "button" at bounding box center [211, 189] width 7 height 7
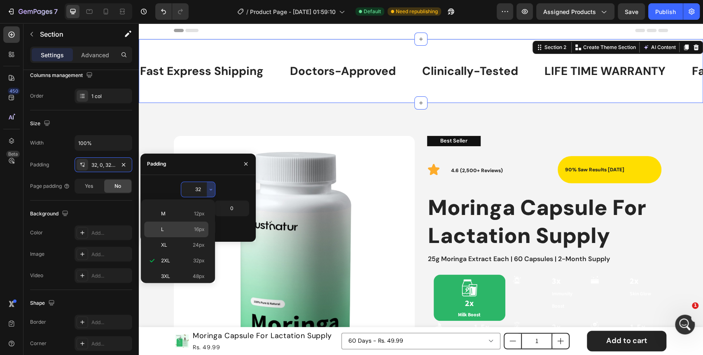
scroll to position [0, 0]
click at [182, 212] on p "Auto Auto" at bounding box center [183, 210] width 44 height 7
type input "Auto"
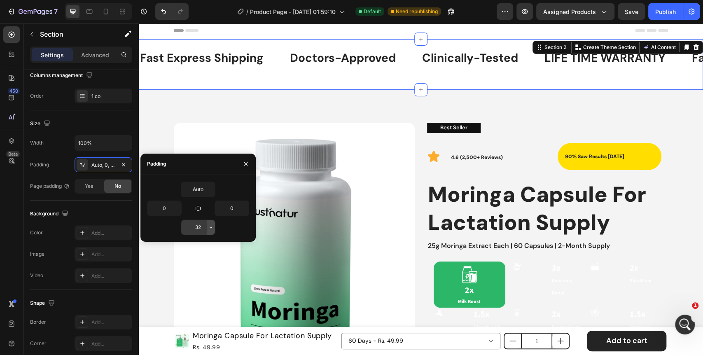
click at [211, 230] on icon "button" at bounding box center [211, 227] width 7 height 7
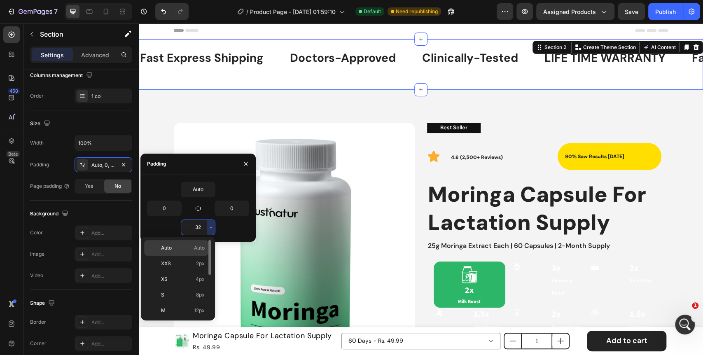
click at [183, 245] on p "Auto Auto" at bounding box center [183, 247] width 44 height 7
type input "Auto"
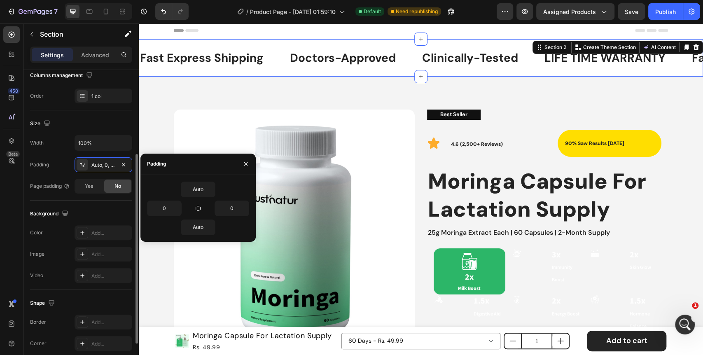
click at [76, 201] on div "Background The changes might be hidden by the video. Color Add... Image Add... …" at bounding box center [81, 245] width 102 height 89
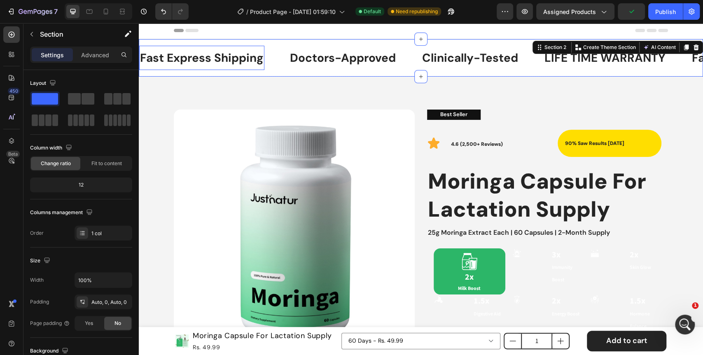
click at [238, 56] on p "Fast Express Shipping" at bounding box center [202, 58] width 124 height 16
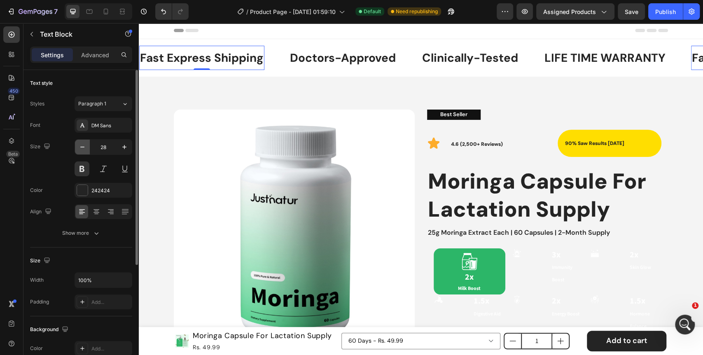
click at [85, 149] on icon "button" at bounding box center [82, 147] width 8 height 8
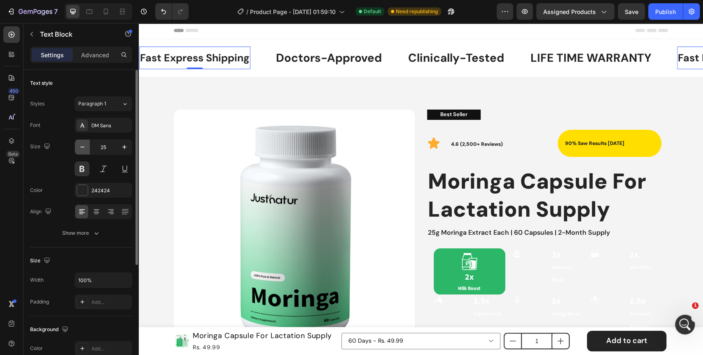
type input "24"
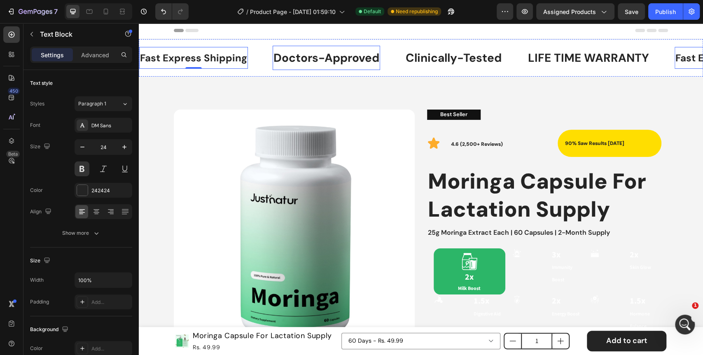
click at [327, 59] on p "Doctors-Approved" at bounding box center [327, 58] width 106 height 16
click at [82, 148] on icon "button" at bounding box center [82, 147] width 8 height 8
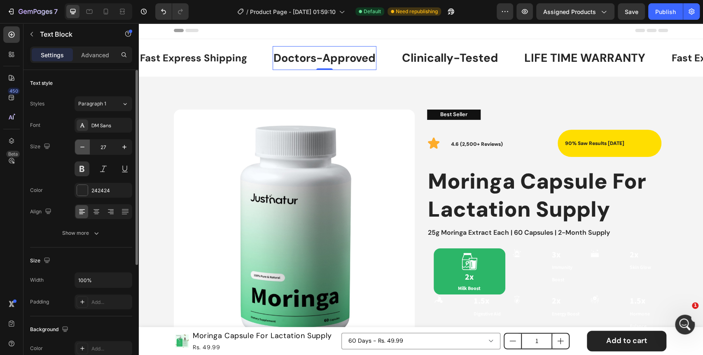
click at [82, 148] on icon "button" at bounding box center [82, 147] width 8 height 8
type input "24"
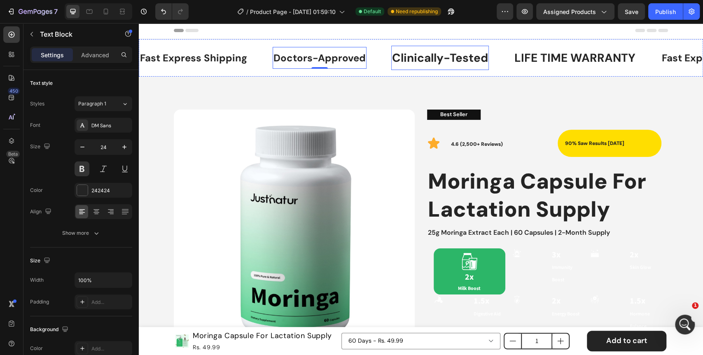
click at [459, 55] on p "Clinically-Tested" at bounding box center [440, 58] width 96 height 16
click at [87, 143] on button "button" at bounding box center [82, 147] width 15 height 15
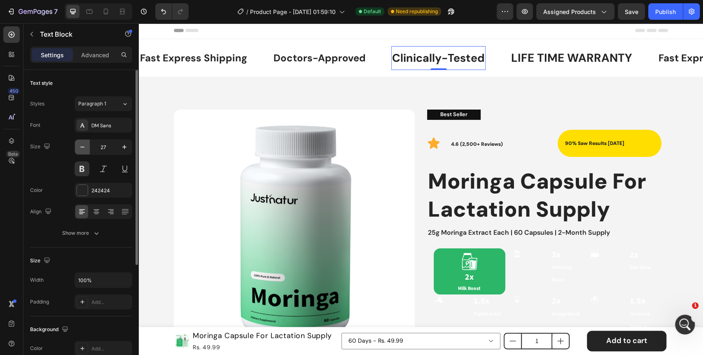
click at [87, 143] on button "button" at bounding box center [82, 147] width 15 height 15
type input "24"
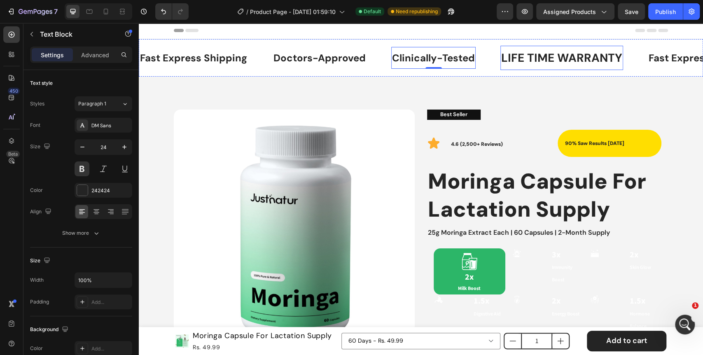
click at [570, 55] on div "LIFE TIME WARRANTY" at bounding box center [562, 58] width 123 height 18
click at [77, 144] on button "button" at bounding box center [82, 147] width 15 height 15
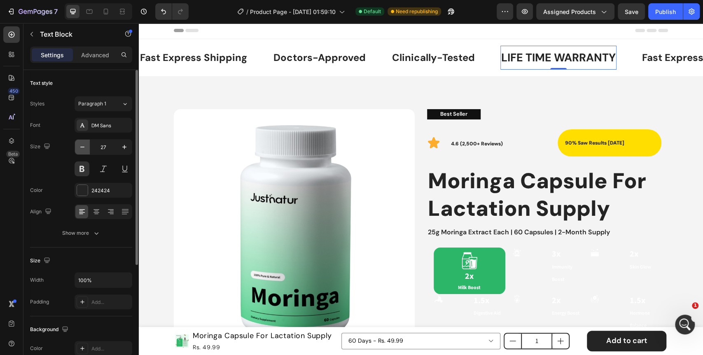
click at [77, 144] on button "button" at bounding box center [82, 147] width 15 height 15
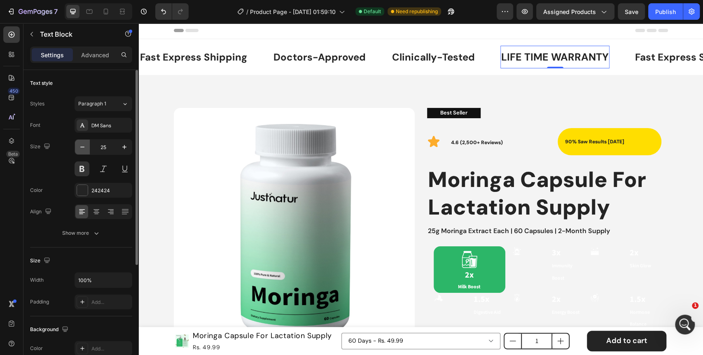
click at [77, 144] on button "button" at bounding box center [82, 147] width 15 height 15
type input "24"
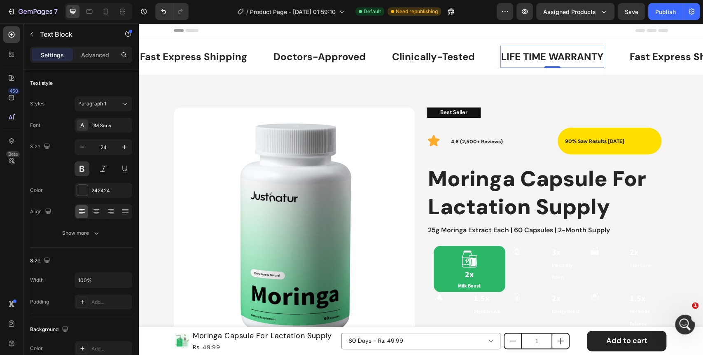
click at [527, 61] on div "LIFE TIME WARRANTY" at bounding box center [553, 57] width 104 height 16
click at [527, 61] on p "LIFE TIME WARRANTY" at bounding box center [552, 57] width 102 height 14
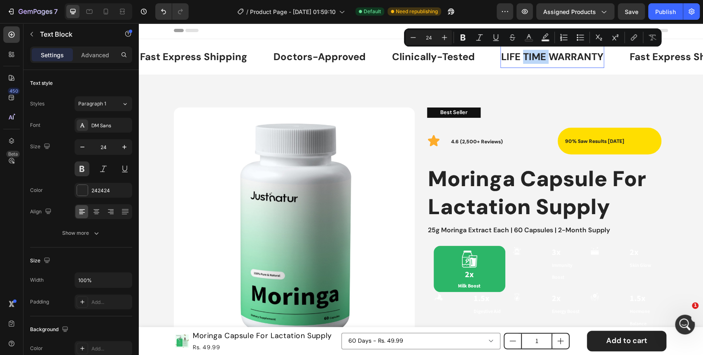
click at [528, 61] on p "LIFE TIME WARRANTY" at bounding box center [552, 57] width 102 height 14
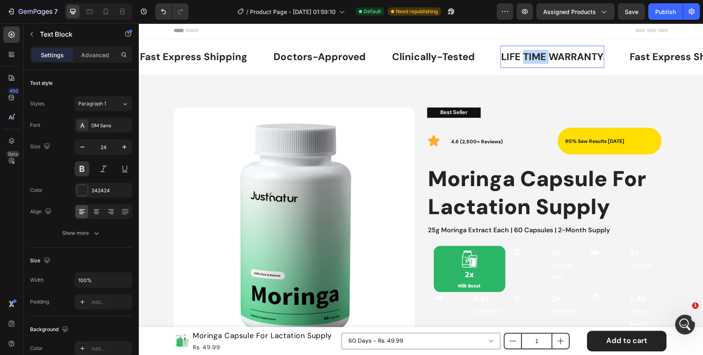
click at [528, 61] on p "LIFE TIME WARRANTY" at bounding box center [552, 57] width 102 height 14
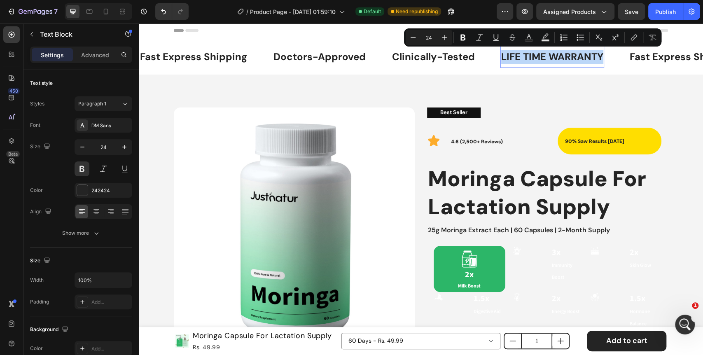
click at [528, 61] on p "LIFE TIME WARRANTY" at bounding box center [552, 57] width 102 height 14
click at [540, 61] on p "LIFE TIME WARRANTY" at bounding box center [552, 57] width 102 height 14
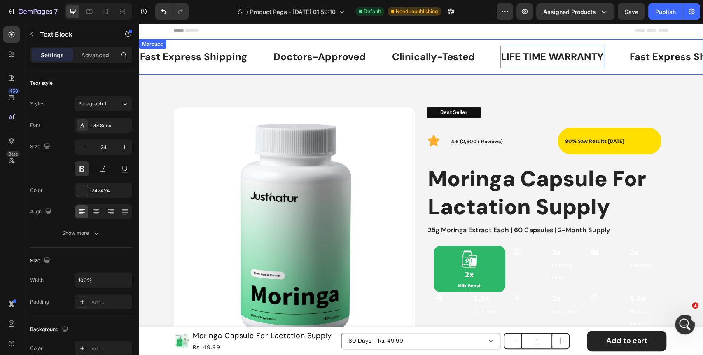
click at [484, 69] on div "Fast Express Shipping Text Block Doctors-Approved Text Block Clinically-Tested …" at bounding box center [421, 56] width 565 height 35
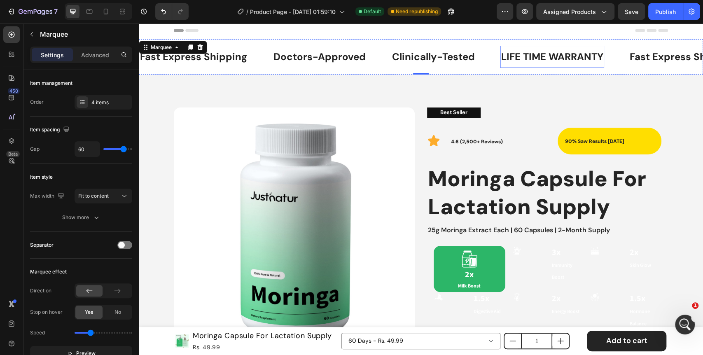
click at [517, 61] on p "LIFE TIME WARRANTY" at bounding box center [552, 57] width 102 height 14
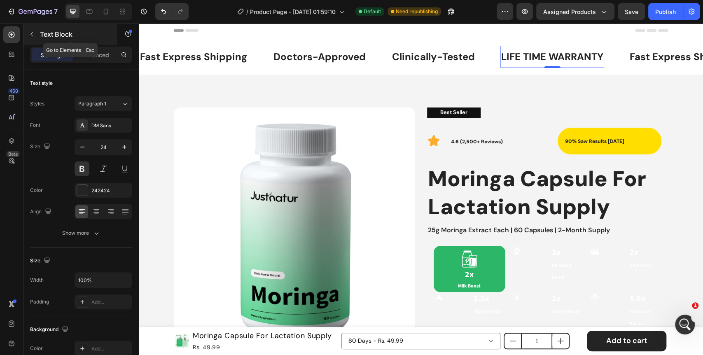
click at [33, 35] on icon "button" at bounding box center [31, 34] width 7 height 7
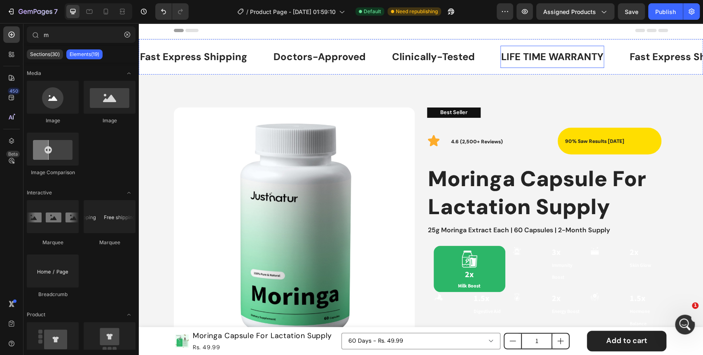
click at [548, 52] on p "LIFE TIME WARRANTY" at bounding box center [552, 57] width 102 height 14
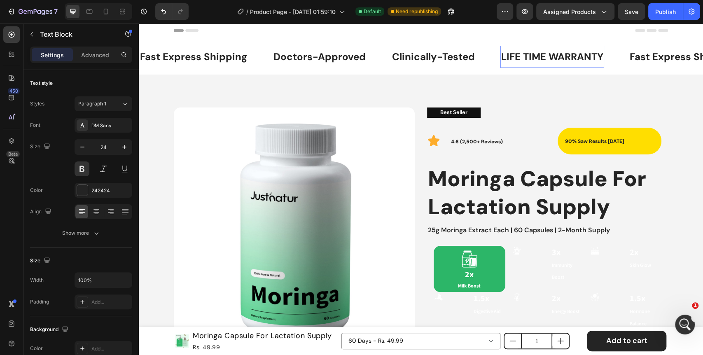
click at [584, 66] on div "LIFE TIME WARRANTY Text Block 0" at bounding box center [553, 57] width 104 height 22
click at [596, 73] on div "Fast Express Shipping Text Block Doctors-Approved Text Block Clinically-Tested …" at bounding box center [421, 56] width 565 height 35
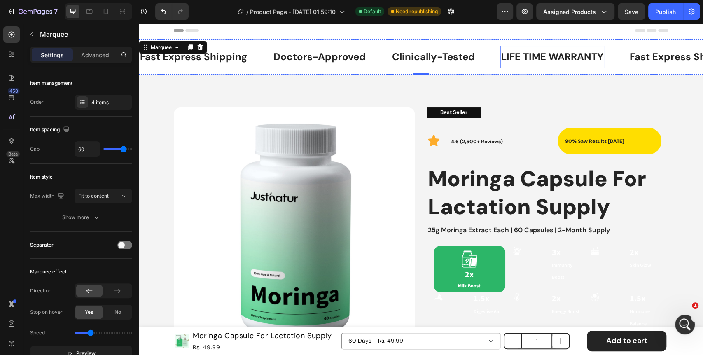
click at [588, 58] on p "LIFE TIME WARRANTY" at bounding box center [552, 57] width 102 height 14
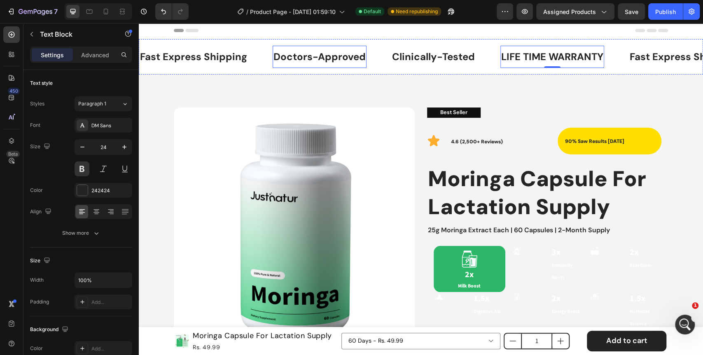
click at [303, 55] on p "Doctors-Approved" at bounding box center [320, 57] width 92 height 14
click at [533, 56] on p "LIFE TIME WARRANTY" at bounding box center [552, 57] width 102 height 14
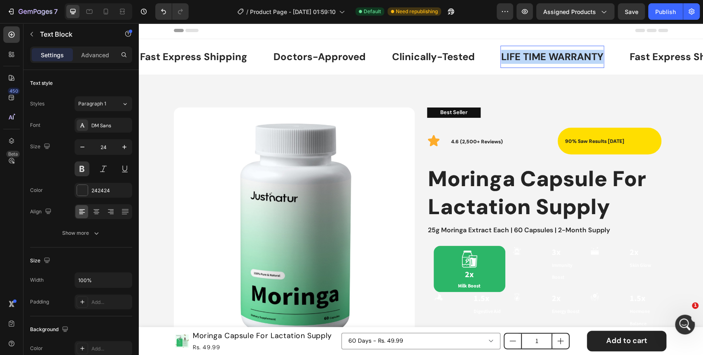
click at [533, 56] on p "LIFE TIME WARRANTY" at bounding box center [552, 57] width 102 height 14
click at [501, 56] on p "2500+ Verified Revies" at bounding box center [554, 57] width 106 height 14
click at [501, 55] on p "2500+ Verified Revies" at bounding box center [554, 57] width 106 height 14
click at [631, 55] on p "4.6/5 (2500+ Verified Revies" at bounding box center [569, 57] width 137 height 14
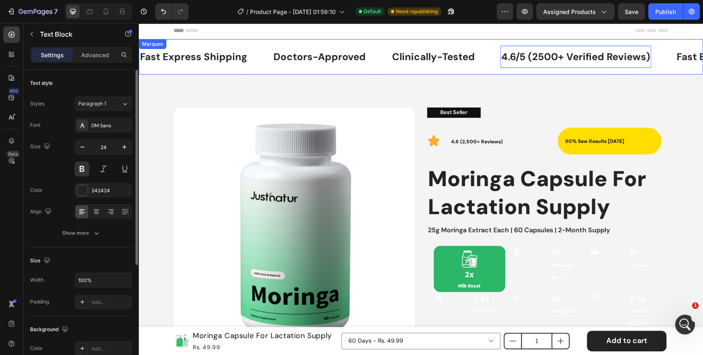
click at [224, 67] on div "Fast Express Shipping Text Block" at bounding box center [193, 57] width 109 height 22
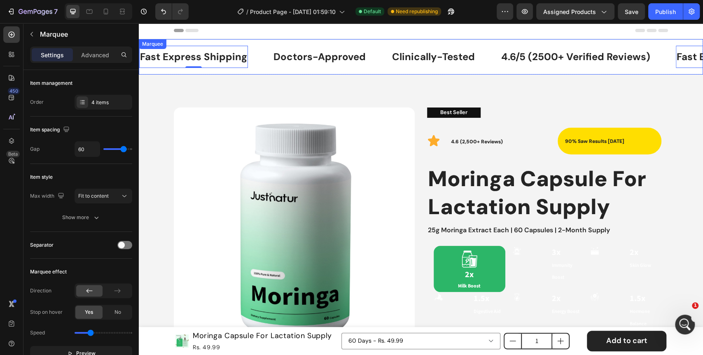
click at [258, 72] on div "Fast Express Shipping Text Block 0 Doctors-Approved Text Block Clinically-Teste…" at bounding box center [421, 56] width 565 height 35
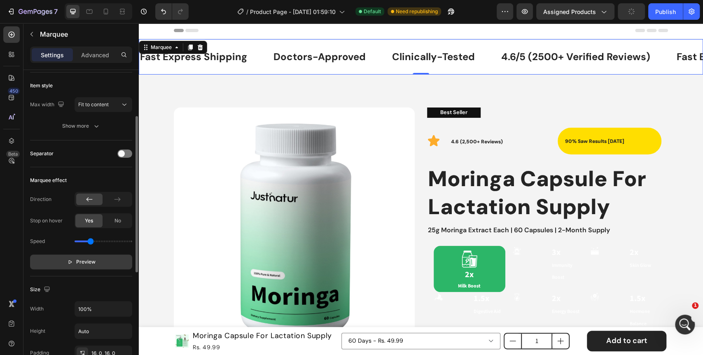
click at [80, 261] on span "Preview" at bounding box center [85, 262] width 19 height 8
click at [80, 261] on span "Pause" at bounding box center [86, 262] width 14 height 8
click at [124, 152] on span at bounding box center [121, 153] width 7 height 7
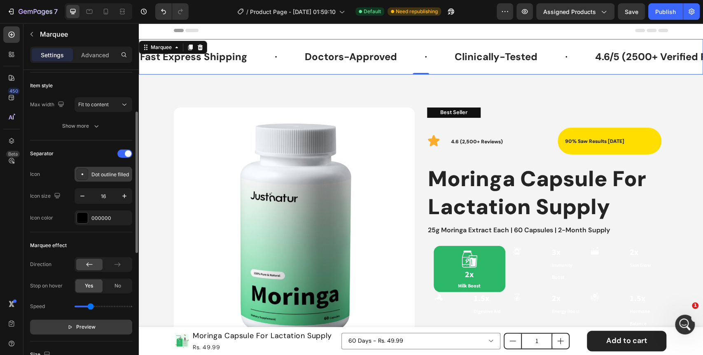
click at [82, 174] on icon at bounding box center [83, 174] width 2 height 2
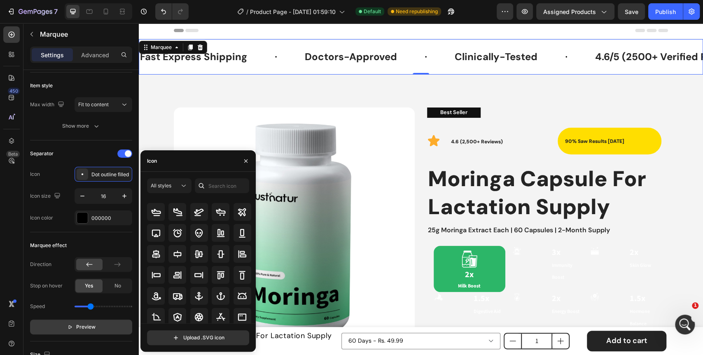
scroll to position [0, 0]
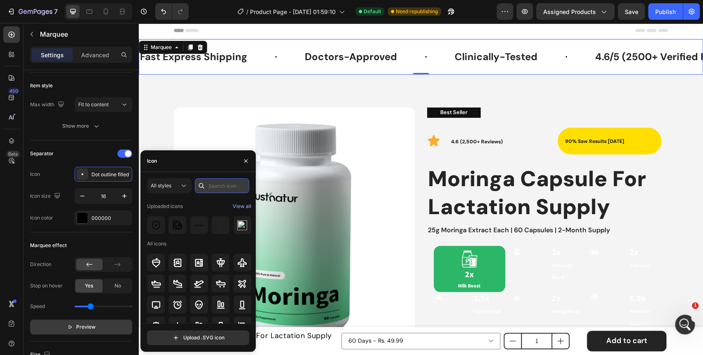
click at [214, 185] on input "text" at bounding box center [222, 185] width 54 height 15
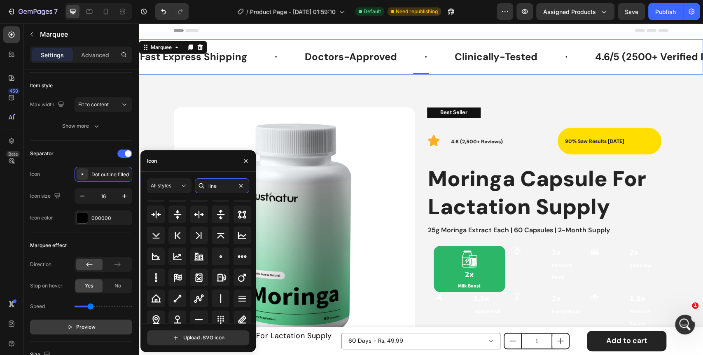
scroll to position [90, 0]
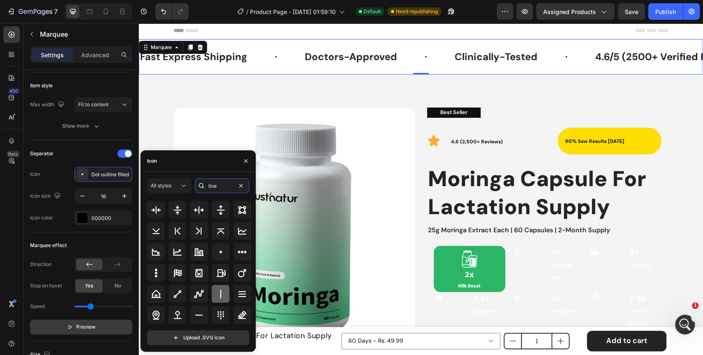
type input "line"
click at [218, 292] on icon at bounding box center [221, 294] width 10 height 10
click at [79, 232] on div "Marquee effect Direction Stop on hover Yes No Speed Preview" at bounding box center [81, 286] width 102 height 109
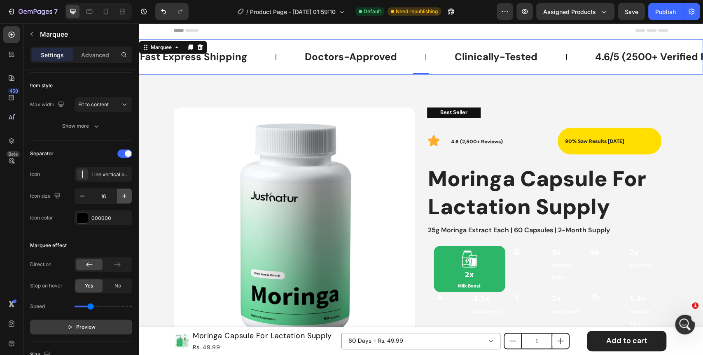
click at [122, 196] on icon "button" at bounding box center [124, 196] width 8 height 8
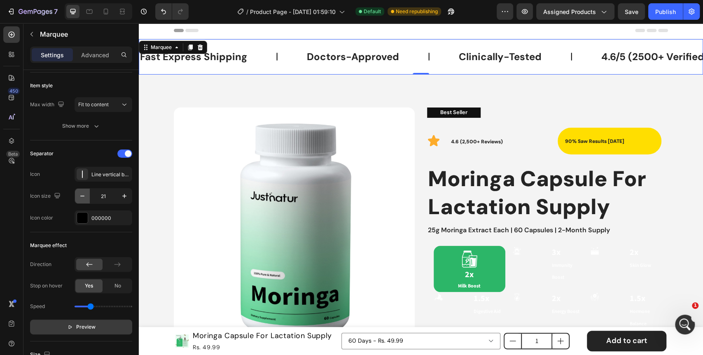
click at [82, 198] on icon "button" at bounding box center [82, 196] width 8 height 8
type input "20"
click at [672, 14] on div "Publish" at bounding box center [666, 11] width 21 height 9
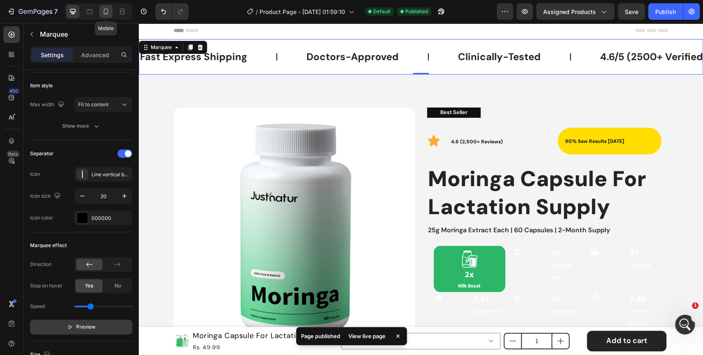
click at [103, 8] on icon at bounding box center [106, 11] width 8 height 8
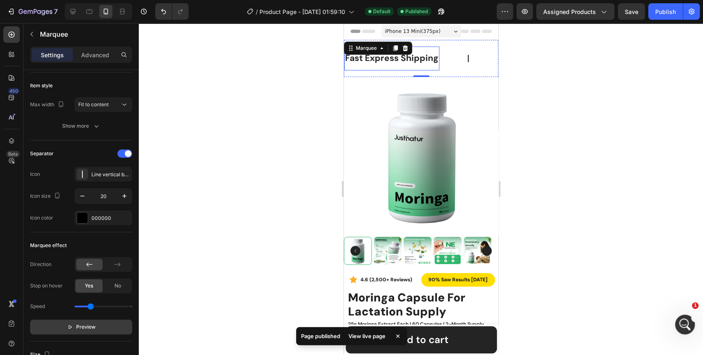
click at [423, 60] on p "Fast Express Shipping" at bounding box center [389, 59] width 94 height 16
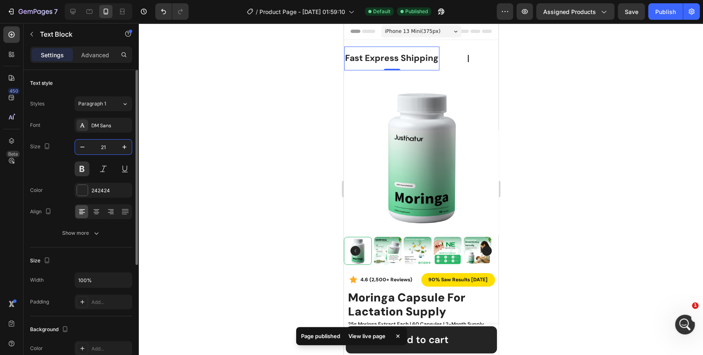
click at [101, 146] on input "21" at bounding box center [103, 147] width 27 height 15
type input "12"
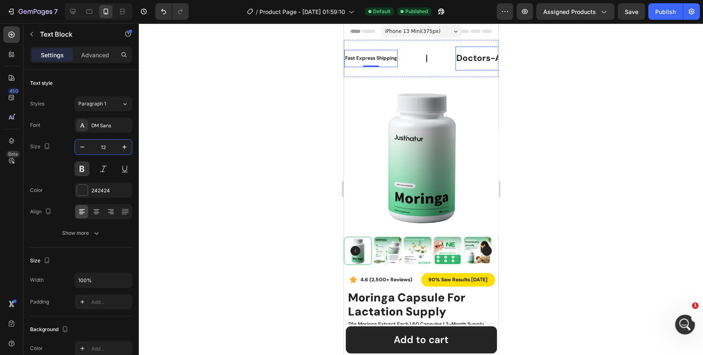
click at [463, 59] on p "Doctors-Approved" at bounding box center [497, 59] width 82 height 16
click at [101, 146] on input "21" at bounding box center [103, 147] width 27 height 15
type input "12"
click at [288, 120] on div at bounding box center [421, 189] width 565 height 332
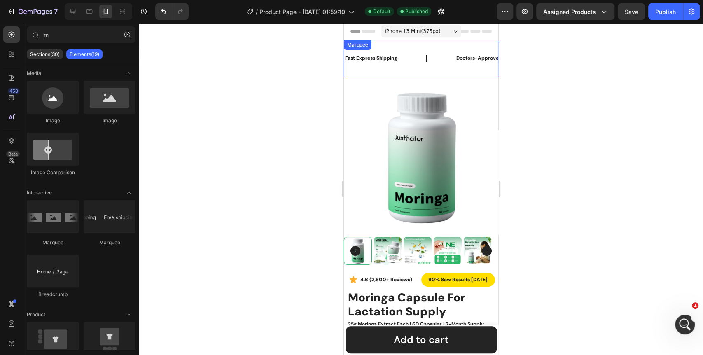
click at [428, 57] on icon at bounding box center [426, 58] width 8 height 8
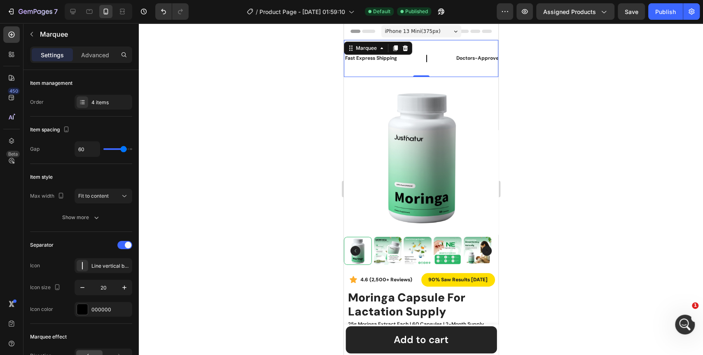
click at [427, 58] on icon at bounding box center [426, 58] width 8 height 8
click at [83, 290] on icon "button" at bounding box center [82, 287] width 8 height 8
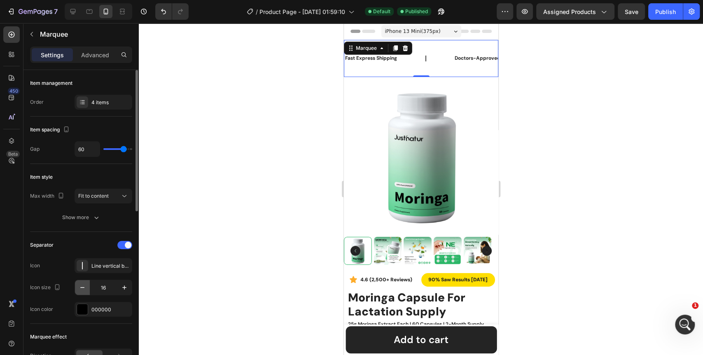
click at [83, 290] on icon "button" at bounding box center [82, 287] width 8 height 8
type input "14"
click at [87, 151] on input "60" at bounding box center [87, 149] width 25 height 15
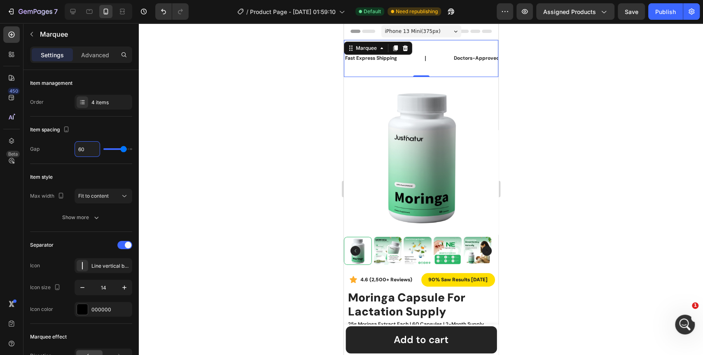
type input "1"
type input "14"
click at [87, 151] on input "14" at bounding box center [87, 149] width 25 height 15
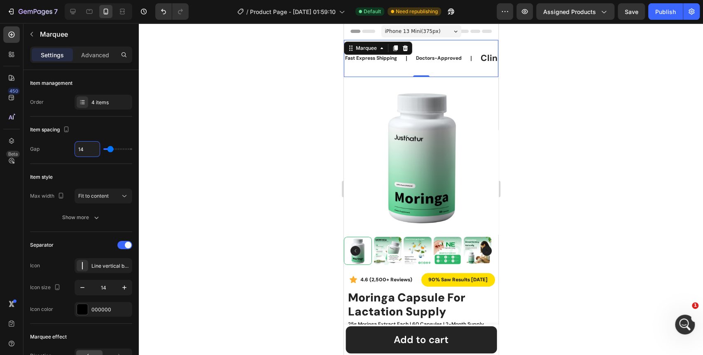
click at [87, 151] on input "14" at bounding box center [87, 149] width 25 height 15
type input "1"
type input "12"
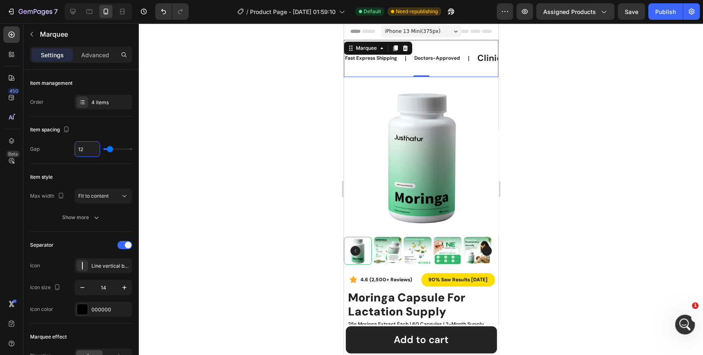
type input "12"
click at [259, 126] on div at bounding box center [421, 189] width 565 height 332
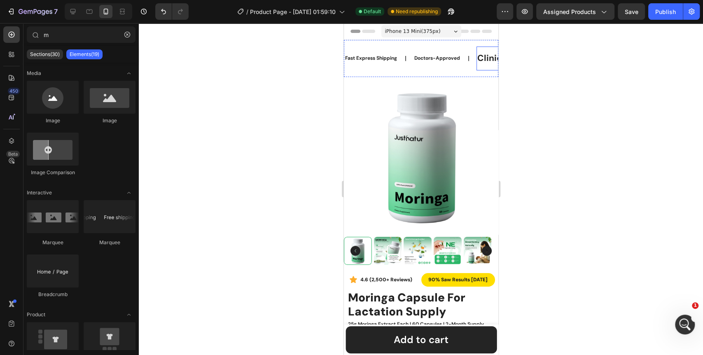
click at [481, 59] on p "Clinically-Tested" at bounding box center [514, 59] width 74 height 16
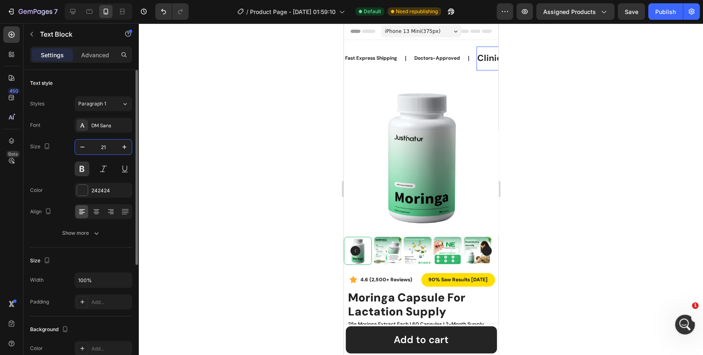
click at [105, 148] on input "21" at bounding box center [103, 147] width 27 height 15
type input "12"
click at [249, 139] on div at bounding box center [421, 189] width 565 height 332
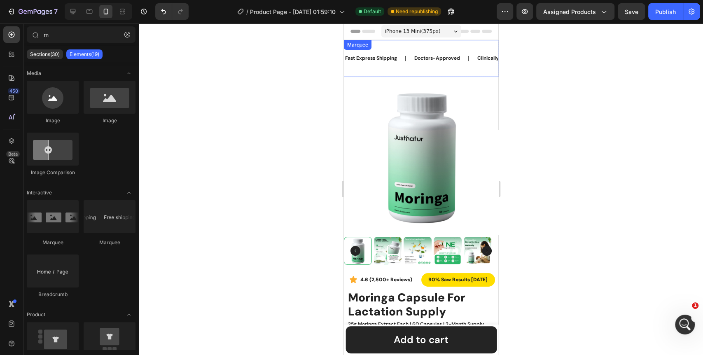
click at [460, 69] on div "Fast Express Shipping Text Block Doctors-Approved Text Block Clinically-Tested …" at bounding box center [512, 59] width 337 height 24
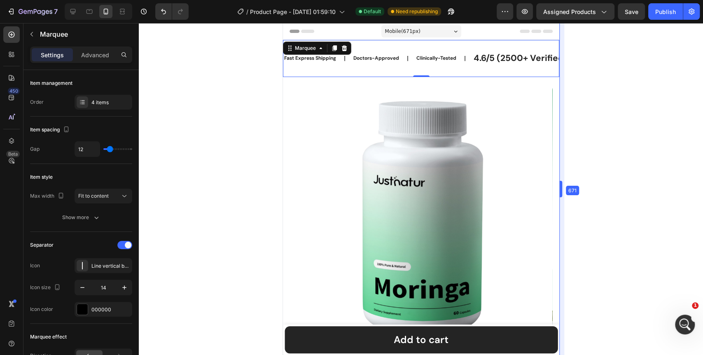
drag, startPoint x: 500, startPoint y: 189, endPoint x: 626, endPoint y: 186, distance: 125.7
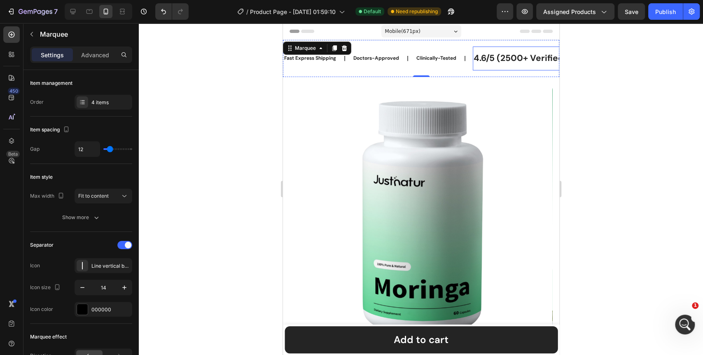
click at [510, 58] on p "4.6/5 (2500+ Verified Reviews)" at bounding box center [538, 59] width 131 height 16
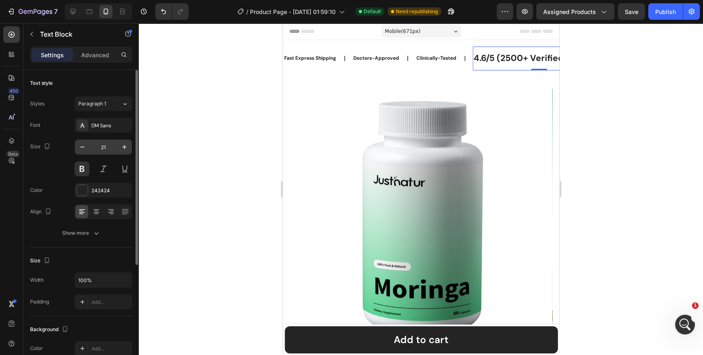
click at [101, 144] on input "21" at bounding box center [103, 147] width 27 height 15
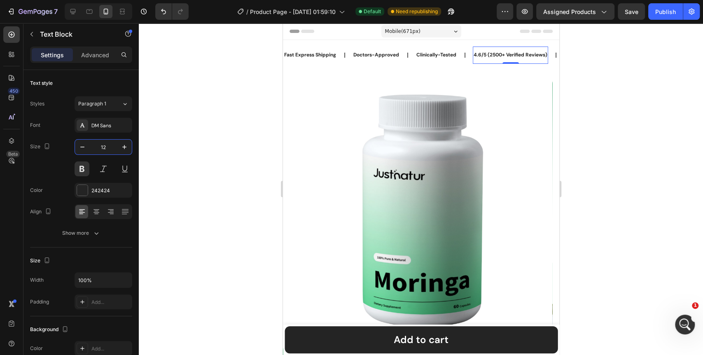
type input "12"
click at [238, 159] on div at bounding box center [421, 189] width 565 height 332
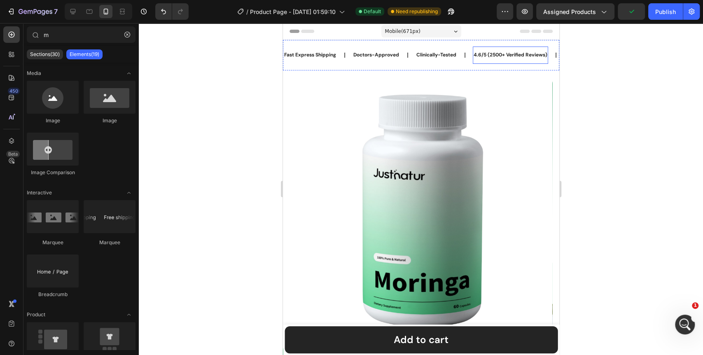
click at [490, 56] on p "4.6/5 (2500+ Verified Reviews)" at bounding box center [510, 55] width 74 height 9
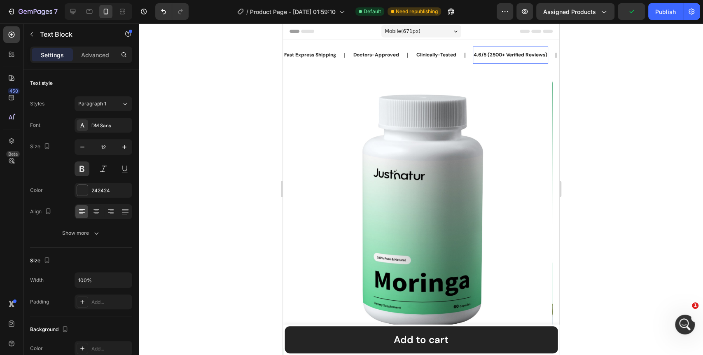
click at [489, 56] on p "4.6/5 (2500+ Verified Reviews)" at bounding box center [510, 55] width 74 height 9
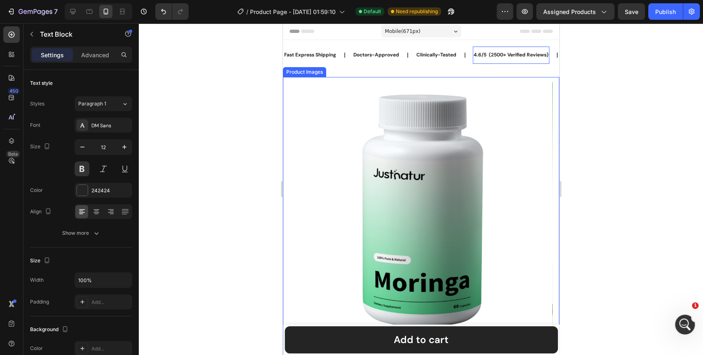
click at [246, 126] on div at bounding box center [421, 189] width 565 height 332
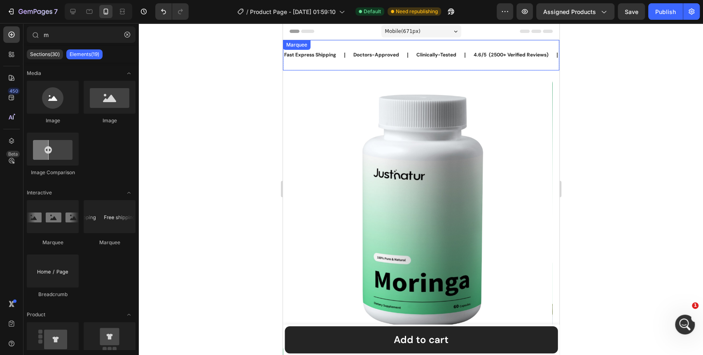
click at [375, 66] on div "Fast Express Shipping Text Block Doctors-Approved Text Block Clinically-Tested …" at bounding box center [421, 55] width 276 height 30
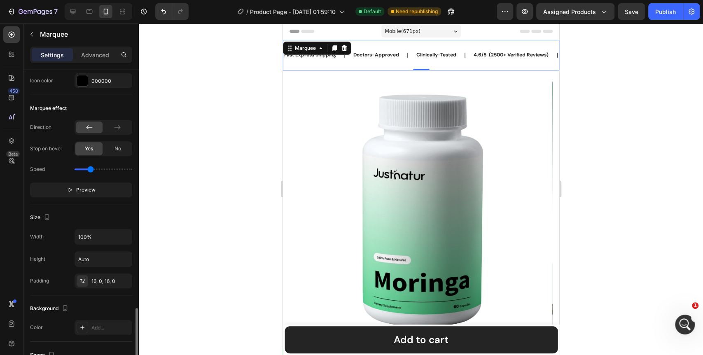
scroll to position [320, 0]
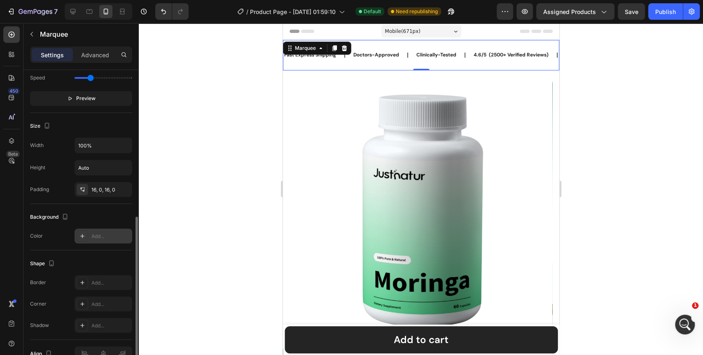
click at [80, 240] on div at bounding box center [83, 236] width 12 height 12
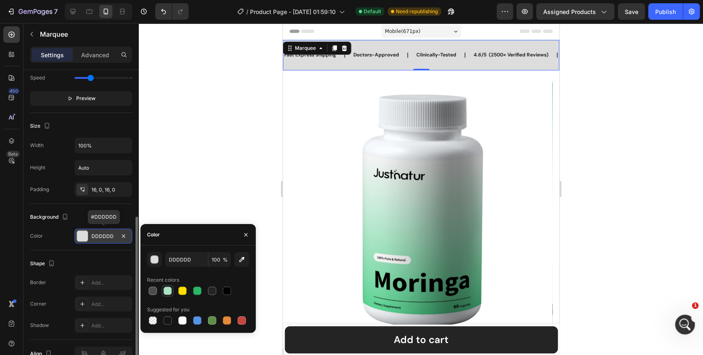
click at [169, 294] on div at bounding box center [168, 291] width 8 height 8
type input "ABE2C3"
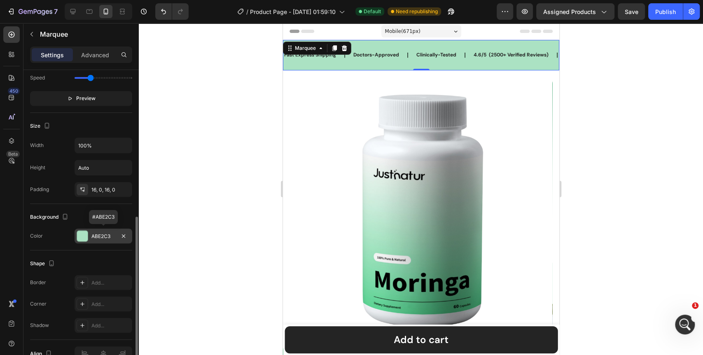
click at [195, 180] on div at bounding box center [421, 189] width 565 height 332
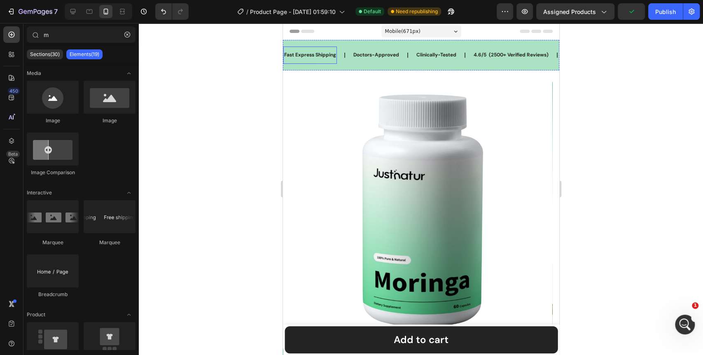
click at [323, 52] on p "Fast Express Shipping" at bounding box center [310, 55] width 52 height 9
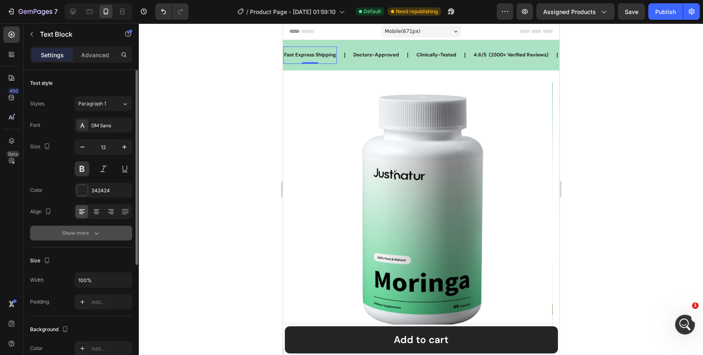
click at [85, 232] on div "Show more" at bounding box center [81, 233] width 38 height 8
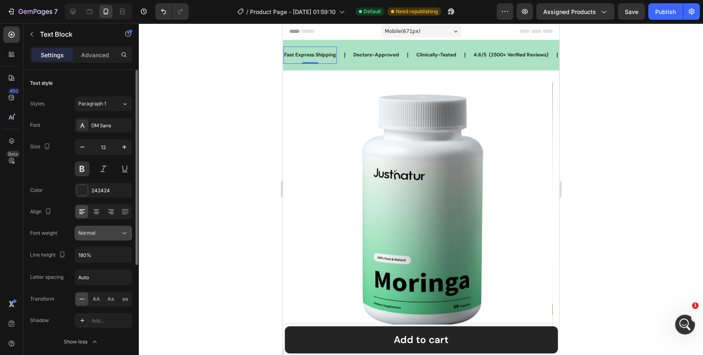
click at [122, 233] on icon at bounding box center [124, 233] width 8 height 8
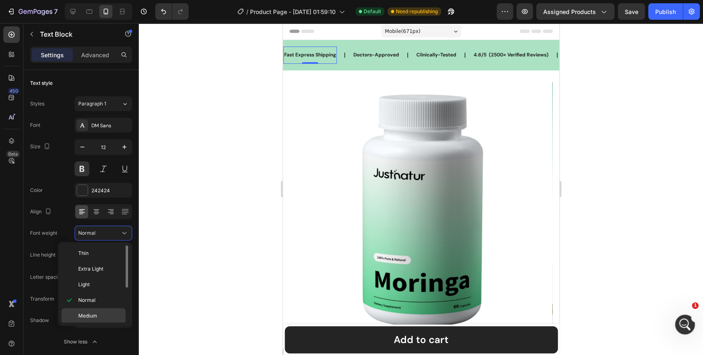
scroll to position [46, 0]
click at [95, 284] on span "Semi Bold" at bounding box center [89, 285] width 23 height 7
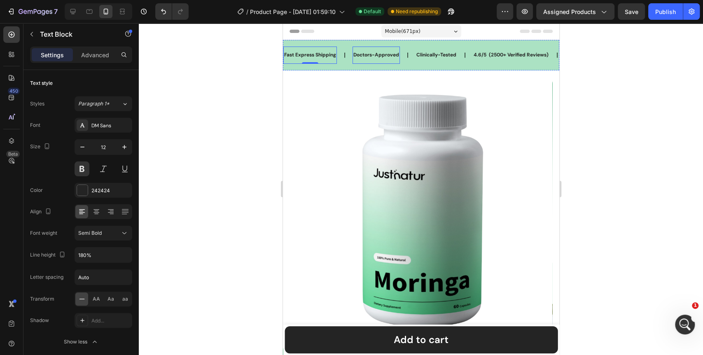
click at [373, 50] on div "Doctors-Approved" at bounding box center [375, 55] width 47 height 11
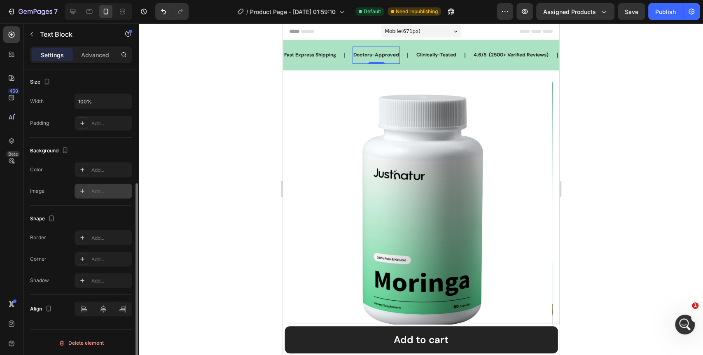
scroll to position [0, 0]
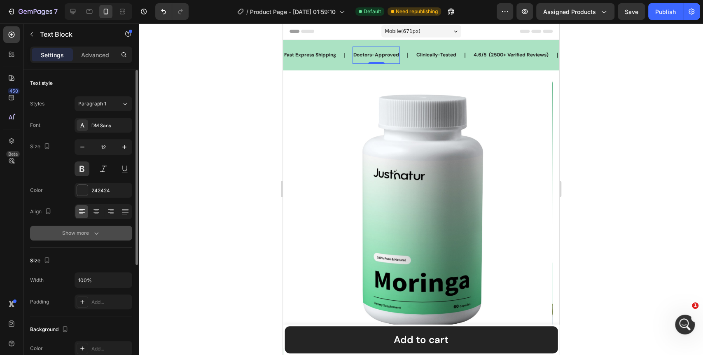
click at [93, 228] on button "Show more" at bounding box center [81, 233] width 102 height 15
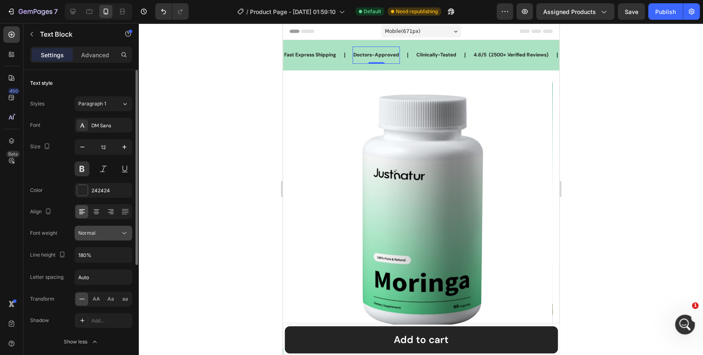
click at [124, 234] on icon at bounding box center [124, 233] width 4 height 2
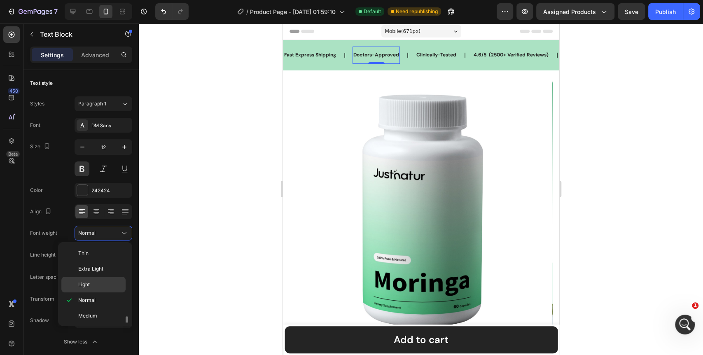
scroll to position [46, 0]
click at [94, 288] on span "Semi Bold" at bounding box center [89, 285] width 23 height 7
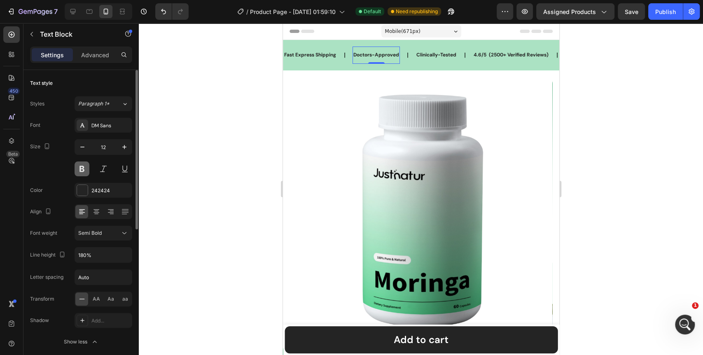
click at [82, 169] on button at bounding box center [82, 169] width 15 height 15
click at [325, 58] on p "Fast Express Shipping" at bounding box center [310, 55] width 52 height 9
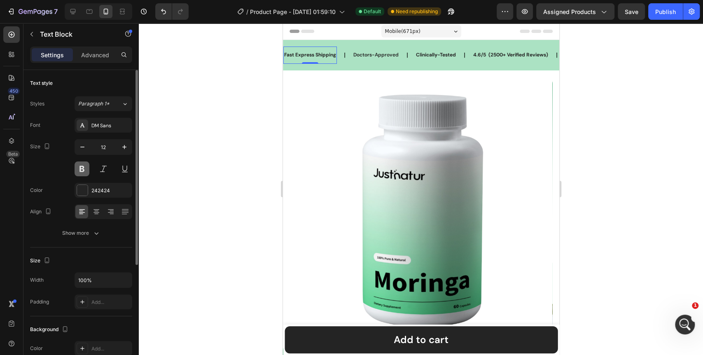
click at [84, 167] on button at bounding box center [82, 169] width 15 height 15
click at [93, 229] on icon "button" at bounding box center [96, 233] width 8 height 8
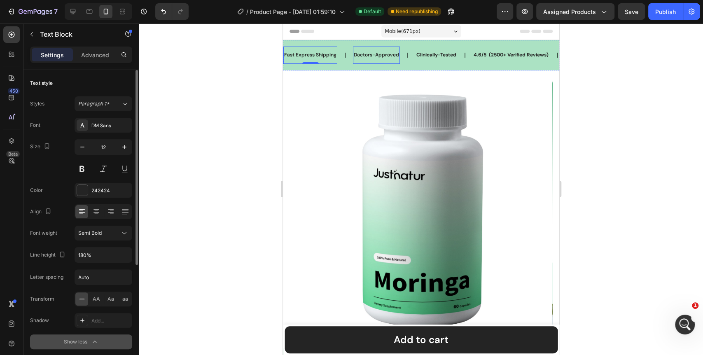
click at [381, 56] on p "Doctors-Approved" at bounding box center [376, 55] width 45 height 9
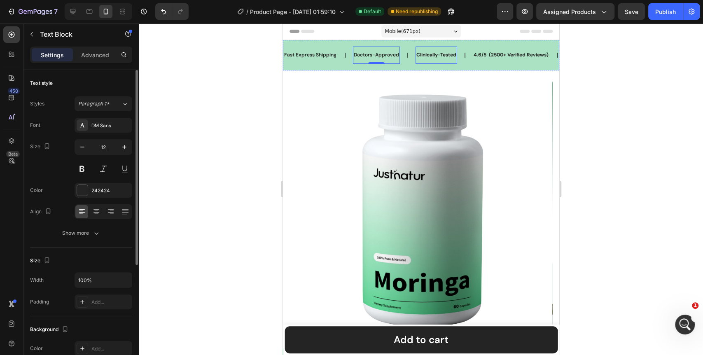
click at [424, 56] on p "Clinically-Tested" at bounding box center [436, 55] width 40 height 9
click at [377, 70] on div "Fast Express Shipping Text Block Doctors-Approved Text Block Clinically-Tested …" at bounding box center [421, 55] width 276 height 30
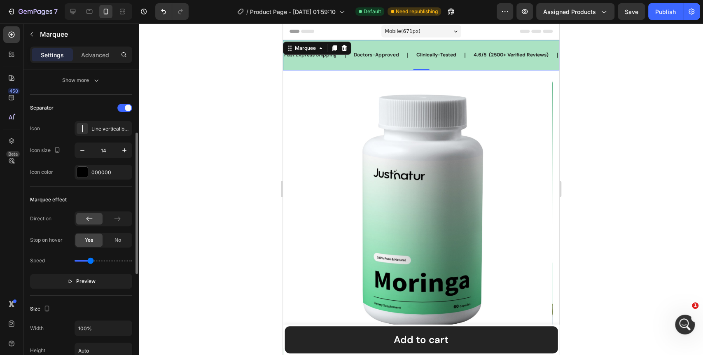
scroll to position [274, 0]
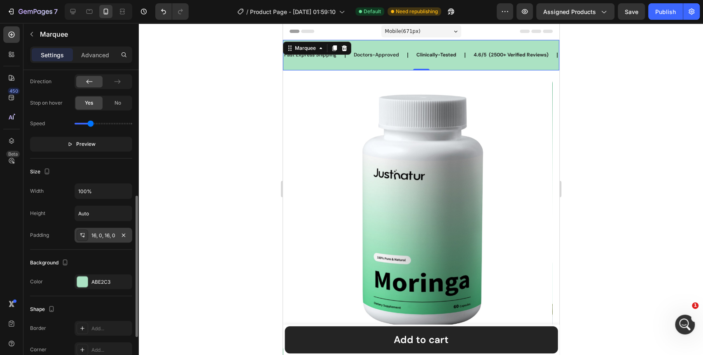
click at [99, 239] on div "16, 0, 16, 0" at bounding box center [104, 235] width 58 height 15
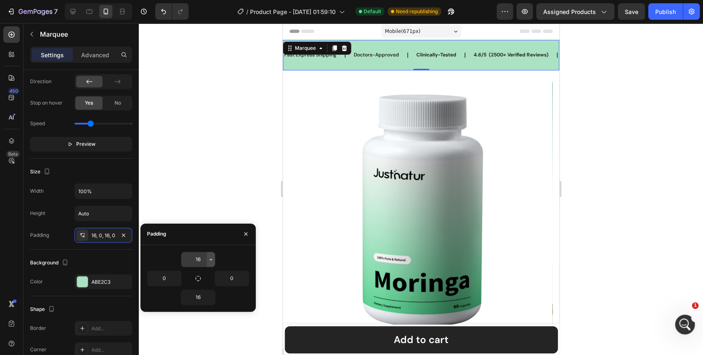
click at [209, 260] on icon "button" at bounding box center [211, 259] width 7 height 7
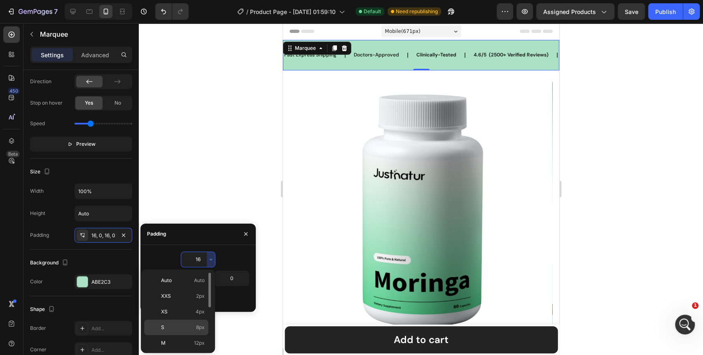
click at [187, 327] on p "S 8px" at bounding box center [183, 327] width 44 height 7
type input "8"
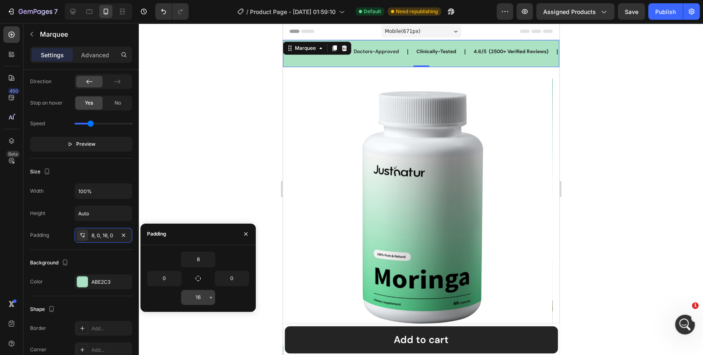
click at [210, 293] on button "button" at bounding box center [211, 297] width 8 height 15
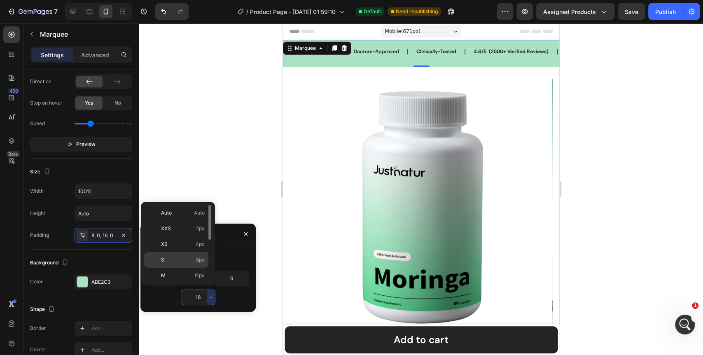
click at [189, 261] on p "S 8px" at bounding box center [183, 259] width 44 height 7
type input "8"
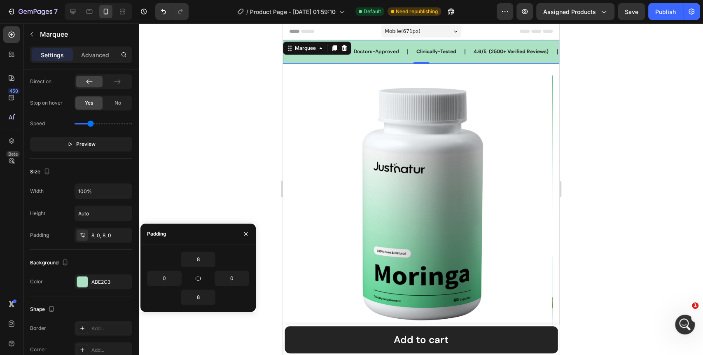
click at [221, 190] on div at bounding box center [421, 189] width 565 height 332
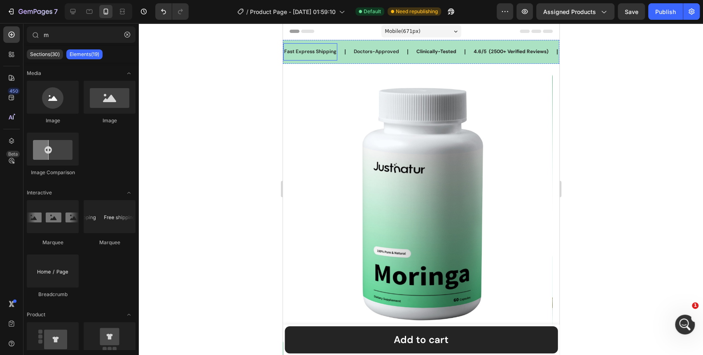
click at [315, 55] on p "Fast Express Shipping" at bounding box center [310, 51] width 52 height 9
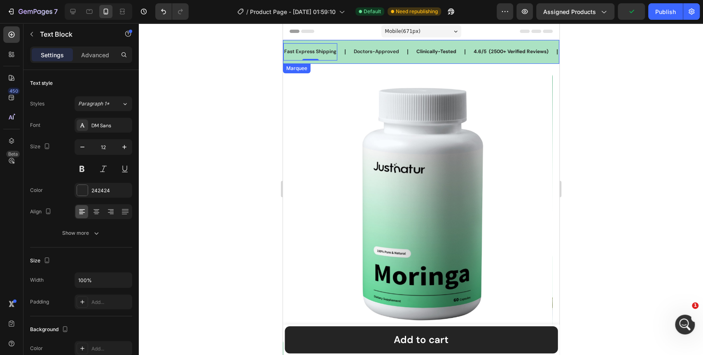
click at [367, 50] on p "Doctors-Approved" at bounding box center [376, 51] width 45 height 9
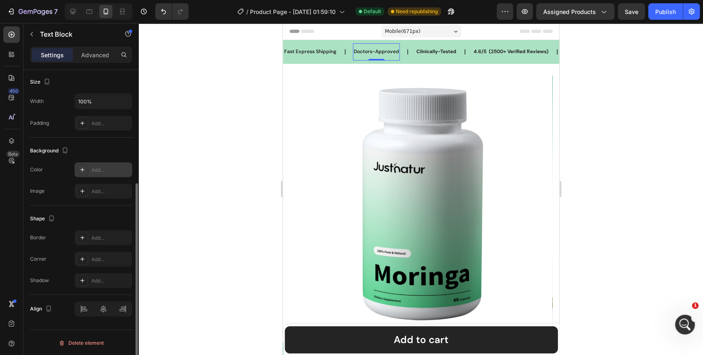
scroll to position [0, 0]
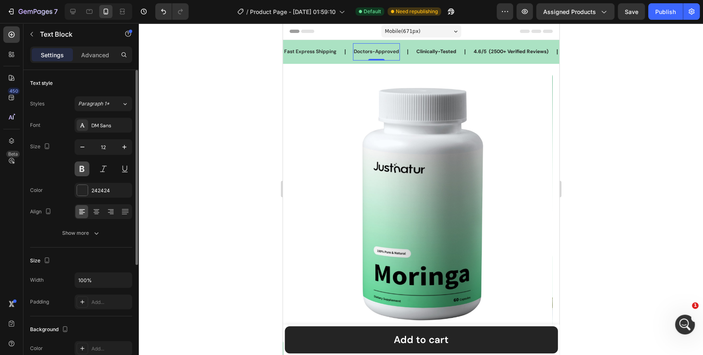
click at [82, 172] on button at bounding box center [82, 169] width 15 height 15
click at [314, 54] on p "Fast Express Shipping" at bounding box center [310, 51] width 52 height 9
click at [80, 172] on button at bounding box center [82, 169] width 15 height 15
click at [209, 150] on div at bounding box center [421, 189] width 565 height 332
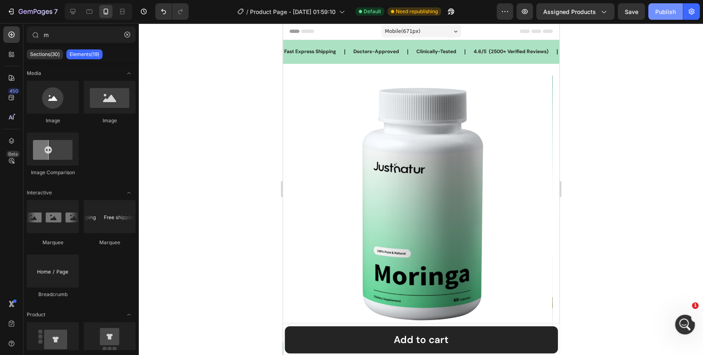
click at [667, 12] on div "Publish" at bounding box center [666, 11] width 21 height 9
click at [477, 52] on p "4.6/5 (2500+ Verified Reviews)" at bounding box center [510, 51] width 75 height 9
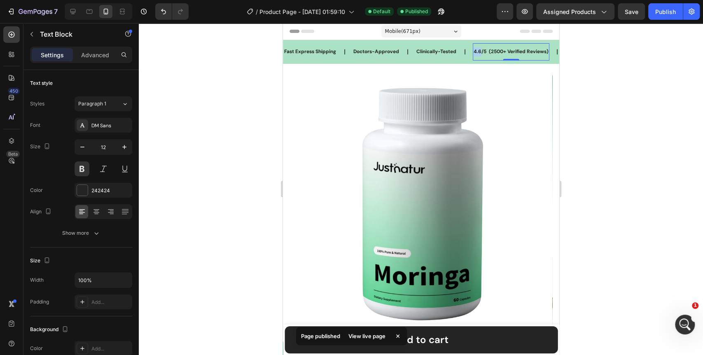
click at [477, 52] on p "4.6/5 (2500+ Verified Reviews)" at bounding box center [510, 51] width 75 height 9
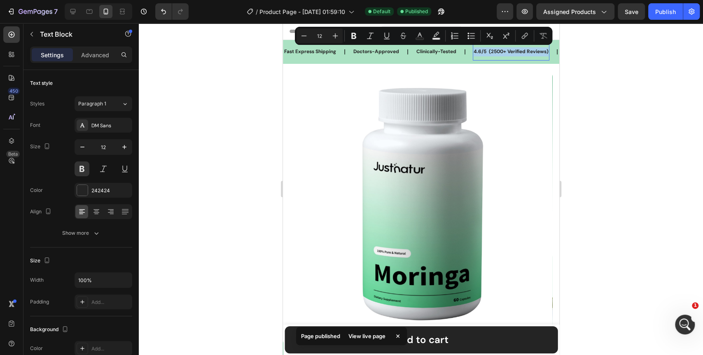
click at [477, 52] on p "4.6/5 (2500+ Verified Reviews)" at bounding box center [510, 51] width 75 height 9
click at [479, 56] on div "4.6/5 (2500+ Verified Reviews)" at bounding box center [511, 52] width 77 height 11
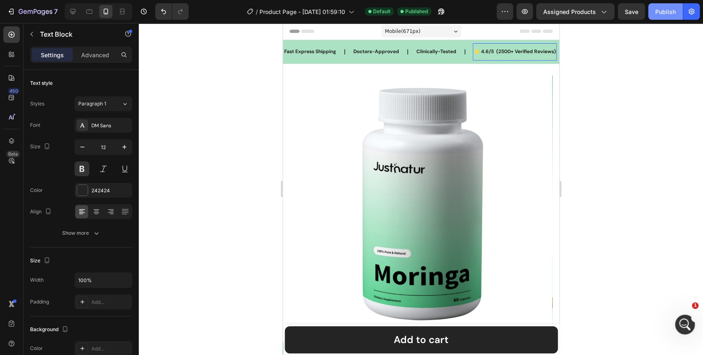
click at [661, 12] on div "Publish" at bounding box center [666, 11] width 21 height 9
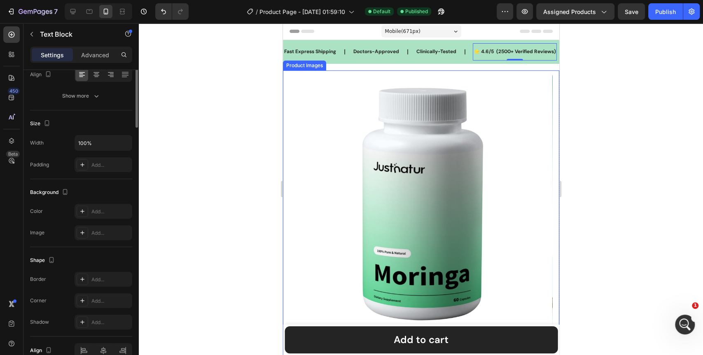
scroll to position [179, 0]
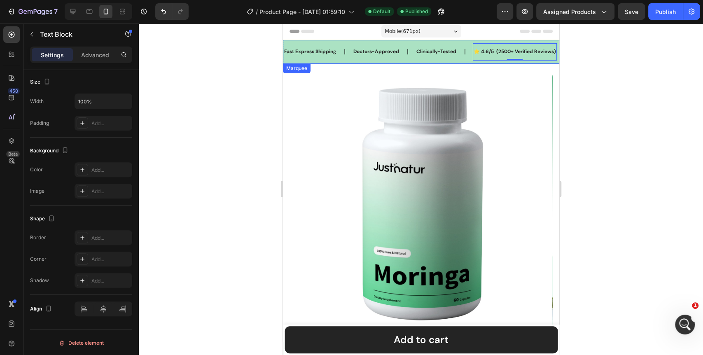
click at [385, 61] on div "Fast Express Shipping Text Block Doctors-Approved Text Block Clinically-Tested …" at bounding box center [421, 52] width 276 height 24
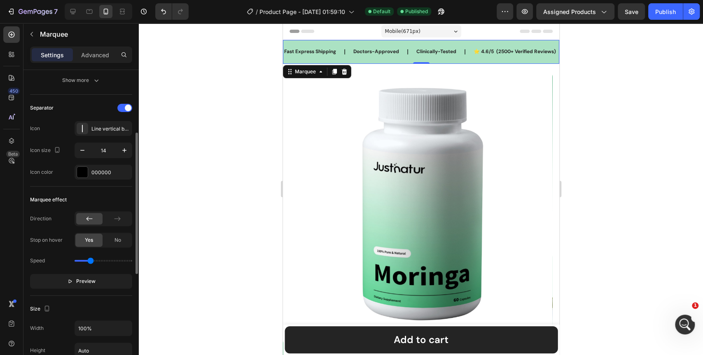
scroll to position [183, 0]
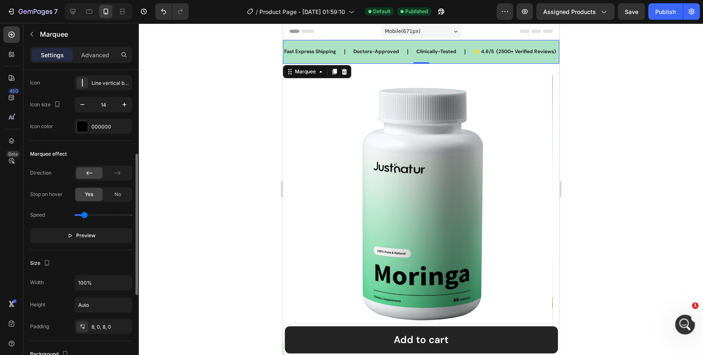
drag, startPoint x: 91, startPoint y: 216, endPoint x: 84, endPoint y: 217, distance: 7.0
click at [84, 216] on input "range" at bounding box center [104, 215] width 58 height 2
drag, startPoint x: 84, startPoint y: 217, endPoint x: 62, endPoint y: 217, distance: 22.3
click at [75, 216] on input "range" at bounding box center [104, 215] width 58 height 2
click at [70, 235] on icon "button" at bounding box center [70, 236] width 6 height 6
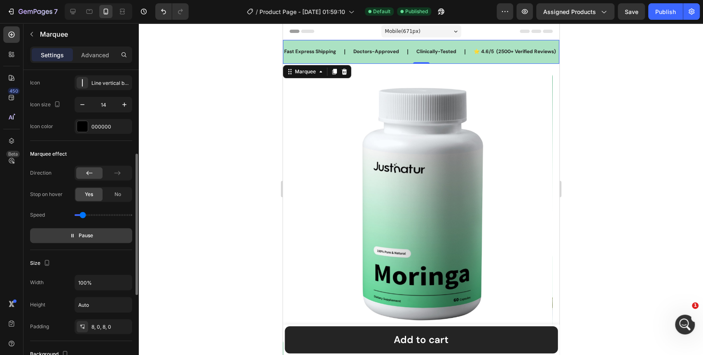
drag, startPoint x: 76, startPoint y: 215, endPoint x: 83, endPoint y: 215, distance: 7.0
click at [83, 215] on input "range" at bounding box center [104, 215] width 58 height 2
click at [49, 232] on button "Pause" at bounding box center [81, 235] width 102 height 15
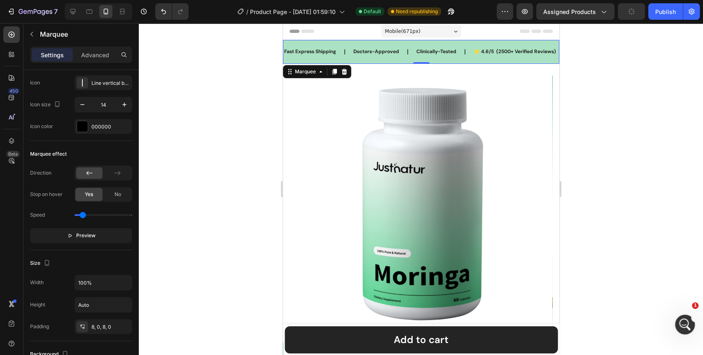
click at [72, 237] on icon "button" at bounding box center [70, 236] width 6 height 6
click at [72, 237] on icon "button" at bounding box center [73, 236] width 6 height 6
type input "0.5"
click at [84, 214] on input "range" at bounding box center [104, 215] width 58 height 2
click at [64, 234] on button "Preview" at bounding box center [81, 235] width 102 height 15
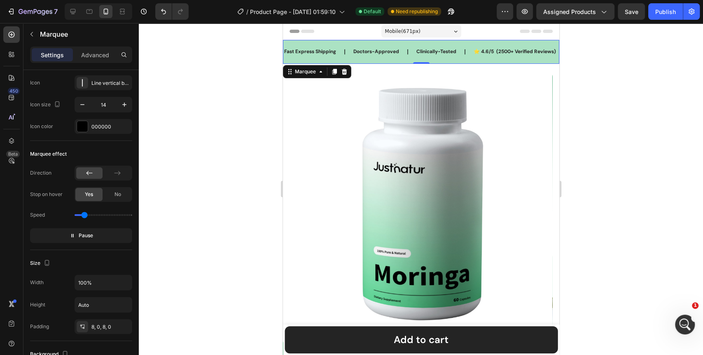
click at [73, 238] on p "Pause" at bounding box center [81, 236] width 23 height 8
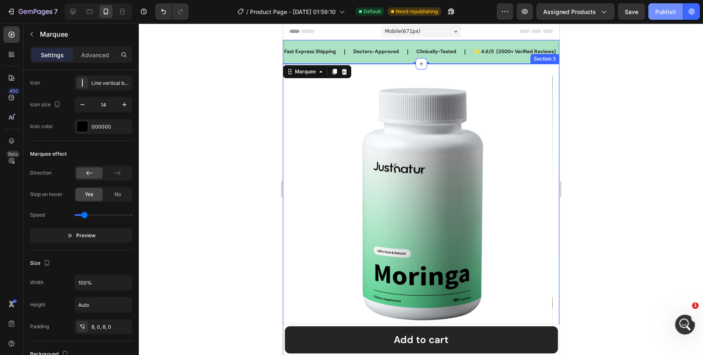
click at [666, 14] on div "Publish" at bounding box center [666, 11] width 21 height 9
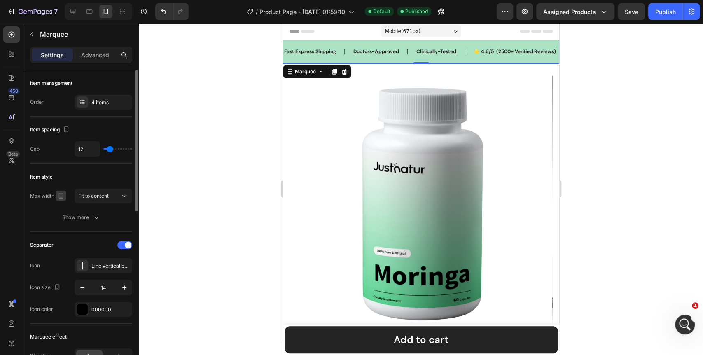
scroll to position [137, 0]
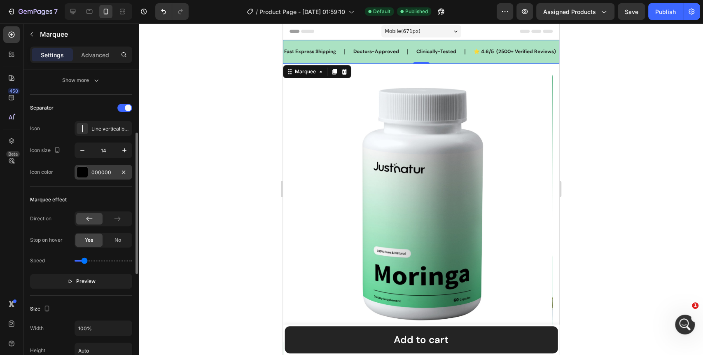
click at [82, 172] on div at bounding box center [82, 172] width 11 height 11
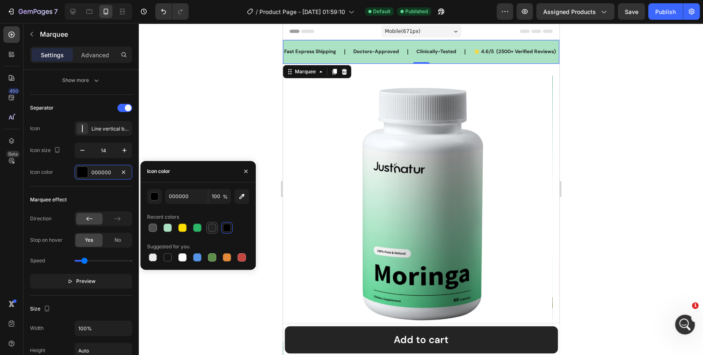
click at [210, 229] on div at bounding box center [212, 228] width 8 height 8
type input "242424"
click at [86, 190] on div "Marquee effect Direction Stop on hover Yes No Speed Preview" at bounding box center [81, 241] width 102 height 109
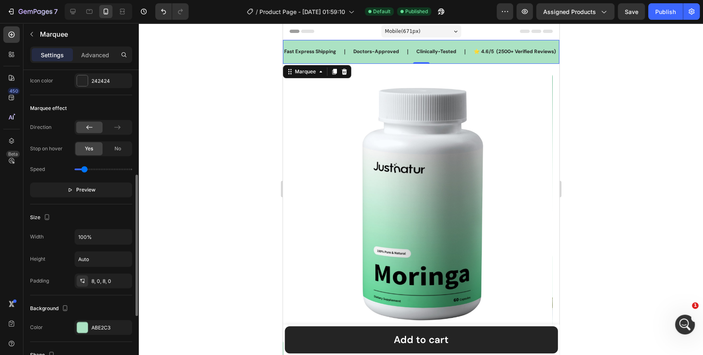
scroll to position [320, 0]
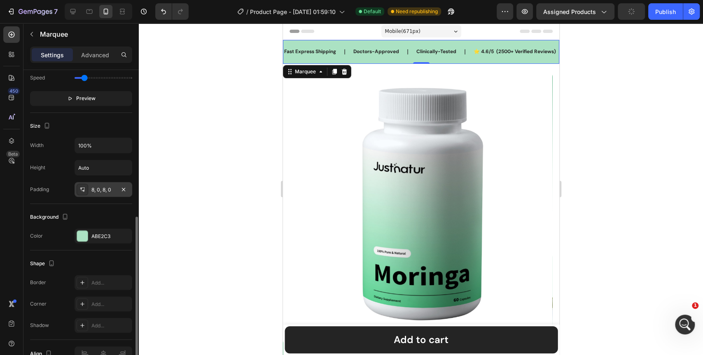
click at [107, 192] on div "8, 0, 8, 0" at bounding box center [103, 189] width 24 height 7
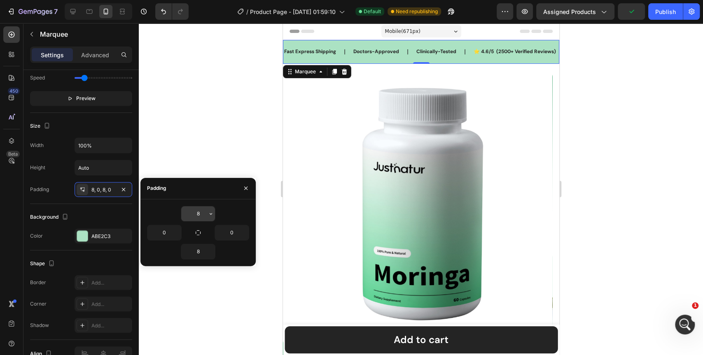
click at [212, 213] on icon "button" at bounding box center [211, 214] width 7 height 7
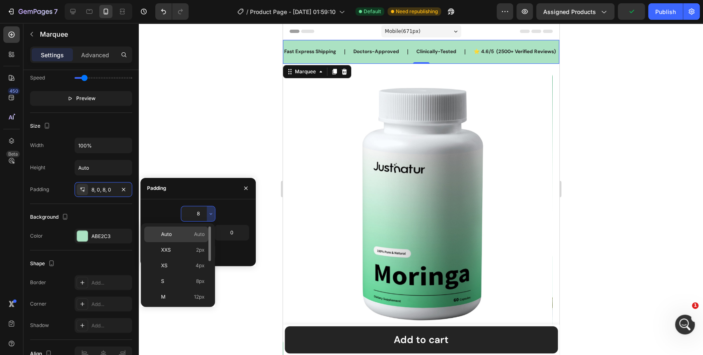
click at [194, 234] on span "Auto" at bounding box center [199, 234] width 11 height 7
type input "Auto"
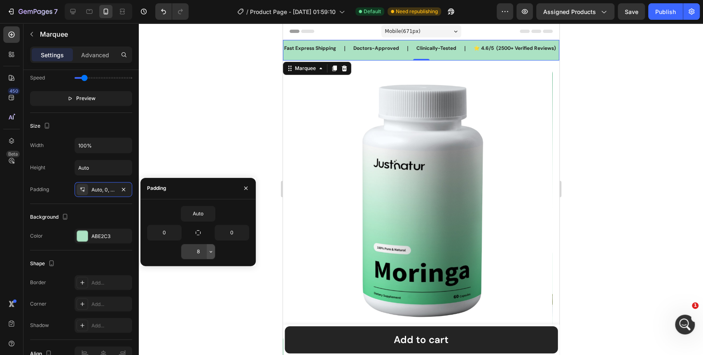
click at [212, 254] on icon "button" at bounding box center [211, 251] width 7 height 7
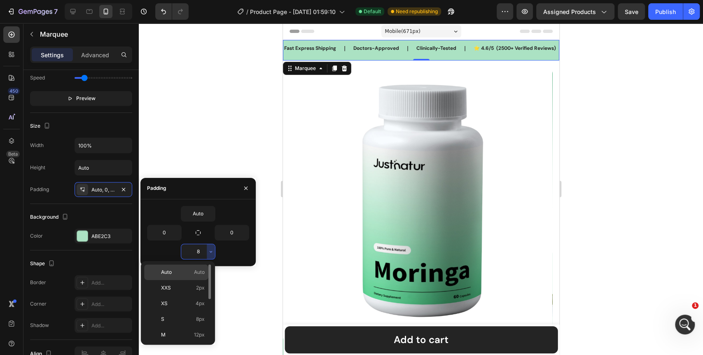
click at [187, 274] on p "Auto Auto" at bounding box center [183, 272] width 44 height 7
type input "Auto"
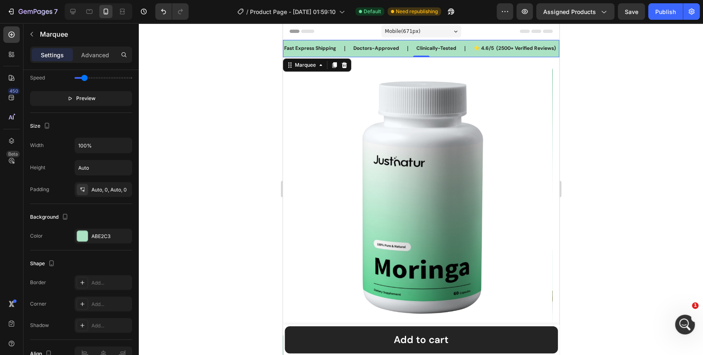
click at [212, 150] on div at bounding box center [421, 189] width 565 height 332
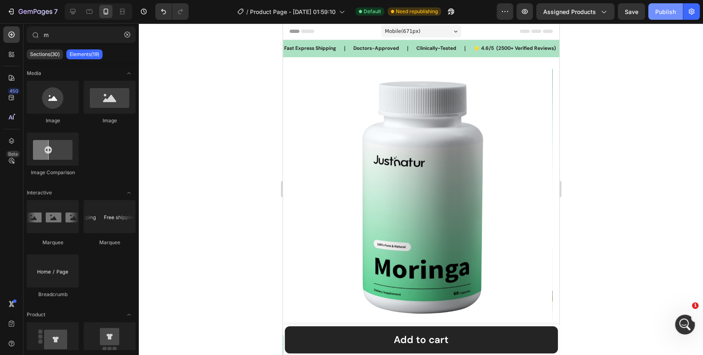
click at [669, 12] on div "Publish" at bounding box center [666, 11] width 21 height 9
click at [464, 54] on div "Clinically-Tested Text Block" at bounding box center [435, 48] width 57 height 17
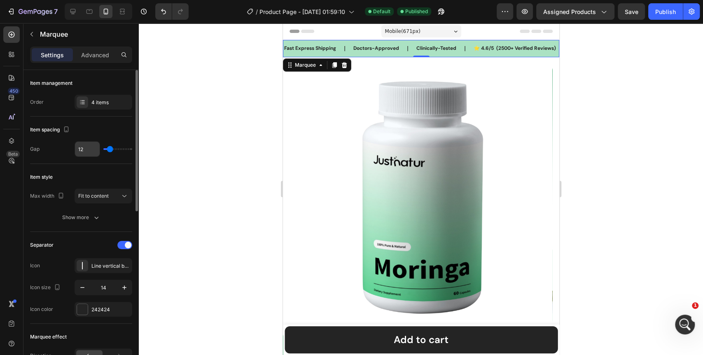
click at [83, 152] on input "12" at bounding box center [87, 149] width 25 height 15
type input "1"
type input "16"
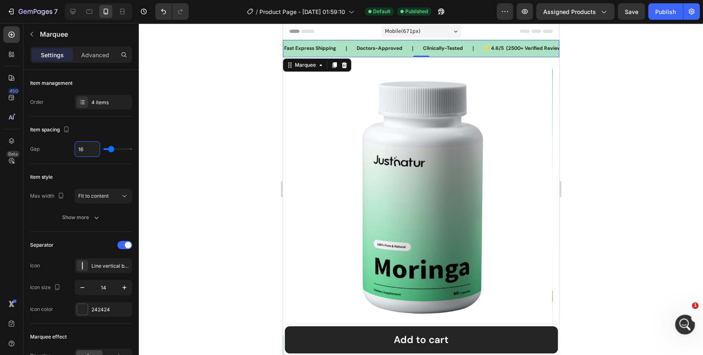
click at [208, 155] on div at bounding box center [421, 189] width 565 height 332
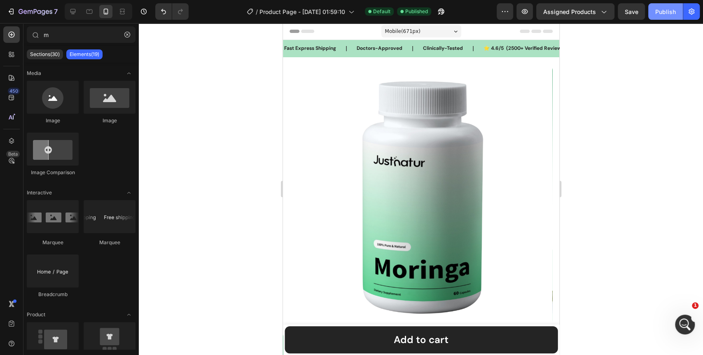
click at [671, 11] on div "Publish" at bounding box center [666, 11] width 21 height 9
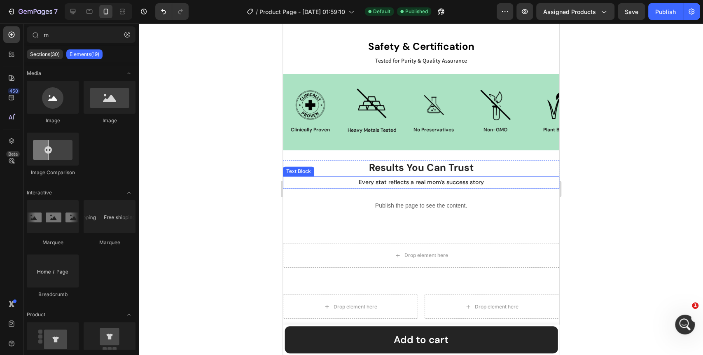
scroll to position [824, 0]
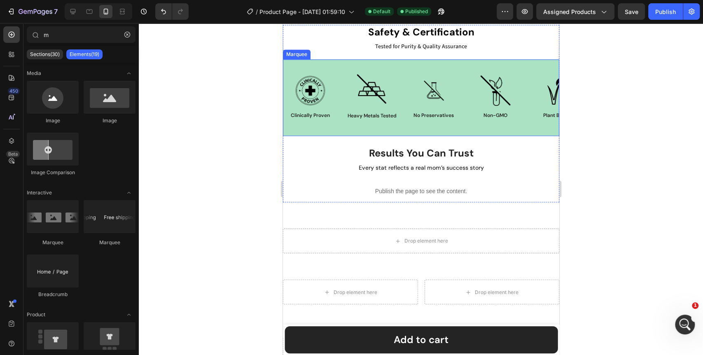
click at [507, 133] on div "Image Clinically Proven Text Block Row Image Heavy Metals Tested Text Block Row…" at bounding box center [421, 97] width 276 height 77
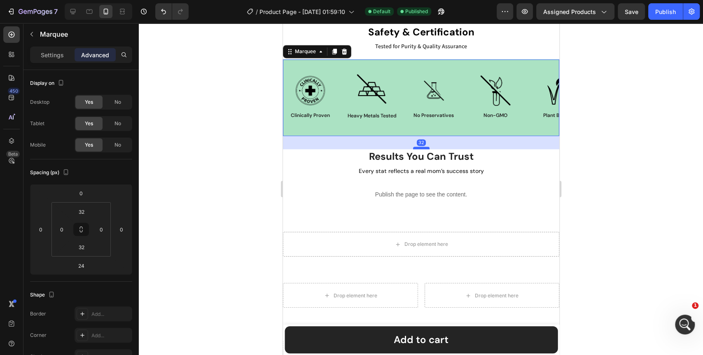
click at [424, 149] on div at bounding box center [421, 148] width 16 height 2
type input "32"
click at [658, 14] on div "Publish" at bounding box center [666, 11] width 21 height 9
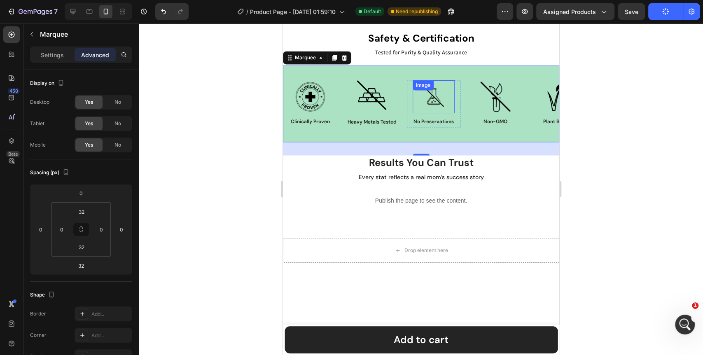
scroll to position [732, 0]
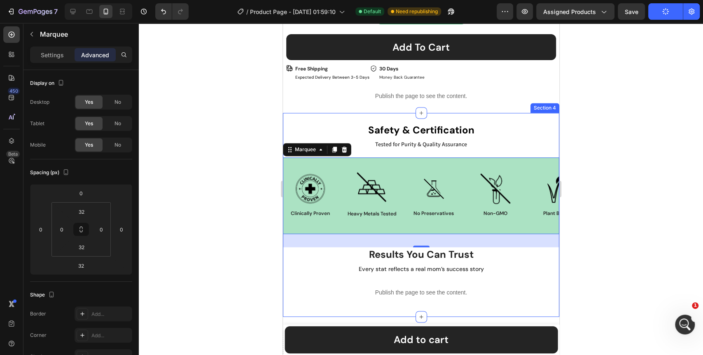
click at [468, 113] on div "safety & certification Heading Tested for Purity & Quality Assurance Text Block…" at bounding box center [421, 215] width 276 height 204
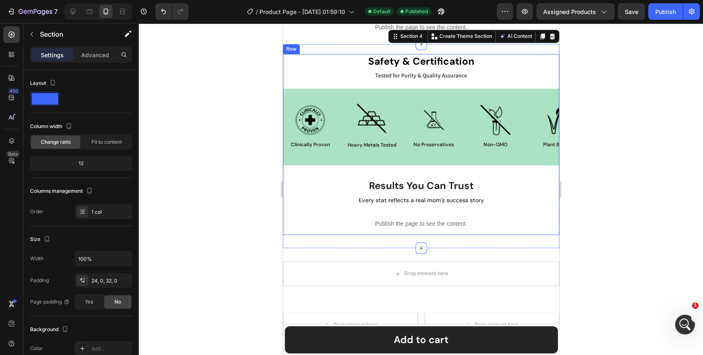
scroll to position [778, 0]
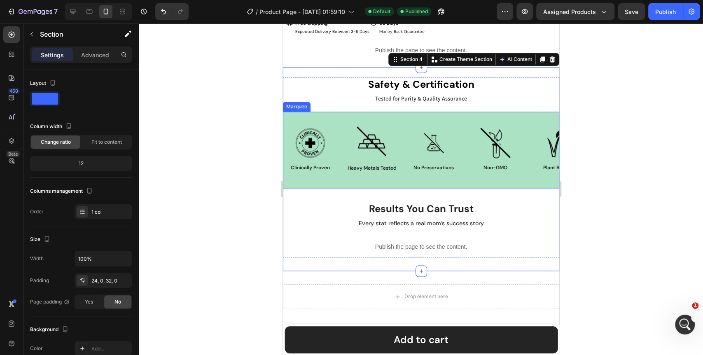
click at [518, 178] on div "Image Clinically Proven Text Block Row Image Heavy Metals Tested Text Block Row…" at bounding box center [421, 150] width 276 height 77
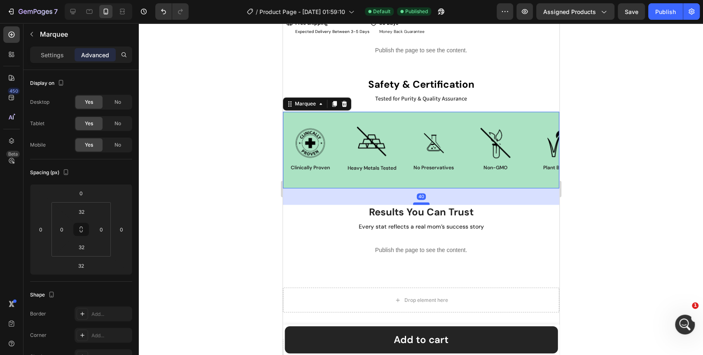
click at [422, 202] on div at bounding box center [421, 203] width 16 height 2
type input "40"
click at [659, 11] on div "Publish" at bounding box center [666, 11] width 21 height 9
click at [441, 77] on h2 "safety & certification" at bounding box center [421, 84] width 276 height 14
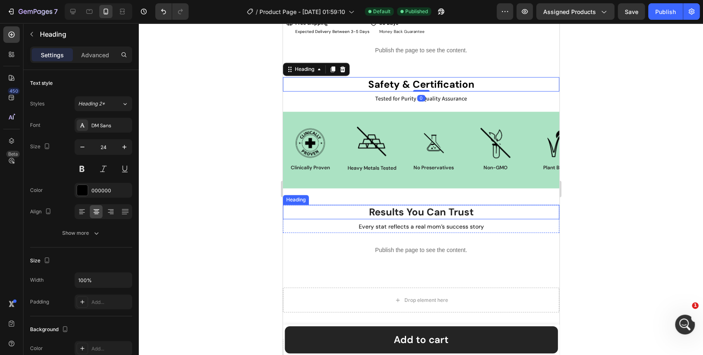
click at [447, 209] on h2 "results you can trust" at bounding box center [421, 212] width 276 height 14
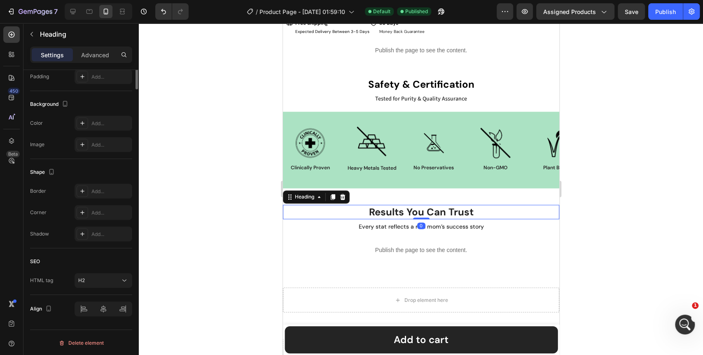
scroll to position [0, 0]
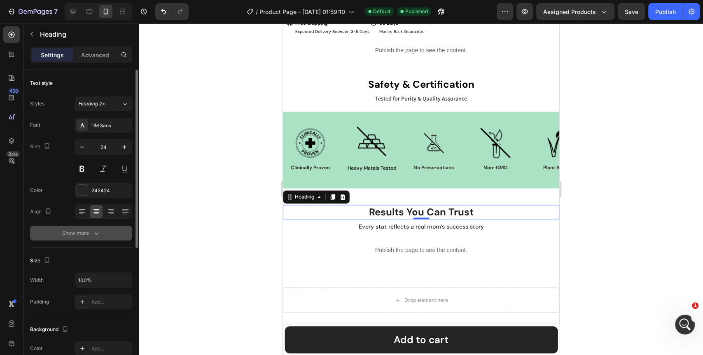
click at [91, 228] on button "Show more" at bounding box center [81, 233] width 102 height 15
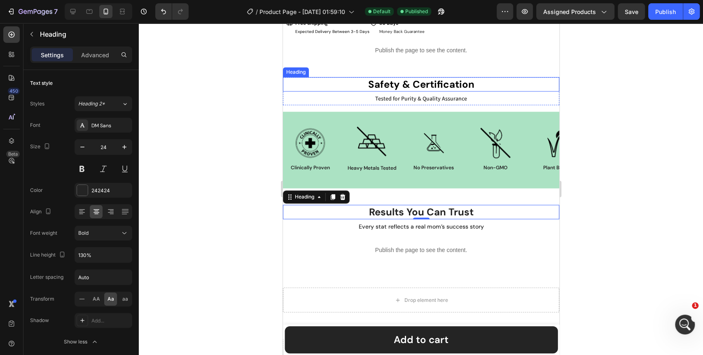
click at [396, 77] on h2 "safety & certification" at bounding box center [421, 84] width 276 height 14
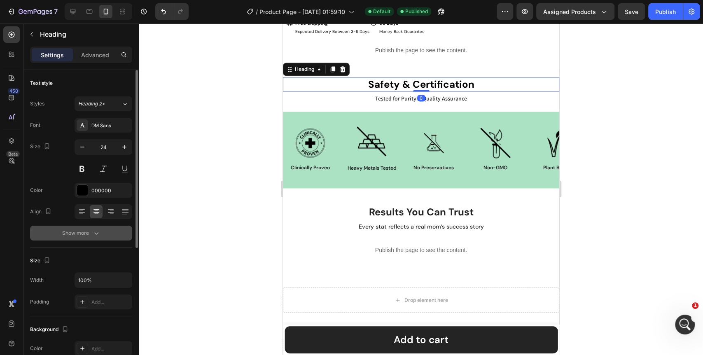
click at [94, 230] on icon "button" at bounding box center [96, 233] width 8 height 8
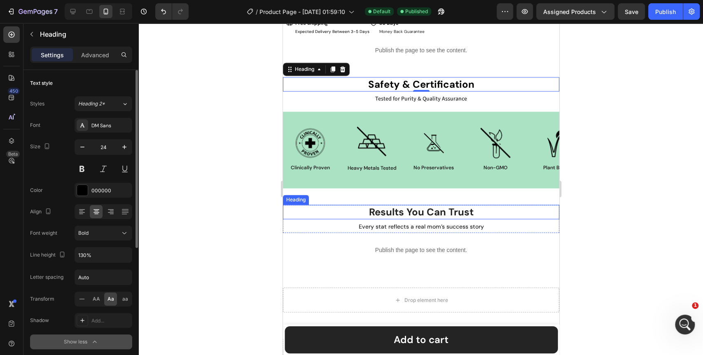
click at [380, 205] on h2 "results you can trust" at bounding box center [421, 212] width 276 height 14
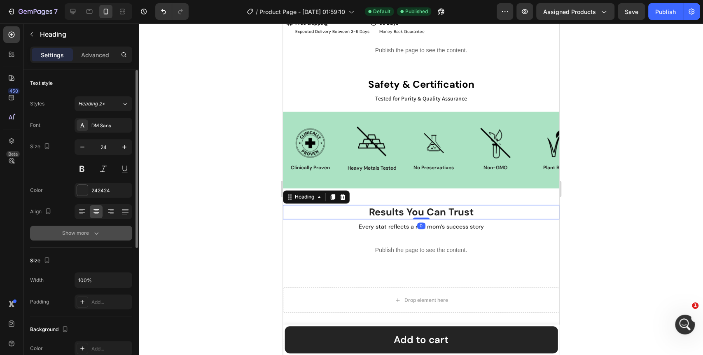
click at [99, 235] on icon "button" at bounding box center [96, 233] width 8 height 8
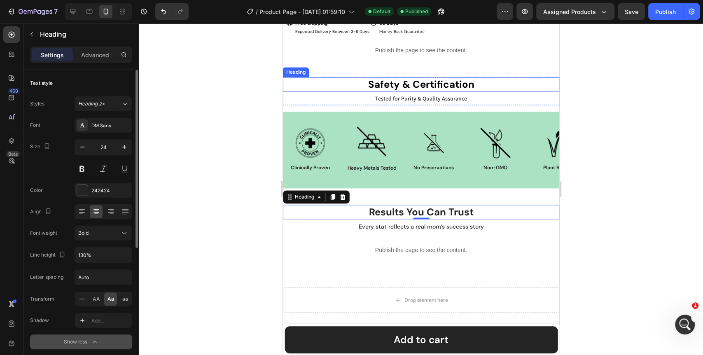
click at [408, 80] on h2 "safety & certification" at bounding box center [421, 84] width 276 height 14
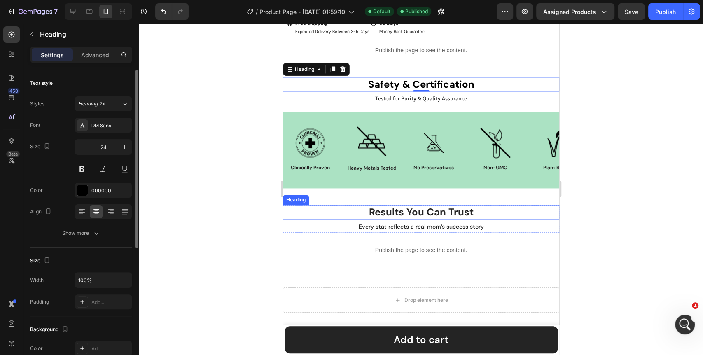
click at [391, 206] on h2 "results you can trust" at bounding box center [421, 212] width 276 height 14
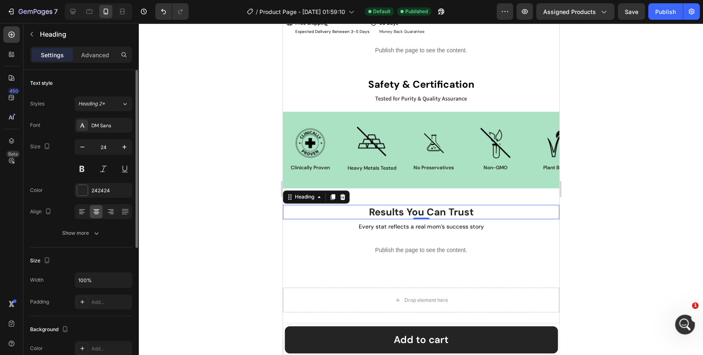
click at [102, 136] on div "Font DM Sans Size 24 Color 242424 Align Show more" at bounding box center [81, 179] width 102 height 123
click at [105, 133] on div "Font DM Sans Size 24 Color 242424 Align Show more" at bounding box center [81, 179] width 102 height 123
click at [108, 125] on div "DM Sans" at bounding box center [110, 125] width 39 height 7
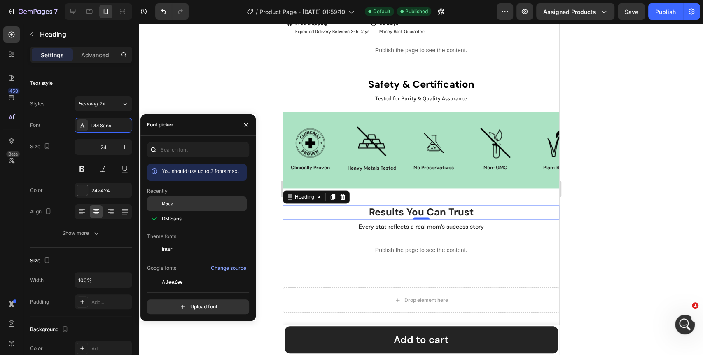
click at [171, 205] on span "Mada" at bounding box center [168, 203] width 12 height 7
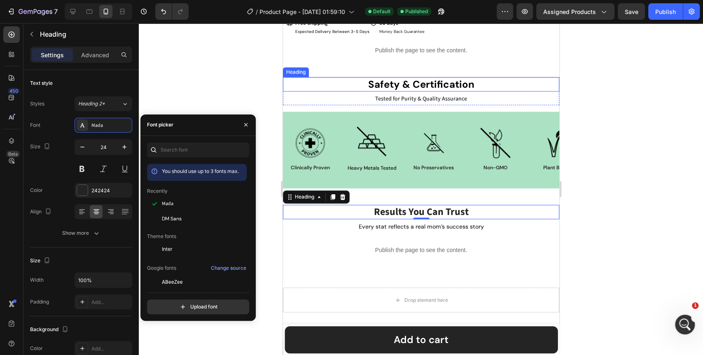
click at [415, 81] on h2 "safety & certification" at bounding box center [421, 84] width 276 height 14
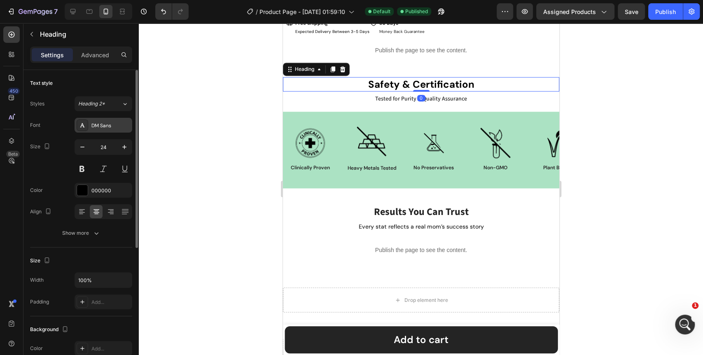
click at [124, 126] on div "DM Sans" at bounding box center [110, 125] width 39 height 7
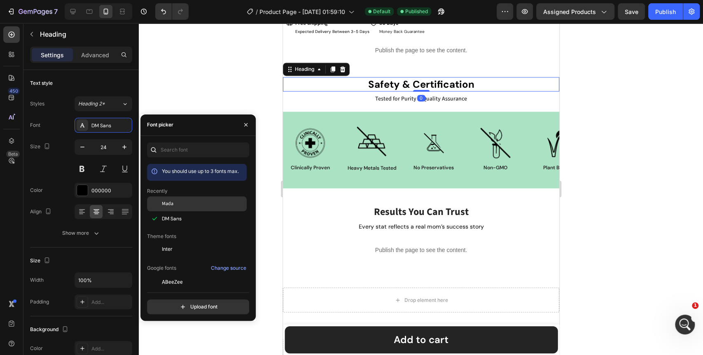
click at [173, 209] on div "Mada" at bounding box center [197, 204] width 100 height 15
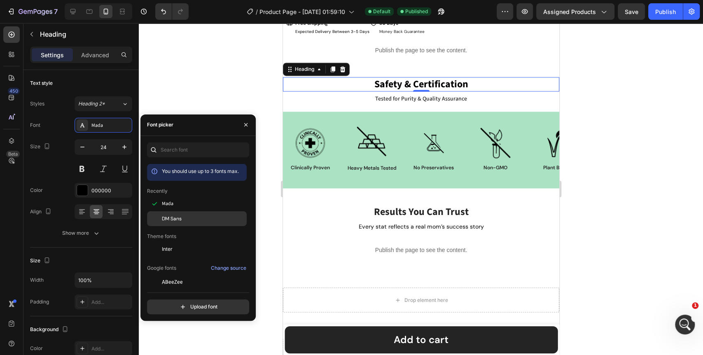
click at [172, 305] on div "DM Sans" at bounding box center [197, 312] width 100 height 15
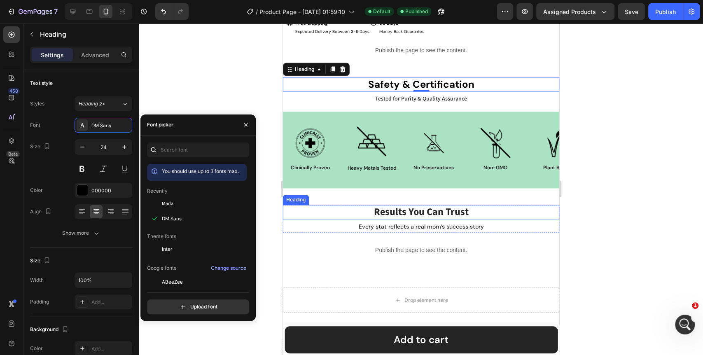
click at [382, 205] on h2 "results you can trust" at bounding box center [421, 212] width 276 height 14
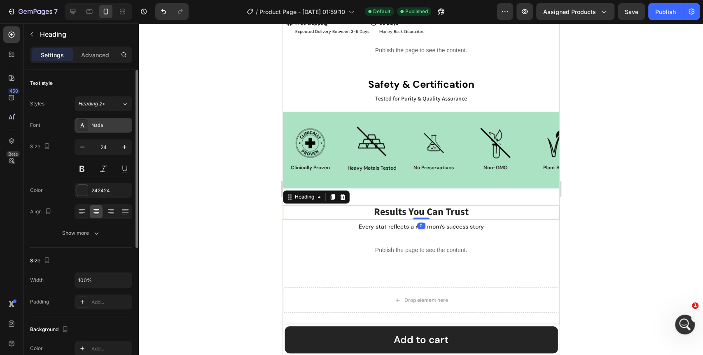
click at [114, 131] on div "Mada" at bounding box center [104, 125] width 58 height 15
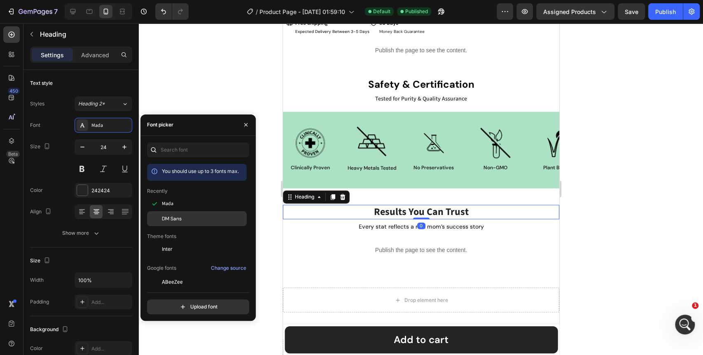
click at [174, 305] on div "DM Sans" at bounding box center [197, 312] width 100 height 15
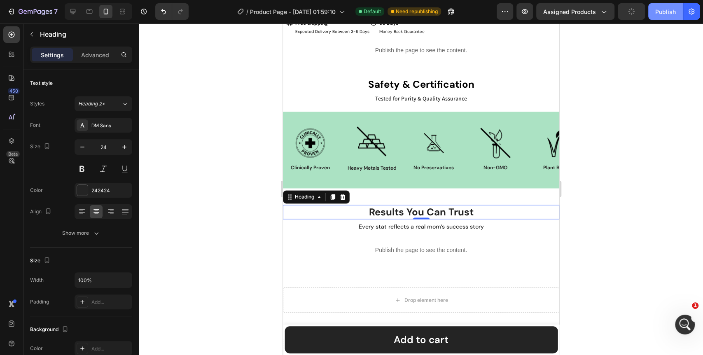
click at [670, 14] on div "Publish" at bounding box center [666, 11] width 21 height 9
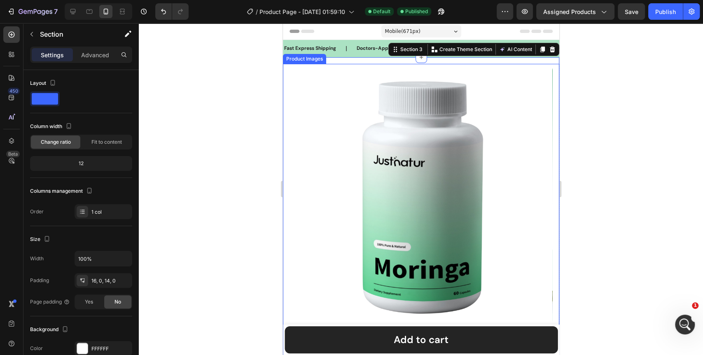
click at [448, 68] on img at bounding box center [421, 195] width 262 height 262
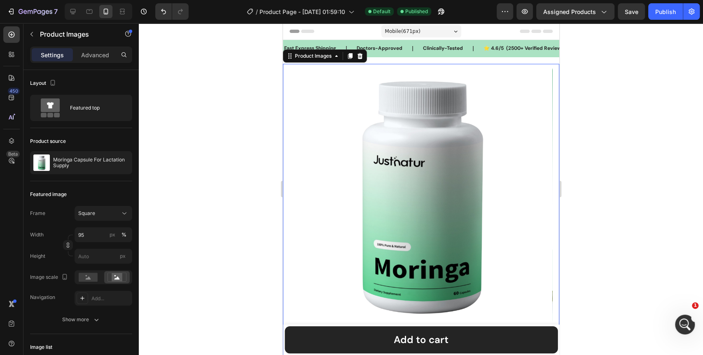
click at [203, 148] on div at bounding box center [421, 189] width 565 height 332
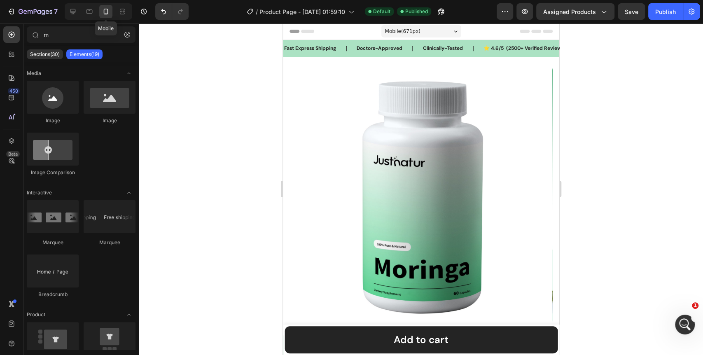
click at [106, 16] on div at bounding box center [105, 11] width 13 height 13
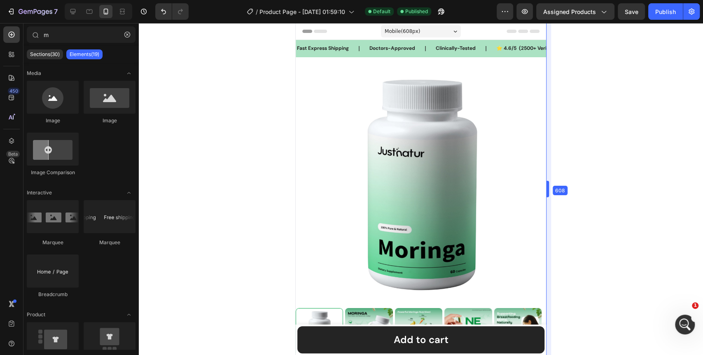
drag, startPoint x: 560, startPoint y: 190, endPoint x: 197, endPoint y: 171, distance: 363.5
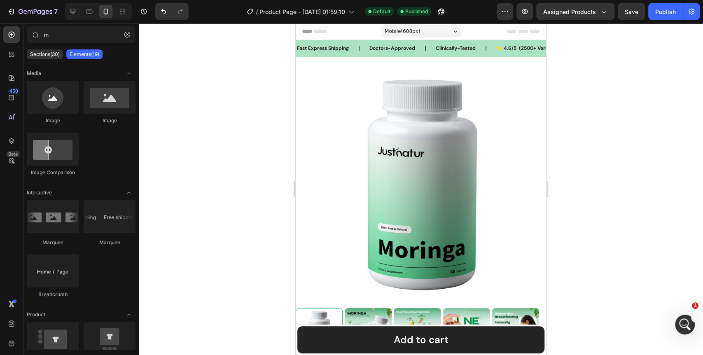
click at [453, 27] on div "Mobile ( 608 px)" at bounding box center [421, 31] width 80 height 12
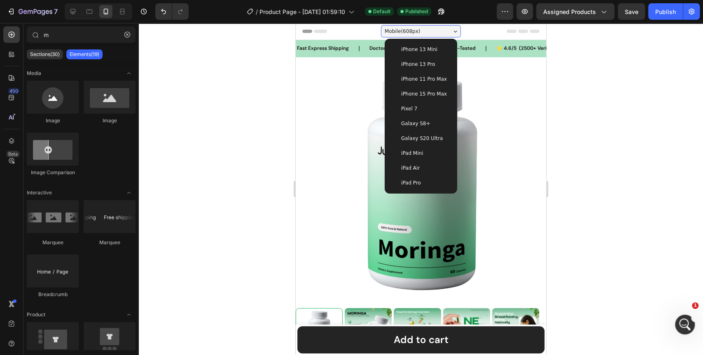
click at [422, 54] on div "iPhone 13 Mini" at bounding box center [421, 49] width 66 height 15
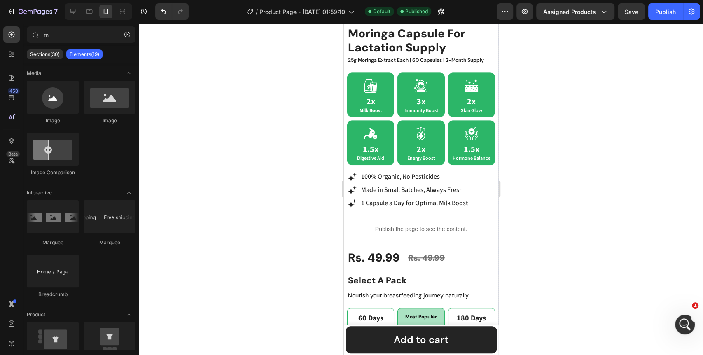
scroll to position [320, 0]
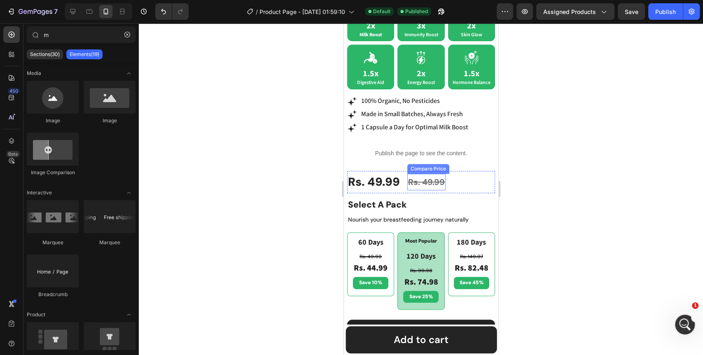
click at [429, 174] on div "Rs. 49.99" at bounding box center [426, 182] width 38 height 16
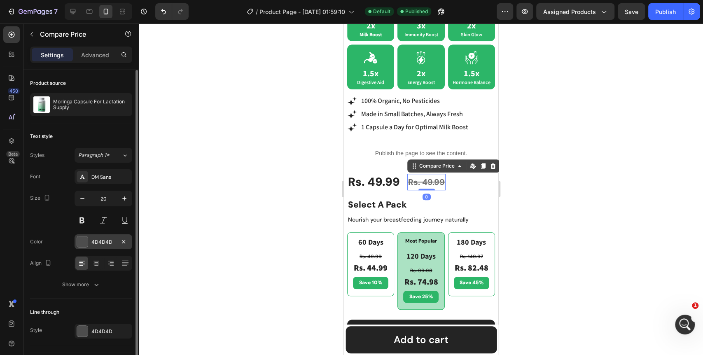
scroll to position [23, 0]
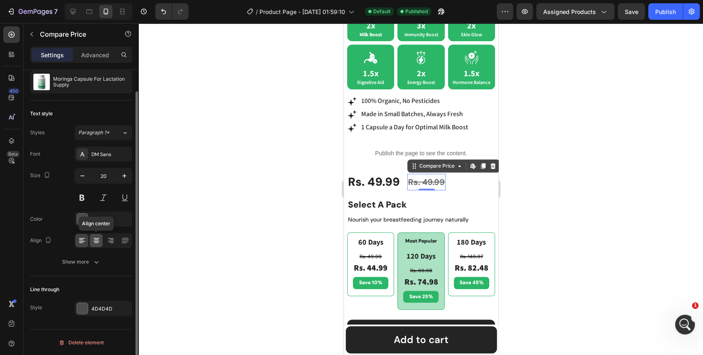
click at [94, 242] on icon at bounding box center [96, 241] width 8 height 8
click at [476, 180] on div "Rs. 49.99 Compare Price Edit content in Shopify 0 Compare Price Edit content in…" at bounding box center [421, 182] width 148 height 22
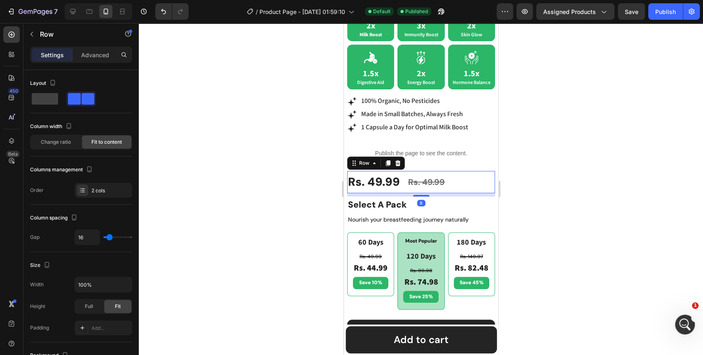
scroll to position [266, 0]
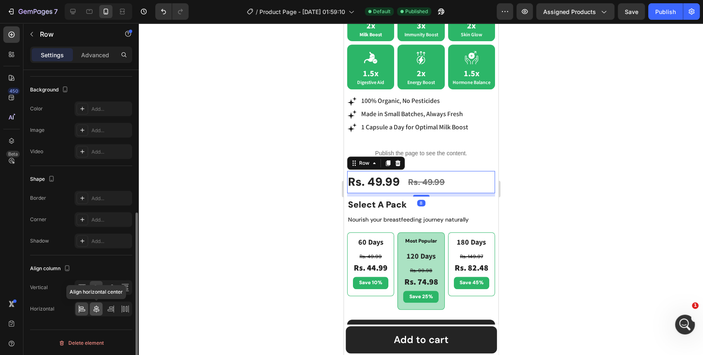
click at [96, 311] on icon at bounding box center [96, 309] width 8 height 8
click at [82, 308] on icon at bounding box center [82, 309] width 8 height 8
click at [92, 288] on icon at bounding box center [96, 287] width 8 height 8
click at [211, 279] on div at bounding box center [421, 189] width 565 height 332
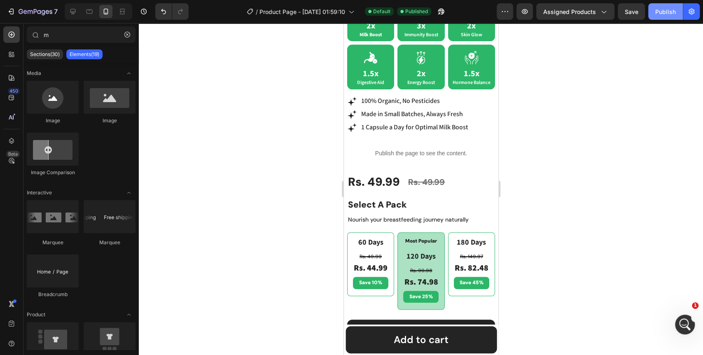
click at [669, 7] on div "Publish" at bounding box center [666, 11] width 21 height 9
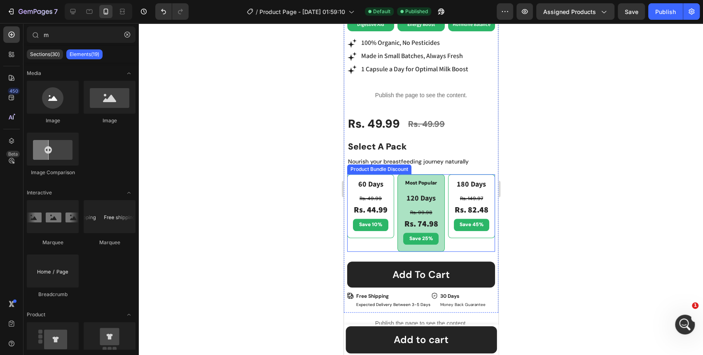
scroll to position [504, 0]
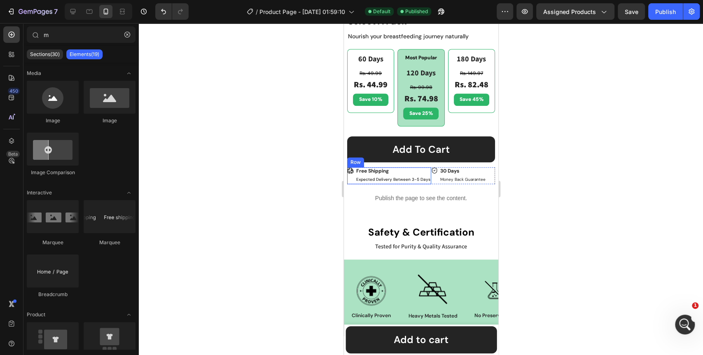
click at [350, 178] on div "Icon" at bounding box center [350, 175] width 7 height 16
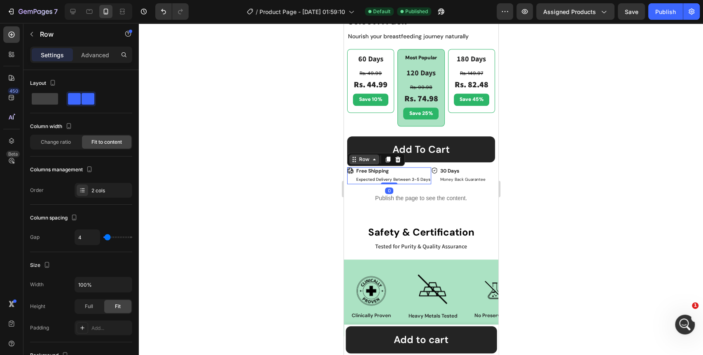
click at [375, 156] on icon at bounding box center [374, 159] width 7 height 7
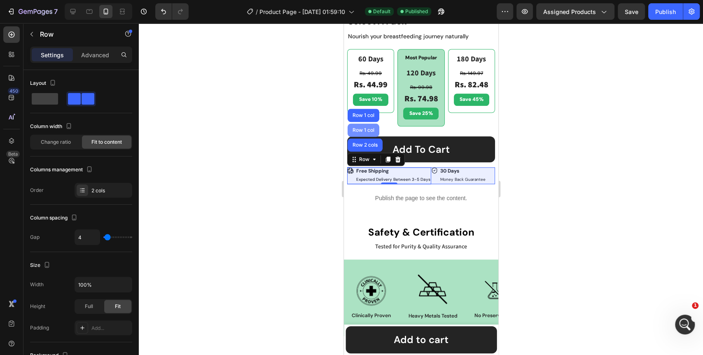
click at [371, 128] on div "Row 1 col" at bounding box center [363, 130] width 25 height 5
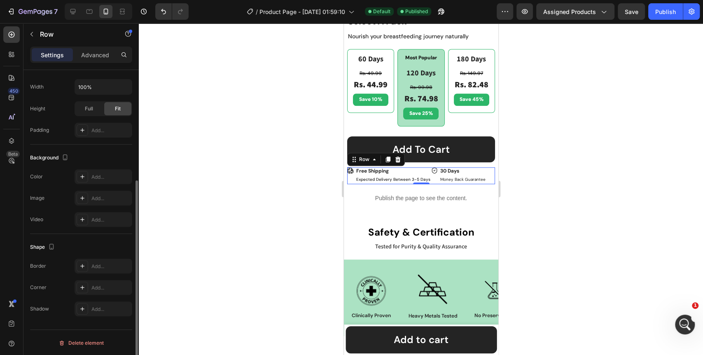
scroll to position [0, 0]
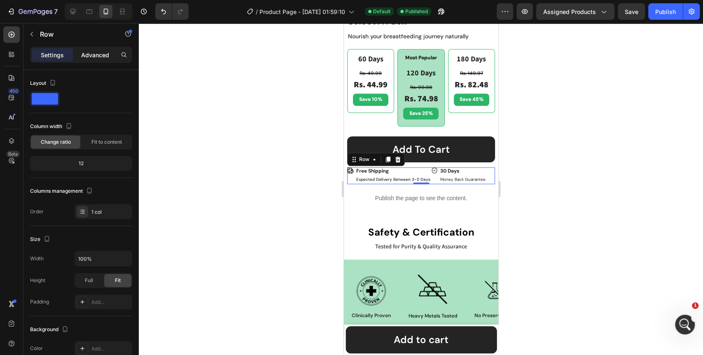
click at [101, 50] on div "Advanced" at bounding box center [95, 54] width 41 height 13
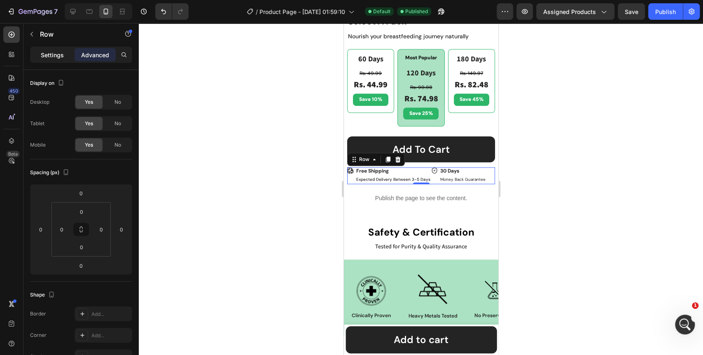
click at [43, 55] on p "Settings" at bounding box center [52, 55] width 23 height 9
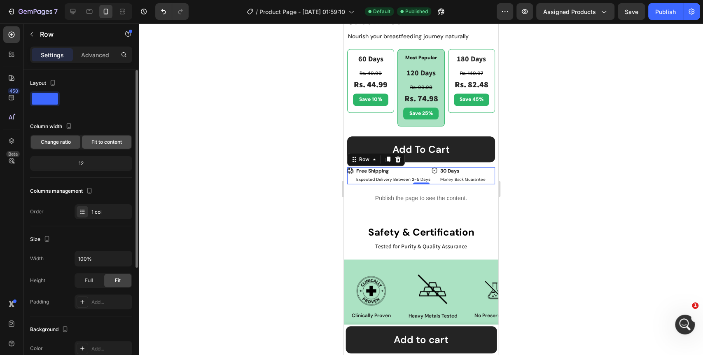
click at [99, 138] on span "Fit to content" at bounding box center [106, 141] width 30 height 7
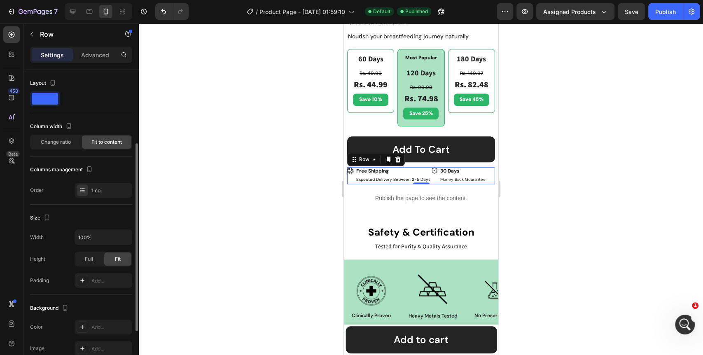
scroll to position [46, 0]
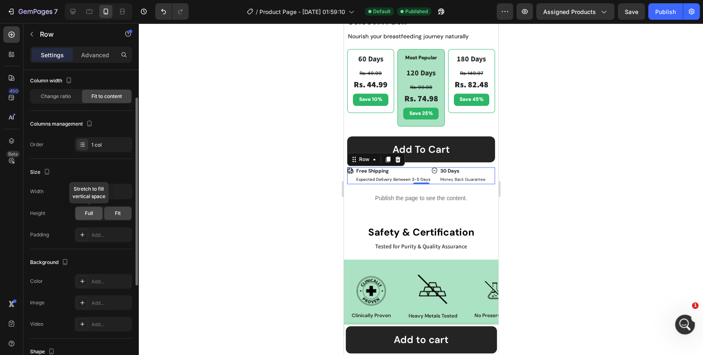
click at [87, 214] on span "Full" at bounding box center [89, 213] width 8 height 7
click at [112, 212] on div "Fit" at bounding box center [117, 213] width 27 height 13
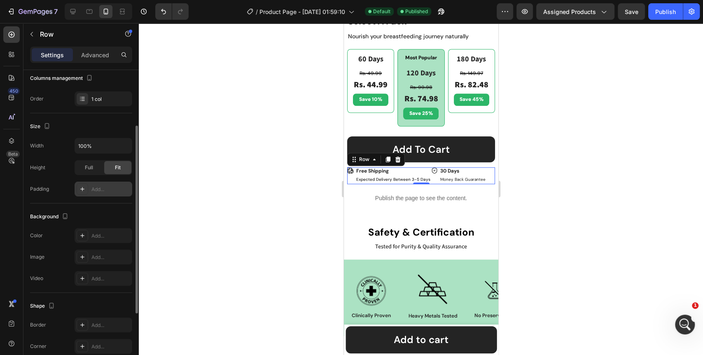
click at [78, 190] on div at bounding box center [83, 189] width 12 height 12
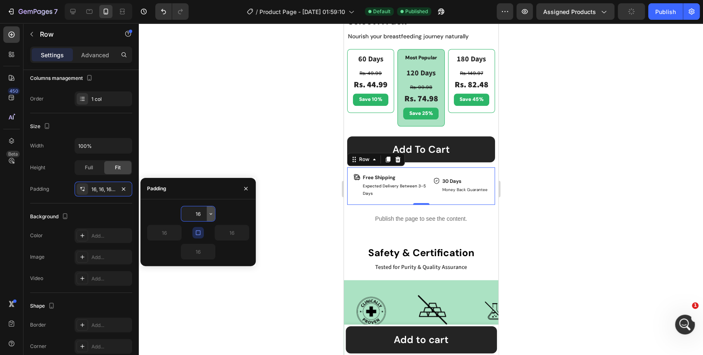
click at [213, 215] on icon "button" at bounding box center [211, 214] width 7 height 7
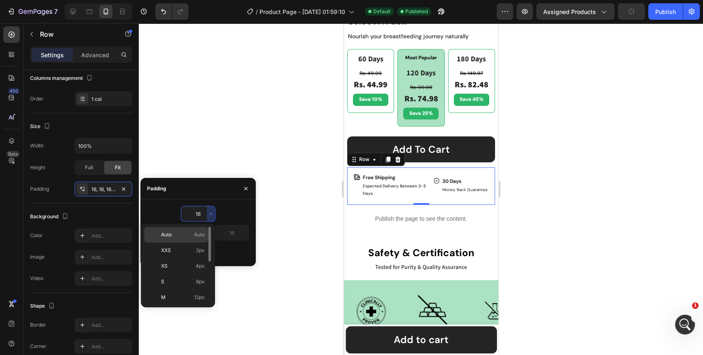
click at [197, 237] on span "Auto" at bounding box center [199, 234] width 11 height 7
type input "Auto"
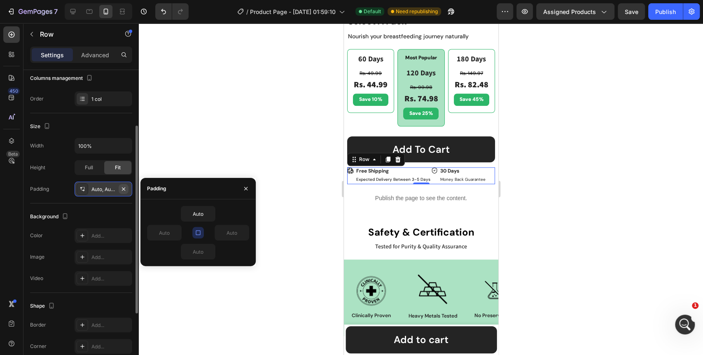
click at [123, 192] on button "button" at bounding box center [124, 189] width 10 height 10
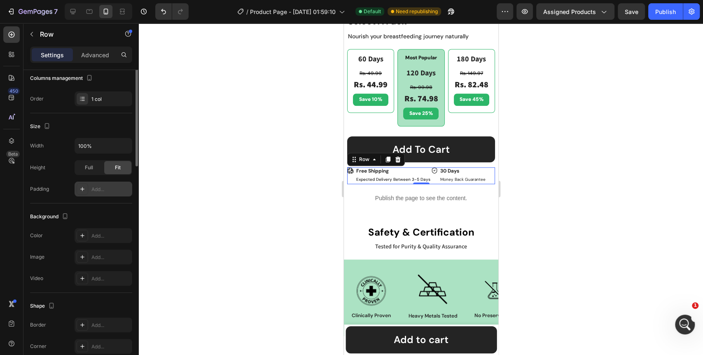
scroll to position [0, 0]
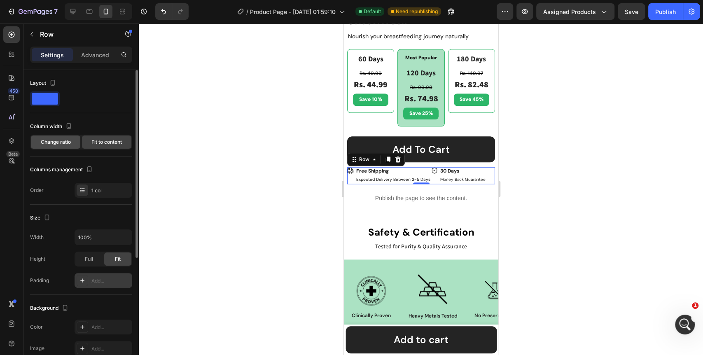
click at [65, 146] on div "Change ratio" at bounding box center [55, 142] width 49 height 13
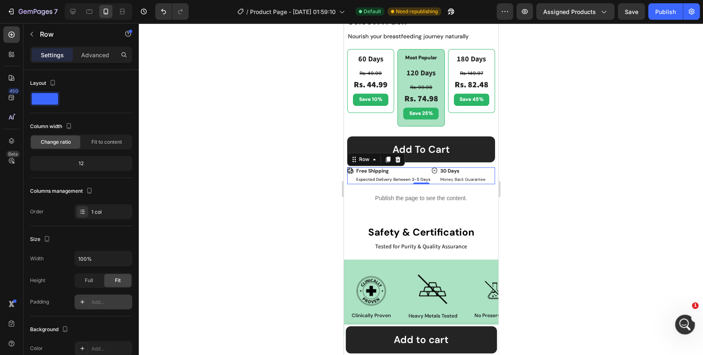
click at [193, 194] on div at bounding box center [421, 189] width 565 height 332
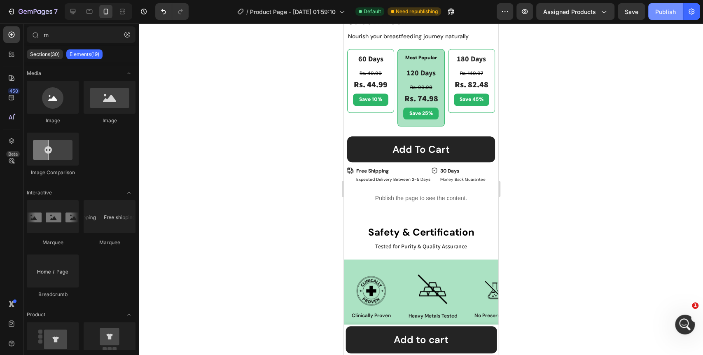
click at [672, 13] on div "Publish" at bounding box center [666, 11] width 21 height 9
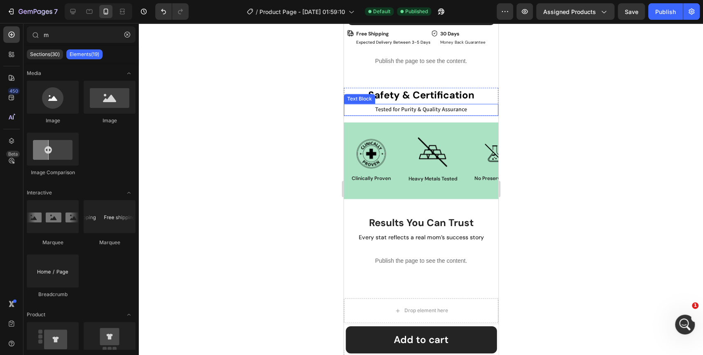
scroll to position [778, 0]
